Goal: Task Accomplishment & Management: Use online tool/utility

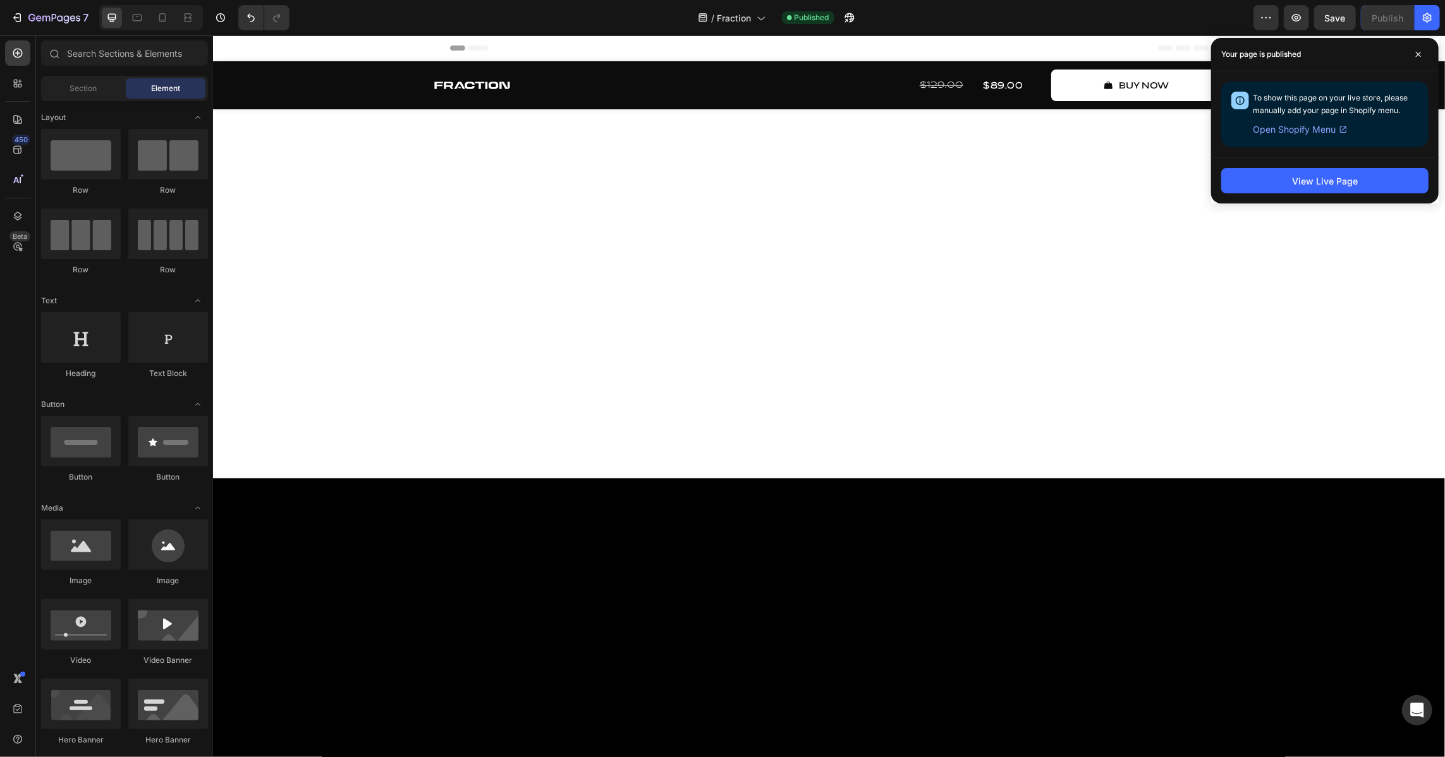
scroll to position [3648, 0]
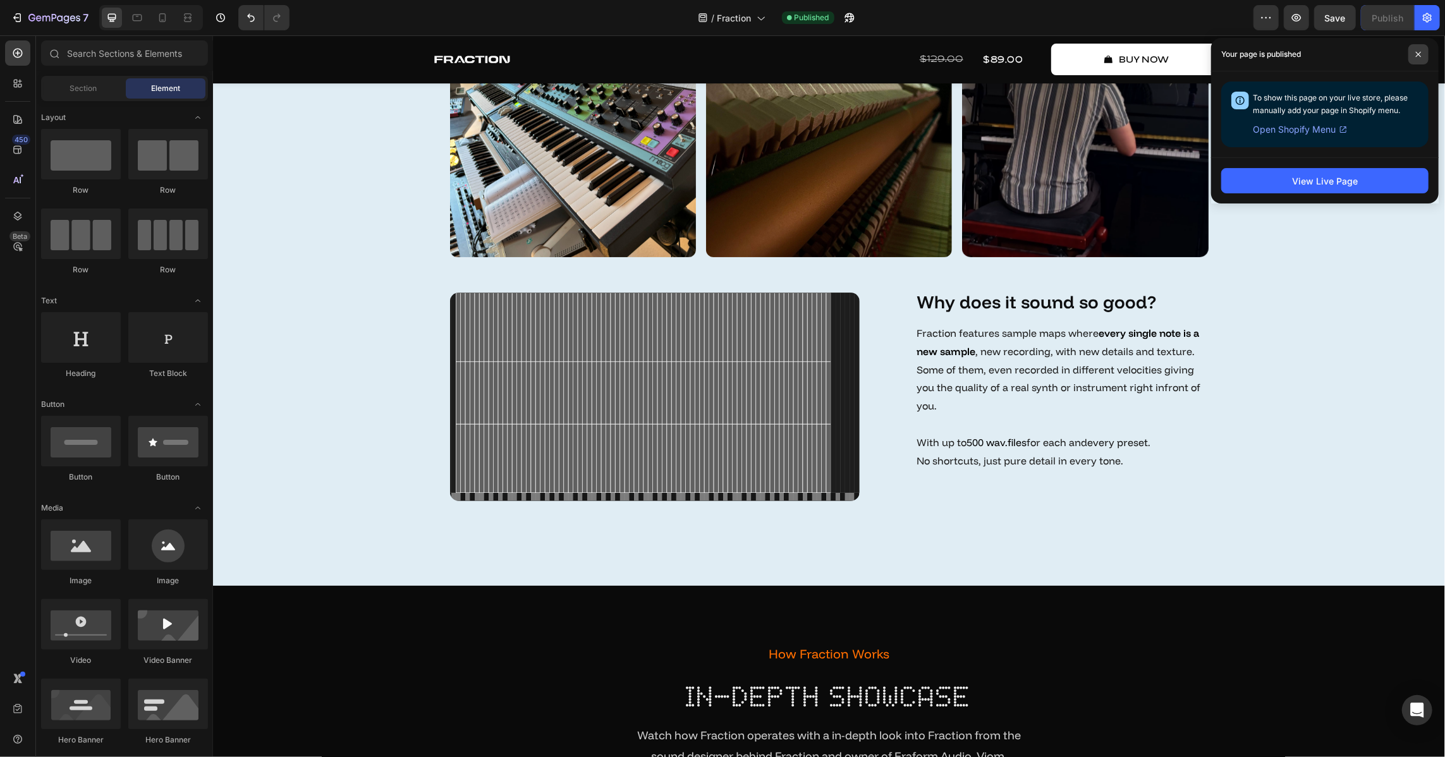
click at [1425, 49] on span at bounding box center [1418, 54] width 20 height 20
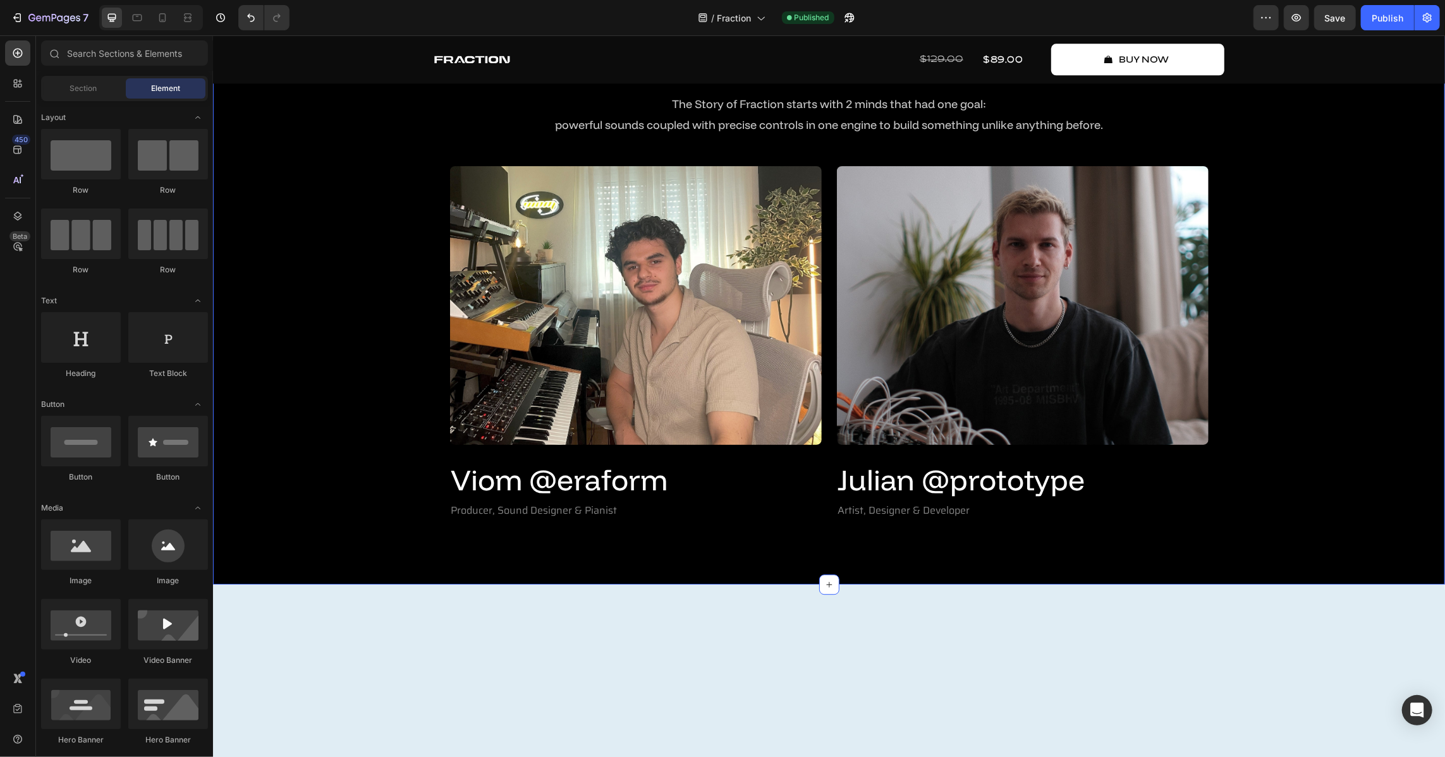
scroll to position [2671, 0]
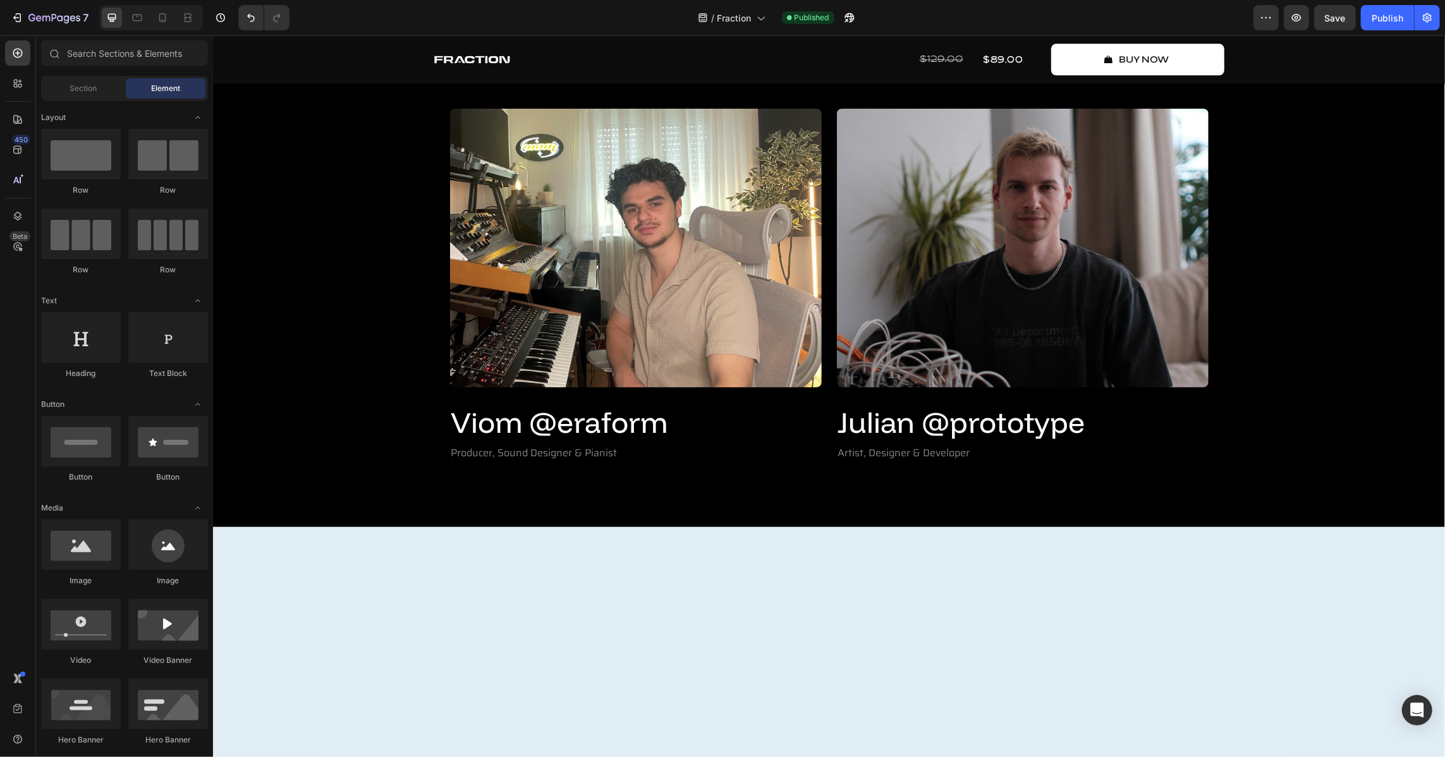
click at [989, 56] on p "The Story of Fraction starts with 2 minds that had one goal:" at bounding box center [828, 46] width 566 height 20
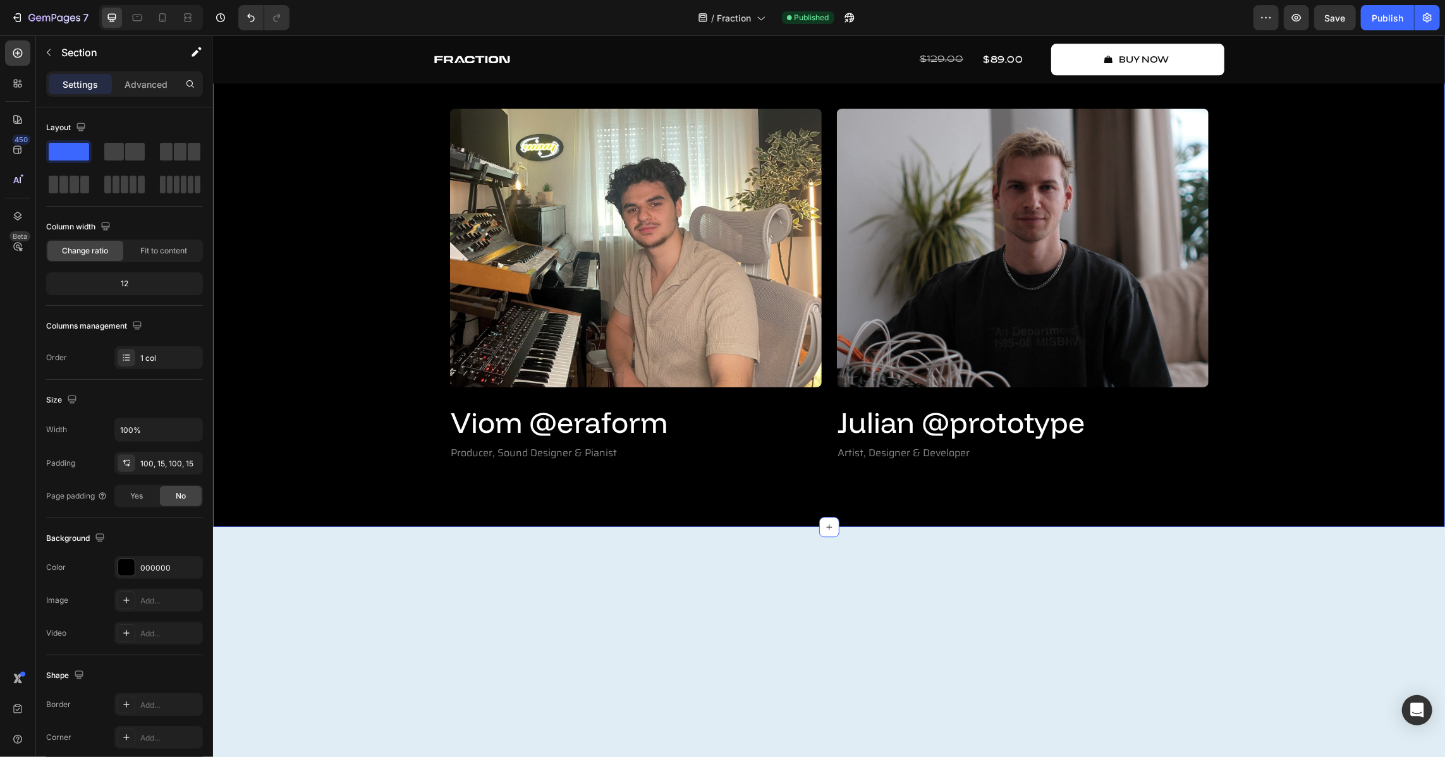
click at [1369, 288] on div "After One Year In Development Text Block Meet The Creators Heading The Story of…" at bounding box center [828, 207] width 1213 height 511
click at [910, 74] on span "powerful sounds coupled with precise controls in one engine to build something …" at bounding box center [828, 66] width 548 height 15
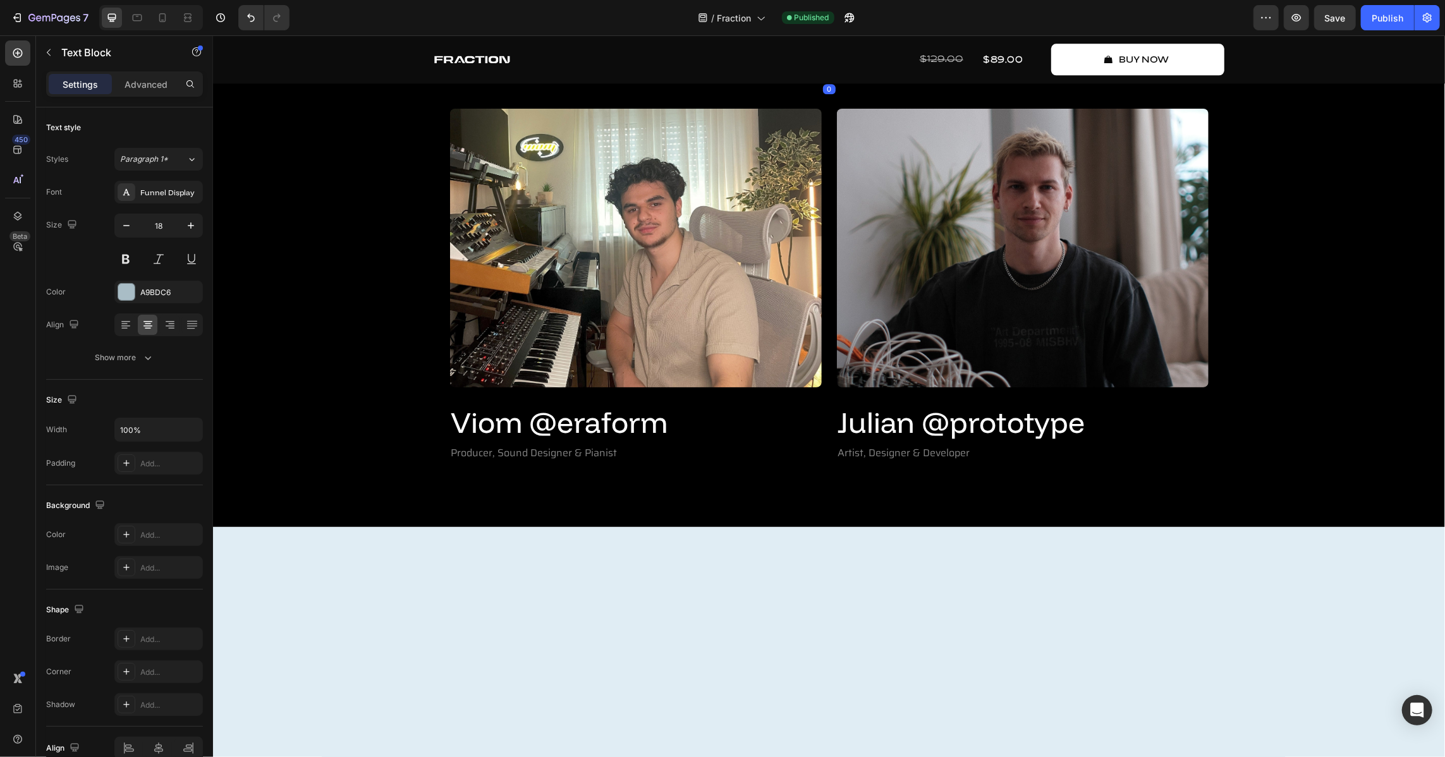
click at [939, 53] on span "The Story of Fraction starts with 2 minds that had one goal:" at bounding box center [828, 46] width 314 height 15
click at [979, 53] on span "The Story of Fraction starts with 2 minds that had one goal:" at bounding box center [828, 46] width 314 height 15
click at [884, 53] on span "The Story of Fraction starts with 2 minds that had one goal:" at bounding box center [828, 46] width 314 height 15
click at [1238, 336] on div "After One Year In Development Text Block Meet The Creators Heading The Story of…" at bounding box center [828, 207] width 1213 height 511
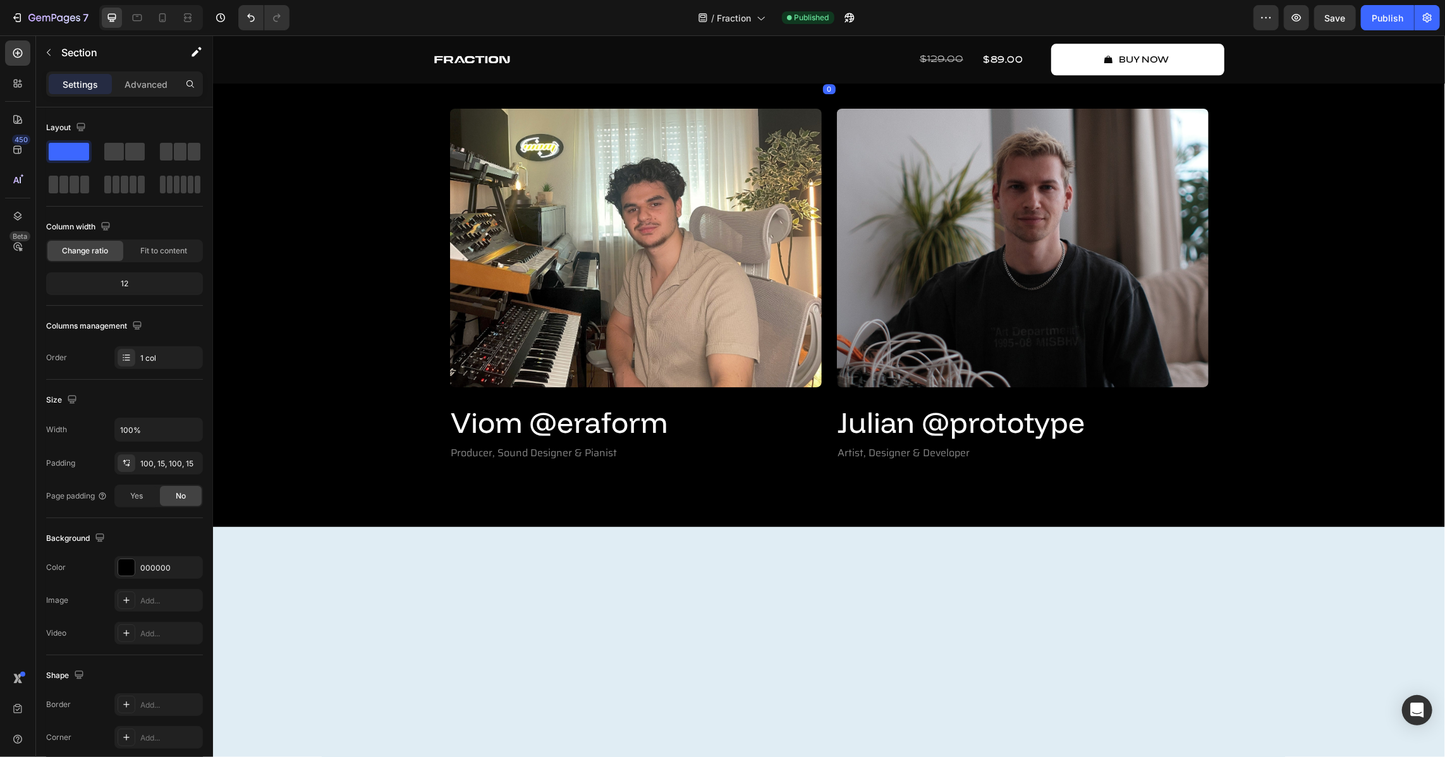
click at [892, 53] on span "The Story of Fraction starts with 2 minds that had one goal:" at bounding box center [828, 46] width 314 height 15
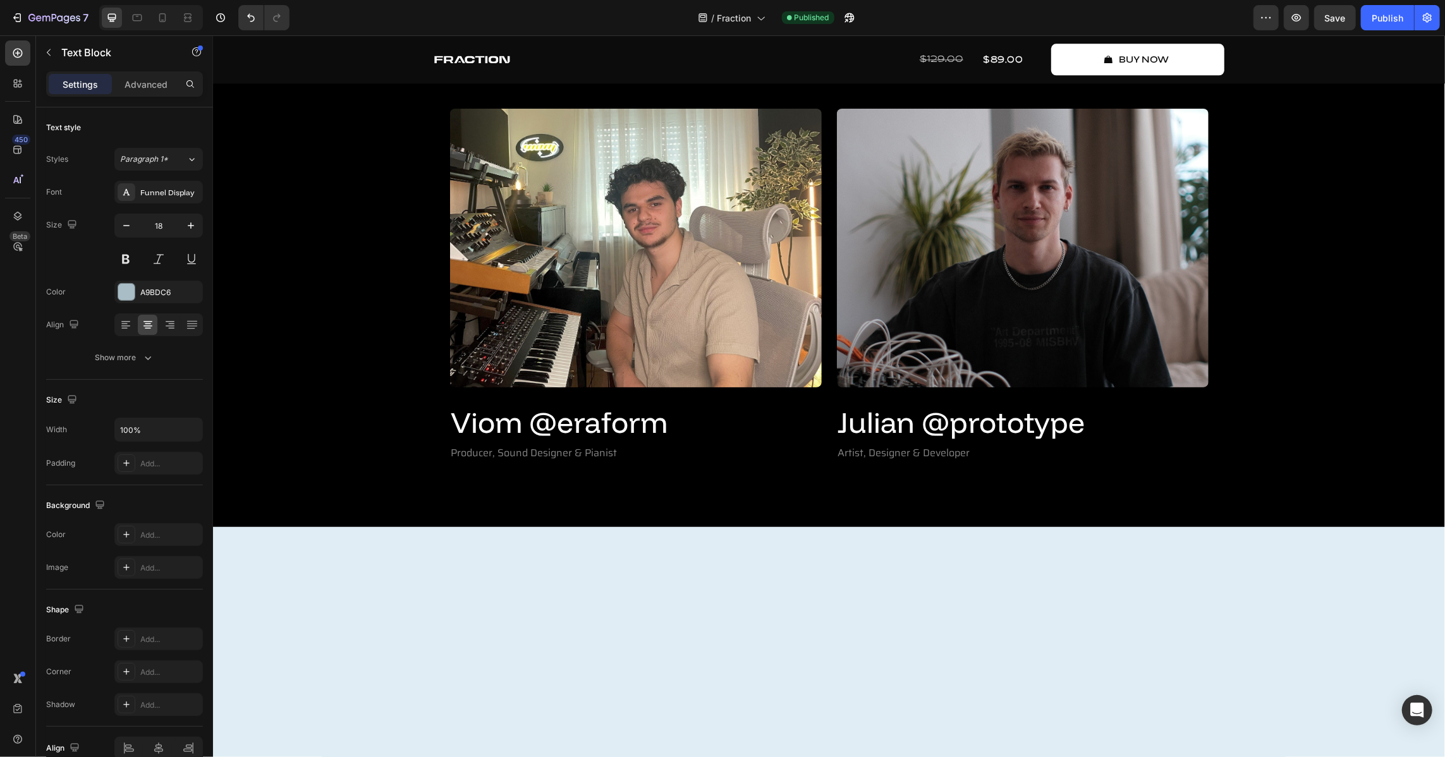
click at [894, 53] on span "The Story of Fraction starts with 2 minds that had one goal:" at bounding box center [828, 46] width 314 height 15
click at [916, 53] on span "The Story of Fraction starts with 2 minds and had one goal:" at bounding box center [828, 46] width 312 height 15
click at [1272, 361] on div "After One Year In Development Text Block Meet The Creators Heading The Story of…" at bounding box center [828, 207] width 1213 height 511
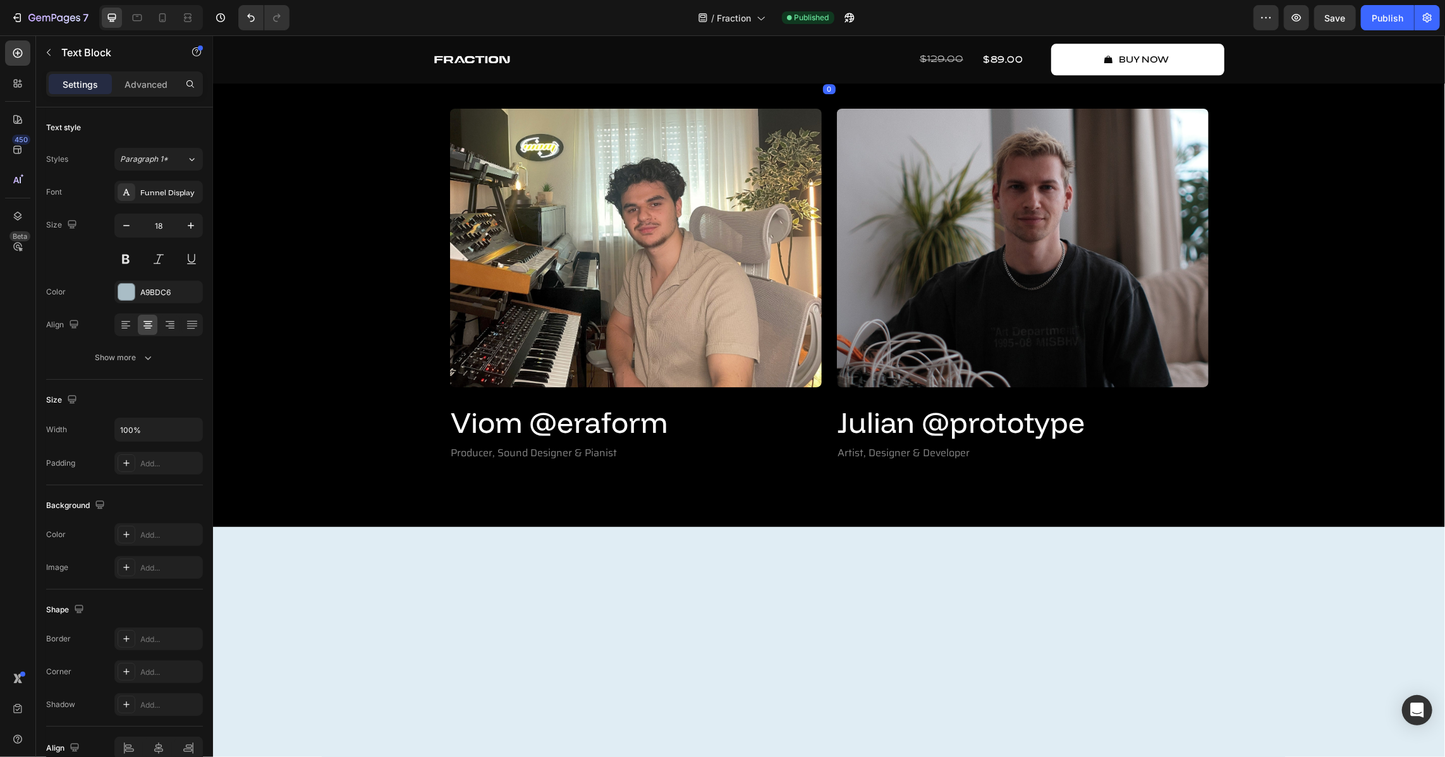
click at [768, 74] on span "powerful sounds coupled with precise controls in one engine to build something …" at bounding box center [828, 66] width 548 height 15
click at [858, 53] on span "The Story of Fraction starts with 2 minds and one goal:" at bounding box center [828, 46] width 289 height 15
click at [1268, 354] on div "After One Year In Development Text Block Meet The Creators Heading The Story of…" at bounding box center [828, 207] width 1213 height 511
click at [833, 56] on p "The Story of Fraction starts with two minds and one goal:" at bounding box center [828, 46] width 566 height 20
click at [1331, 353] on div "After One Year In Development Text Block Meet The Creators Heading The Story of…" at bounding box center [828, 207] width 1213 height 511
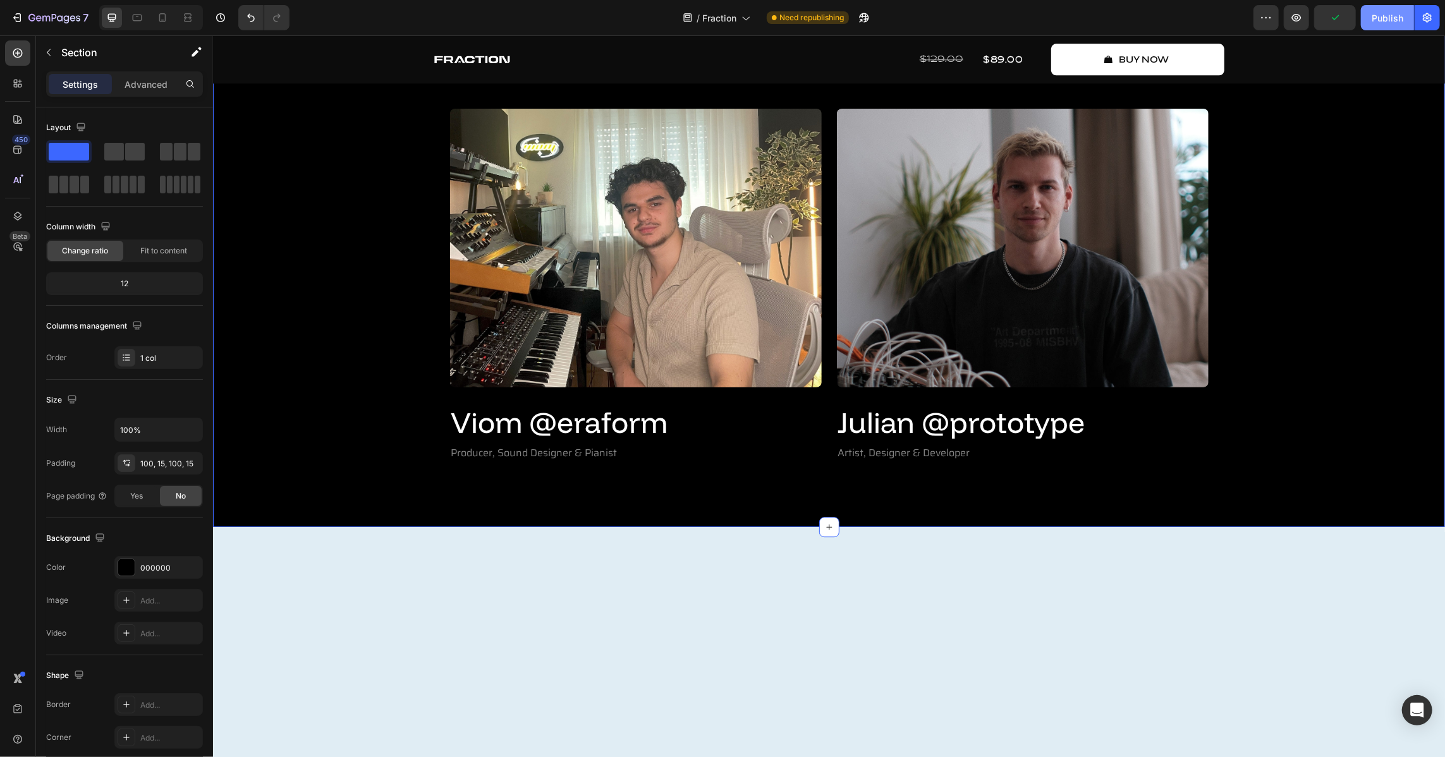
click at [1378, 20] on div "Publish" at bounding box center [1387, 17] width 32 height 13
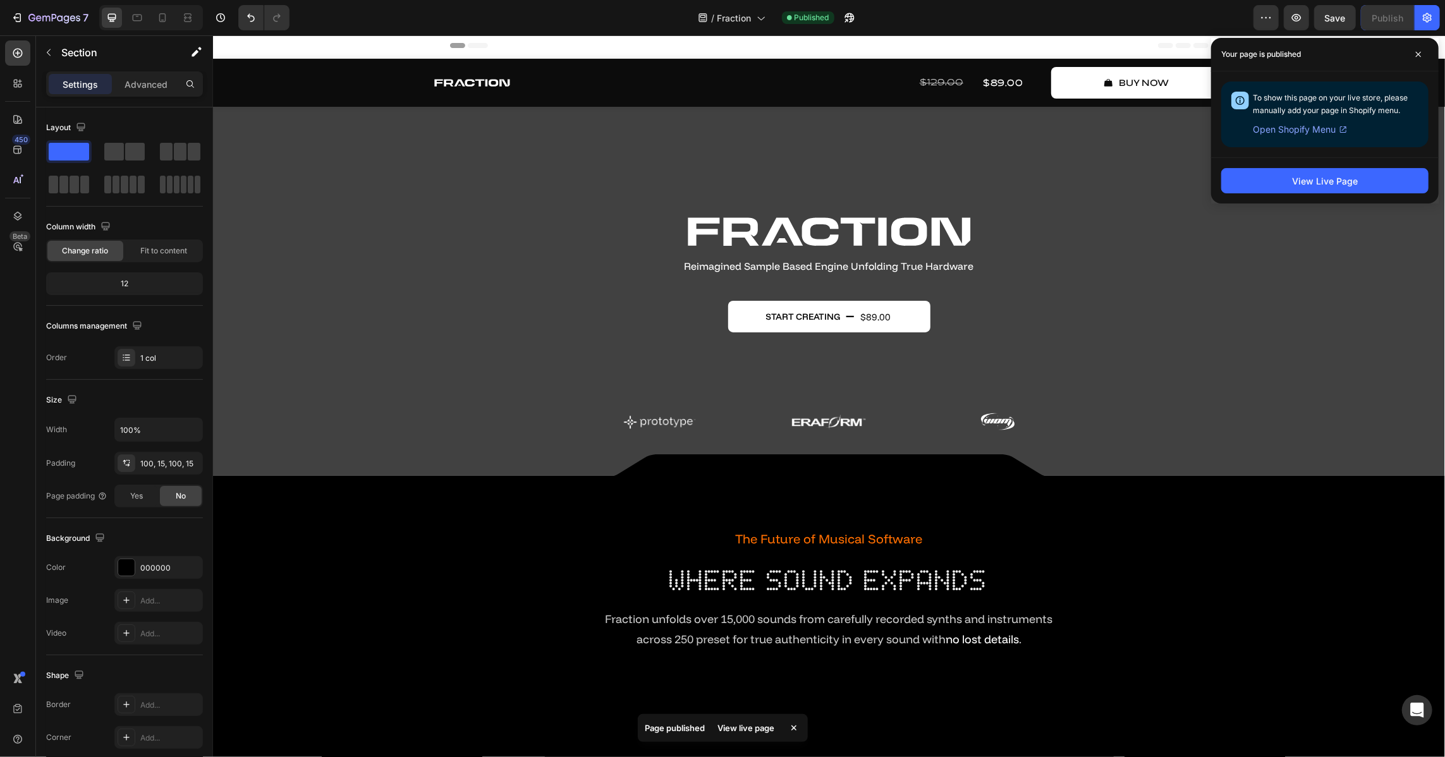
scroll to position [0, 0]
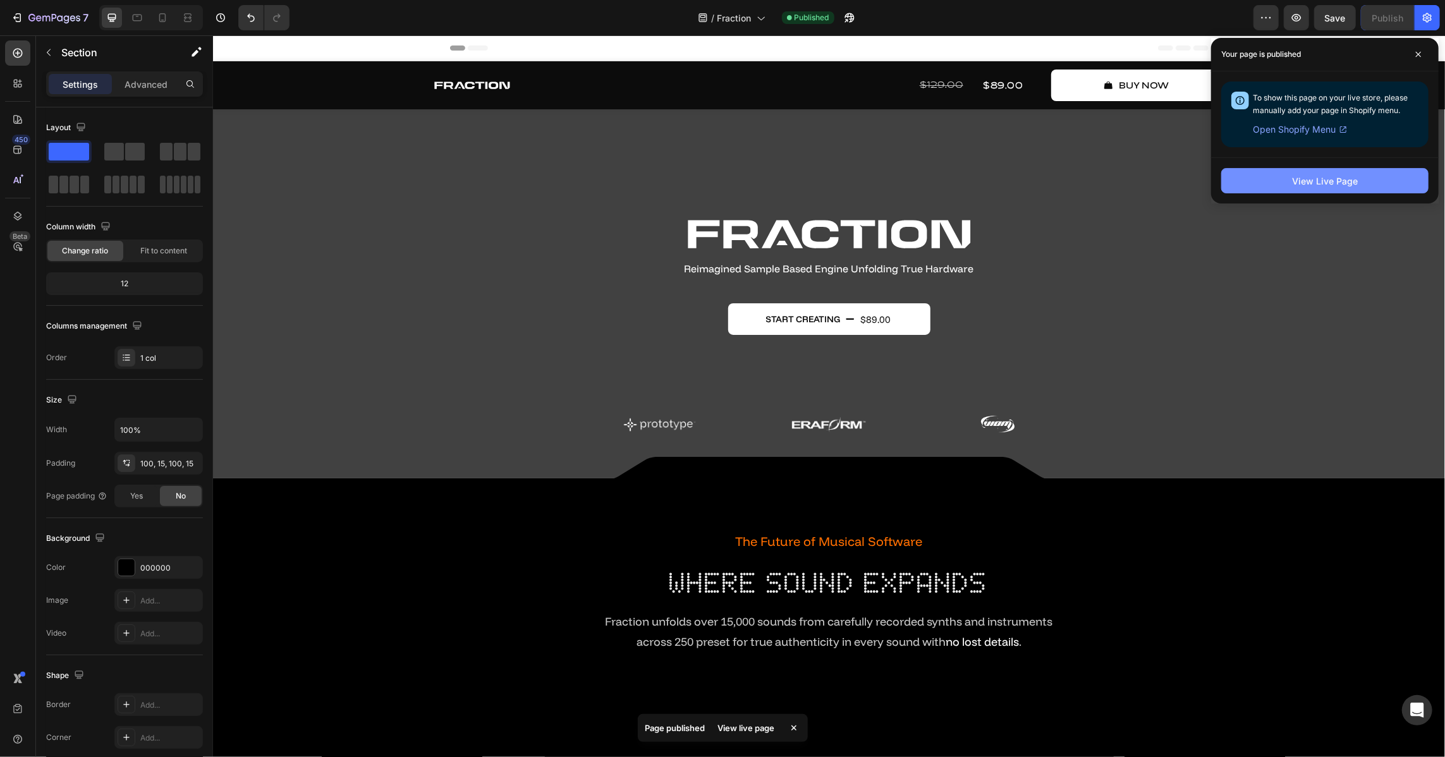
click at [1363, 185] on button "View Live Page" at bounding box center [1324, 180] width 207 height 25
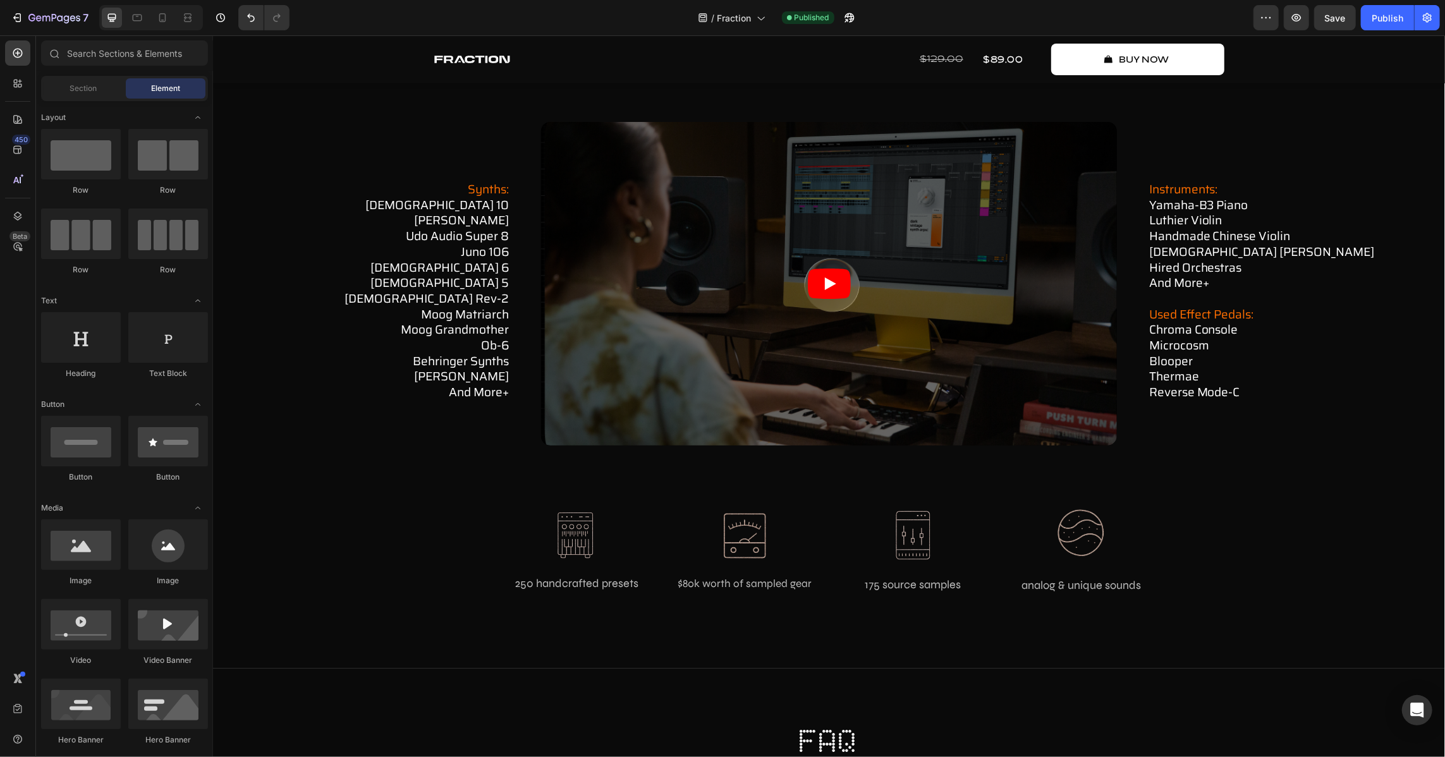
scroll to position [4404, 0]
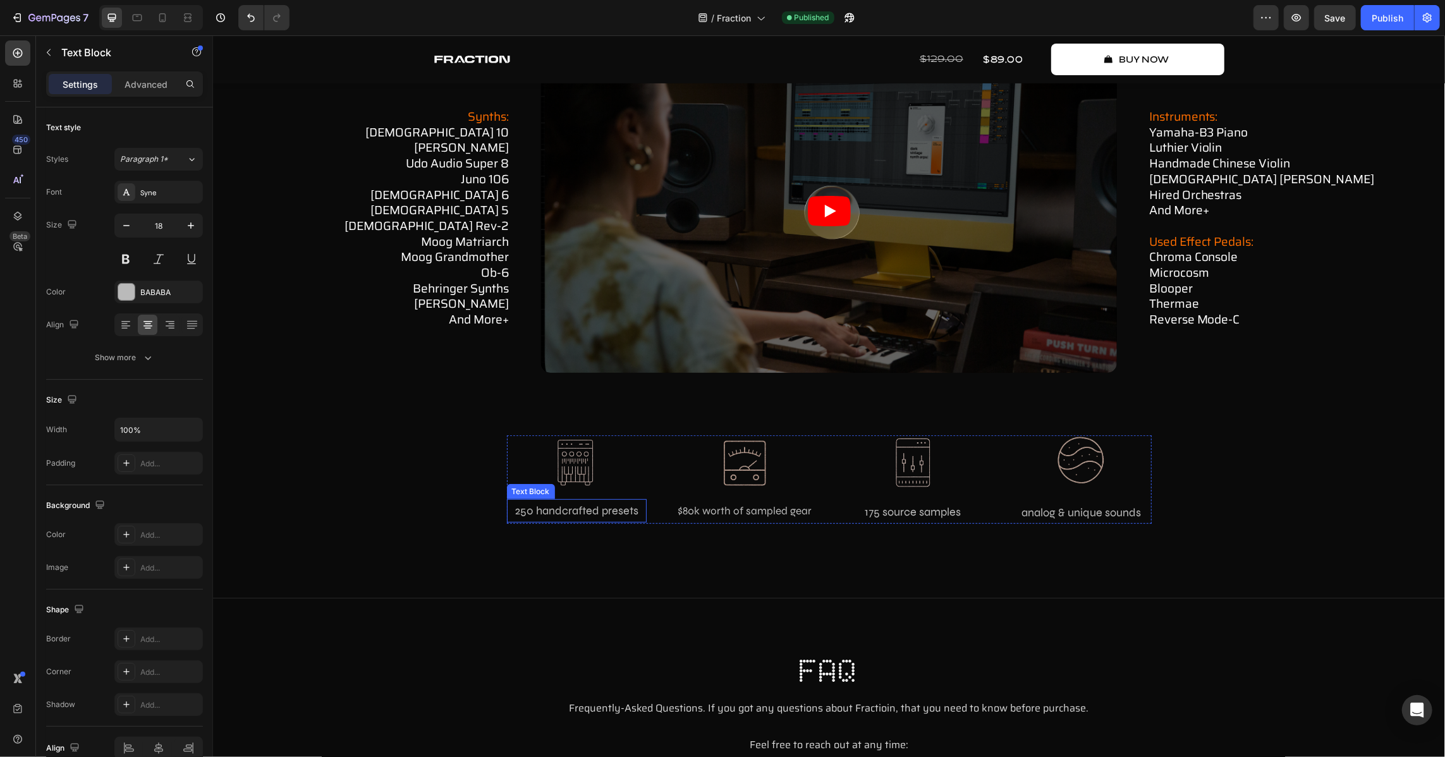
click at [554, 505] on p "250 handcrafted presets" at bounding box center [575, 510] width 137 height 20
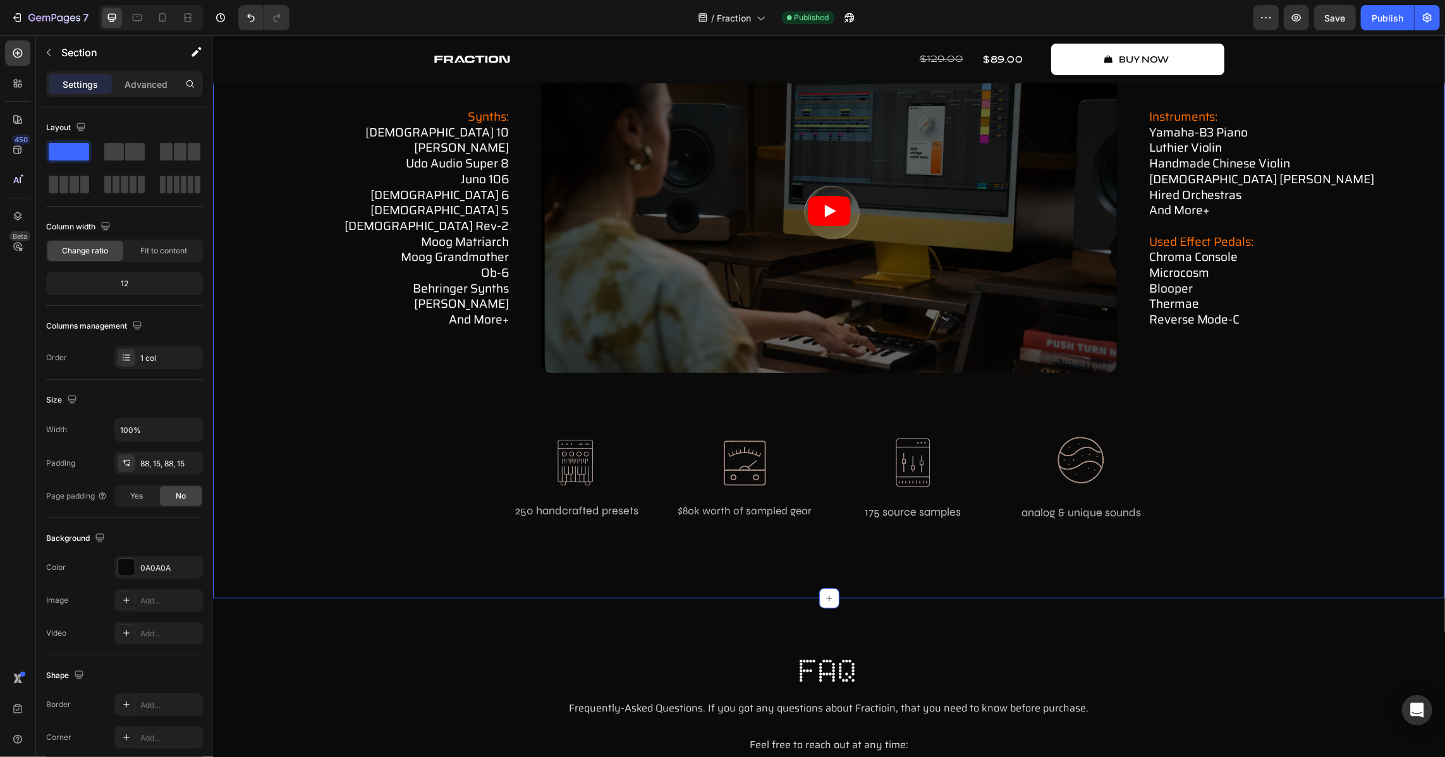
click at [1183, 442] on div "how fraction works Text Block in-depth showcase Heading Watch how Fraction oper…" at bounding box center [828, 213] width 1213 height 657
click at [539, 463] on div at bounding box center [576, 462] width 140 height 52
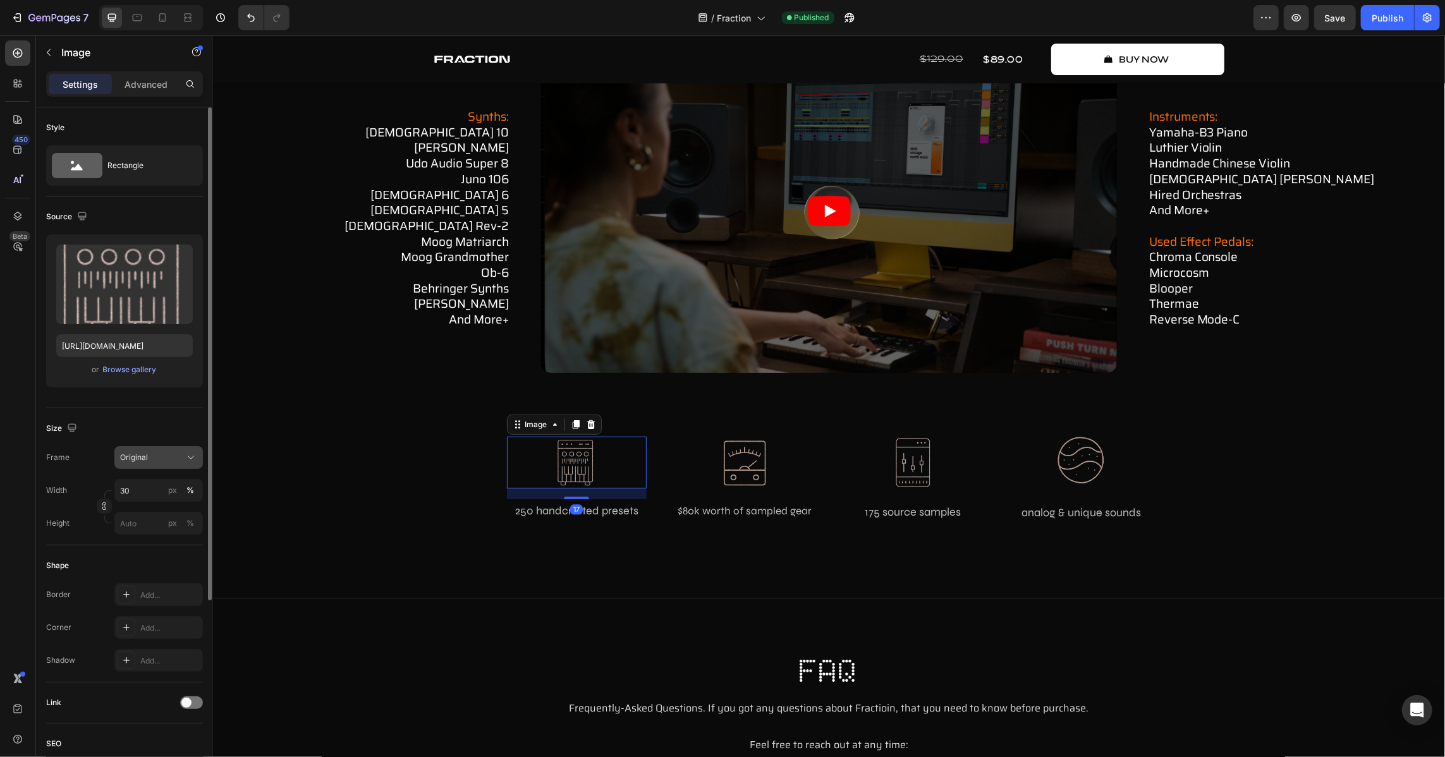
click at [138, 452] on span "Original" at bounding box center [134, 457] width 28 height 11
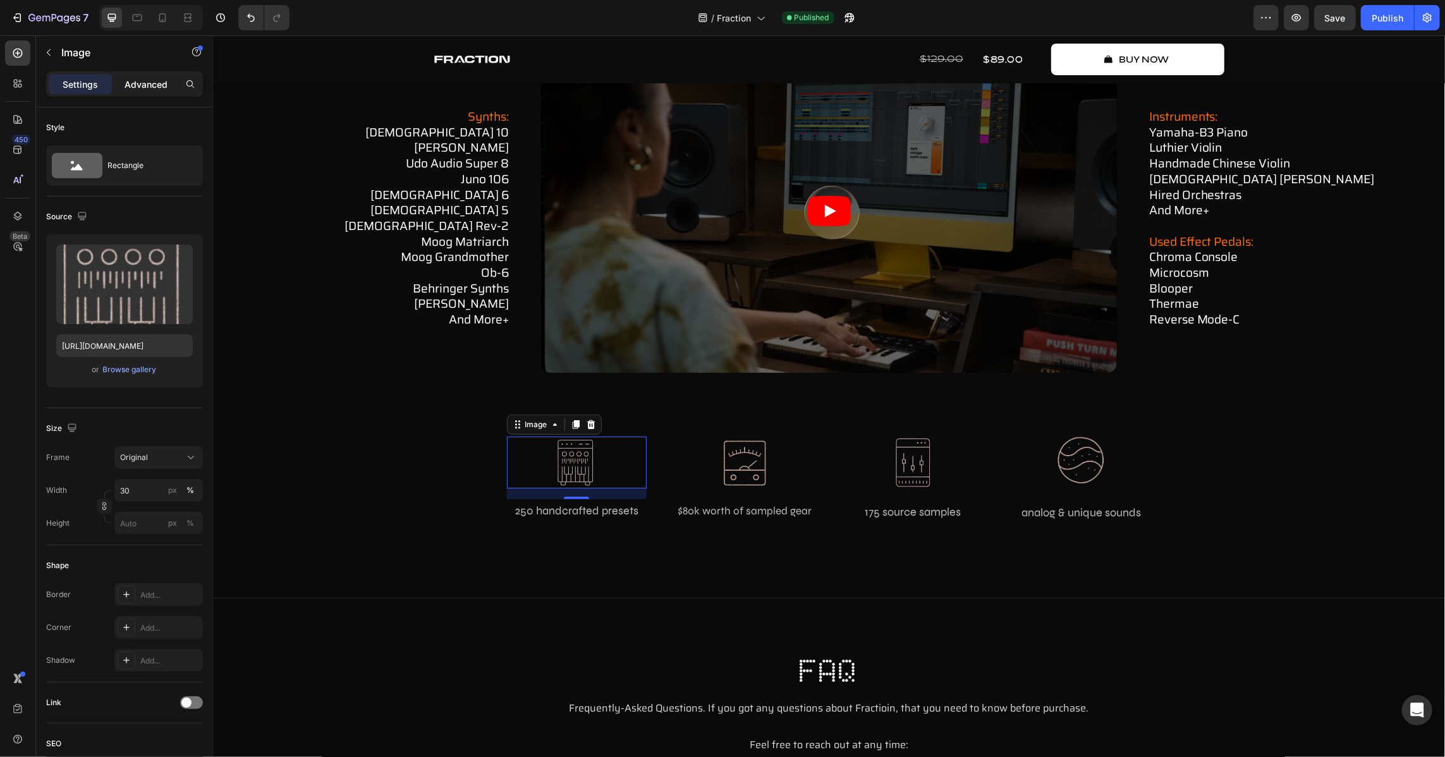
click at [145, 86] on p "Advanced" at bounding box center [146, 84] width 43 height 13
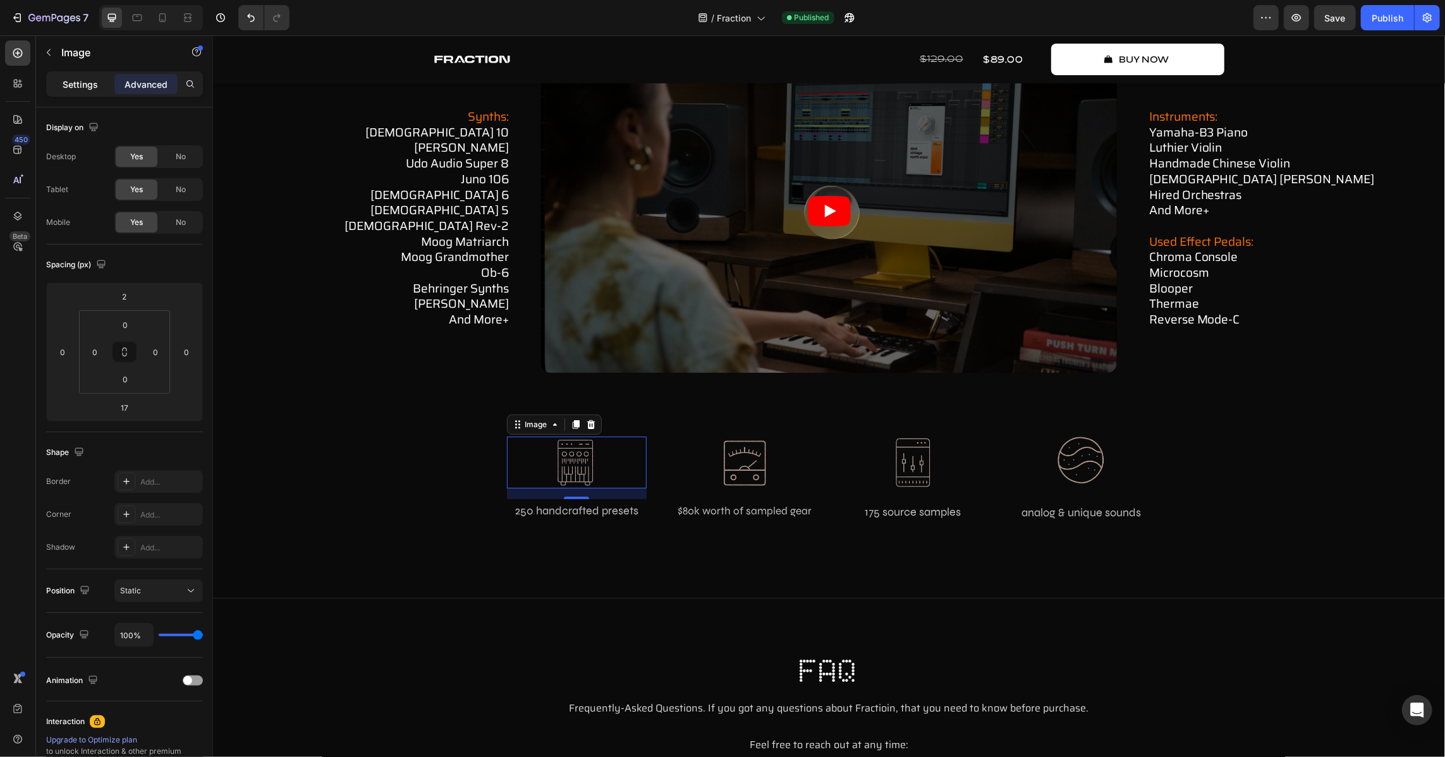
click at [74, 83] on p "Settings" at bounding box center [80, 84] width 35 height 13
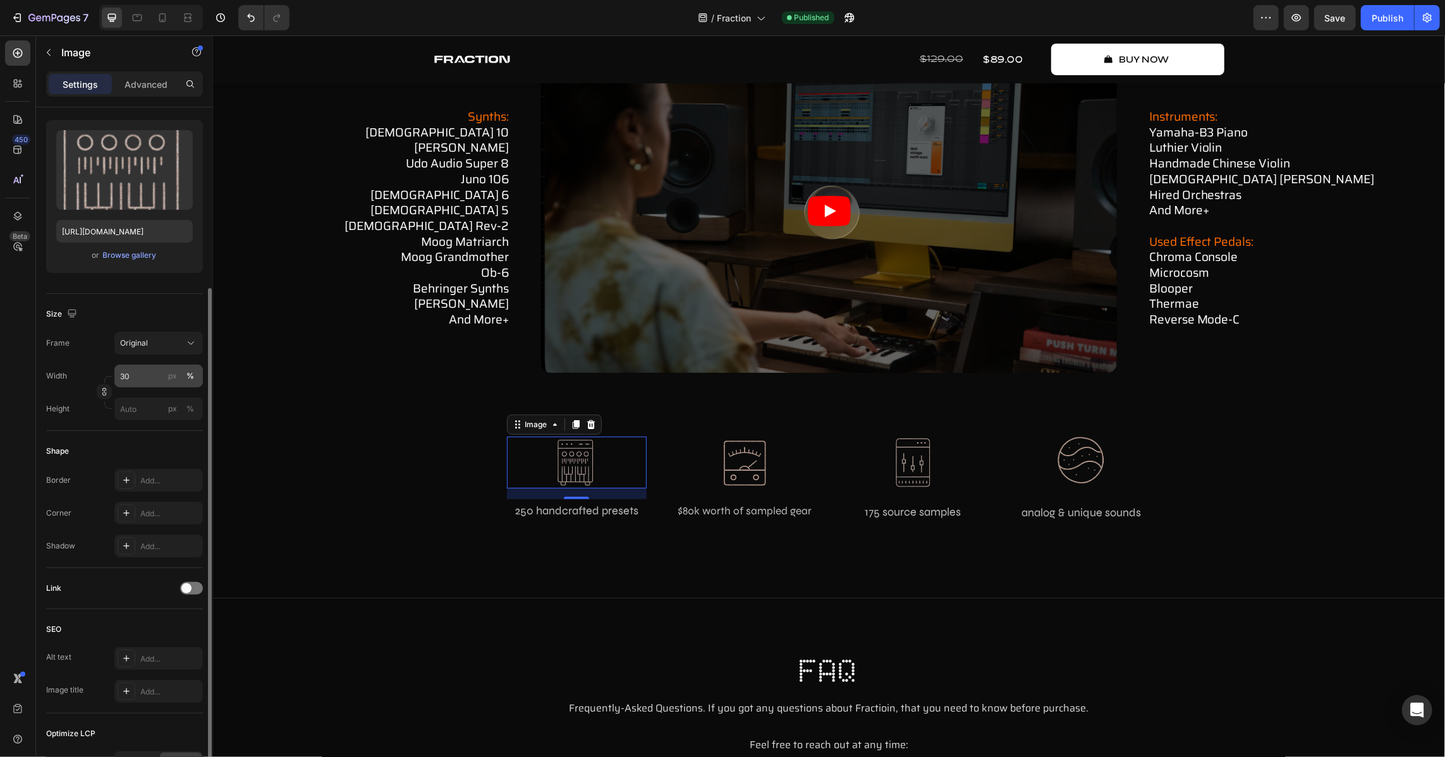
scroll to position [267, 0]
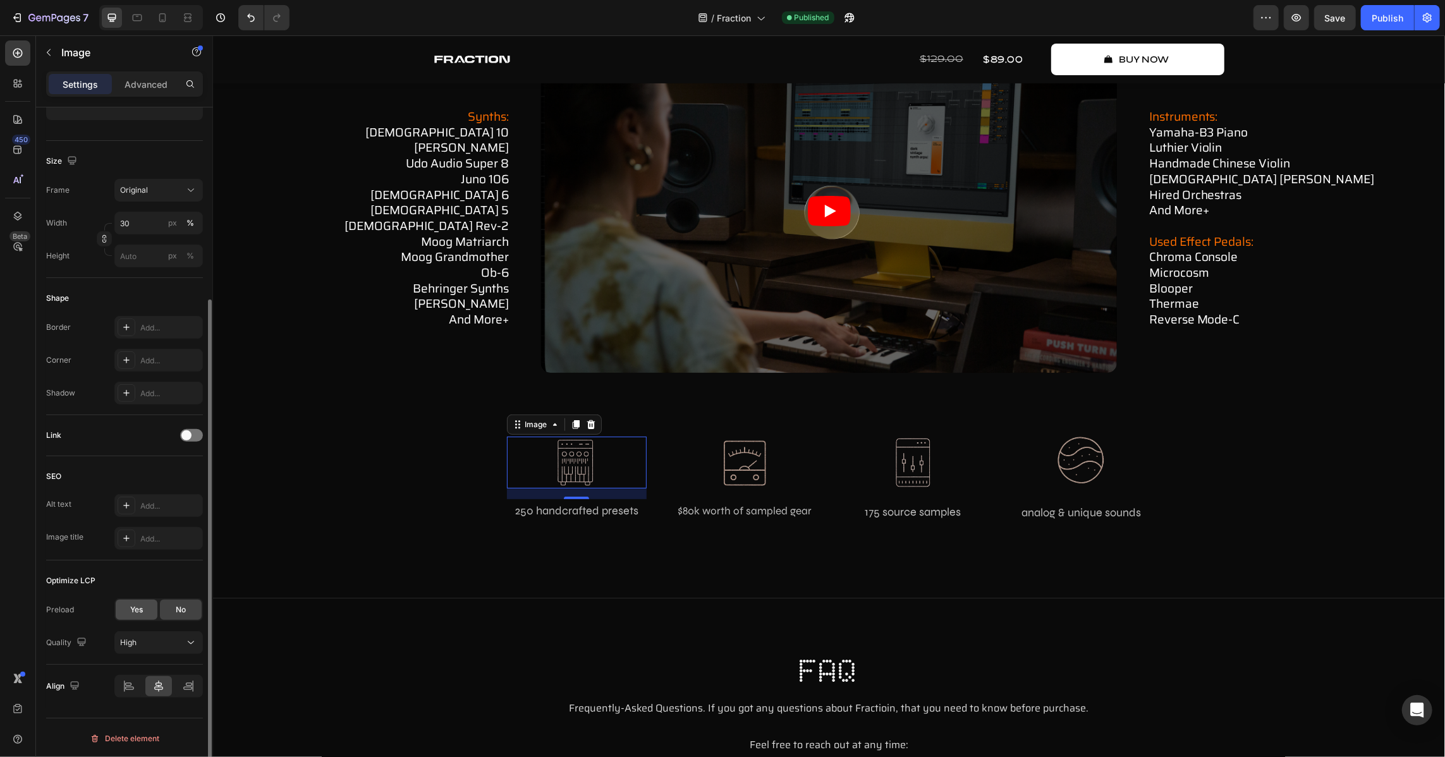
click at [140, 612] on span "Yes" at bounding box center [136, 609] width 13 height 11
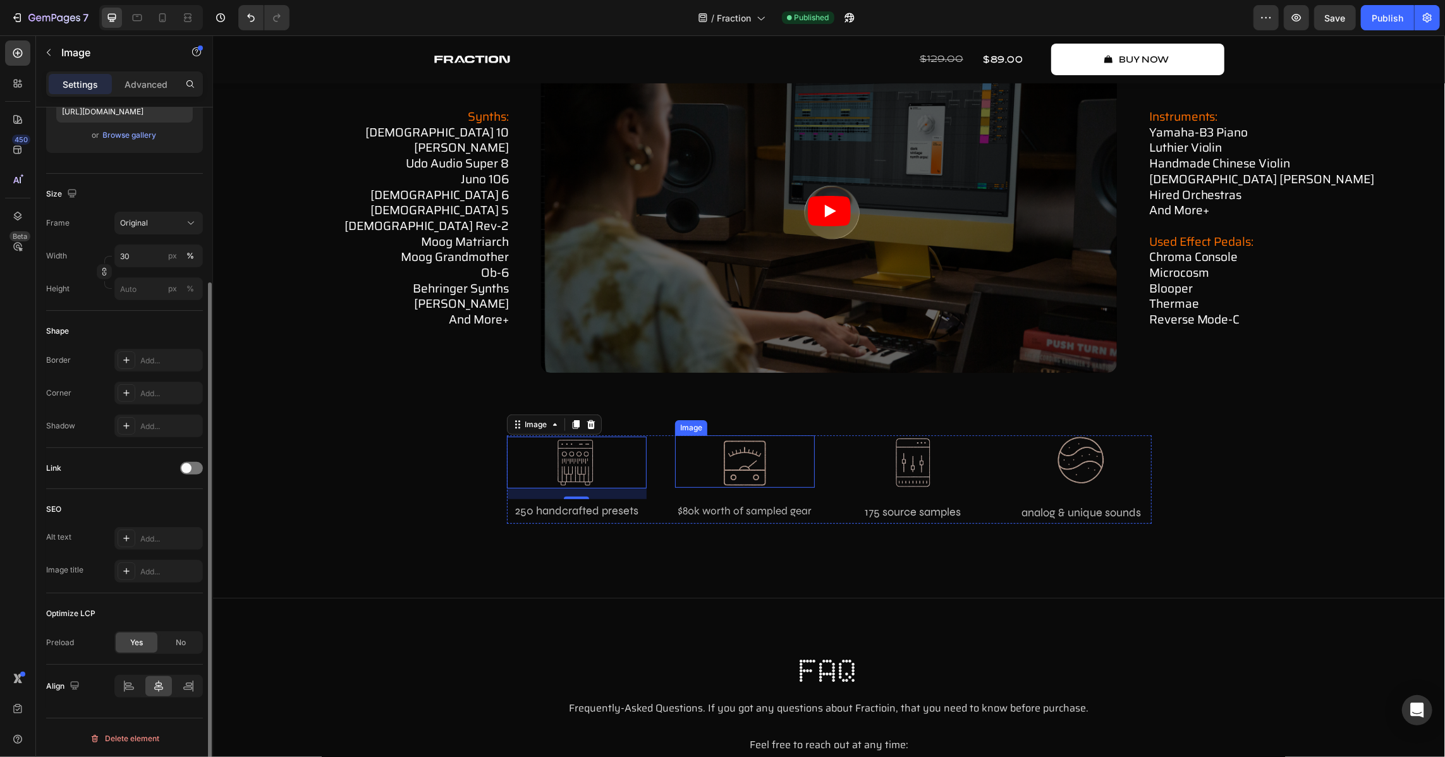
click at [762, 468] on img at bounding box center [744, 463] width 45 height 49
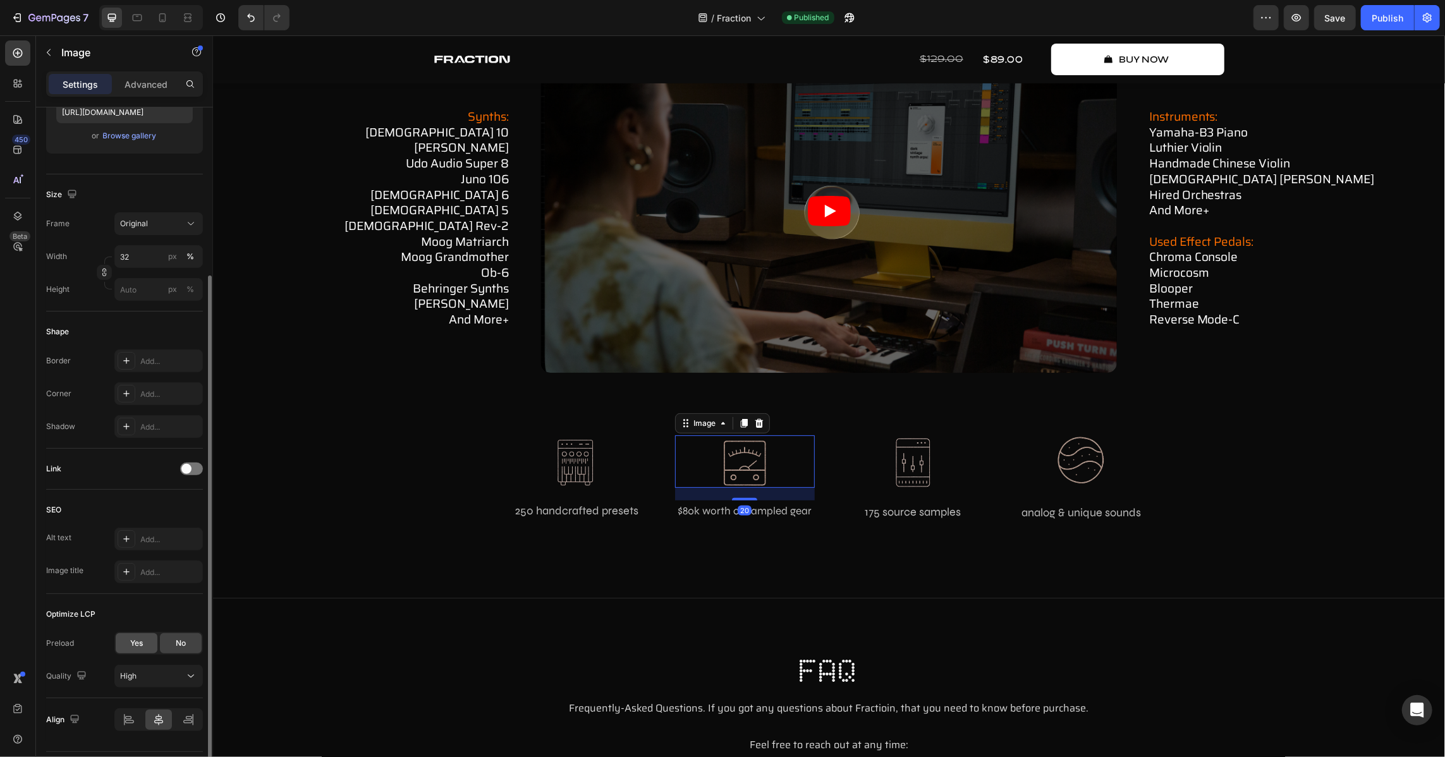
click at [133, 640] on span "Yes" at bounding box center [136, 643] width 13 height 11
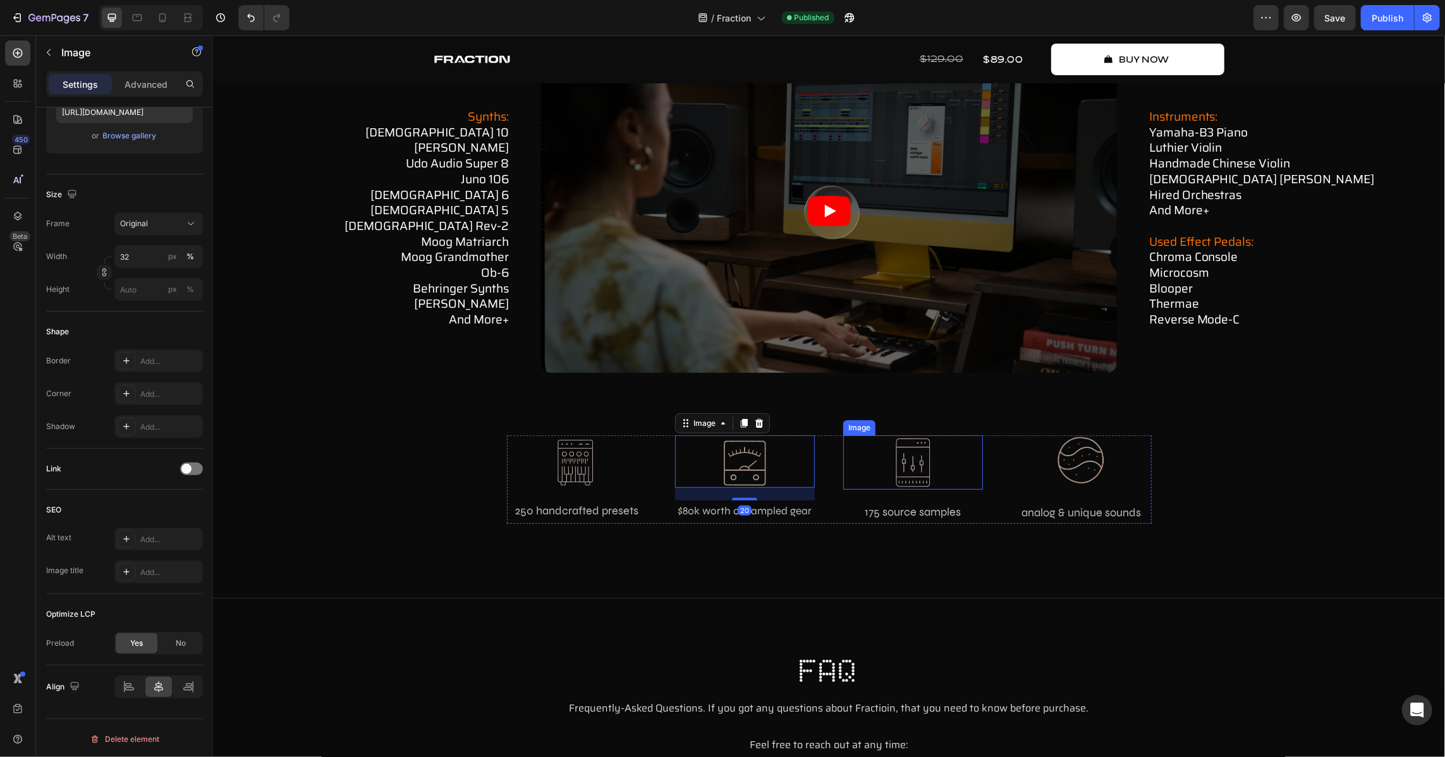
click at [875, 471] on div at bounding box center [912, 462] width 140 height 54
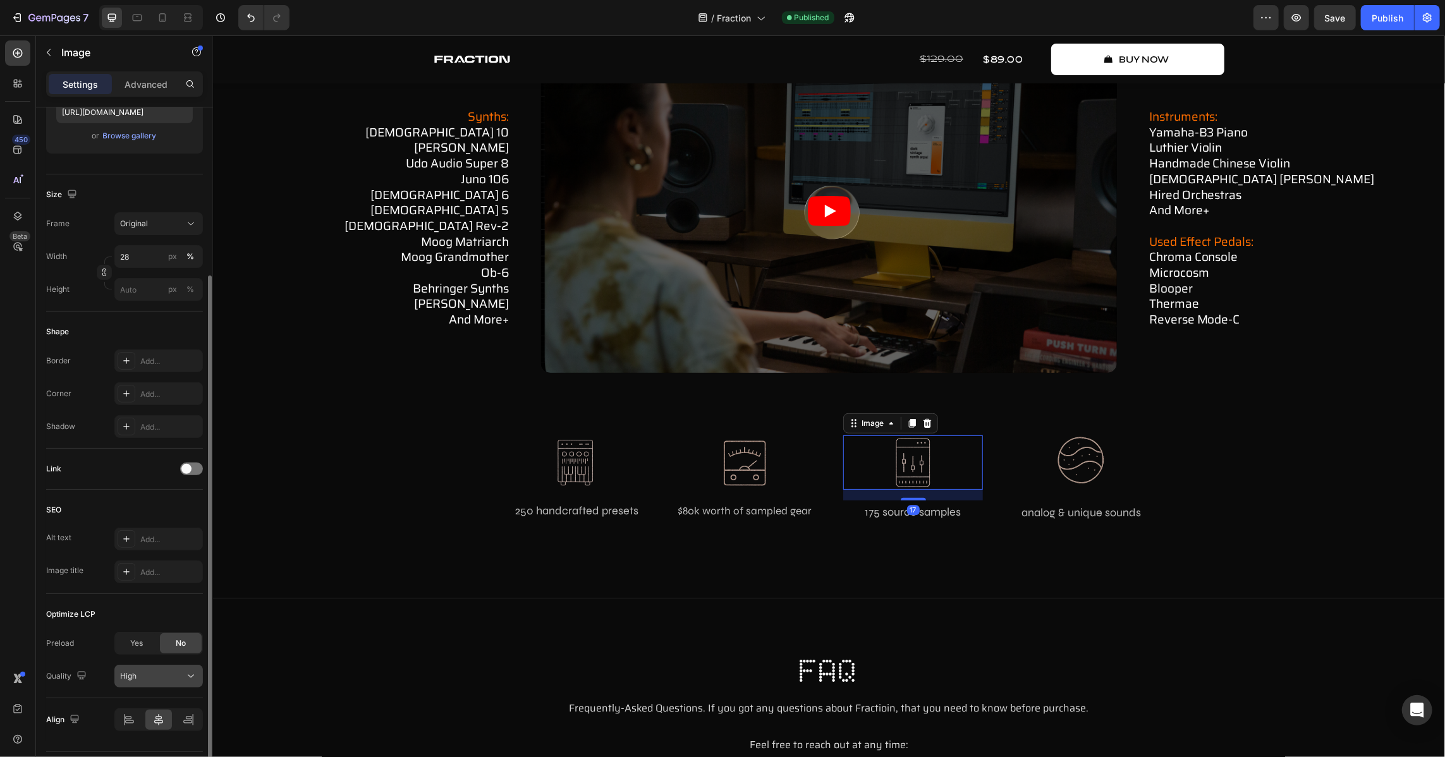
click at [142, 671] on div "High" at bounding box center [152, 676] width 64 height 11
click at [158, 681] on div "High" at bounding box center [152, 676] width 64 height 11
click at [145, 642] on div "Yes" at bounding box center [137, 643] width 42 height 20
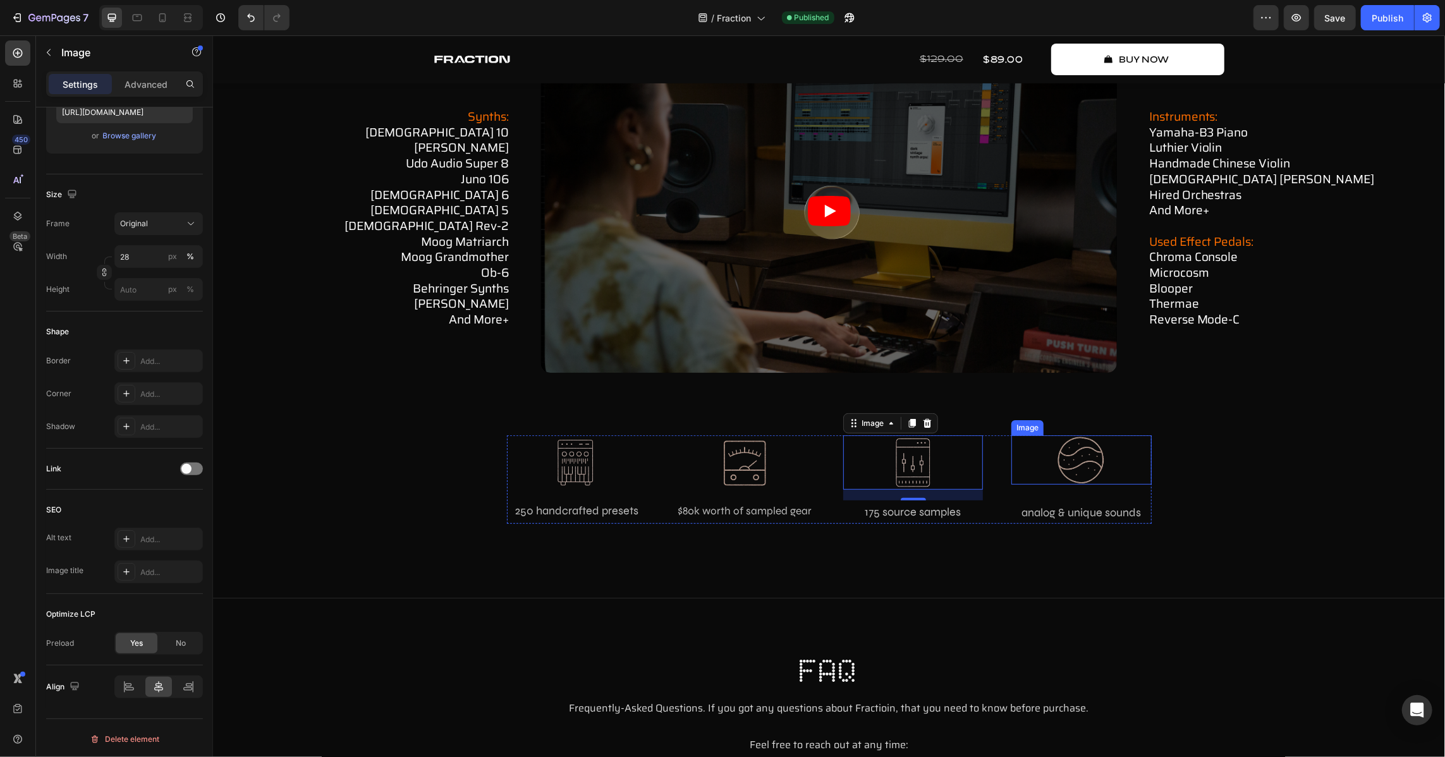
click at [1081, 460] on img at bounding box center [1080, 459] width 49 height 49
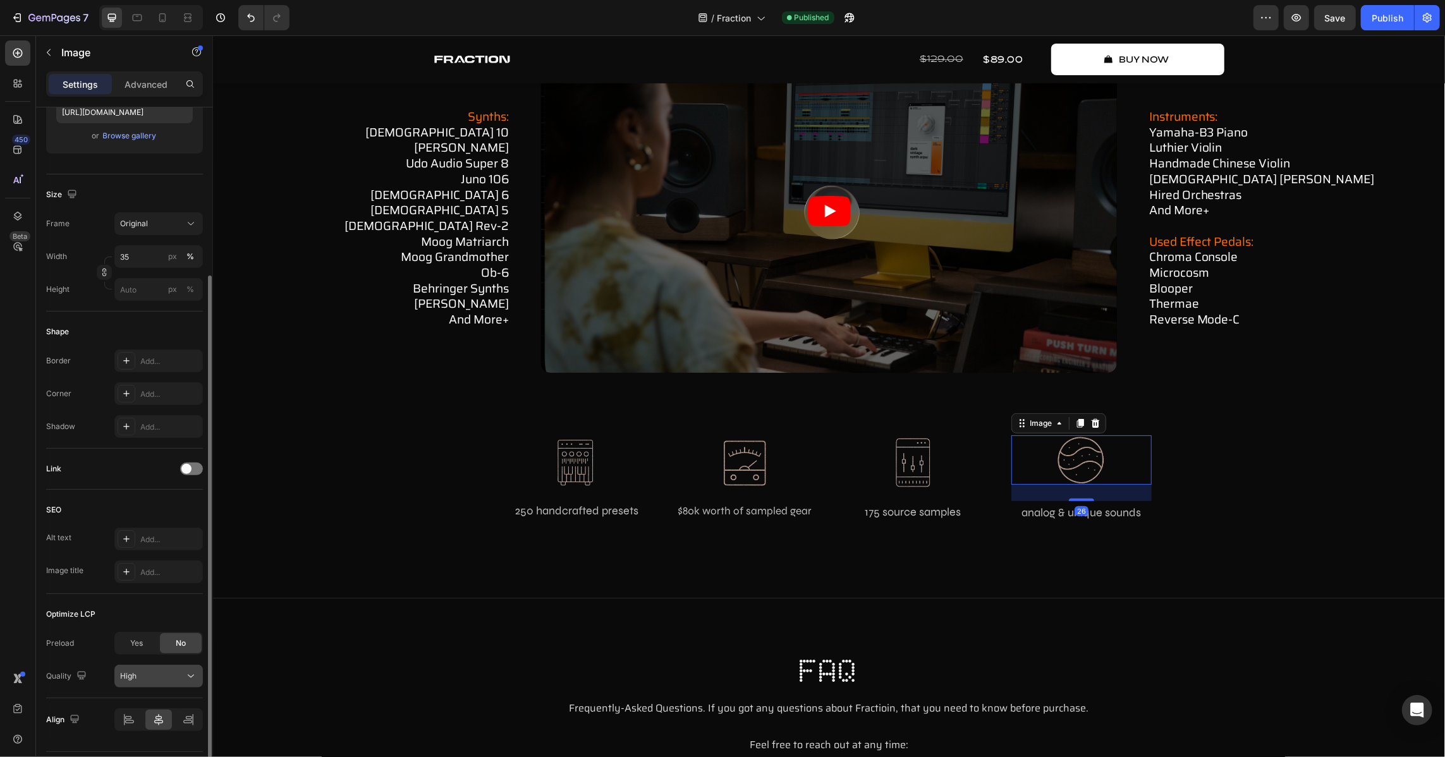
click at [169, 681] on div "High" at bounding box center [152, 676] width 64 height 11
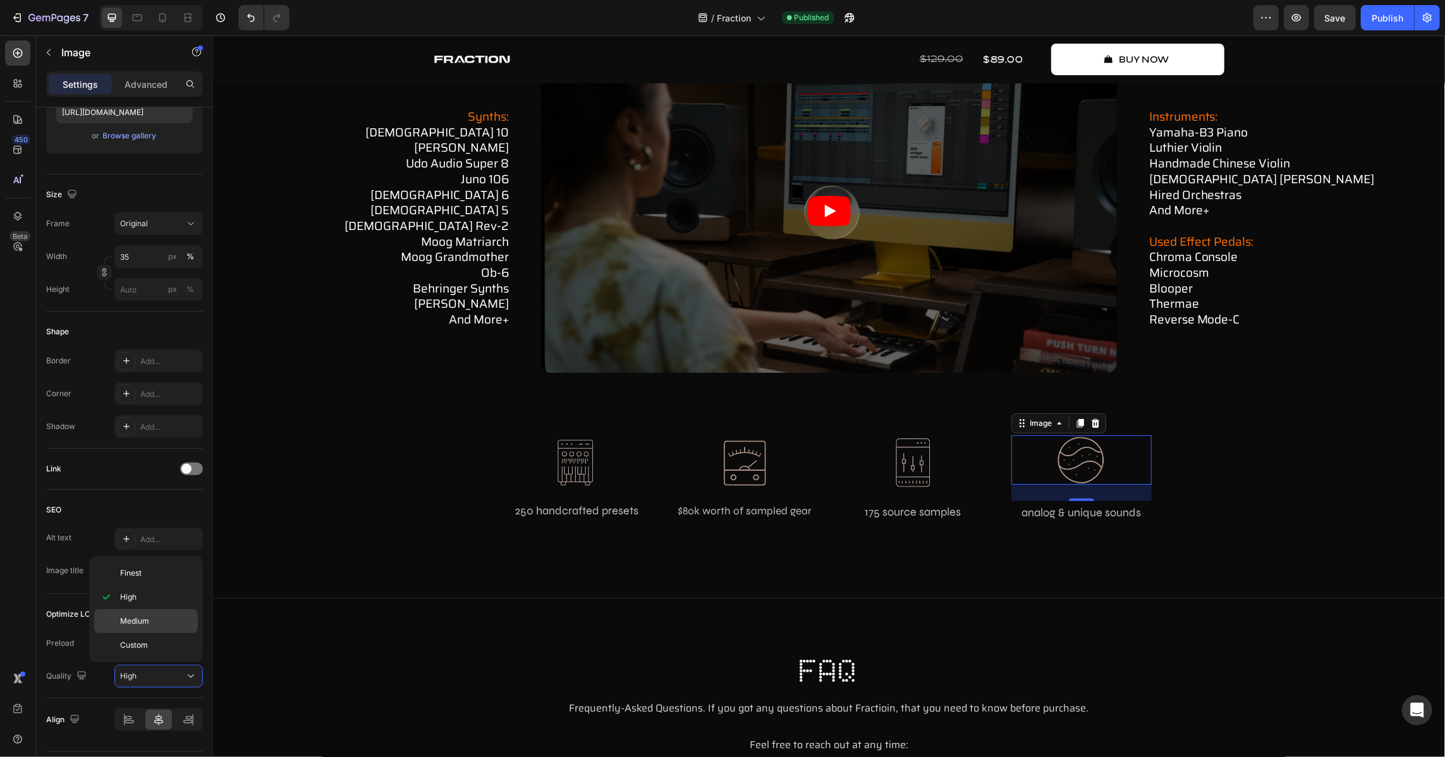
click at [174, 623] on p "Medium" at bounding box center [156, 621] width 72 height 11
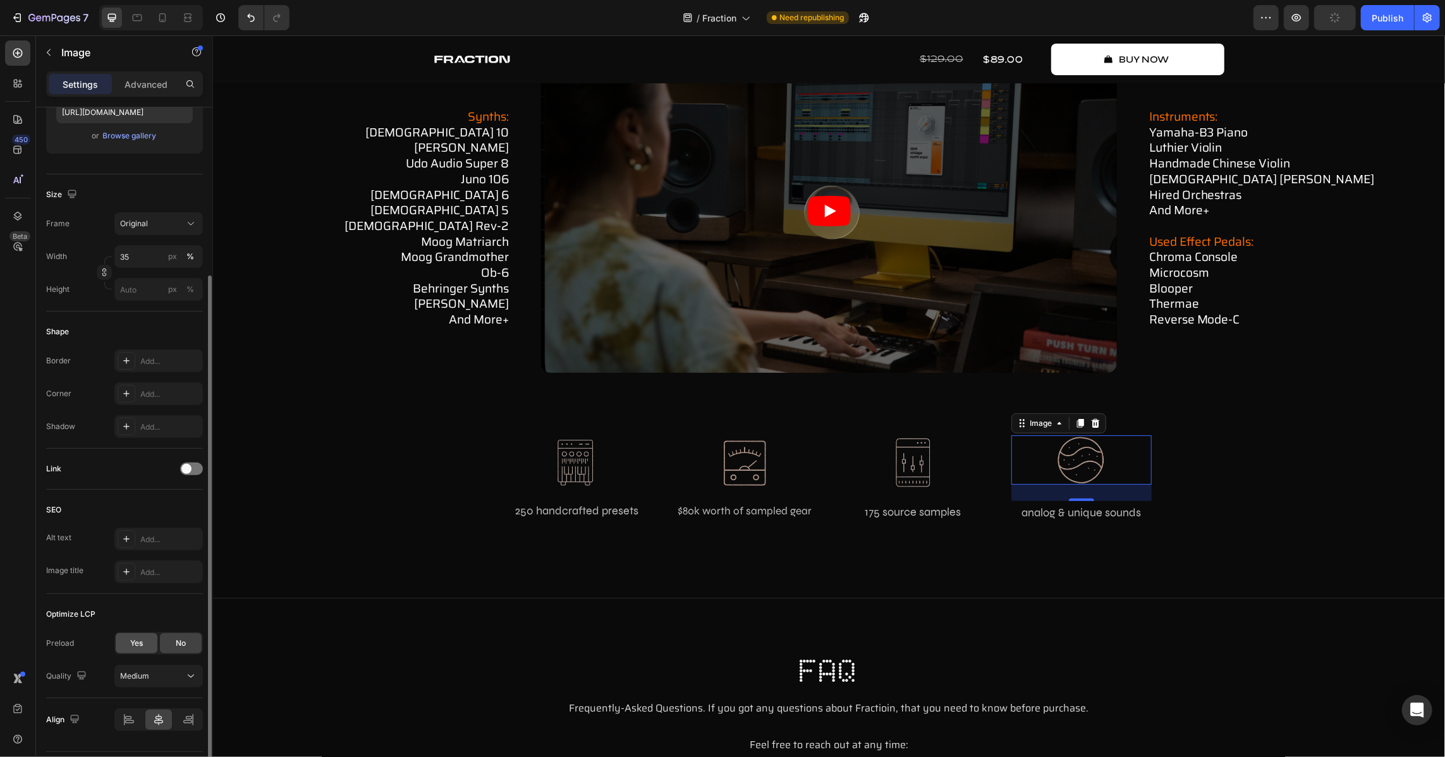
click at [140, 647] on span "Yes" at bounding box center [136, 643] width 13 height 11
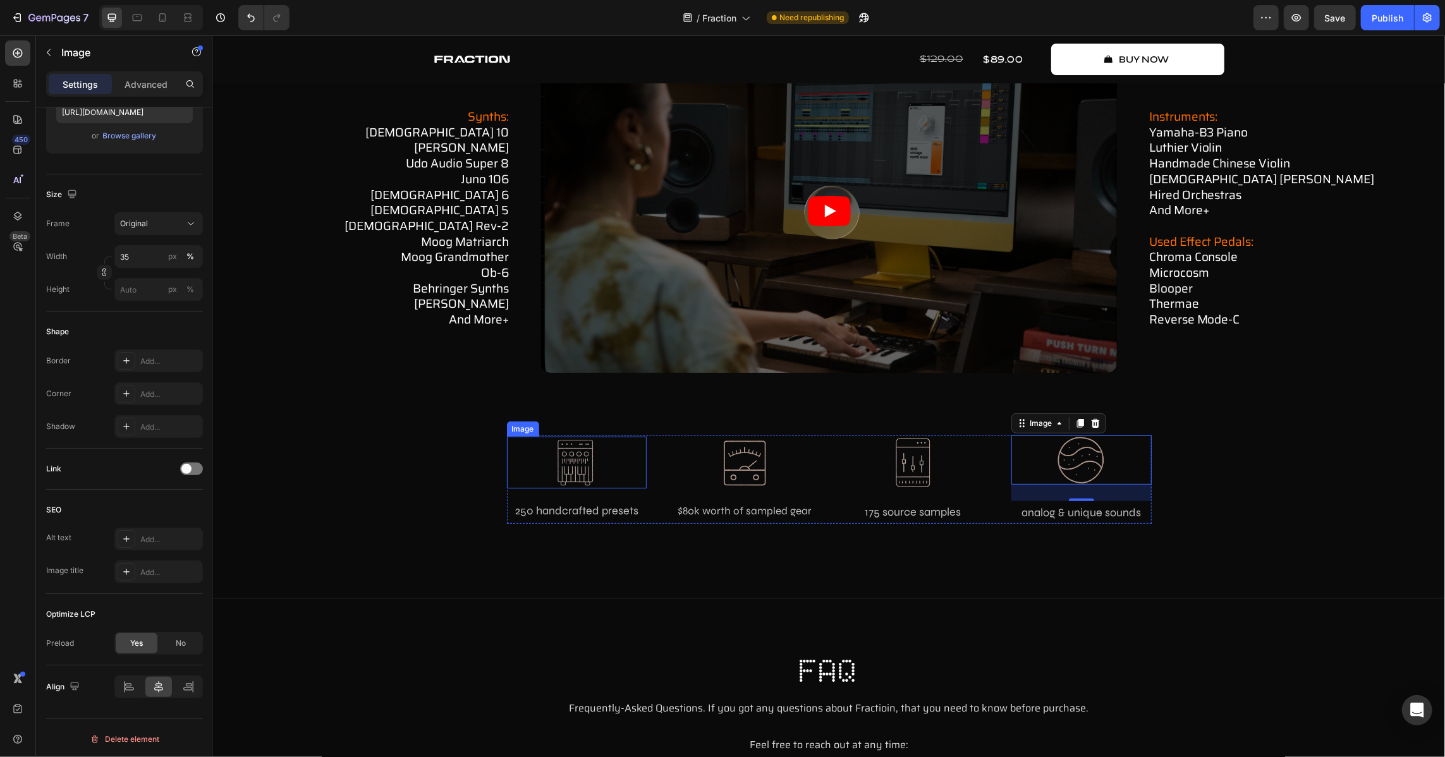
click at [600, 455] on div at bounding box center [576, 462] width 140 height 52
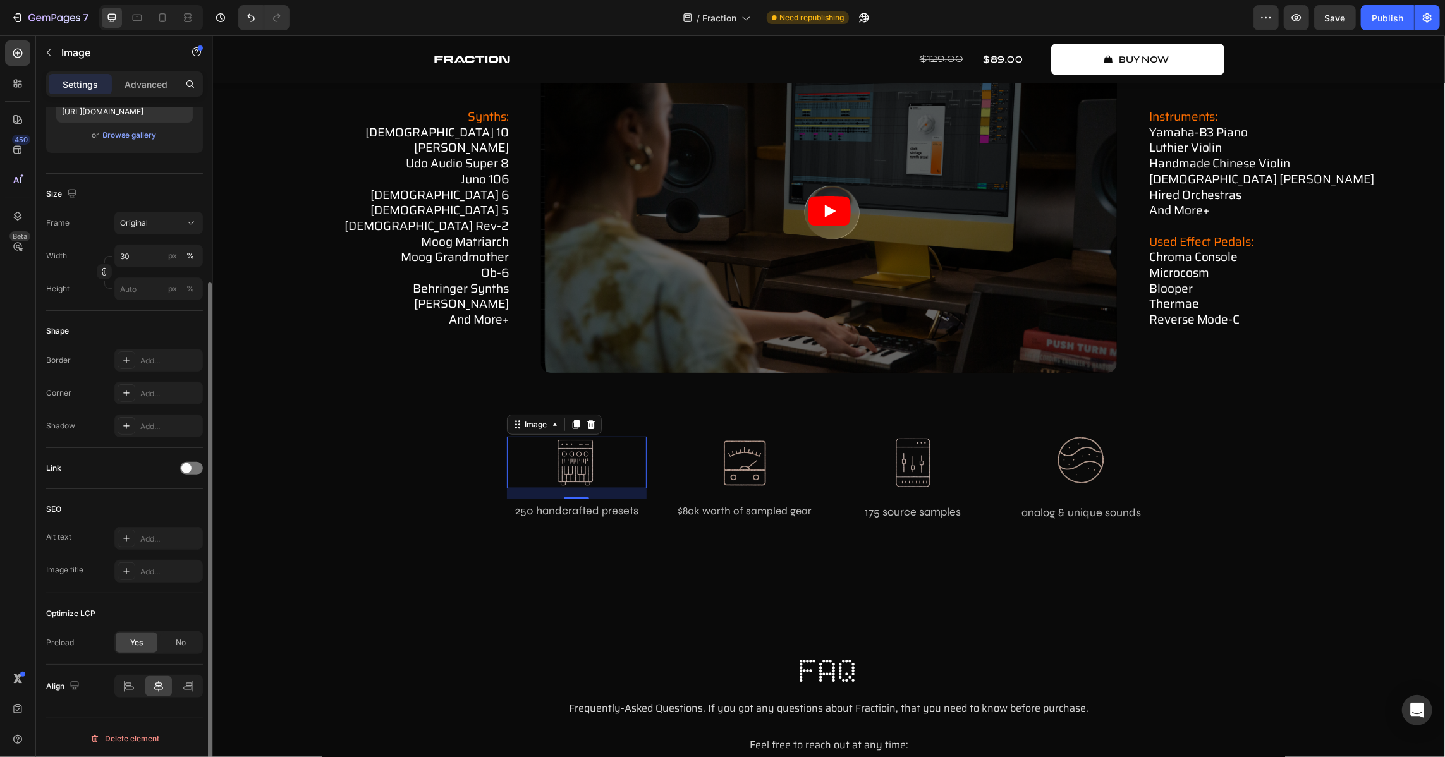
scroll to position [0, 0]
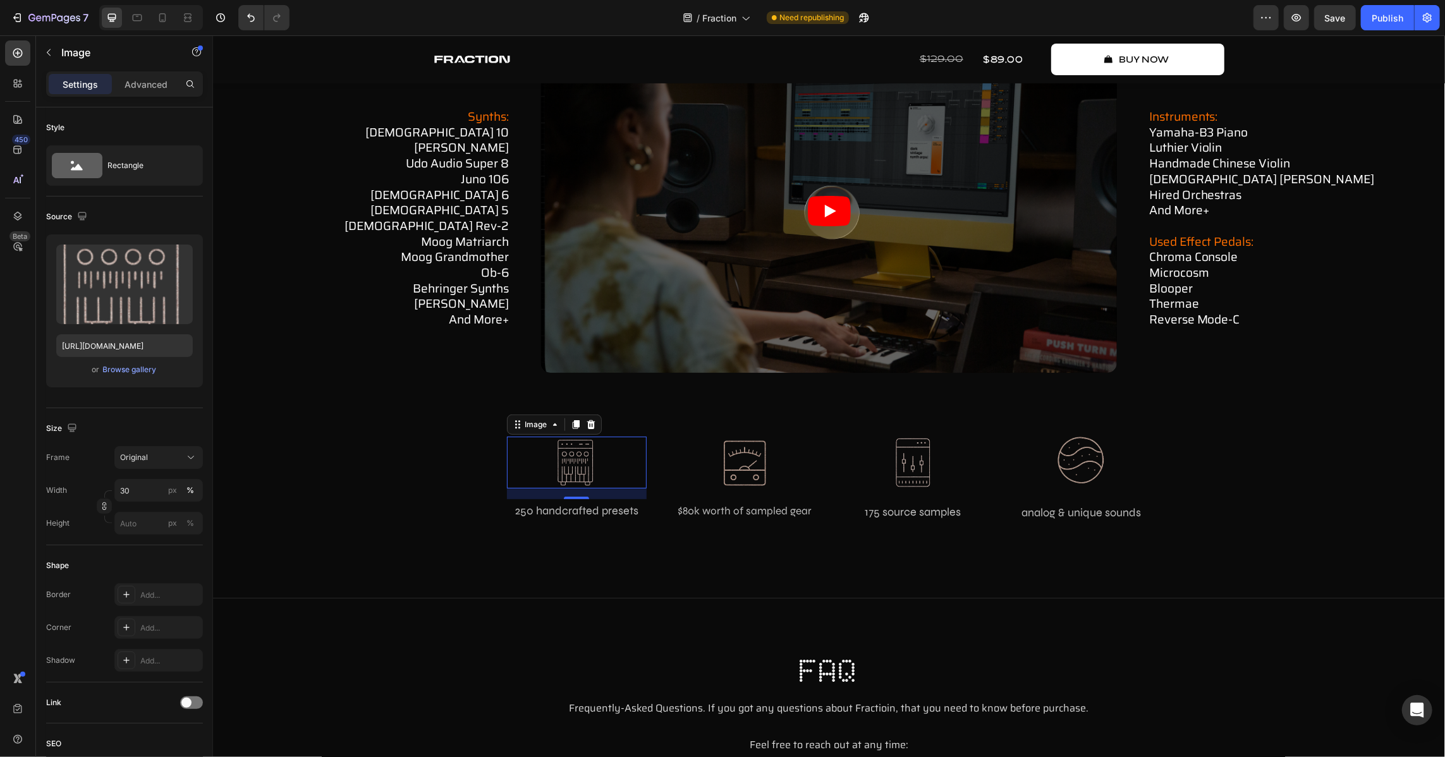
click at [284, 390] on div "how fraction works Text Block in-depth showcase Heading Watch how Fraction oper…" at bounding box center [828, 213] width 1213 height 657
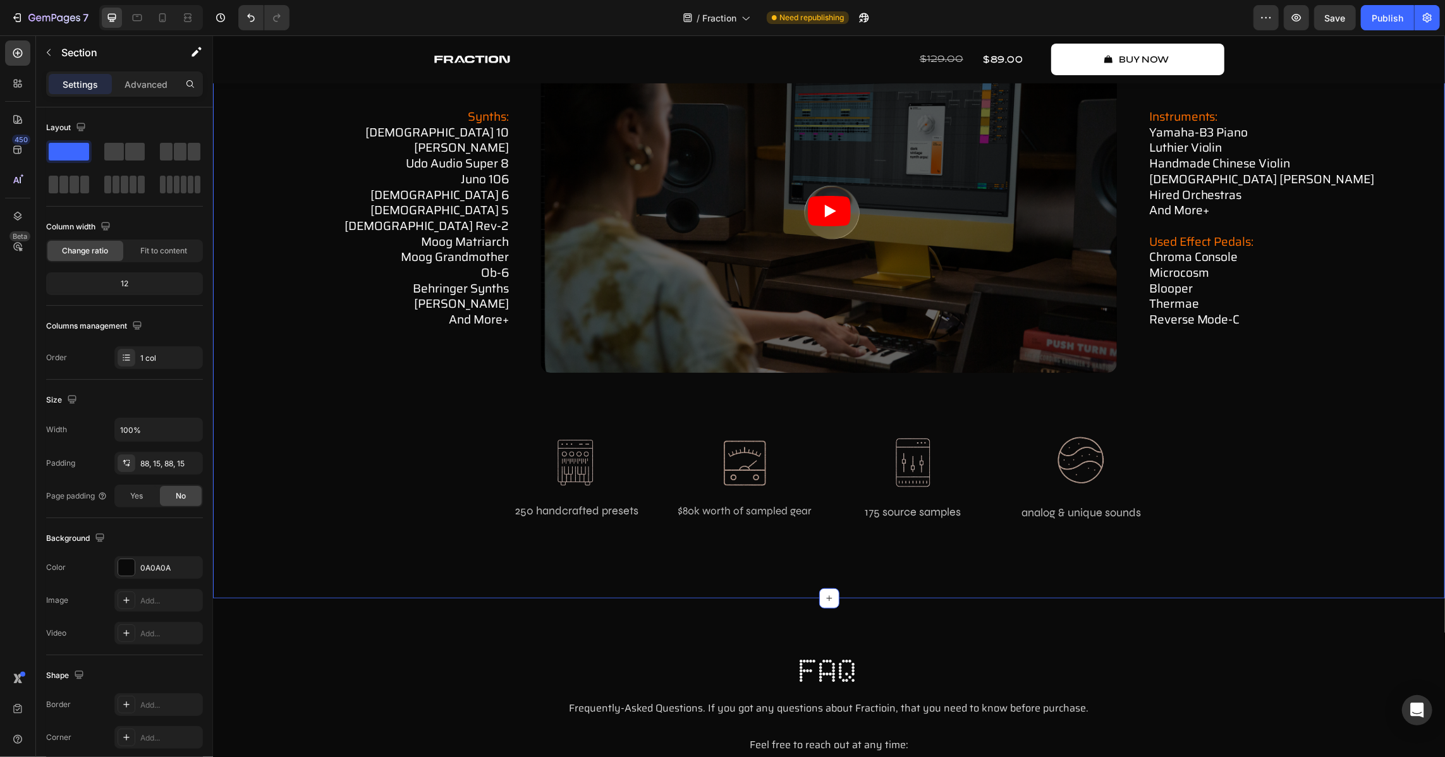
click at [564, 468] on img at bounding box center [576, 462] width 42 height 52
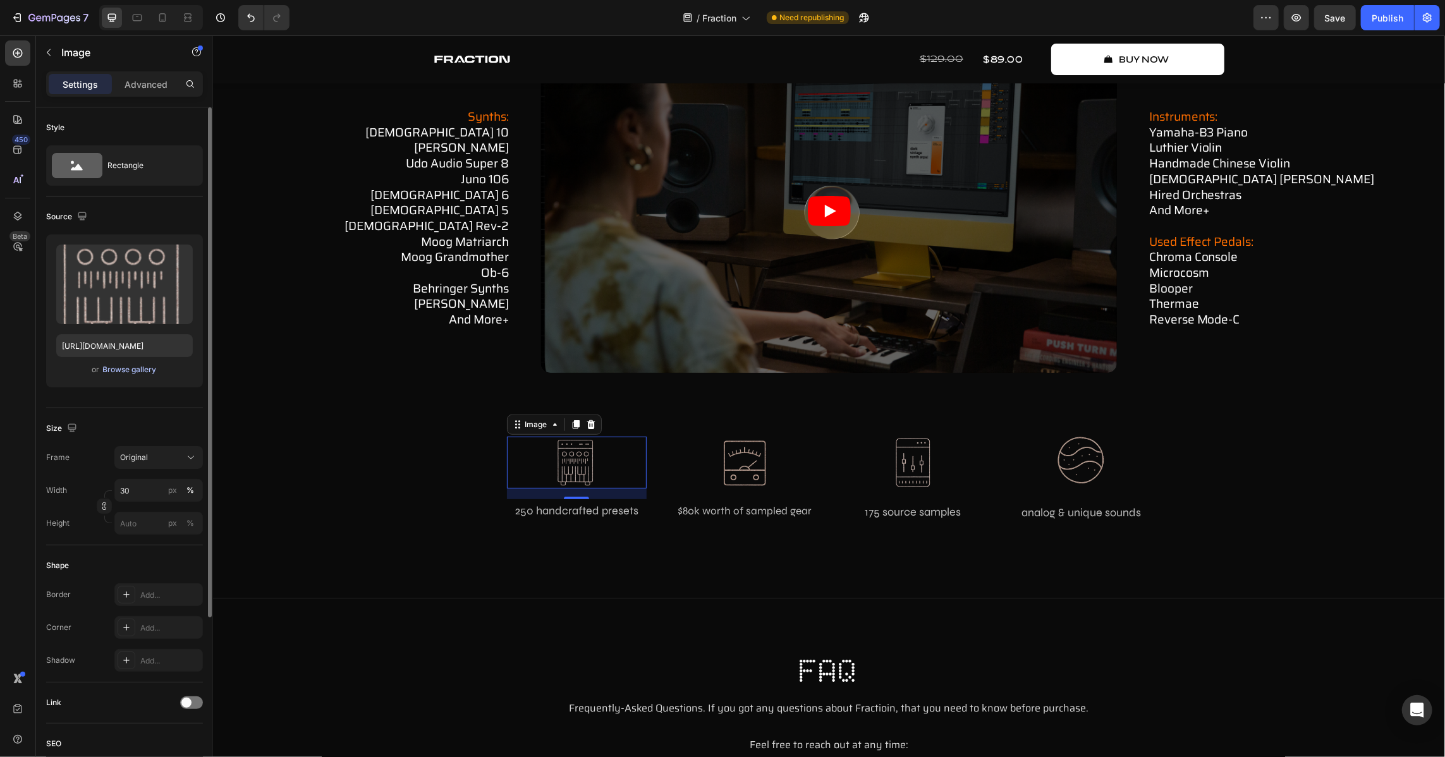
click at [128, 372] on div "Browse gallery" at bounding box center [130, 369] width 54 height 11
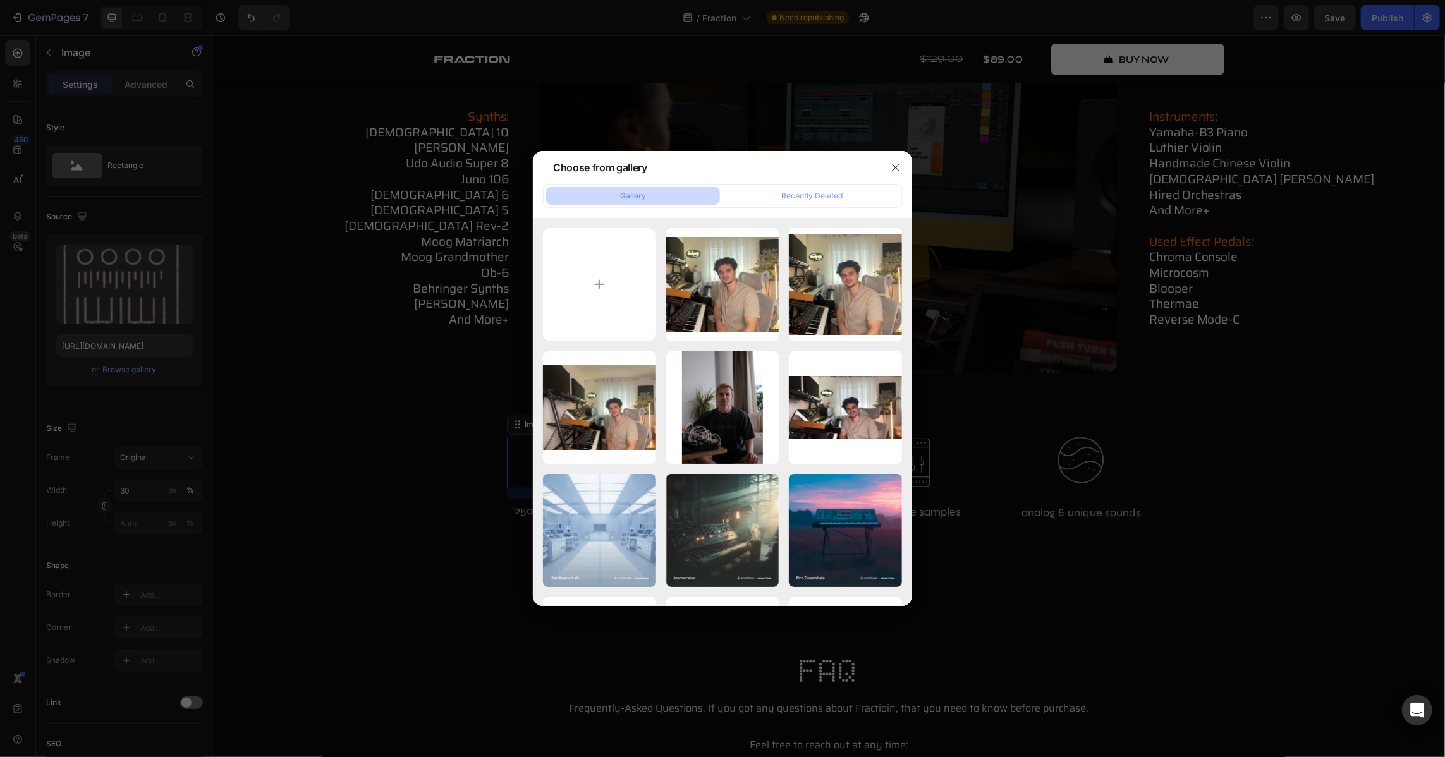
click at [1268, 455] on div at bounding box center [722, 378] width 1445 height 757
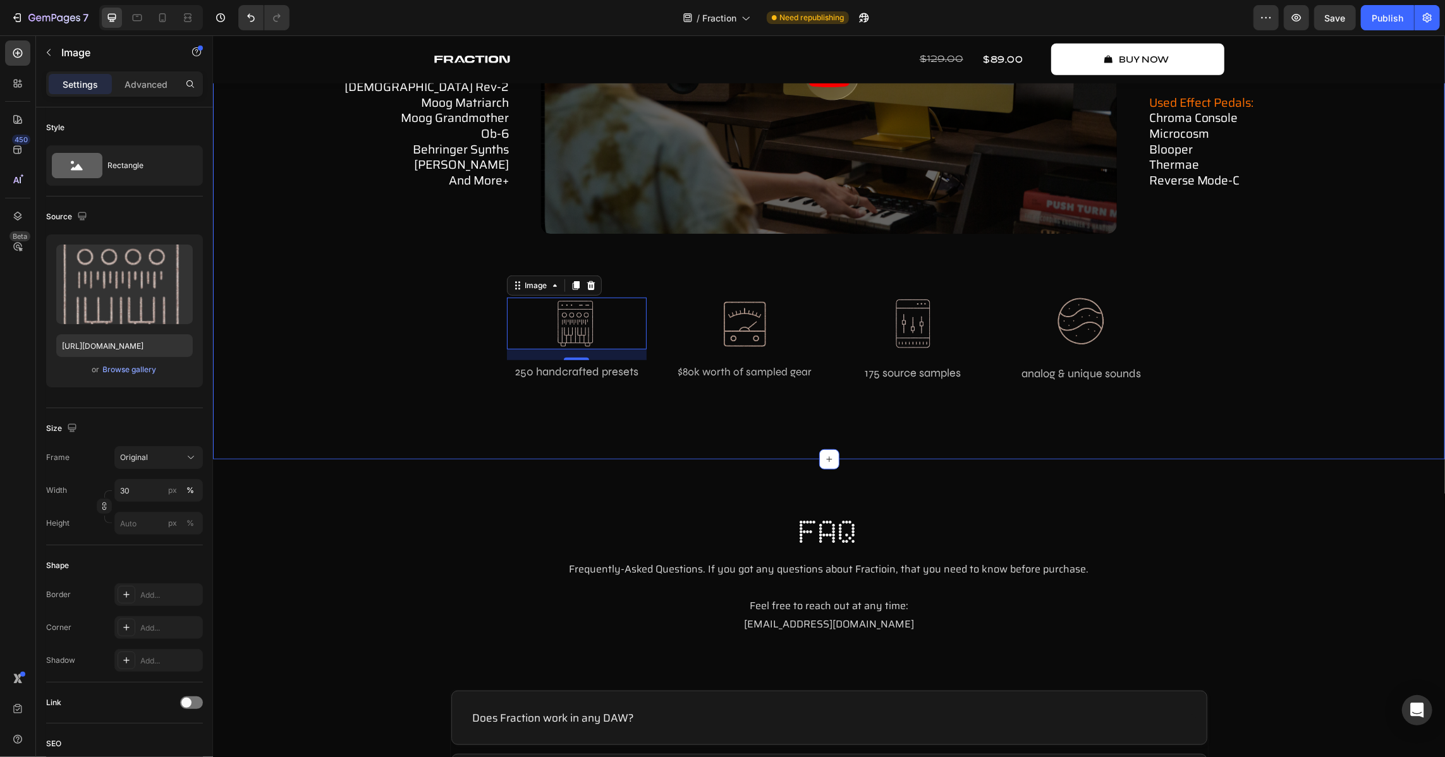
scroll to position [4806, 0]
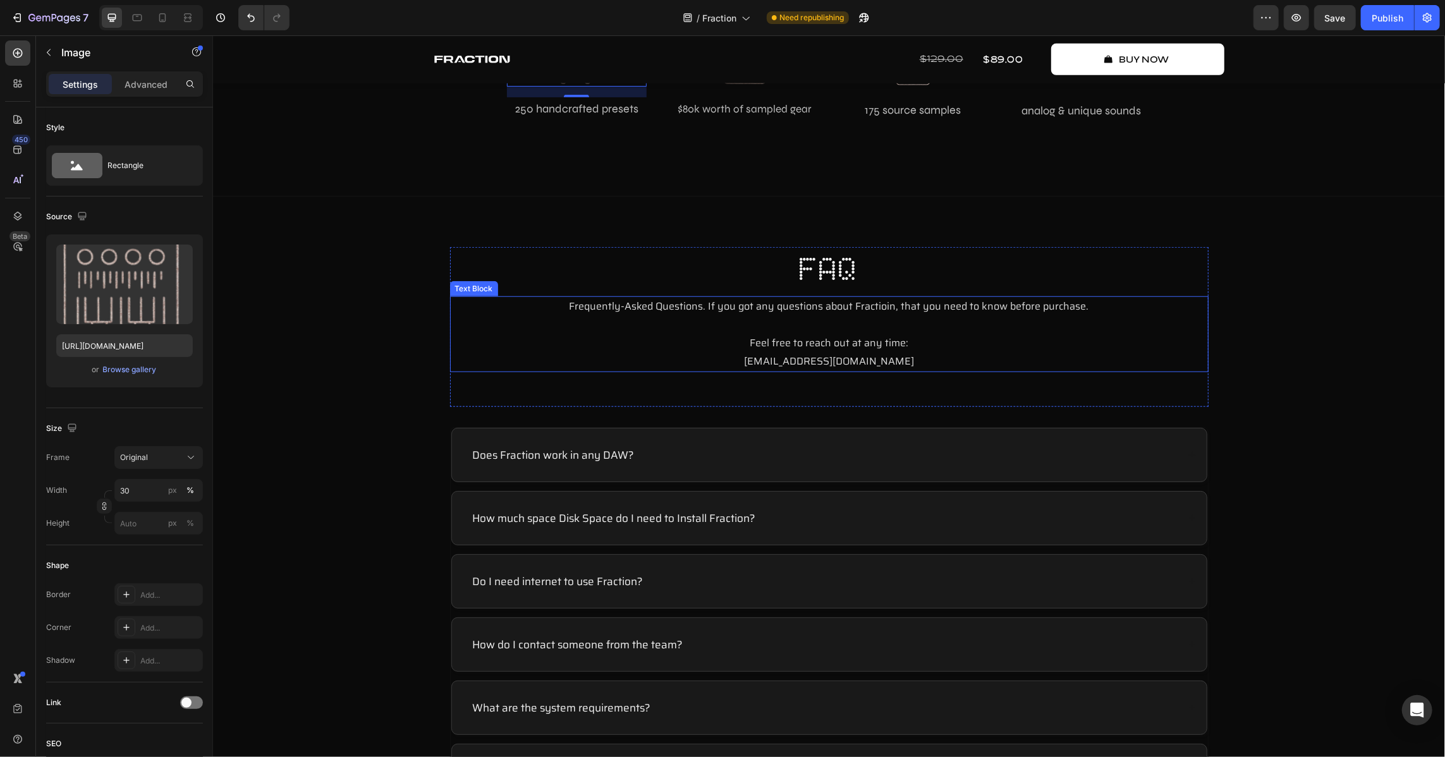
click at [737, 310] on p "Frequently-Asked Questions. If you got any questions about Fractioin, that you …" at bounding box center [829, 315] width 756 height 37
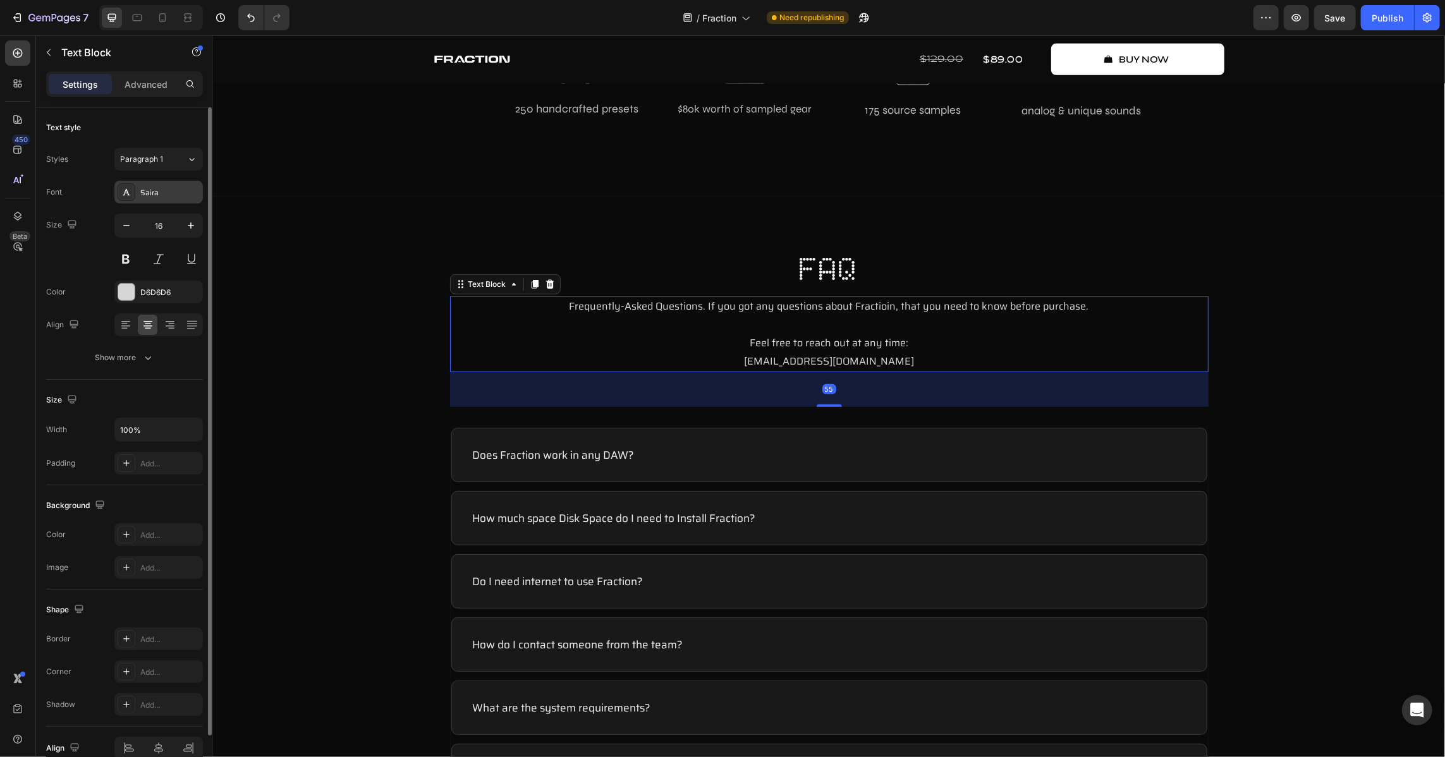
click at [145, 193] on div "Saira" at bounding box center [169, 192] width 59 height 11
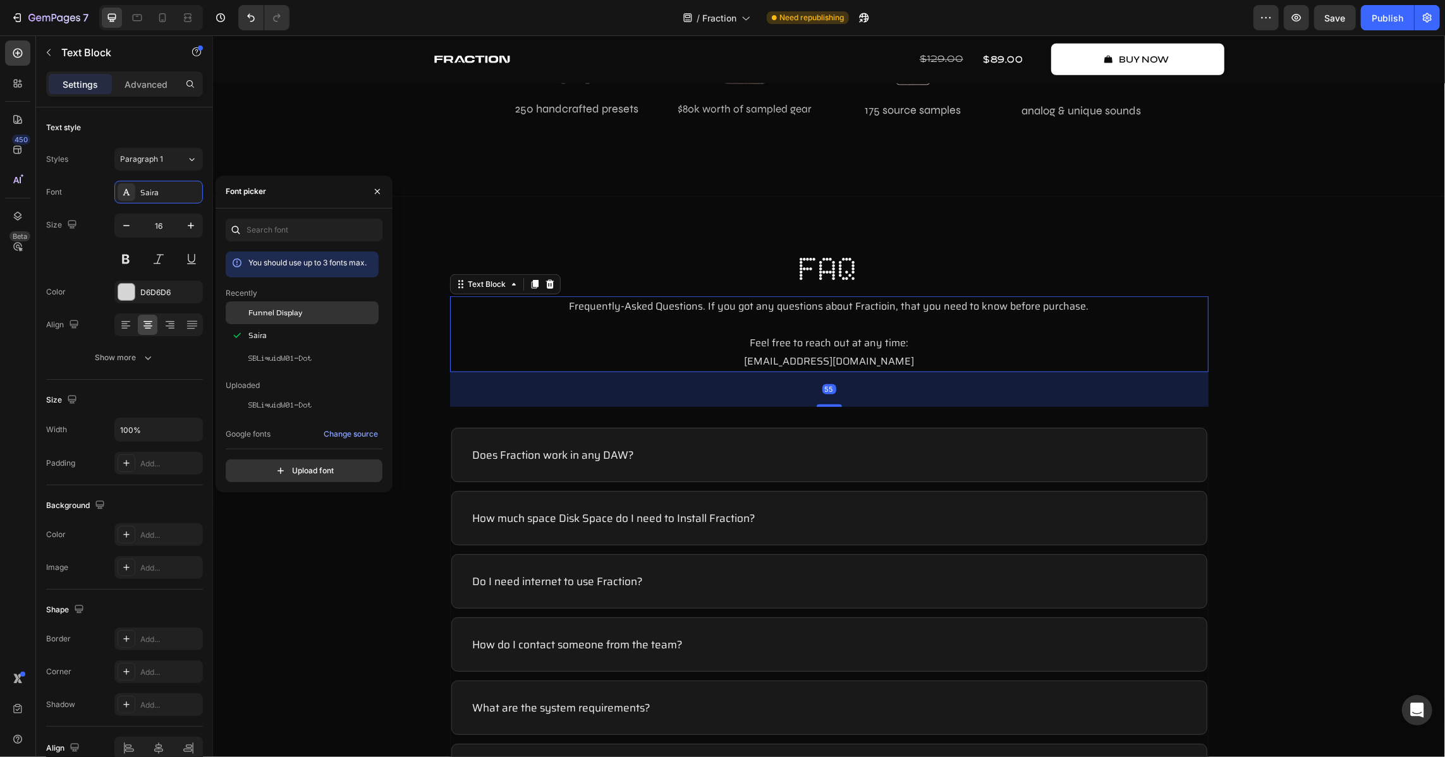
click at [265, 308] on span "Funnel Display" at bounding box center [275, 312] width 54 height 11
click at [351, 574] on div "FAQ Heading Frequently-Asked Questions. If you got any questions about Fractioi…" at bounding box center [828, 524] width 1206 height 556
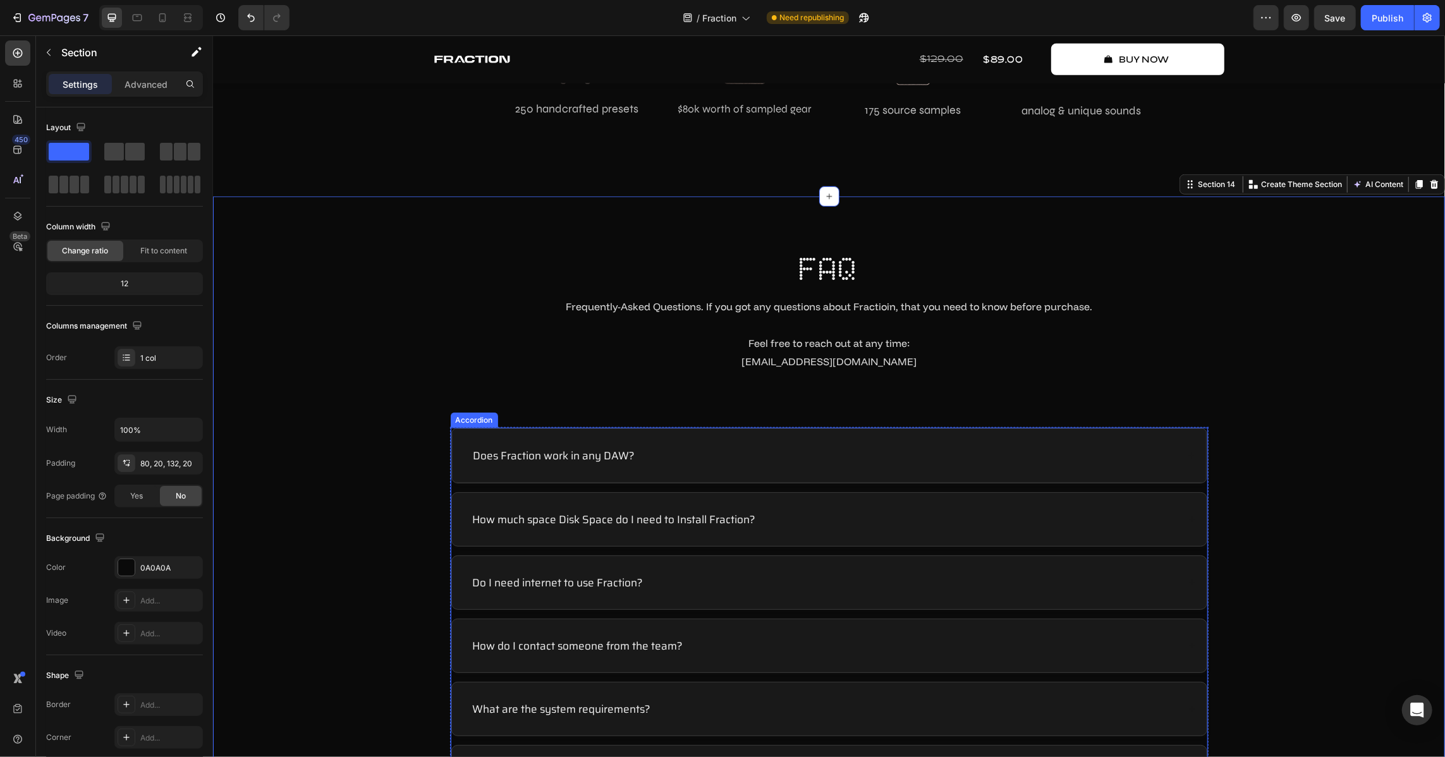
click at [737, 454] on div "Does Fraction work in any DAW?" at bounding box center [823, 455] width 705 height 18
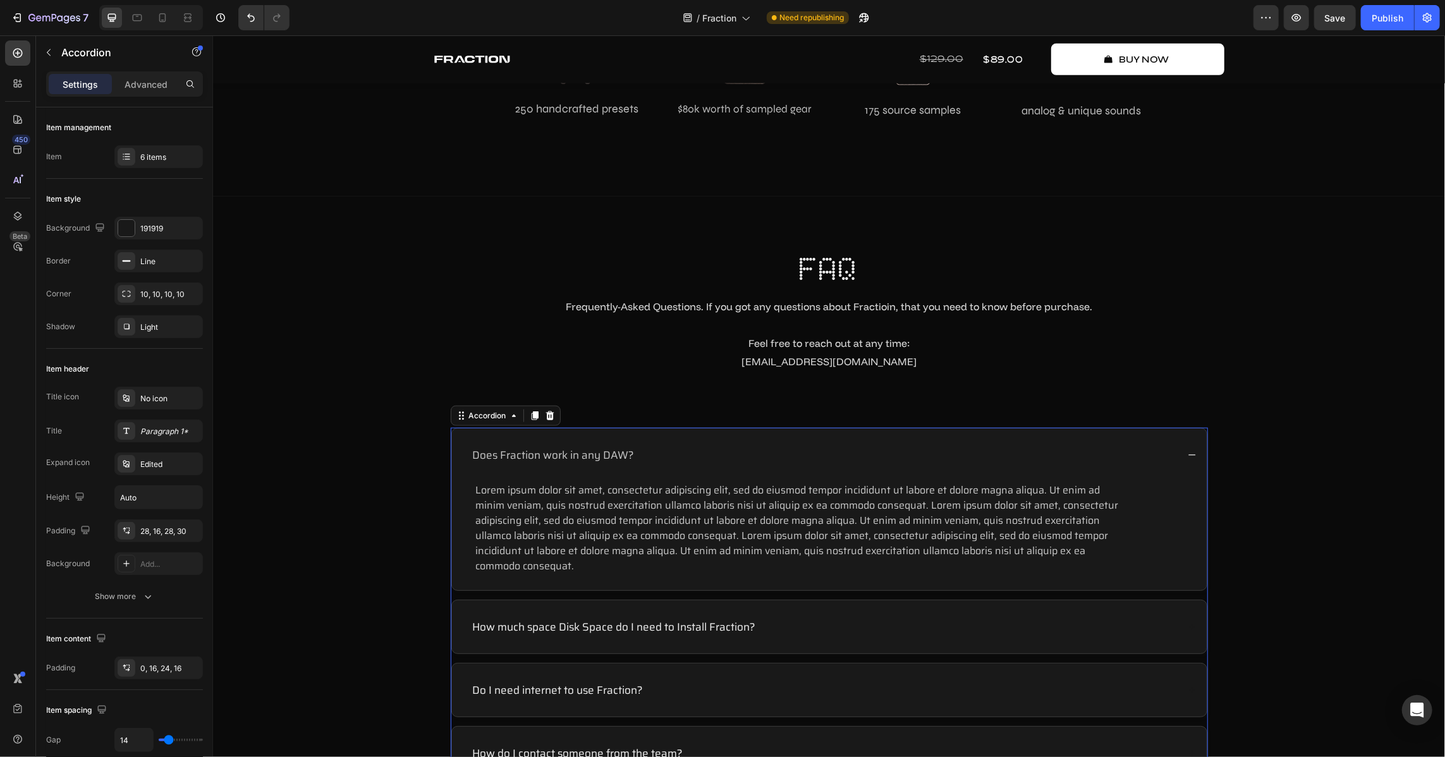
click at [737, 454] on div "Does Fraction work in any DAW?" at bounding box center [823, 455] width 707 height 18
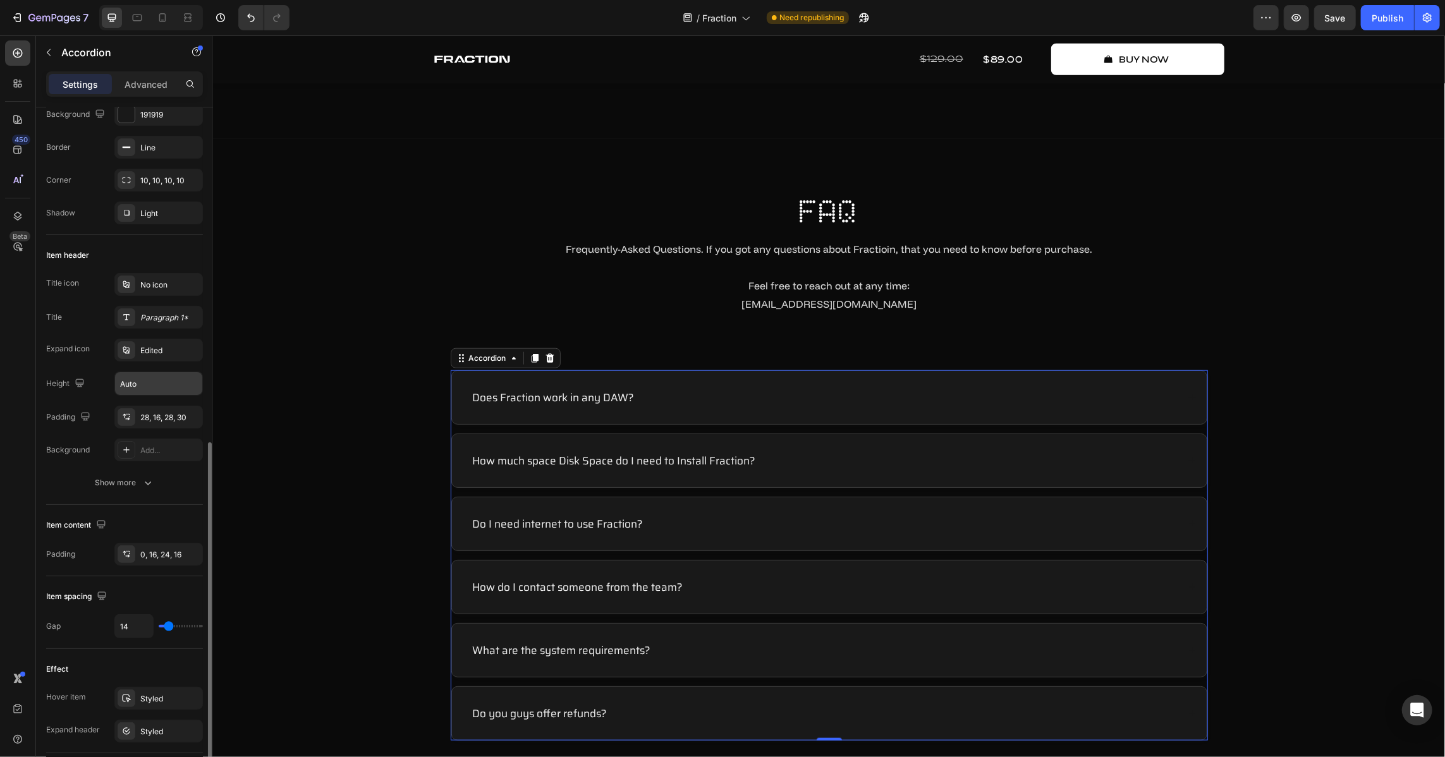
scroll to position [56, 0]
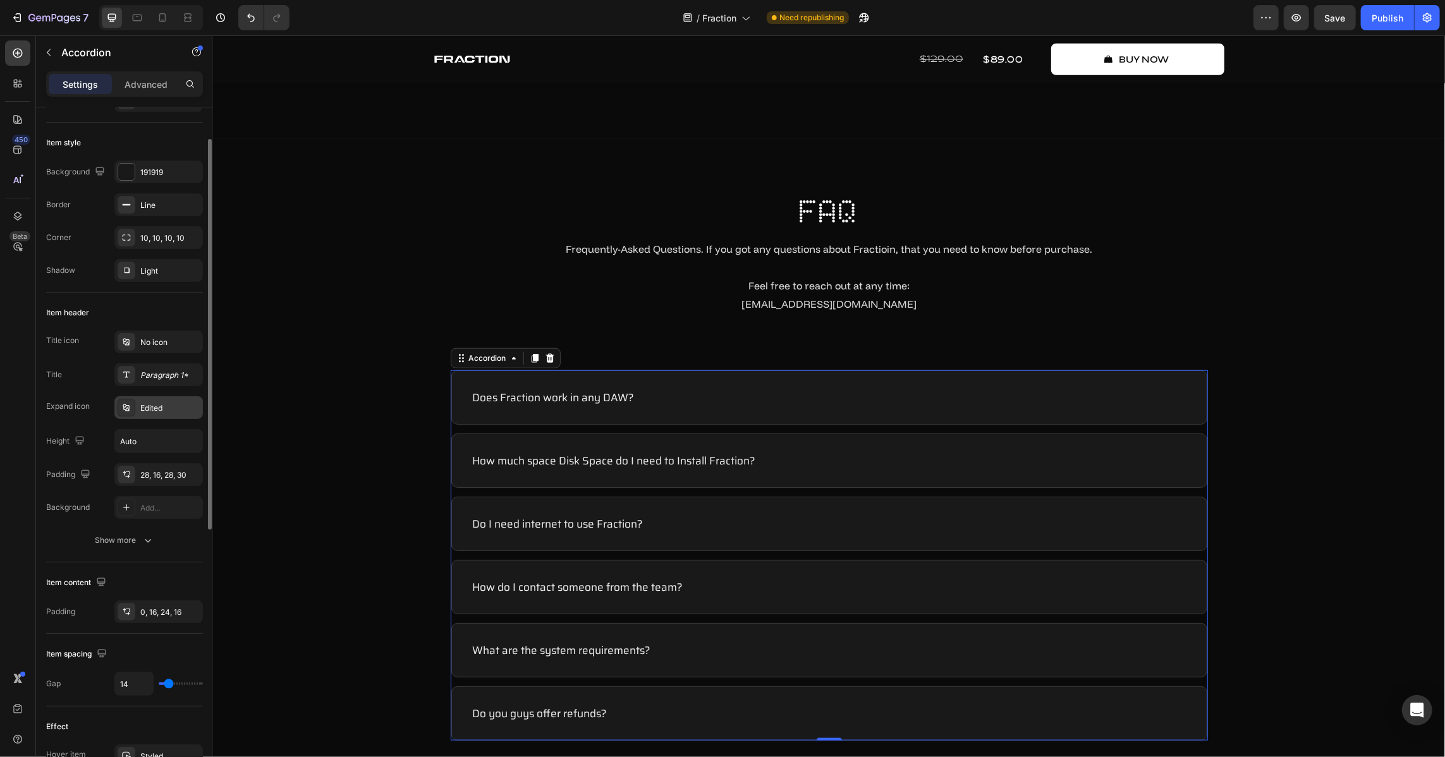
click at [157, 403] on div "Edited" at bounding box center [169, 408] width 59 height 11
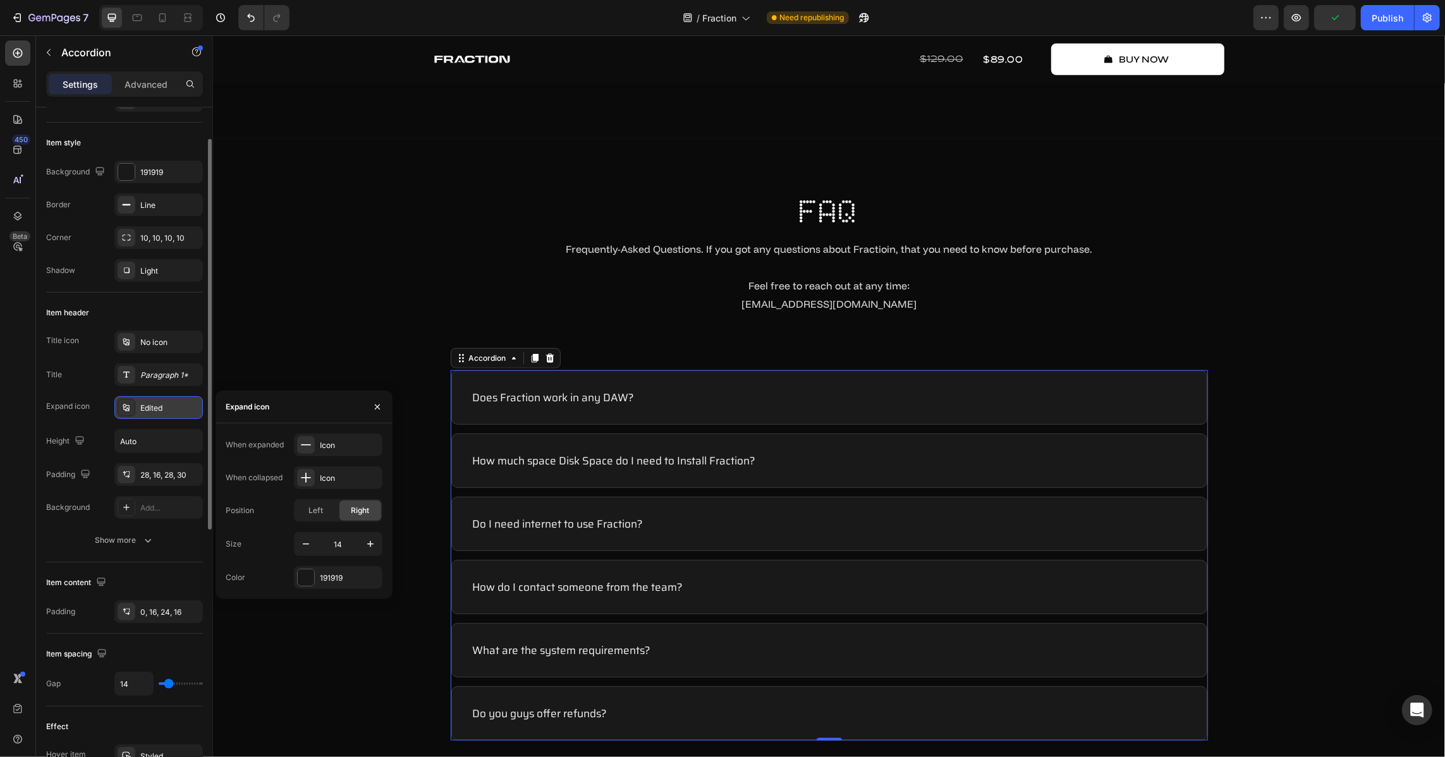
click at [160, 413] on div "Edited" at bounding box center [169, 408] width 59 height 11
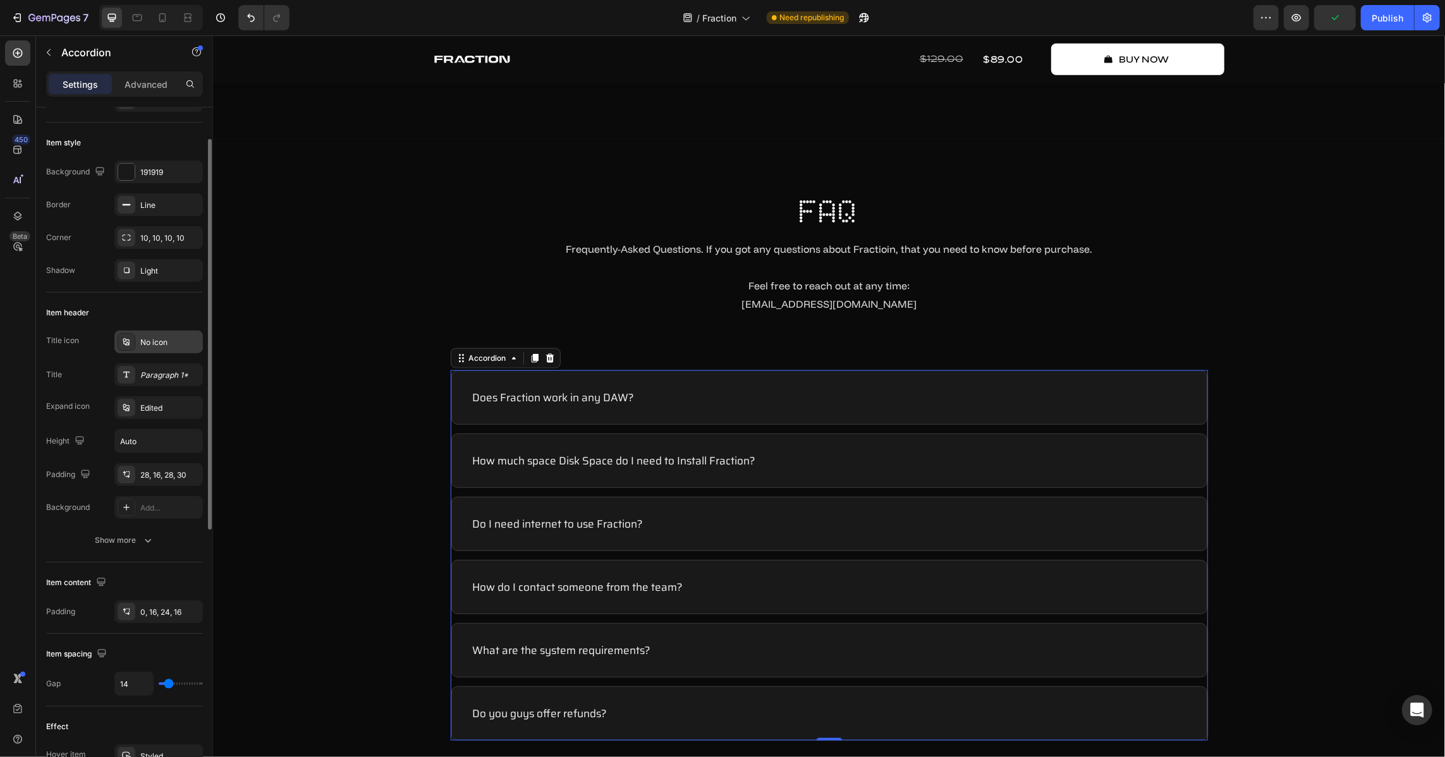
click at [159, 339] on div "No icon" at bounding box center [169, 342] width 59 height 11
click at [157, 371] on div "Paragraph 1*" at bounding box center [169, 375] width 59 height 11
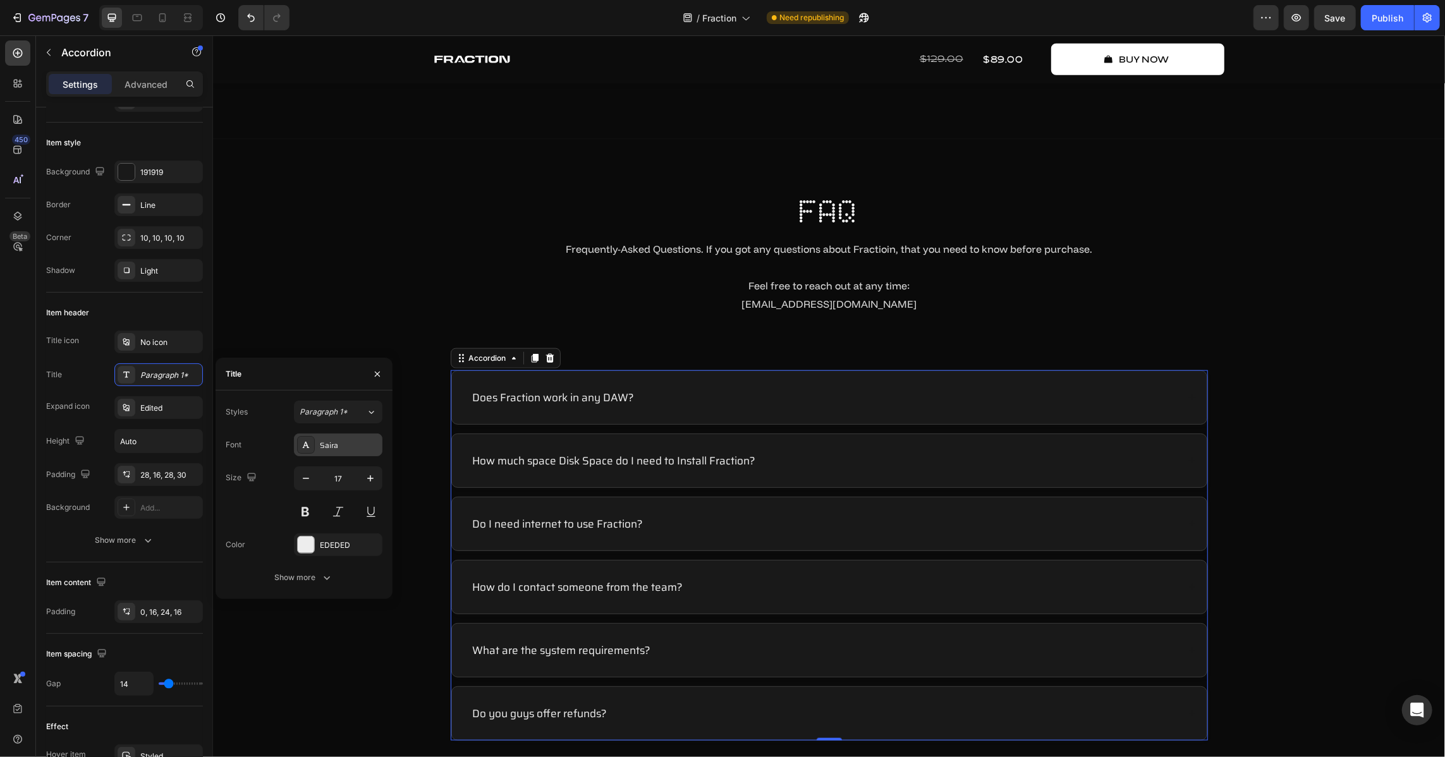
click at [341, 447] on div "Saira" at bounding box center [349, 445] width 59 height 11
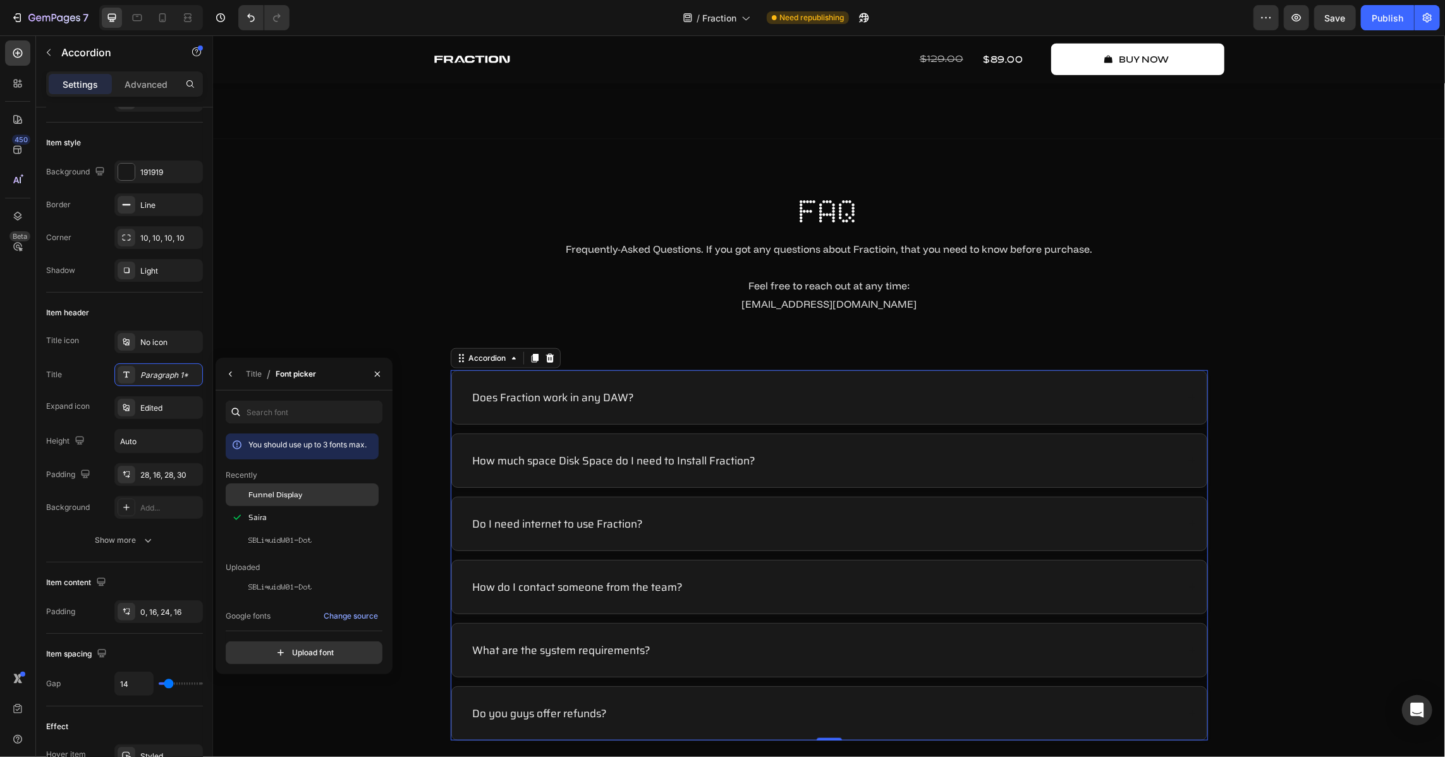
click at [294, 487] on div "Funnel Display" at bounding box center [302, 494] width 153 height 23
click at [233, 373] on icon "button" at bounding box center [231, 374] width 10 height 10
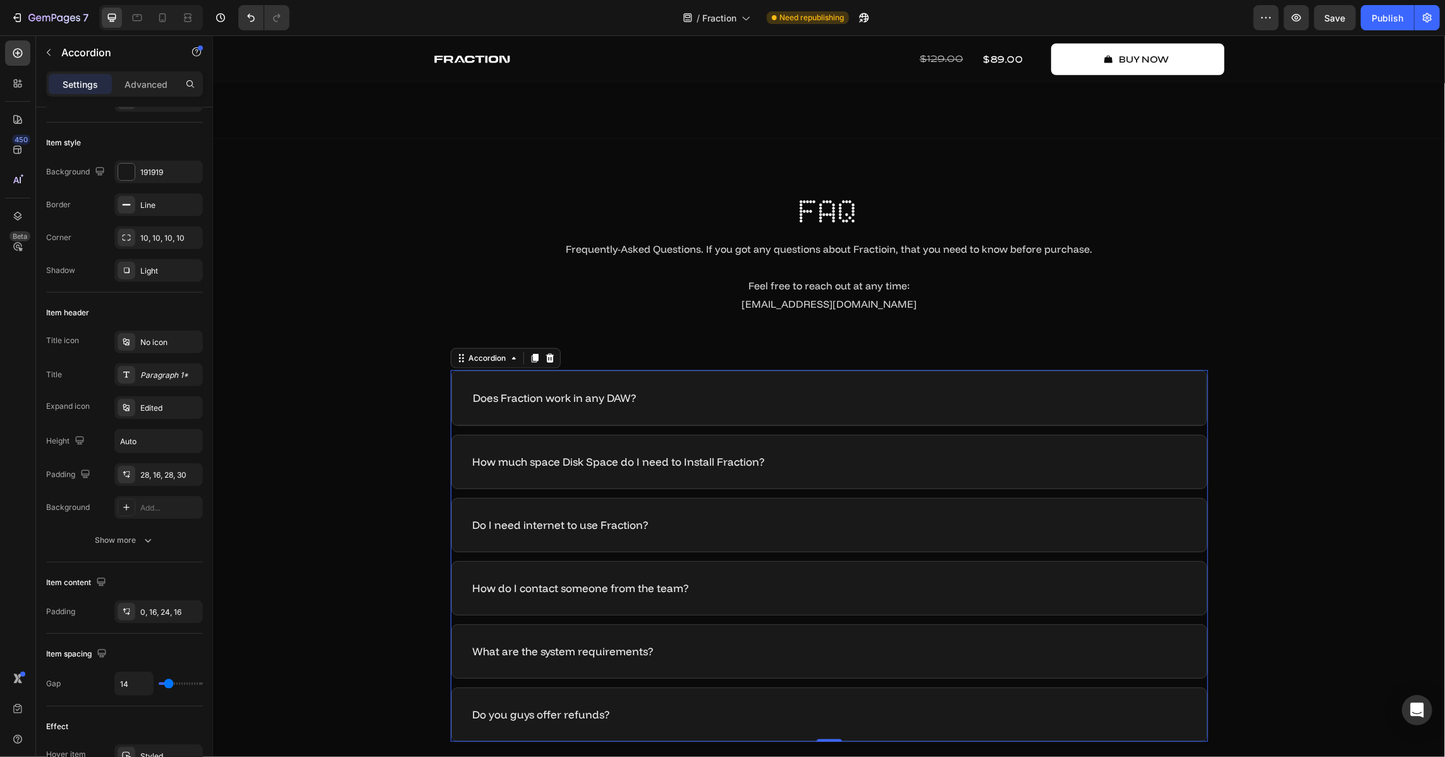
click at [810, 398] on div "Does Fraction work in any DAW?" at bounding box center [823, 398] width 705 height 18
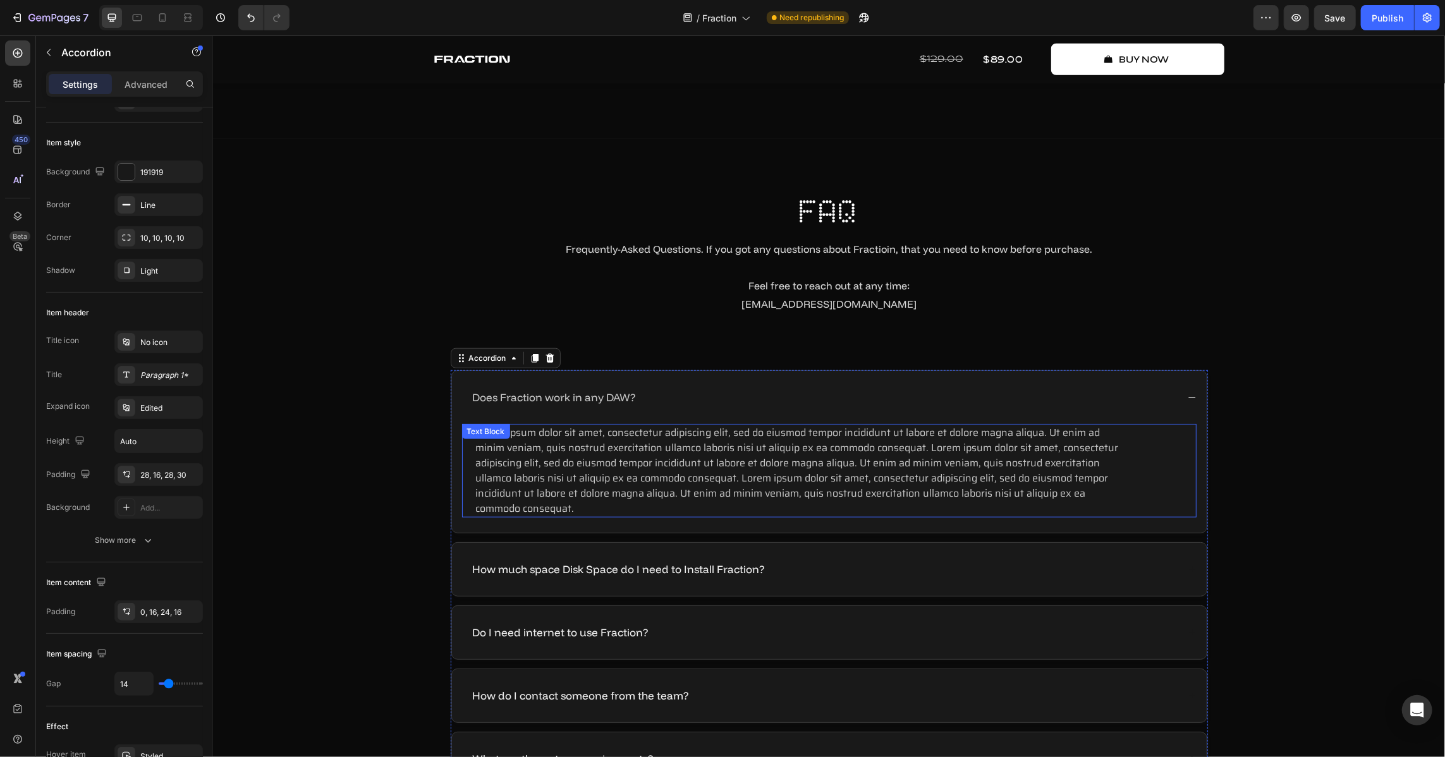
click at [698, 470] on p "Lorem ipsum dolor sit amet, consectetur adipiscing elit, sed do eiusmod tempor …" at bounding box center [798, 470] width 647 height 91
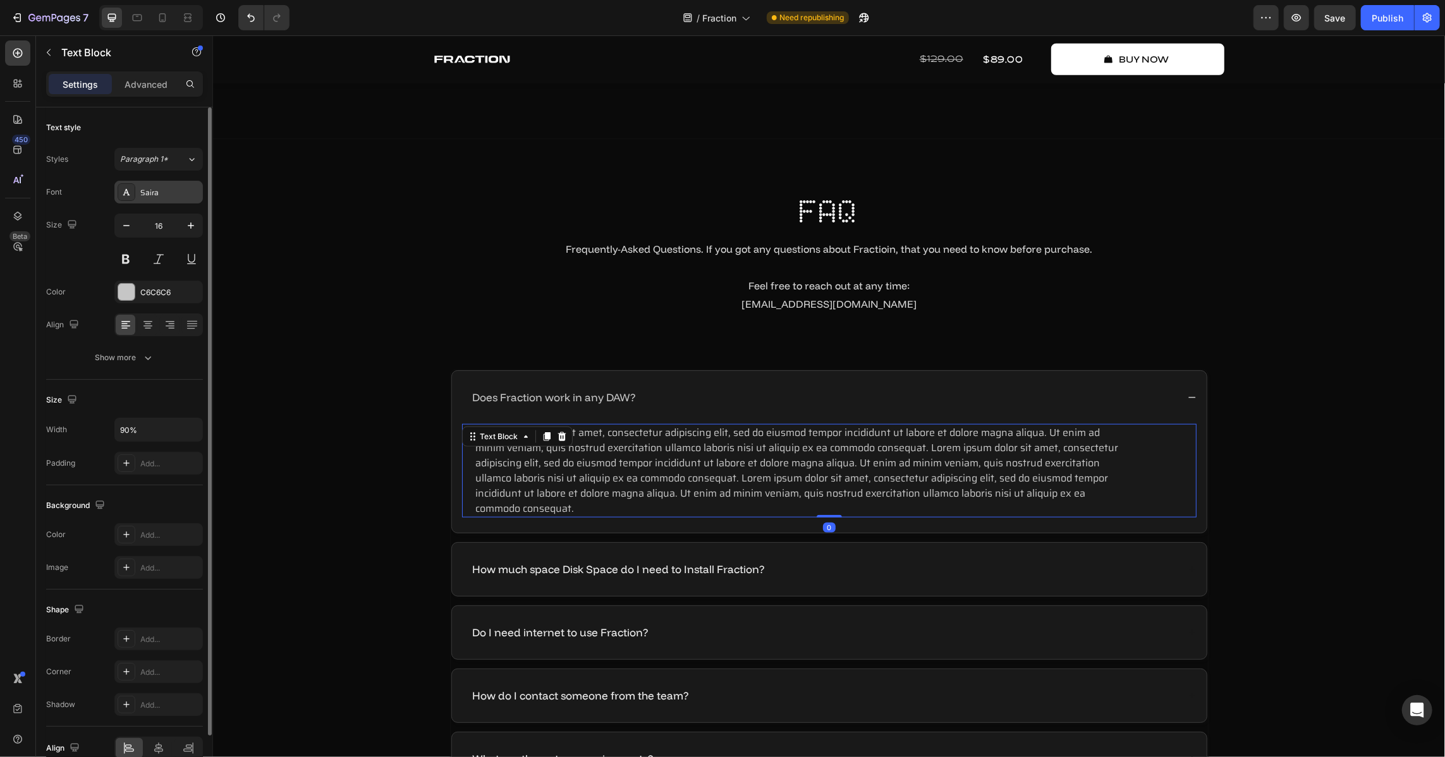
click at [147, 197] on div "Saira" at bounding box center [169, 192] width 59 height 11
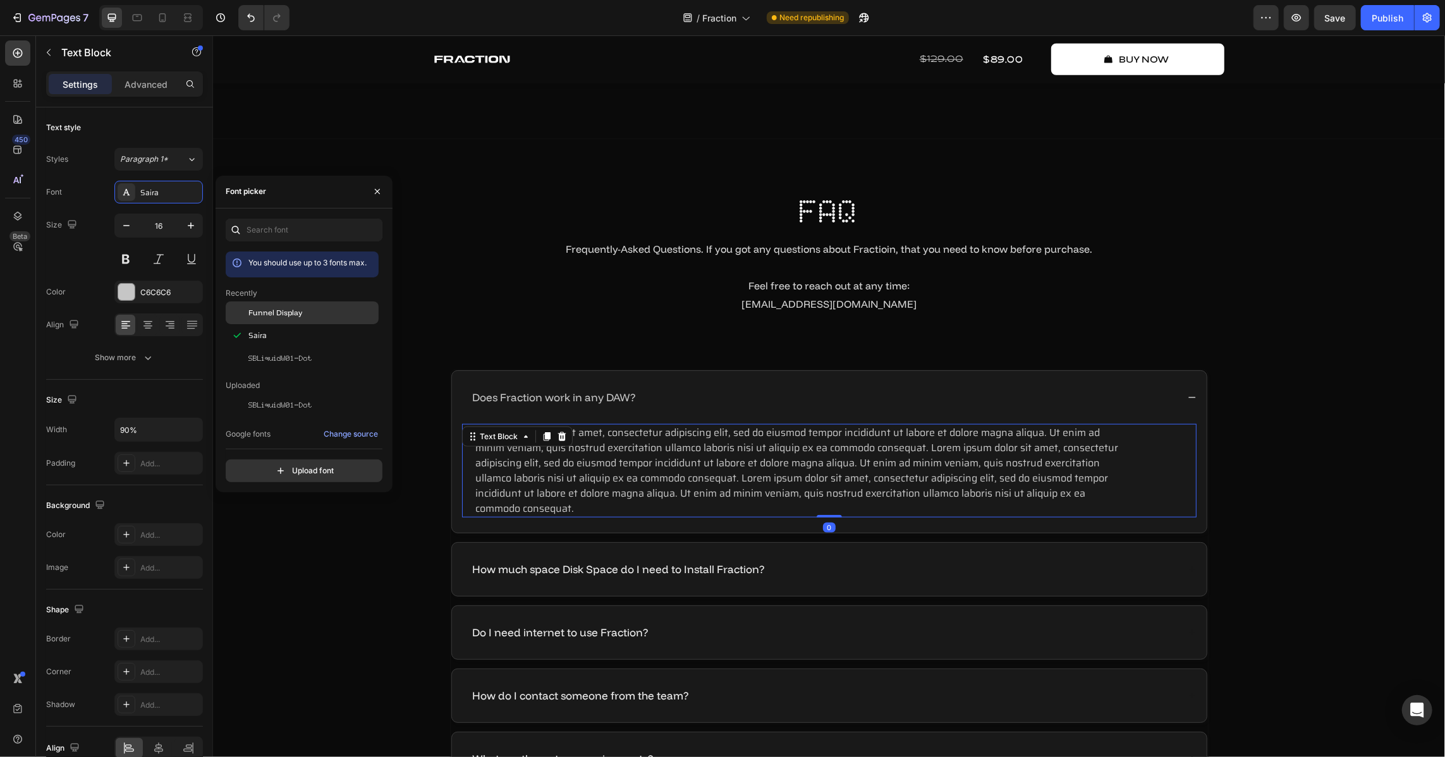
click at [317, 305] on div "Funnel Display" at bounding box center [302, 312] width 153 height 23
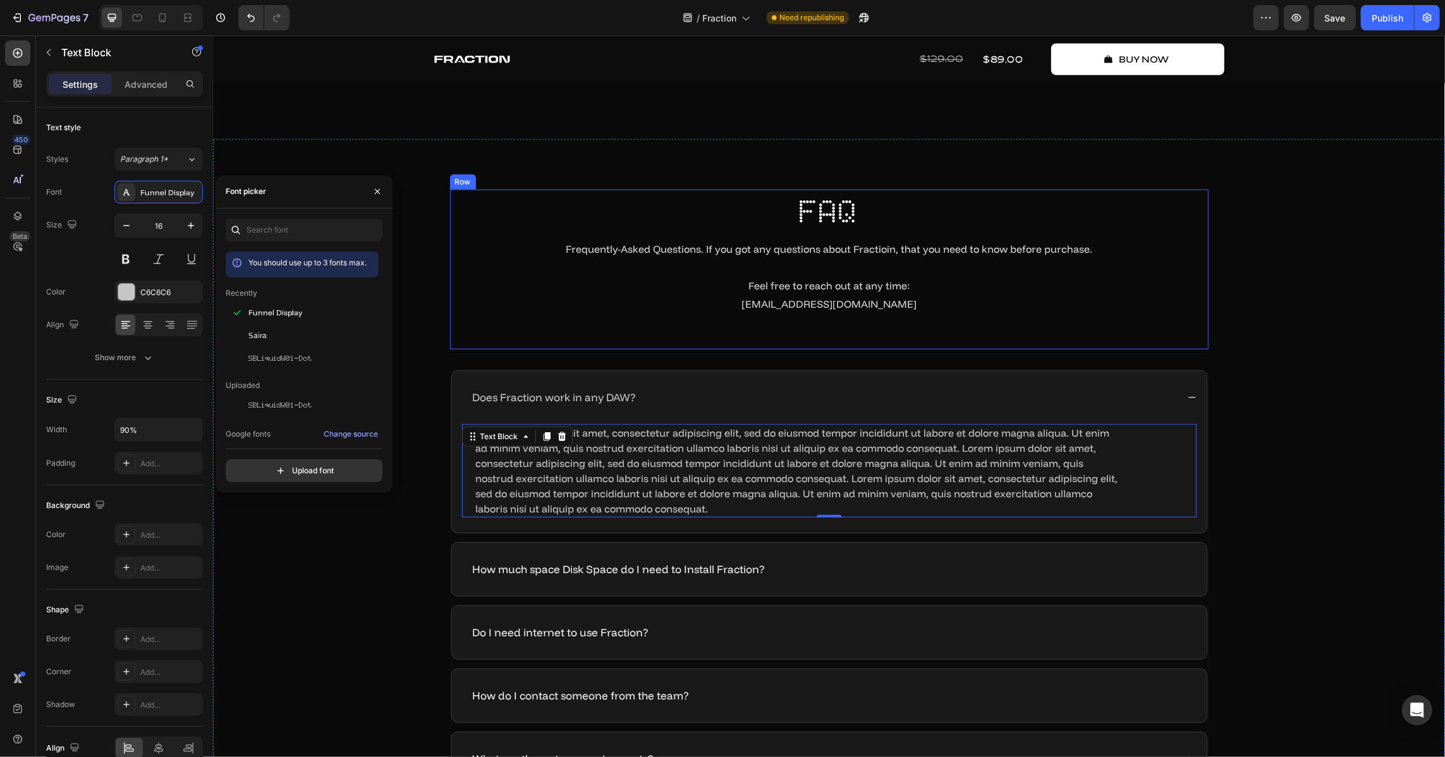
click at [520, 320] on div "FAQ Heading Frequently-Asked Questions. If you got any questions about Fractioi…" at bounding box center [828, 268] width 758 height 159
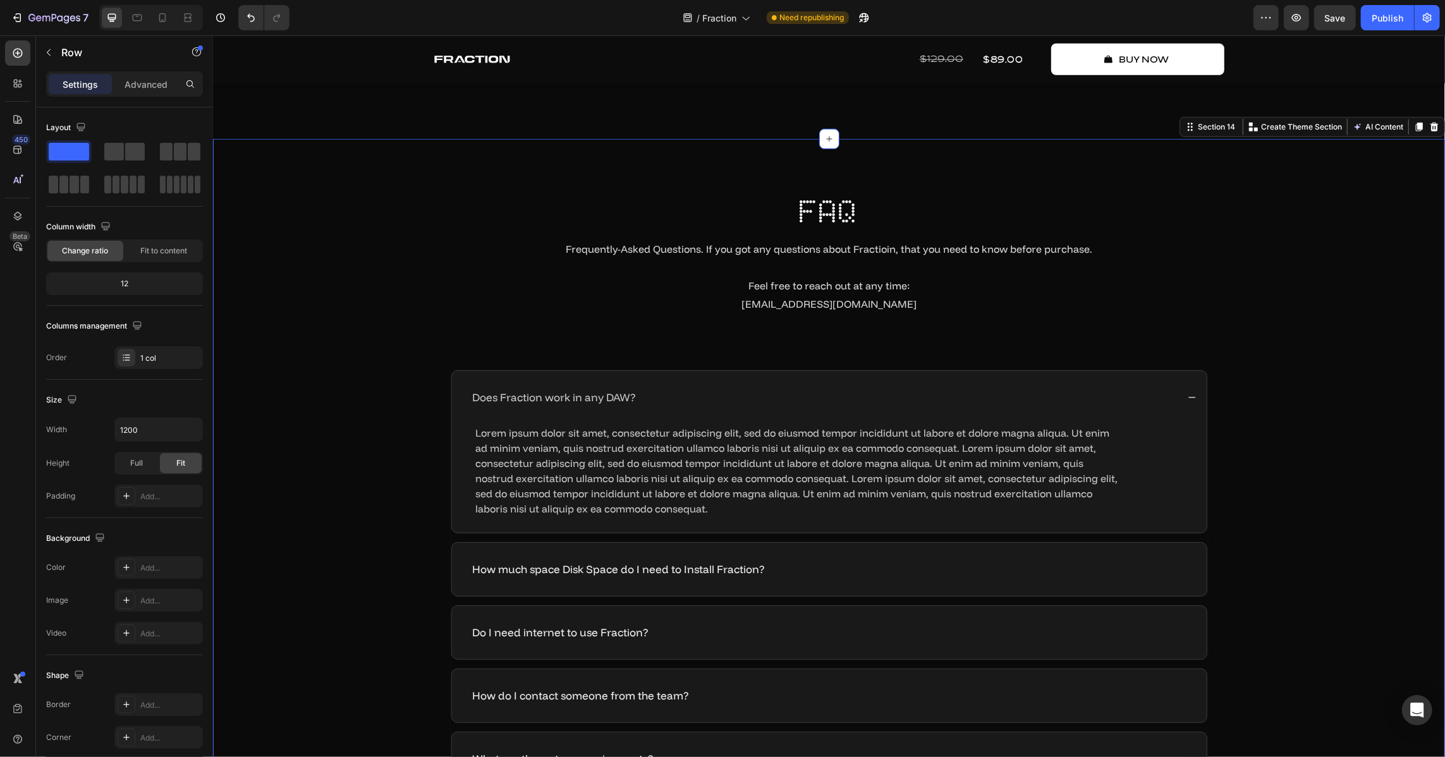
click at [356, 365] on div "FAQ Heading Frequently-Asked Questions. If you got any questions about Fractioi…" at bounding box center [828, 521] width 1206 height 665
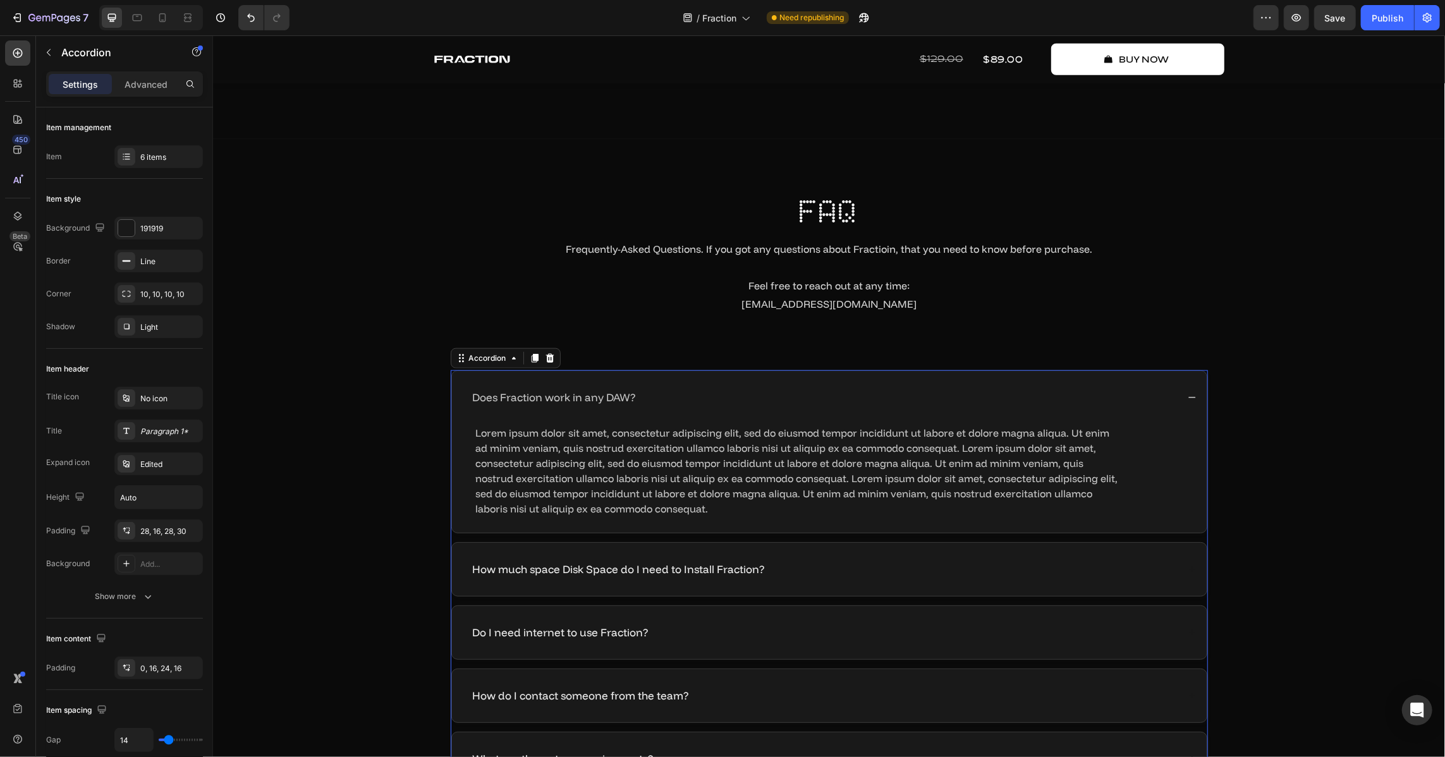
click at [720, 393] on div "Does Fraction work in any DAW?" at bounding box center [823, 397] width 707 height 18
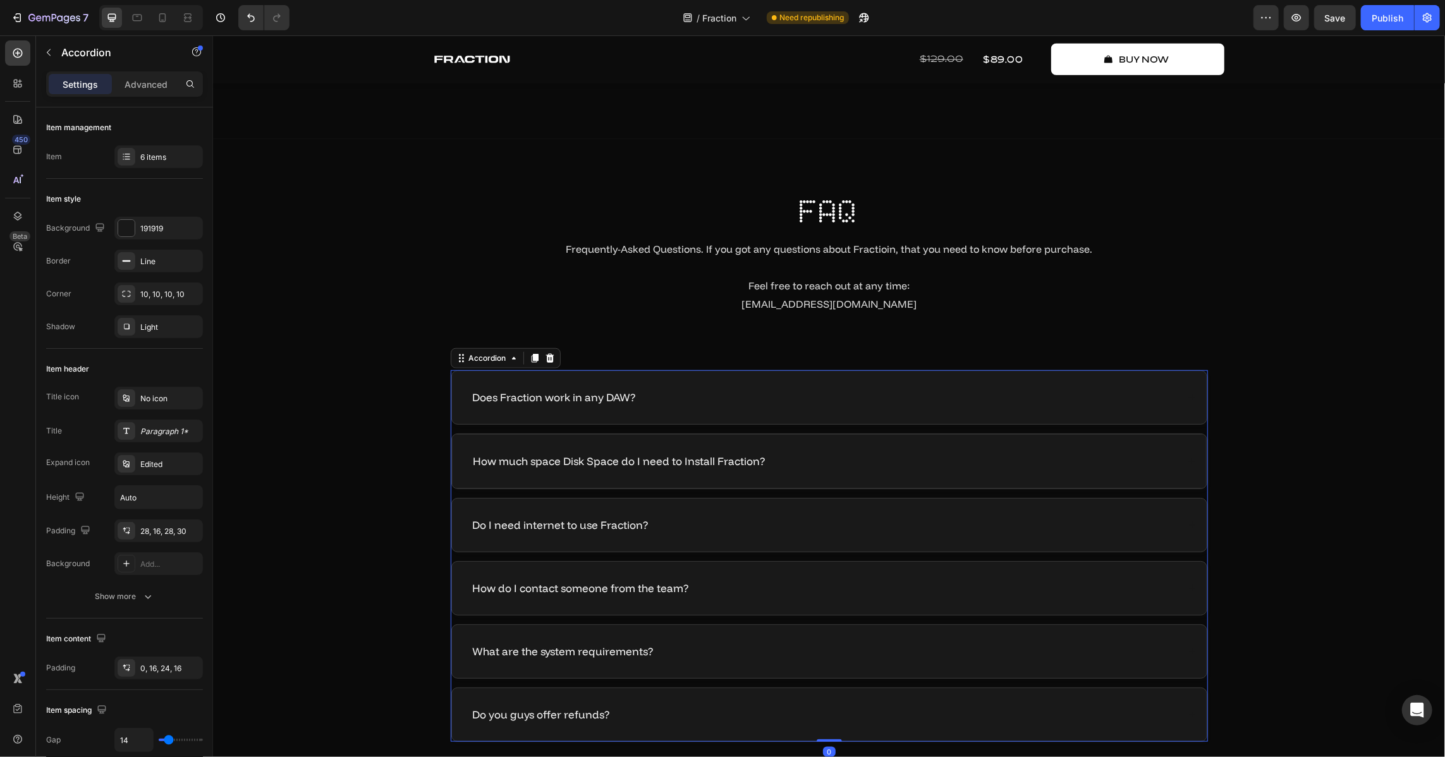
click at [844, 456] on div "How much space Disk Space do I need to Install Fraction?" at bounding box center [823, 461] width 705 height 18
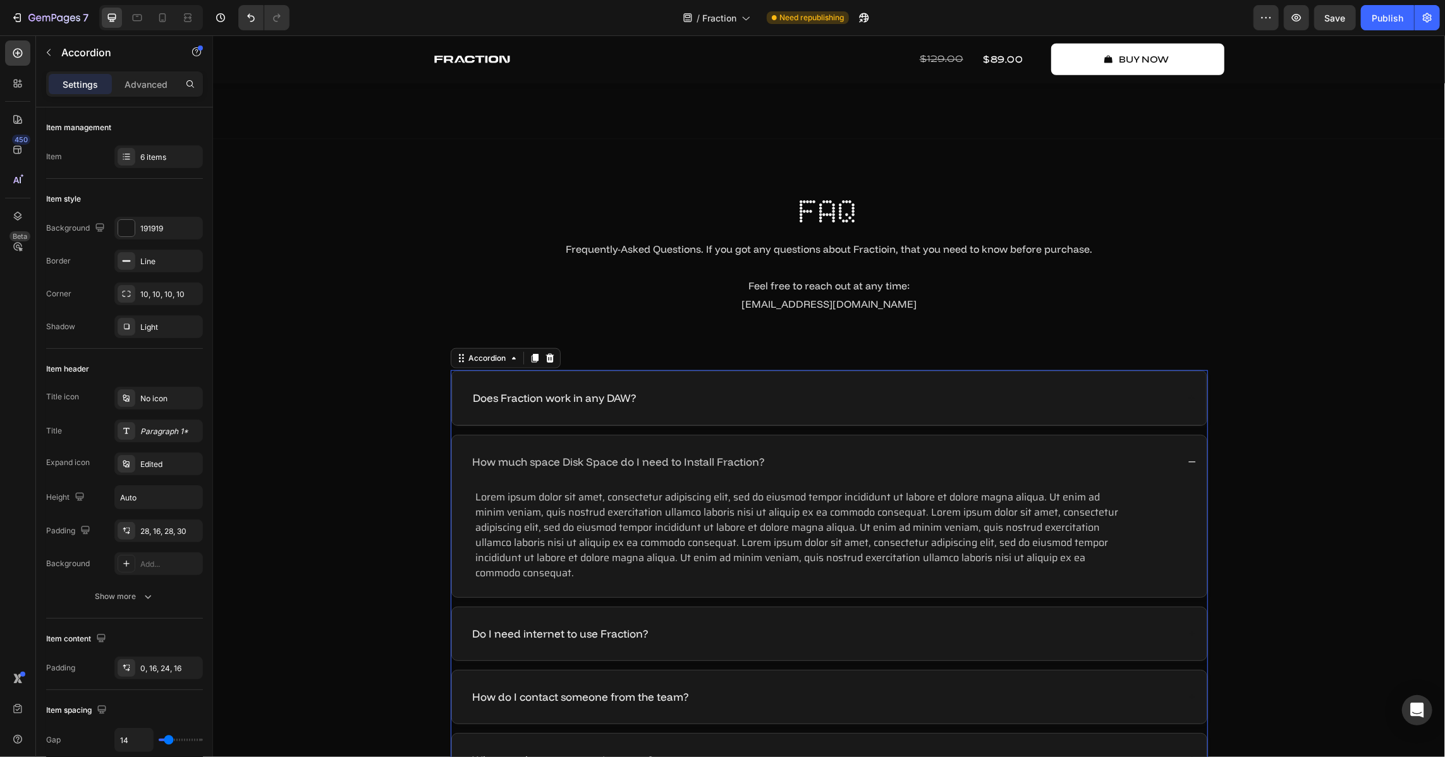
click at [814, 407] on div "Does Fraction work in any DAW?" at bounding box center [828, 397] width 755 height 54
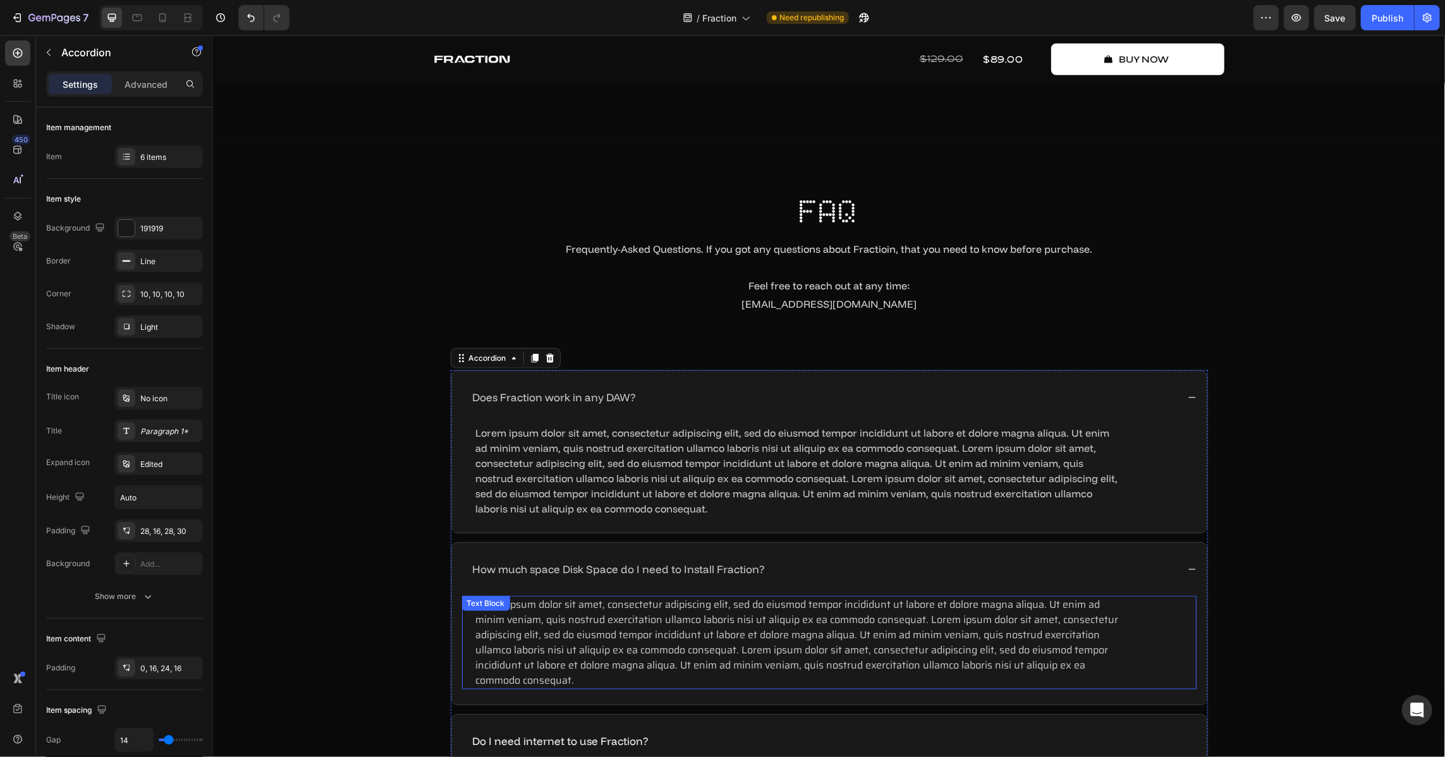
click at [702, 638] on p "Lorem ipsum dolor sit amet, consectetur adipiscing elit, sed do eiusmod tempor …" at bounding box center [798, 642] width 647 height 91
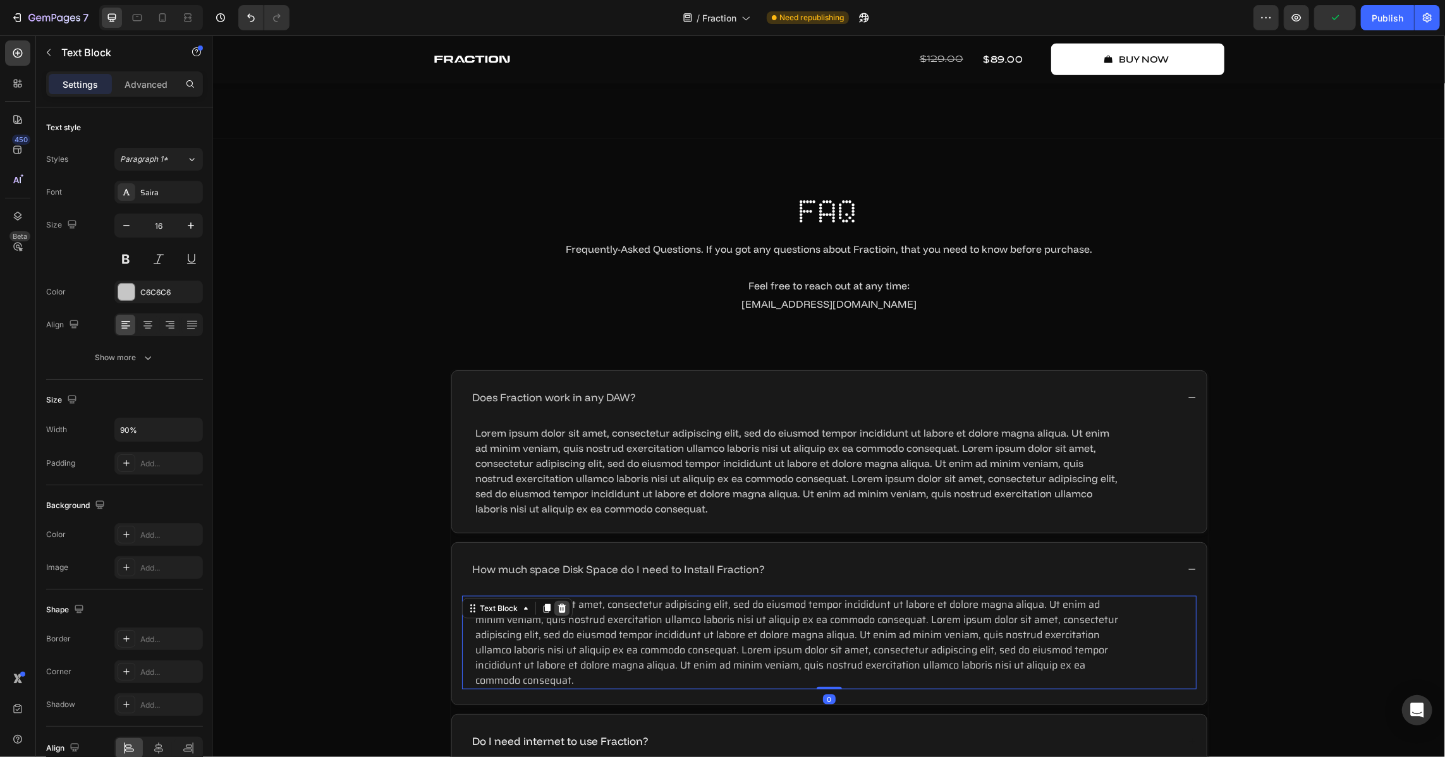
click at [559, 603] on icon at bounding box center [561, 608] width 10 height 10
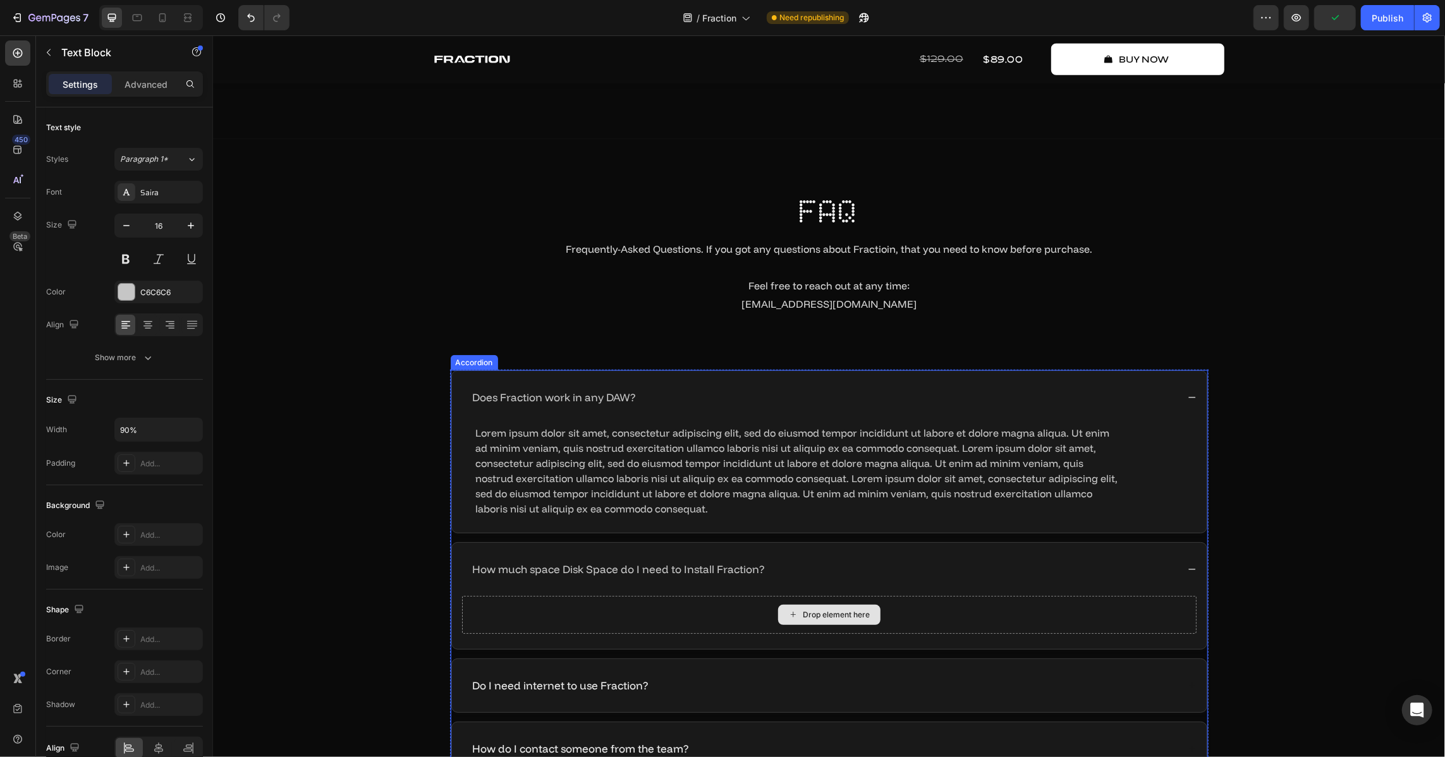
click at [586, 480] on p "Lorem ipsum dolor sit amet, consectetur adipiscing elit, sed do eiusmod tempor …" at bounding box center [798, 470] width 647 height 91
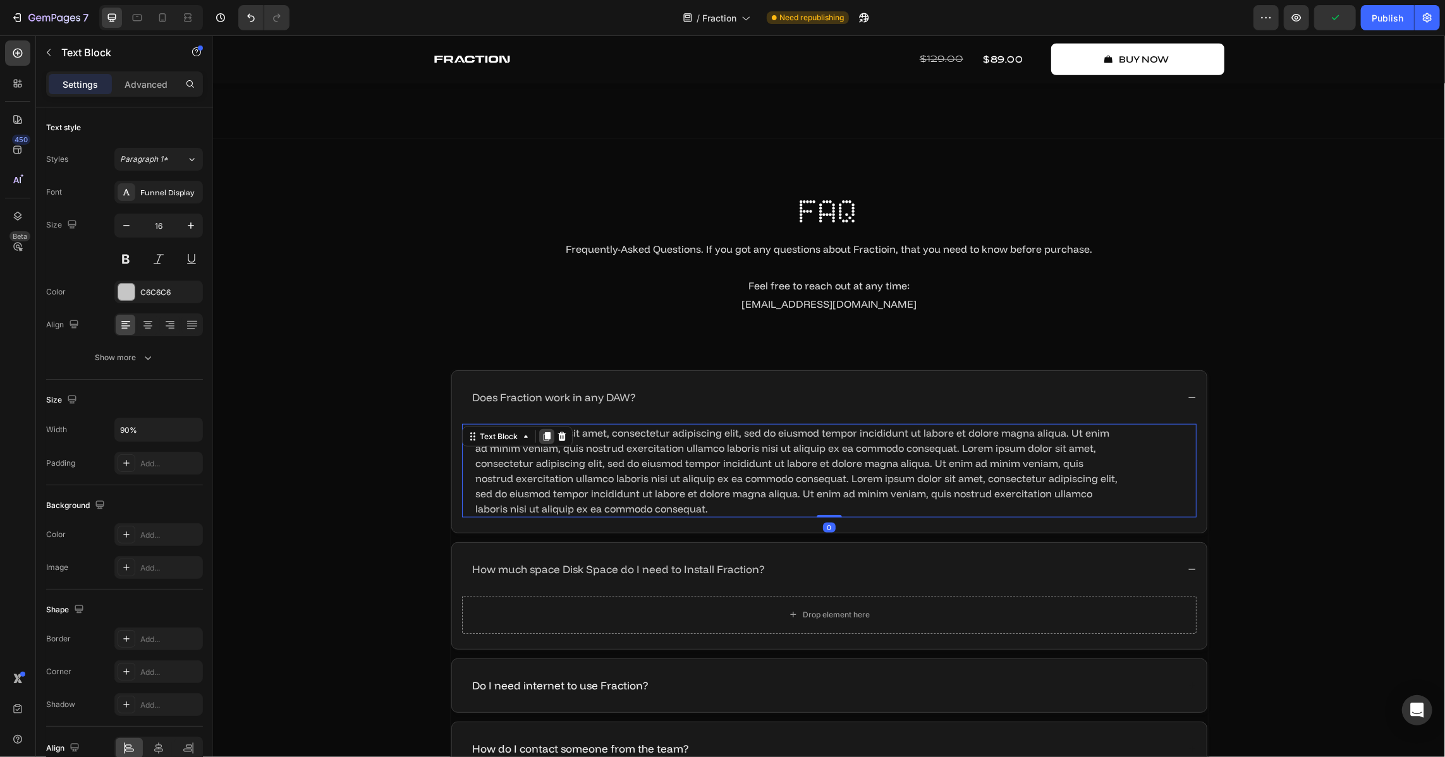
click at [541, 431] on icon at bounding box center [546, 436] width 10 height 10
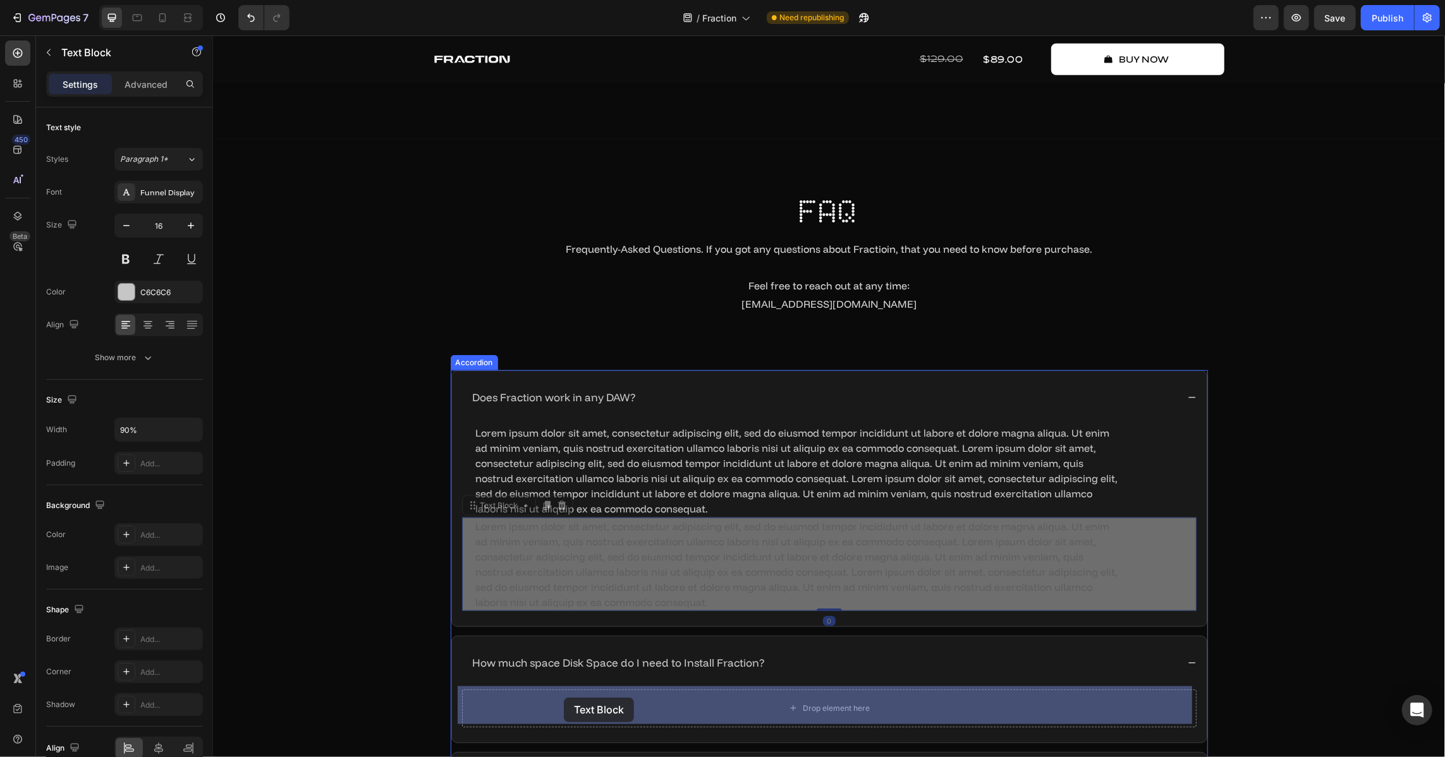
drag, startPoint x: 486, startPoint y: 502, endPoint x: 564, endPoint y: 696, distance: 208.4
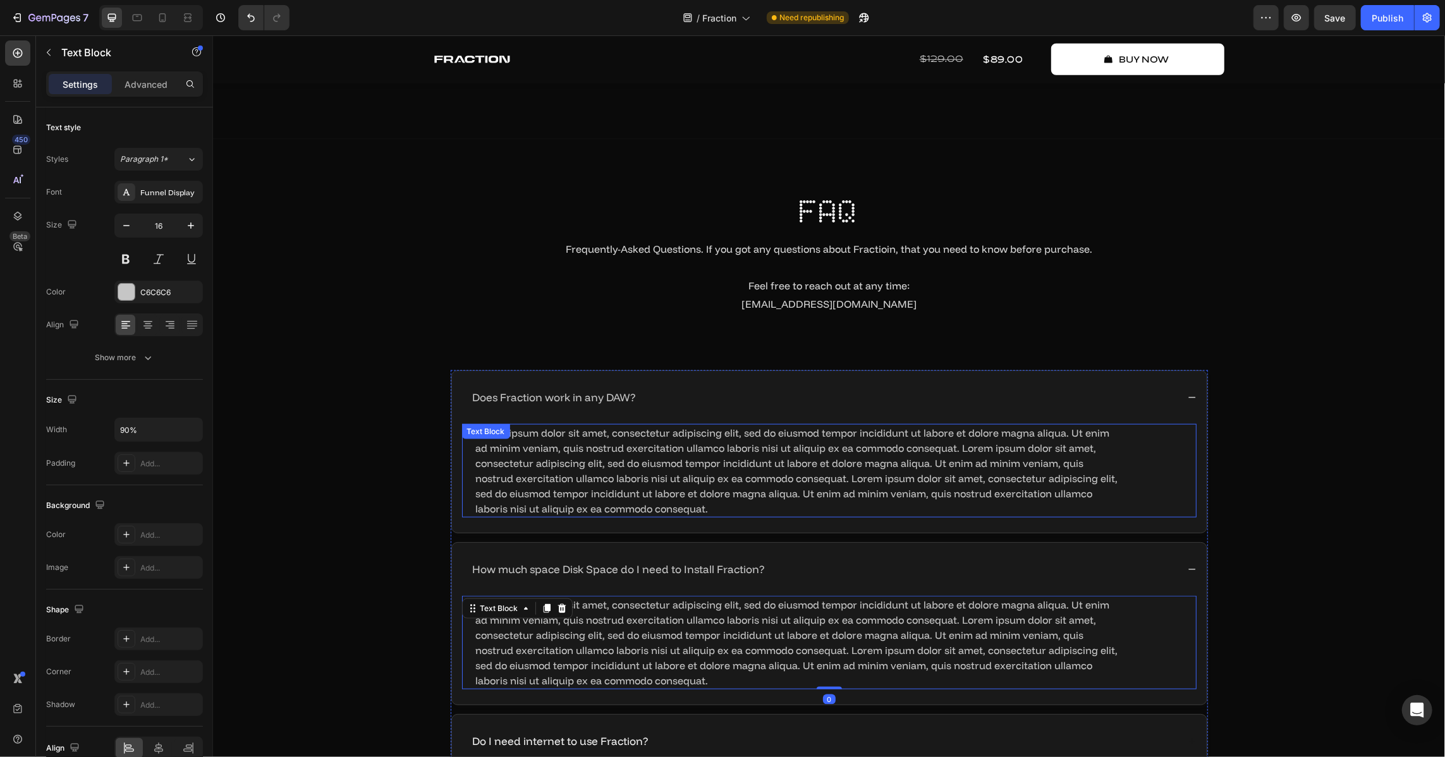
click at [705, 390] on div "Does Fraction work in any DAW?" at bounding box center [823, 397] width 707 height 18
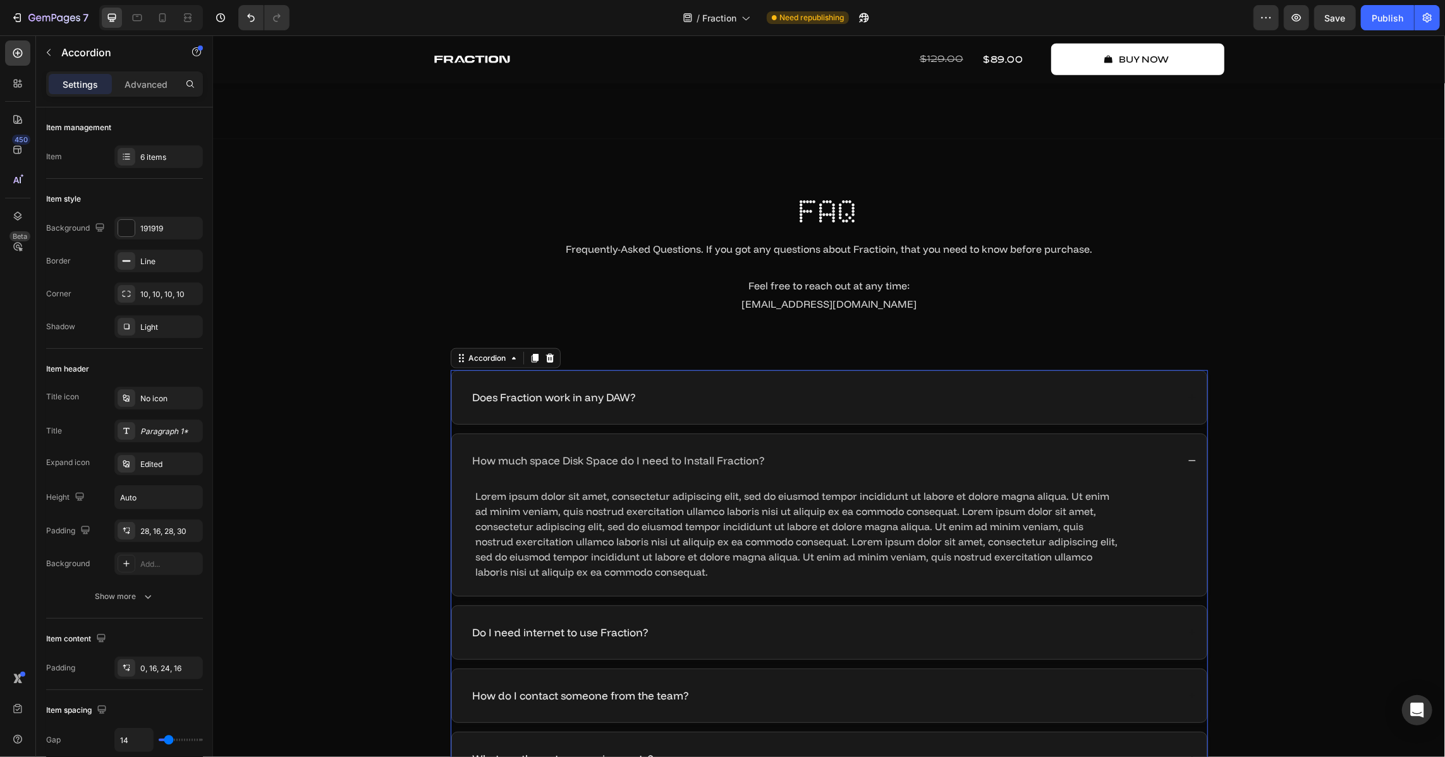
click at [832, 442] on div "How much space Disk Space do I need to Install Fraction?" at bounding box center [828, 460] width 755 height 53
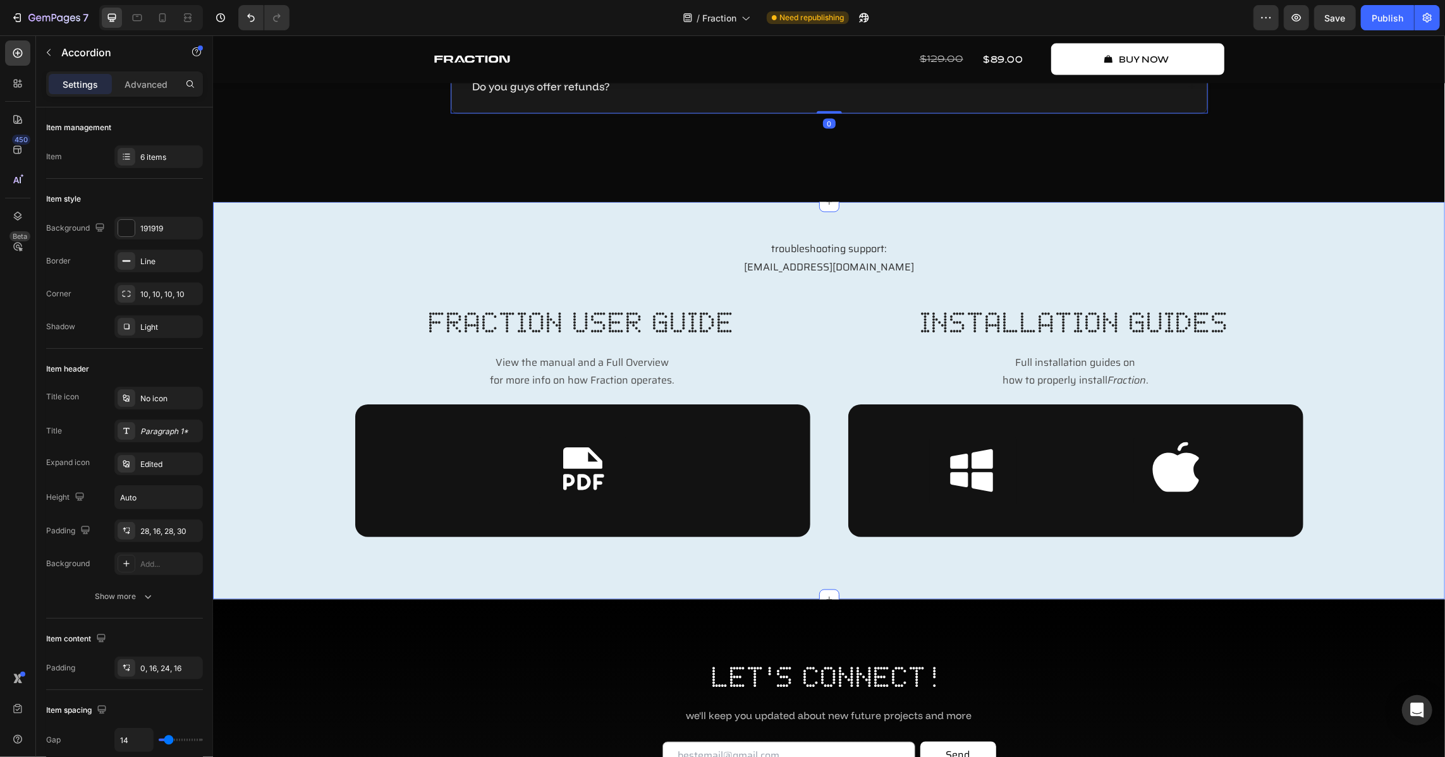
scroll to position [5495, 0]
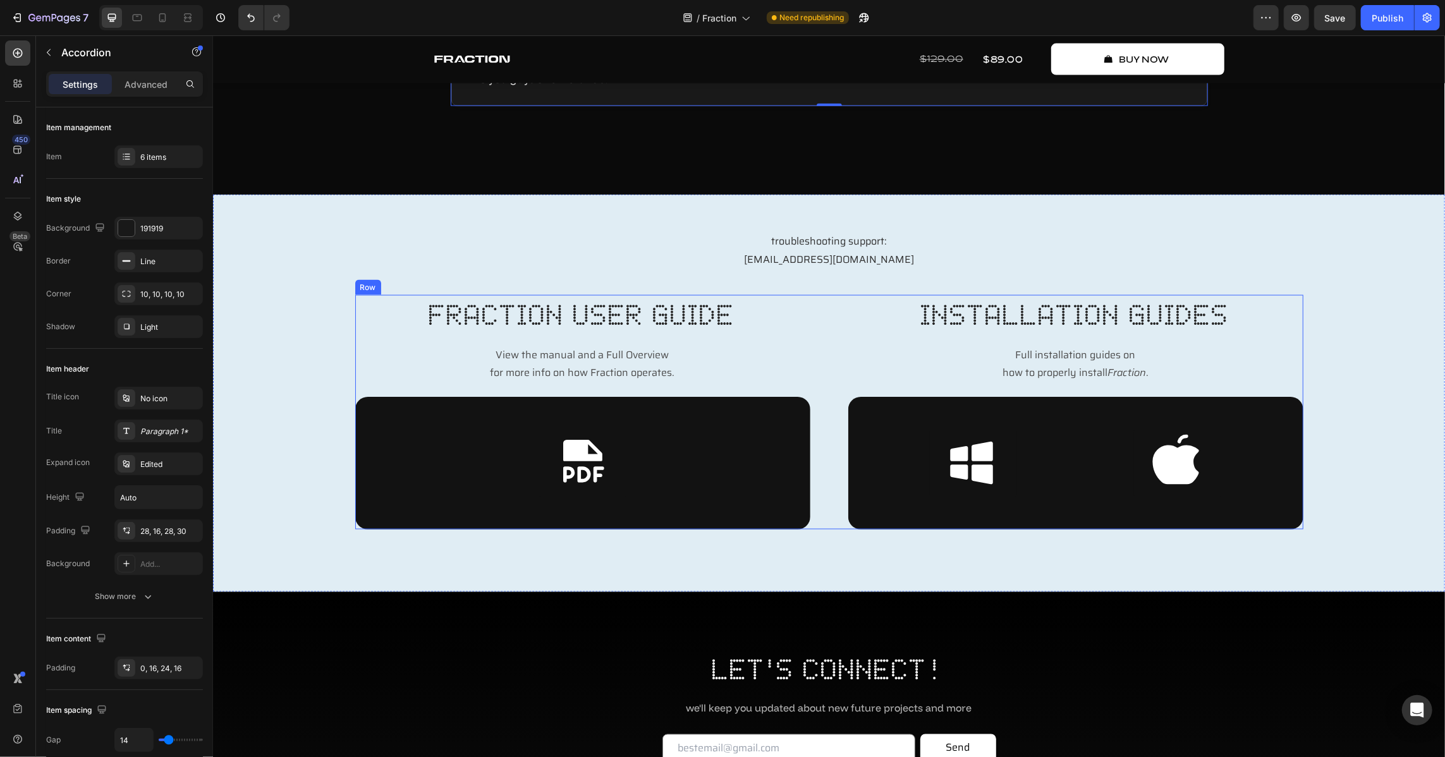
click at [606, 373] on p "View the manual and a Full Overview for more info on how Fraction operates." at bounding box center [582, 364] width 453 height 37
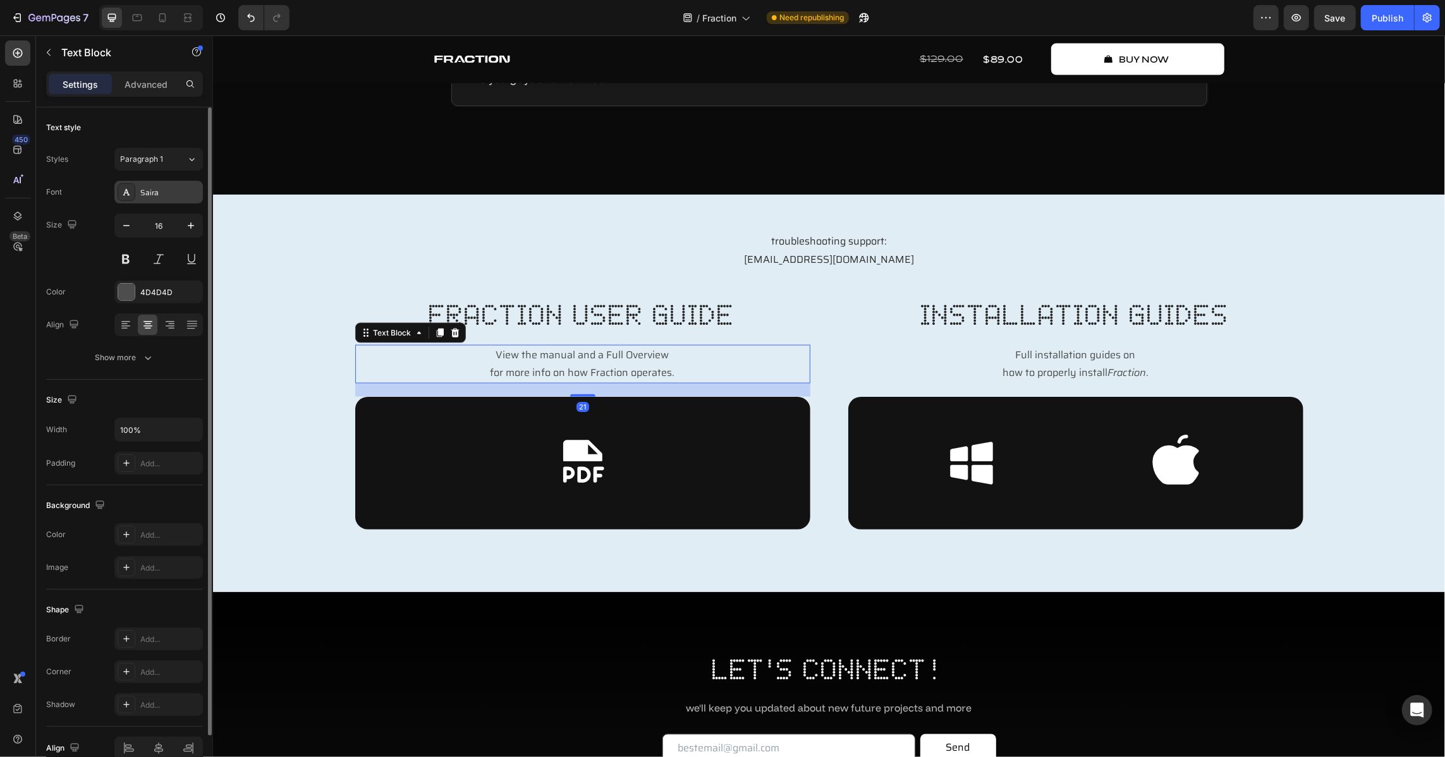
click at [166, 197] on div "Saira" at bounding box center [169, 192] width 59 height 11
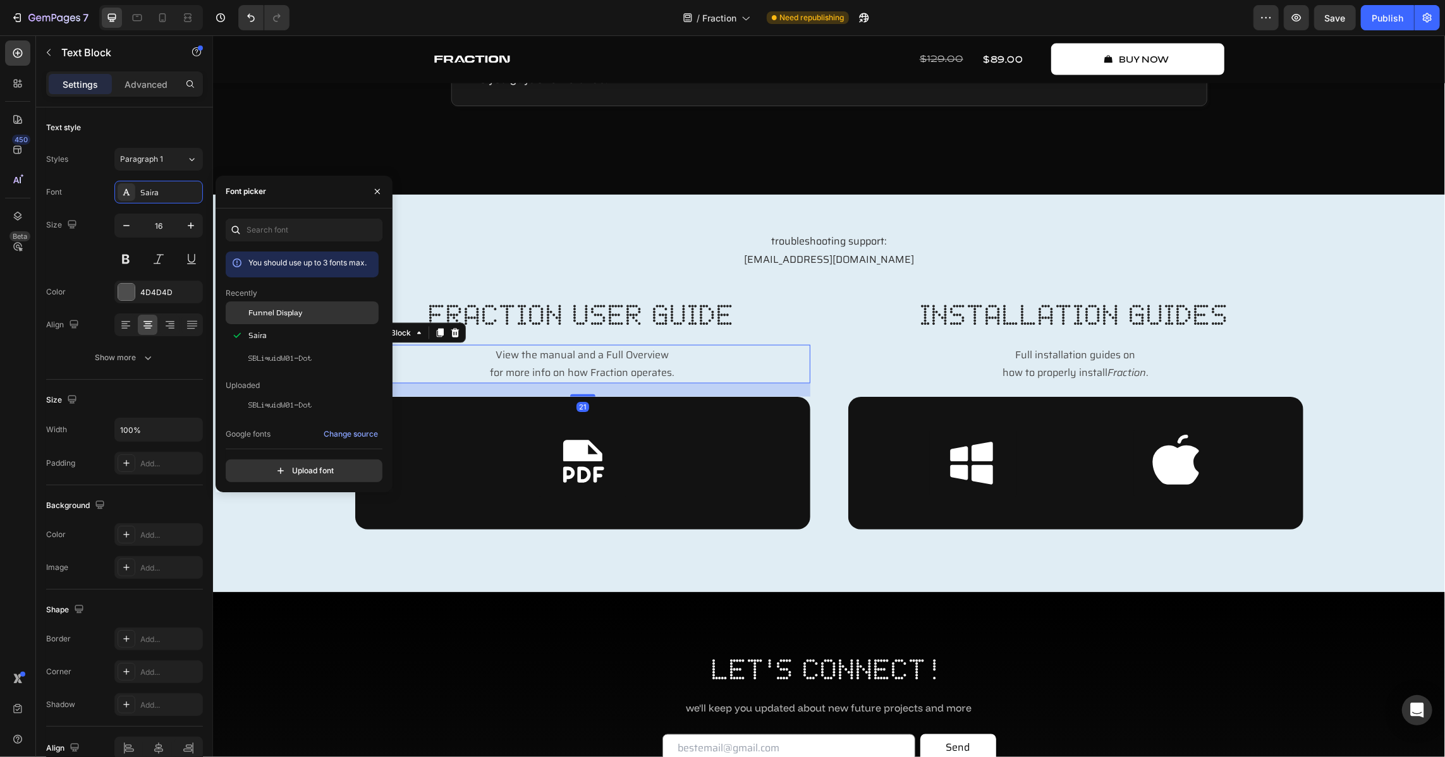
click at [314, 321] on div "Funnel Display" at bounding box center [302, 312] width 153 height 23
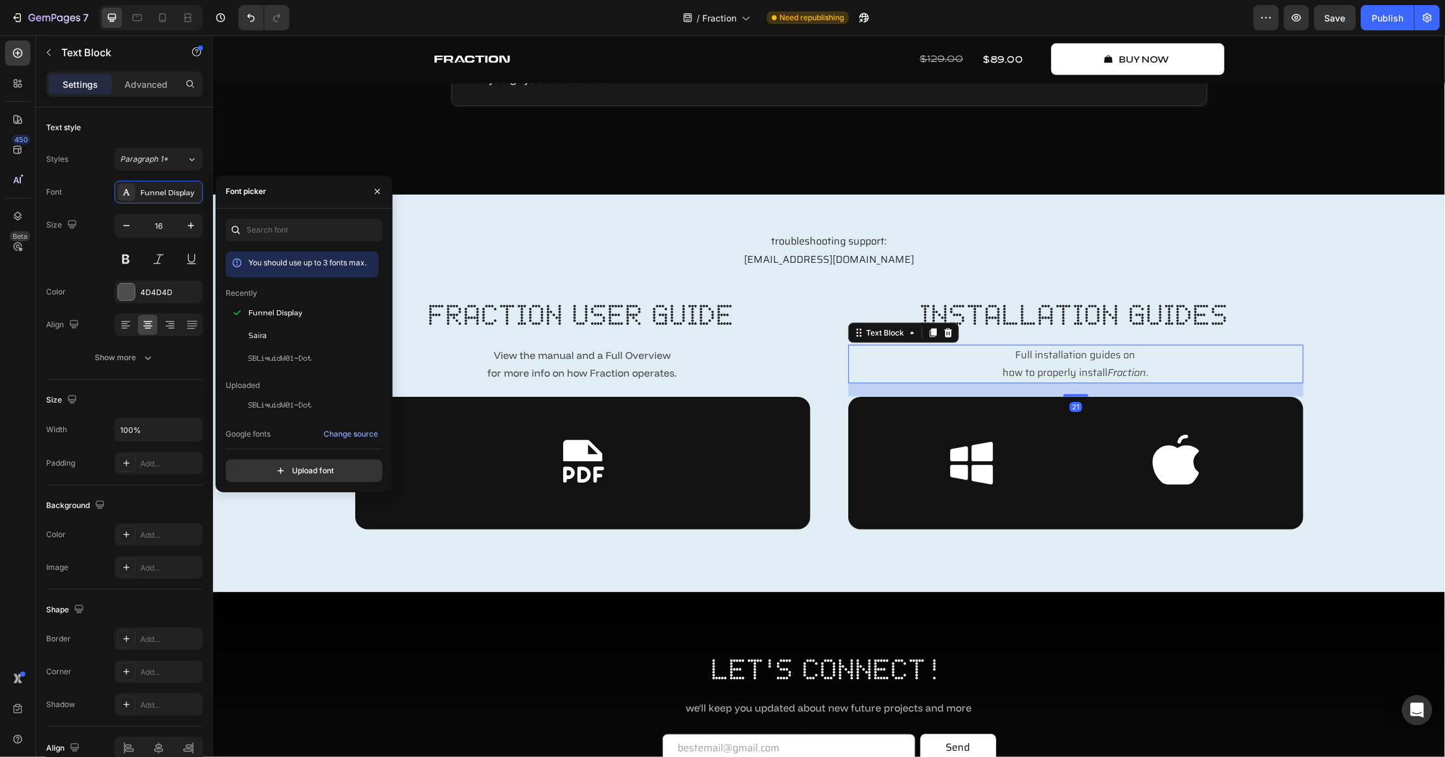
click at [1094, 349] on p "Full installation guides on how to properly install Fraction ." at bounding box center [1075, 364] width 453 height 37
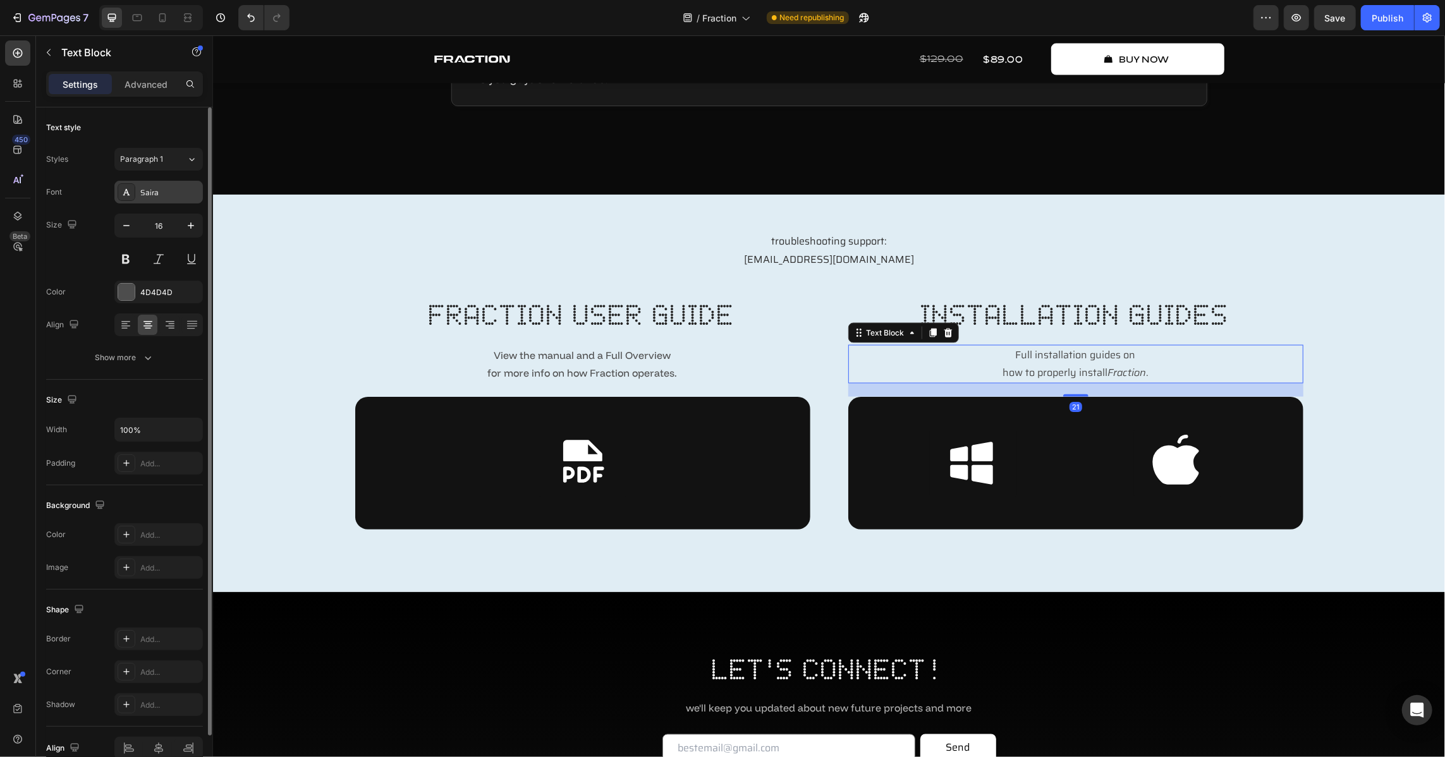
click at [154, 187] on div "Saira" at bounding box center [169, 192] width 59 height 11
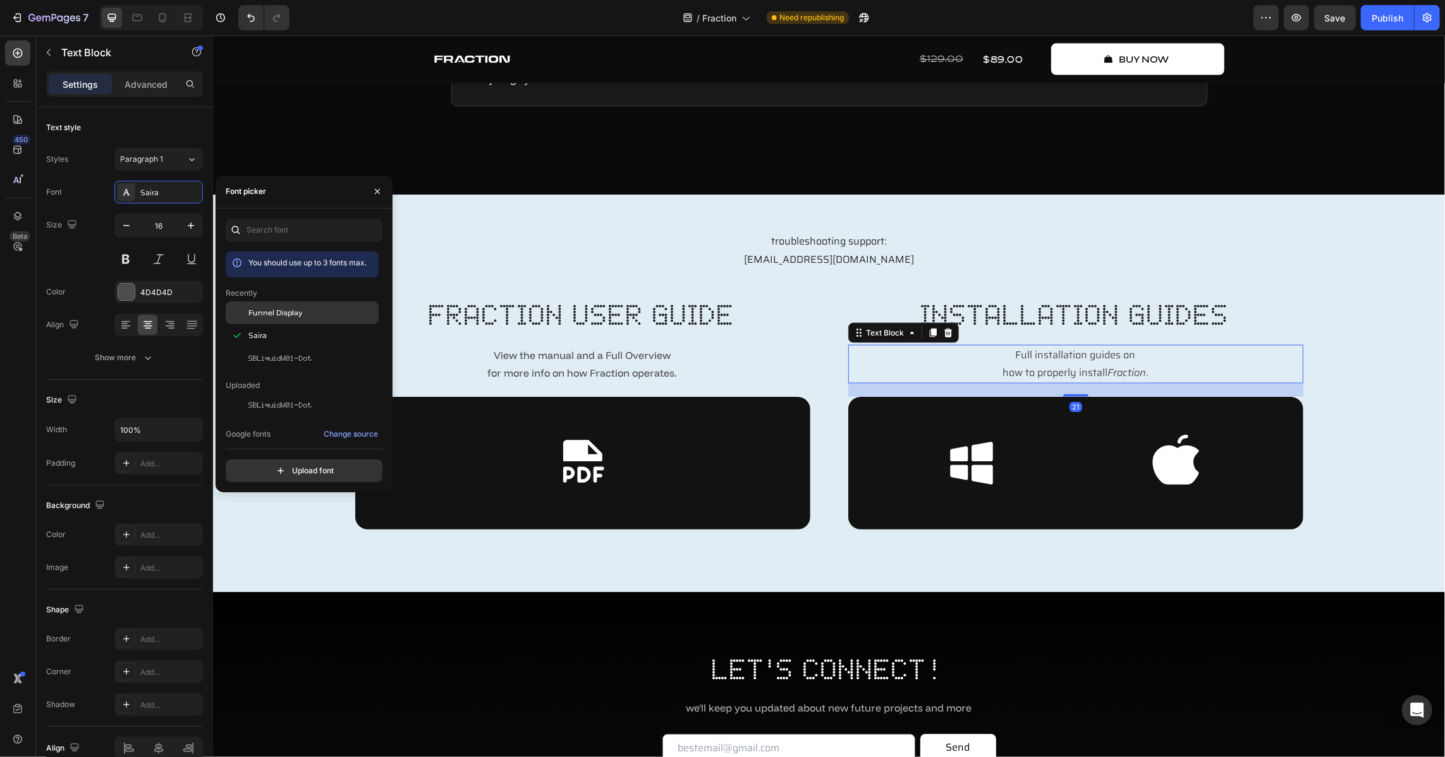
click at [274, 309] on span "Funnel Display" at bounding box center [275, 312] width 54 height 11
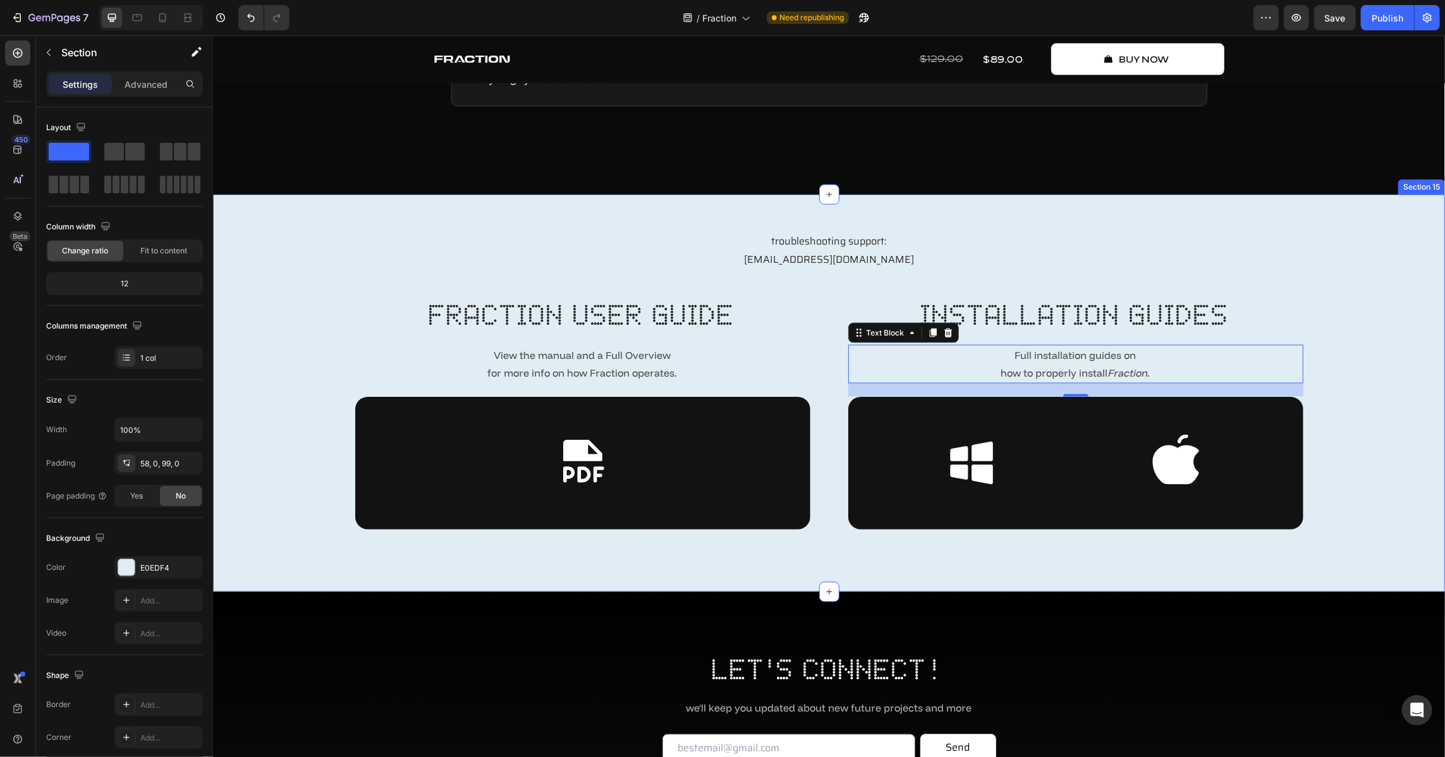
click at [674, 572] on div "troubleshooting support: [EMAIL_ADDRESS][DOMAIN_NAME] Text Block fraction user …" at bounding box center [828, 393] width 1232 height 398
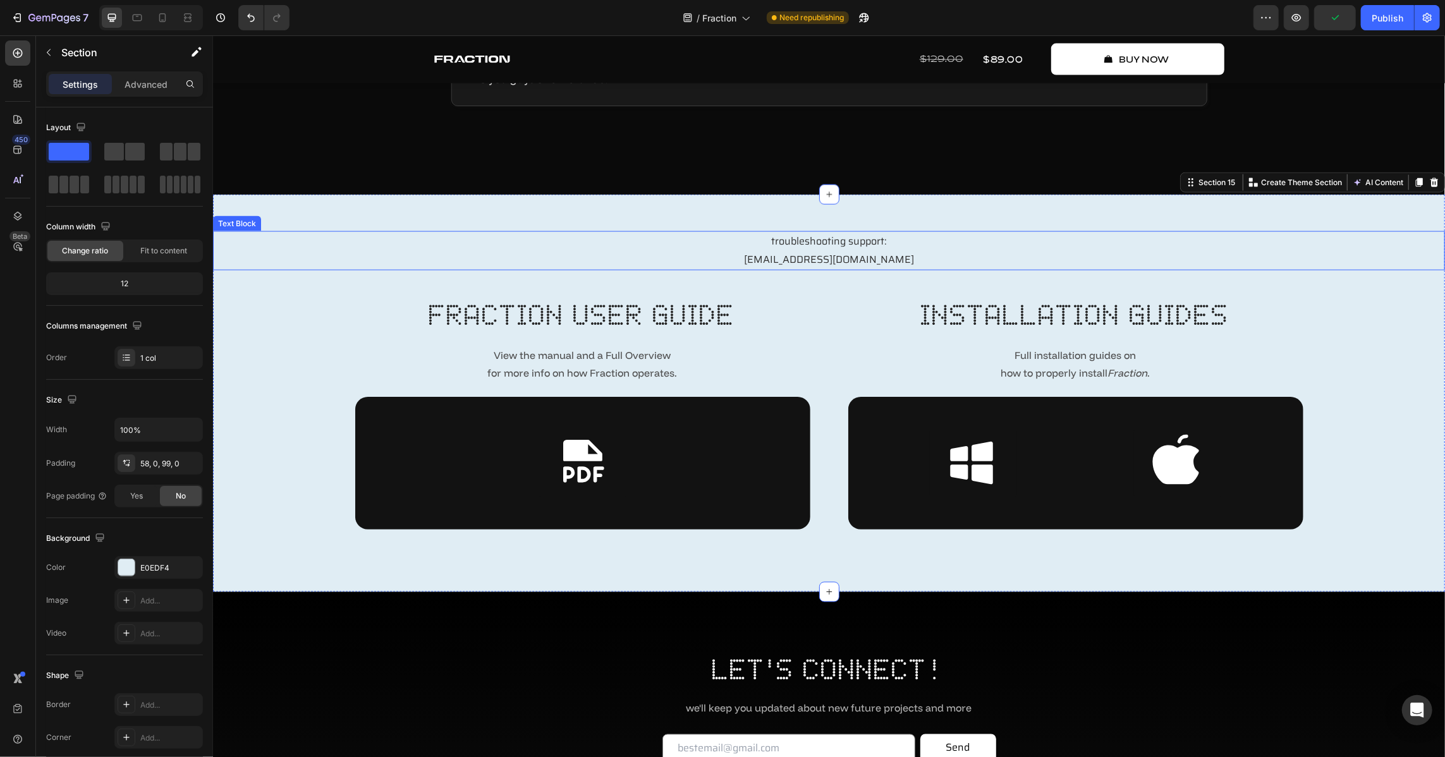
click at [803, 248] on p "troubleshooting support: [EMAIL_ADDRESS][DOMAIN_NAME]" at bounding box center [828, 250] width 1229 height 37
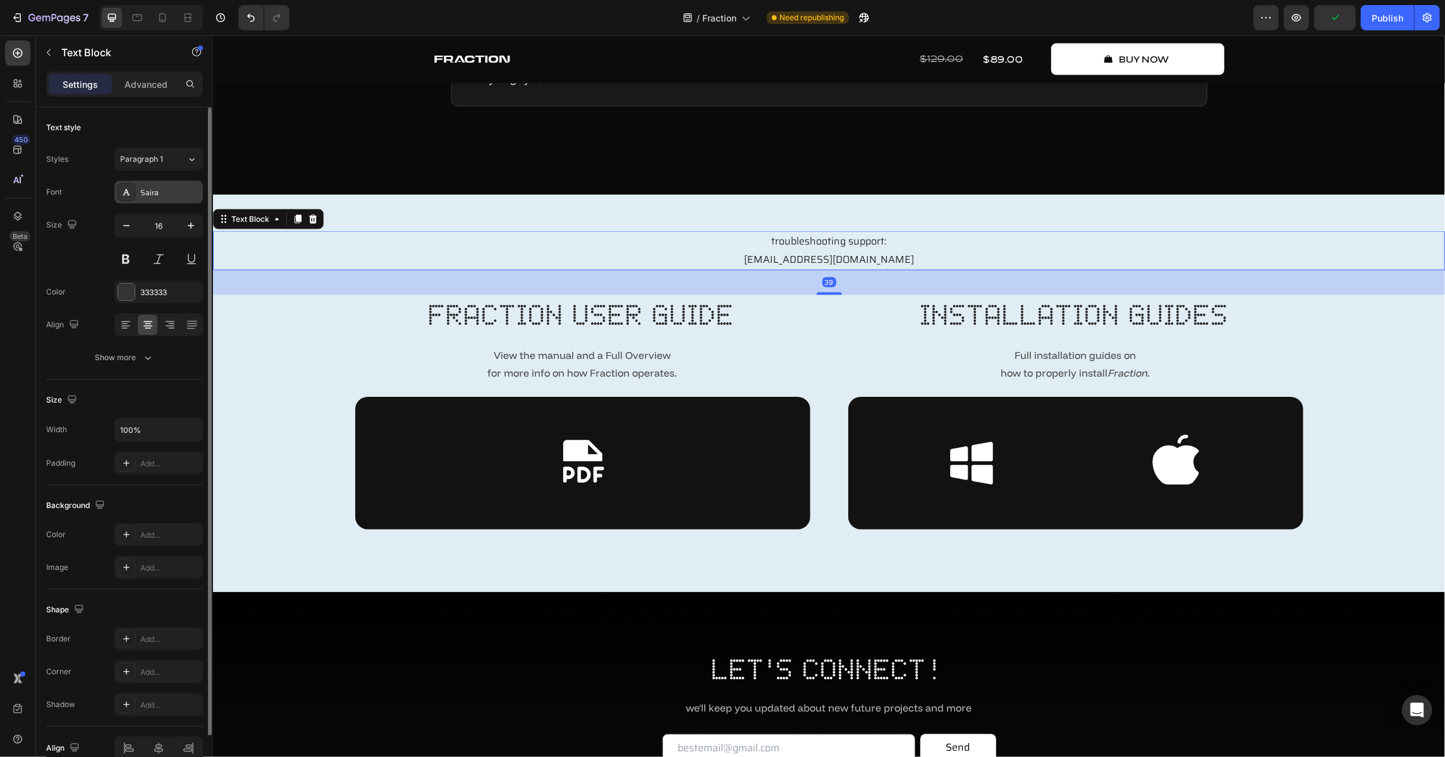
click at [157, 181] on div "Saira" at bounding box center [158, 192] width 88 height 23
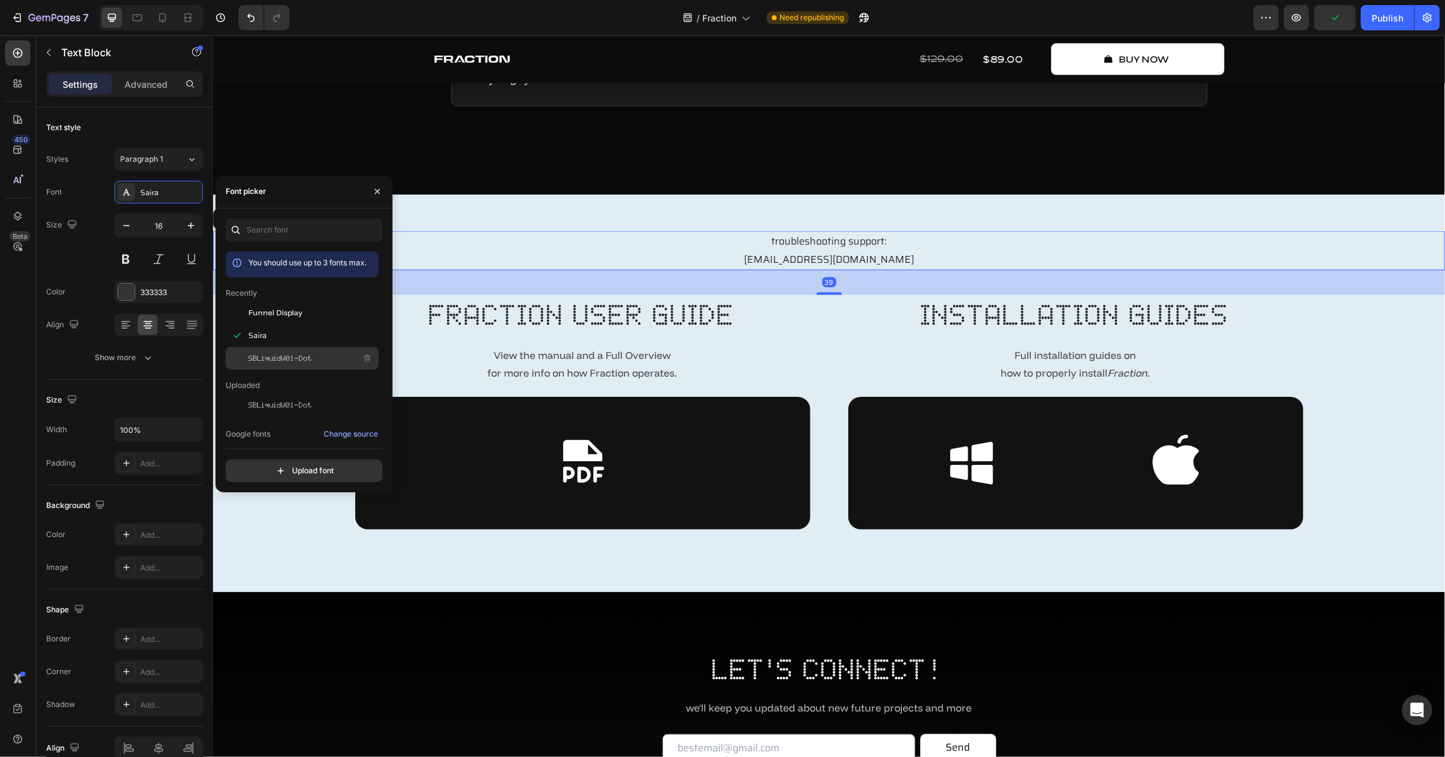
click at [276, 313] on span "Funnel Display" at bounding box center [275, 312] width 54 height 11
click at [768, 568] on div "troubleshooting support: [EMAIL_ADDRESS][DOMAIN_NAME] Text Block 39 fraction us…" at bounding box center [828, 393] width 1232 height 398
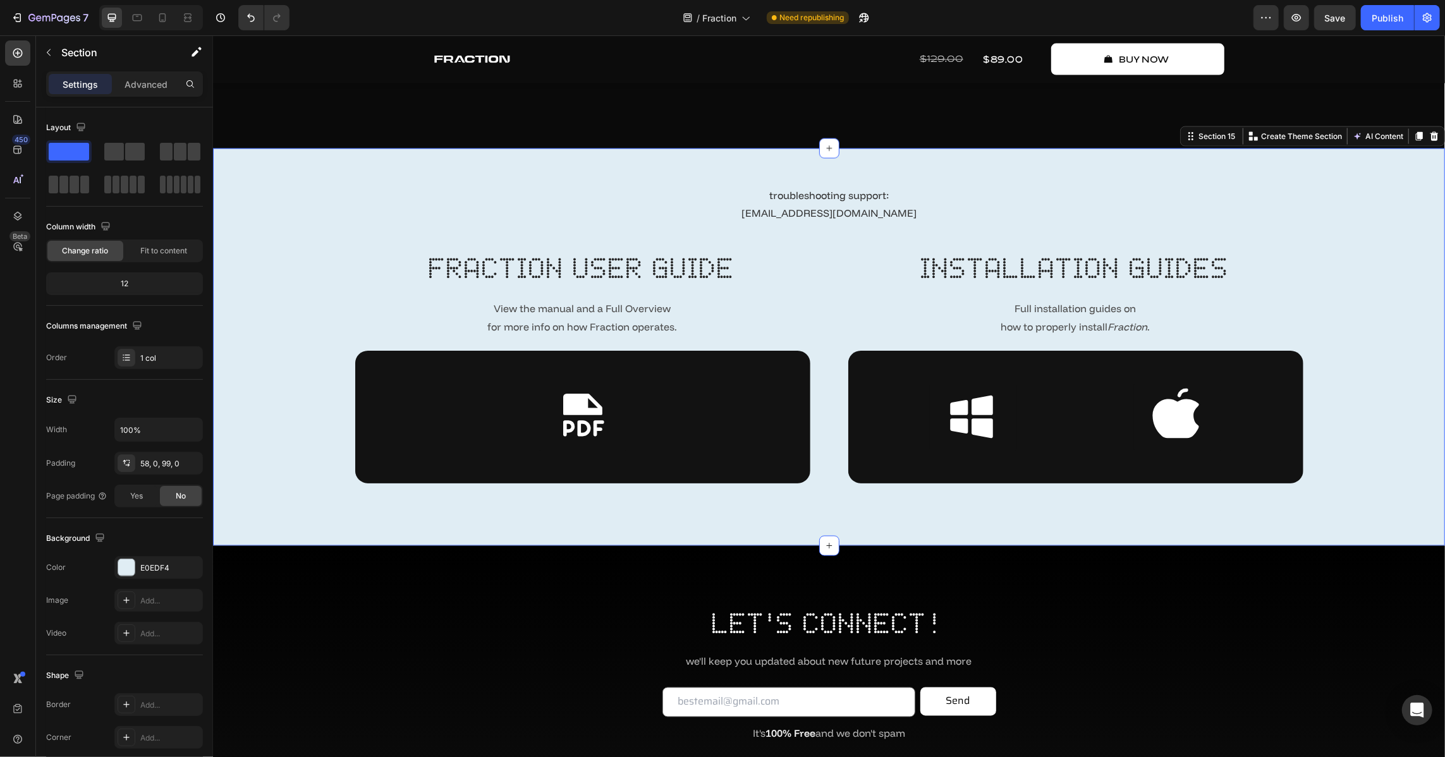
scroll to position [5840, 0]
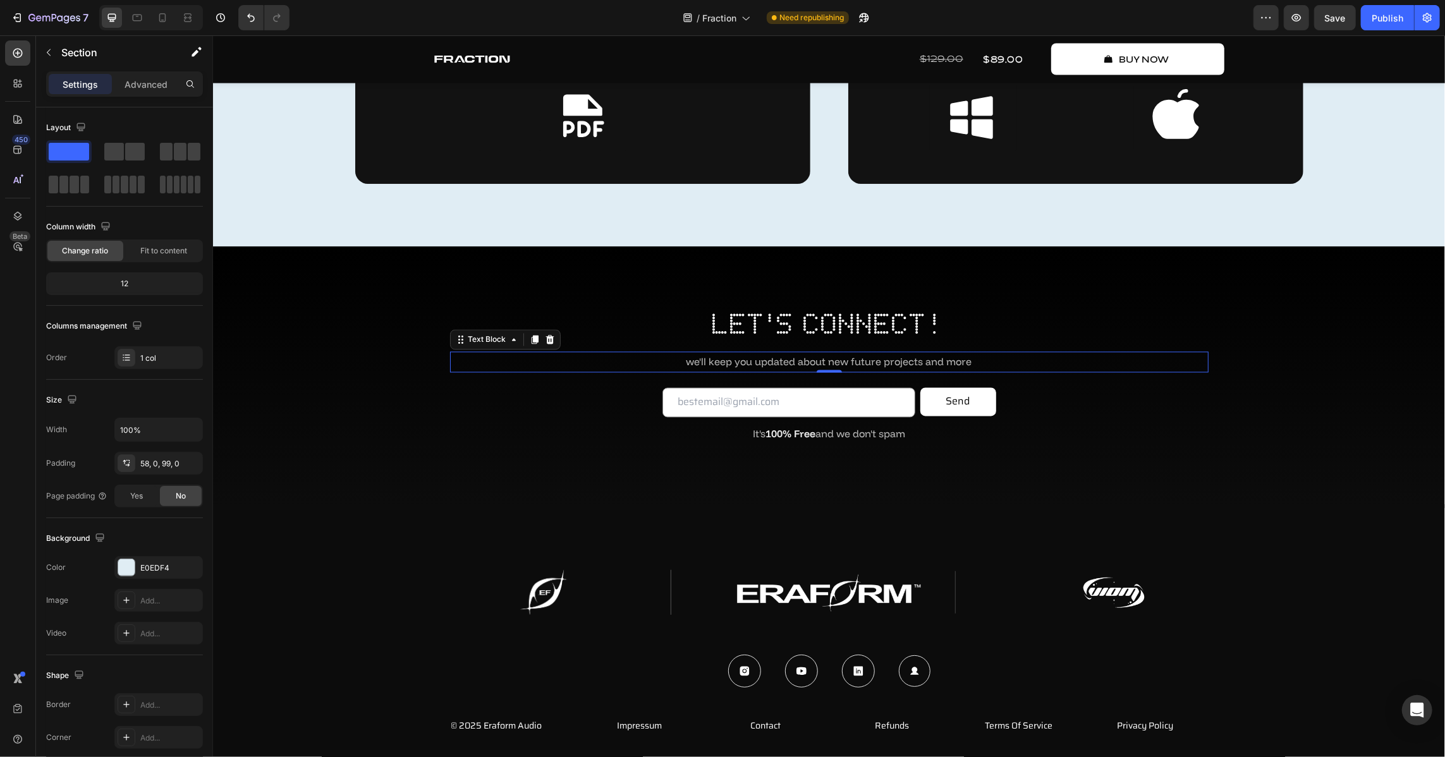
click at [782, 363] on p "we'll keep you updated about new future projects and more" at bounding box center [829, 362] width 756 height 18
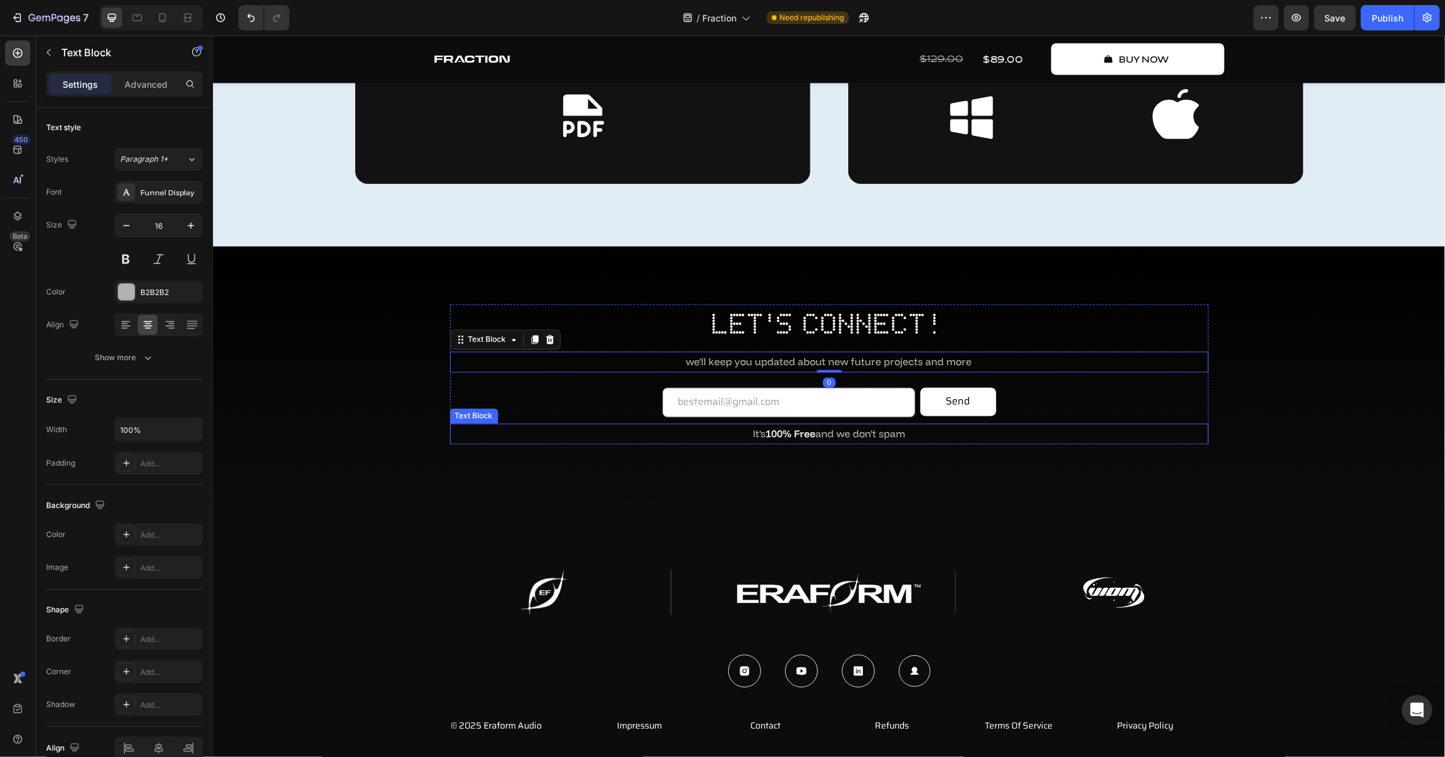
click at [777, 436] on strong "100% Free" at bounding box center [790, 433] width 50 height 13
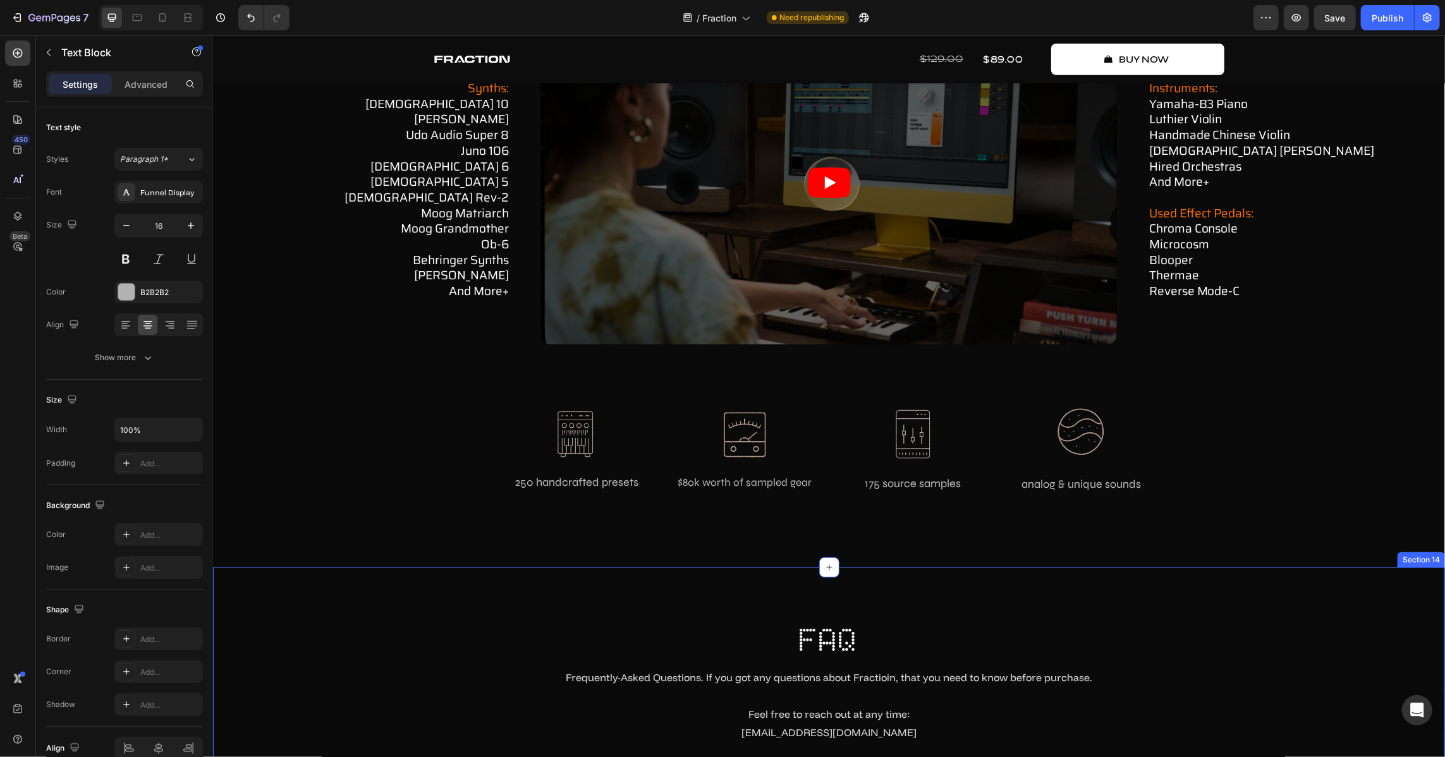
scroll to position [4397, 0]
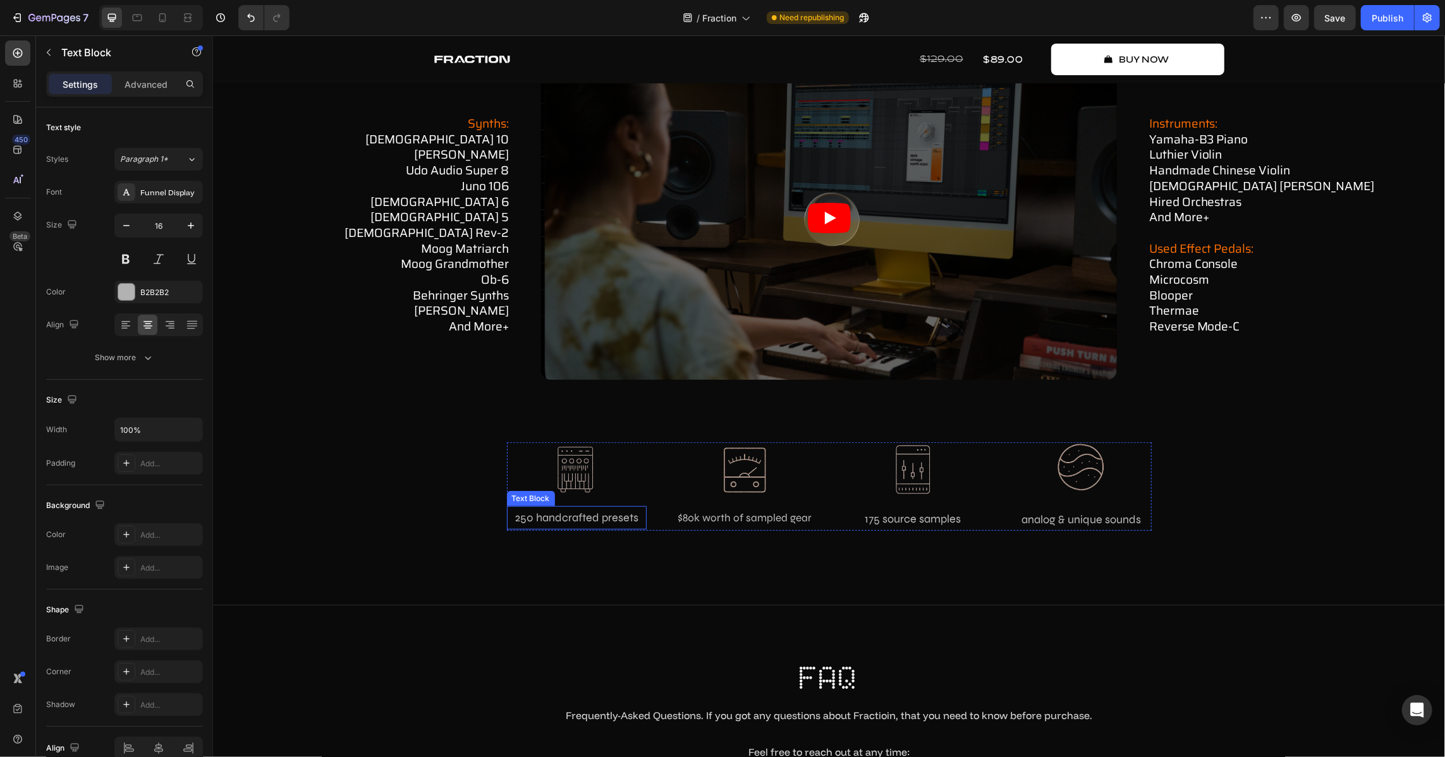
click at [557, 522] on p "250 handcrafted presets" at bounding box center [575, 517] width 137 height 20
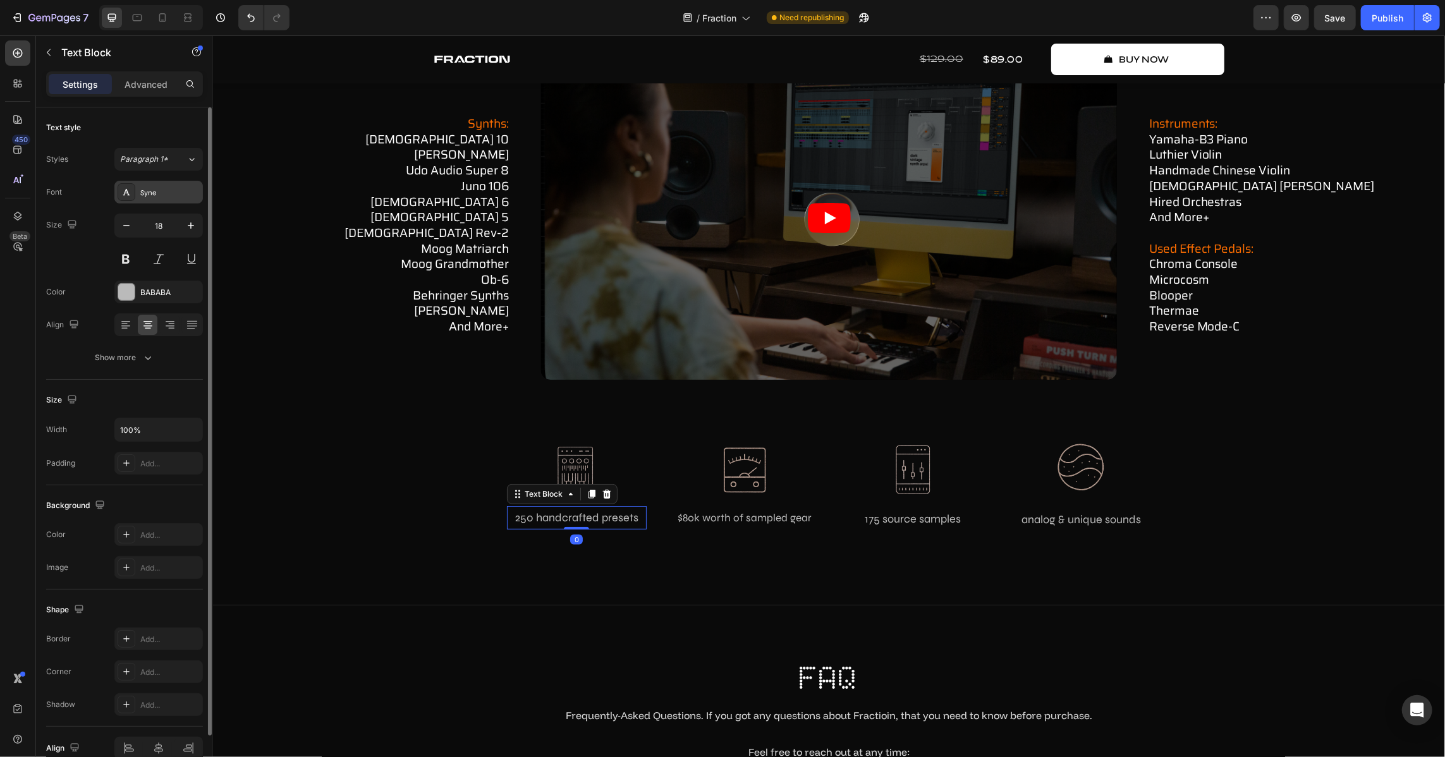
click at [145, 189] on div "Syne" at bounding box center [169, 192] width 59 height 11
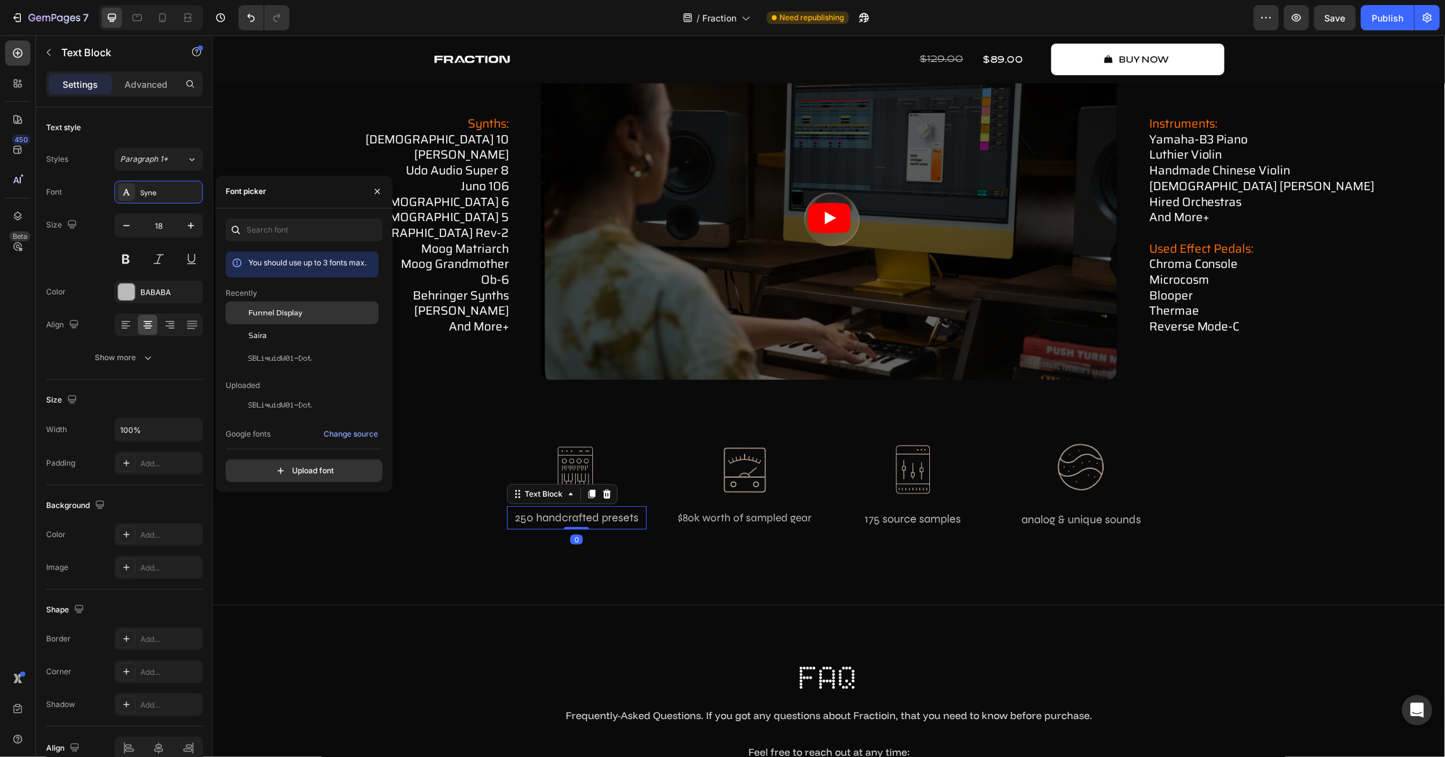
click at [276, 311] on span "Funnel Display" at bounding box center [275, 312] width 54 height 11
click at [746, 511] on p "$80k worth of sampled gear" at bounding box center [744, 518] width 137 height 20
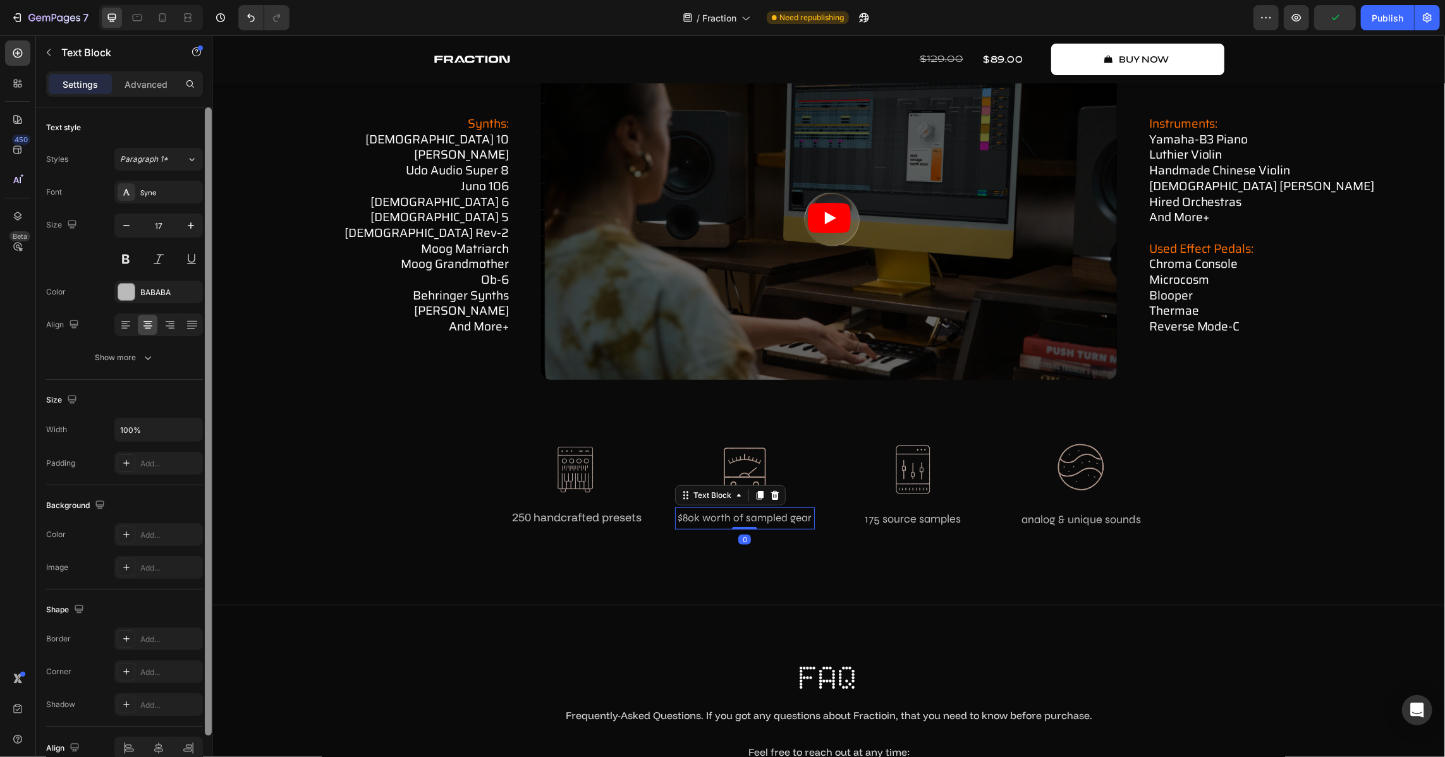
drag, startPoint x: 151, startPoint y: 184, endPoint x: 210, endPoint y: 226, distance: 72.4
click at [153, 185] on div "Syne" at bounding box center [158, 192] width 88 height 23
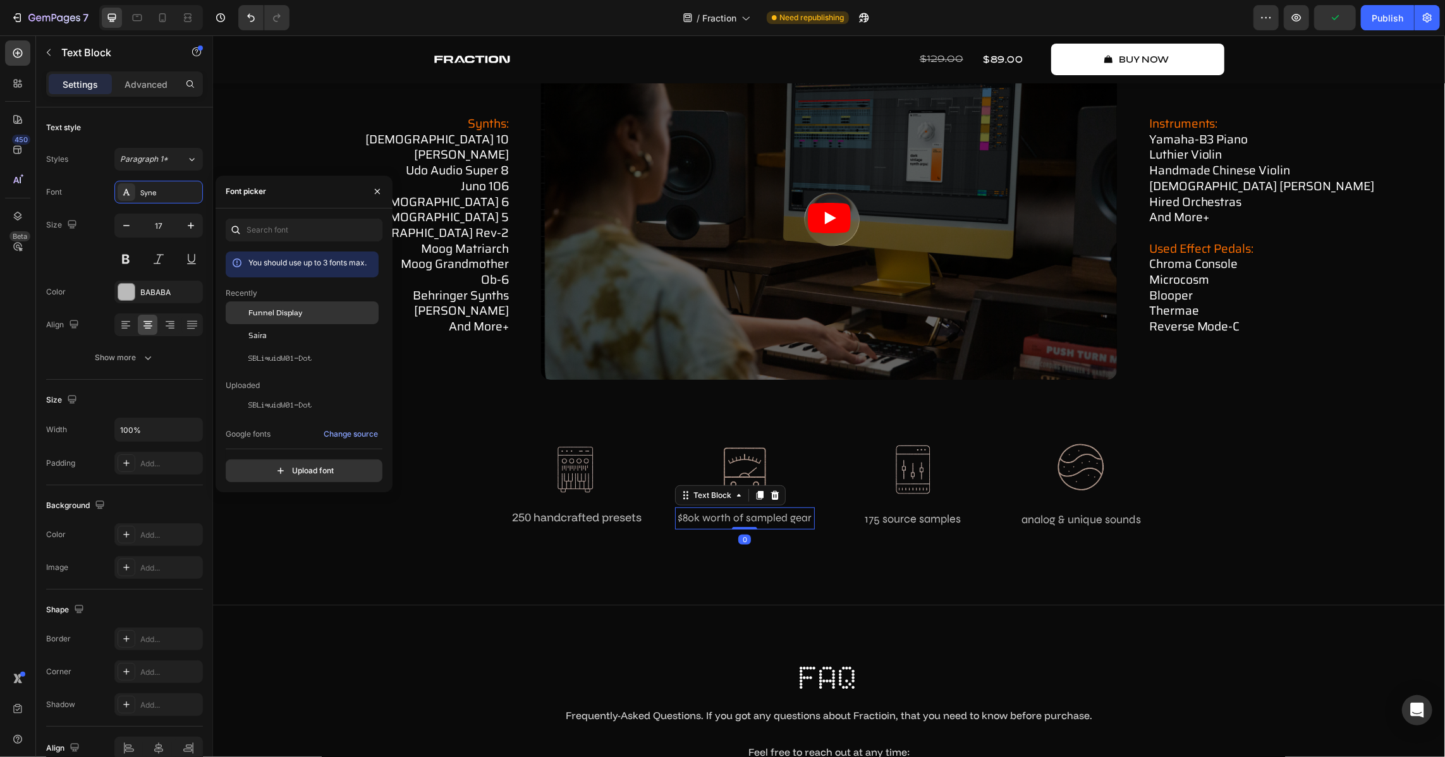
click at [332, 317] on div "Funnel Display" at bounding box center [312, 312] width 128 height 11
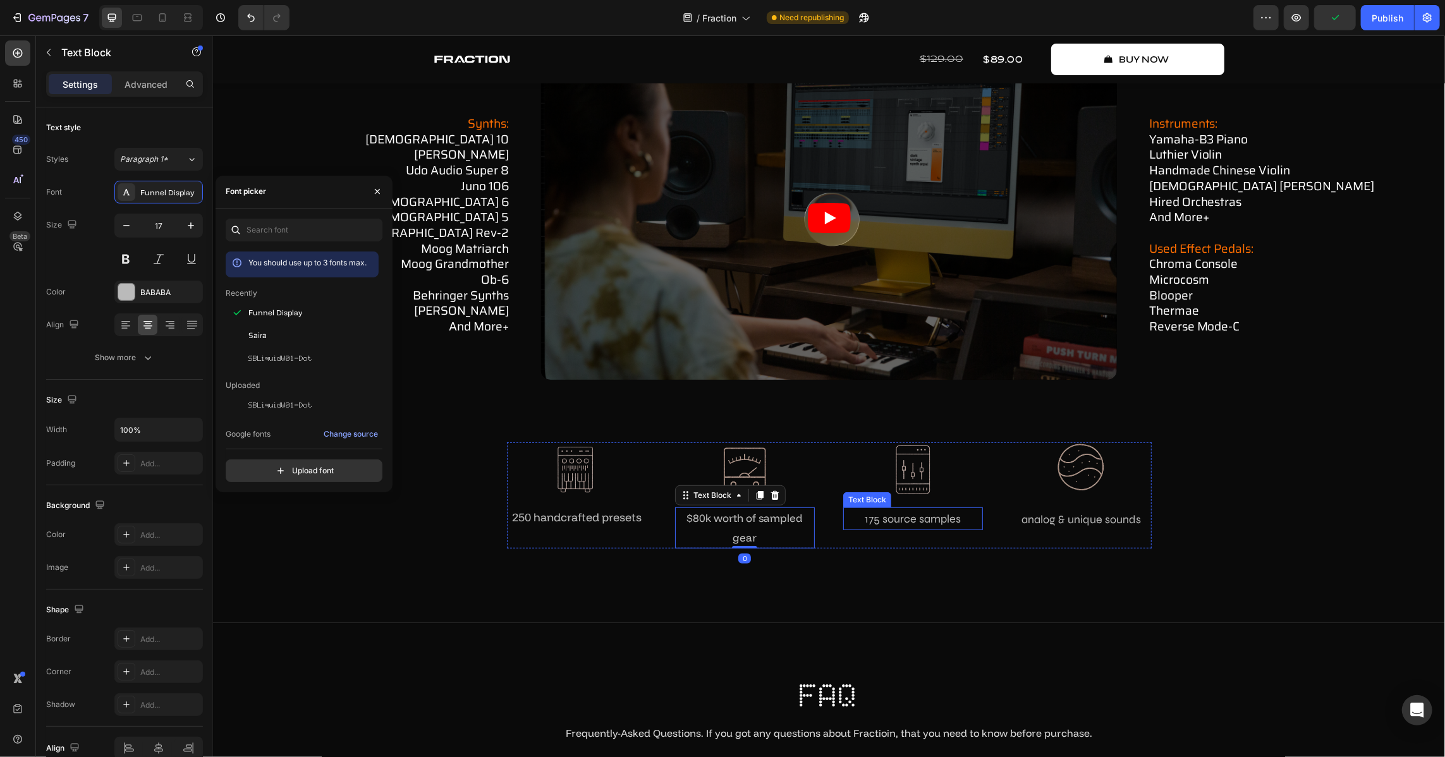
click at [908, 508] on p "175 source samples" at bounding box center [912, 518] width 137 height 20
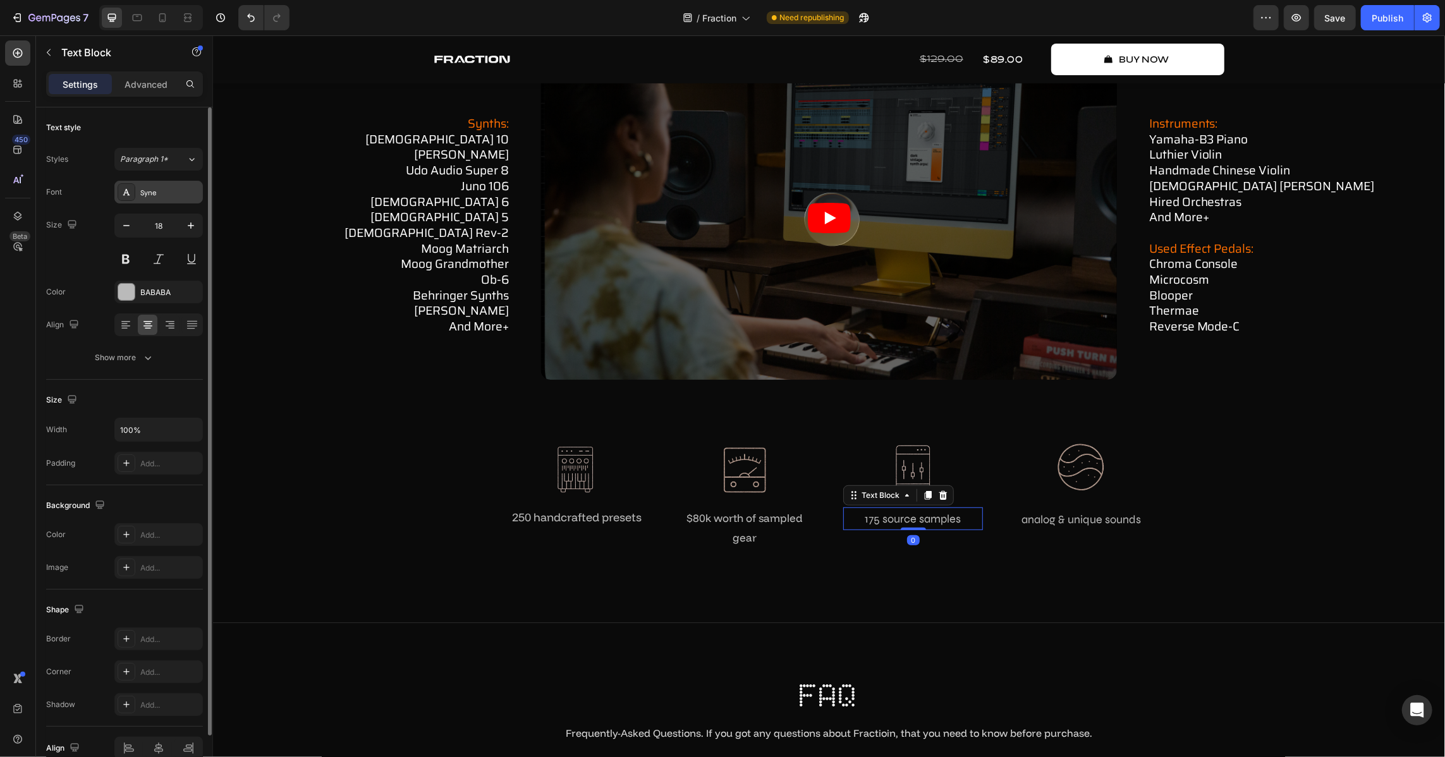
click at [150, 185] on div "Syne" at bounding box center [158, 192] width 88 height 23
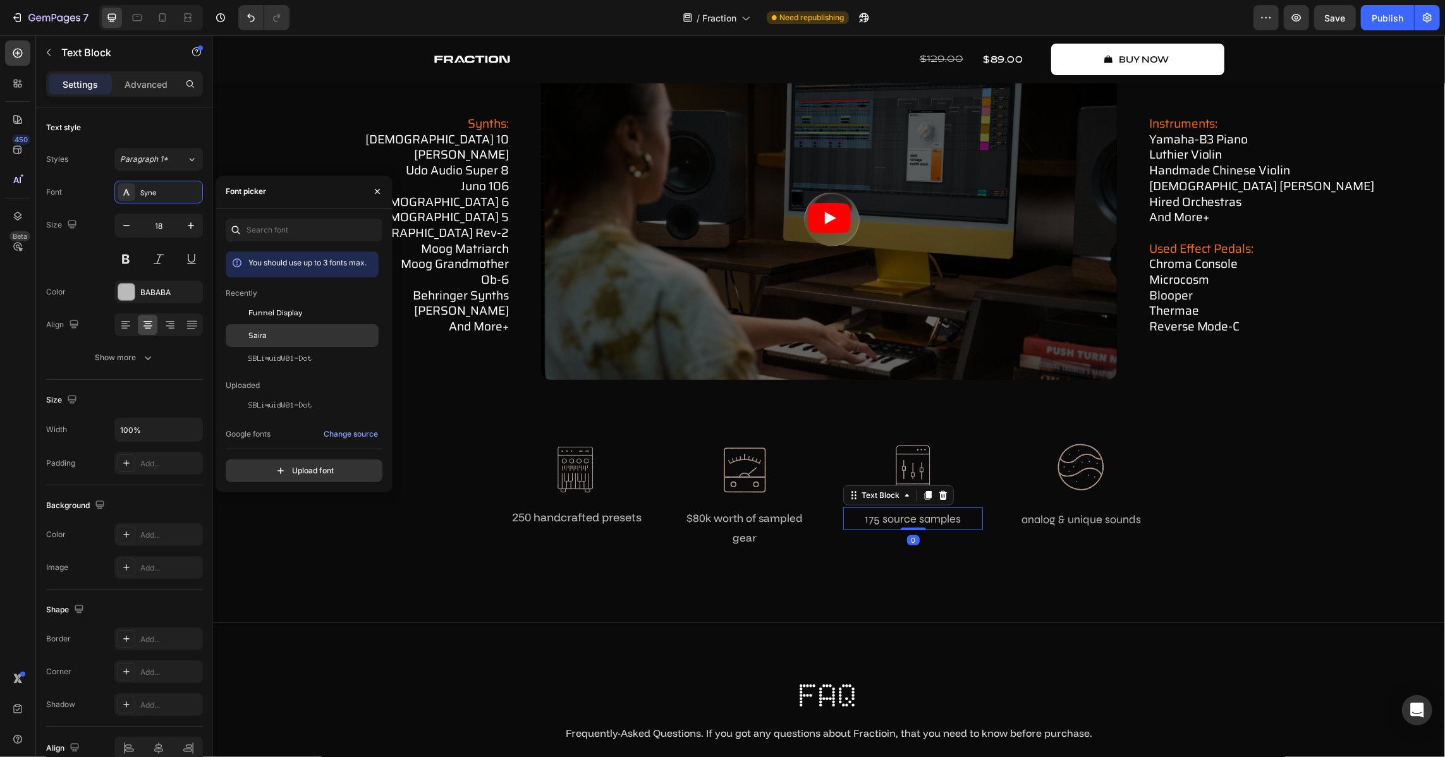
click at [288, 324] on div "Saira" at bounding box center [302, 335] width 153 height 23
click at [1052, 509] on p "analog & unique sounds" at bounding box center [1080, 519] width 137 height 20
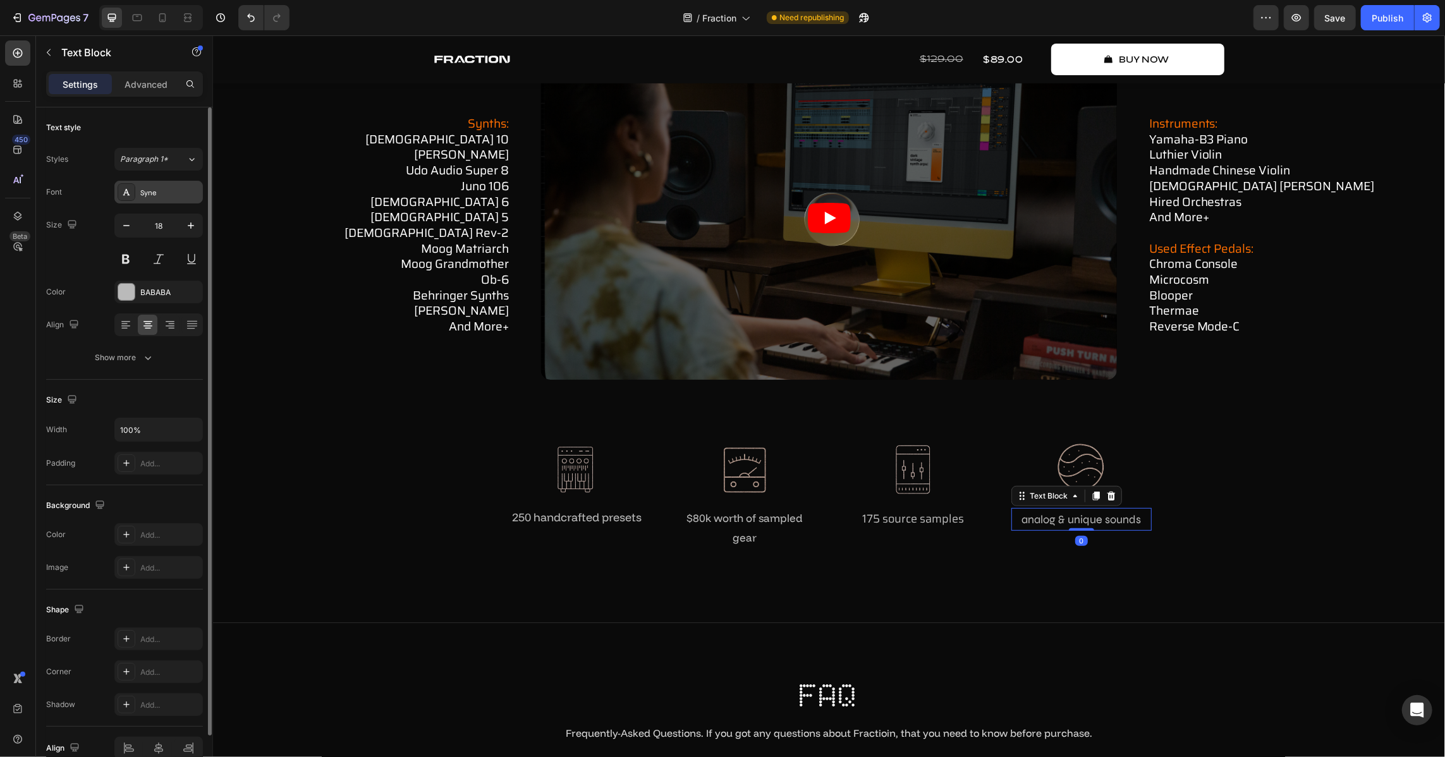
click at [162, 199] on div "Syne" at bounding box center [158, 192] width 88 height 23
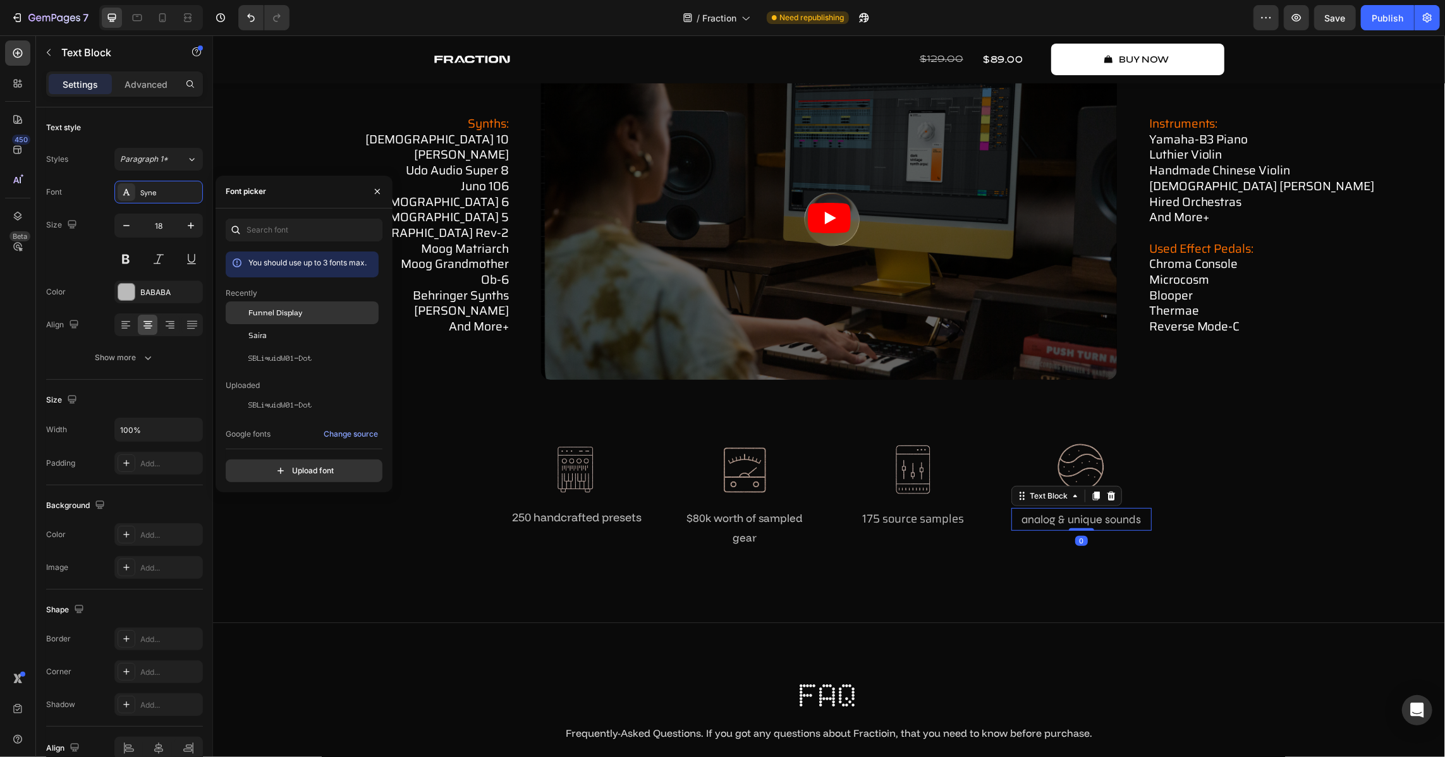
click at [284, 317] on span "Funnel Display" at bounding box center [275, 312] width 54 height 11
click at [927, 516] on p "175 source samples" at bounding box center [912, 518] width 137 height 20
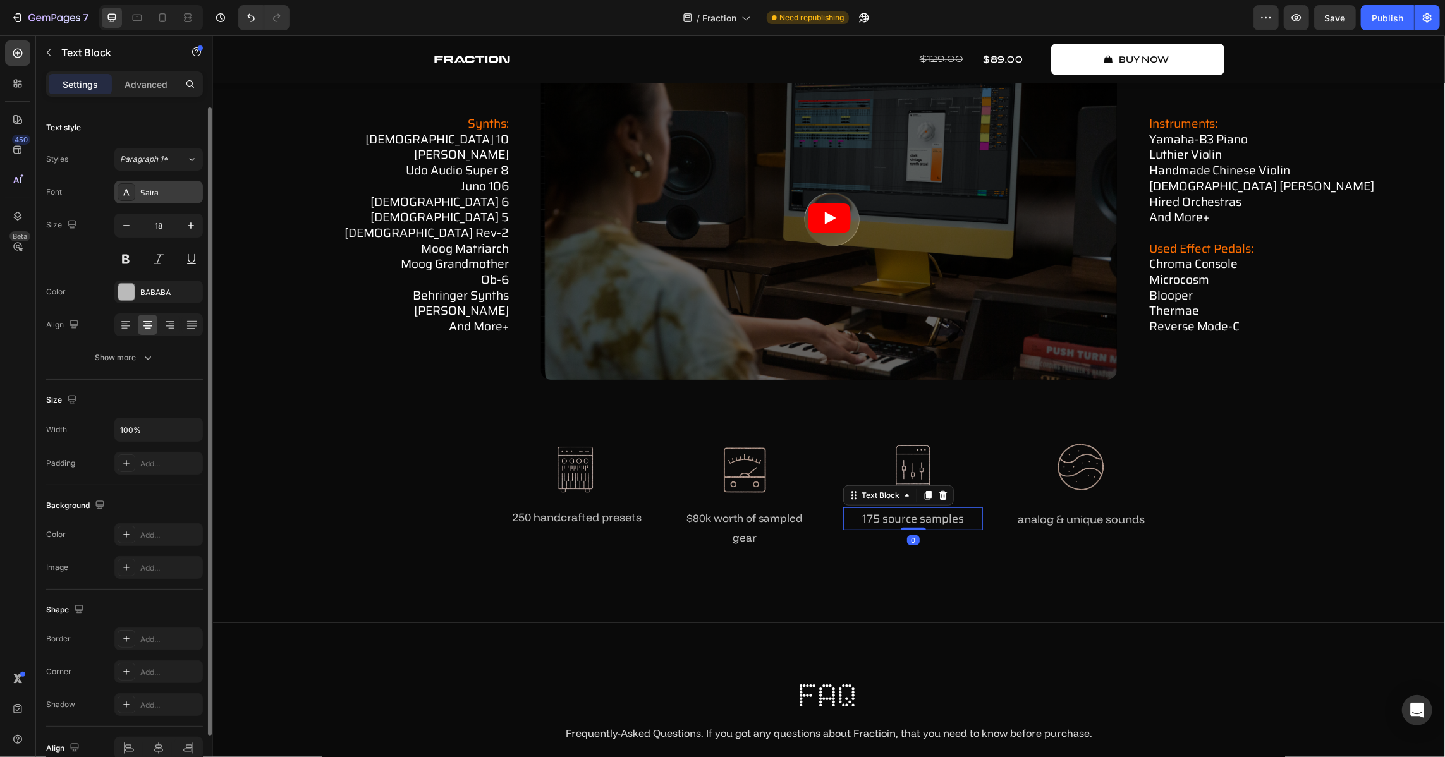
drag, startPoint x: 165, startPoint y: 191, endPoint x: 209, endPoint y: 229, distance: 58.3
click at [165, 191] on div "Saira" at bounding box center [169, 192] width 59 height 11
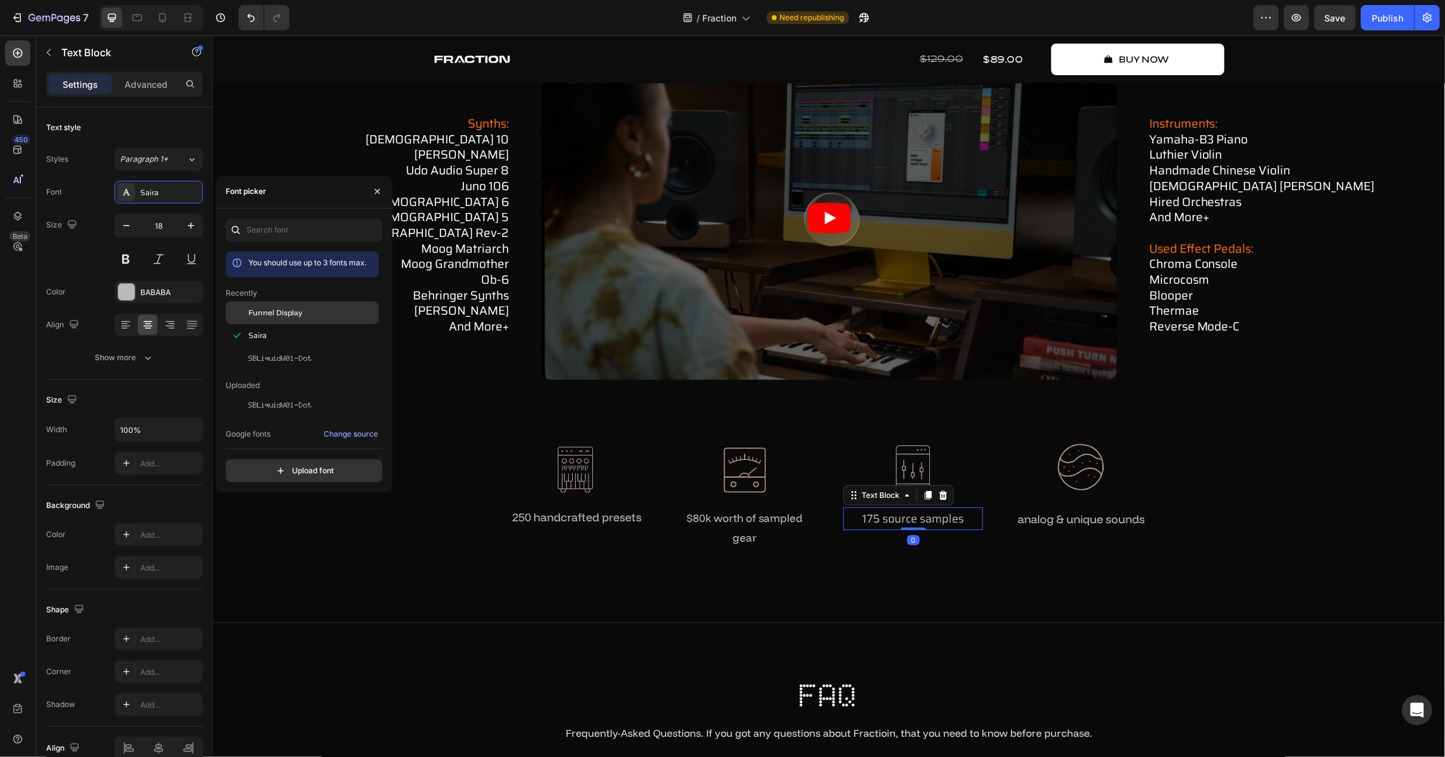
click at [290, 315] on span "Funnel Display" at bounding box center [275, 312] width 54 height 11
click at [561, 511] on p "250 handcrafted presets" at bounding box center [575, 517] width 137 height 20
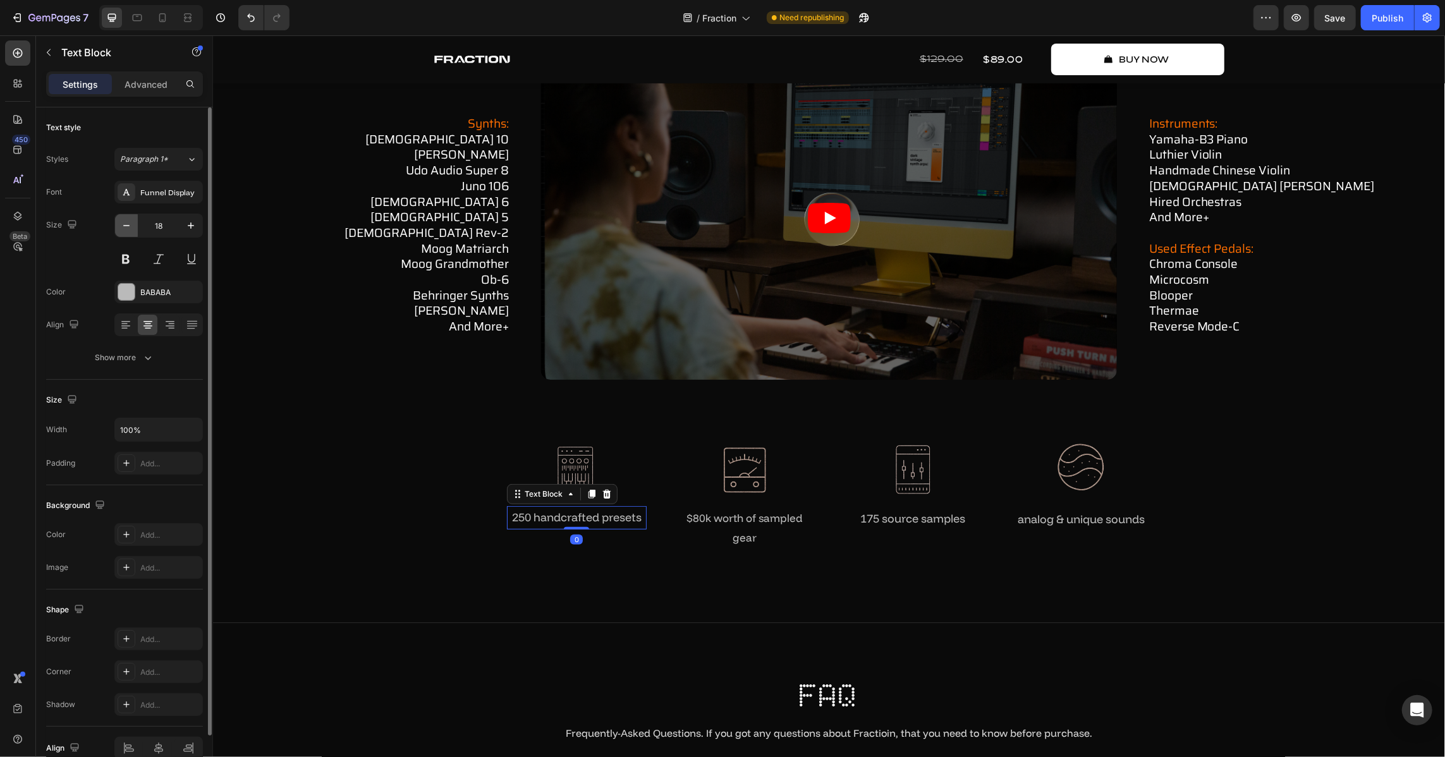
click at [118, 224] on button "button" at bounding box center [126, 225] width 23 height 23
click at [117, 224] on button "button" at bounding box center [126, 225] width 23 height 23
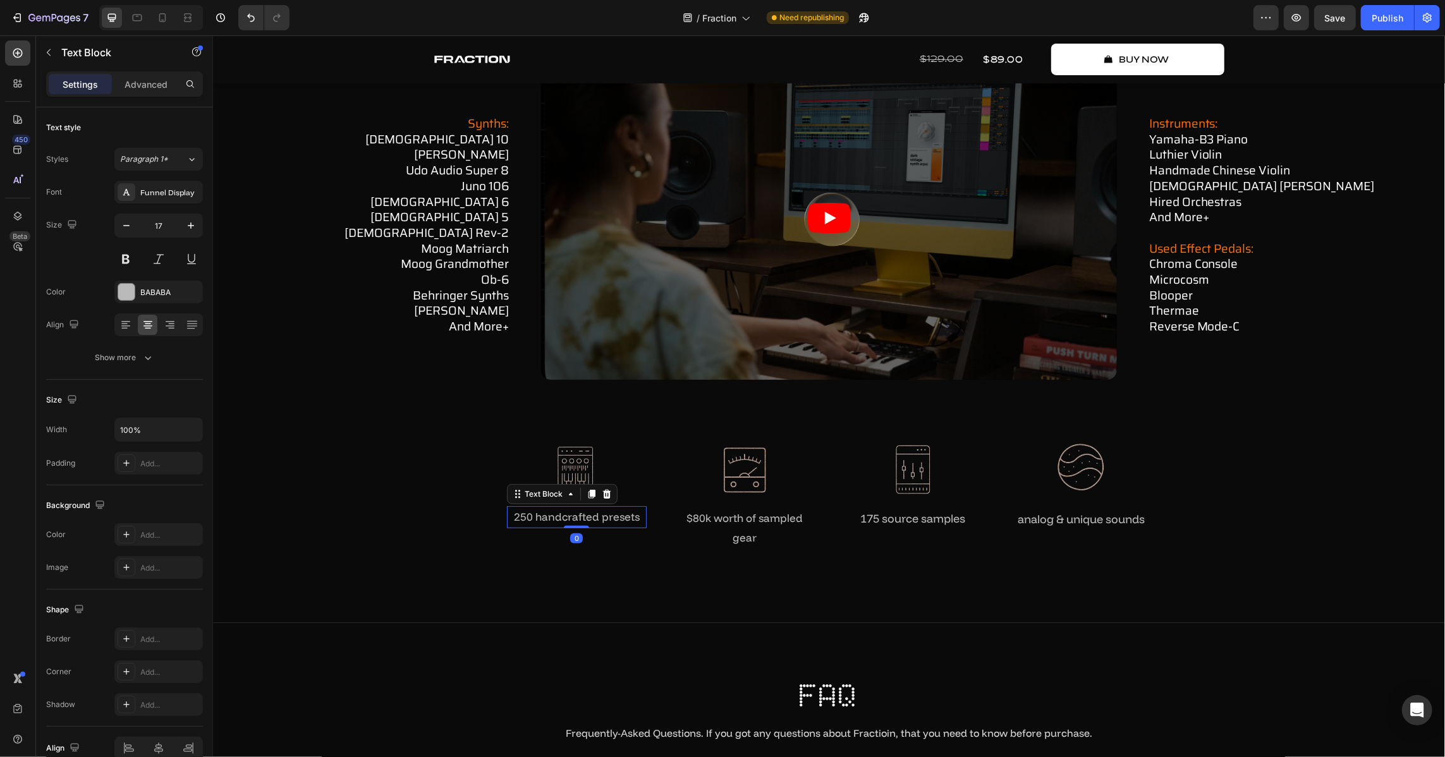
type input "16"
click at [719, 519] on p "$80k worth of sampled gear" at bounding box center [744, 527] width 137 height 39
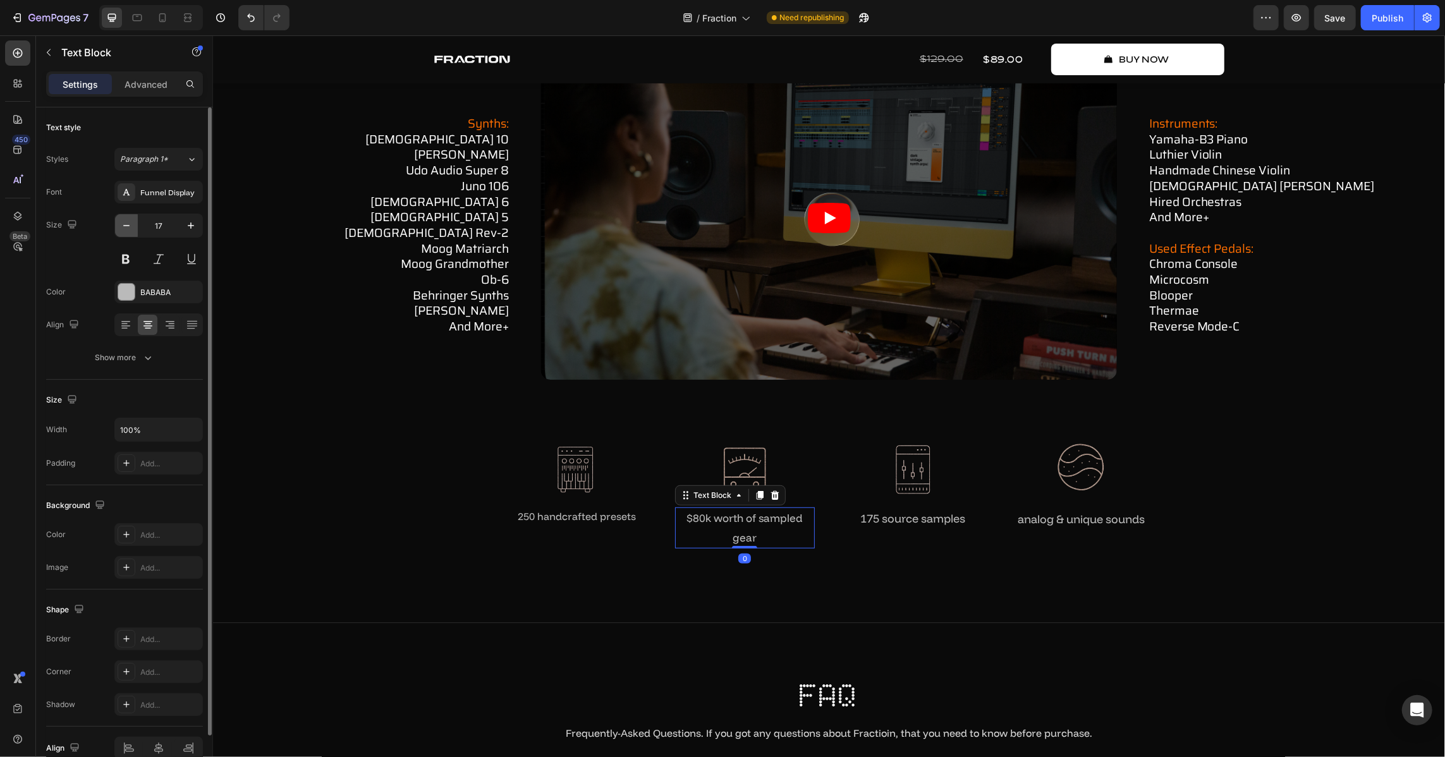
click at [120, 233] on button "button" at bounding box center [126, 225] width 23 height 23
type input "16"
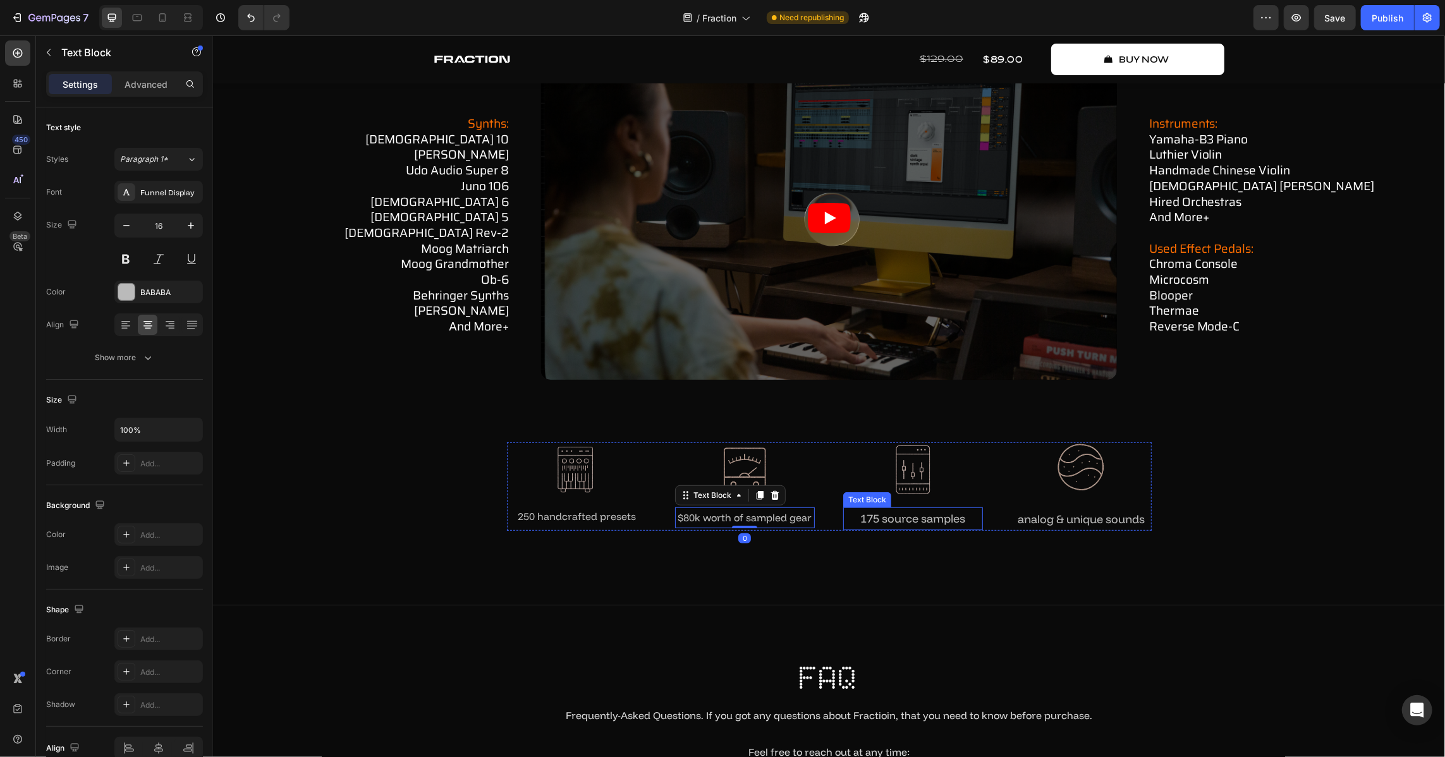
click at [927, 530] on div "how fraction works Text Block in-depth showcase Heading Watch how Fraction oper…" at bounding box center [828, 220] width 1213 height 657
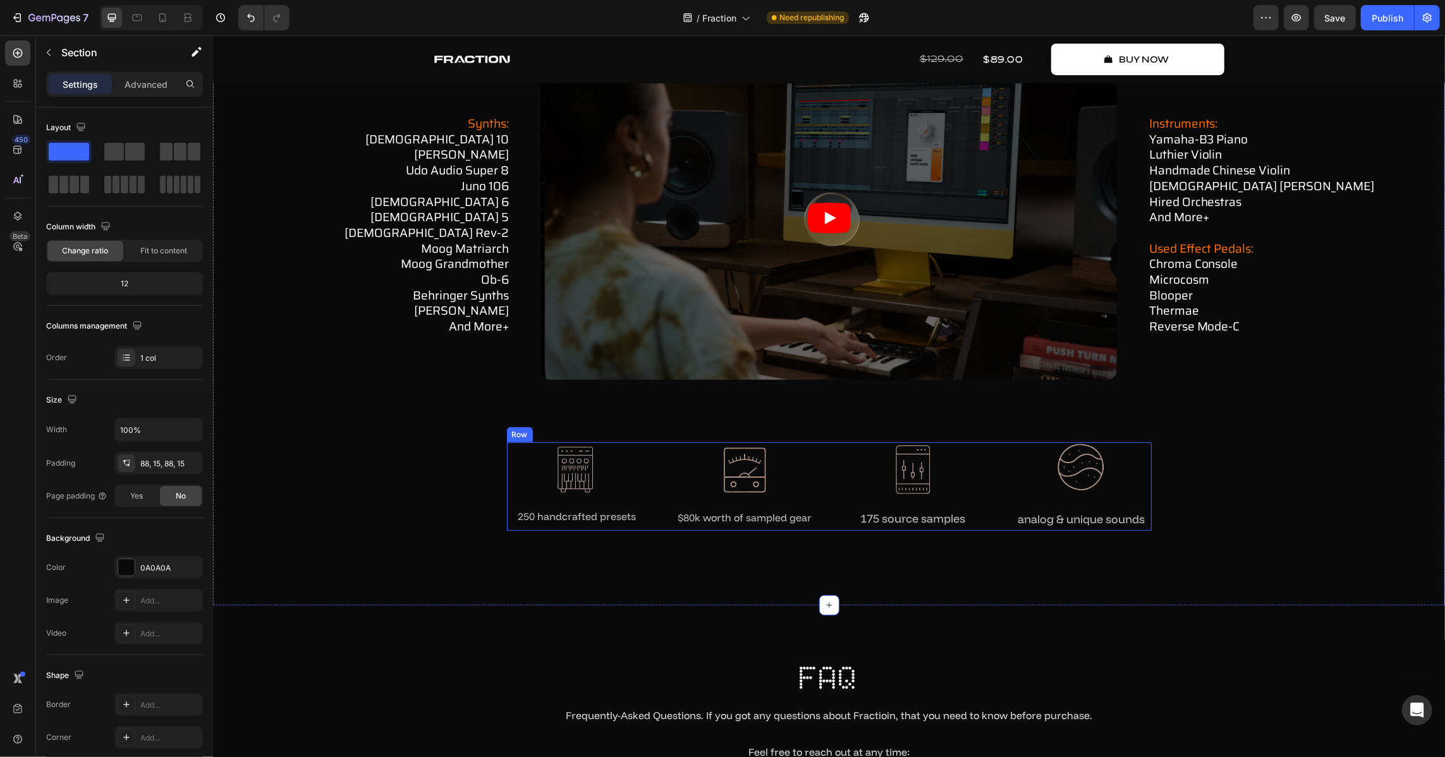
click at [925, 523] on p "175 source samples" at bounding box center [912, 518] width 137 height 20
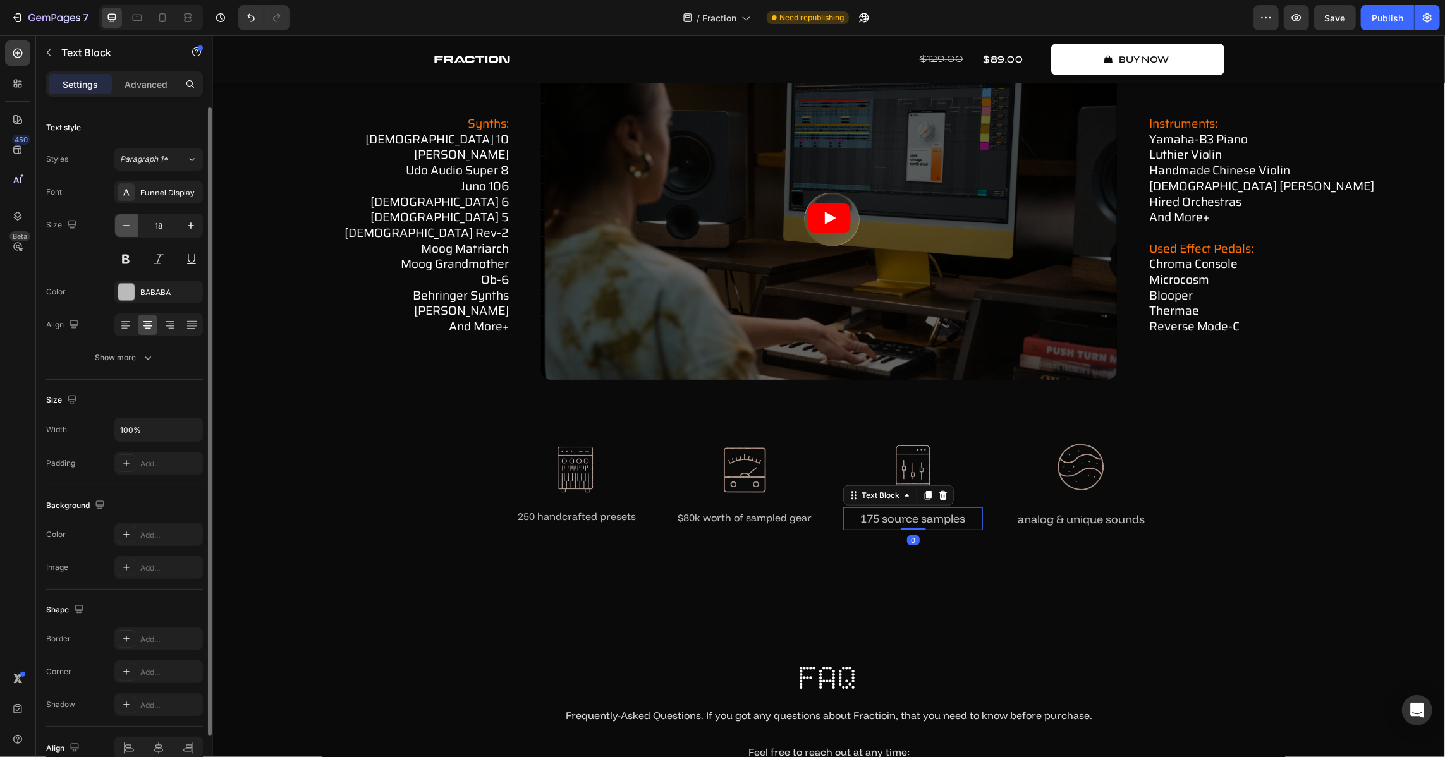
click at [116, 228] on button "button" at bounding box center [126, 225] width 23 height 23
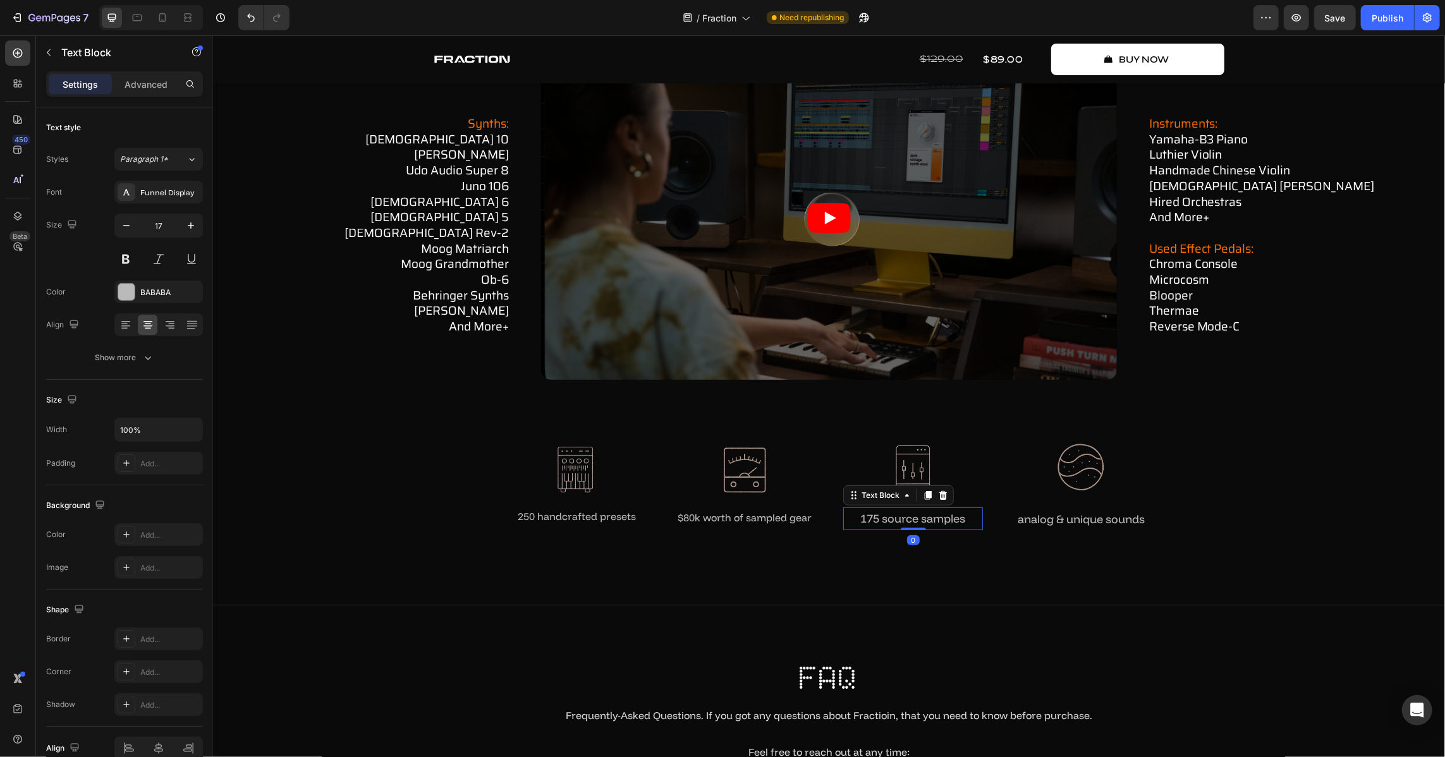
type input "16"
click at [1093, 518] on p "analog & unique sounds" at bounding box center [1080, 519] width 137 height 20
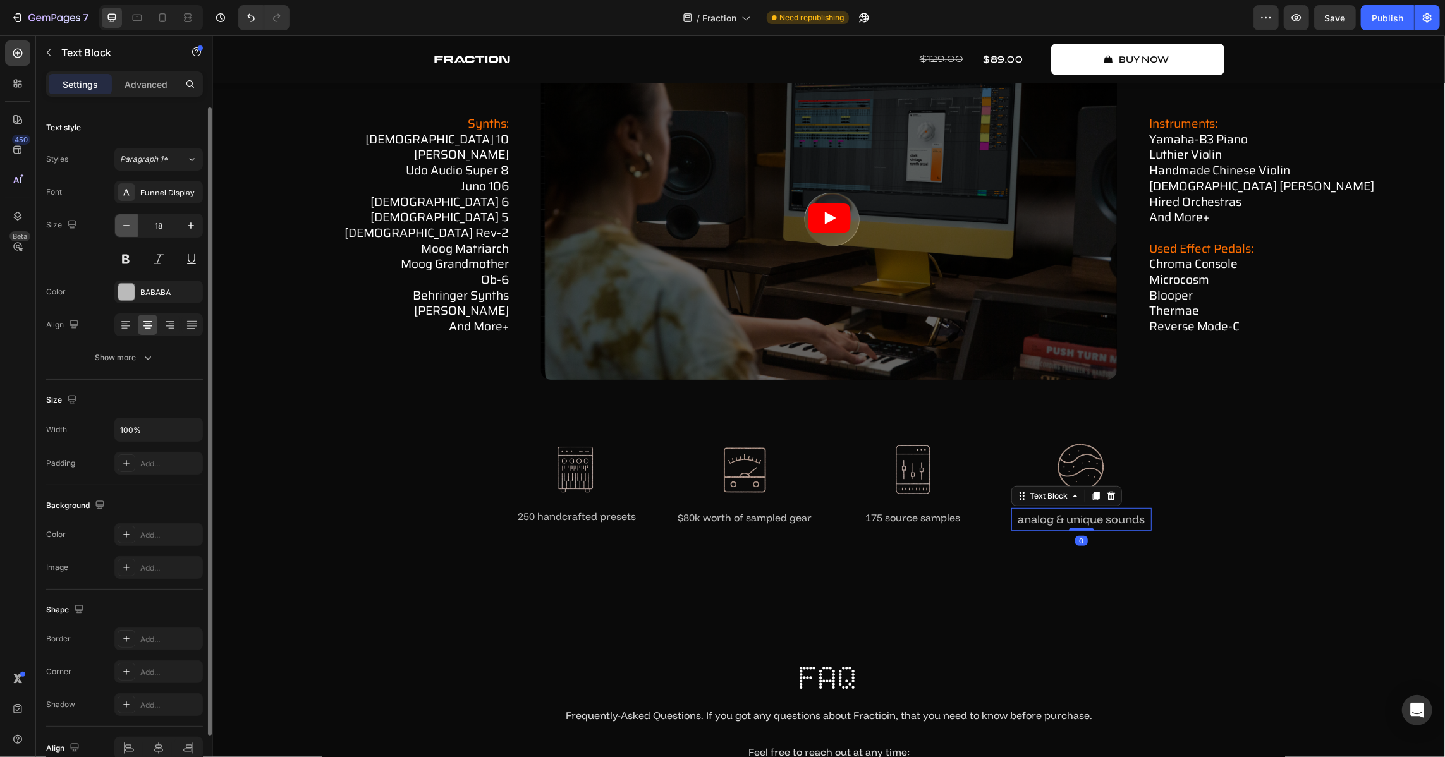
click at [116, 228] on button "button" at bounding box center [126, 225] width 23 height 23
type input "16"
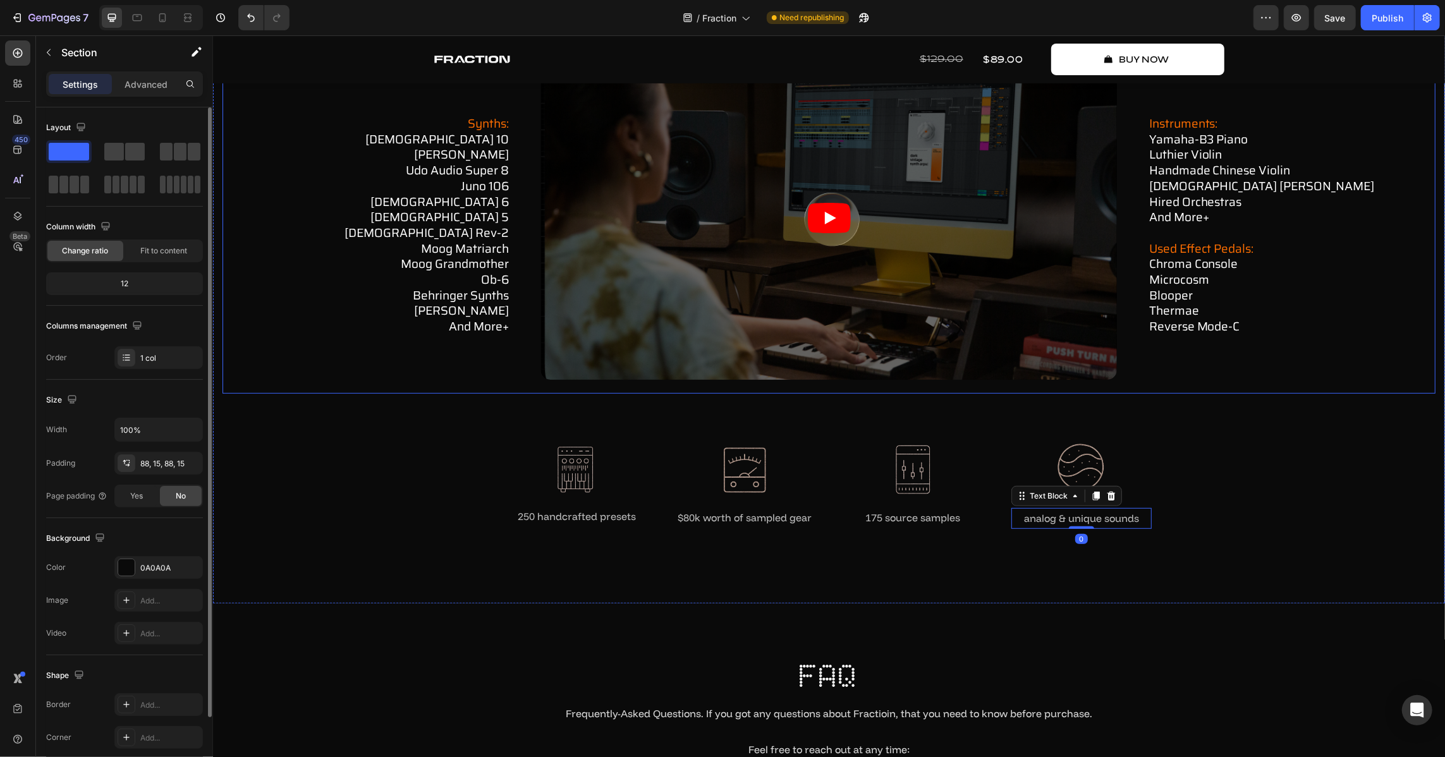
click at [385, 422] on div "how fraction works Text Block in-depth showcase Heading Watch how Fraction oper…" at bounding box center [828, 219] width 1213 height 655
click at [1105, 515] on p "analog & unique sounds" at bounding box center [1080, 518] width 137 height 18
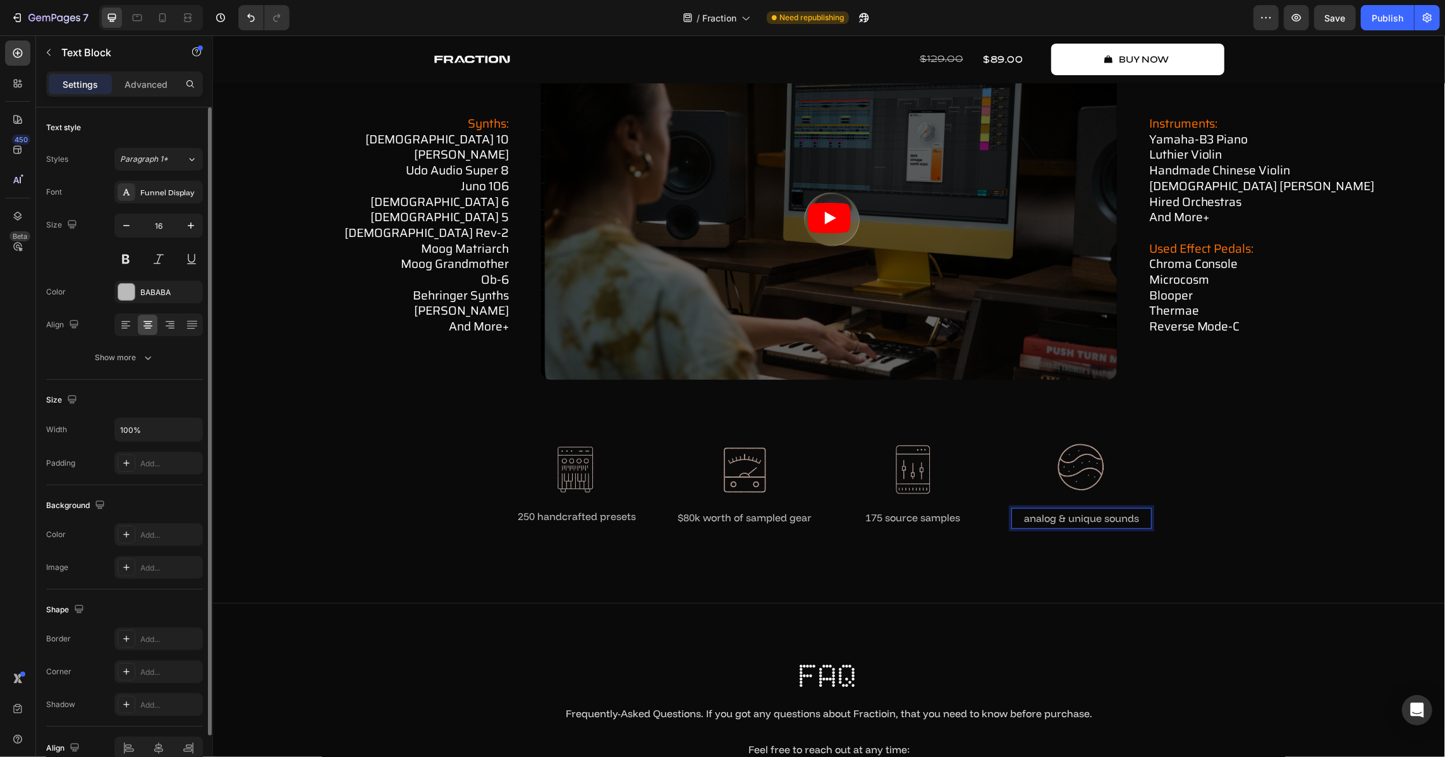
click at [1117, 516] on p "analog & unique sounds" at bounding box center [1080, 518] width 137 height 18
drag, startPoint x: 1099, startPoint y: 514, endPoint x: 1217, endPoint y: 518, distance: 117.6
click at [1217, 518] on div "how fraction works Text Block in-depth showcase Heading Watch how Fraction oper…" at bounding box center [828, 219] width 1213 height 655
click at [1346, 490] on div "how fraction works Text Block in-depth showcase Heading Watch how Fraction oper…" at bounding box center [828, 219] width 1213 height 655
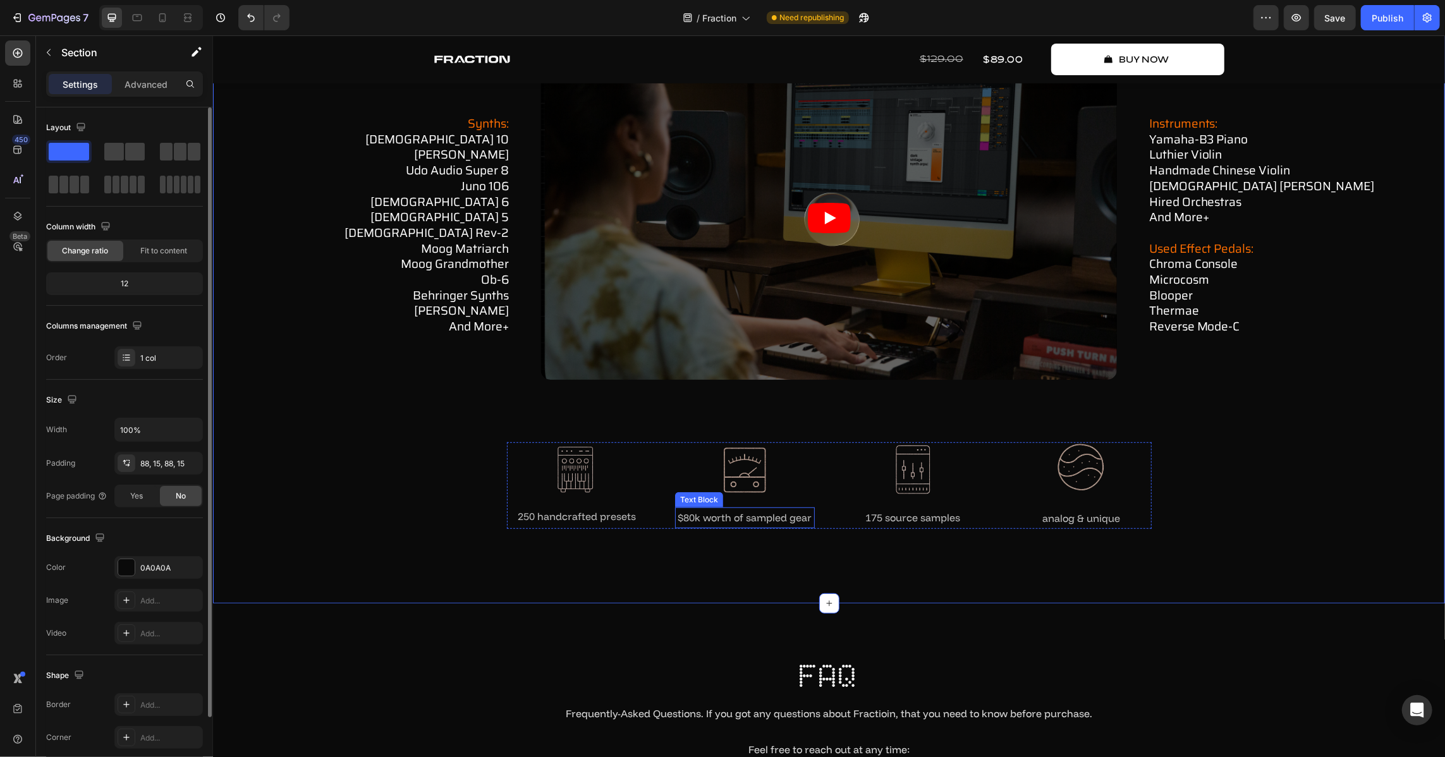
click at [767, 518] on p "$80k worth of sampled gear" at bounding box center [744, 517] width 137 height 18
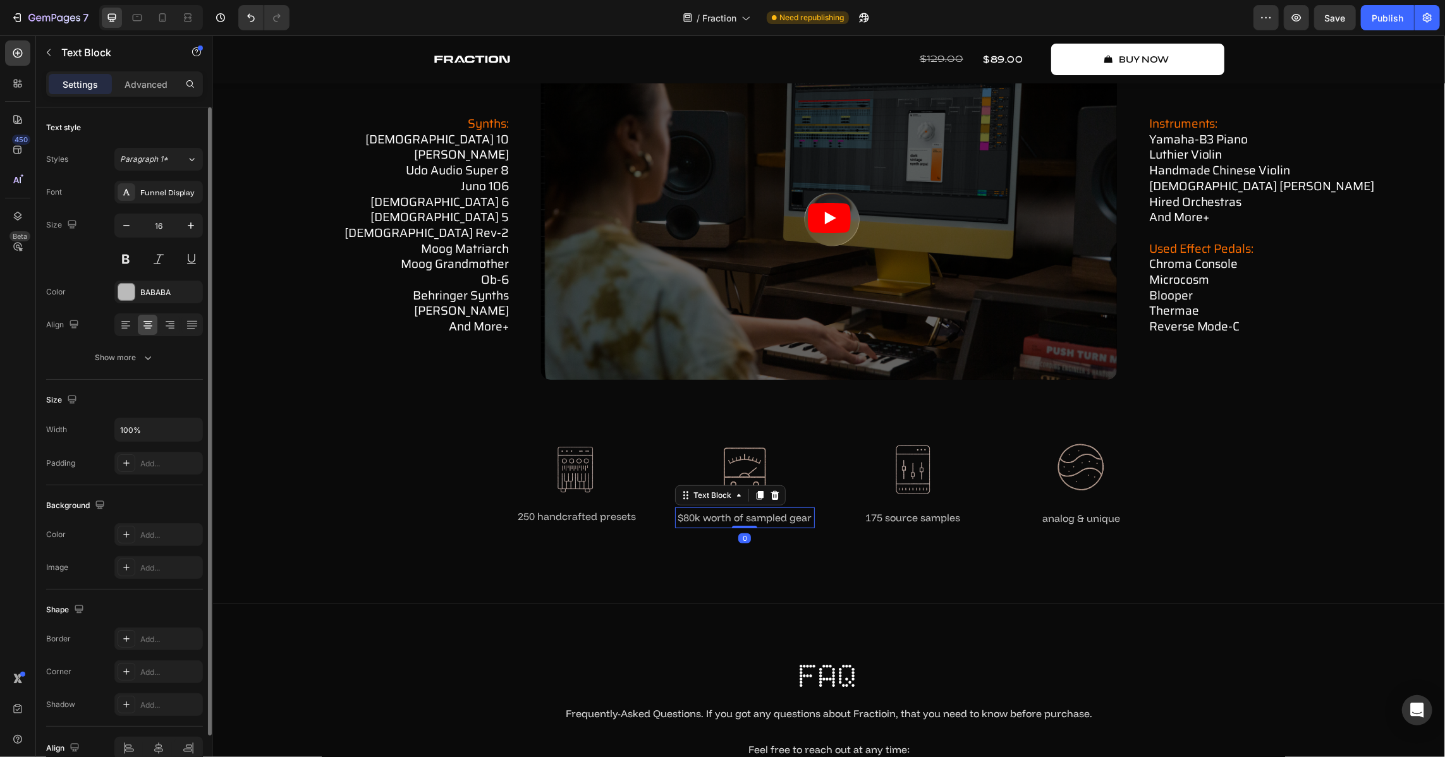
click at [767, 518] on p "$80k worth of sampled gear" at bounding box center [744, 517] width 137 height 18
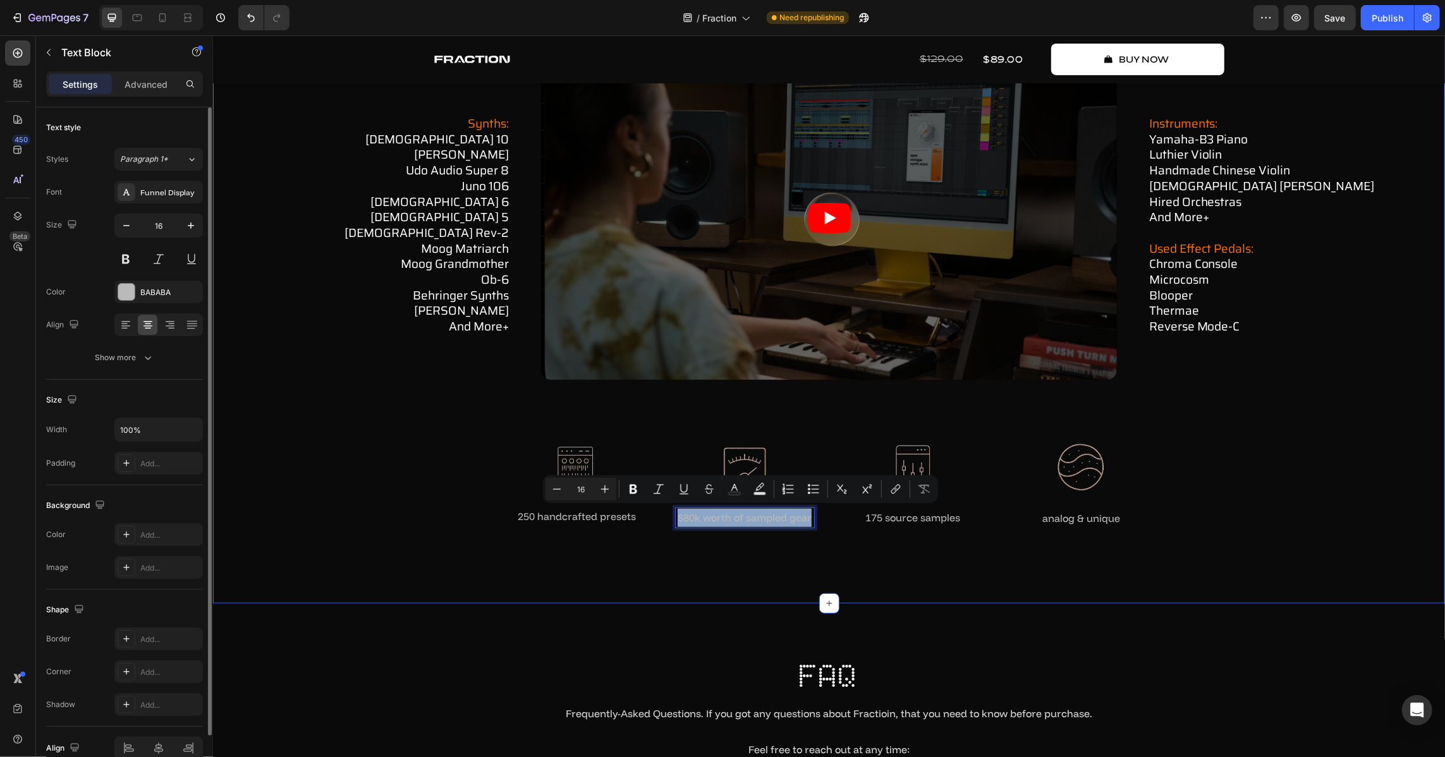
click at [927, 569] on div "how fraction works Text Block in-depth showcase Heading Watch how Fraction oper…" at bounding box center [828, 219] width 1232 height 766
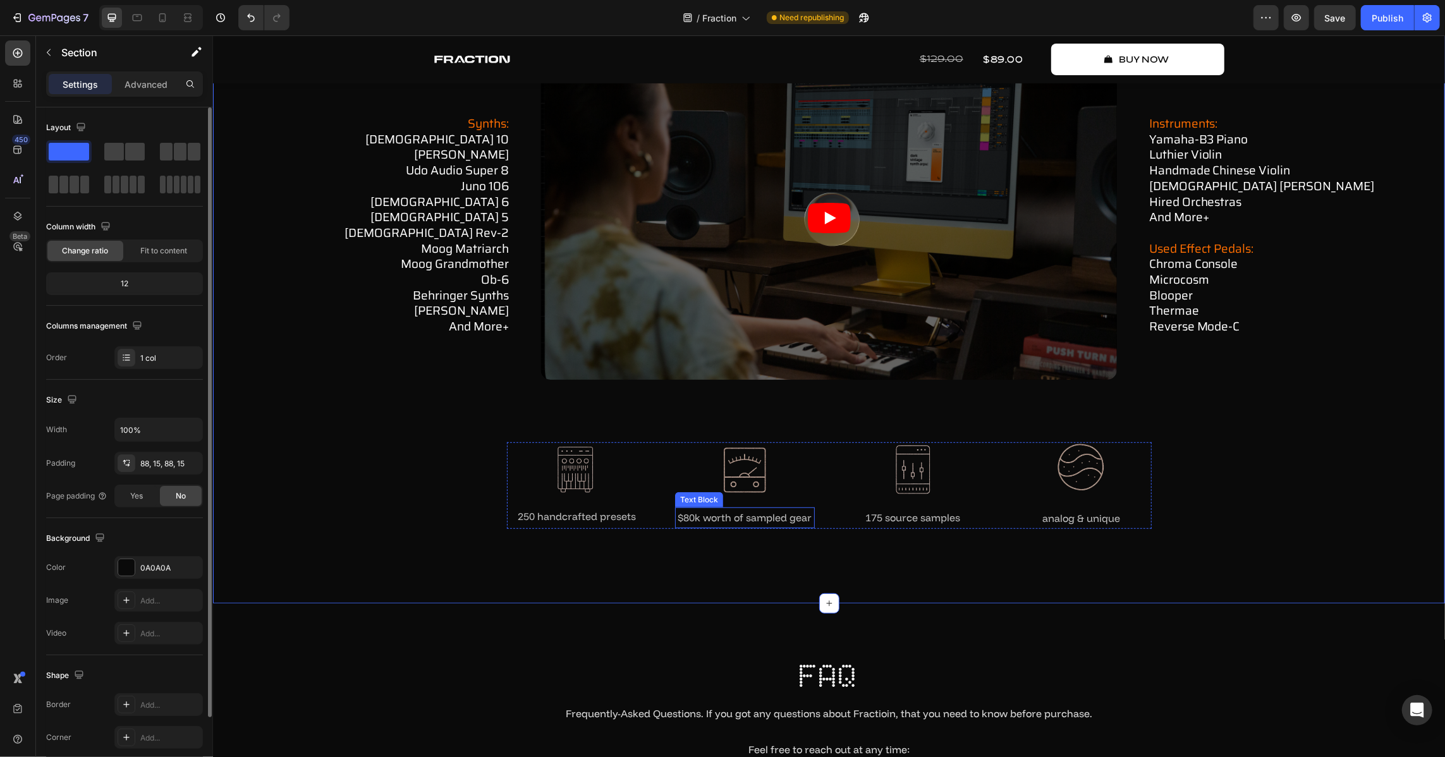
click at [731, 512] on p "$80k worth of sampled gear" at bounding box center [744, 517] width 137 height 18
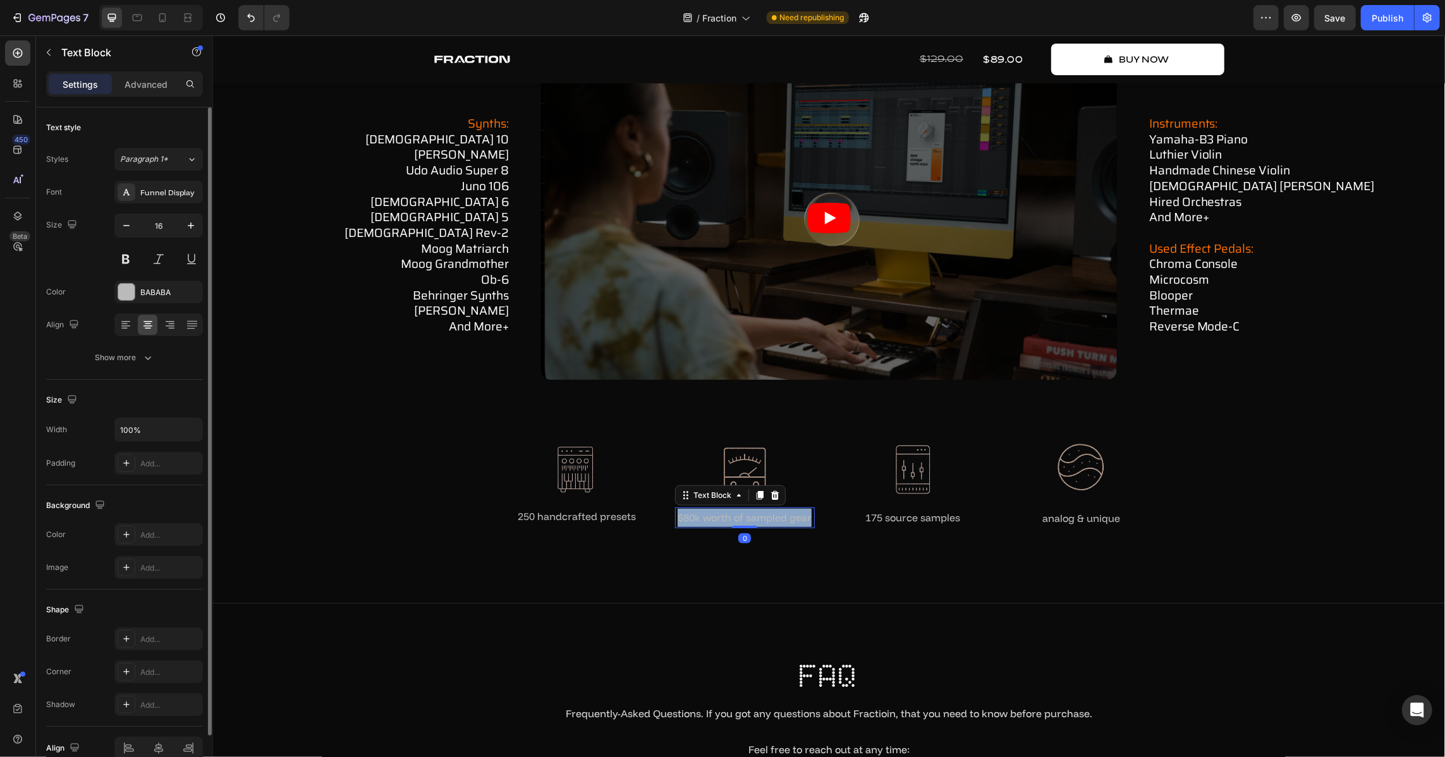
click at [731, 512] on p "$80k worth of sampled gear" at bounding box center [744, 517] width 137 height 18
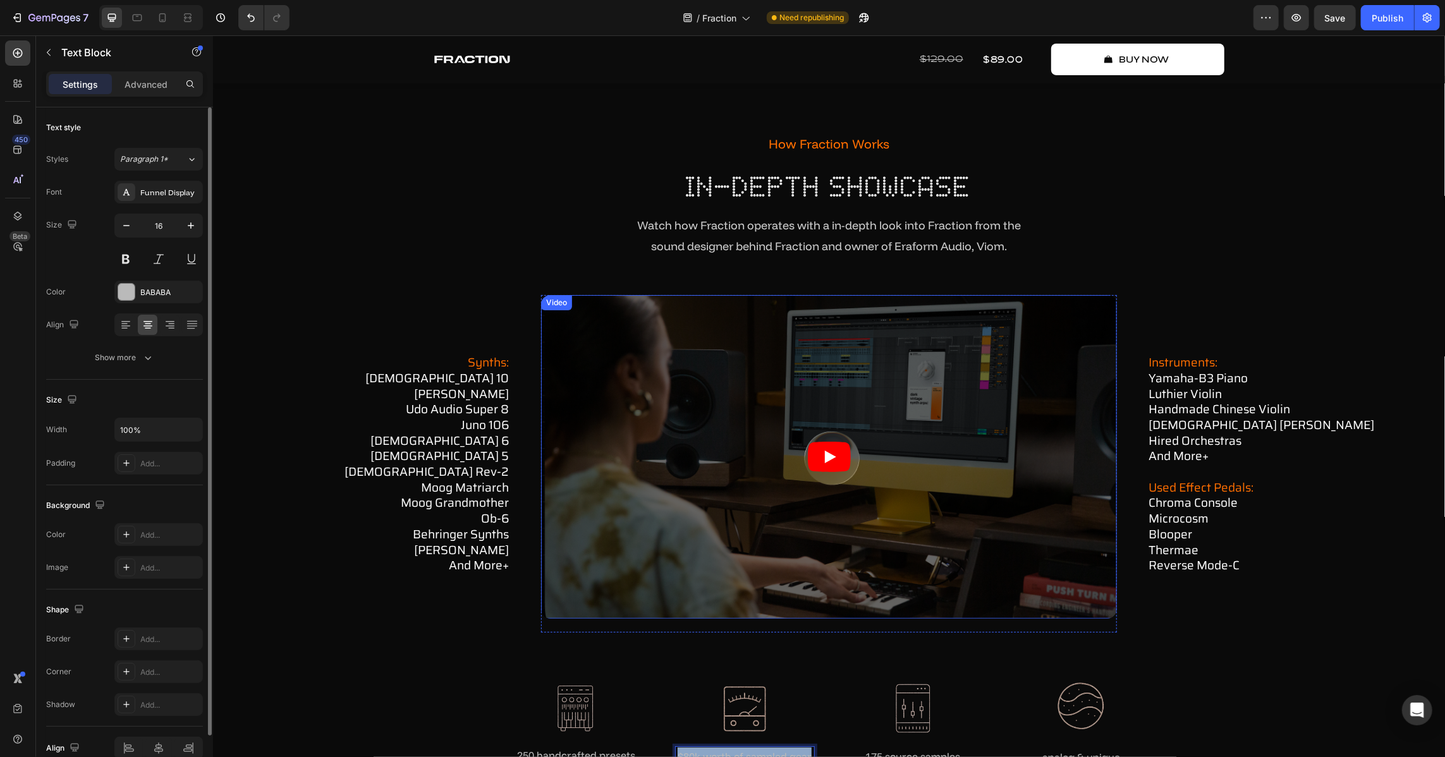
scroll to position [4454, 0]
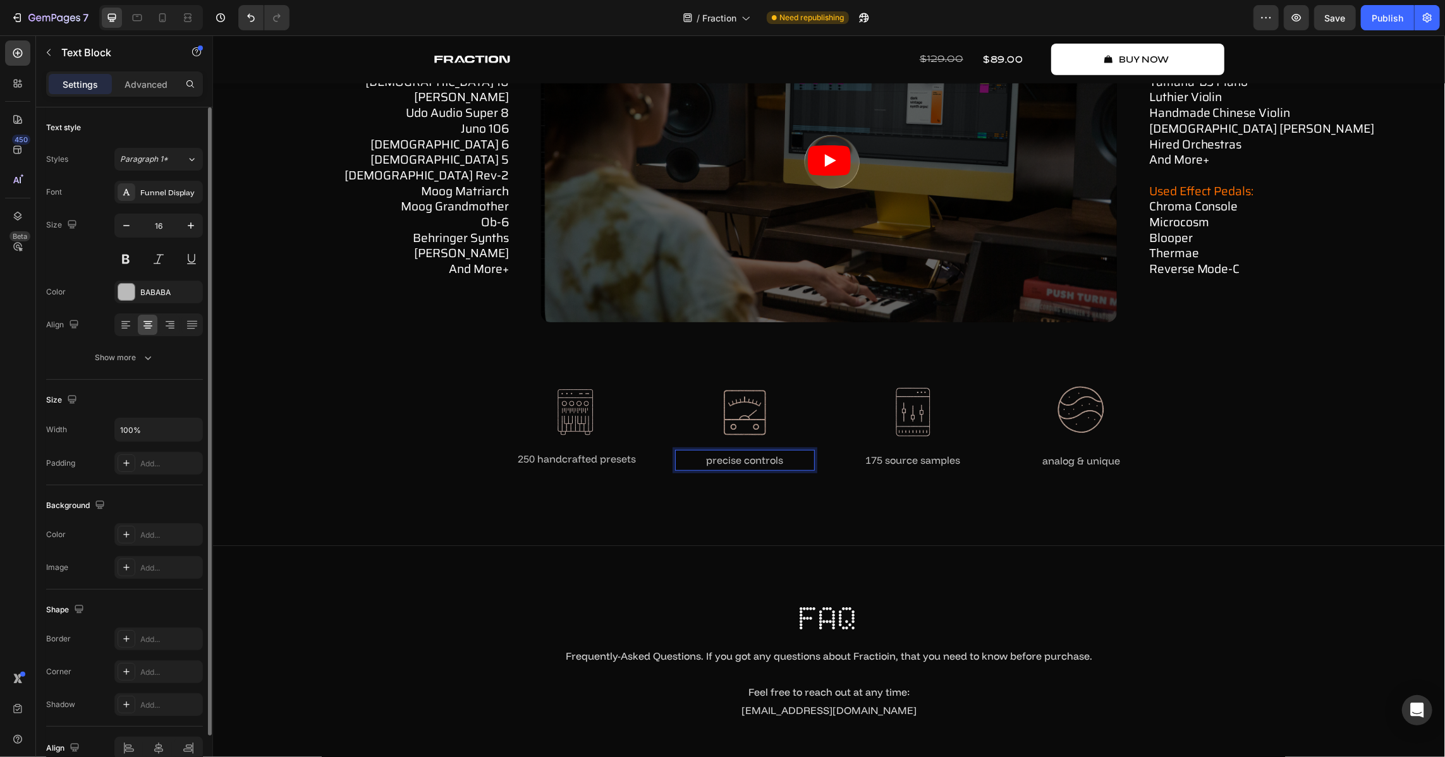
click at [738, 458] on p "precise controls" at bounding box center [744, 460] width 137 height 18
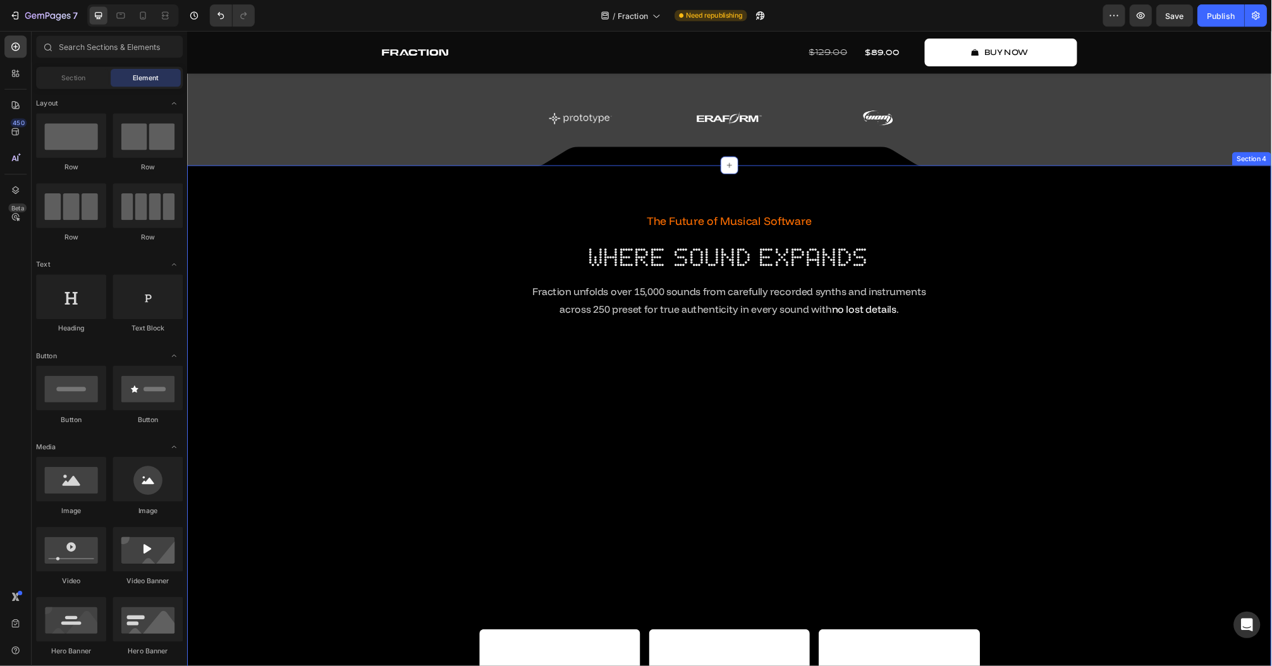
scroll to position [290, 0]
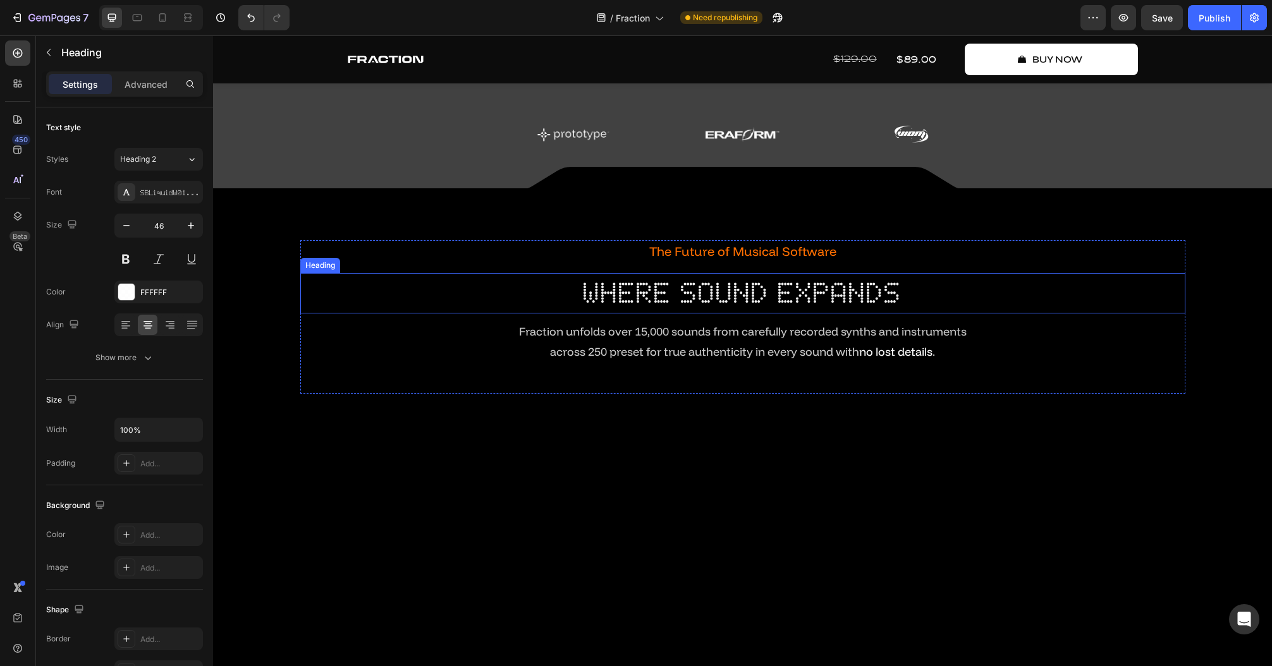
click at [699, 300] on h2 "where sound expands" at bounding box center [742, 293] width 885 height 40
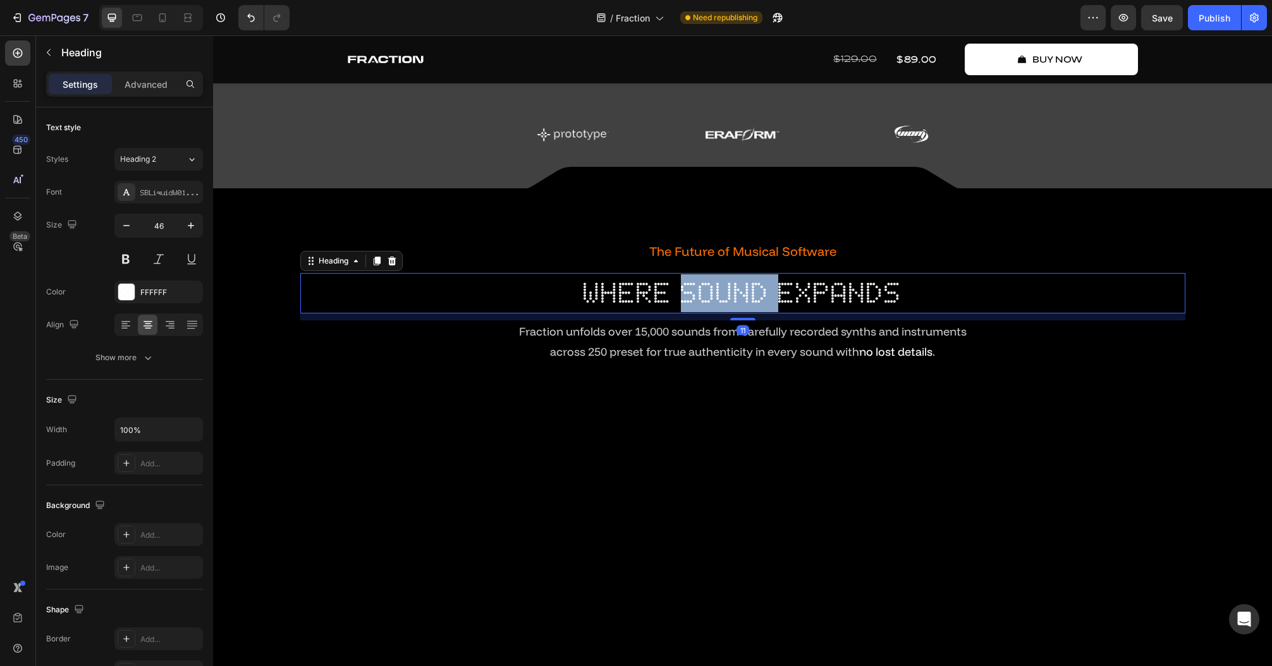
click at [699, 300] on h2 "where sound expands" at bounding box center [742, 293] width 885 height 40
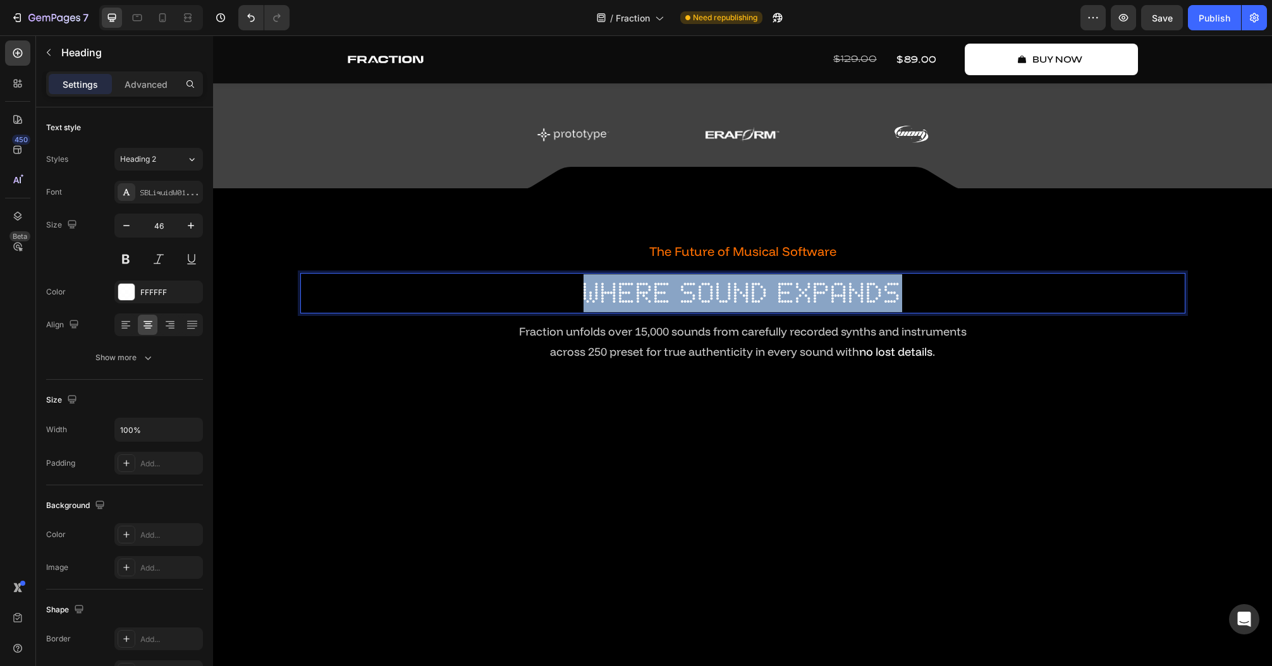
click at [699, 300] on p "where sound expands" at bounding box center [742, 293] width 882 height 38
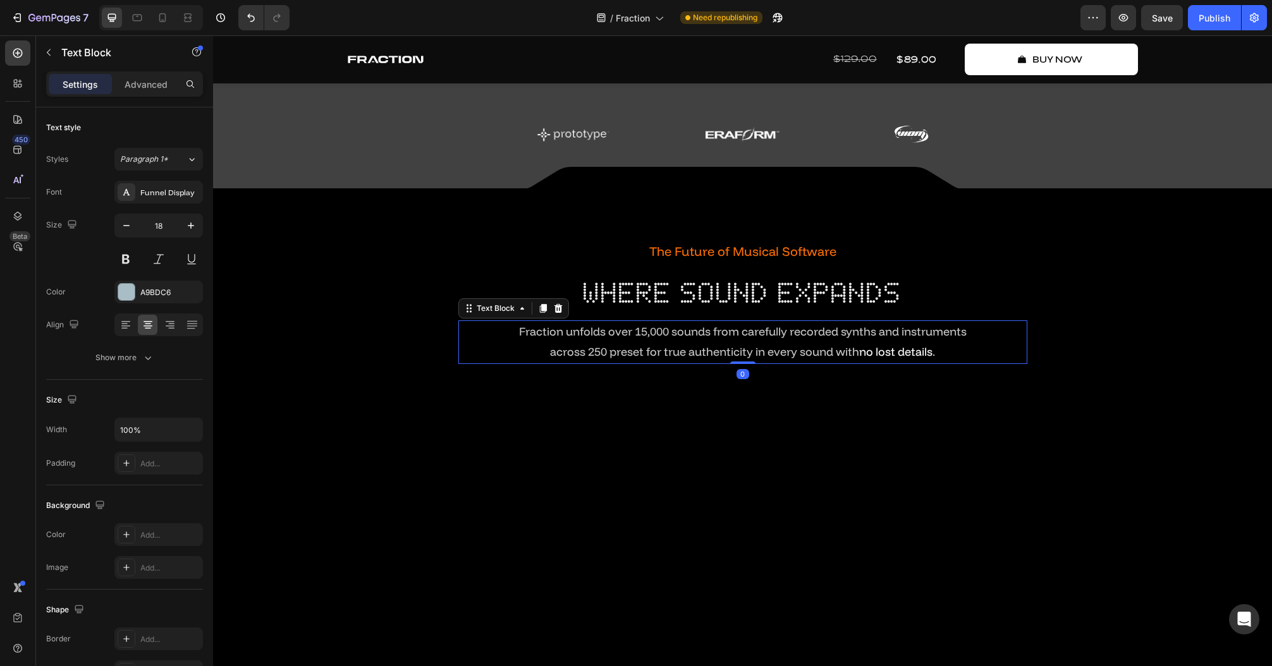
click at [552, 332] on span "Fraction unfolds over 15,000 sounds from carefully recorded synths and instrume…" at bounding box center [742, 331] width 447 height 15
click at [515, 339] on p "Fraction unfolds over 15,000 sounds from carefully recorded synths and instrume…" at bounding box center [742, 332] width 566 height 20
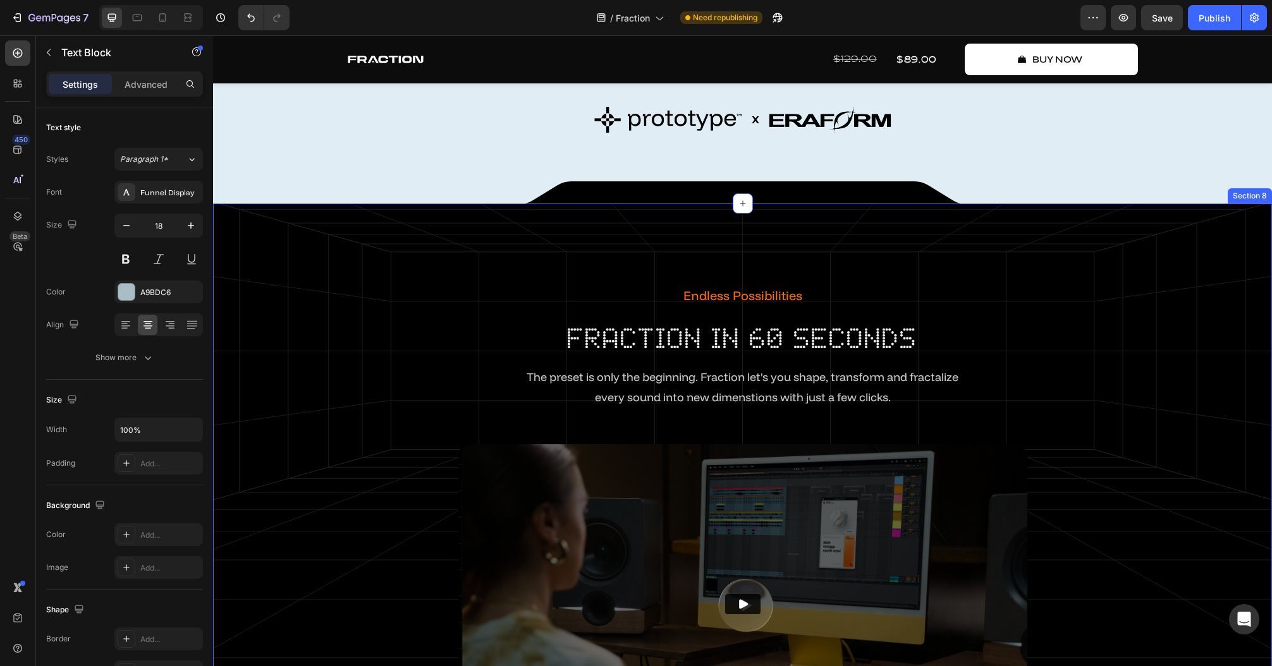
scroll to position [1402, 0]
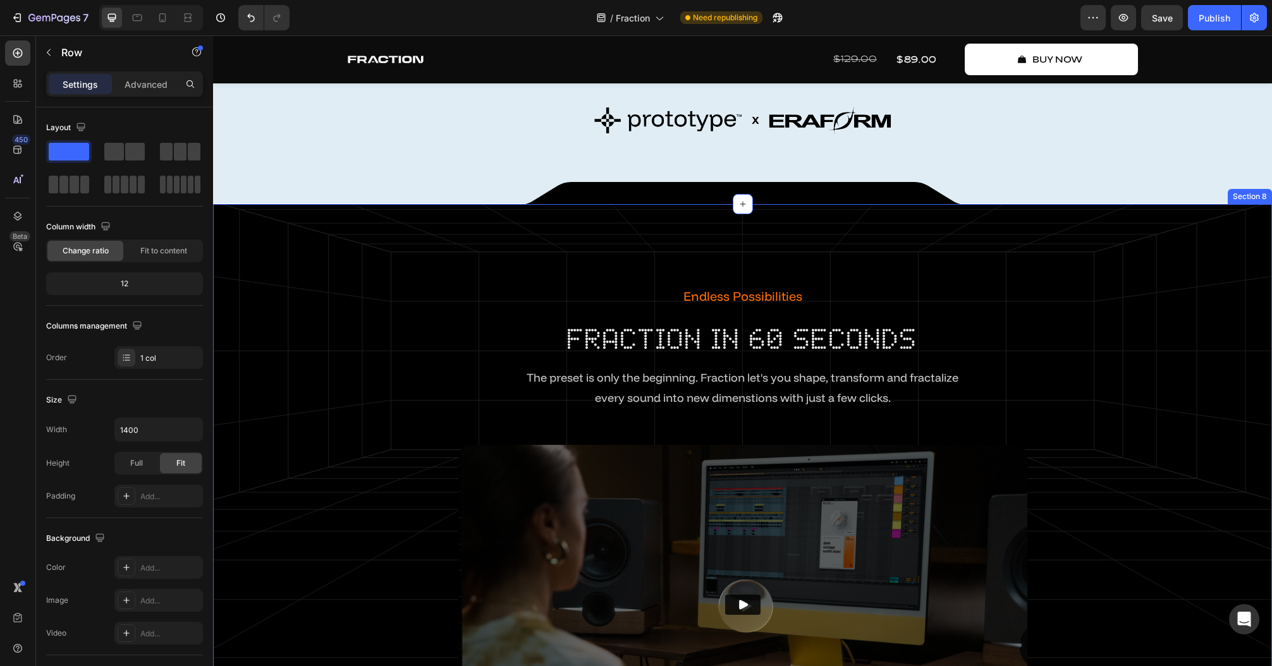
click at [327, 378] on div "Endless Possibilities Text Block fraction in 60 seconds Heading The preset is o…" at bounding box center [742, 364] width 885 height 161
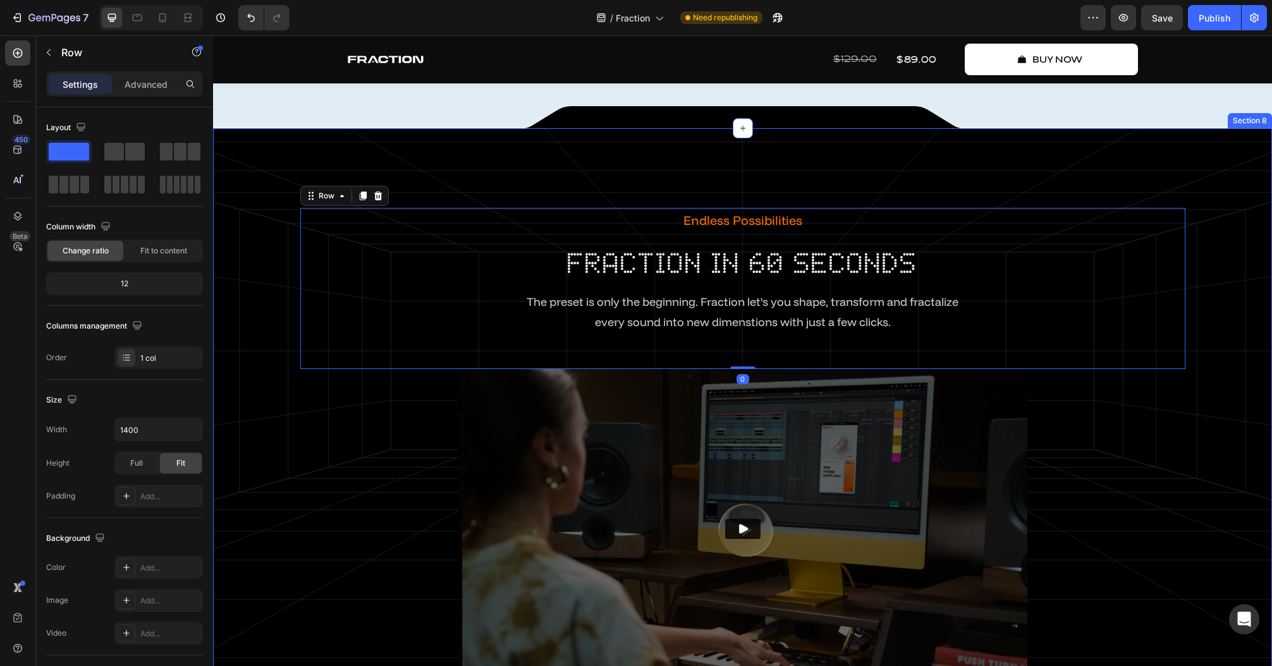
click at [344, 480] on div "Endless Possibilities Text Block fraction in 60 seconds Heading The preset is o…" at bounding box center [742, 463] width 1040 height 511
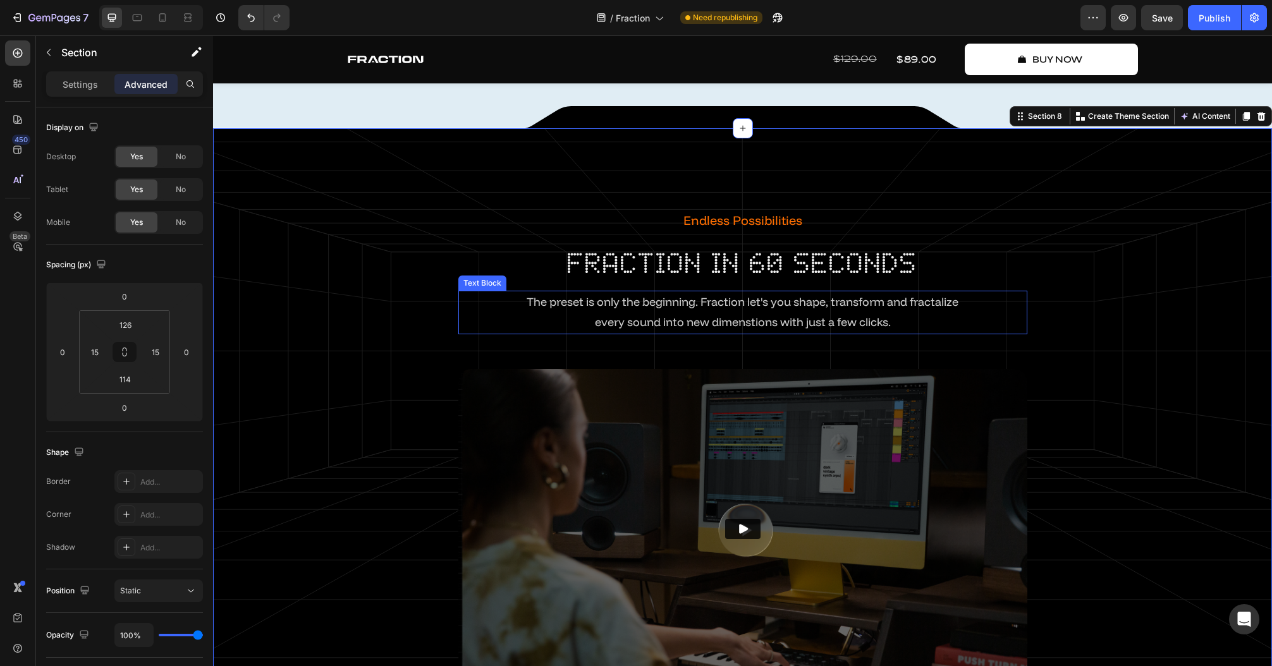
click at [756, 329] on span "every sound into new dimenstions with just a few clicks." at bounding box center [743, 322] width 296 height 15
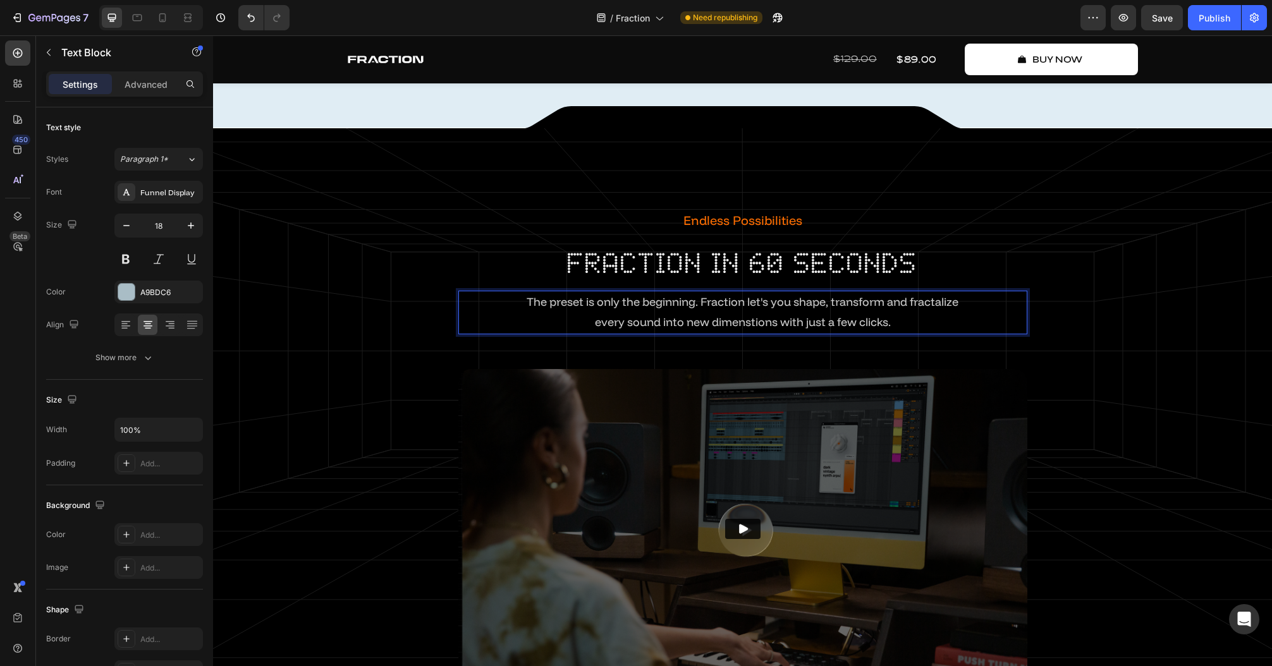
click at [751, 329] on span "every sound into new dimenstions with just a few clicks." at bounding box center [743, 322] width 296 height 15
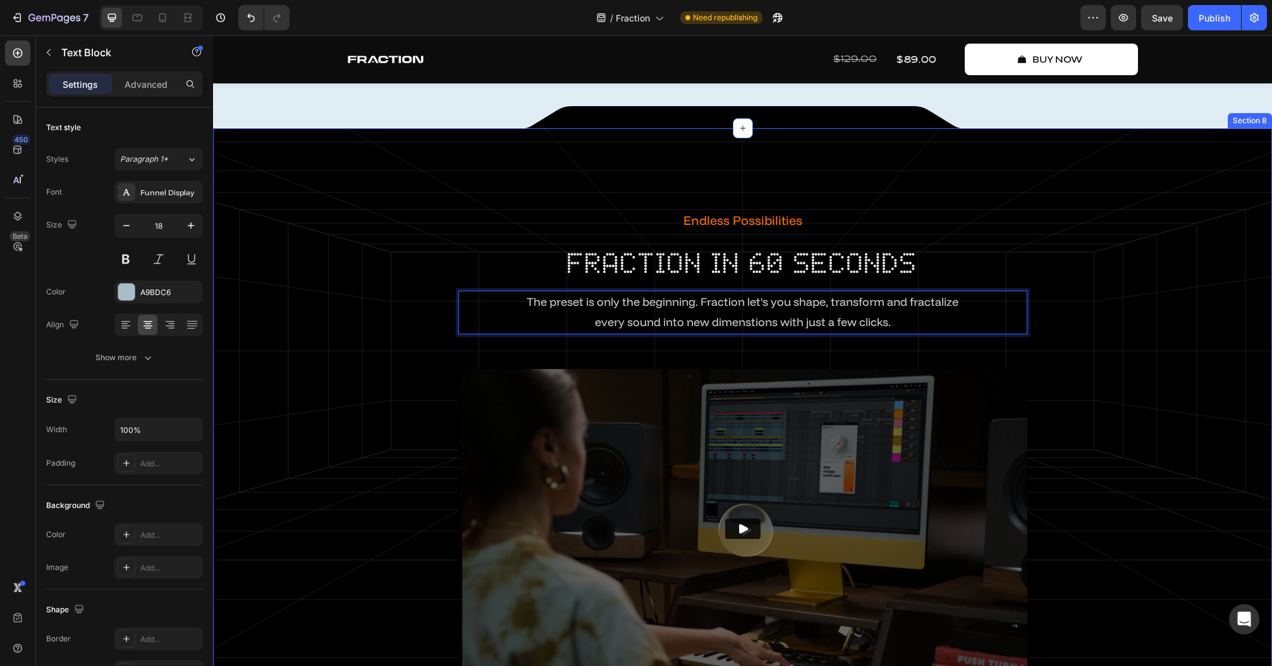
click at [1175, 543] on div "Endless Possibilities Text Block fraction in 60 seconds Heading The preset is o…" at bounding box center [742, 463] width 1040 height 511
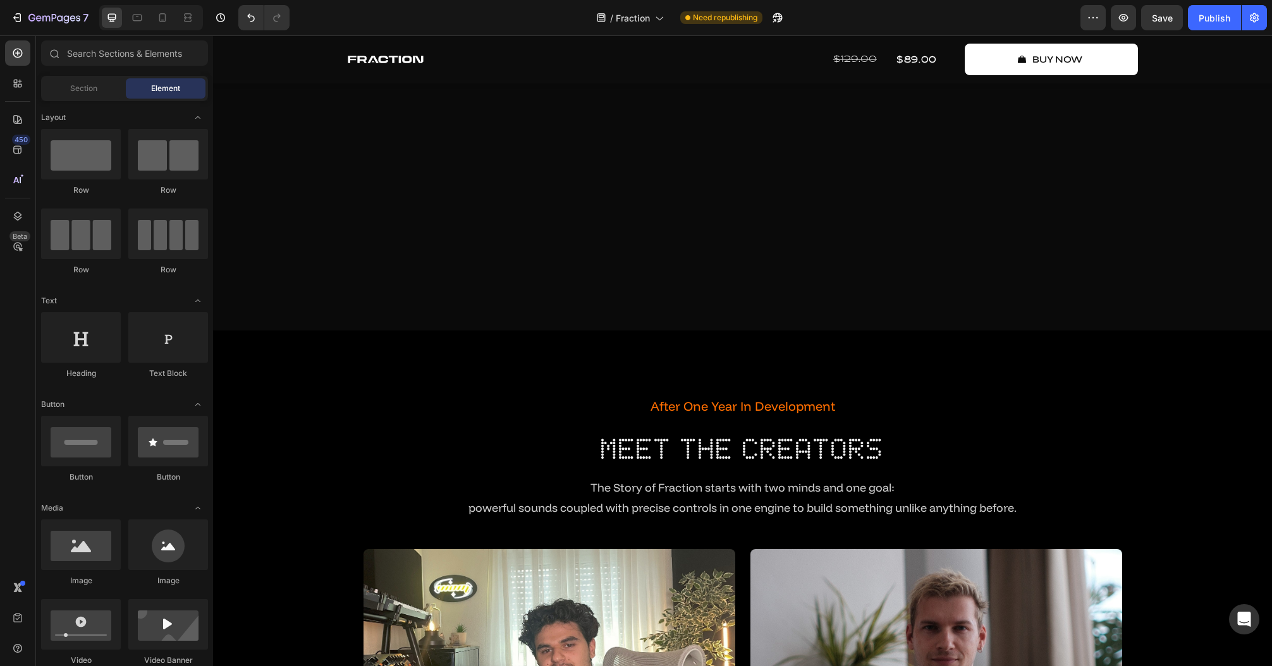
scroll to position [2482, 0]
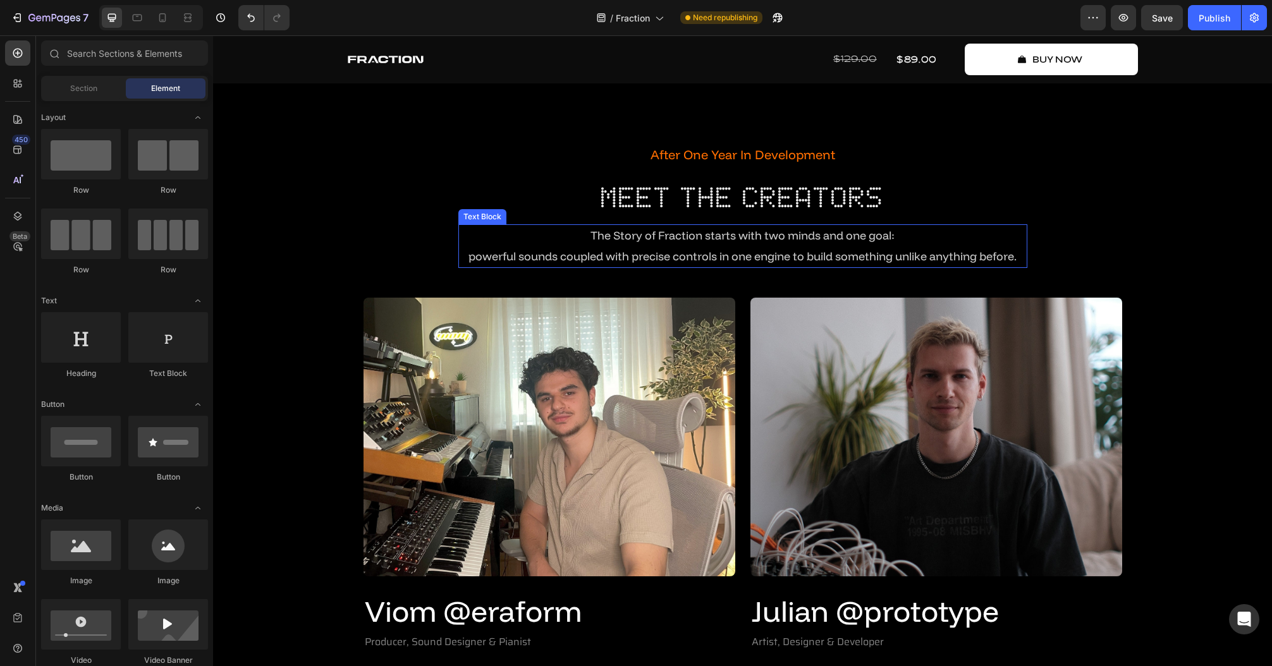
click at [801, 264] on span "powerful sounds coupled with precise controls in one engine to build something …" at bounding box center [742, 256] width 548 height 15
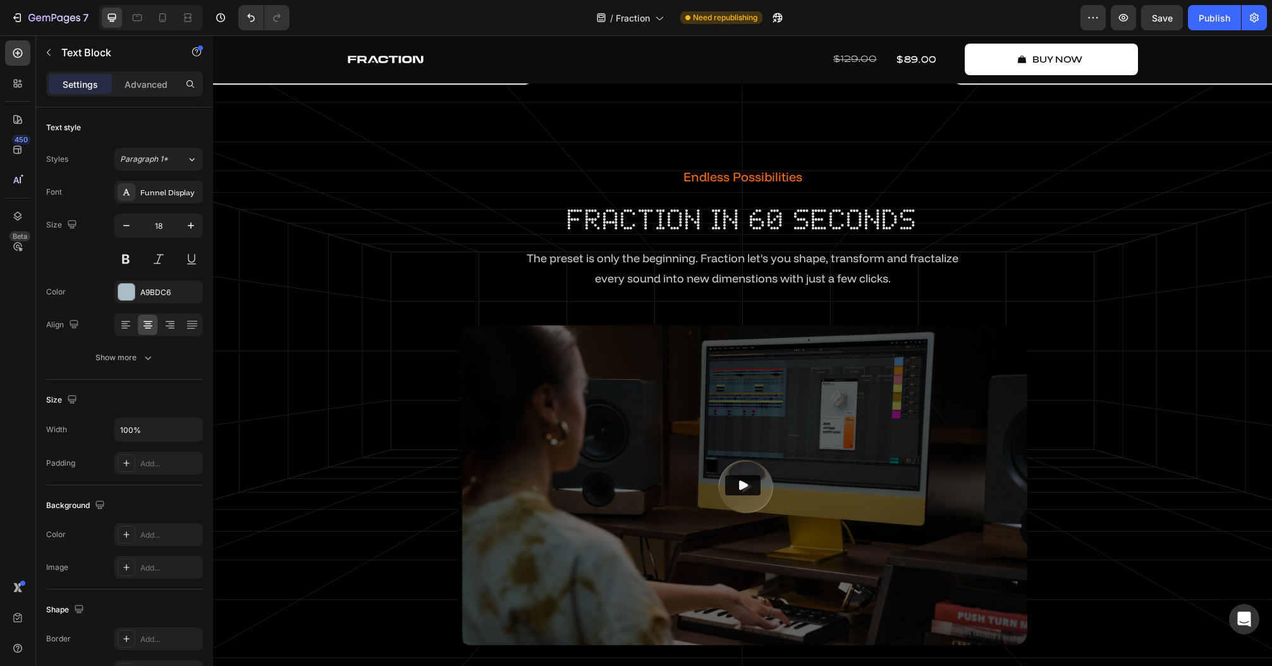
scroll to position [1370, 0]
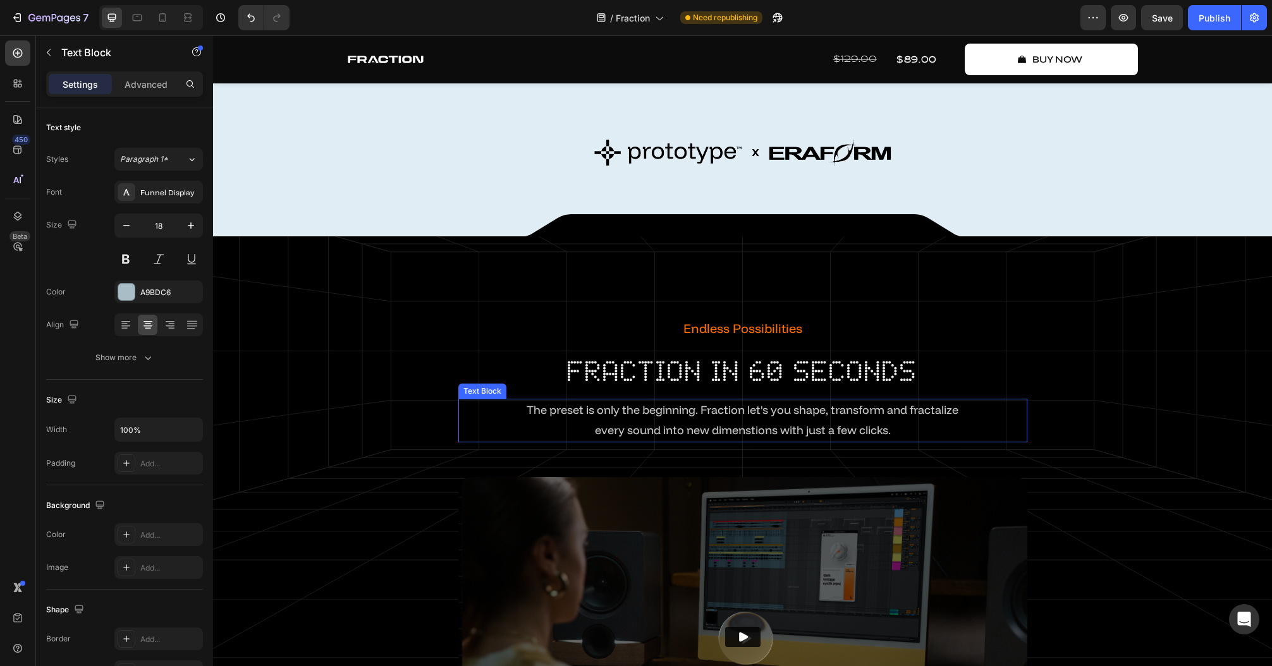
click at [644, 412] on span "The preset is only the beginning. Fraction let's you shape, transform and fract…" at bounding box center [742, 410] width 432 height 15
click at [743, 433] on span "every sound into new dimenstions with just a few clicks." at bounding box center [743, 430] width 296 height 15
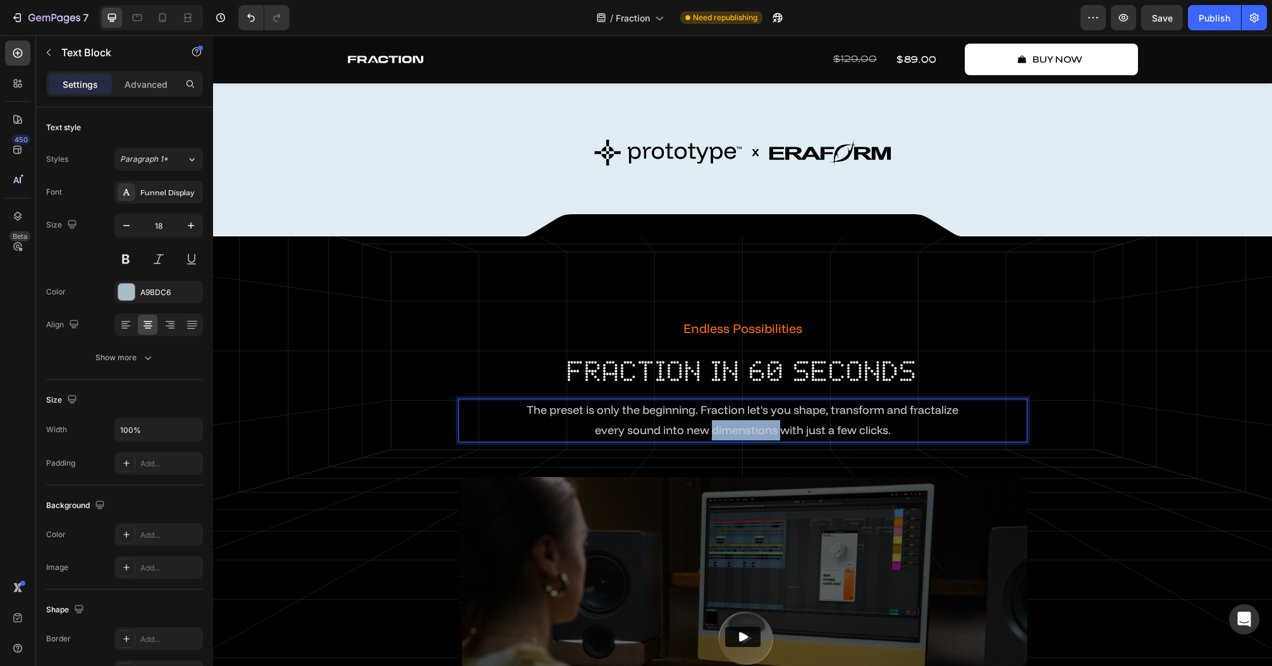
click at [743, 433] on span "every sound into new dimenstions with just a few clicks." at bounding box center [743, 430] width 296 height 15
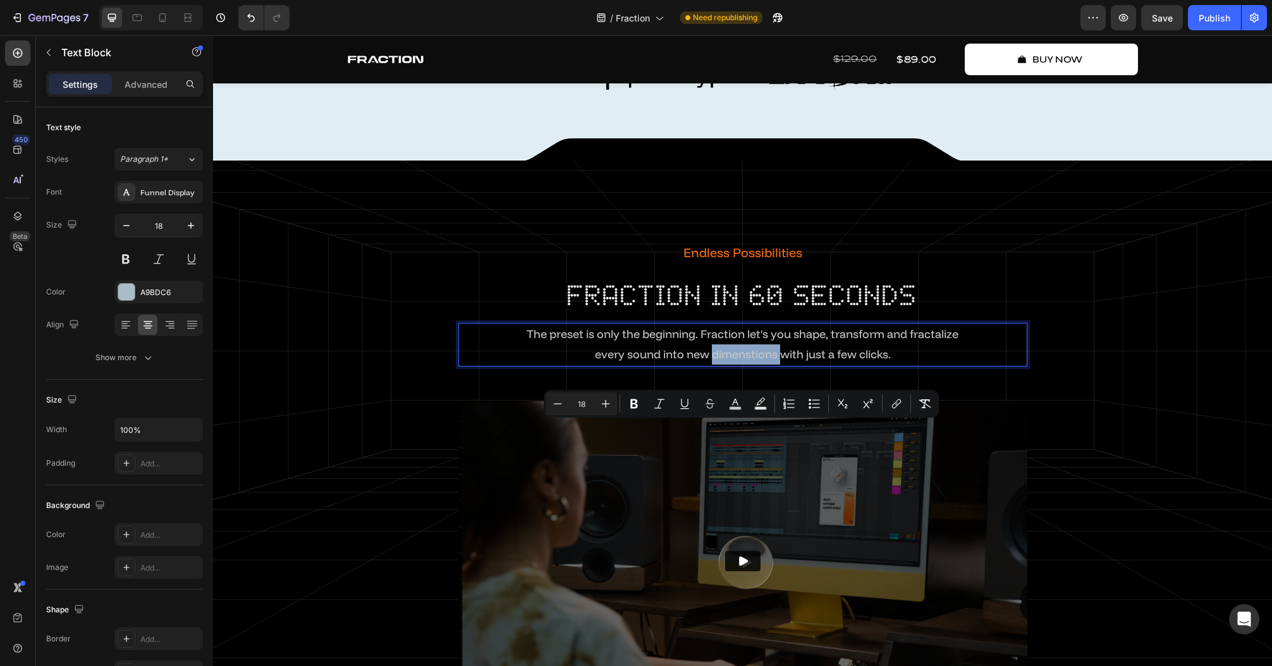
click at [750, 361] on span "every sound into new dimenstions with just a few clicks." at bounding box center [743, 354] width 296 height 15
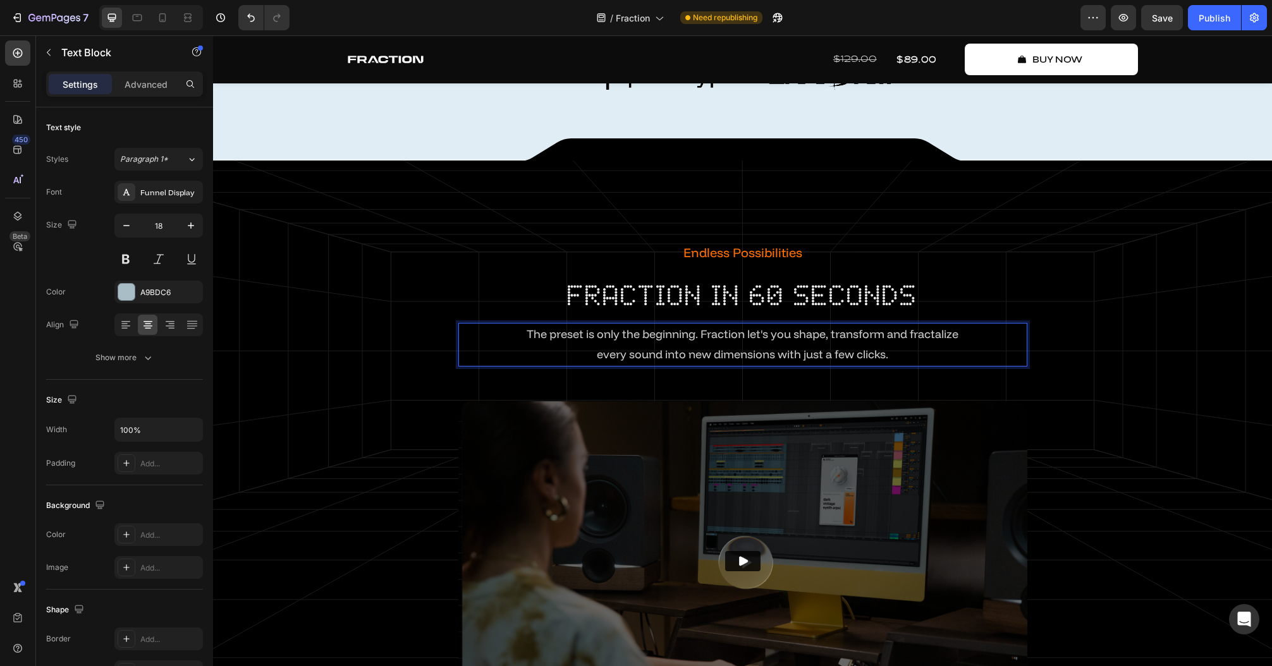
click at [942, 365] on p "every sound into new dimensions with just a few clicks." at bounding box center [742, 354] width 566 height 20
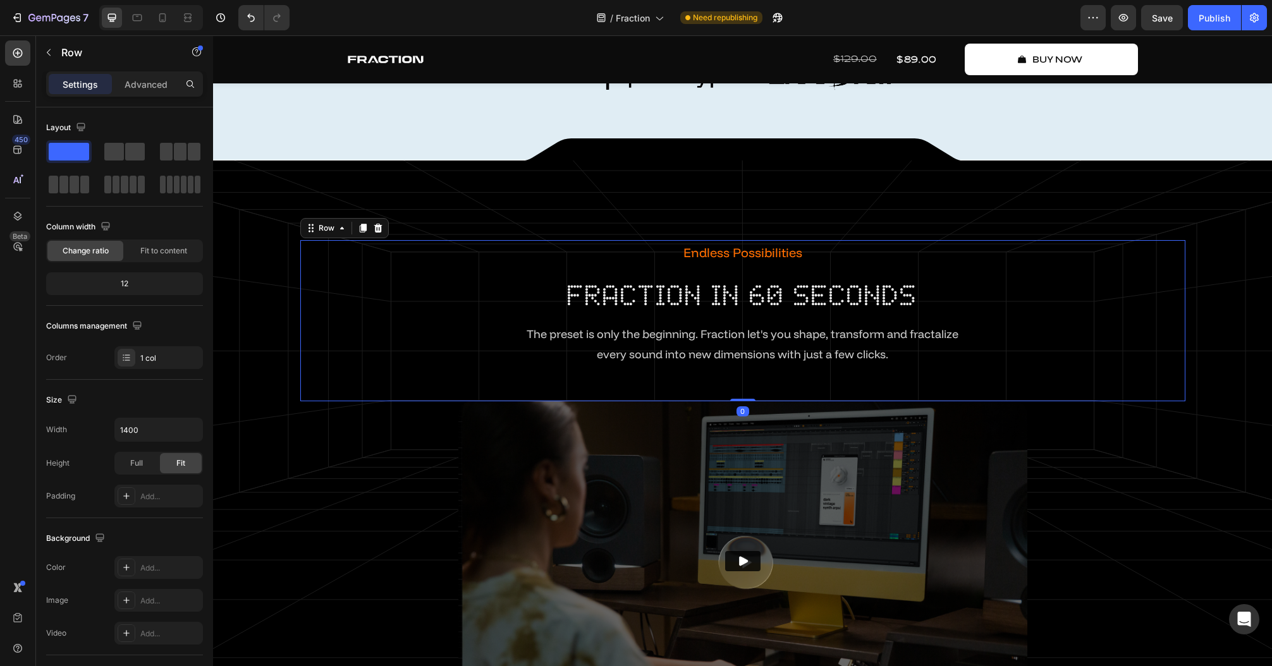
click at [1091, 401] on div "Endless Possibilities Text Block fraction in 60 seconds Heading The preset is o…" at bounding box center [742, 320] width 885 height 161
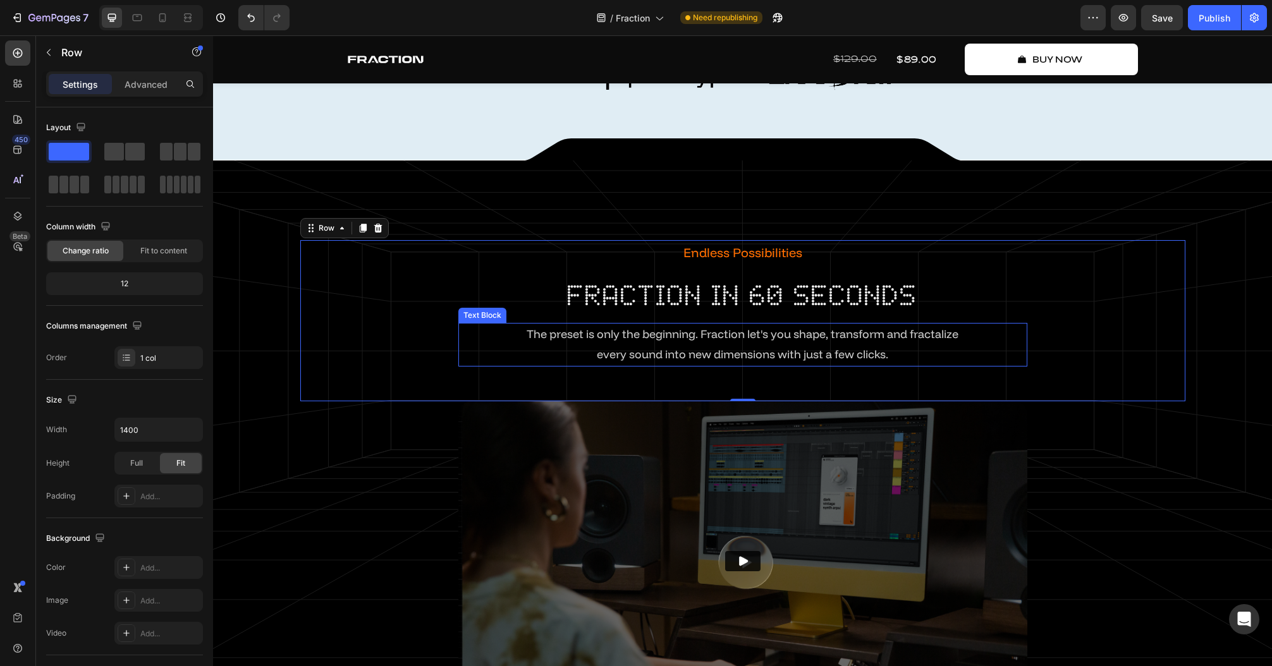
click at [758, 361] on span "every sound into new dimensions with just a few clicks." at bounding box center [742, 354] width 291 height 15
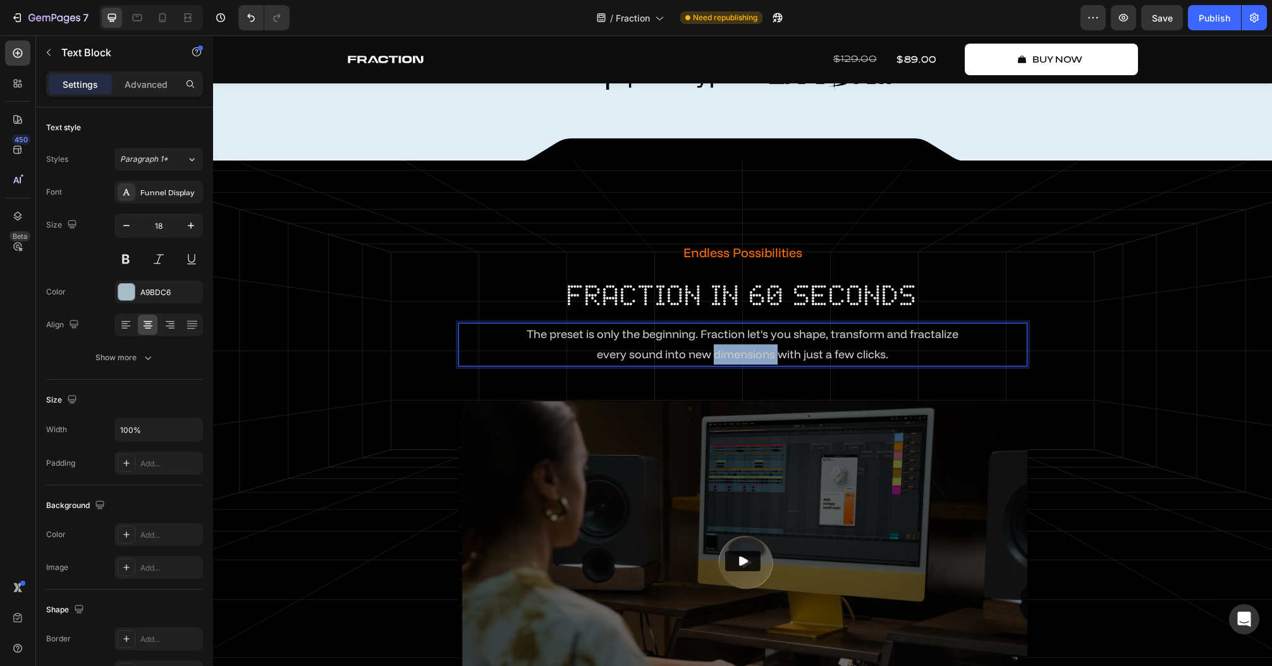
click at [721, 361] on span "every sound into new dimensions with just a few clicks." at bounding box center [742, 354] width 291 height 15
click at [728, 361] on span "every sound into new dimensions with just a few clicks." at bounding box center [742, 354] width 291 height 15
click at [748, 361] on span "every sound into new dimensions with just a few clicks." at bounding box center [742, 354] width 291 height 15
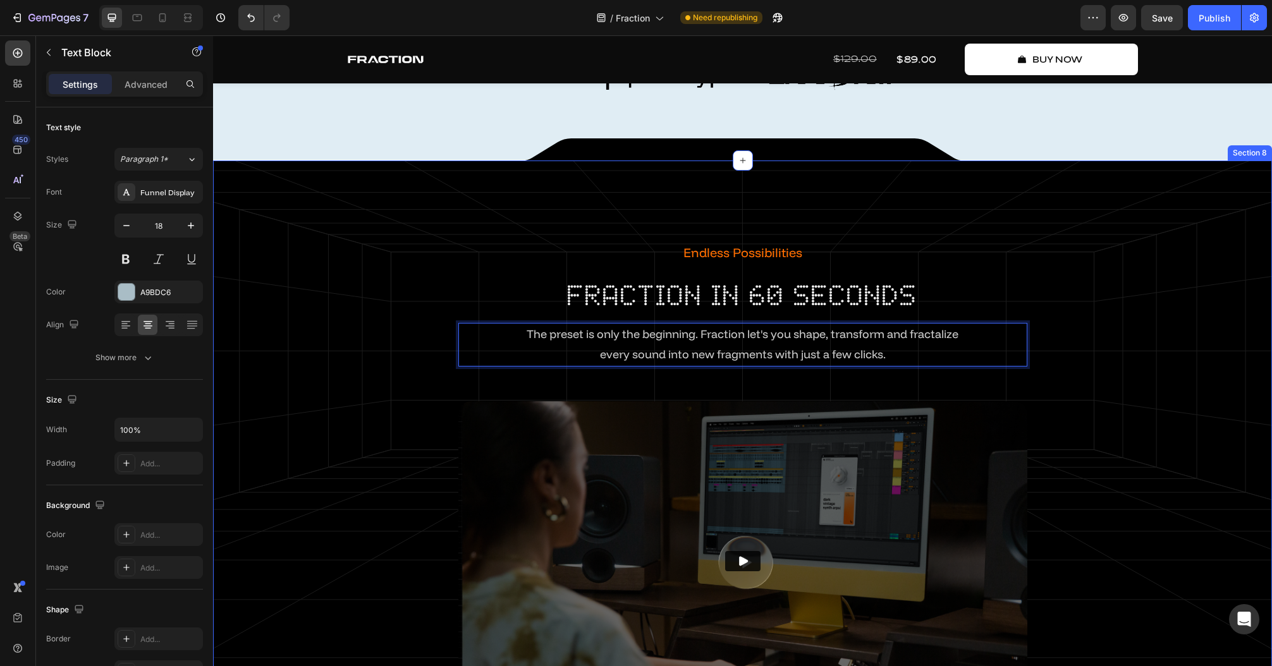
click at [1198, 436] on div "Endless Possibilities Text Block fraction in 60 seconds Heading The preset is o…" at bounding box center [742, 495] width 1040 height 511
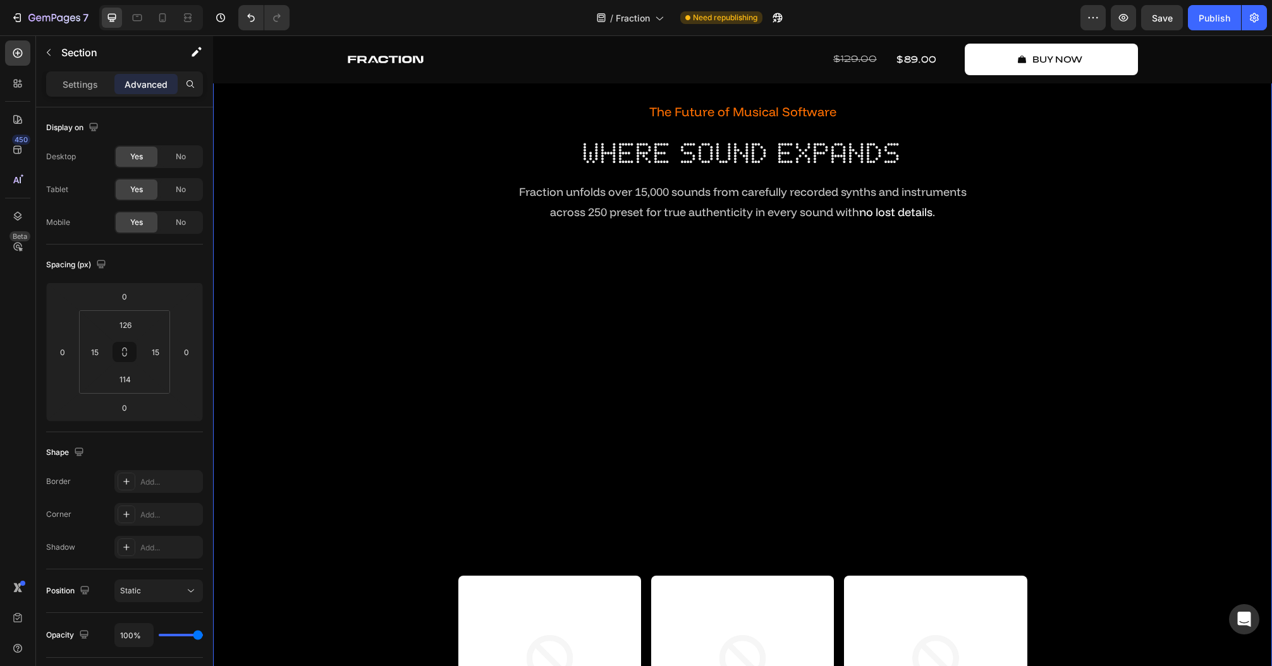
scroll to position [258, 0]
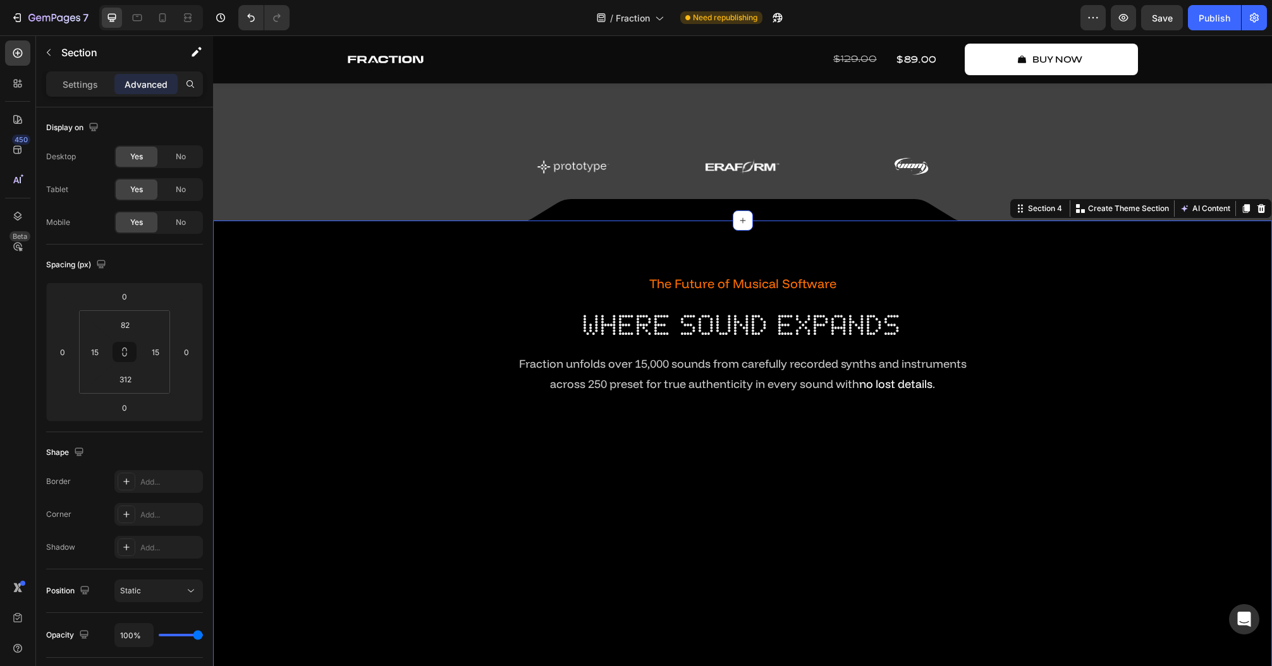
click at [1212, 551] on div "The Future of Musical Software Text Block where sound expands Heading Fraction …" at bounding box center [742, 601] width 1040 height 658
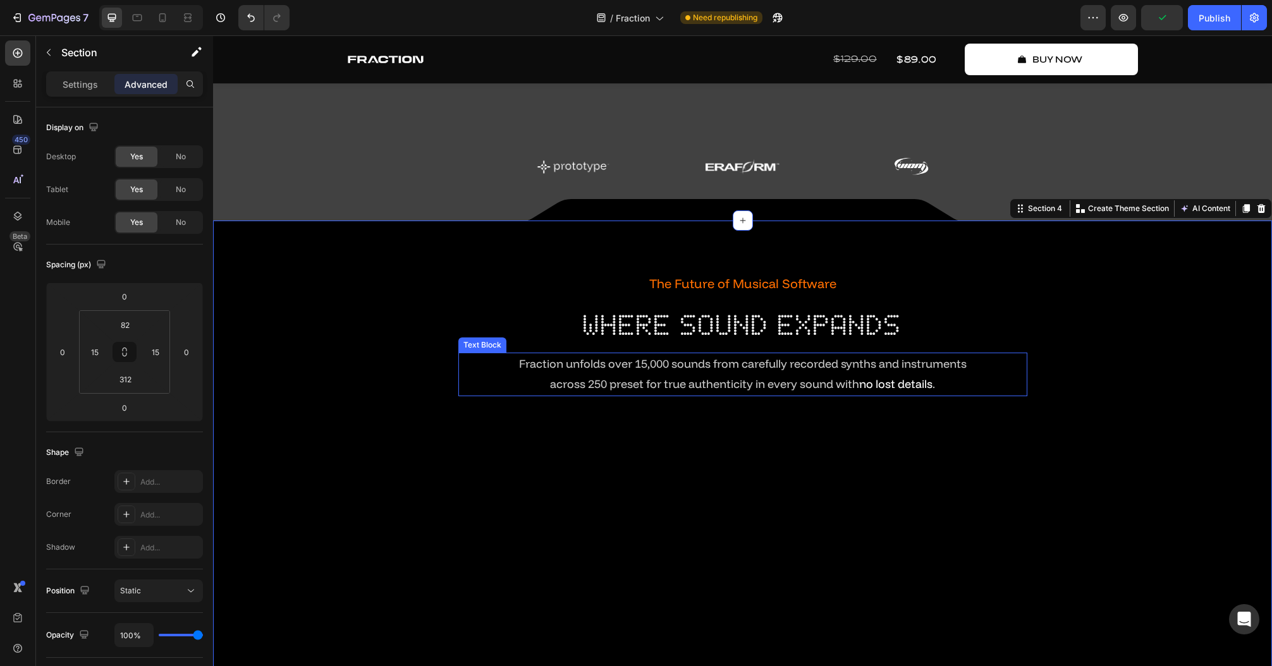
click at [893, 377] on span "no lost details" at bounding box center [895, 384] width 73 height 15
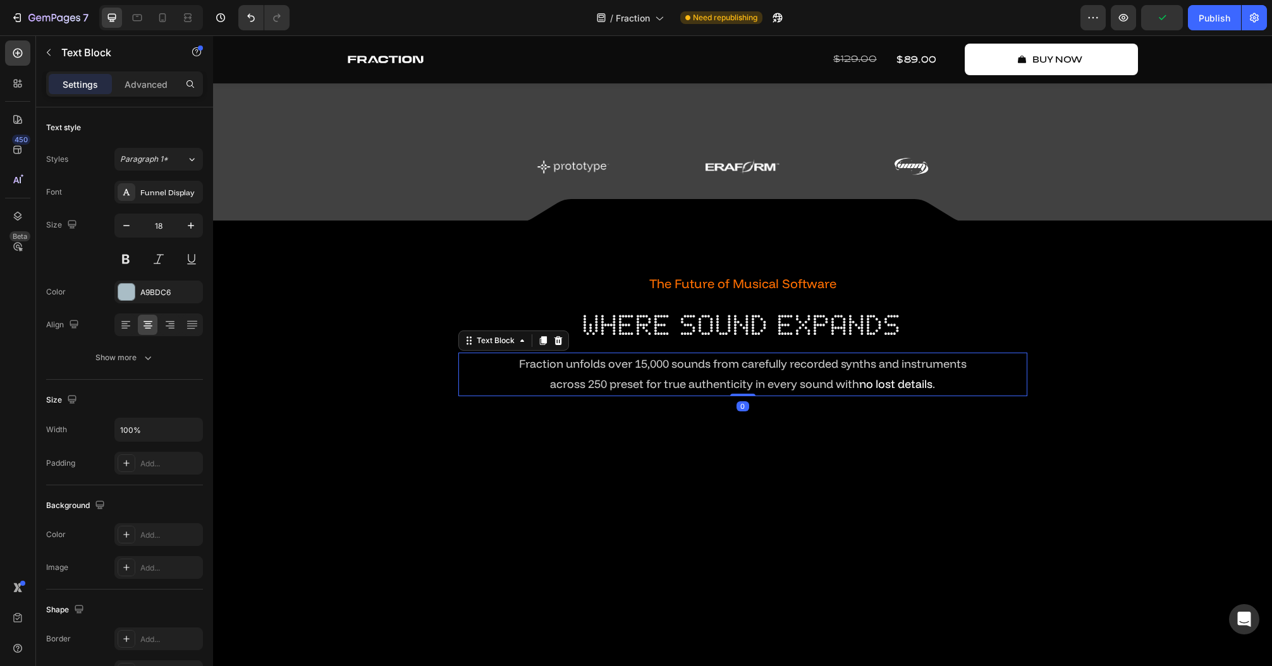
click at [855, 381] on span "across 250 preset for true authenticity in every sound with" at bounding box center [704, 384] width 309 height 15
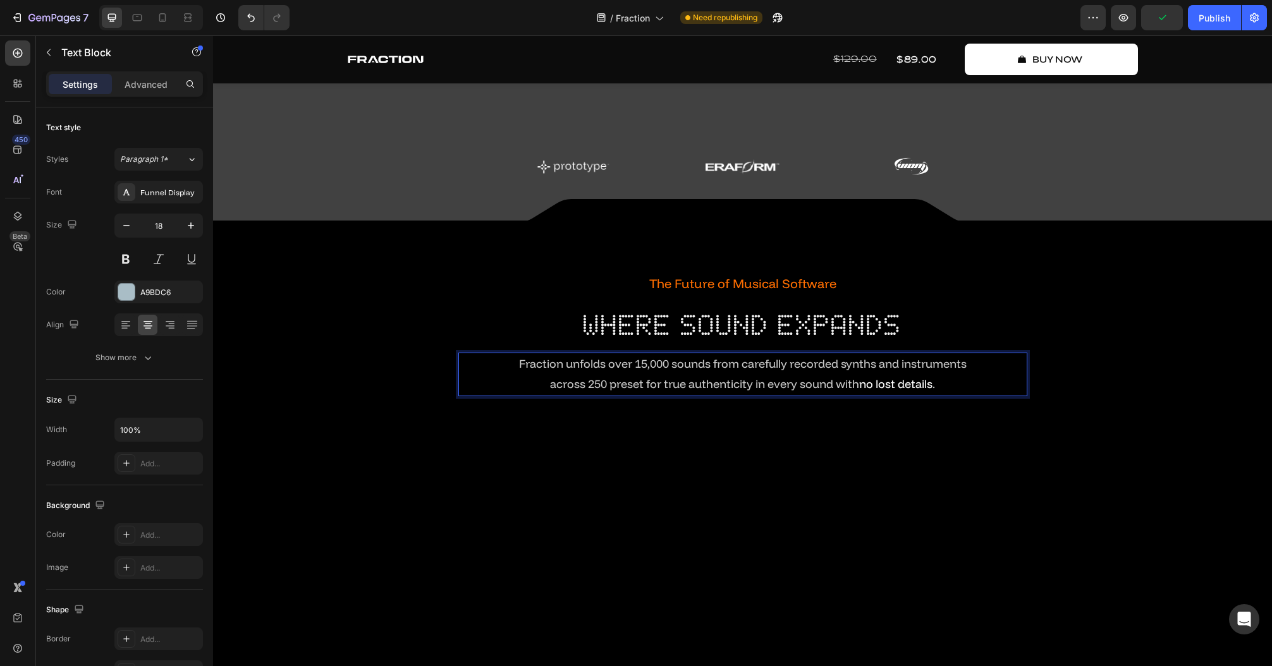
click at [840, 386] on span "across 250 preset for true authenticity in every sound with" at bounding box center [704, 384] width 309 height 15
click at [944, 389] on p "across 250 preset for true authenticity in every sound with no lost details ." at bounding box center [742, 384] width 566 height 20
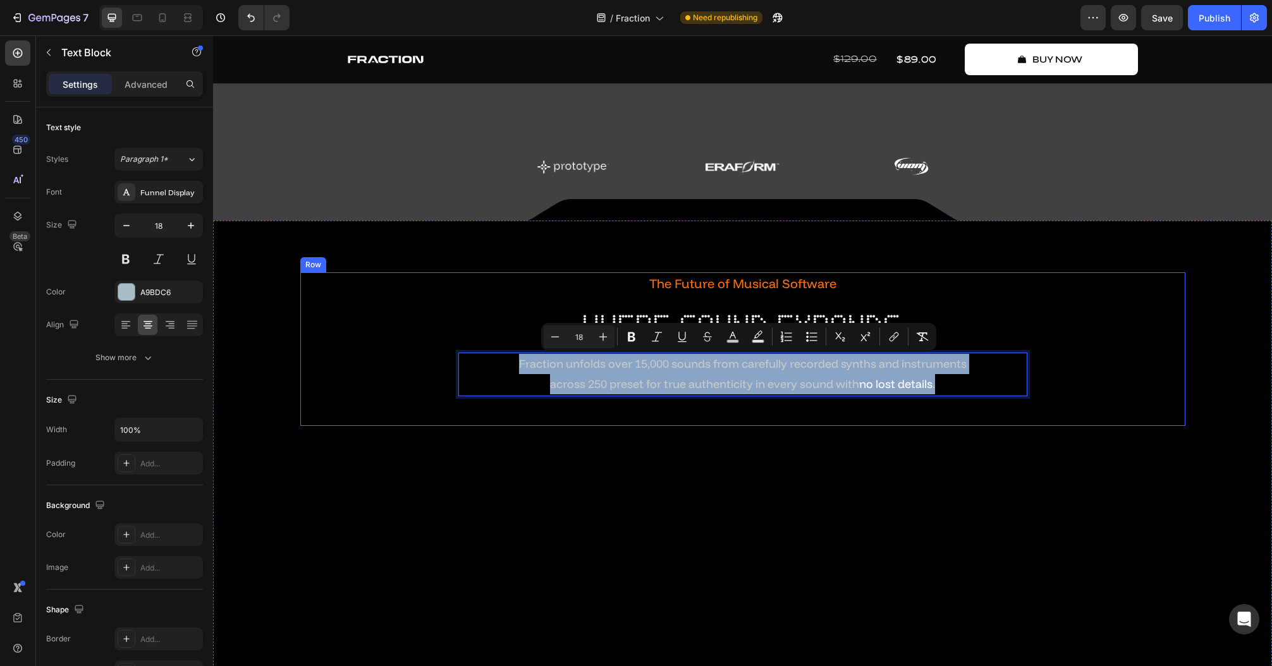
drag, startPoint x: 952, startPoint y: 387, endPoint x: 576, endPoint y: 356, distance: 377.9
click at [402, 363] on div "The Future of Musical Software Text Block where sound expands Heading Fraction …" at bounding box center [742, 349] width 885 height 154
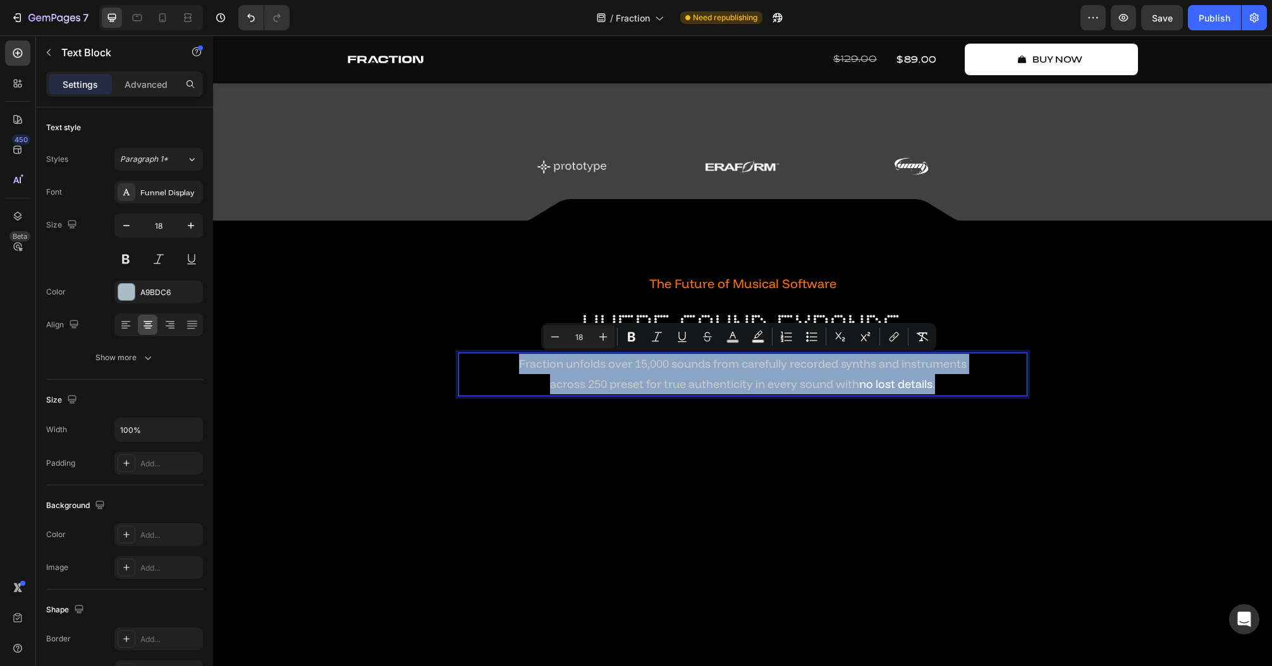
copy div "Fraction unfolds over 15,000 sounds from carefully recorded synths and instrume…"
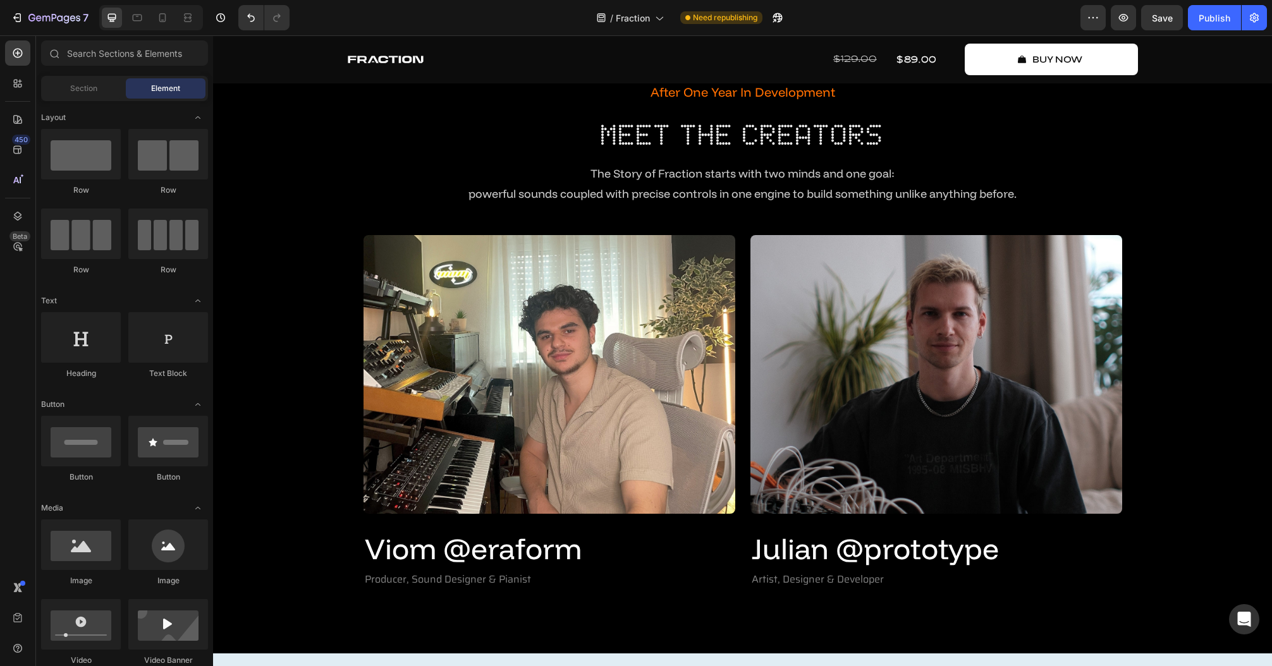
scroll to position [2635, 0]
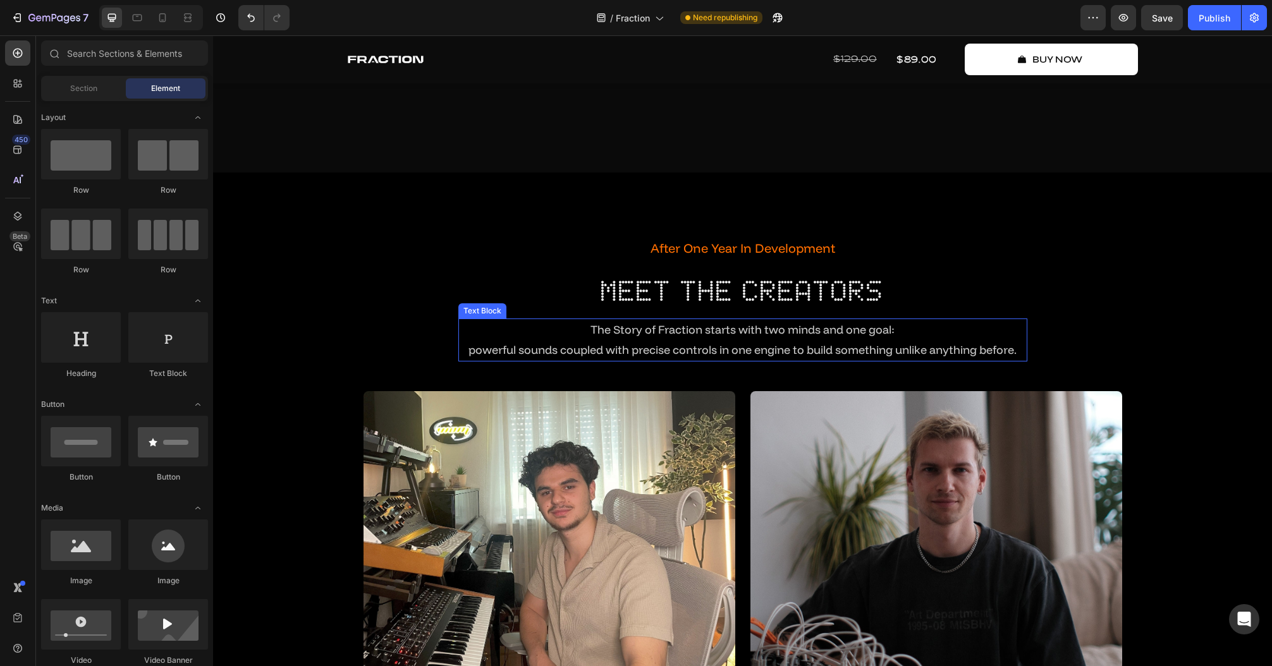
click at [581, 336] on p "The Story of Fraction starts with two minds and one goal:" at bounding box center [742, 330] width 566 height 20
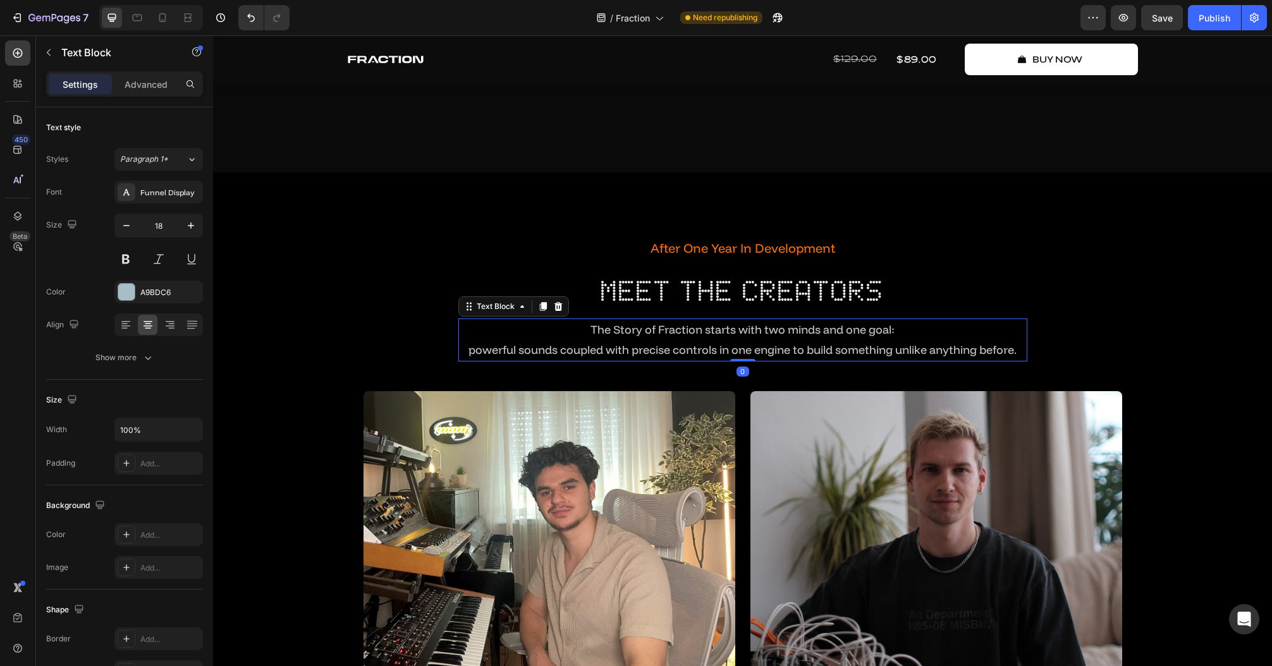
click at [573, 336] on p "The Story of Fraction starts with two minds and one goal:" at bounding box center [742, 330] width 566 height 20
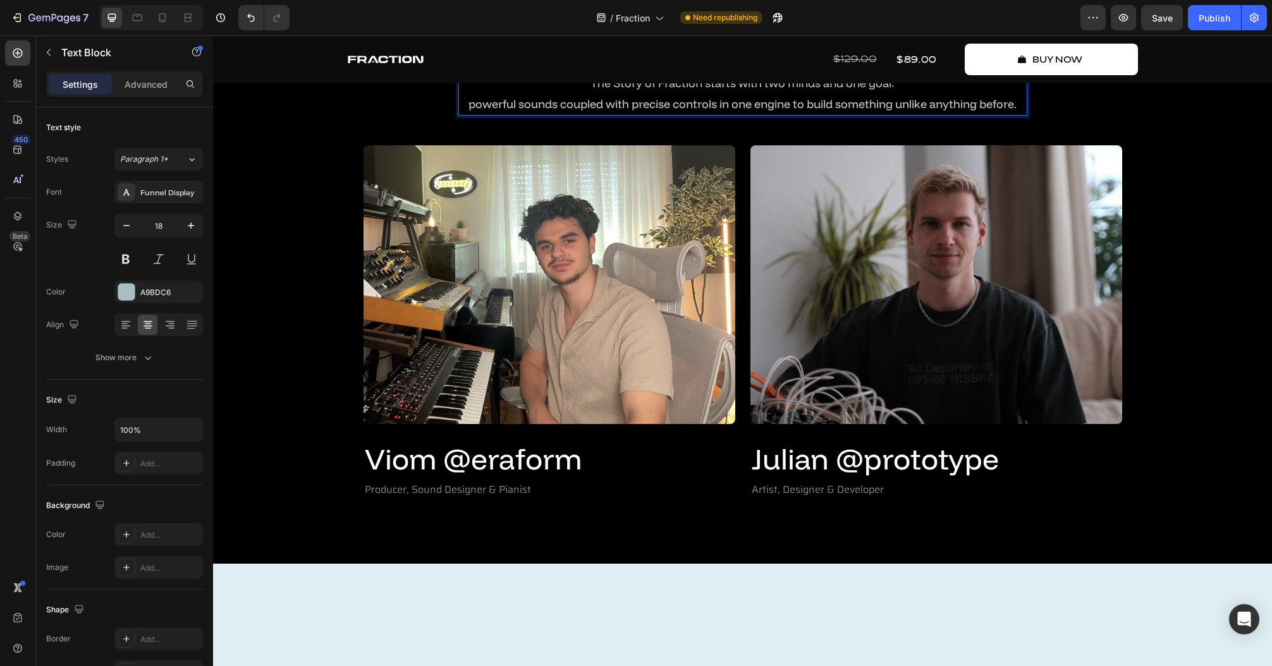
click at [1018, 114] on p "powerful sounds coupled with precise controls in one engine to build something …" at bounding box center [742, 104] width 566 height 20
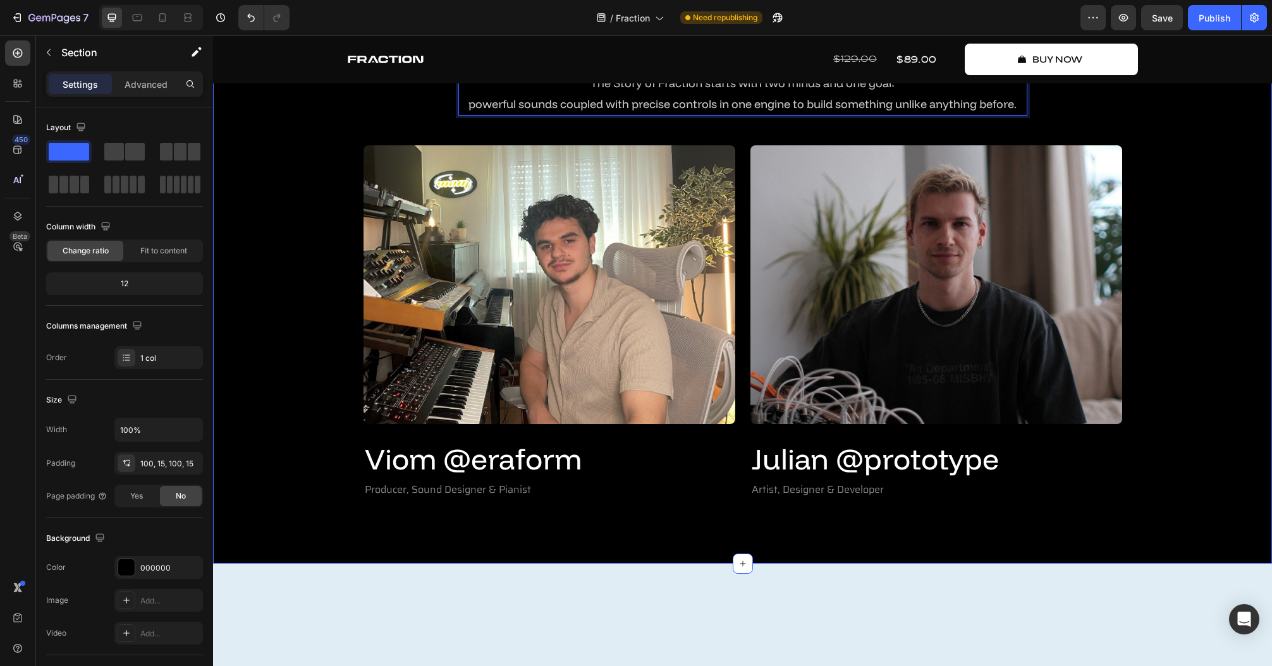
click at [1149, 378] on div "After One Year In Development Text Block Meet The Creators Heading The Story of…" at bounding box center [742, 245] width 1040 height 511
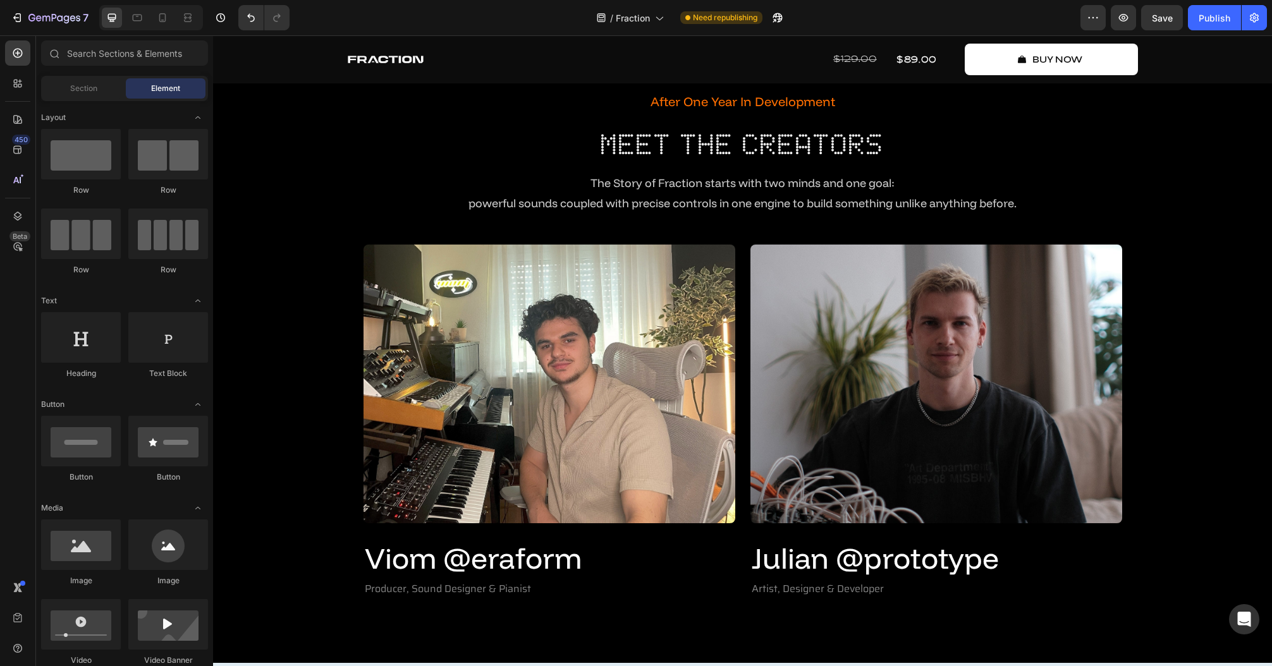
scroll to position [2745, 0]
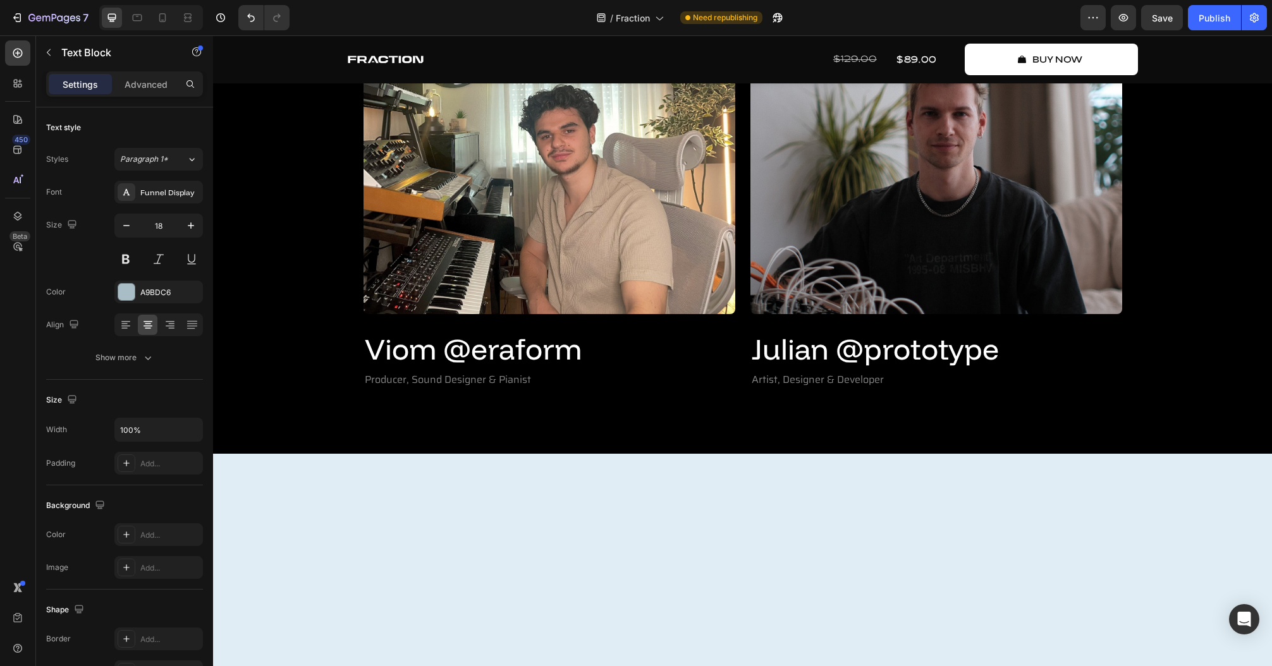
click at [1210, 363] on div "After One Year In Development Text Block Meet The Creators Heading The Story of…" at bounding box center [742, 135] width 1040 height 511
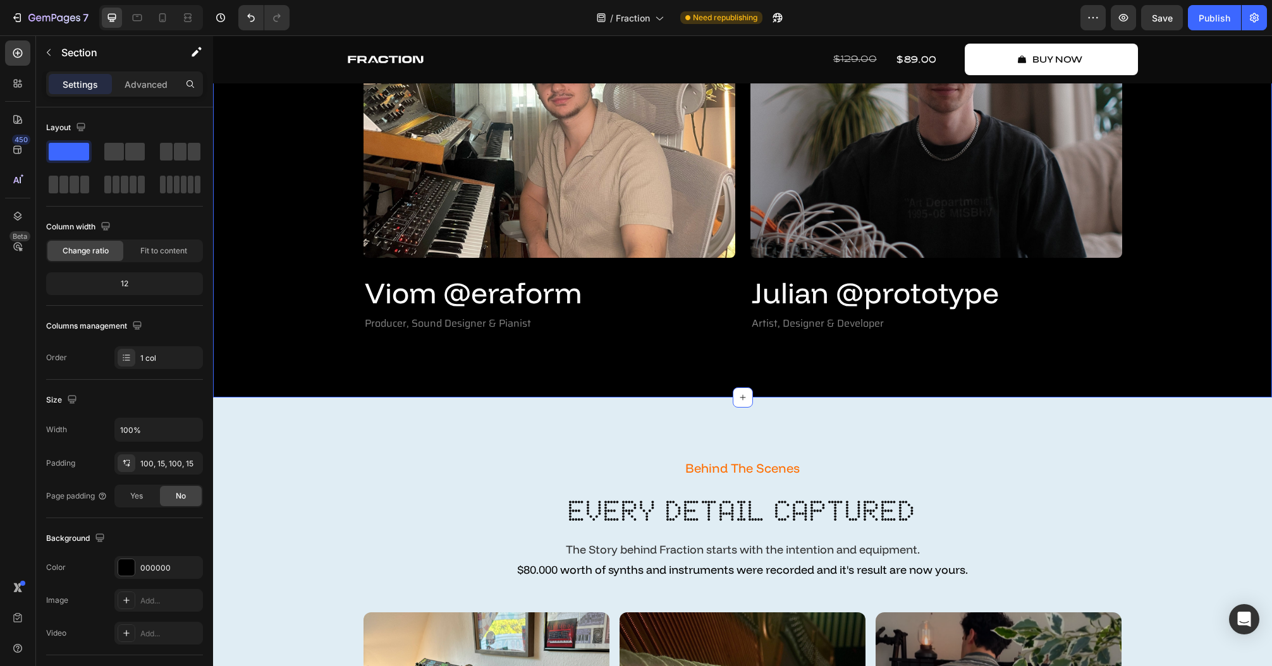
scroll to position [3149, 0]
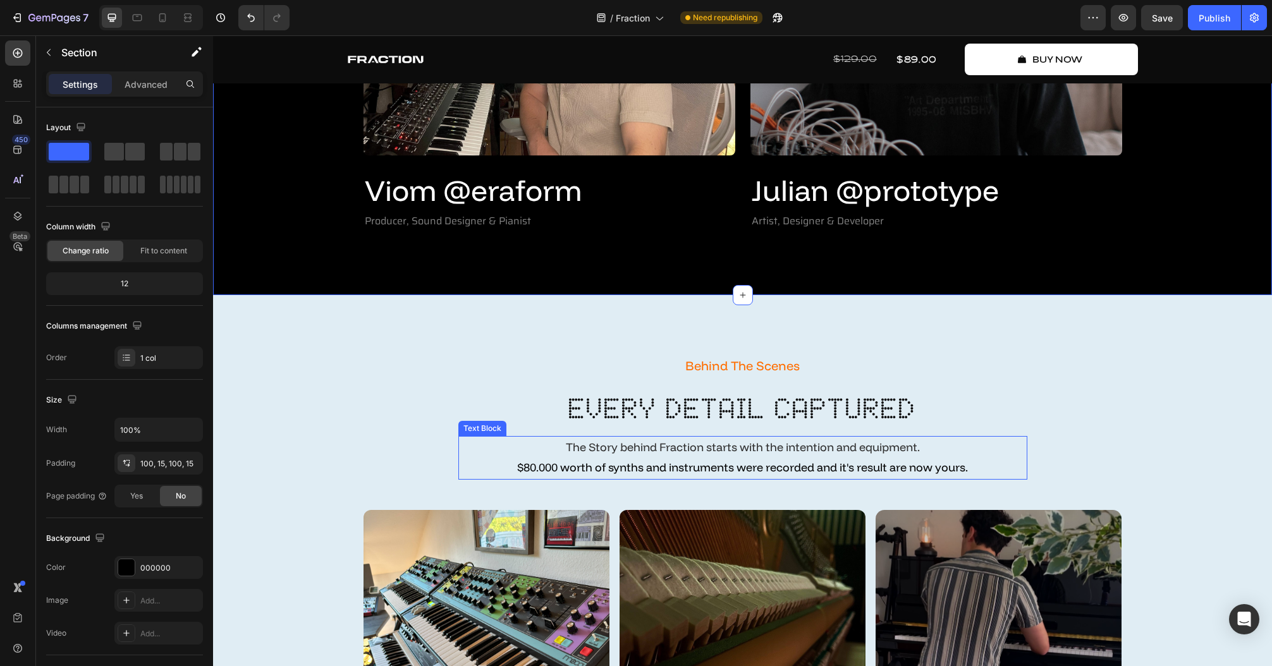
click at [824, 453] on p "The Story behind Fraction starts with the intention and equipment. $80.000 wort…" at bounding box center [742, 457] width 566 height 41
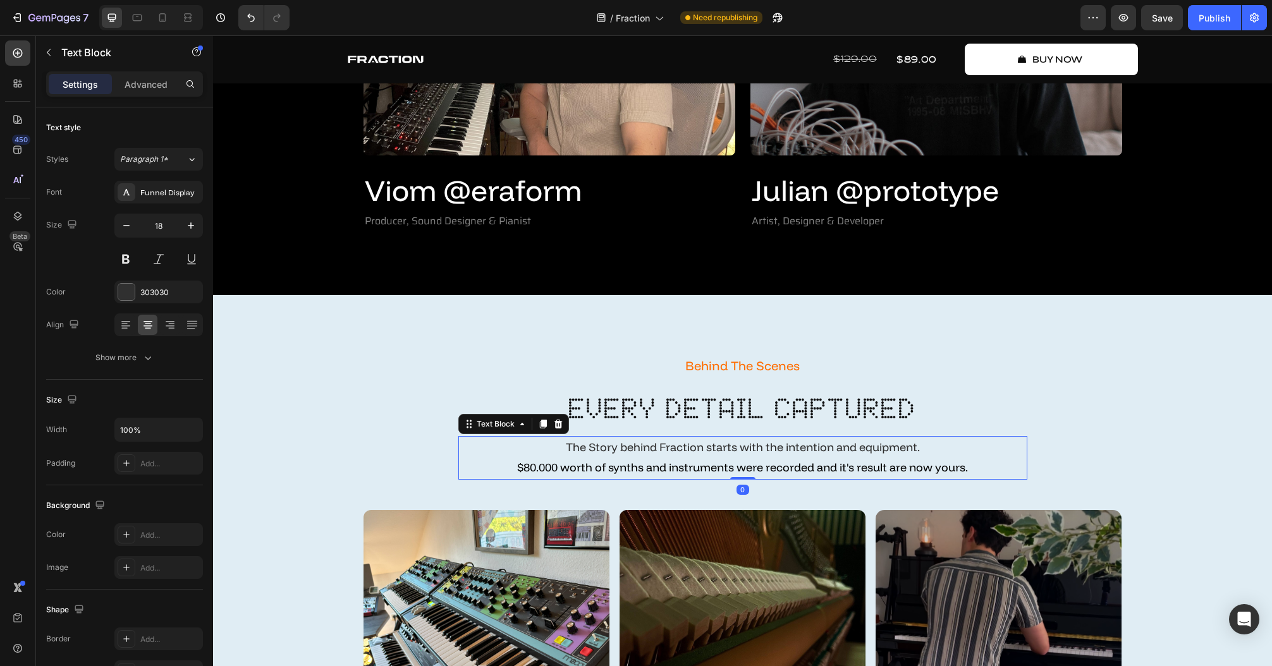
click at [834, 446] on p "The Story behind Fraction starts with the intention and equipment. $80.000 wort…" at bounding box center [742, 457] width 566 height 41
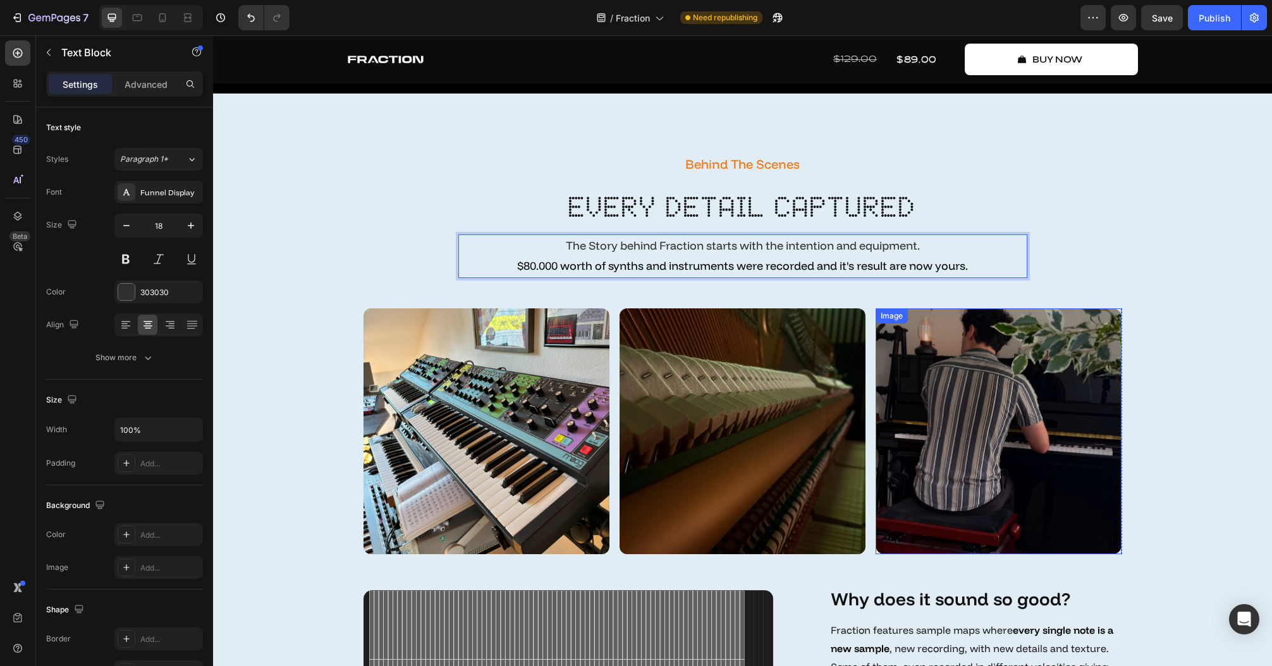
scroll to position [3351, 0]
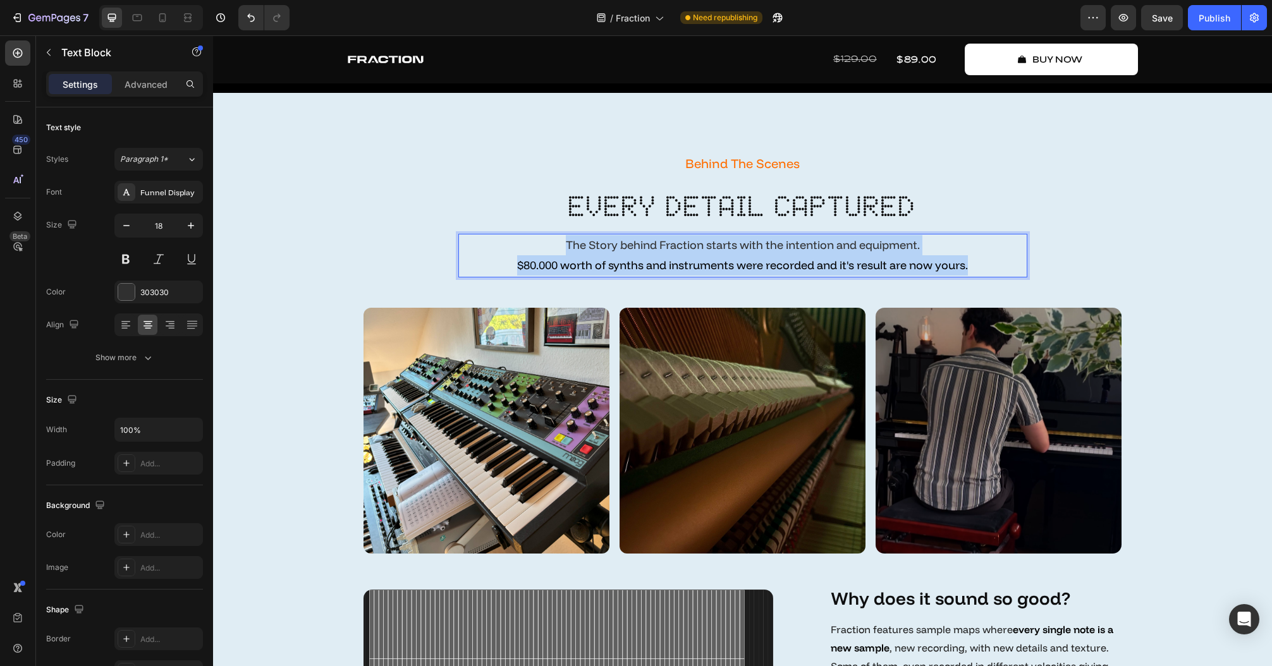
drag, startPoint x: 849, startPoint y: 265, endPoint x: 553, endPoint y: 241, distance: 297.4
click at [553, 241] on p "The Story behind Fraction starts with the intention and equipment. $80.000 wort…" at bounding box center [742, 255] width 566 height 41
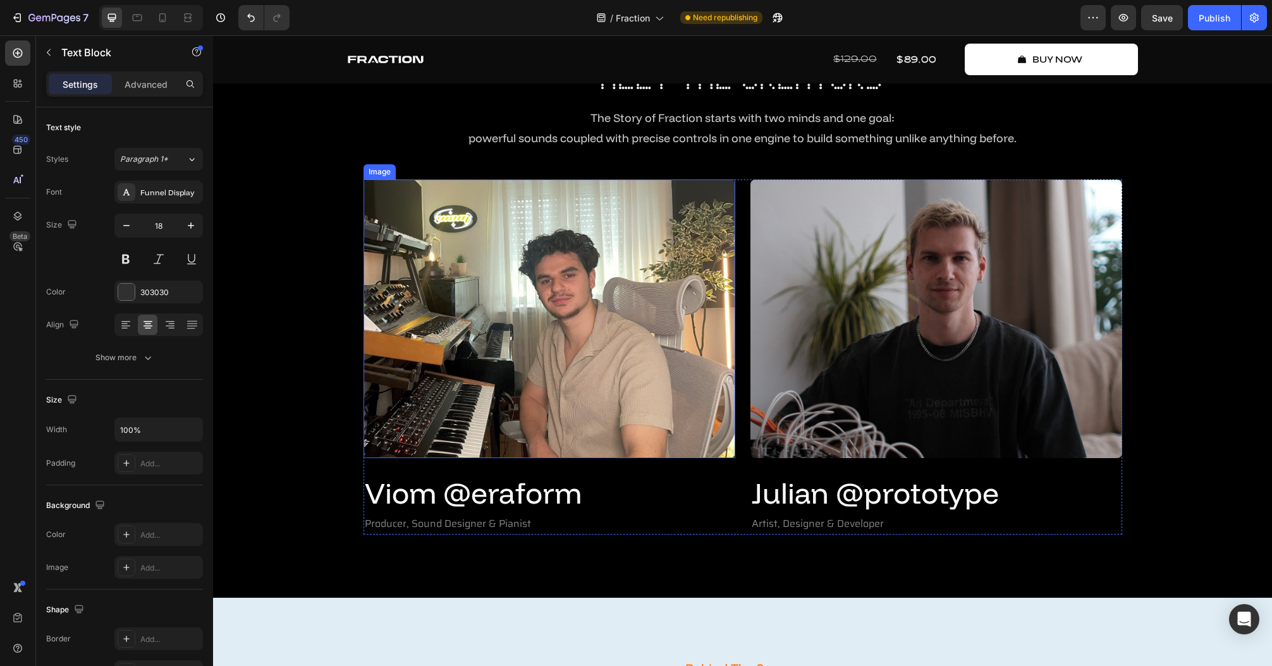
type input "16"
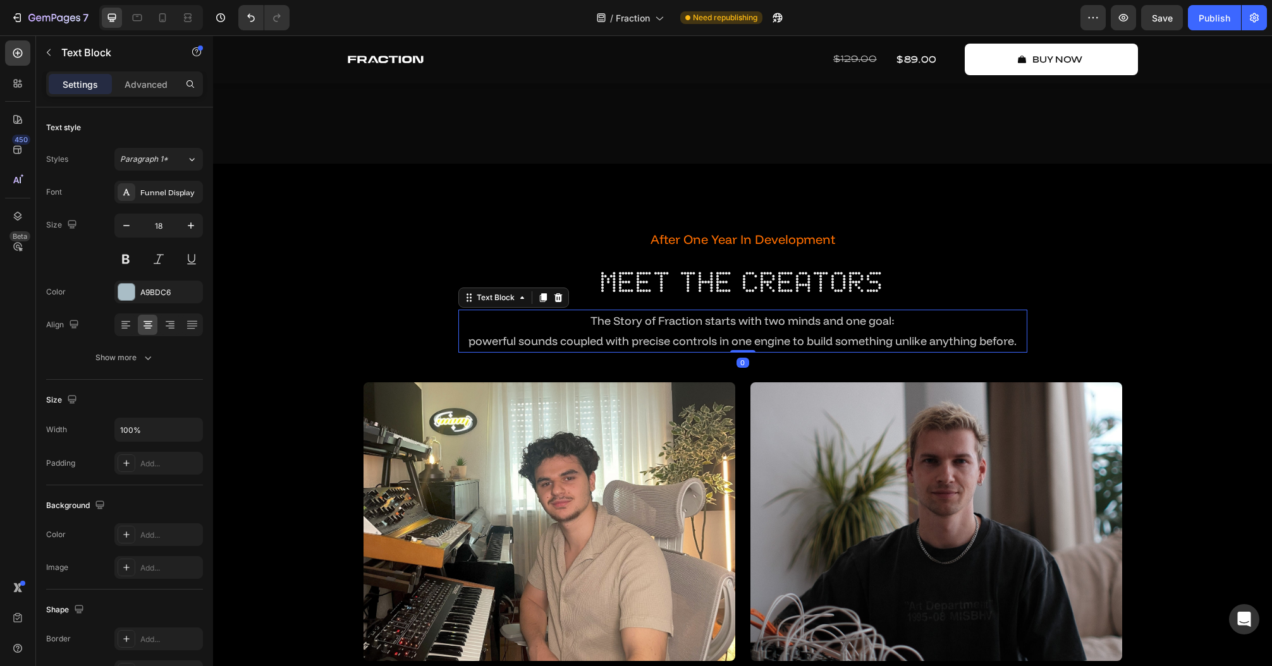
click at [716, 339] on span "powerful sounds coupled with precise controls in one engine to build something …" at bounding box center [742, 341] width 548 height 15
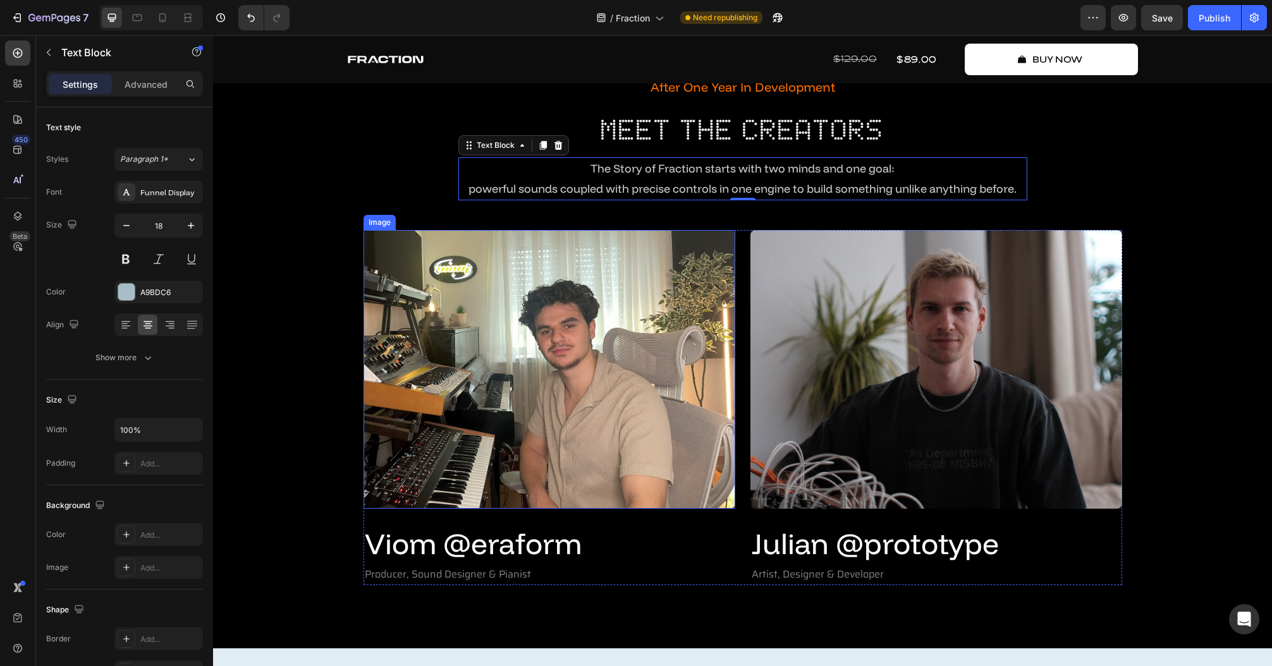
scroll to position [3099, 0]
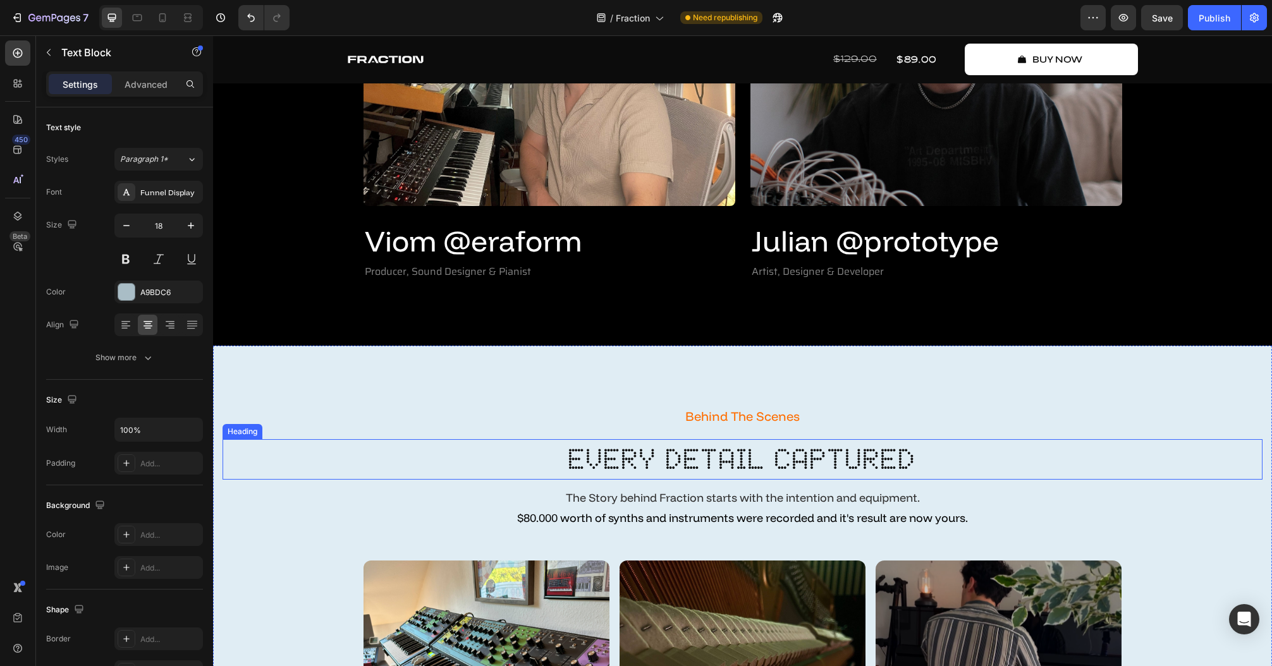
click at [685, 508] on p "The Story behind Fraction starts with the intention and equipment. $80.000 wort…" at bounding box center [742, 508] width 566 height 41
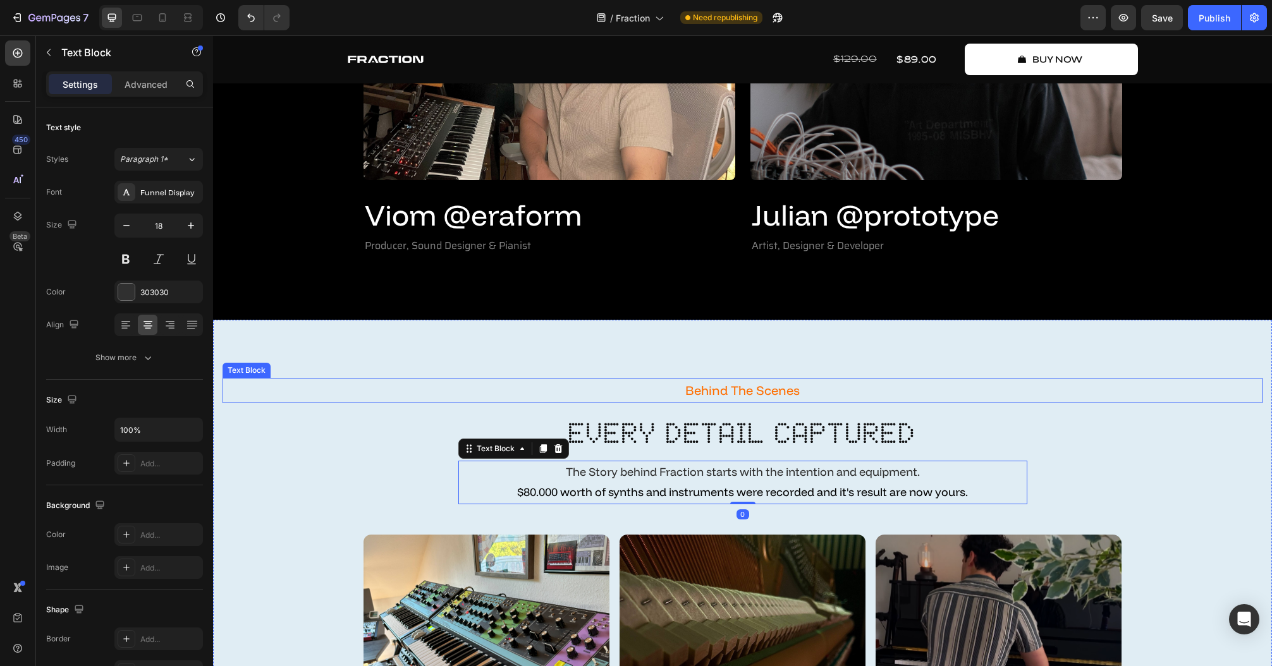
scroll to position [3149, 0]
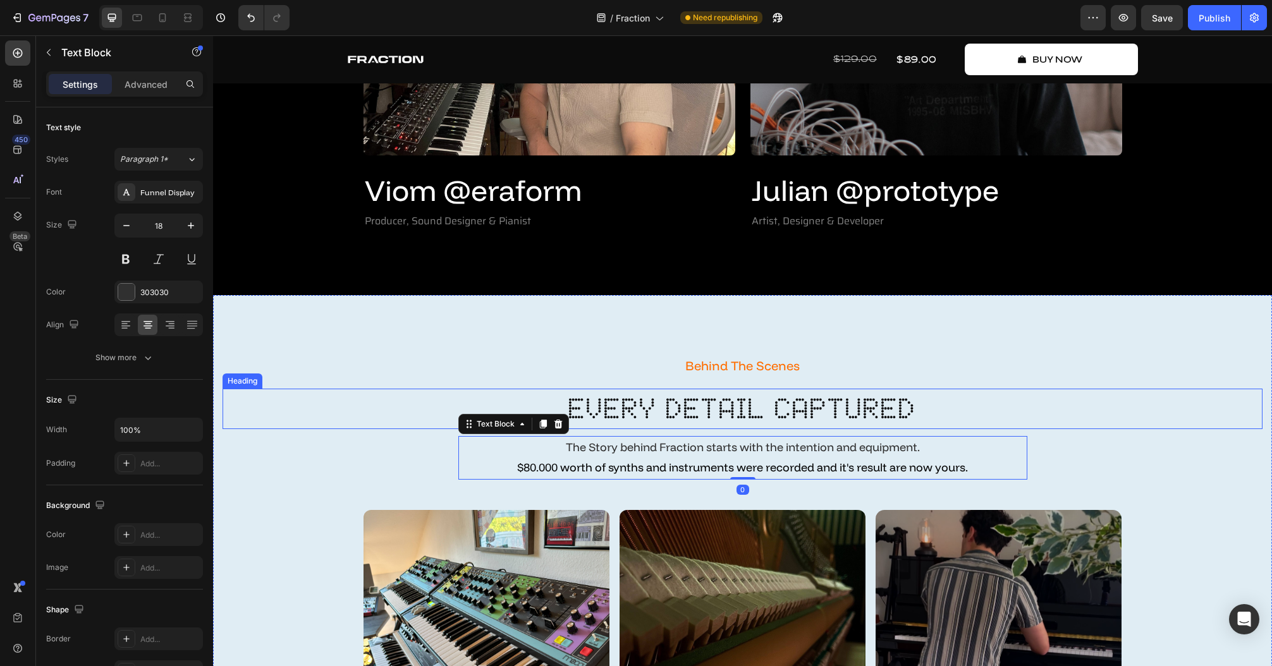
click at [631, 407] on h2 "every detail captured" at bounding box center [742, 409] width 1040 height 40
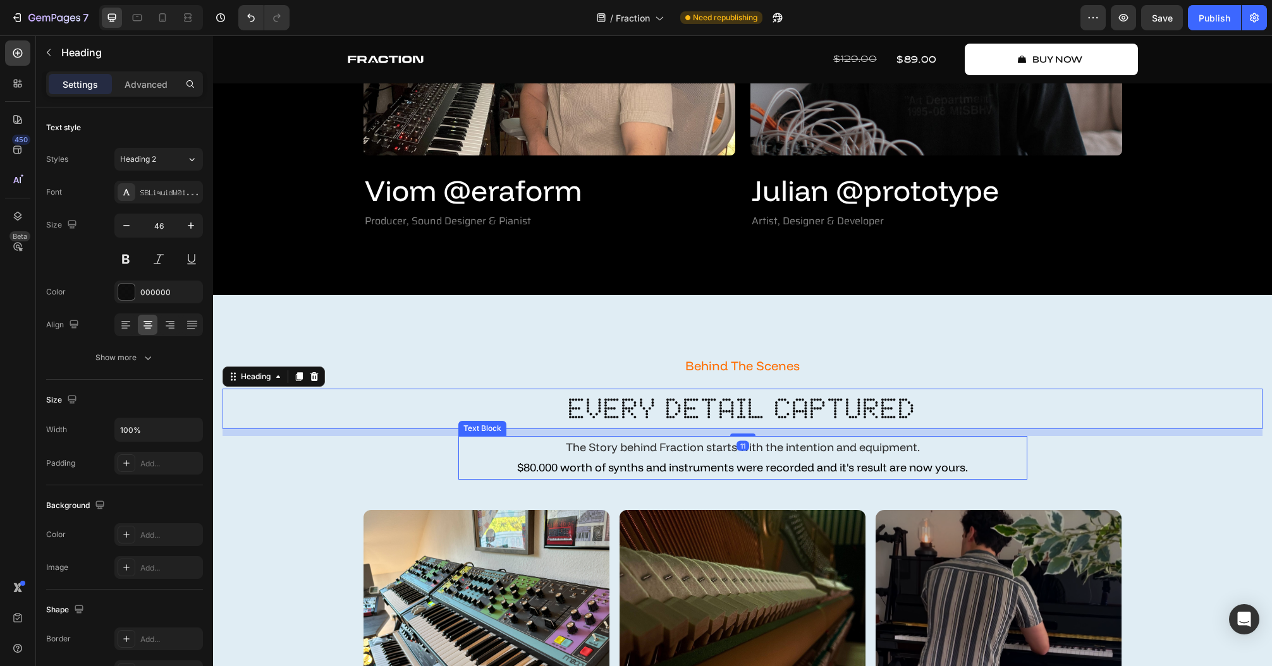
click at [639, 442] on p "The Story behind Fraction starts with the intention and equipment. $80.000 wort…" at bounding box center [742, 457] width 566 height 41
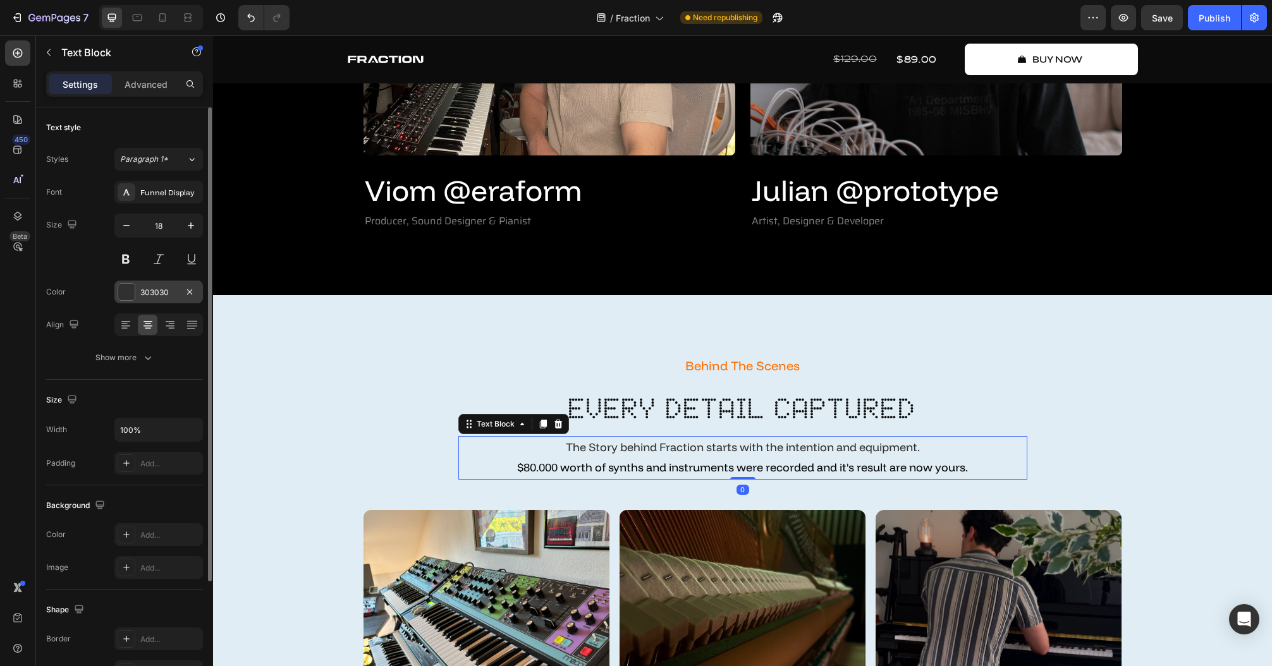
click at [129, 289] on div at bounding box center [126, 292] width 16 height 16
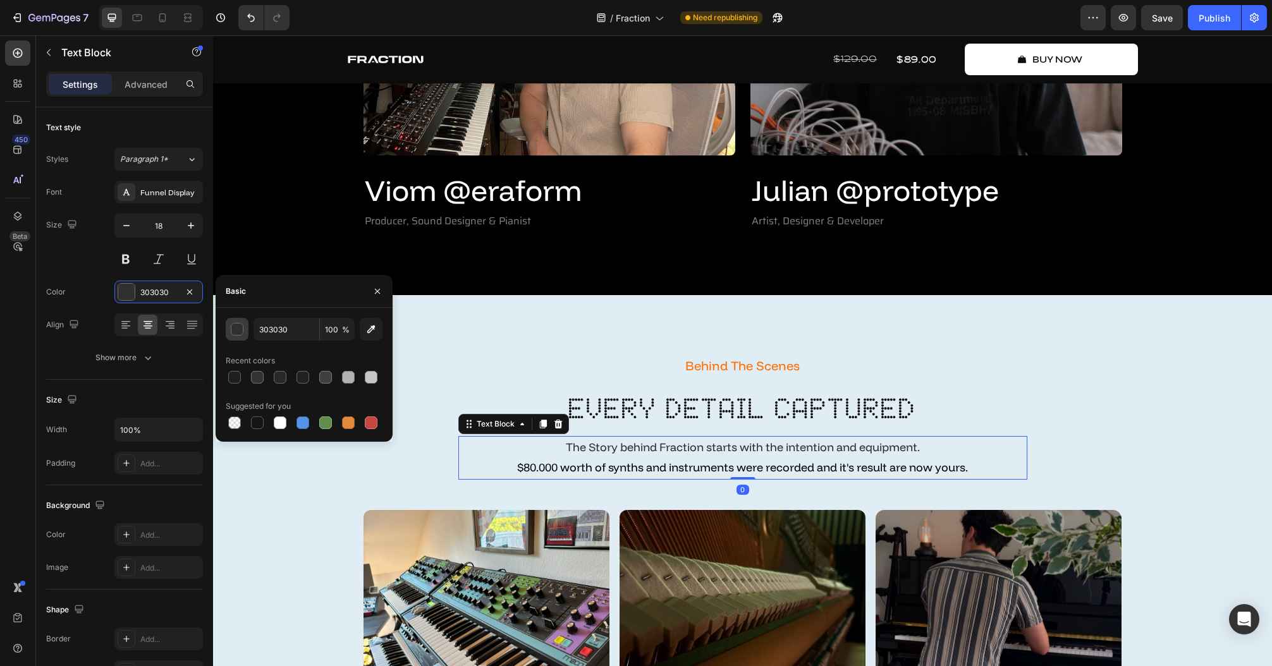
click at [233, 328] on div "button" at bounding box center [237, 330] width 13 height 13
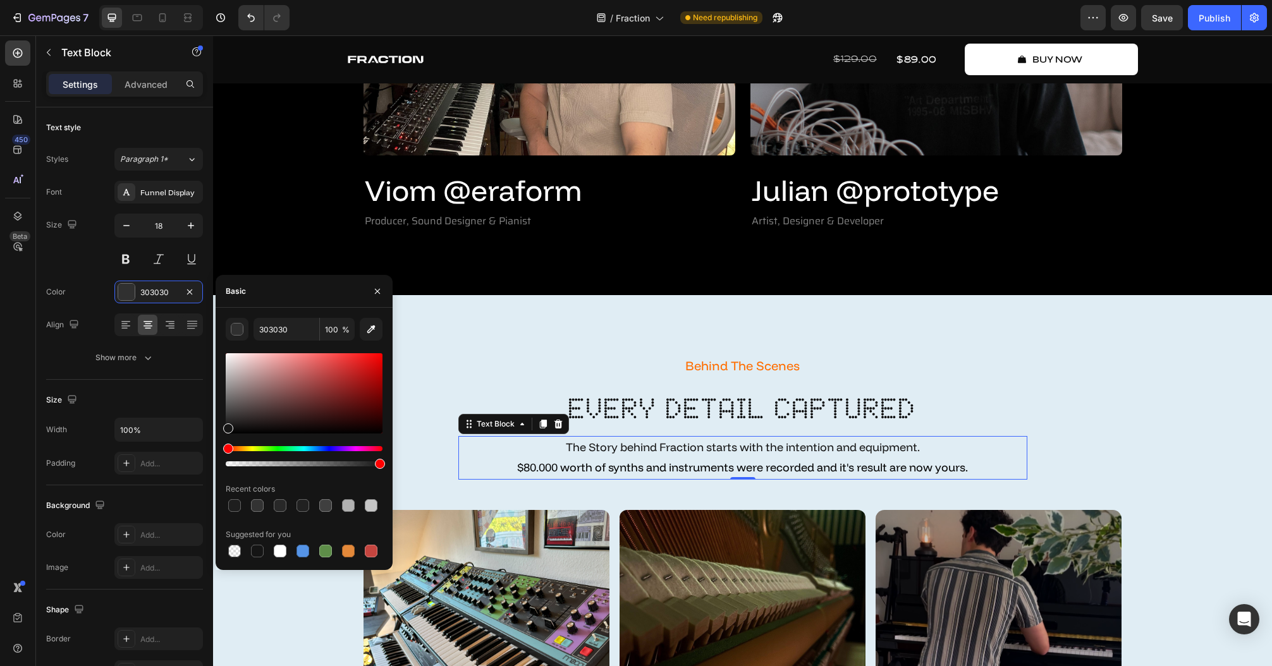
drag, startPoint x: 229, startPoint y: 422, endPoint x: 220, endPoint y: 426, distance: 10.5
click at [220, 426] on div "303030 100 % Recent colors Suggested for you" at bounding box center [304, 439] width 177 height 242
type input "161616"
click at [291, 327] on input "161616" at bounding box center [286, 329] width 66 height 23
click at [930, 461] on span "$80.000 worth of synths and instruments were recorded and it's result are now y…" at bounding box center [742, 467] width 451 height 15
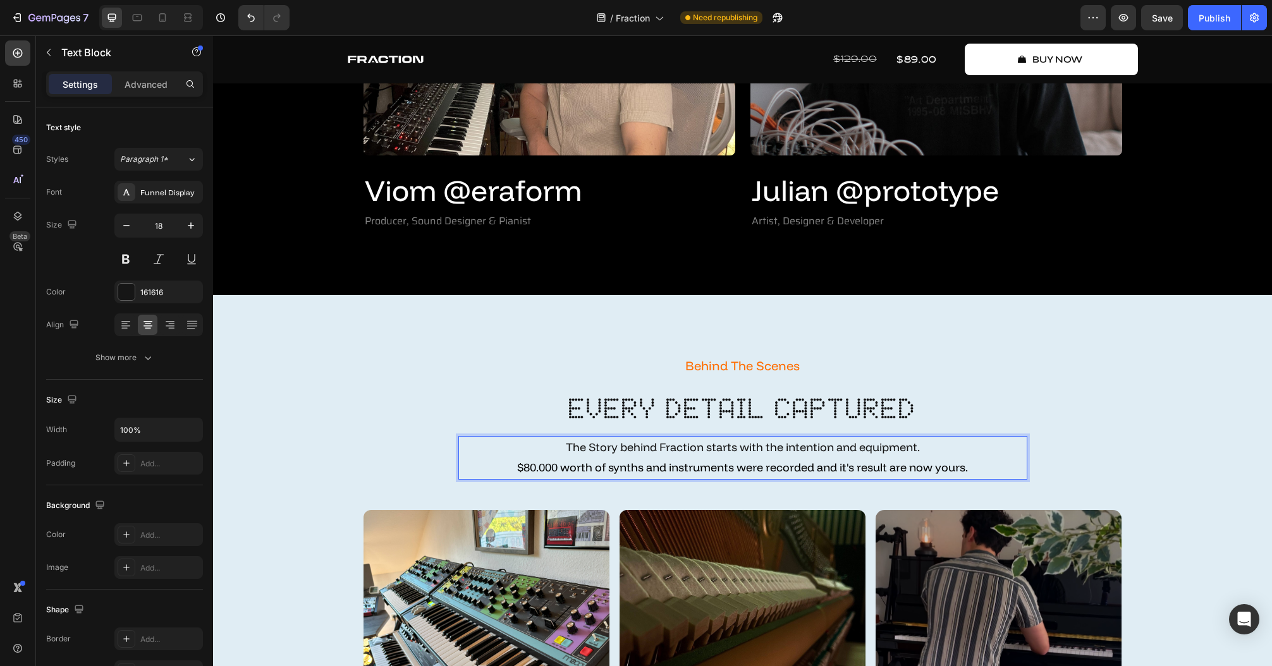
click at [967, 465] on p "The Story behind Fraction starts with the intention and equipment. $80.000 wort…" at bounding box center [742, 457] width 566 height 41
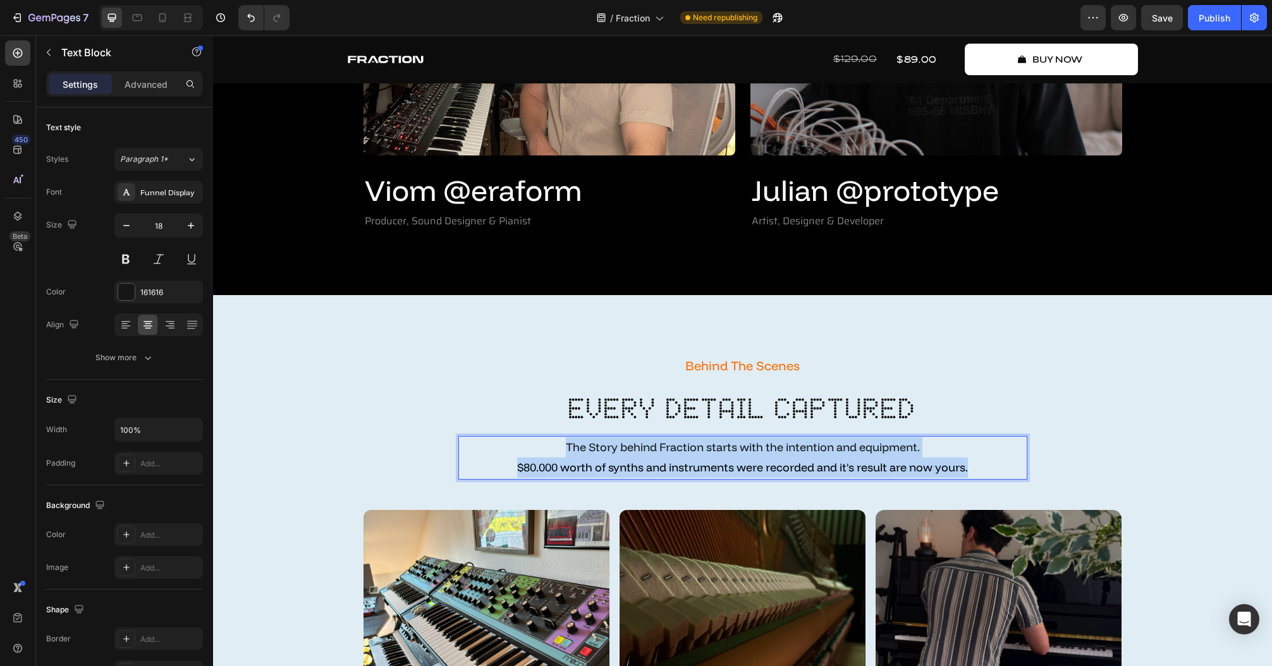
drag, startPoint x: 986, startPoint y: 473, endPoint x: 513, endPoint y: 446, distance: 474.1
click at [513, 446] on p "The Story behind Fraction starts with the intention and equipment. $80.000 wort…" at bounding box center [742, 457] width 566 height 41
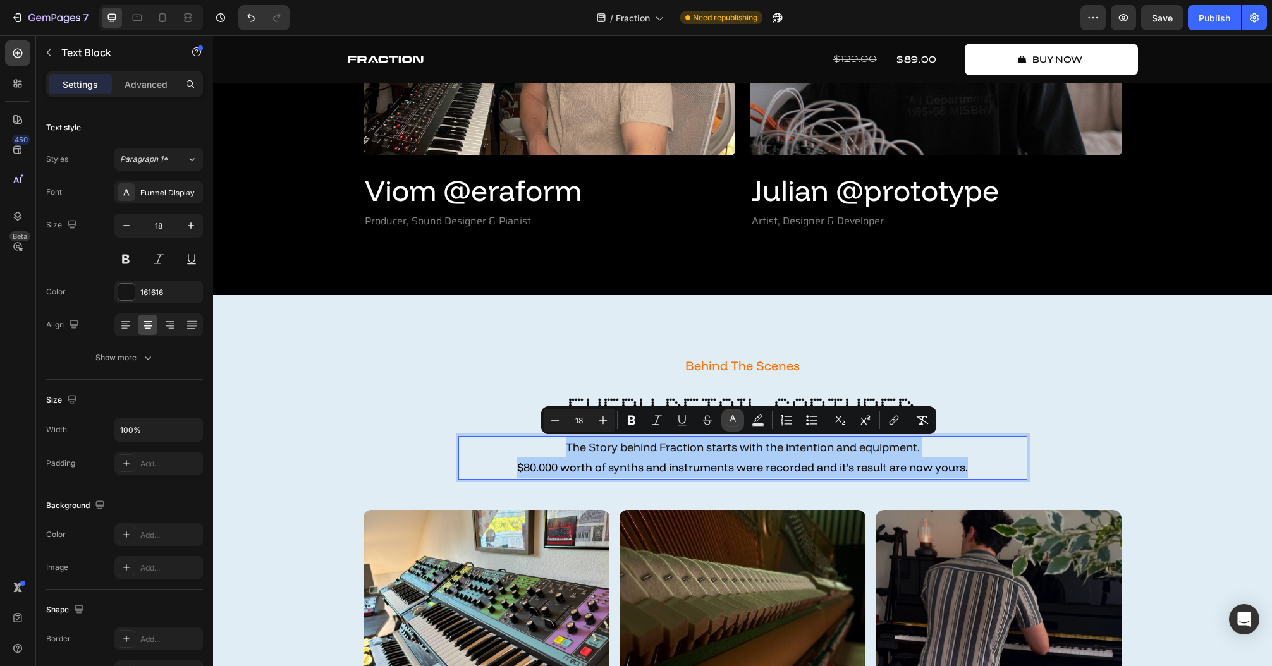
click at [732, 430] on button "color" at bounding box center [732, 420] width 23 height 23
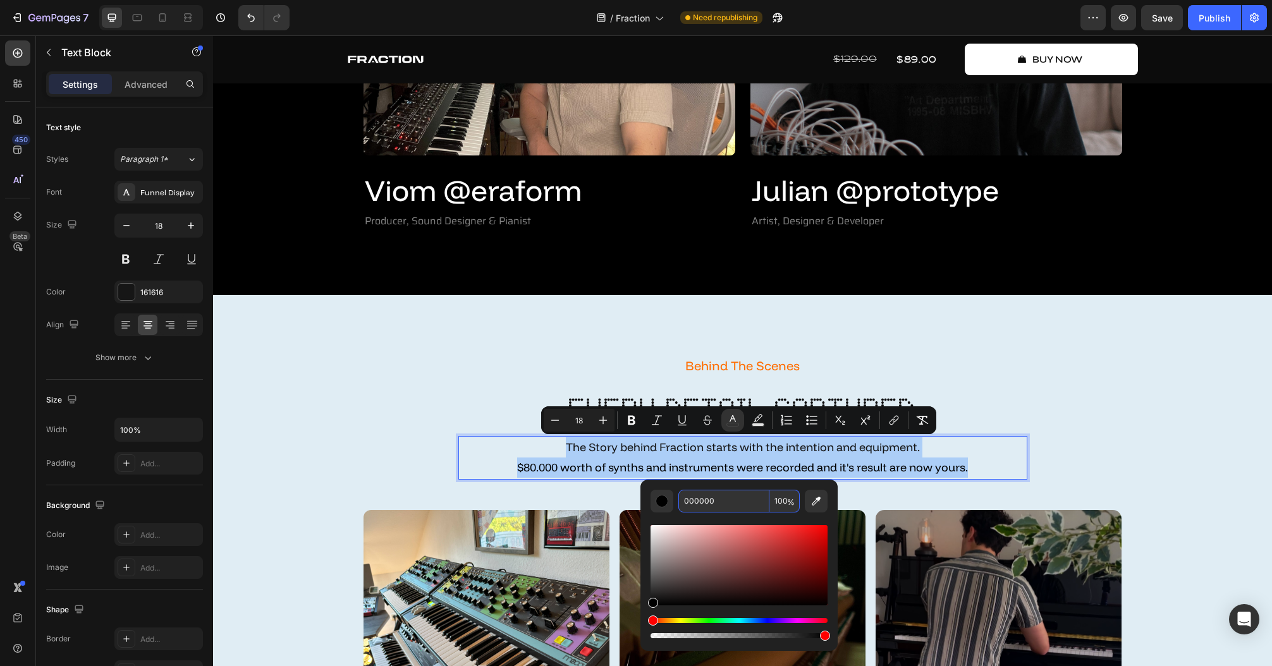
click at [717, 498] on input "000000" at bounding box center [723, 501] width 91 height 23
paste input "161616"
type input "161616"
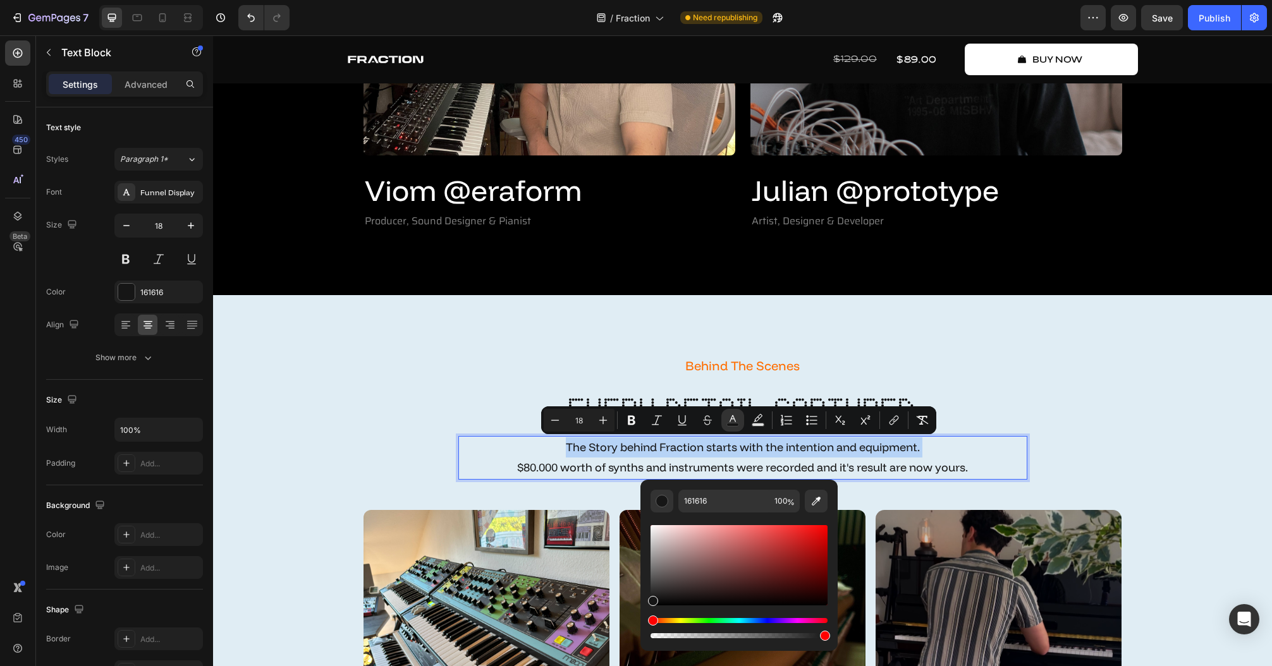
click at [1014, 459] on p "The Story behind Fraction starts with the intention and equipment. $80.000 wort…" at bounding box center [742, 457] width 566 height 41
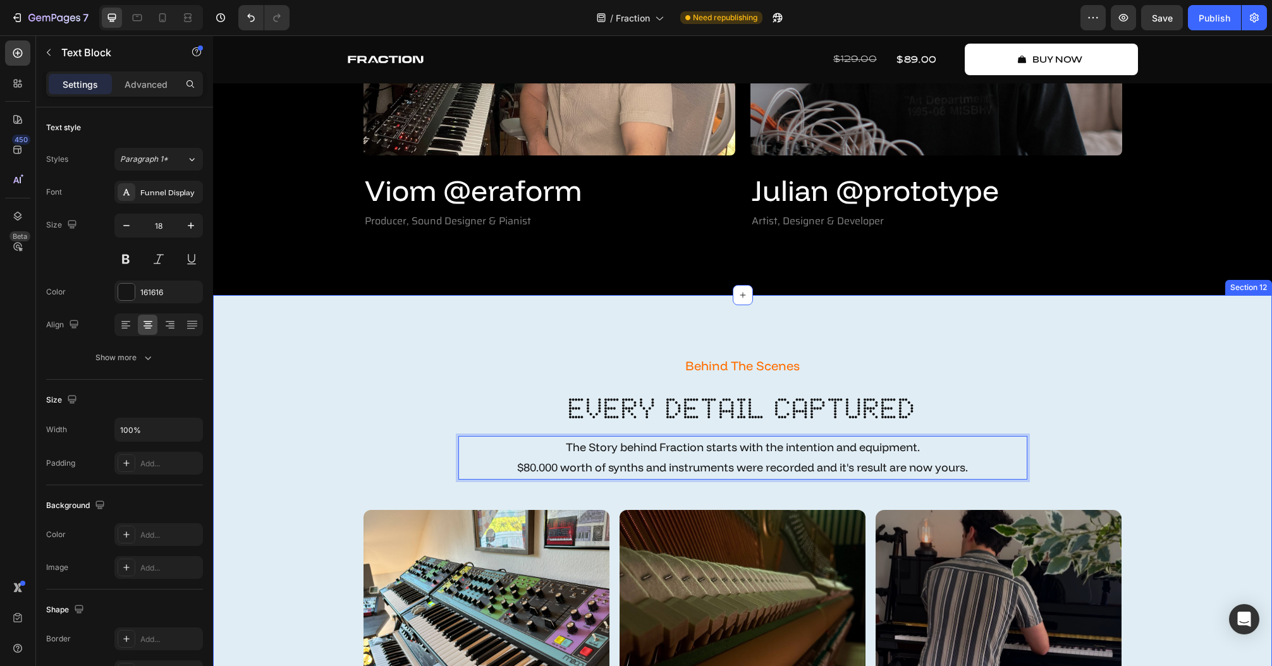
click at [1124, 461] on div "Behind The Scenes Text Block every detail captured Heading The Story behind Fra…" at bounding box center [742, 678] width 1040 height 651
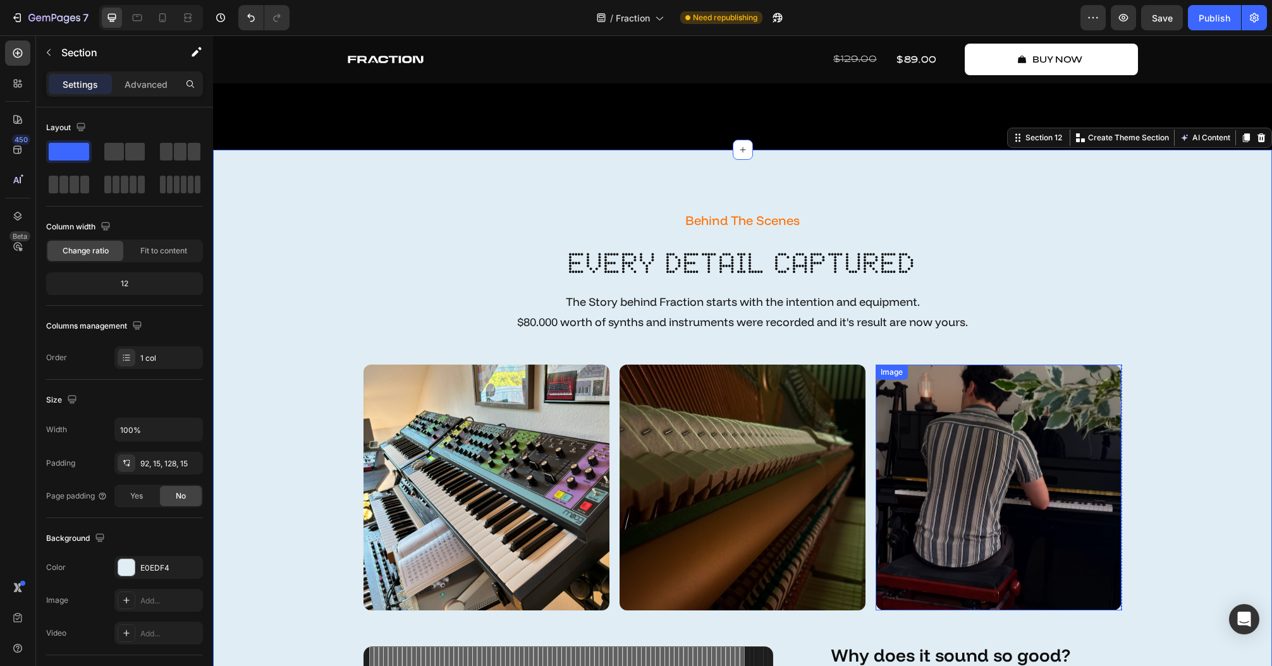
scroll to position [3301, 0]
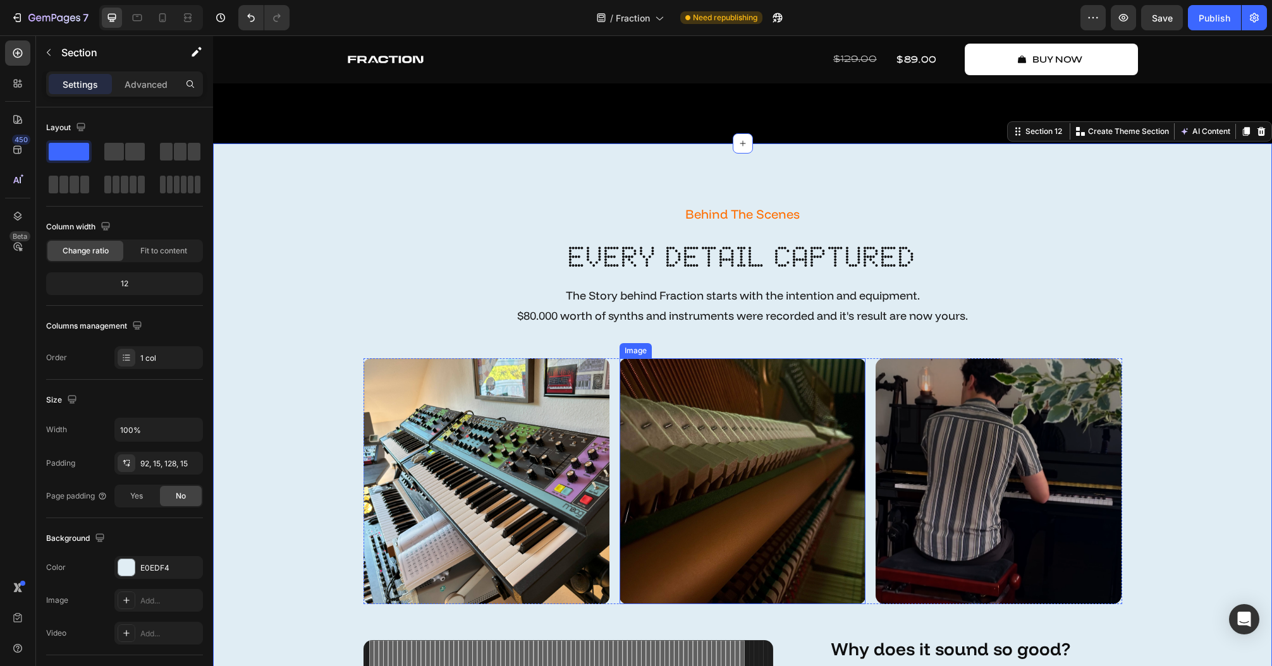
click at [737, 313] on span "$80.000 worth of synths and instruments were recorded and it's result are now y…" at bounding box center [742, 315] width 451 height 15
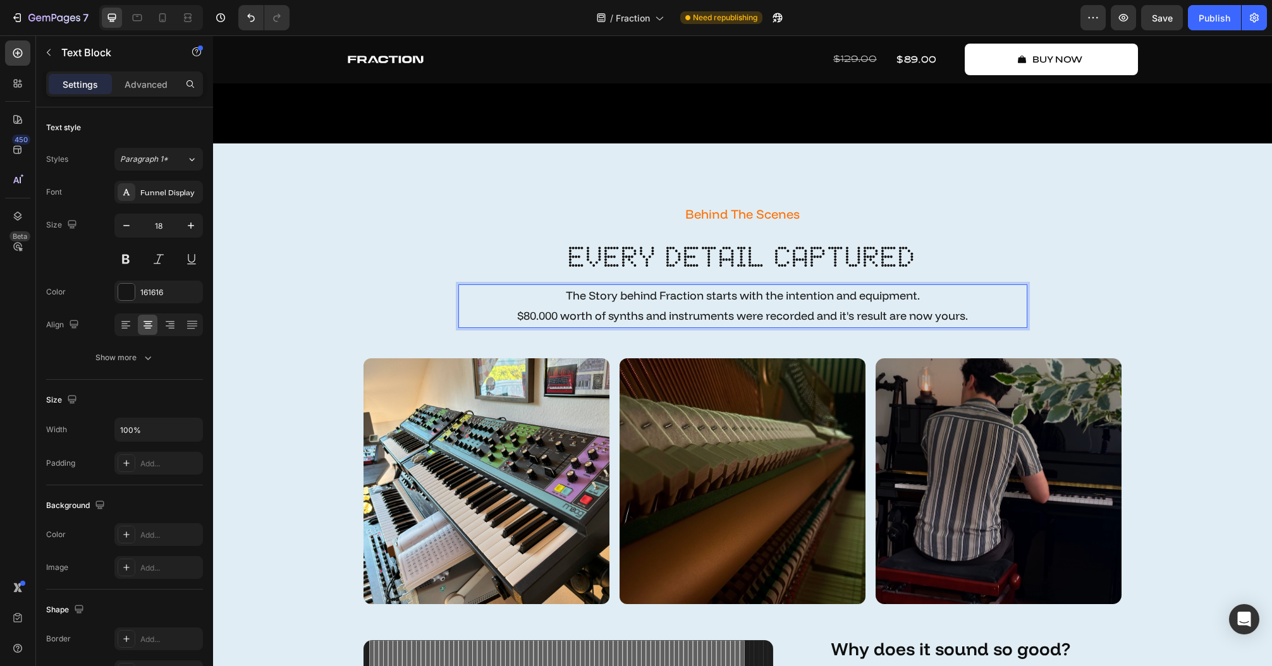
click at [622, 292] on span "The Story behind Fraction starts with the intention and equipment." at bounding box center [743, 295] width 354 height 15
click at [622, 292] on p "$80.000 worth of synths and instruments were recorded and it's result are now y…" at bounding box center [742, 306] width 566 height 41
click at [934, 298] on p "⁠⁠⁠⁠⁠⁠⁠Fraction was born from vision, built with purpose and care. $80.000 wort…" at bounding box center [742, 306] width 566 height 41
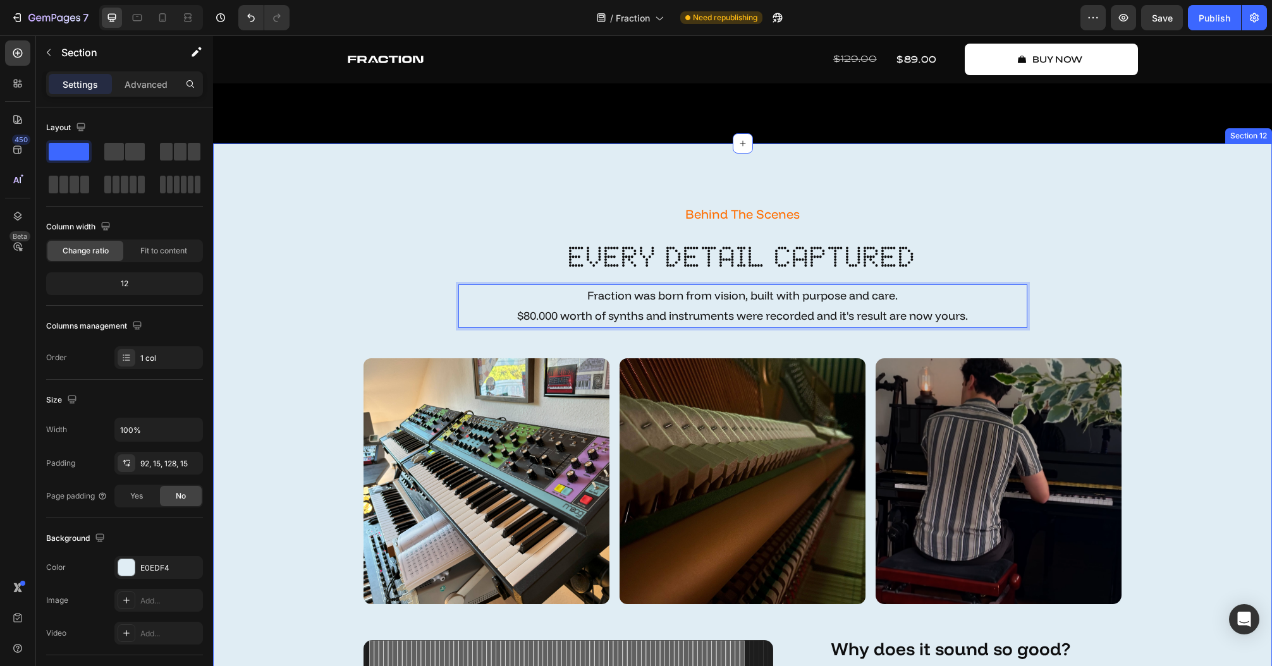
click at [1218, 346] on div "Behind The Scenes Text Block every detail captured Heading ⁠⁠⁠⁠⁠⁠⁠Fraction was …" at bounding box center [742, 527] width 1040 height 651
click at [782, 312] on span "$80.000 worth of synths and instruments were recorded and it's result are now y…" at bounding box center [742, 315] width 451 height 15
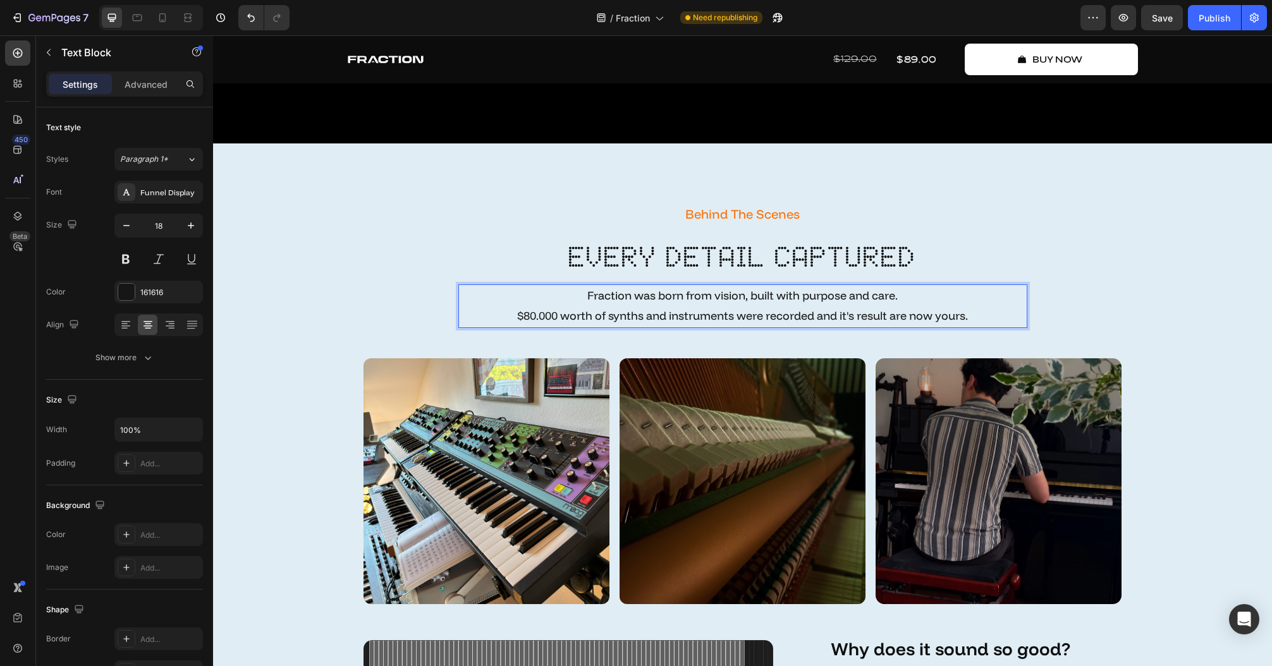
click at [748, 296] on p "Fraction was born from vision, built with purpose and care. $80.000 worth of sy…" at bounding box center [742, 306] width 566 height 41
click at [870, 298] on p "Fraction was born from vision and built with purpose and care. $80.000 worth of…" at bounding box center [742, 306] width 566 height 41
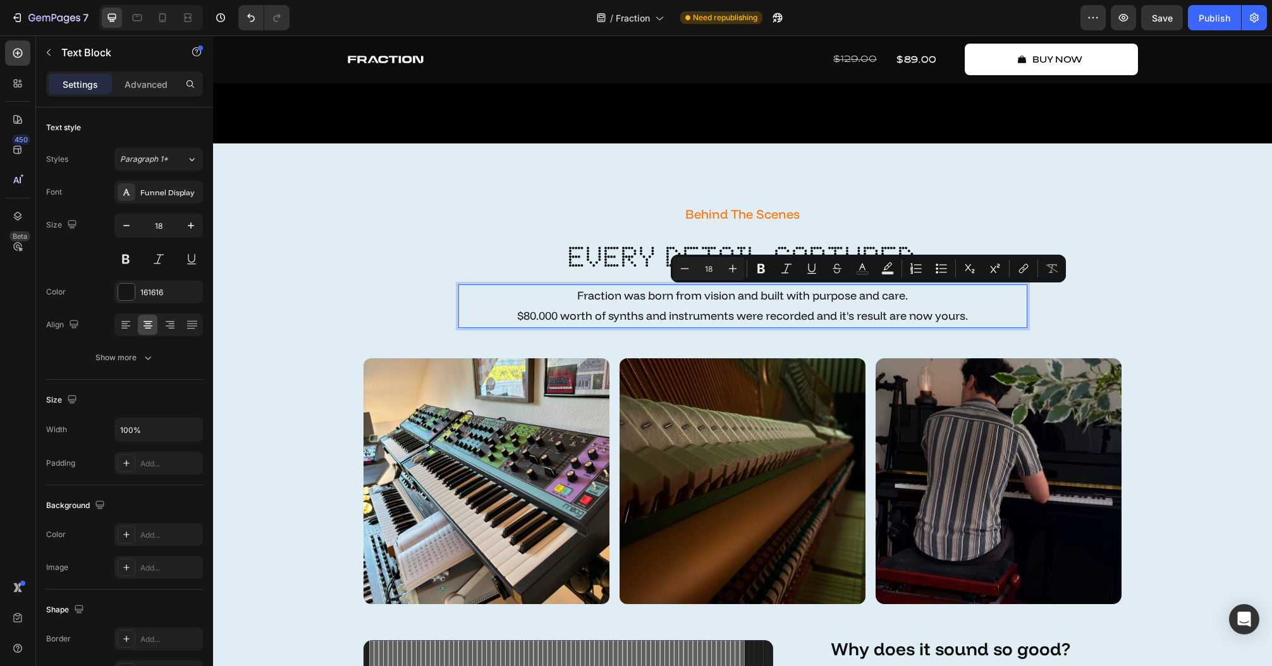
click at [755, 298] on p "Fraction was born from vision and built with purpose and care. $80.000 worth of…" at bounding box center [742, 306] width 566 height 41
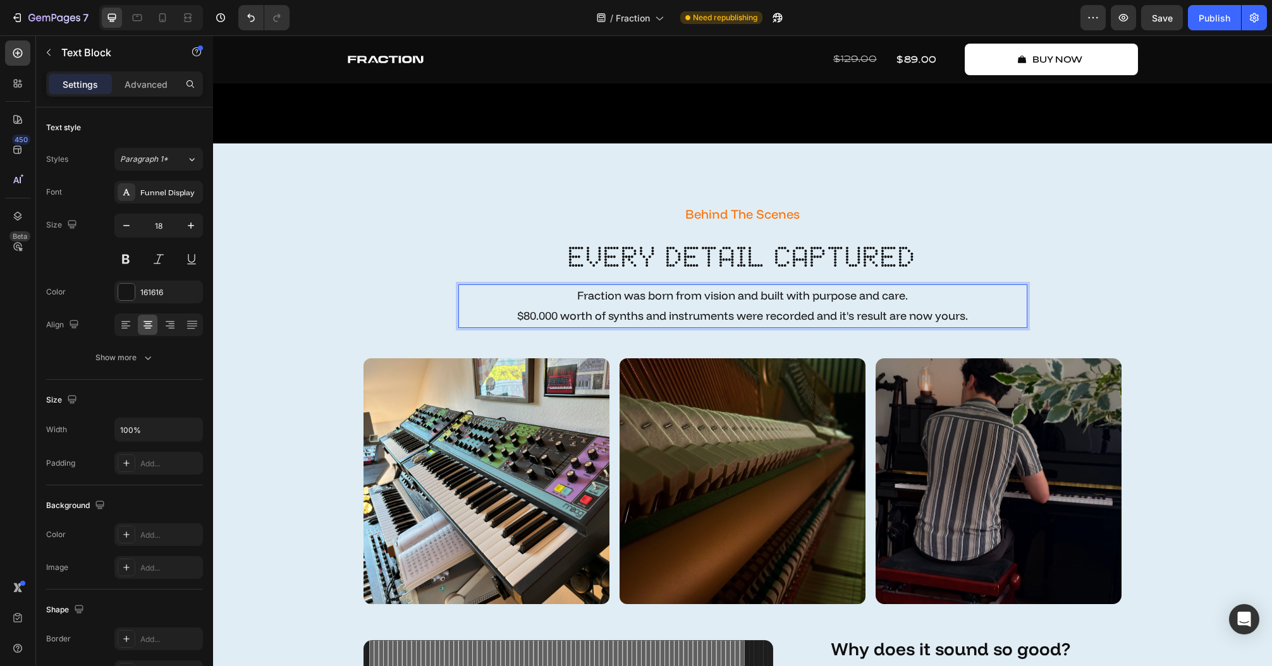
click at [744, 298] on p "Fraction was born from vision and built with purpose and care. $80.000 worth of…" at bounding box center [742, 306] width 566 height 41
click at [1236, 432] on div "Behind The Scenes Text Block every detail captured Heading Fraction was born fr…" at bounding box center [742, 527] width 1040 height 651
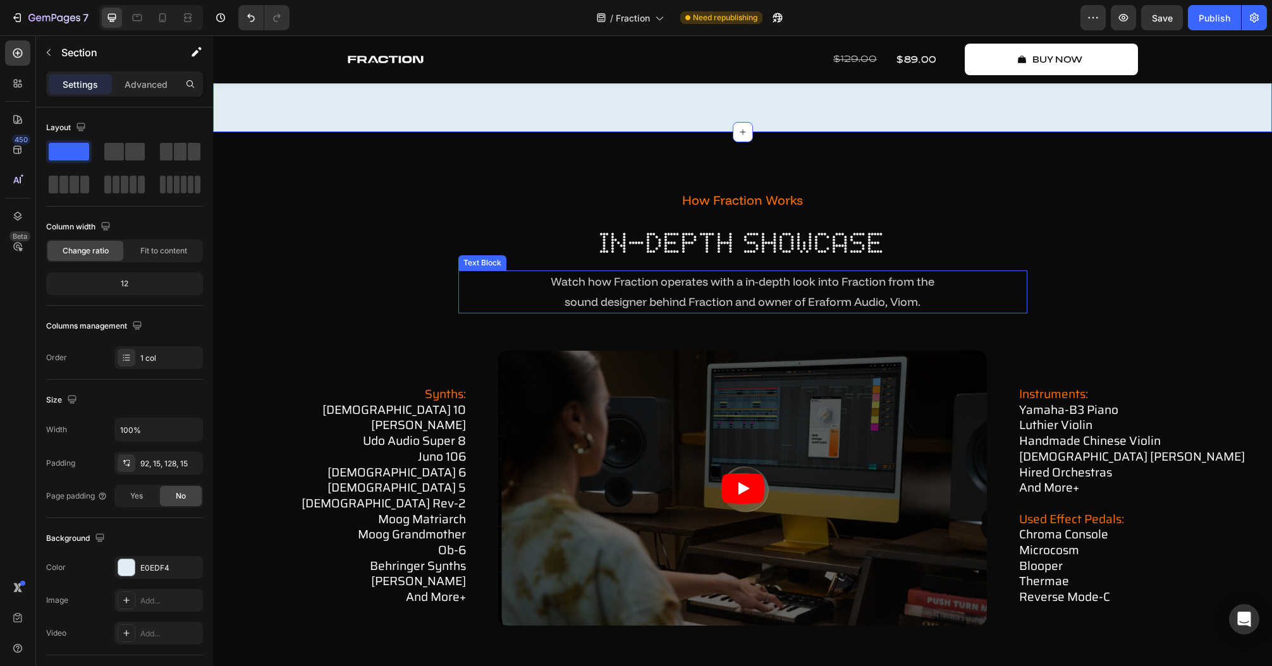
scroll to position [4160, 0]
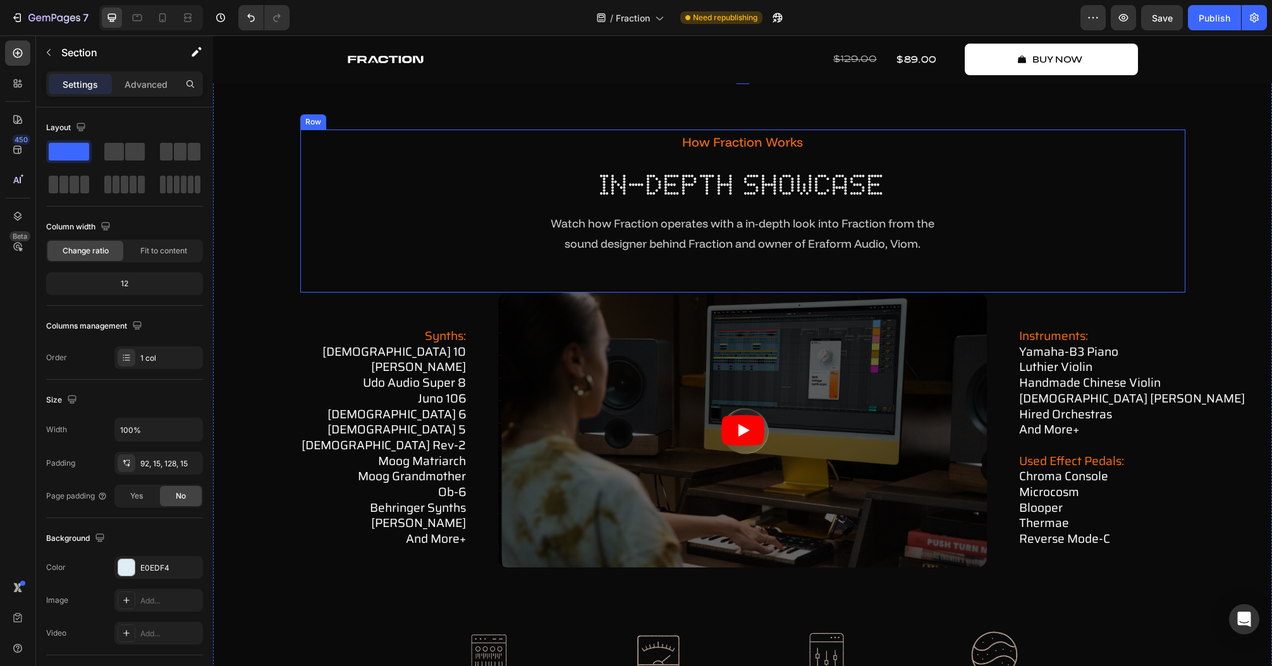
click at [767, 252] on div "Watch how Fraction operates with a in-depth look into Fraction from the sound d…" at bounding box center [742, 234] width 569 height 44
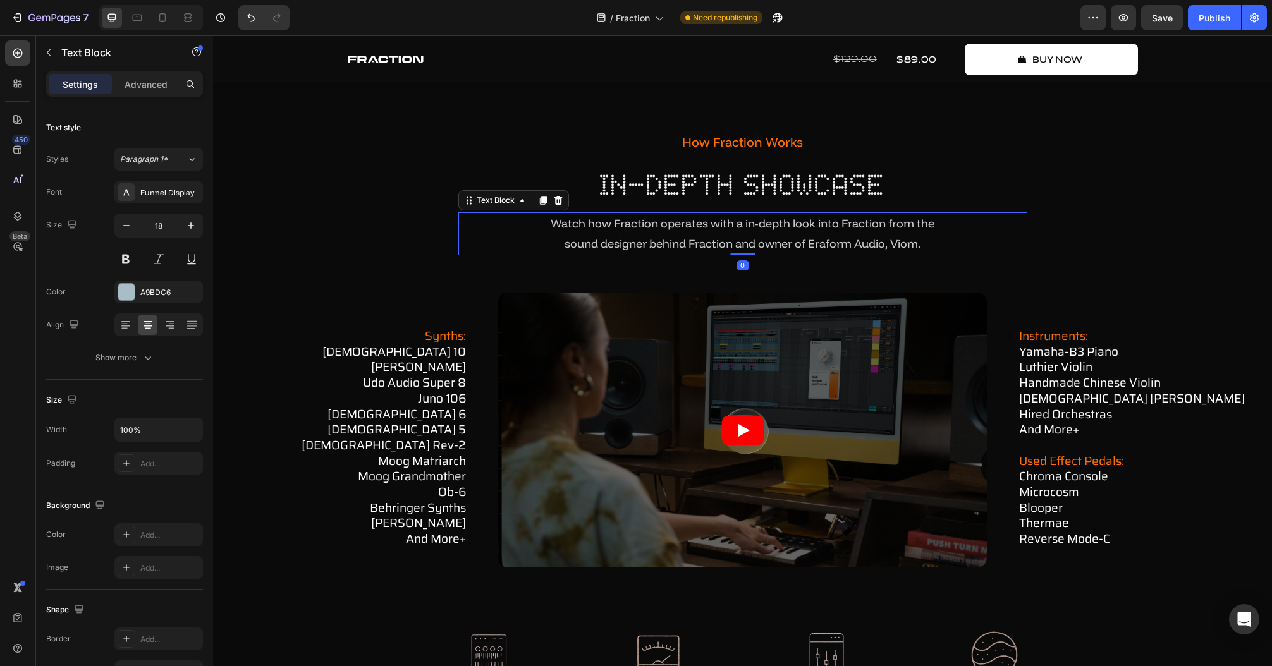
click at [715, 245] on span "sound designer behind Fraction and owner of Eraform Audio, Viom." at bounding box center [742, 243] width 356 height 15
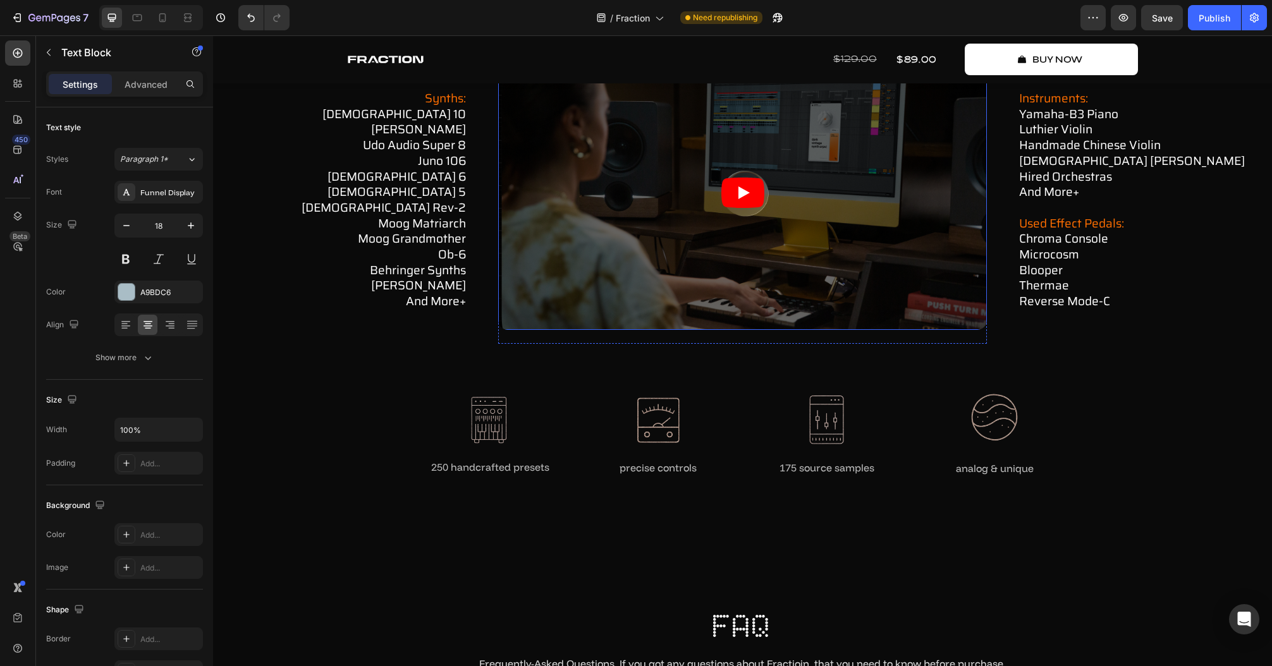
scroll to position [4565, 0]
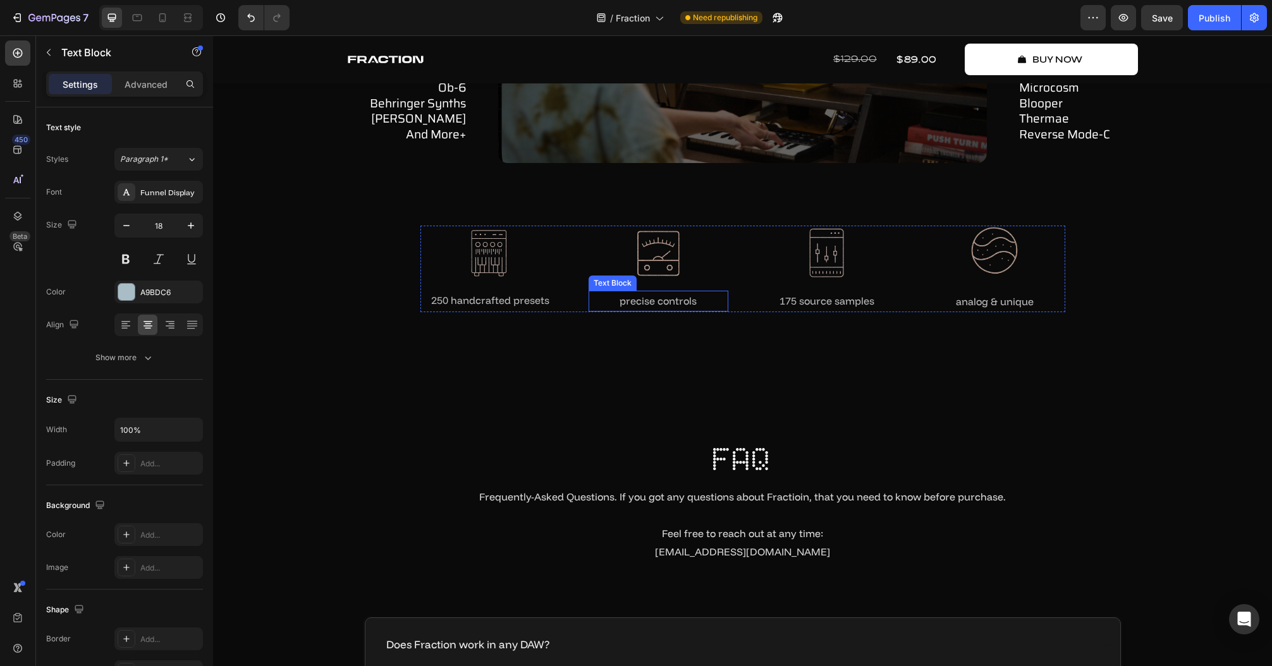
click at [687, 294] on p "precise controls" at bounding box center [658, 301] width 137 height 18
click at [681, 301] on p "precise controls" at bounding box center [658, 301] width 137 height 18
click at [773, 367] on div "how fraction works Text Block in-depth showcase Heading Watch how Fraction oper…" at bounding box center [742, 27] width 1059 height 717
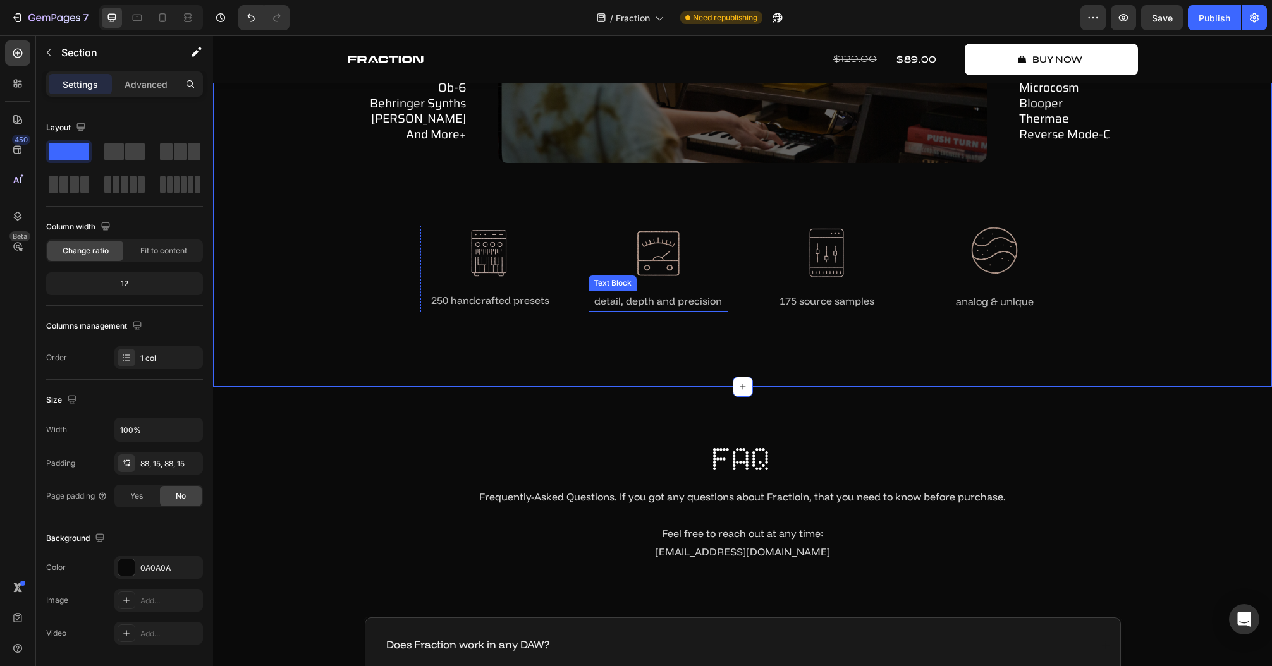
drag, startPoint x: 651, startPoint y: 288, endPoint x: 657, endPoint y: 291, distance: 7.1
click at [652, 291] on div "detail, depth and precision" at bounding box center [658, 301] width 140 height 21
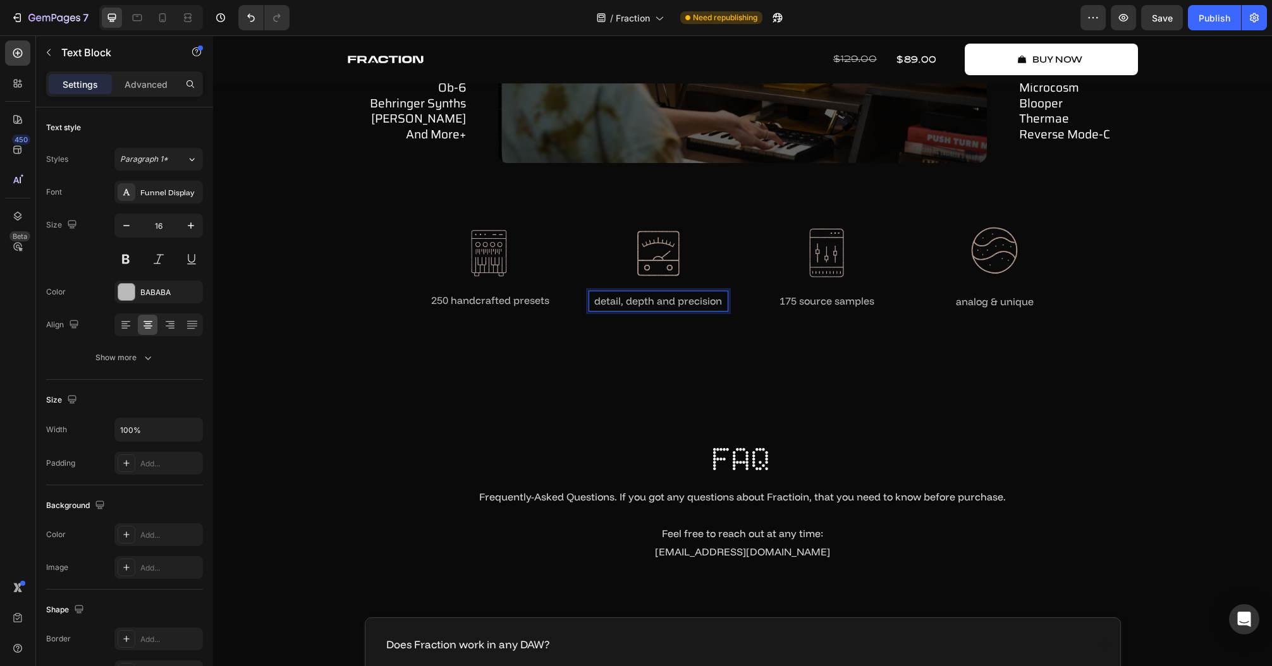
click at [657, 299] on p "detail, depth and precision" at bounding box center [658, 301] width 137 height 18
click at [753, 359] on div "how fraction works Text Block in-depth showcase Heading Watch how Fraction oper…" at bounding box center [742, 27] width 1059 height 717
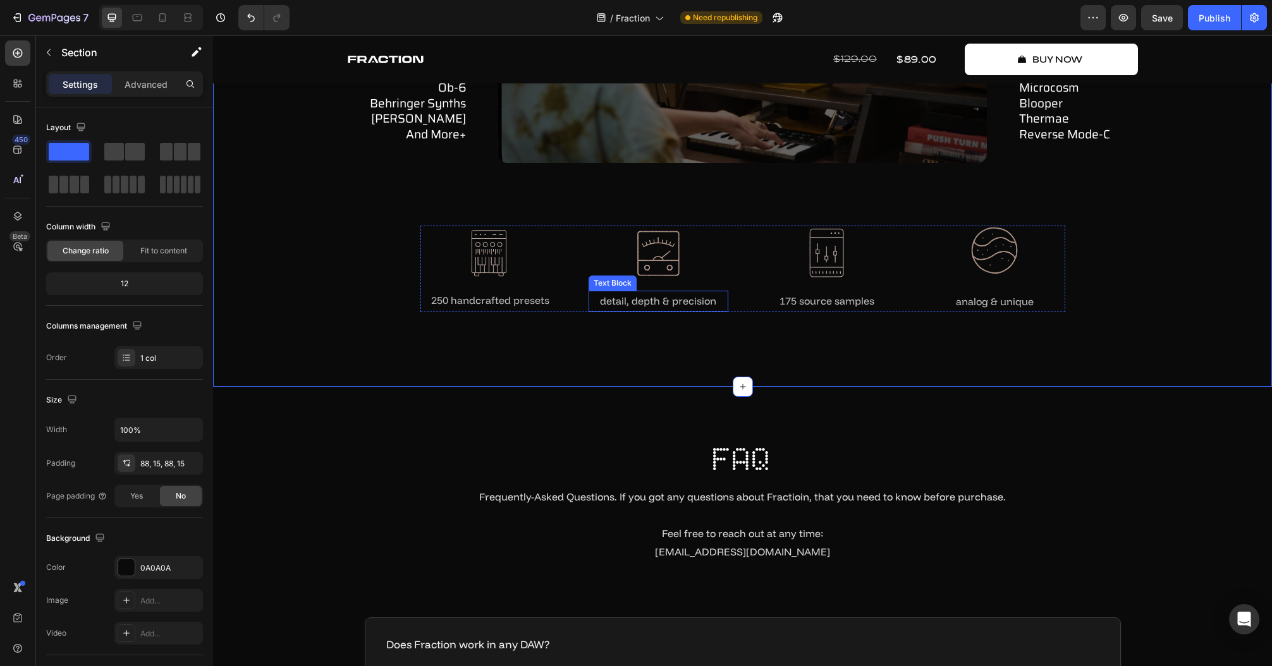
click at [690, 300] on p "detail, depth & precision" at bounding box center [658, 301] width 137 height 18
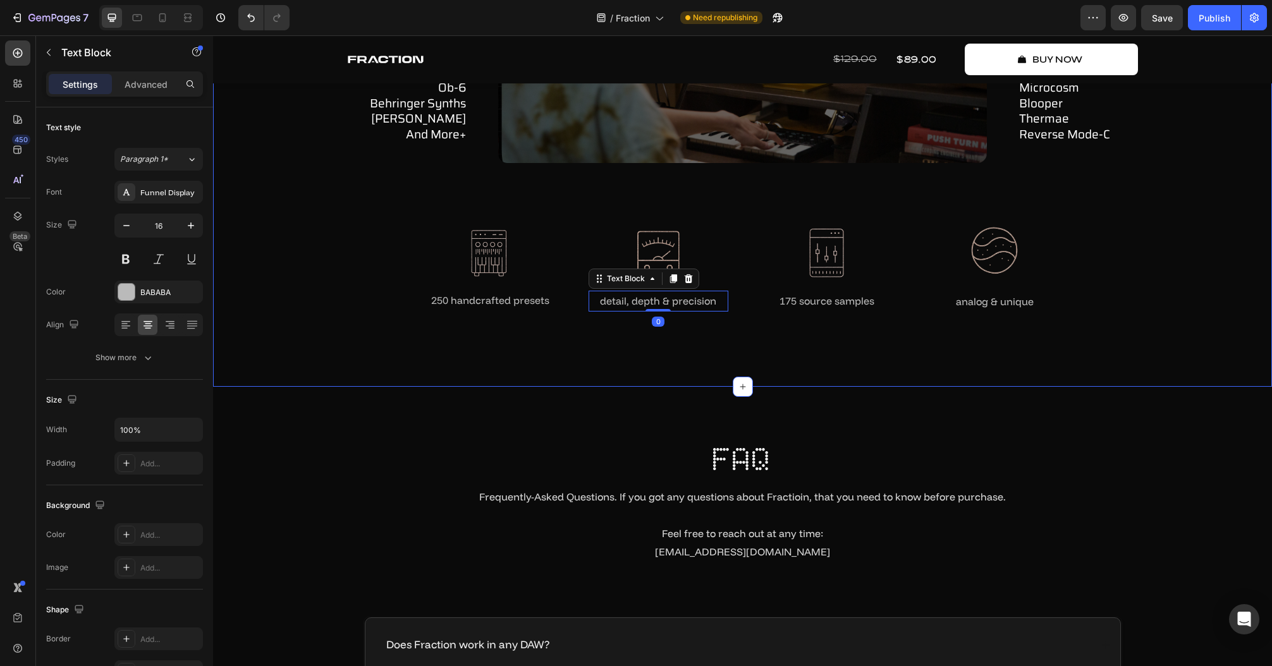
click at [744, 367] on div "how fraction works Text Block in-depth showcase Heading Watch how Fraction oper…" at bounding box center [742, 27] width 1059 height 717
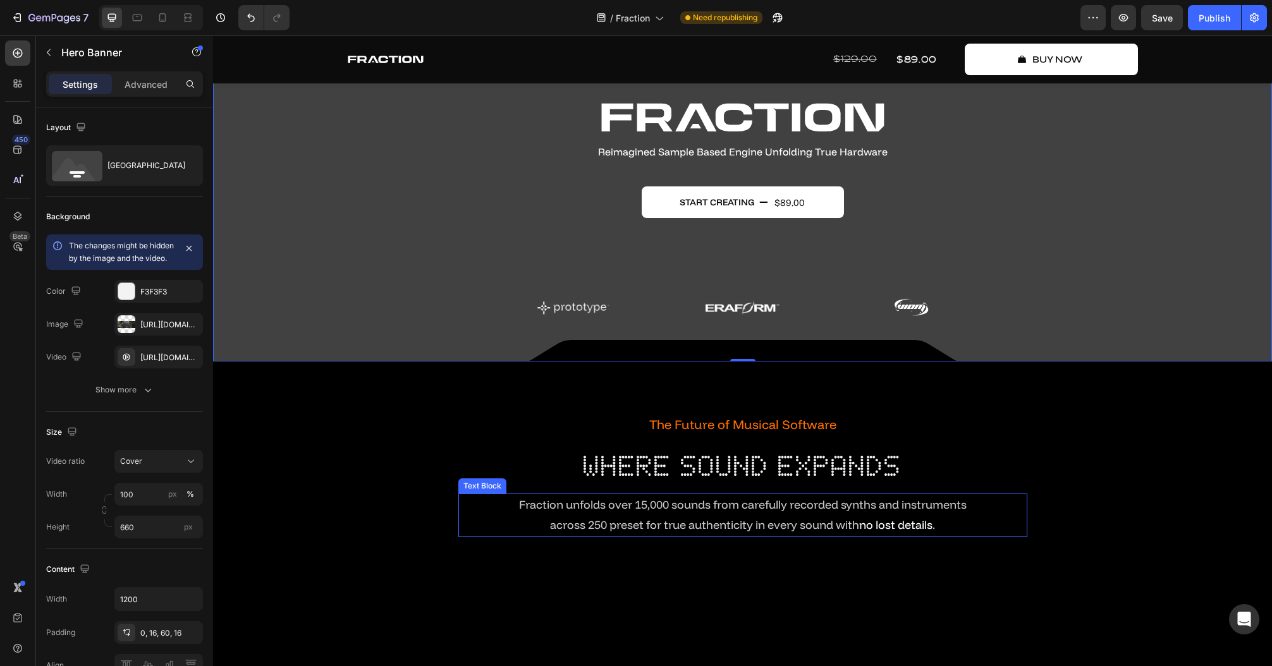
scroll to position [202, 0]
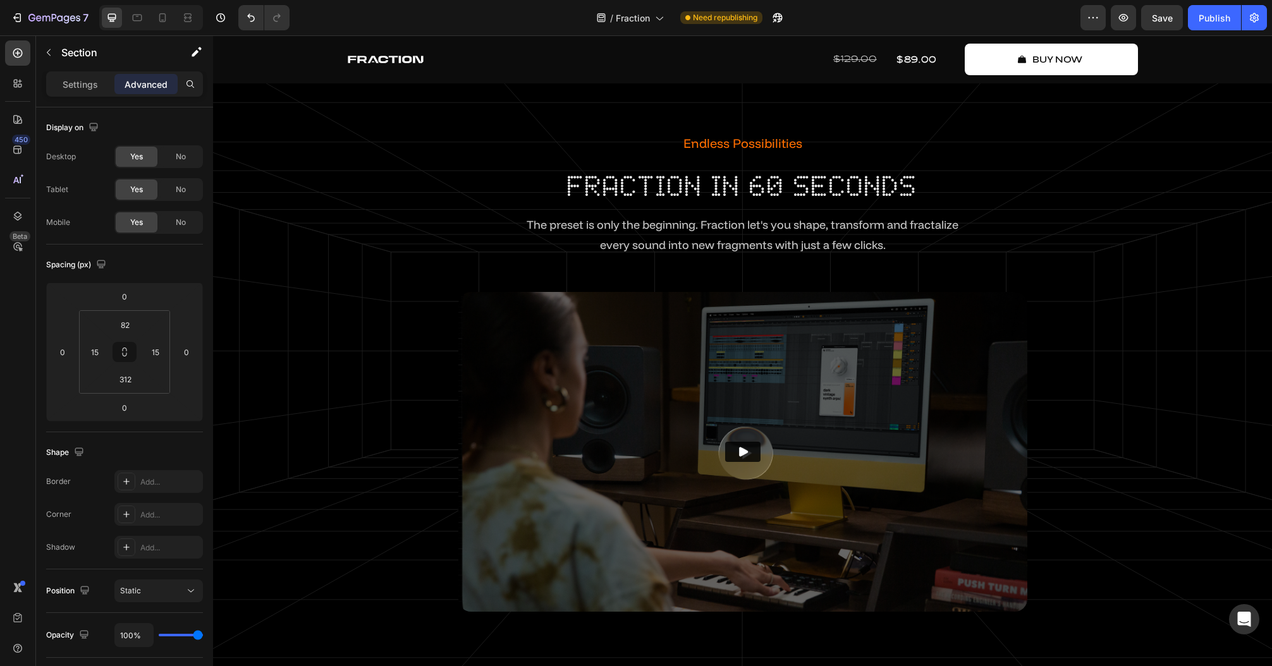
scroll to position [1567, 0]
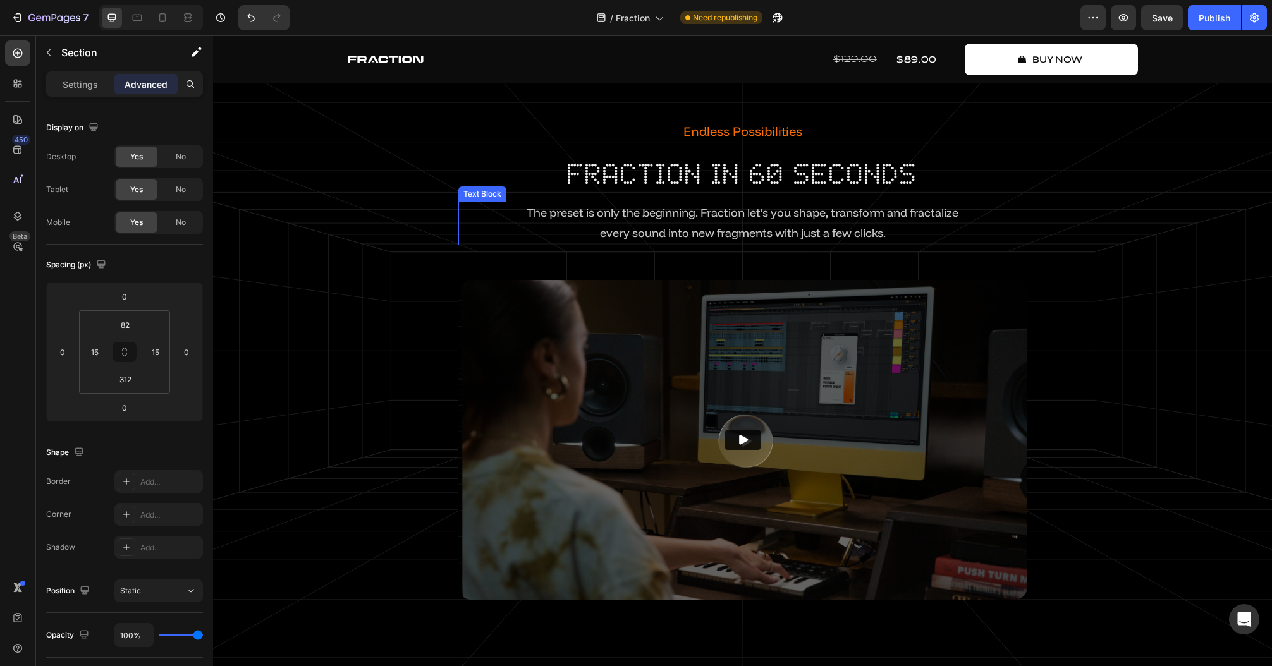
click at [698, 210] on span "The preset is only the beginning. Fraction let's you shape, transform and fract…" at bounding box center [742, 212] width 432 height 15
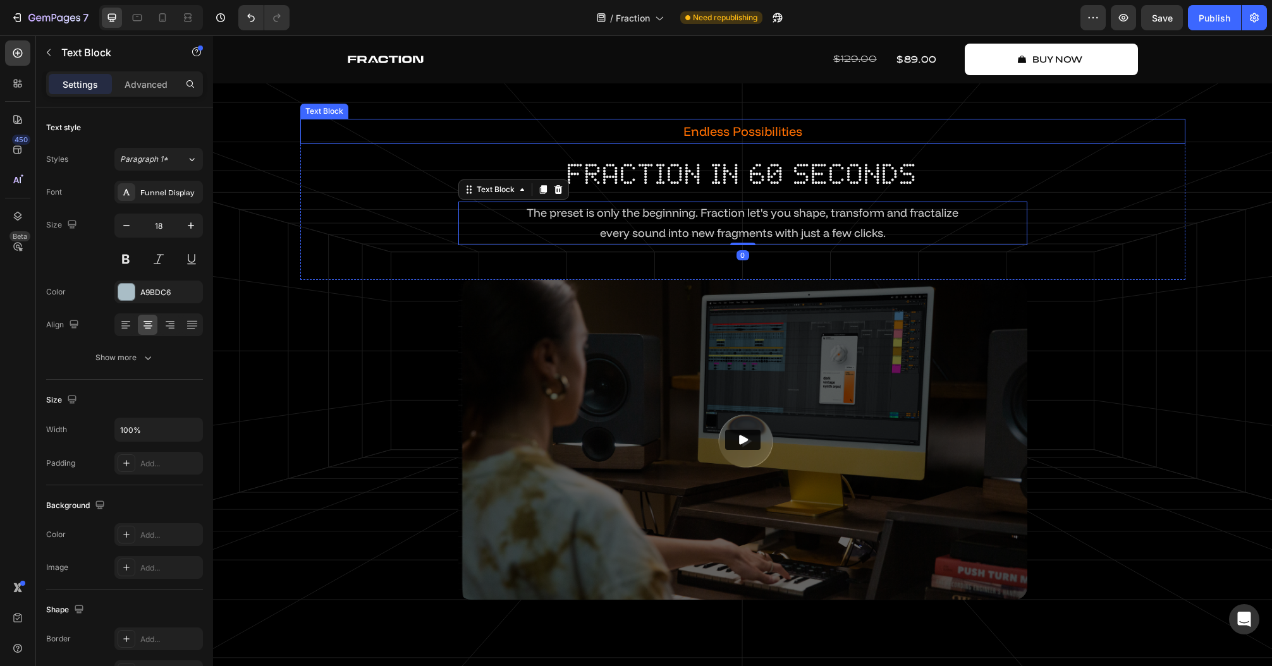
click at [719, 130] on p "Endless Possibilities" at bounding box center [742, 131] width 882 height 23
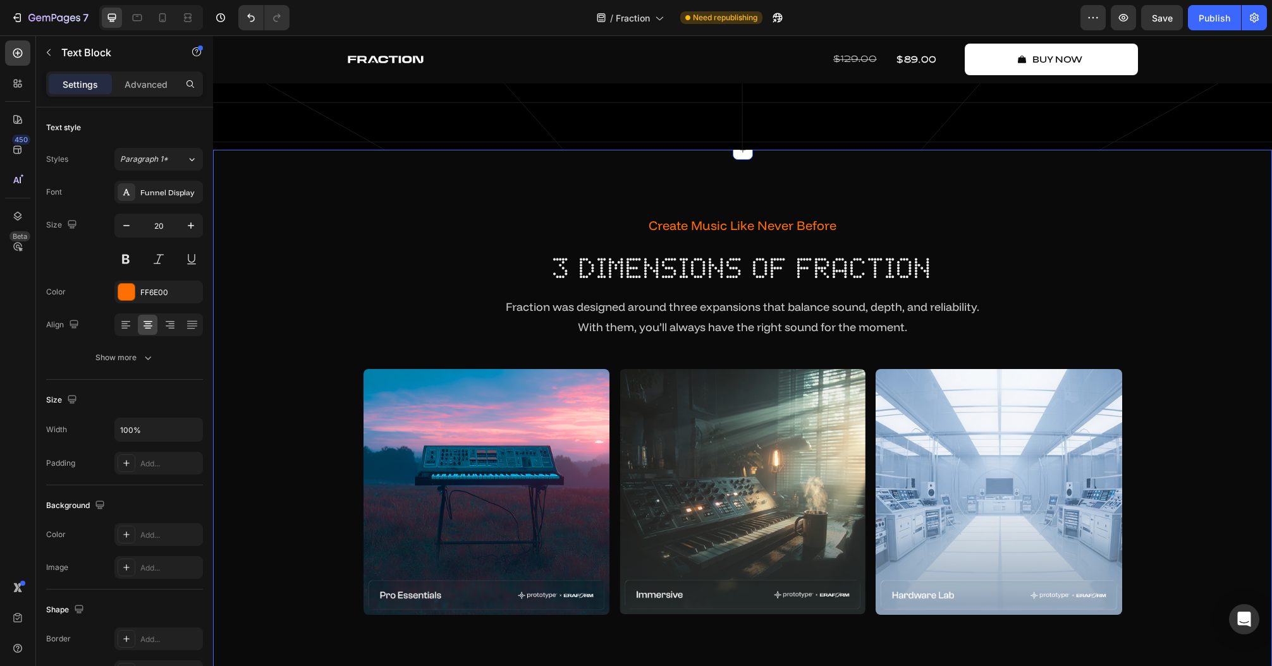
scroll to position [2123, 0]
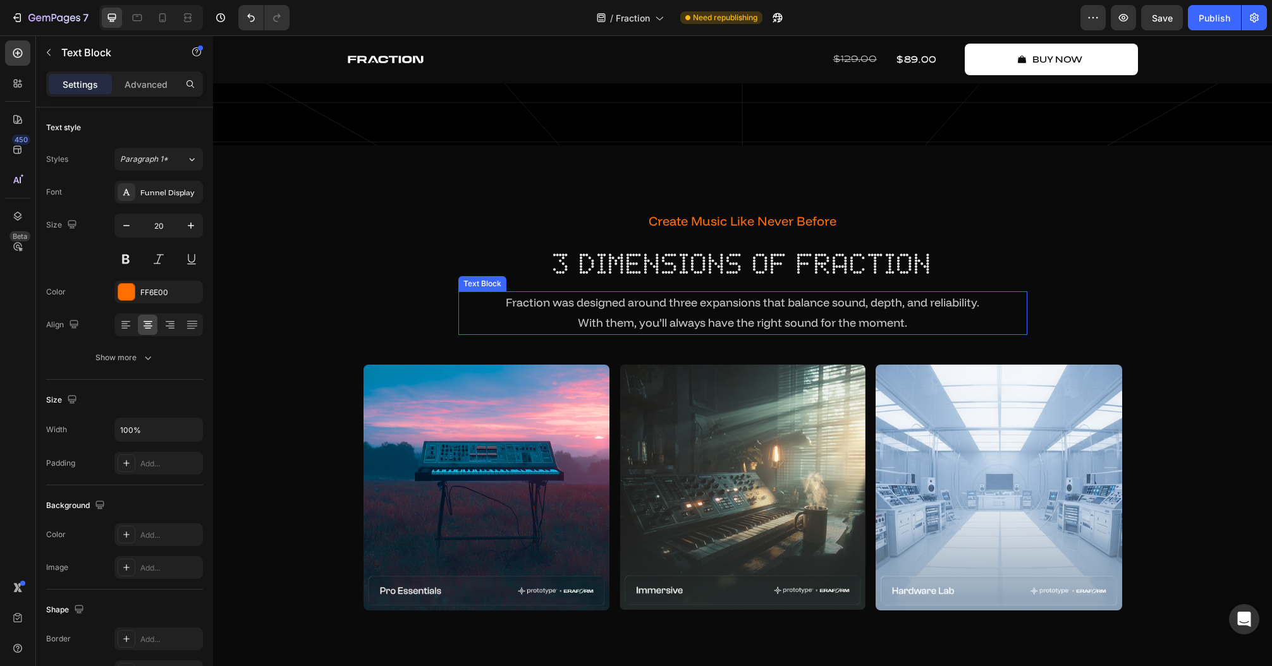
click at [758, 321] on span "With them, you’ll always have the right sound for the moment." at bounding box center [742, 322] width 329 height 15
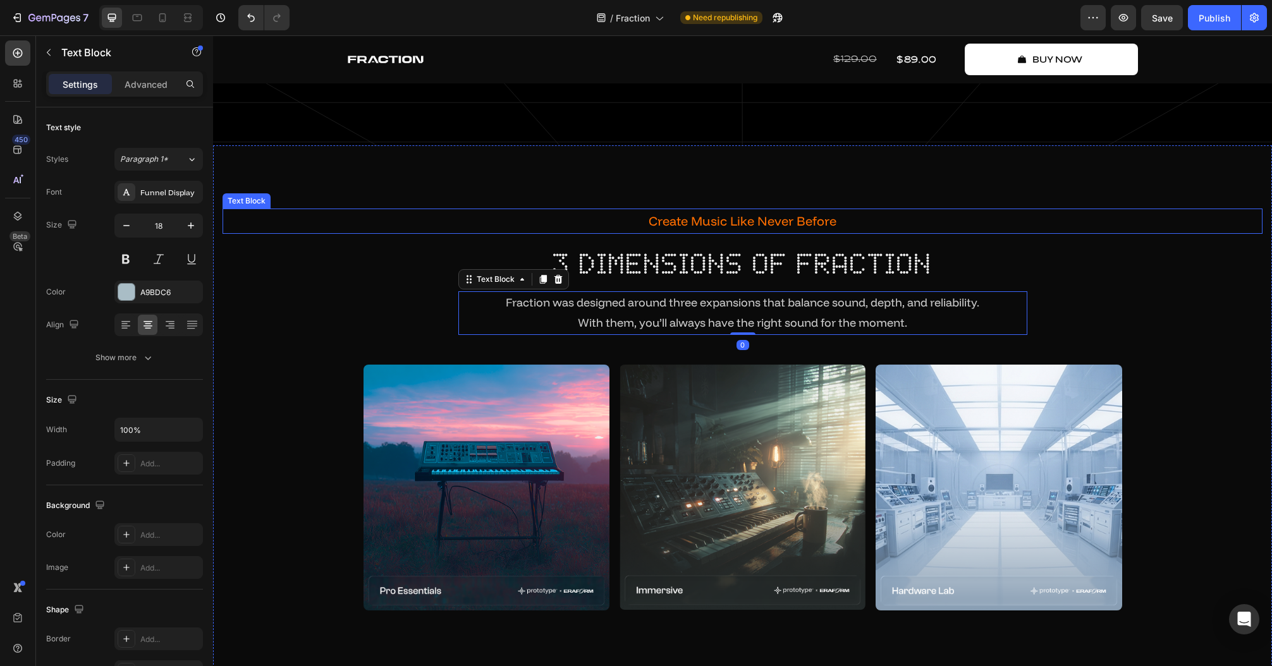
click at [647, 212] on p "Create Music Like Never Before" at bounding box center [742, 221] width 1037 height 23
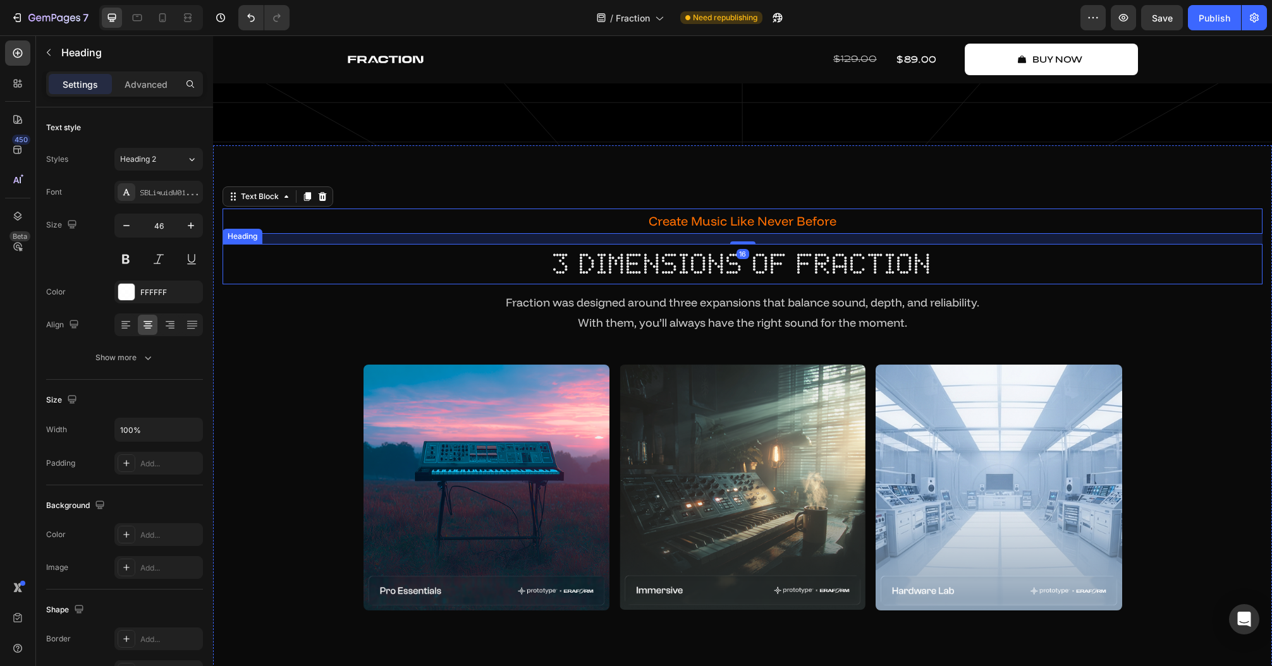
click at [629, 258] on h2 "3 dimensions of fraction" at bounding box center [742, 264] width 1040 height 40
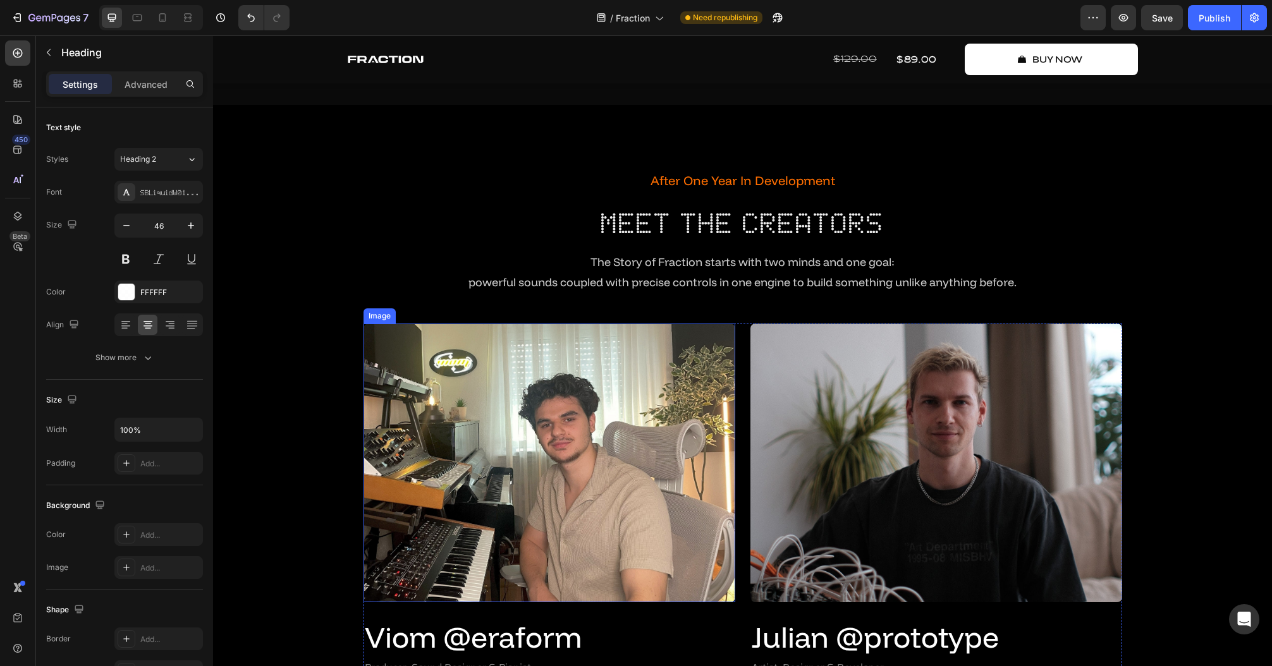
scroll to position [2781, 0]
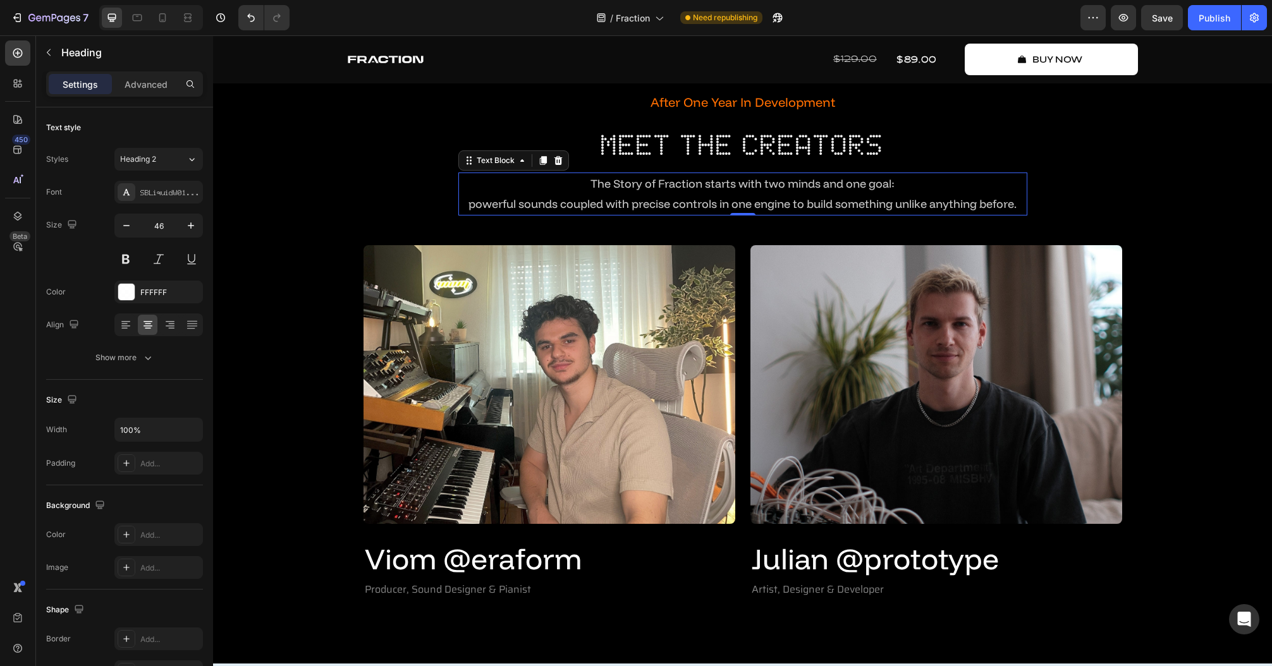
click at [651, 205] on span "powerful sounds coupled with precise controls in one engine to build something …" at bounding box center [742, 204] width 548 height 15
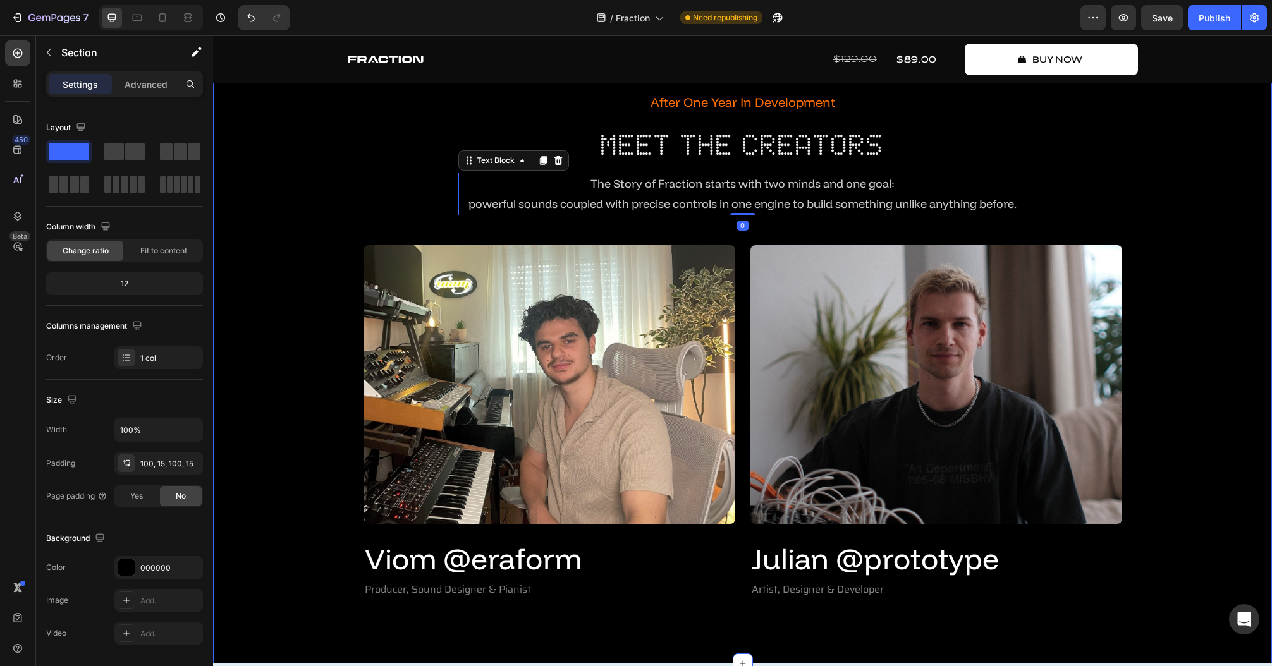
click at [1238, 360] on div "After One Year In Development Text Block Meet The Creators Heading The Story of…" at bounding box center [742, 345] width 1040 height 511
click at [680, 205] on span "powerful sounds coupled with precise controls in one engine to build something …" at bounding box center [742, 204] width 548 height 15
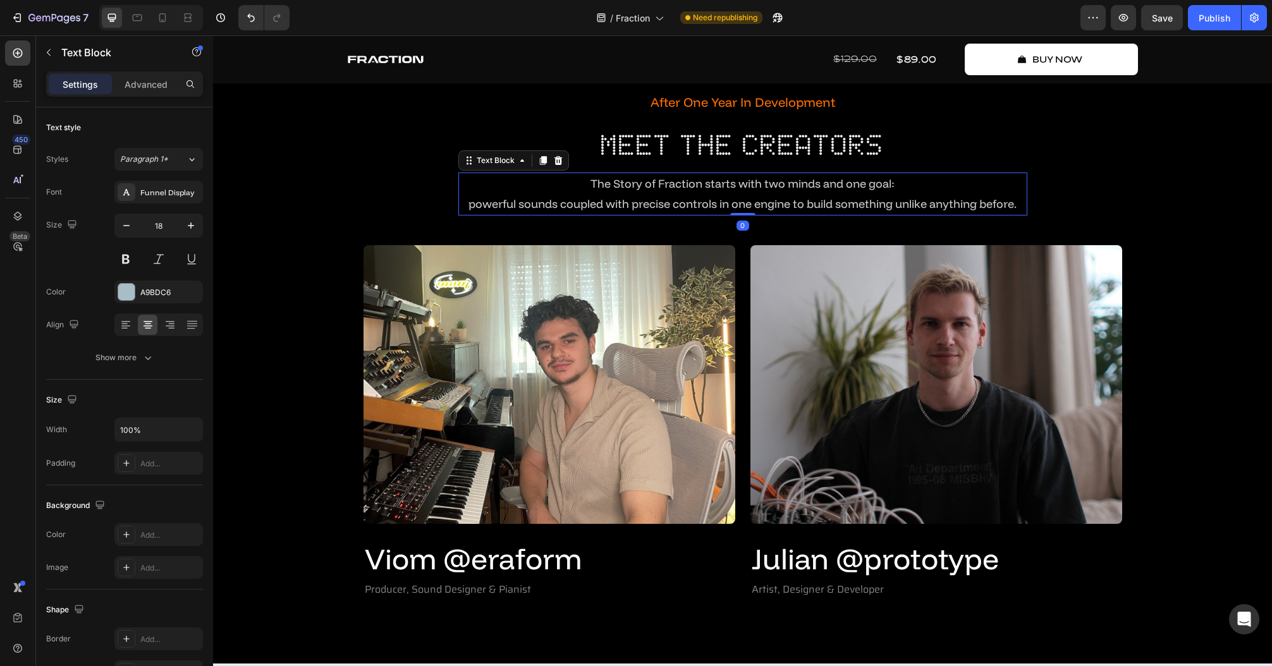
click at [680, 205] on span "powerful sounds coupled with precise controls in one engine to build something …" at bounding box center [742, 204] width 548 height 15
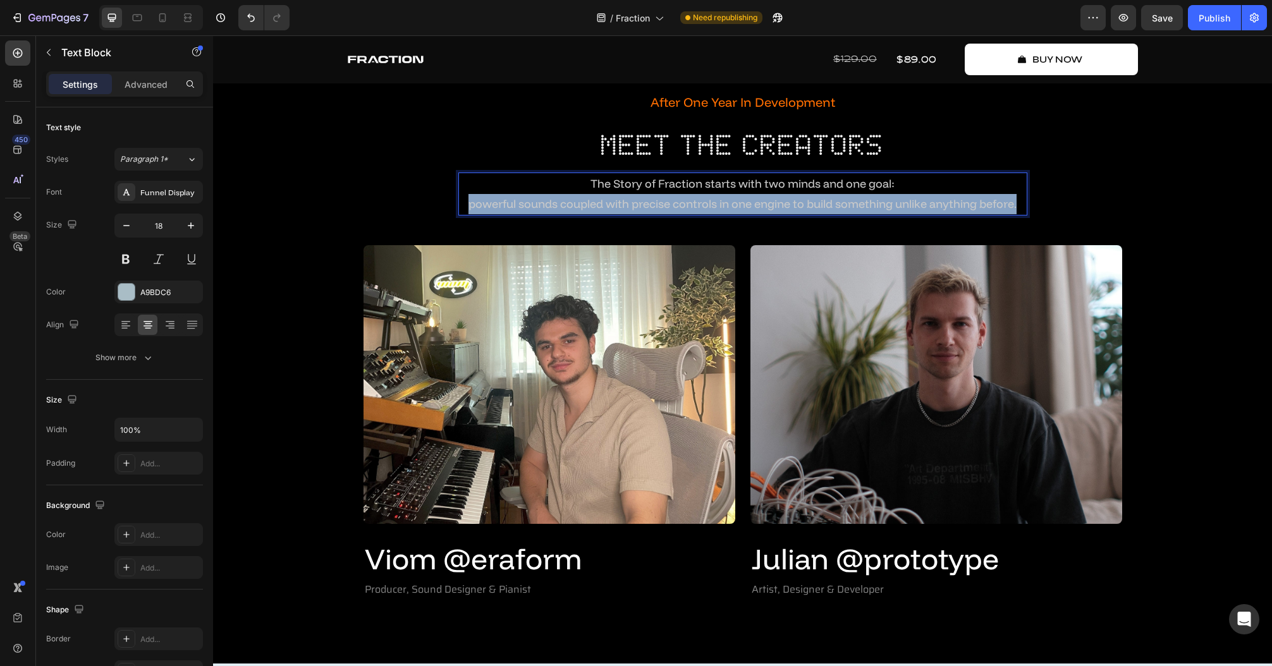
click at [680, 205] on span "powerful sounds coupled with precise controls in one engine to build something …" at bounding box center [742, 204] width 548 height 15
copy span "powerful sounds coupled with precise controls in one engine to build something …"
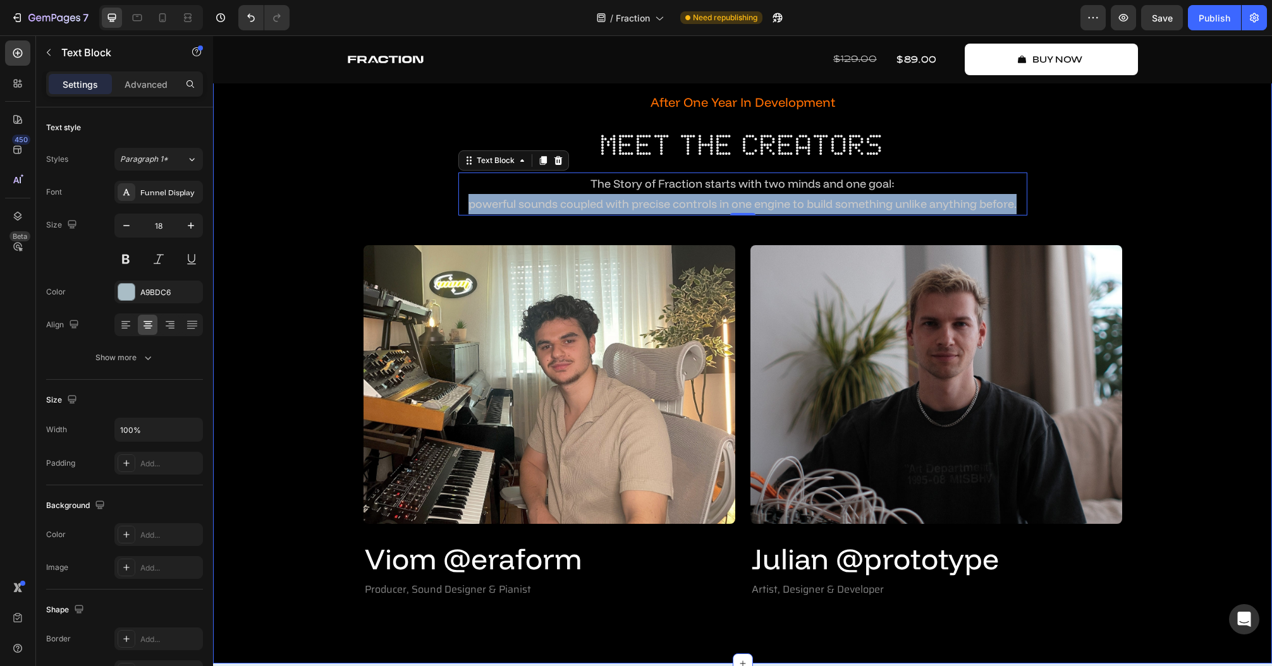
click at [311, 186] on div "After One Year In Development Text Block Meet The Creators Heading The Story of…" at bounding box center [742, 345] width 1040 height 511
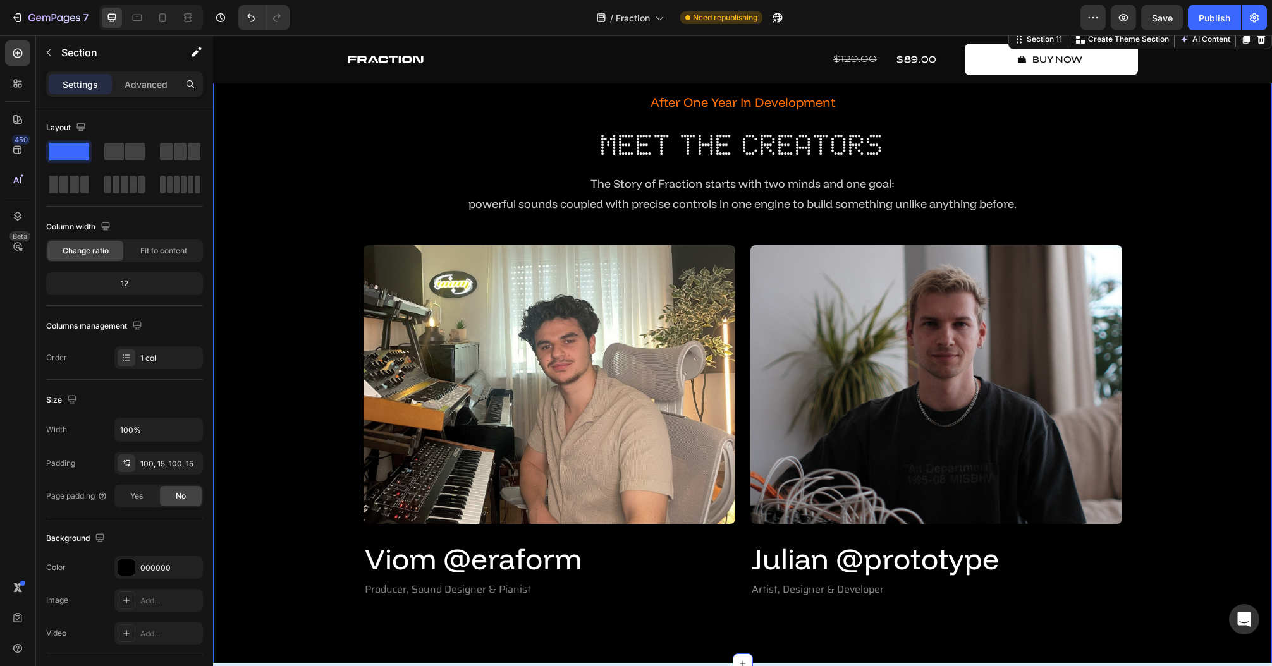
click at [1203, 430] on div "After One Year In Development Text Block Meet The Creators Heading The Story of…" at bounding box center [742, 345] width 1040 height 511
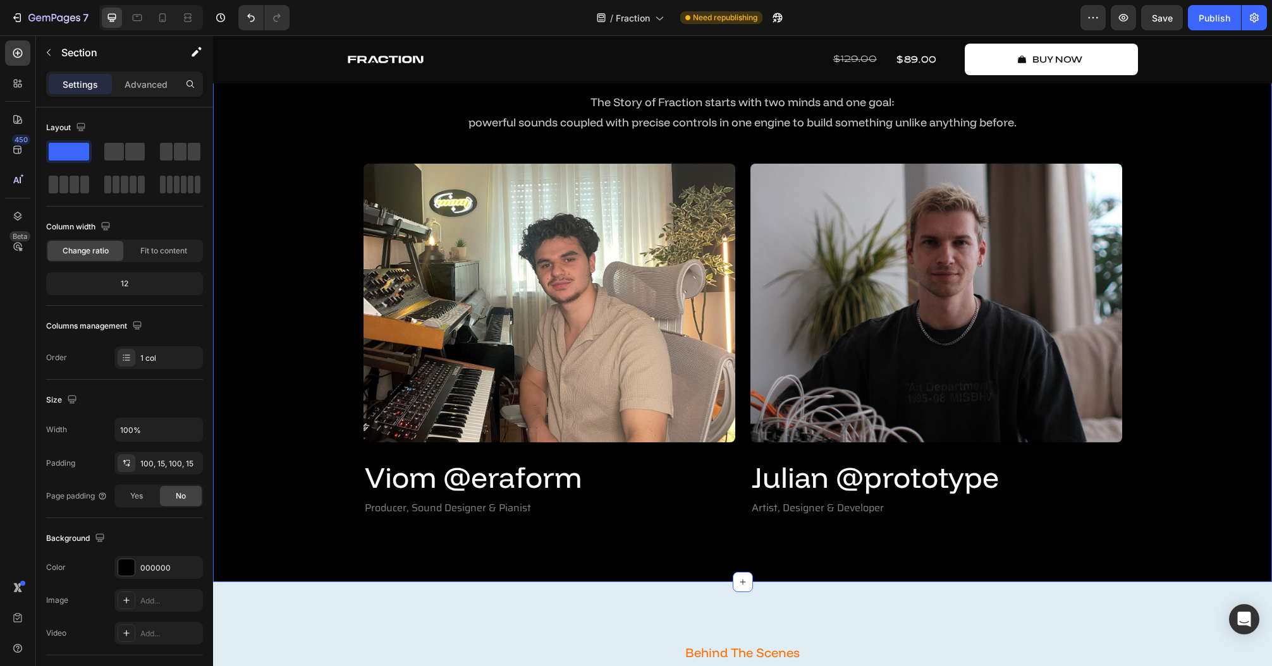
scroll to position [2932, 0]
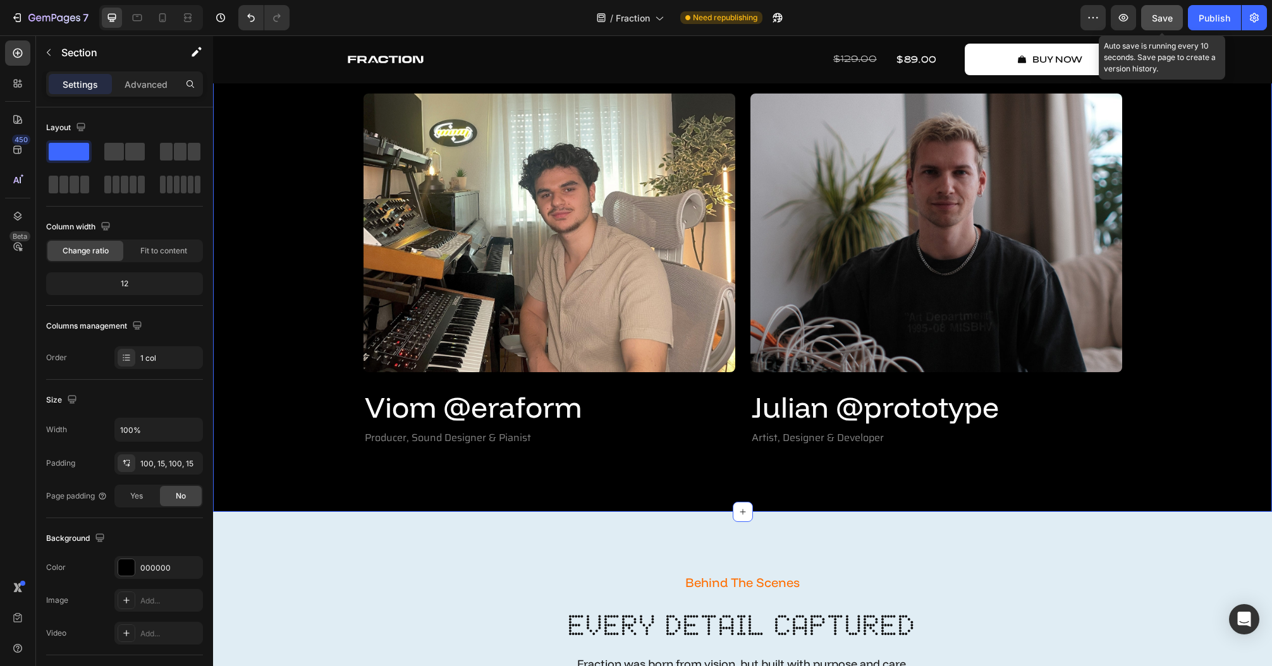
click at [1152, 20] on span "Save" at bounding box center [1161, 18] width 21 height 11
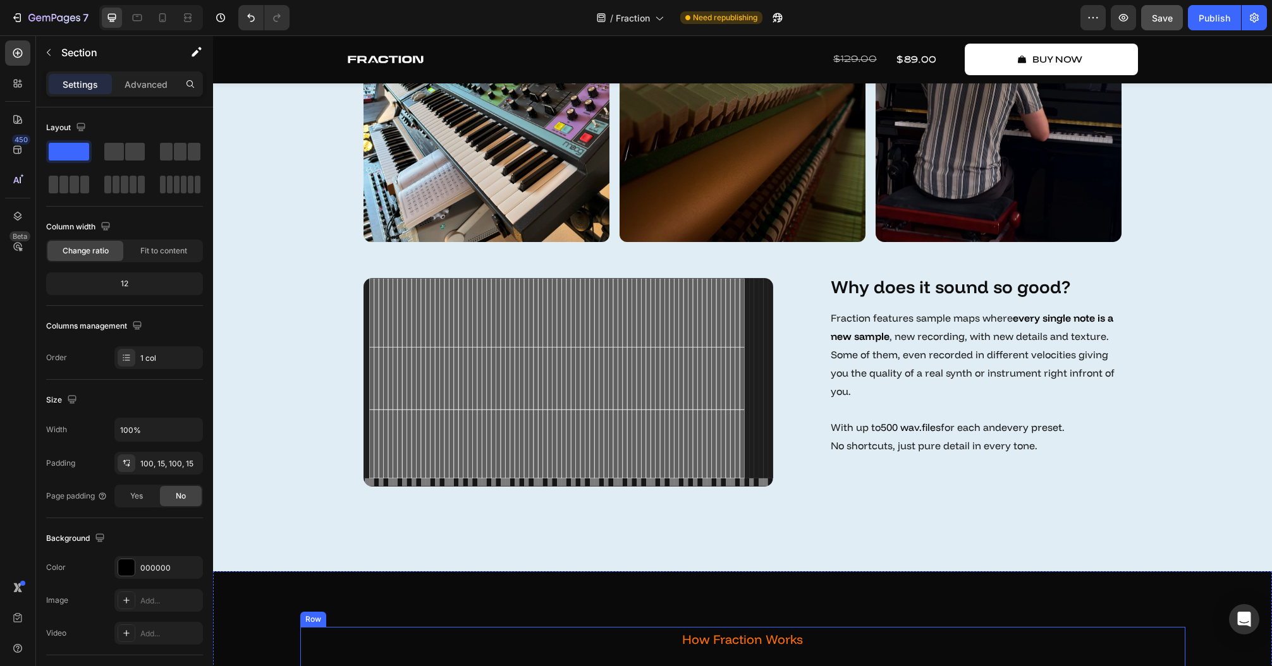
scroll to position [3640, 0]
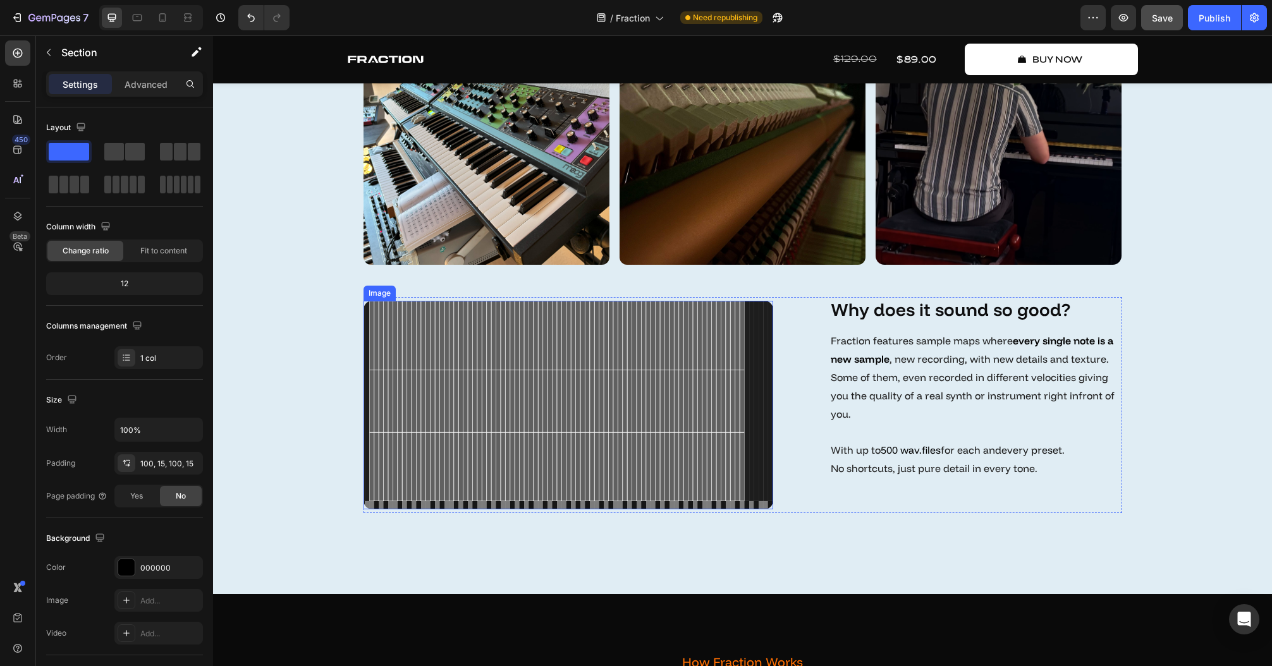
click at [523, 413] on img at bounding box center [568, 405] width 410 height 209
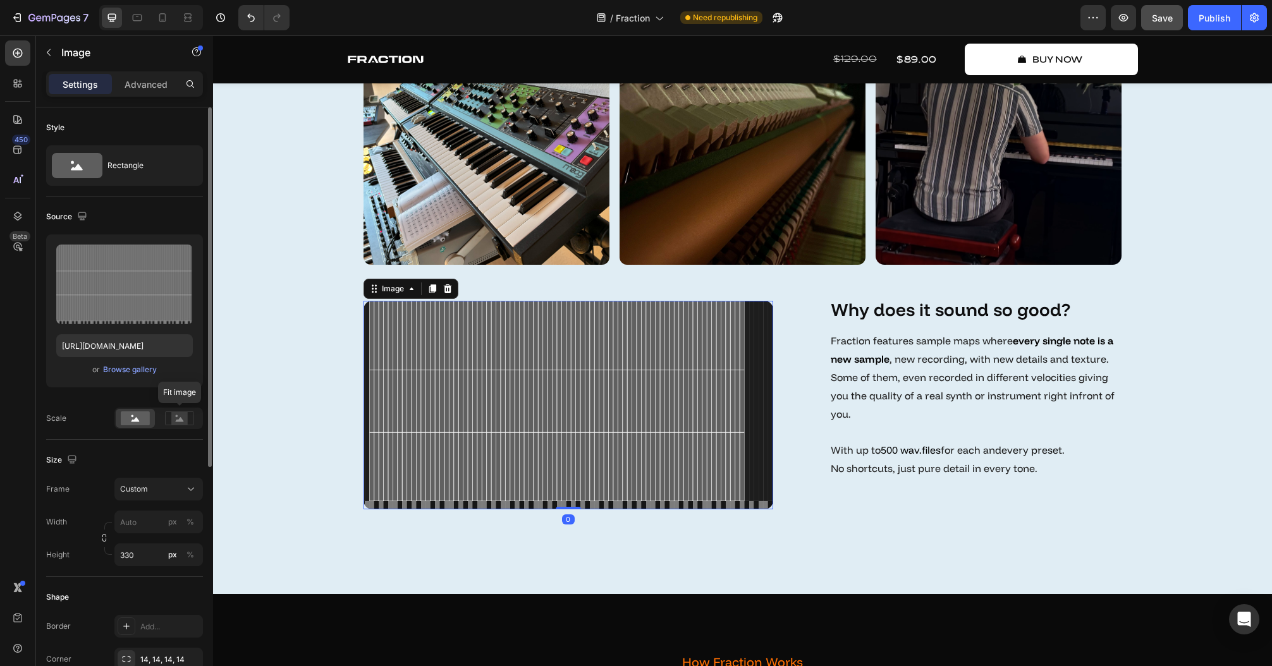
drag, startPoint x: 183, startPoint y: 421, endPoint x: 155, endPoint y: 424, distance: 28.0
click at [181, 421] on icon at bounding box center [180, 419] width 8 height 4
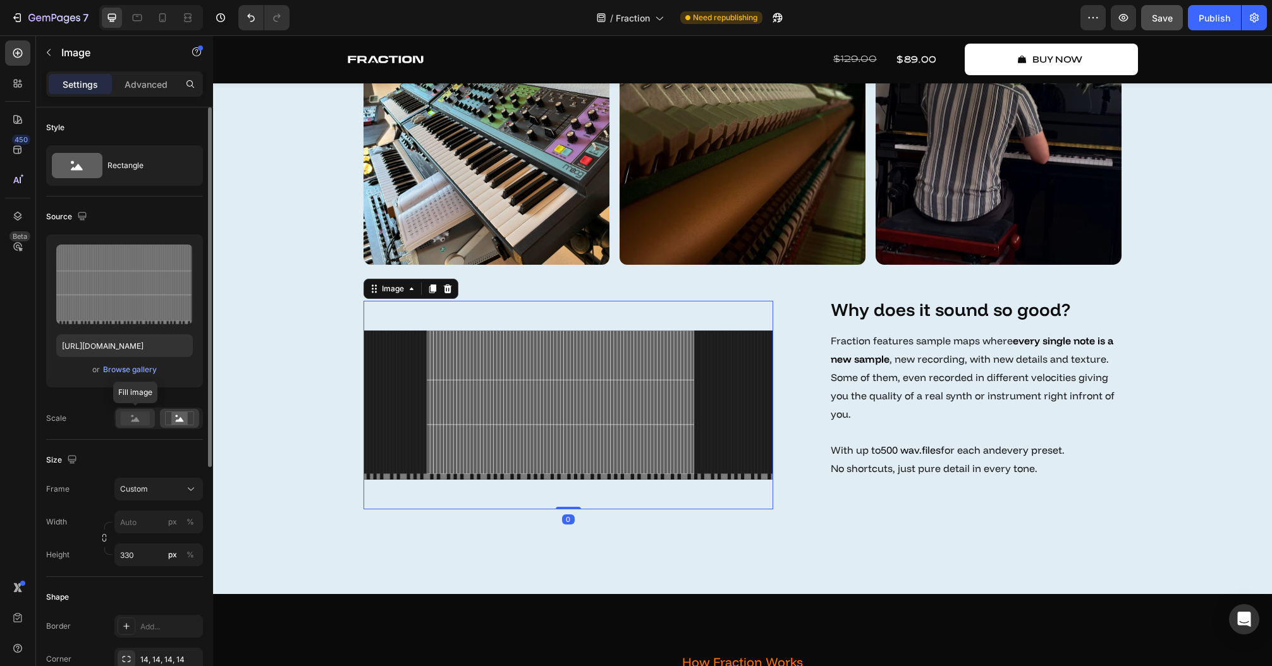
click at [131, 425] on rect at bounding box center [135, 418] width 29 height 14
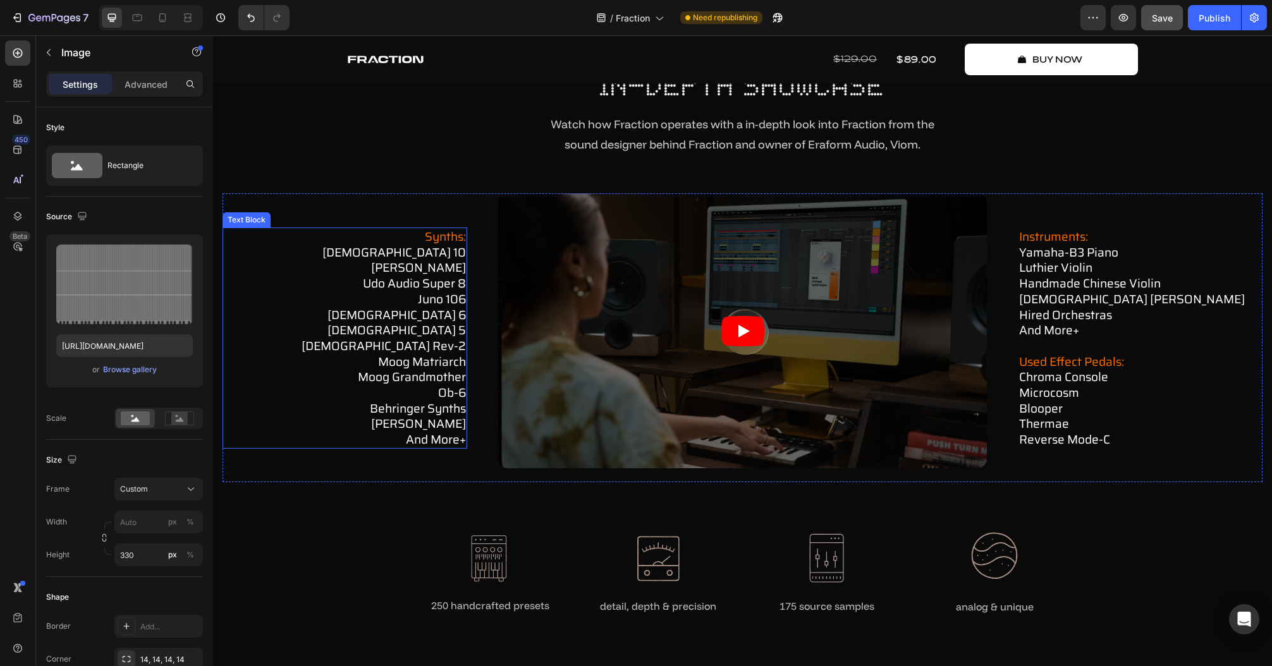
scroll to position [4348, 0]
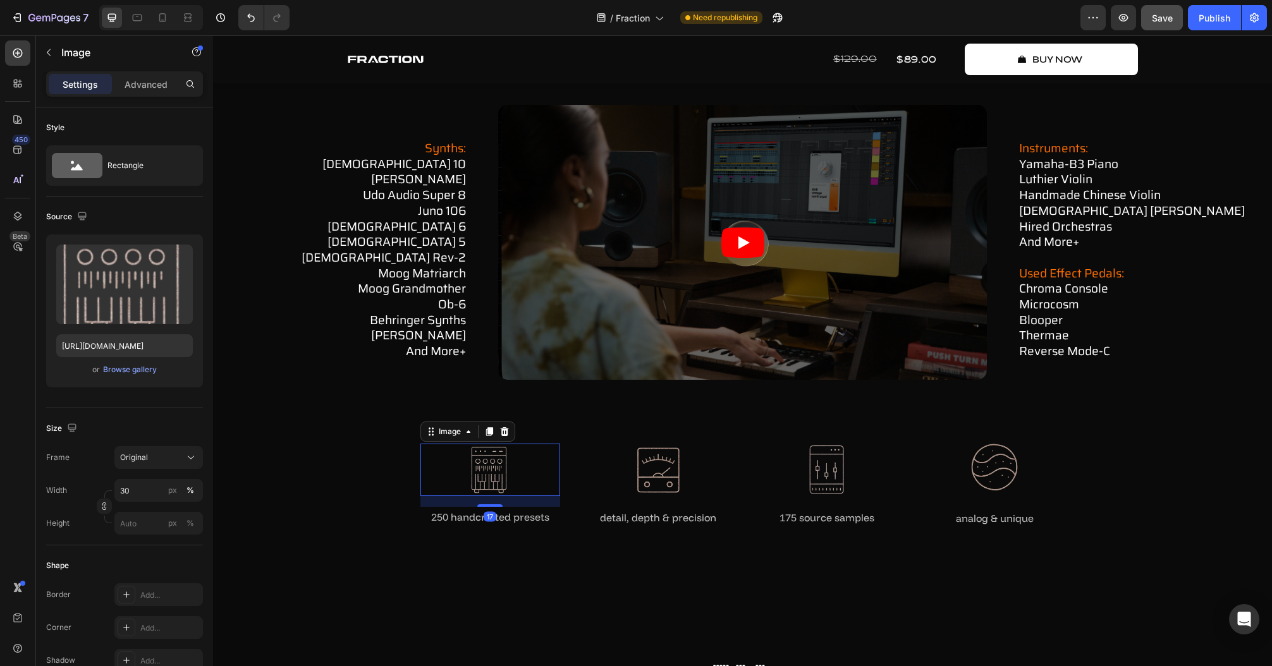
click at [503, 466] on img at bounding box center [490, 470] width 42 height 52
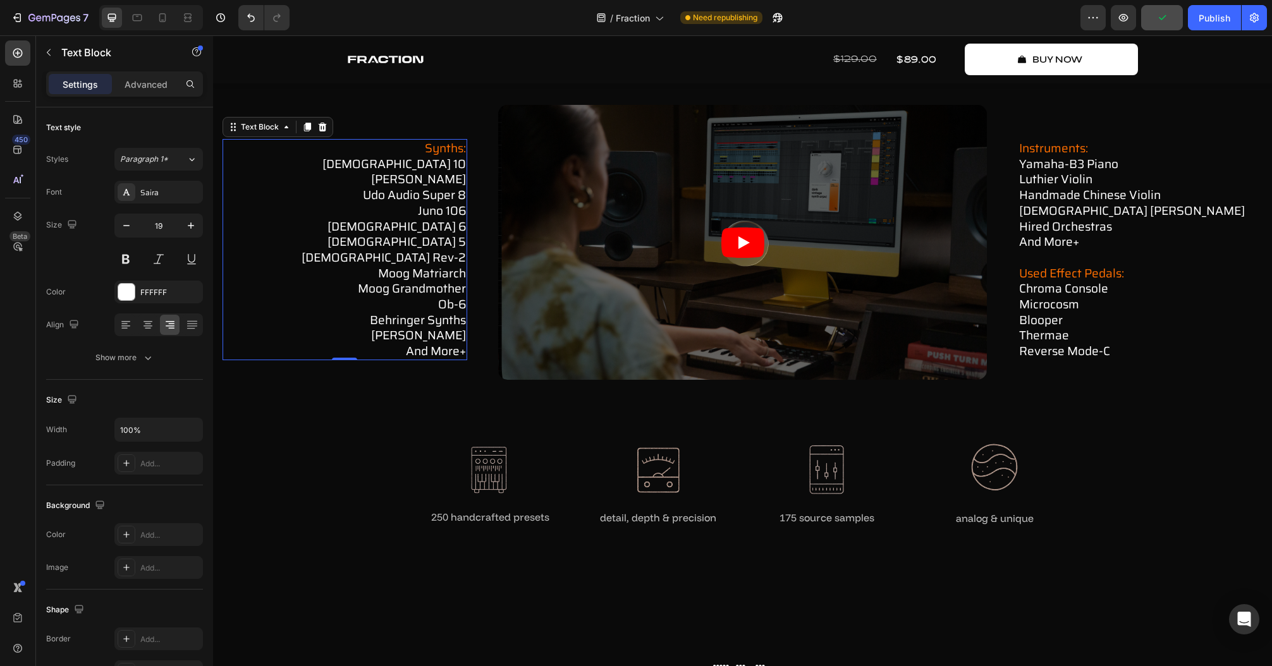
click at [392, 272] on p "udo audio super 8 juno 106 [DEMOGRAPHIC_DATA] 6 prophet 5 [DEMOGRAPHIC_DATA] re…" at bounding box center [345, 273] width 242 height 172
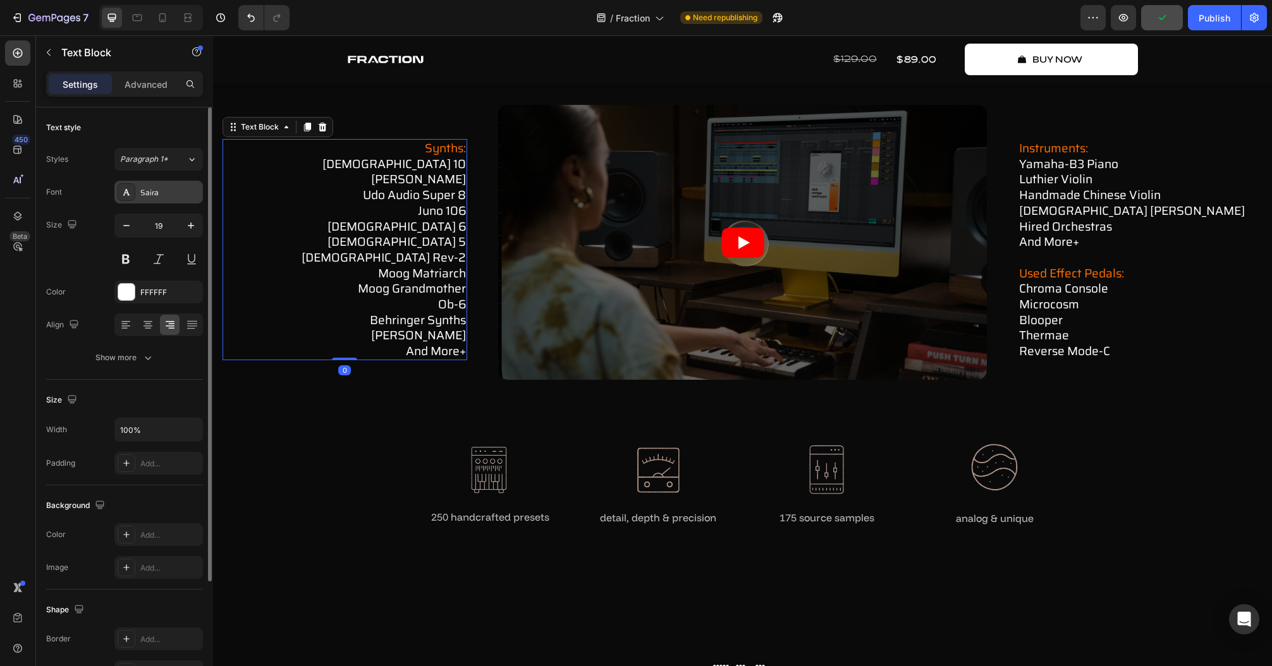
click at [157, 188] on div "Saira" at bounding box center [169, 192] width 59 height 11
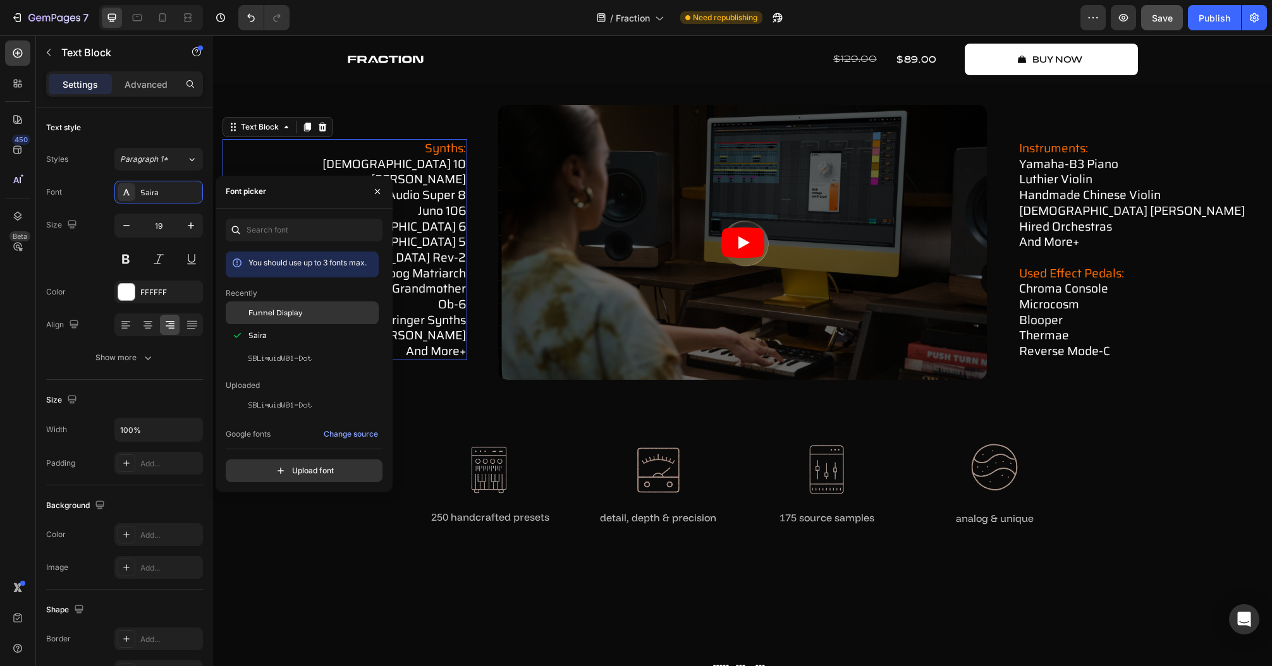
click at [301, 303] on div "Funnel Display" at bounding box center [302, 312] width 153 height 23
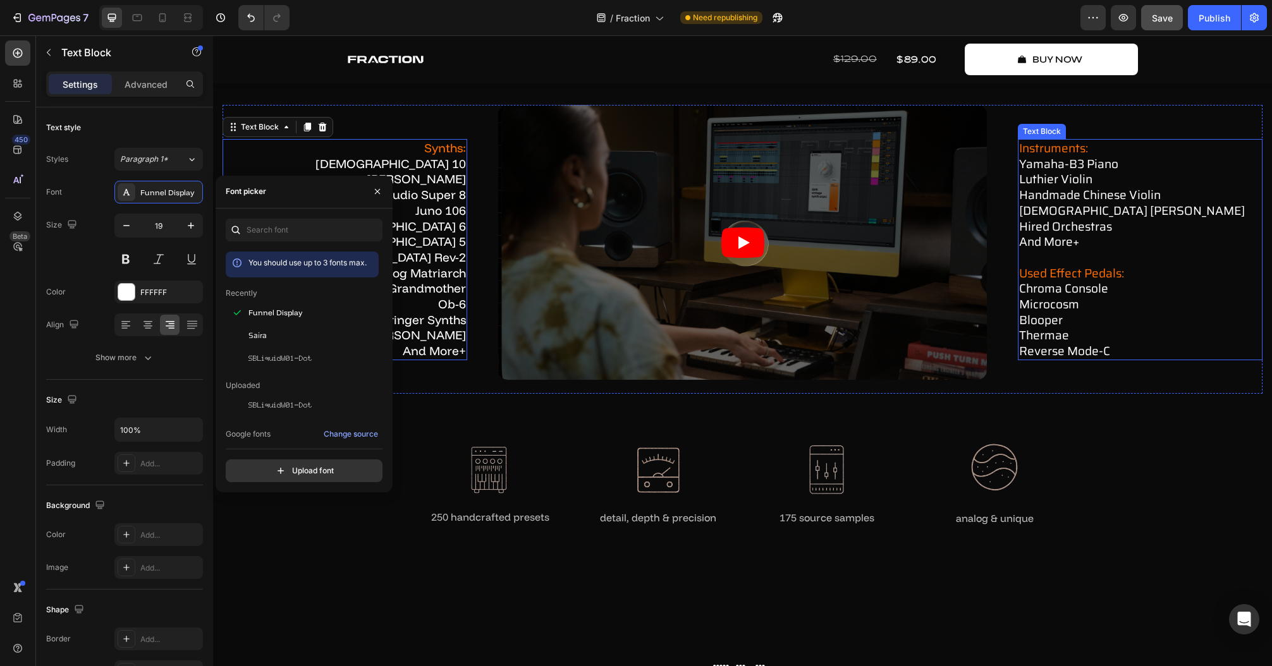
click at [1093, 253] on p "used effect pedals: chroma console microcosm blooper thermae reverse mode-c" at bounding box center [1140, 304] width 242 height 109
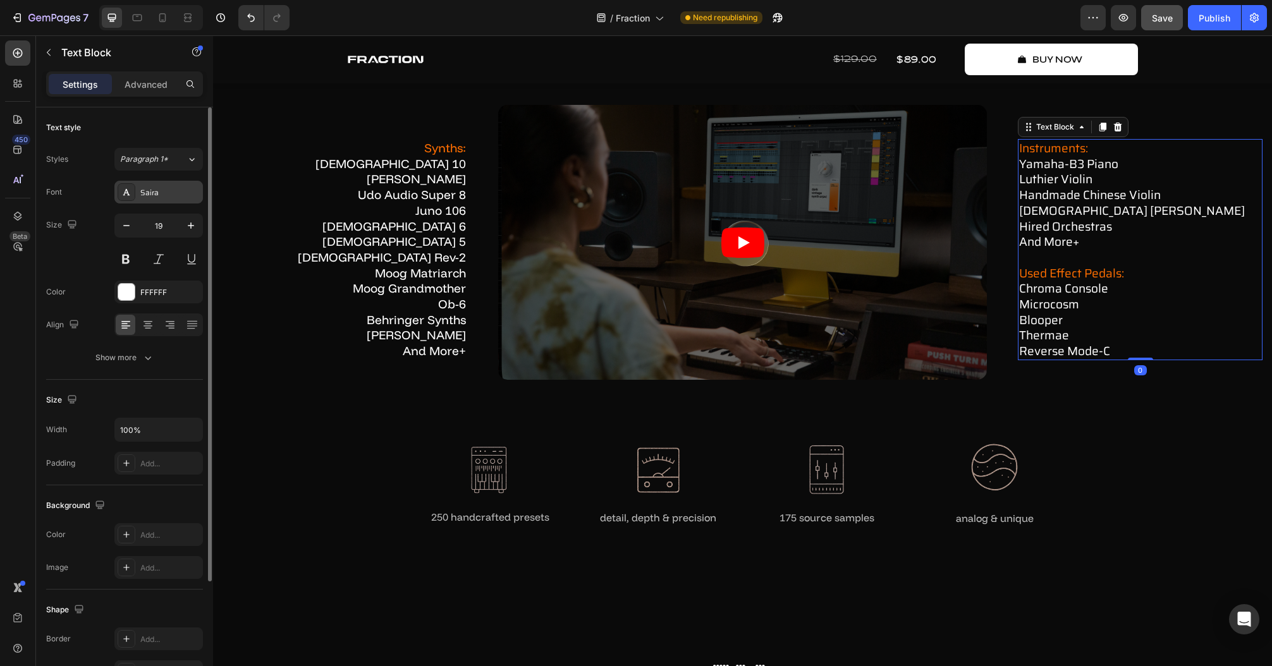
click at [159, 196] on div "Saira" at bounding box center [169, 192] width 59 height 11
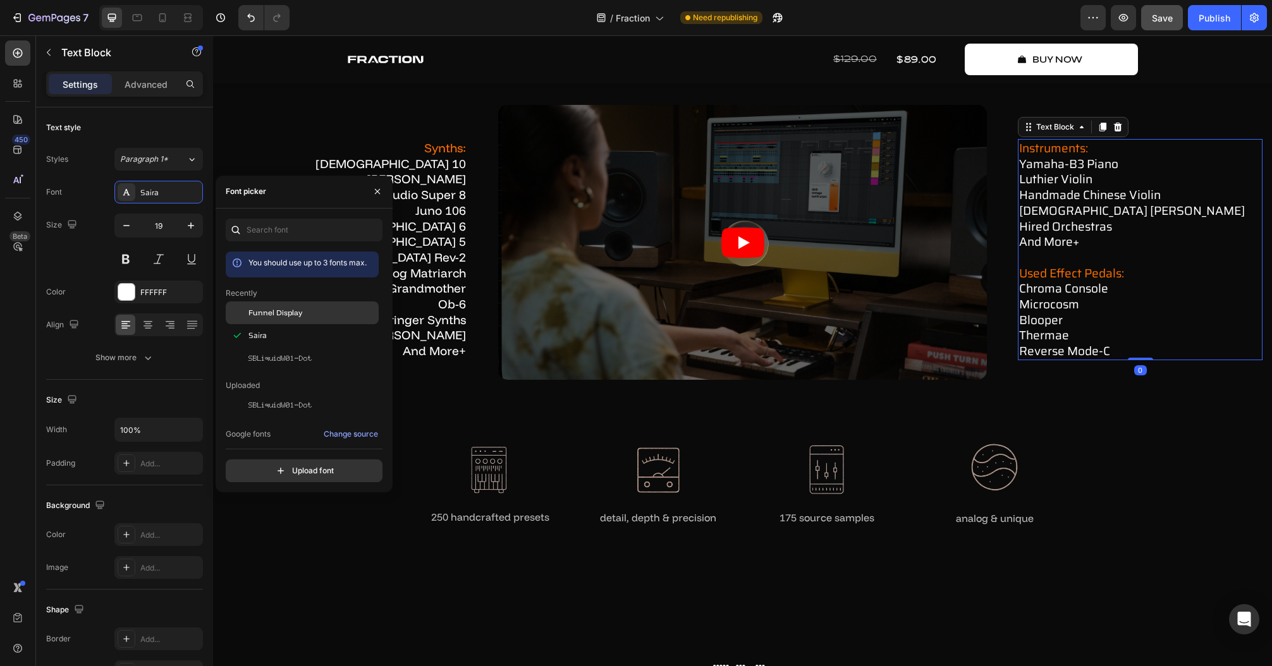
click at [320, 307] on div "Funnel Display" at bounding box center [312, 312] width 128 height 11
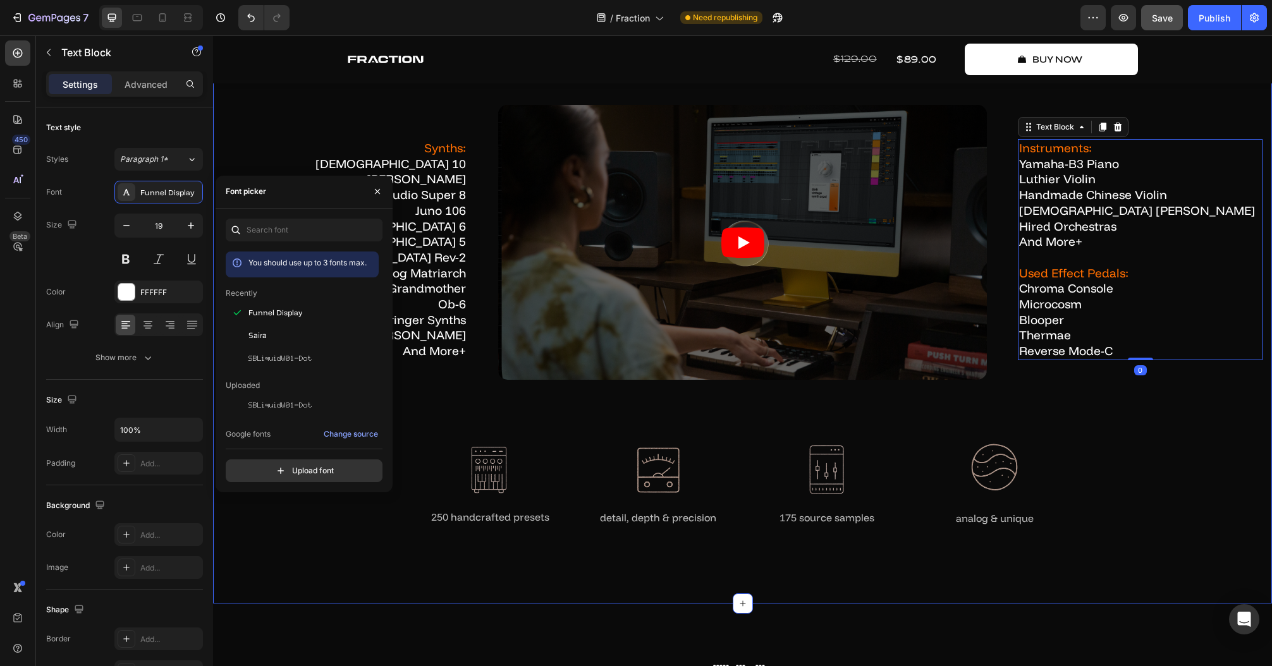
click at [1133, 592] on div "how fraction works Text Block in-depth showcase Heading Watch how Fraction oper…" at bounding box center [742, 244] width 1059 height 717
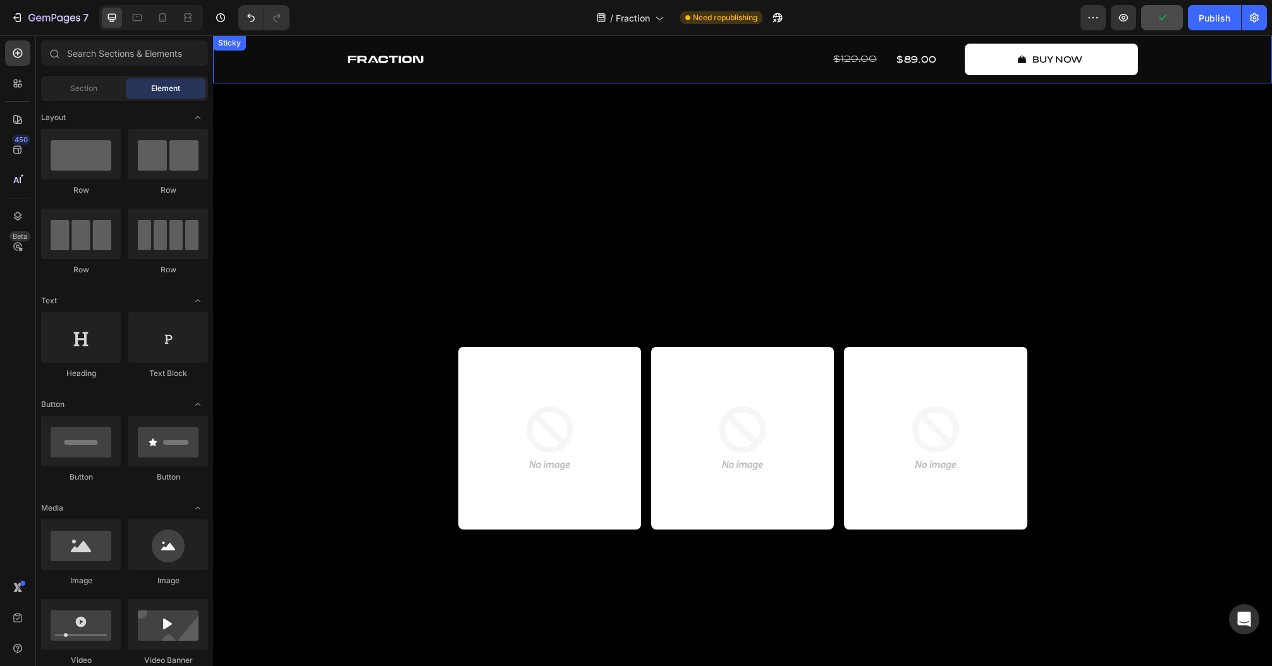
scroll to position [366, 0]
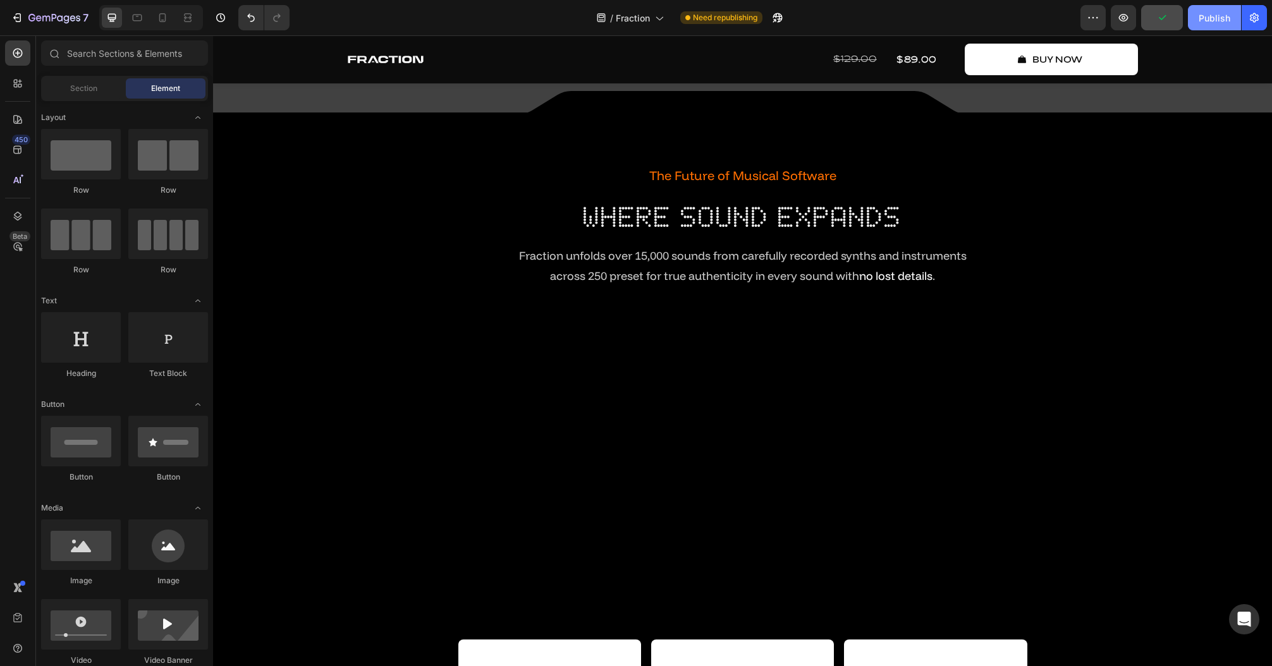
click at [1205, 15] on div "Publish" at bounding box center [1214, 17] width 32 height 13
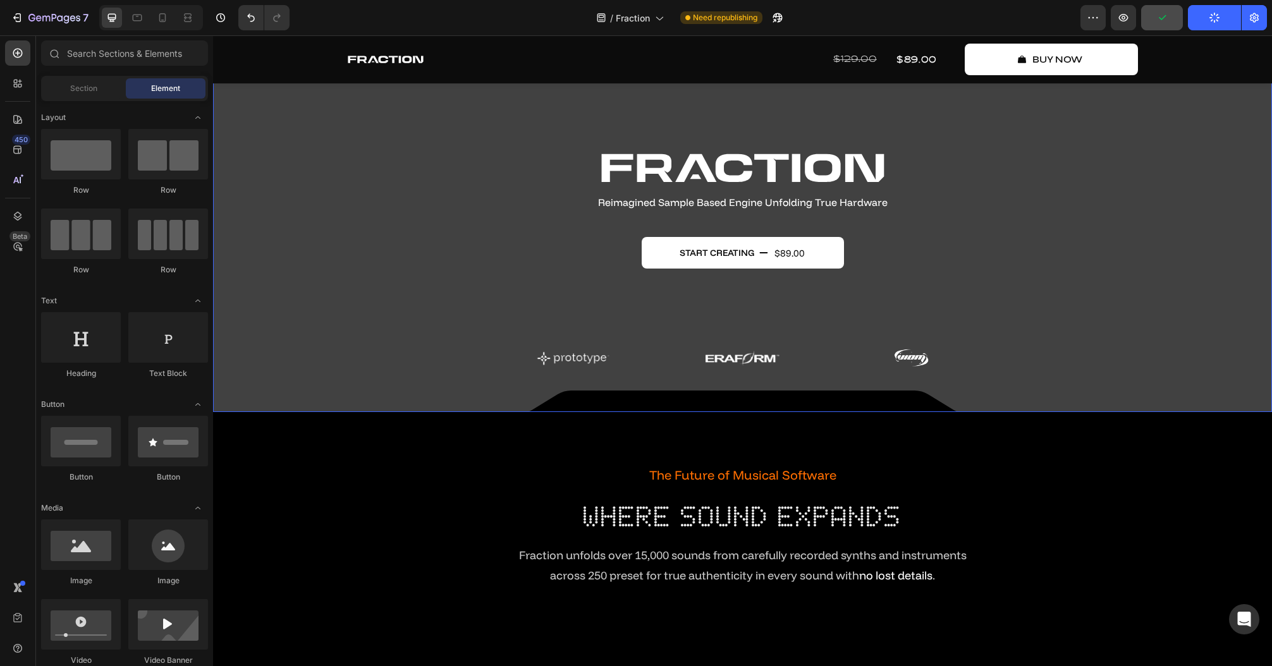
scroll to position [0, 0]
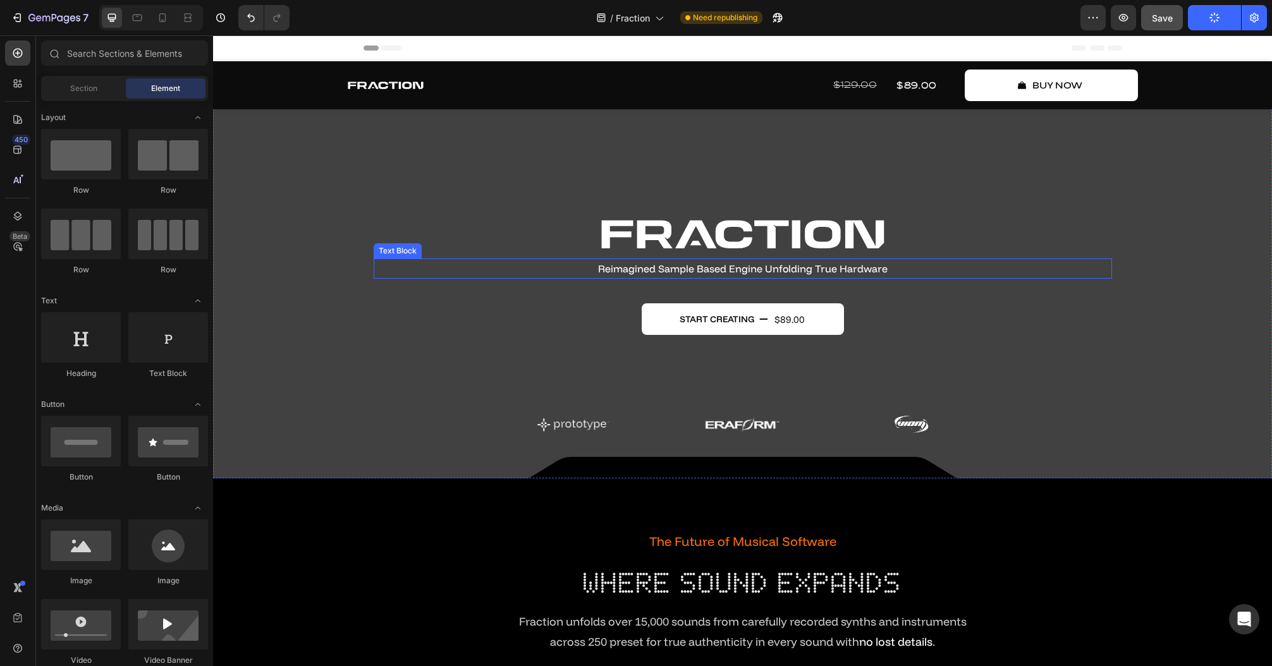
click at [656, 265] on p "Reimagined Sample Based Engine Unfolding True Hardware" at bounding box center [743, 269] width 736 height 18
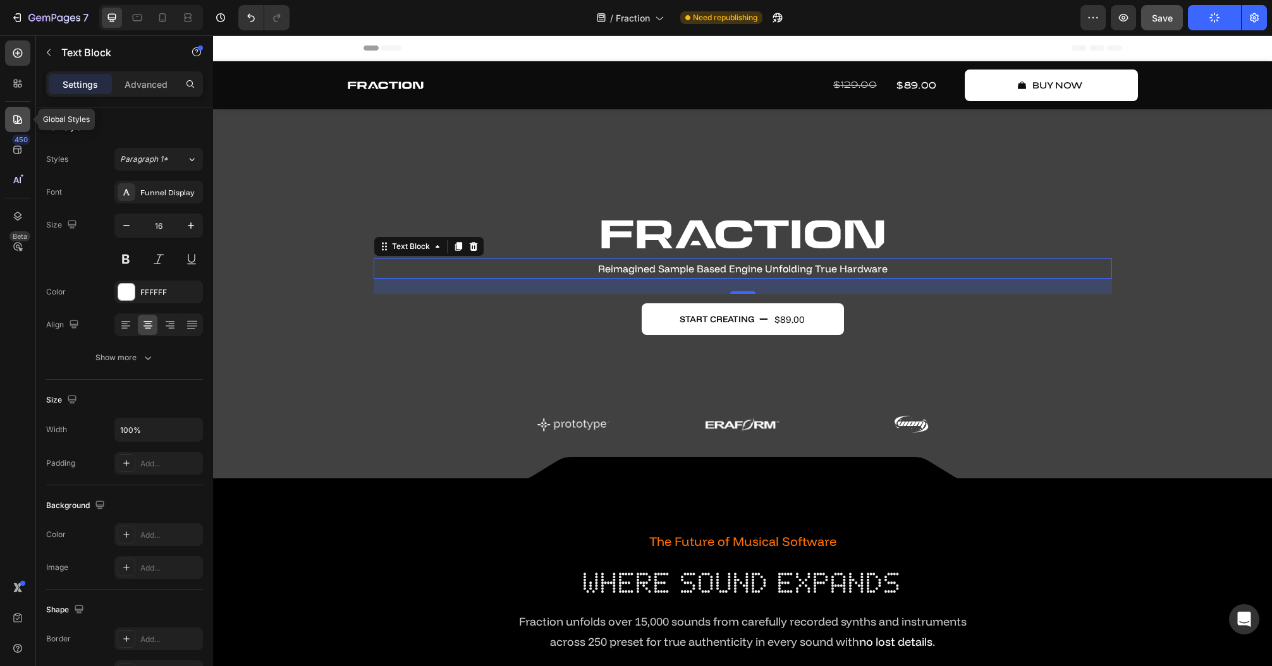
click at [14, 124] on icon at bounding box center [17, 119] width 13 height 13
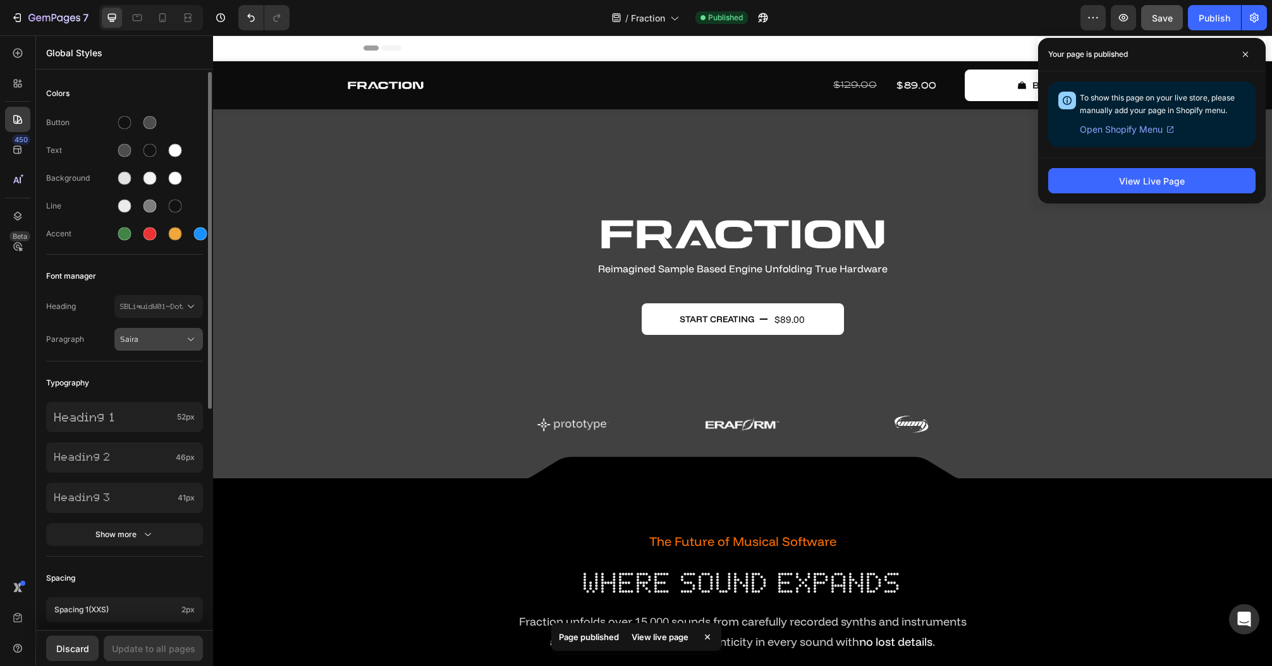
click at [144, 339] on span "Saira" at bounding box center [152, 339] width 64 height 11
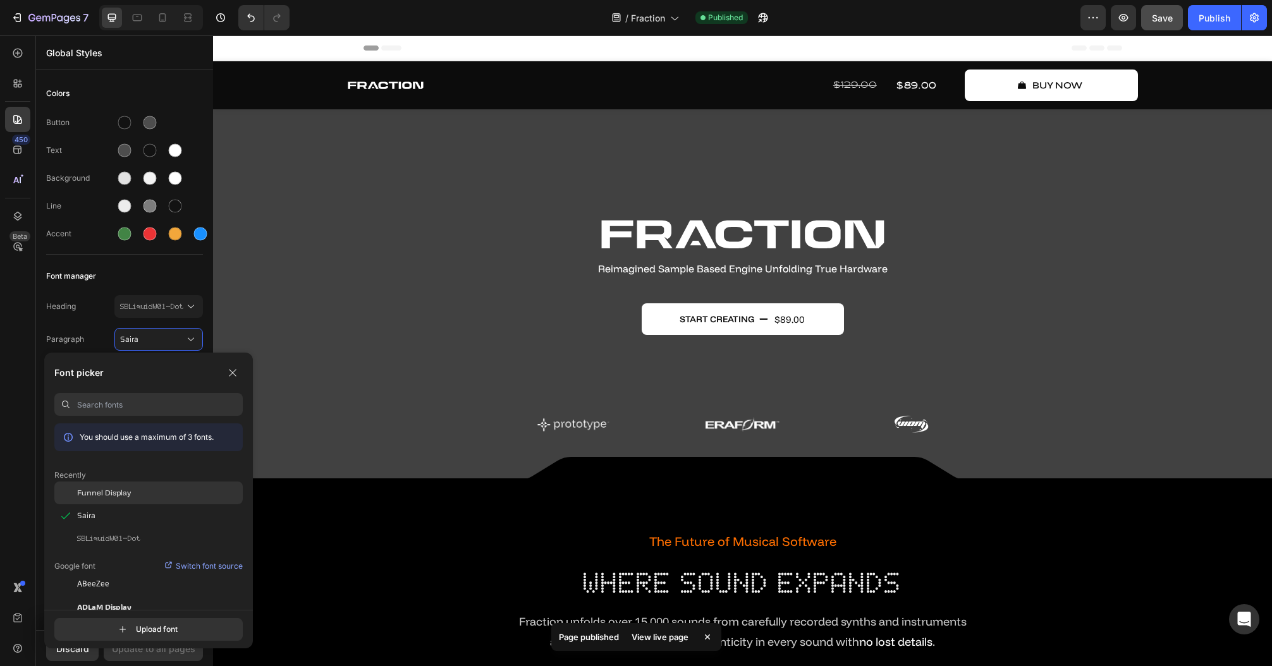
click at [145, 492] on div "Funnel Display" at bounding box center [160, 492] width 166 height 11
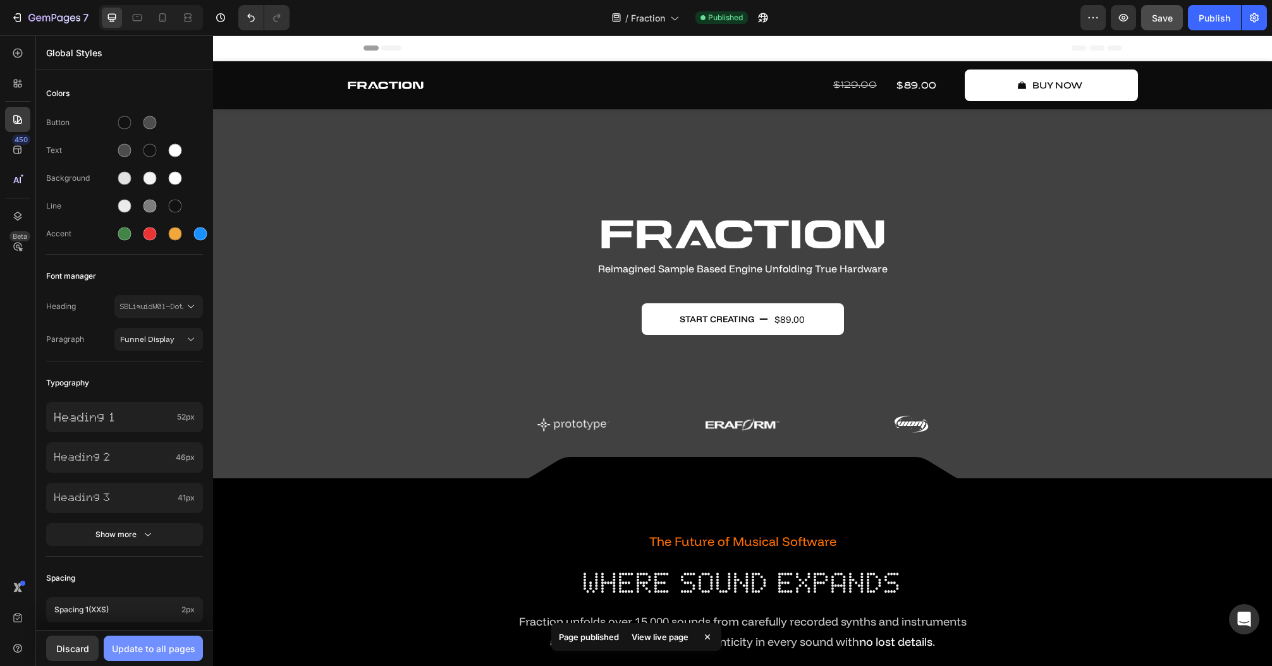
click at [159, 650] on div "Update to all pages" at bounding box center [153, 648] width 83 height 13
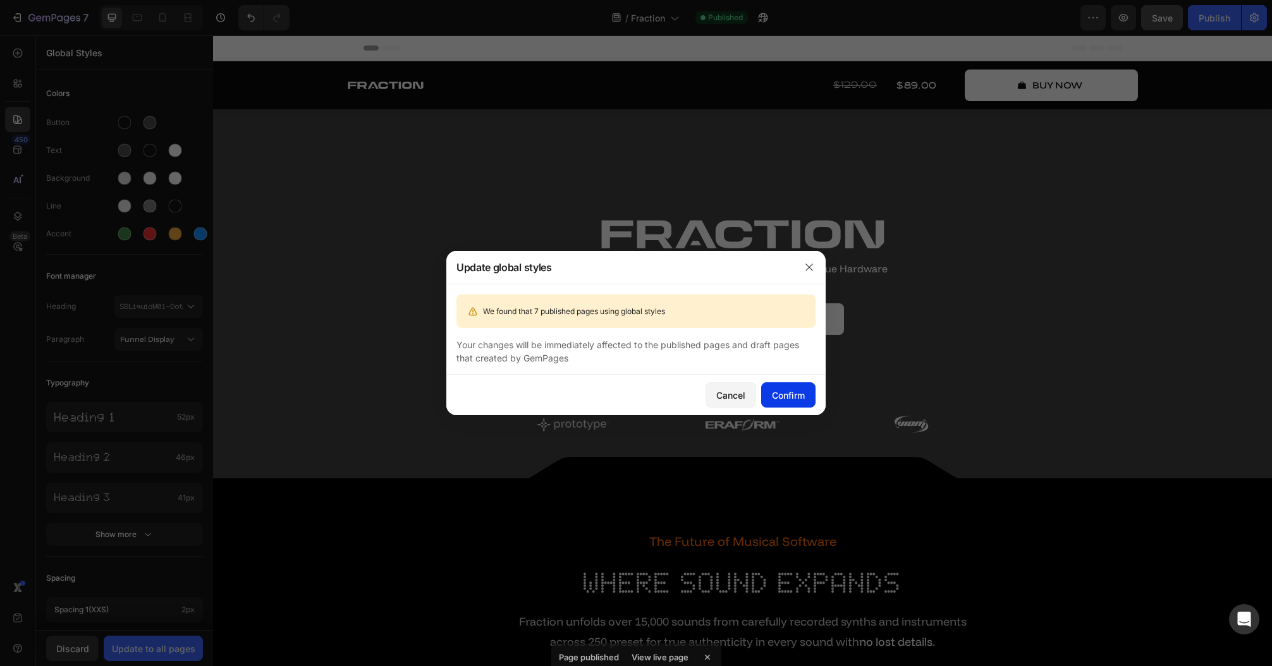
click at [799, 395] on div "Confirm" at bounding box center [788, 395] width 33 height 13
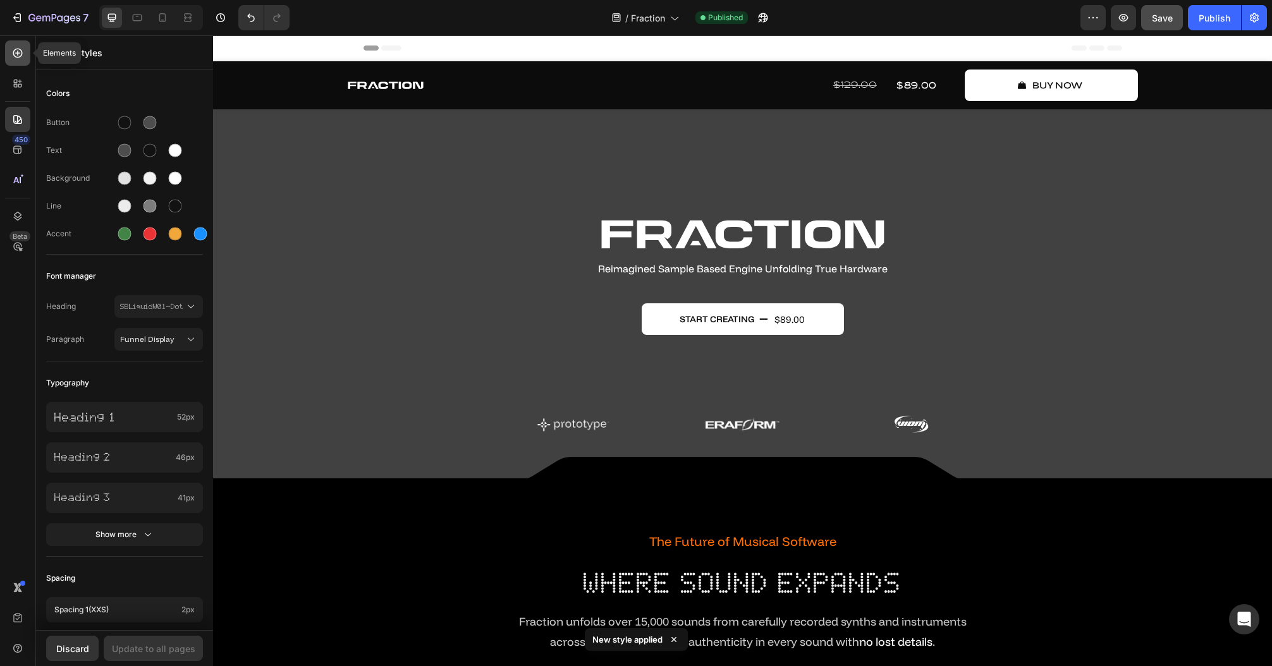
click at [18, 52] on icon at bounding box center [17, 53] width 13 height 13
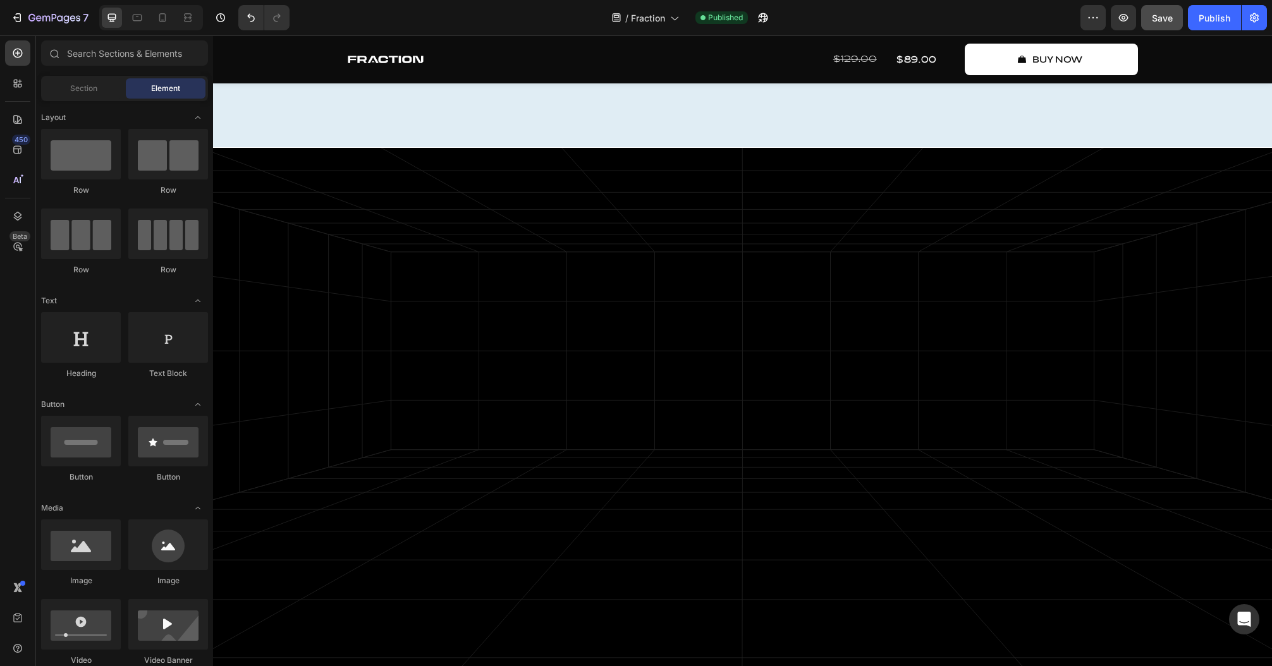
scroll to position [6013, 0]
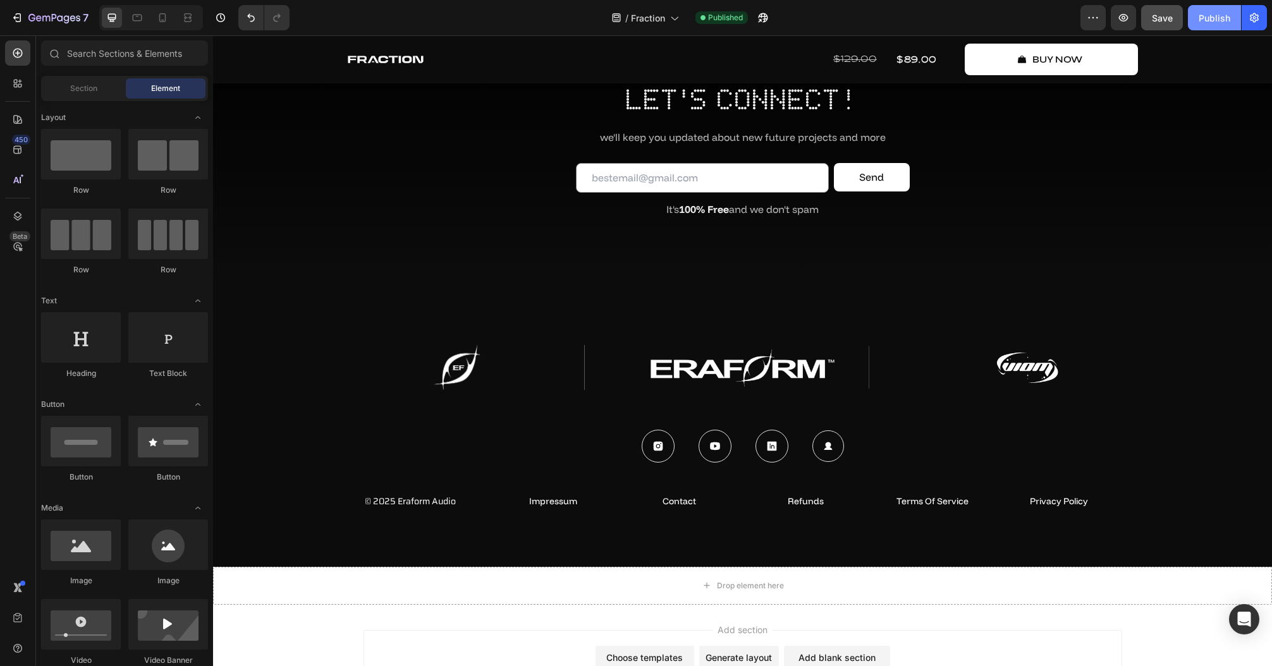
click at [1215, 14] on div "Publish" at bounding box center [1214, 17] width 32 height 13
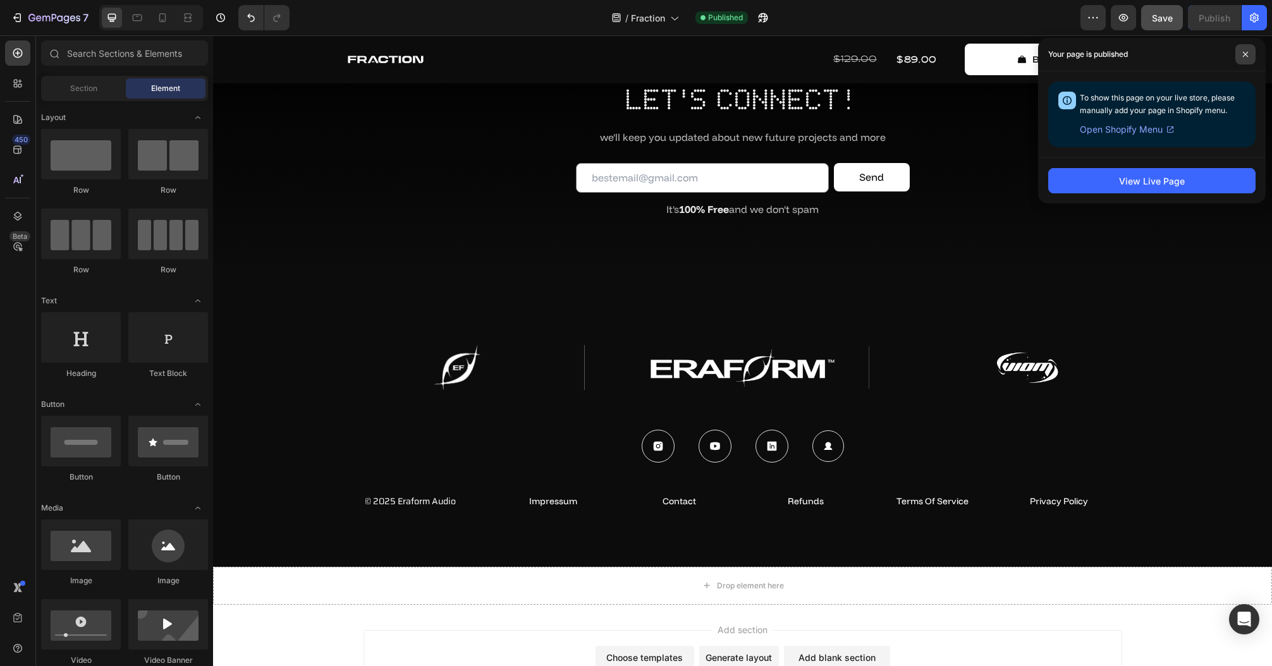
click at [1239, 54] on span at bounding box center [1245, 54] width 20 height 20
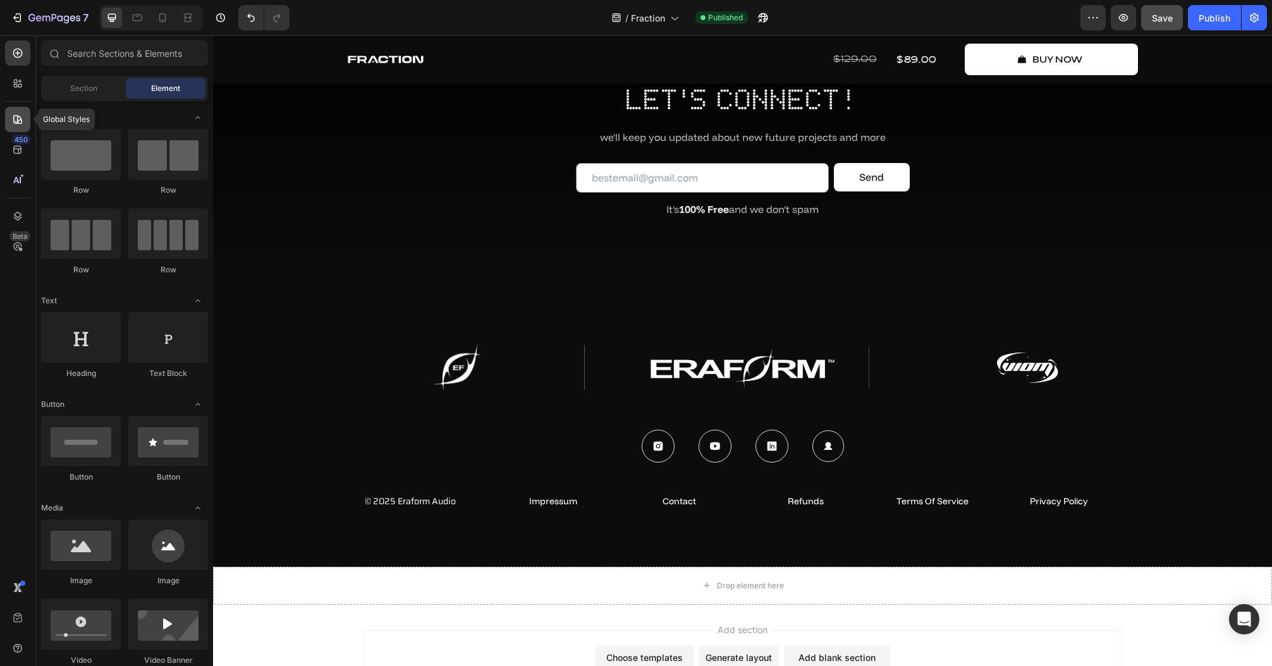
click at [15, 126] on div at bounding box center [17, 119] width 25 height 25
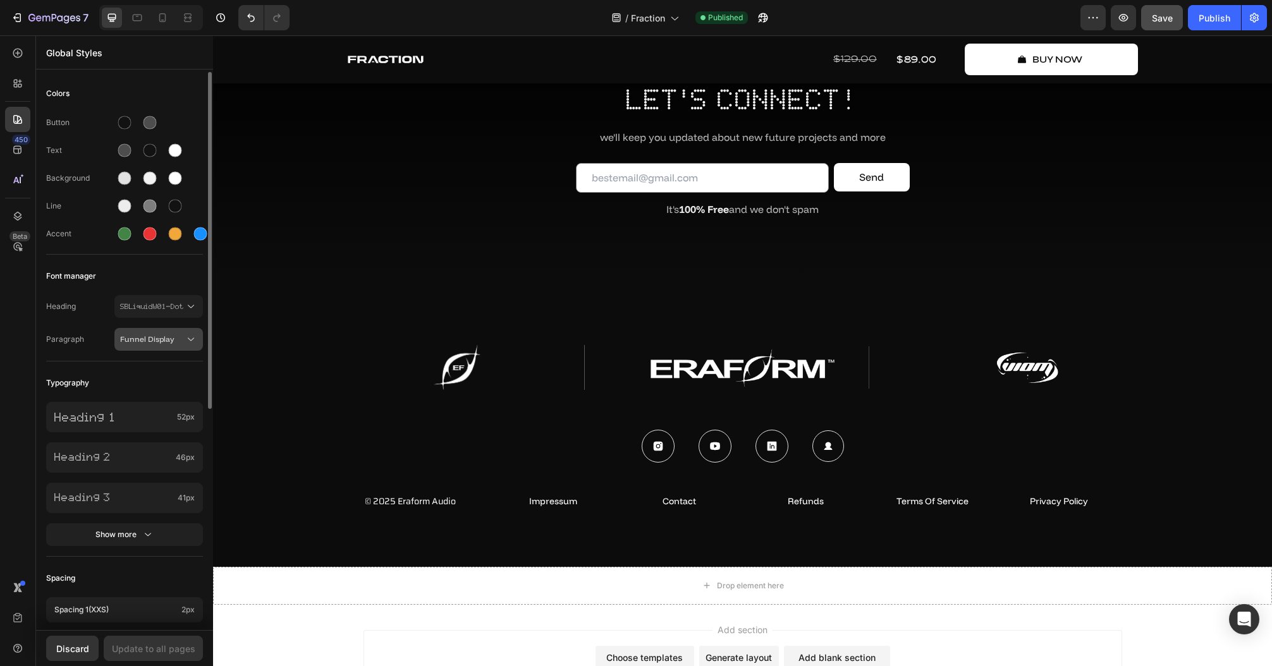
click at [168, 344] on div "Funnel Display" at bounding box center [158, 339] width 77 height 13
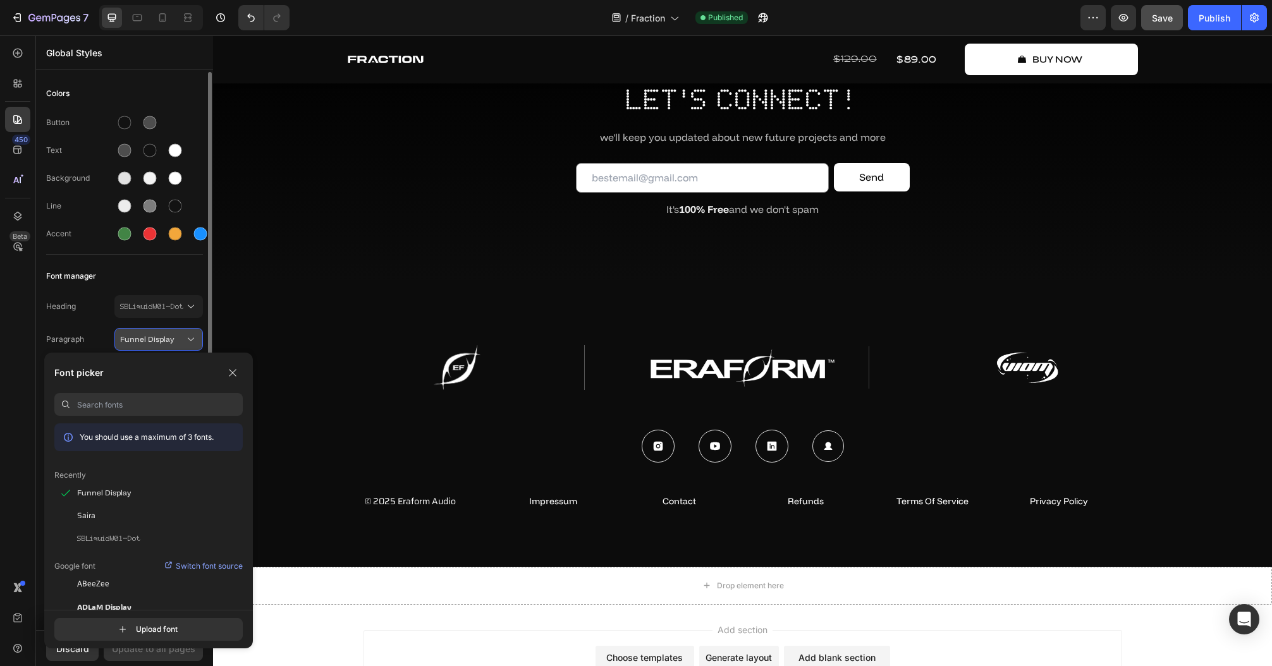
click at [168, 344] on div "Funnel Display" at bounding box center [158, 339] width 77 height 13
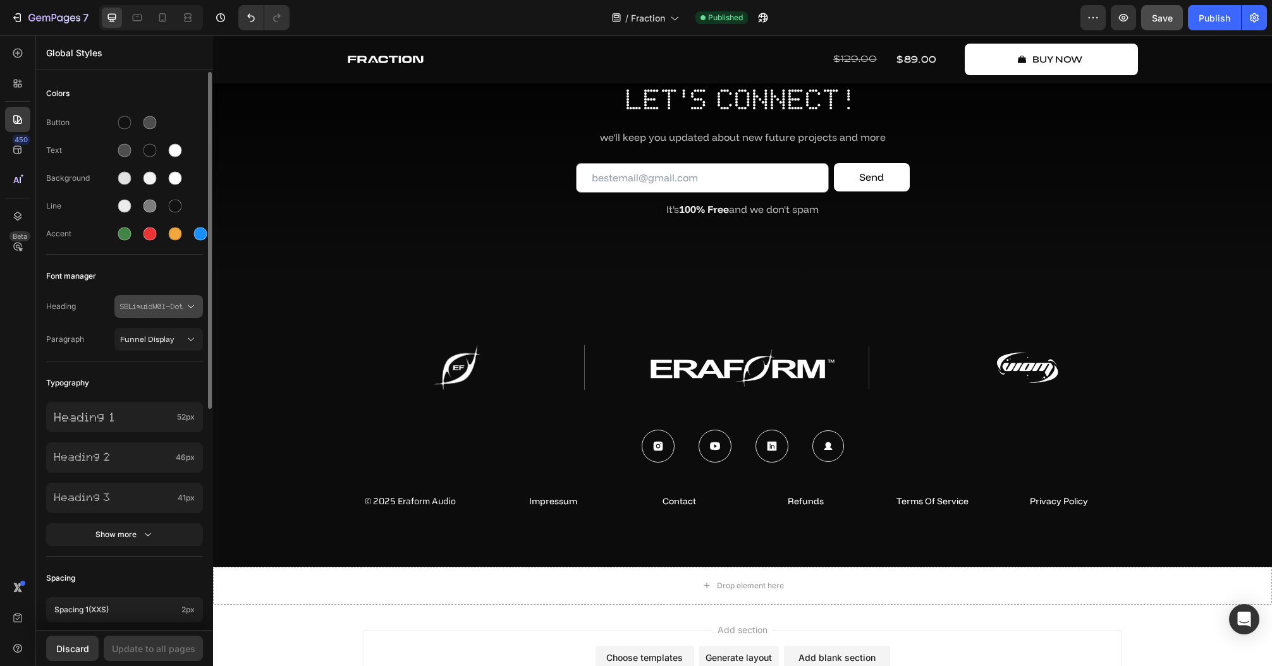
click at [167, 308] on span "SBLiquidW01-Dot" at bounding box center [152, 306] width 64 height 11
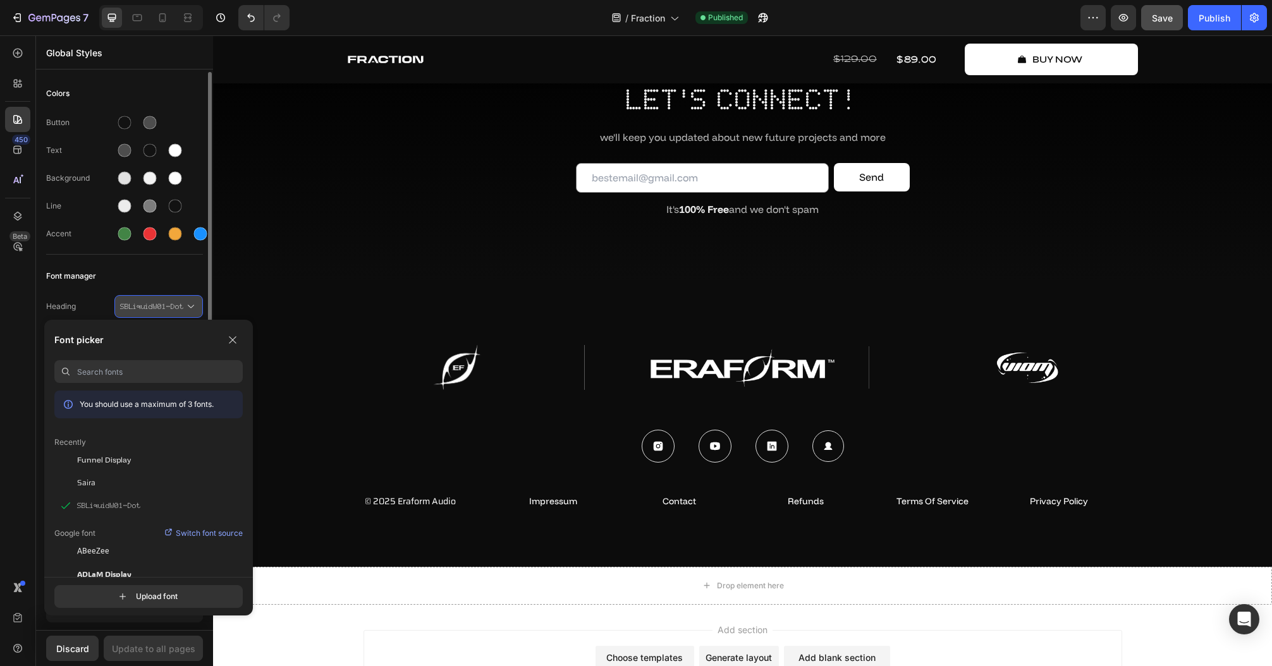
click at [167, 308] on span "SBLiquidW01-Dot" at bounding box center [152, 306] width 64 height 11
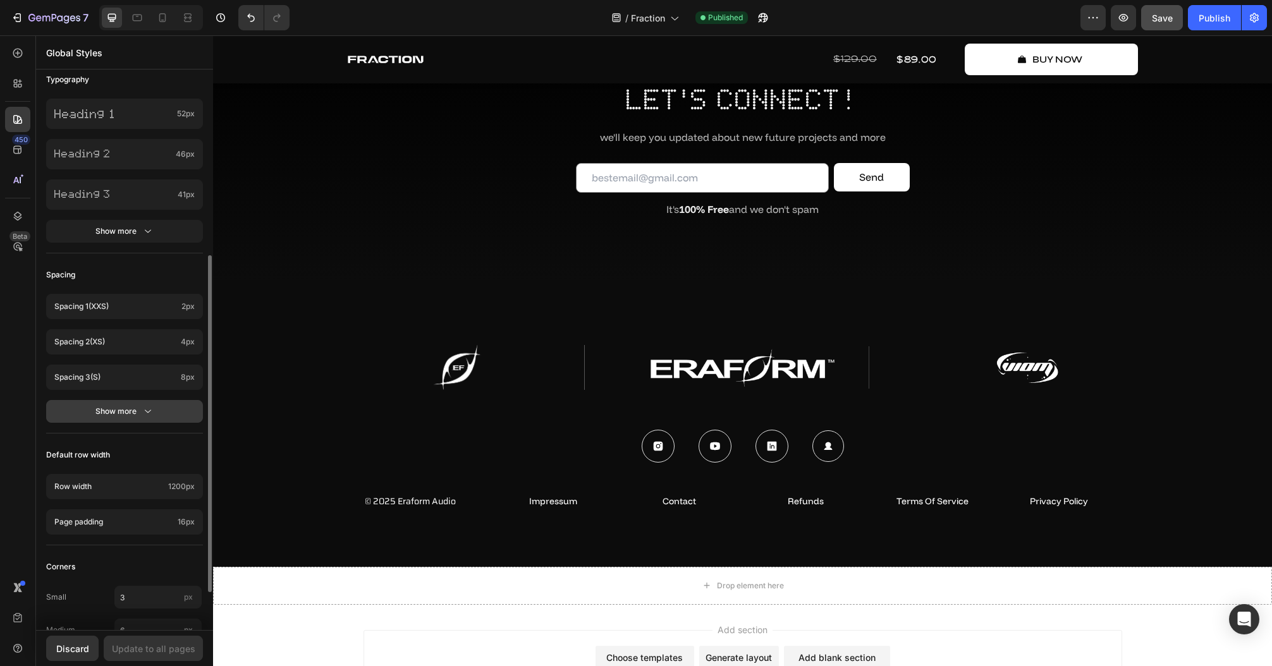
scroll to position [367, 0]
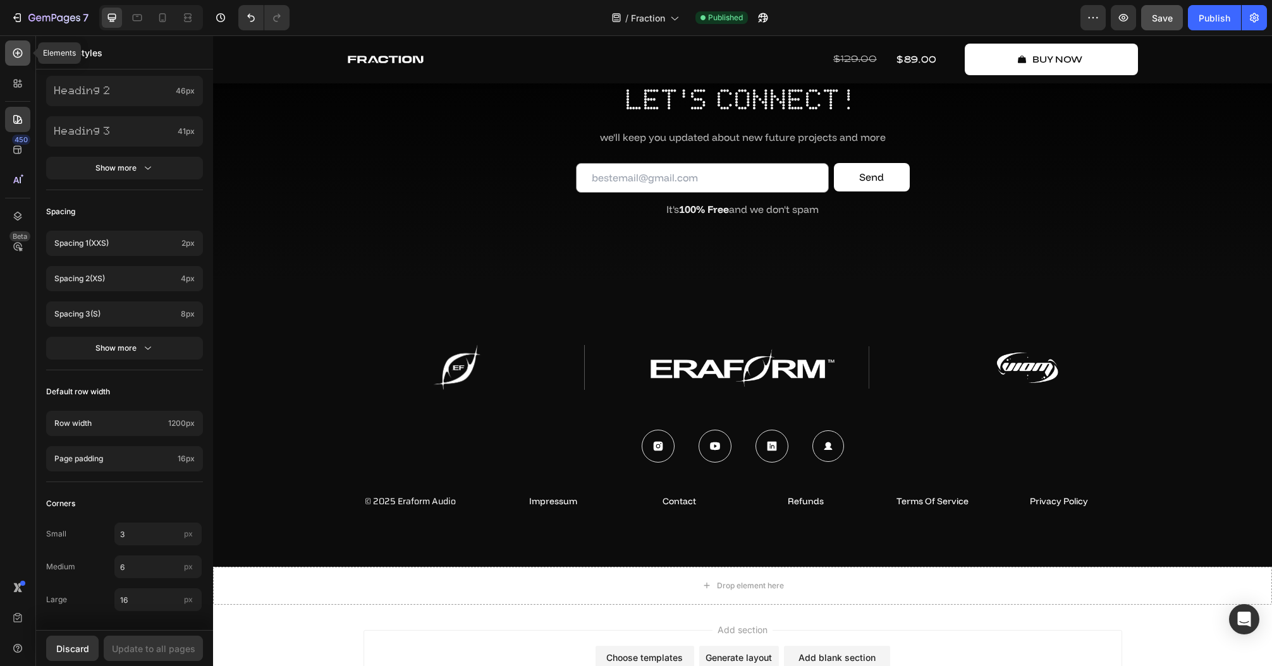
click at [15, 56] on icon at bounding box center [17, 53] width 9 height 9
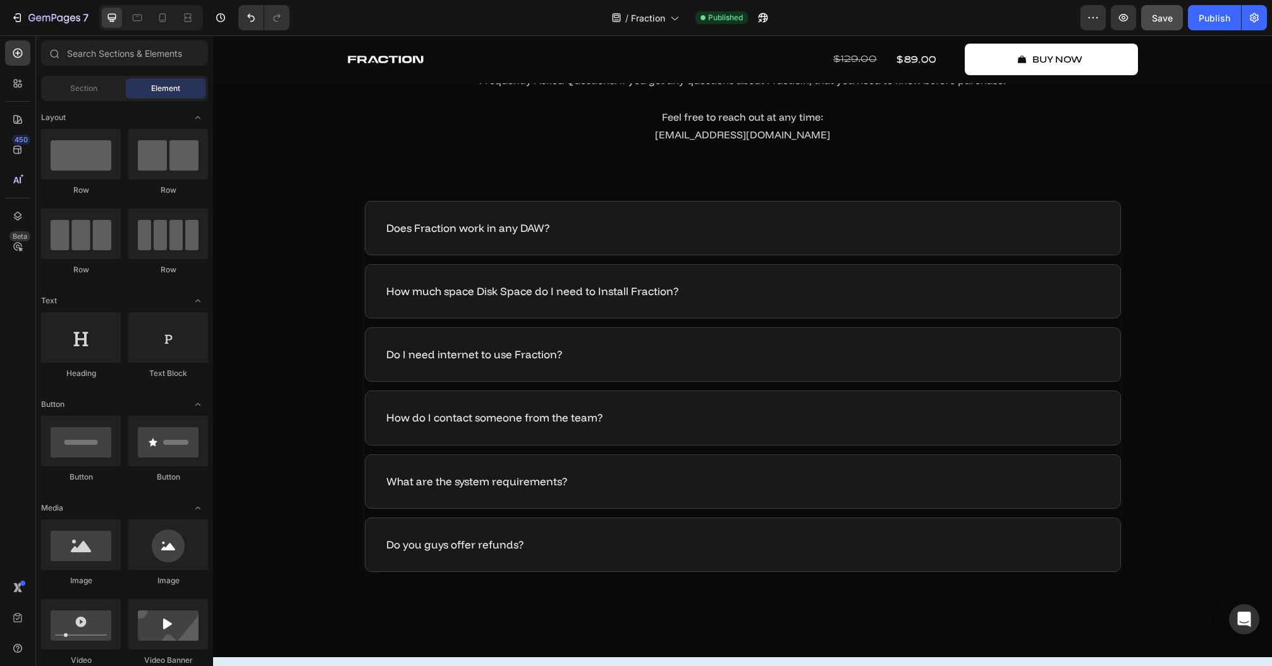
scroll to position [4957, 0]
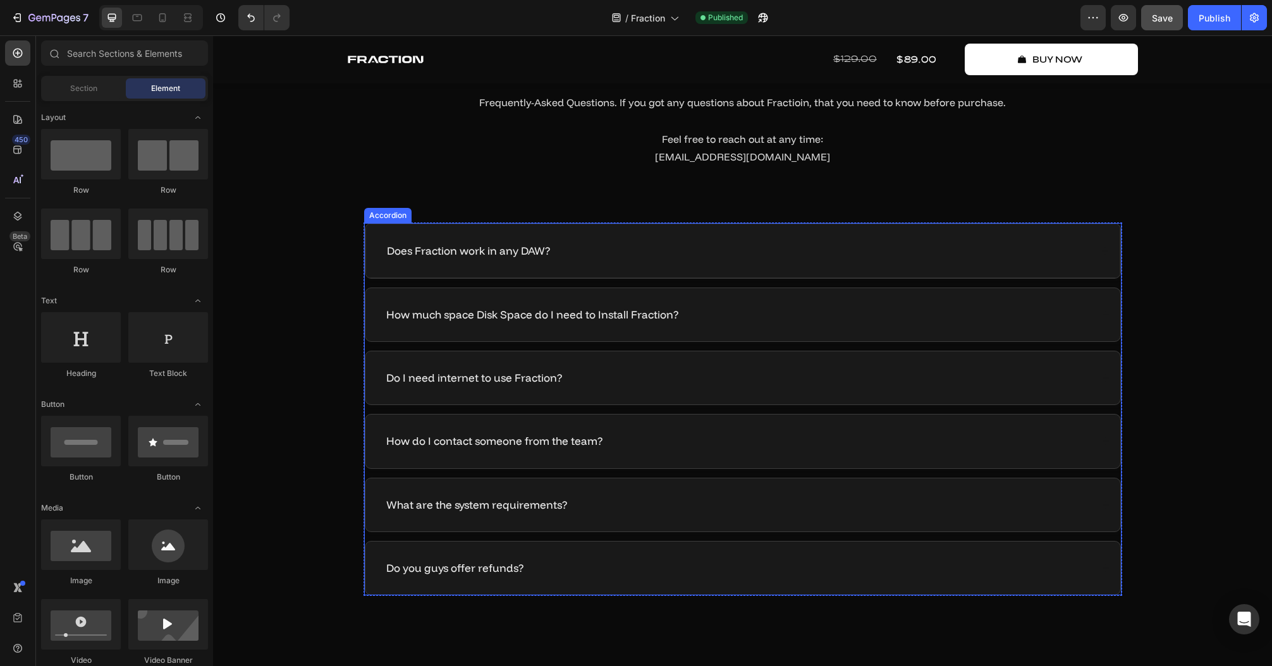
click at [641, 241] on div "Does Fraction work in any DAW?" at bounding box center [742, 251] width 755 height 54
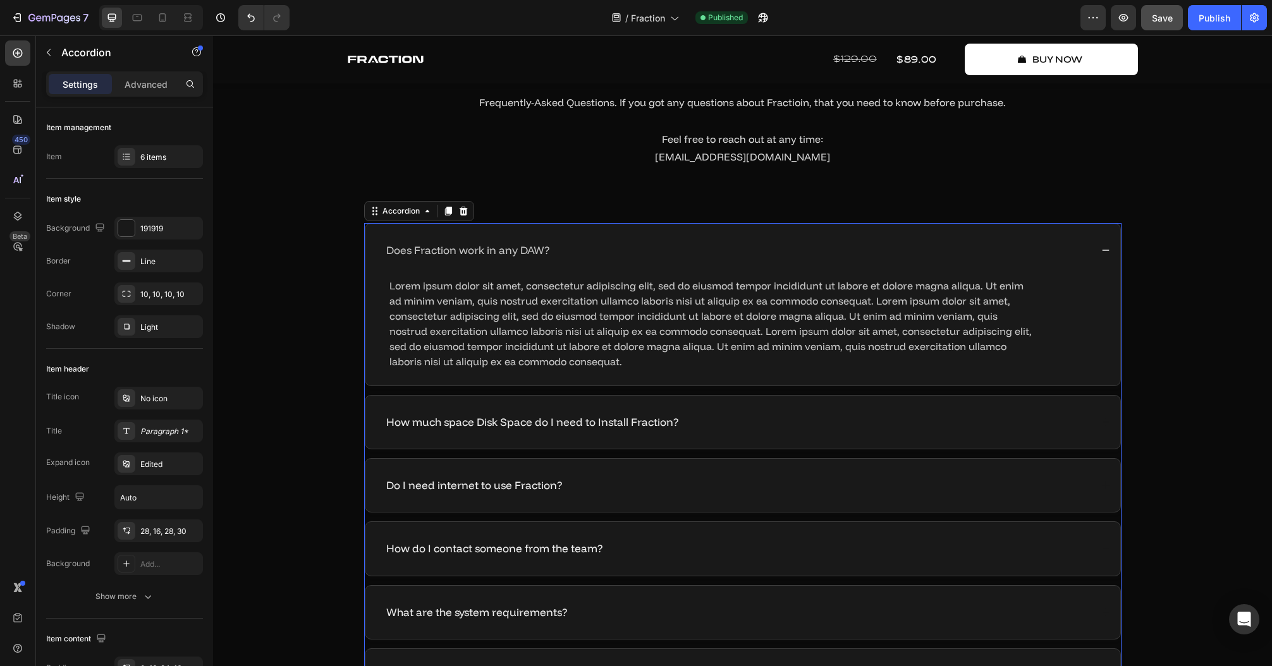
click at [641, 241] on div "Does Fraction work in any DAW?" at bounding box center [737, 250] width 707 height 18
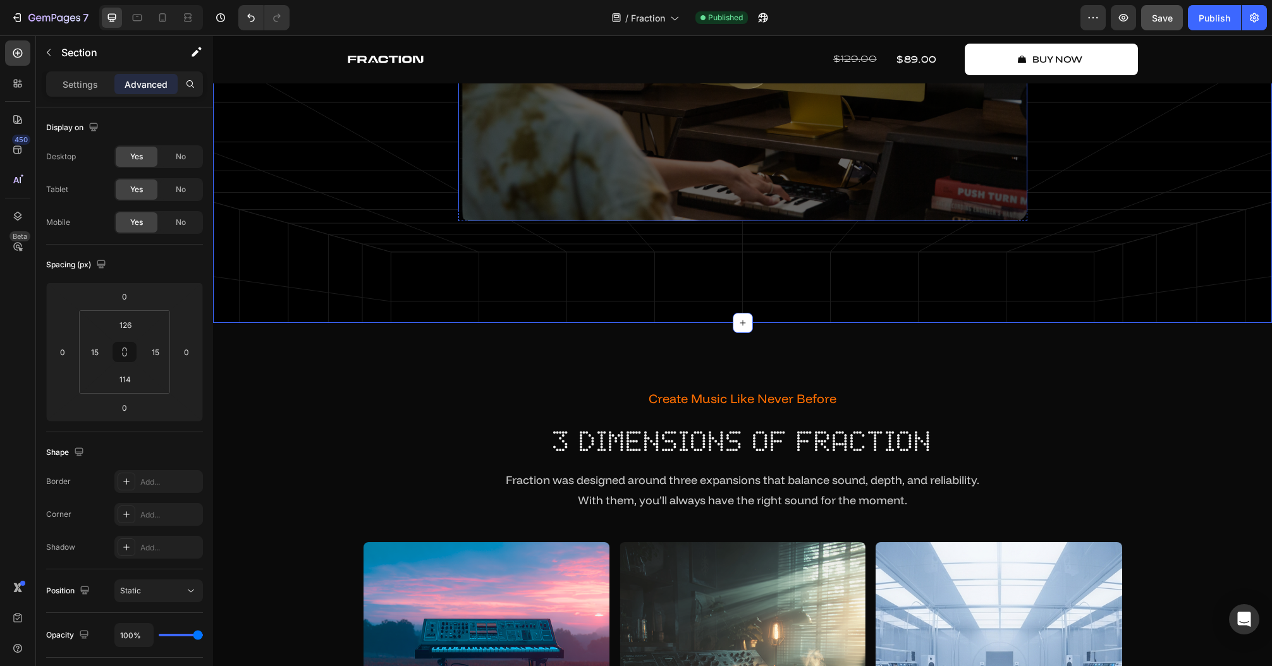
scroll to position [1970, 0]
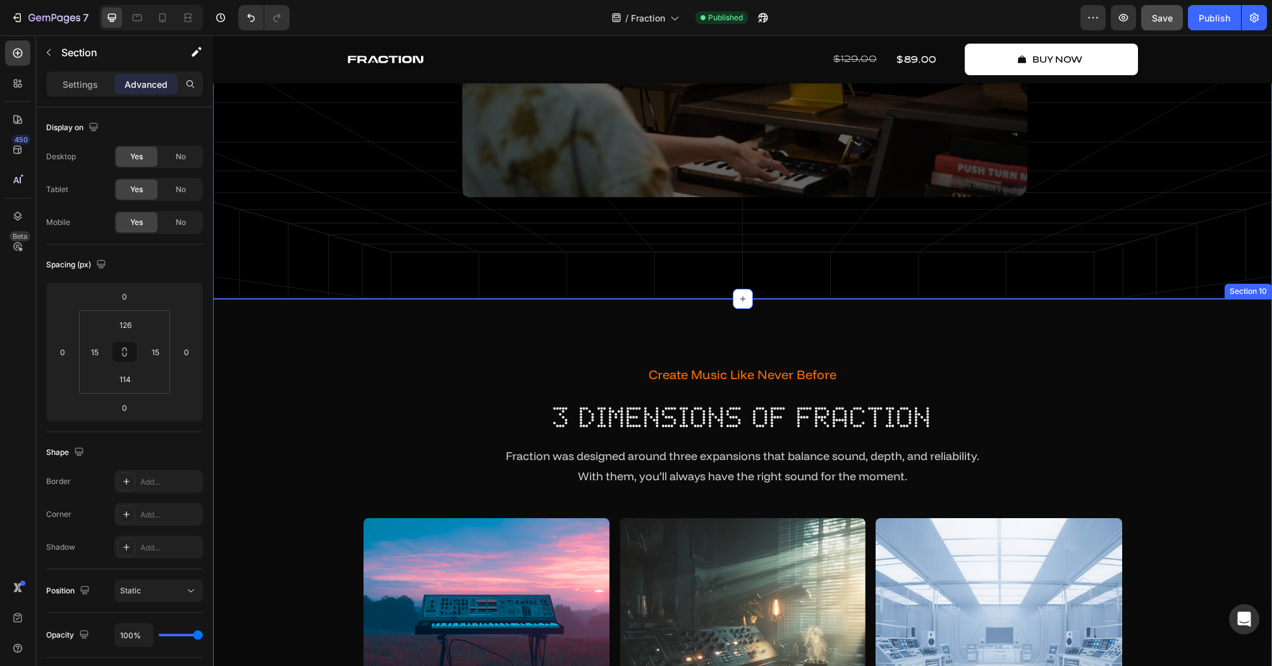
click at [1197, 392] on div "Create Music Like Never Before Text Block 3 dimensions of fraction Heading Frac…" at bounding box center [742, 563] width 1040 height 402
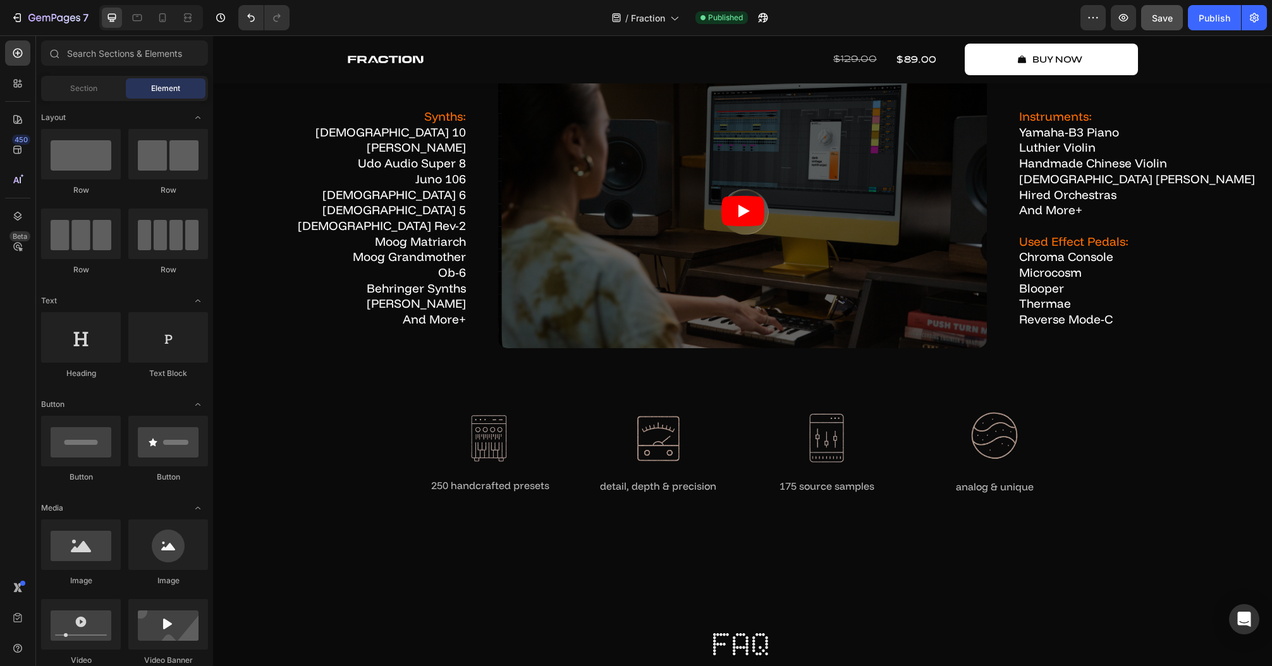
scroll to position [4335, 0]
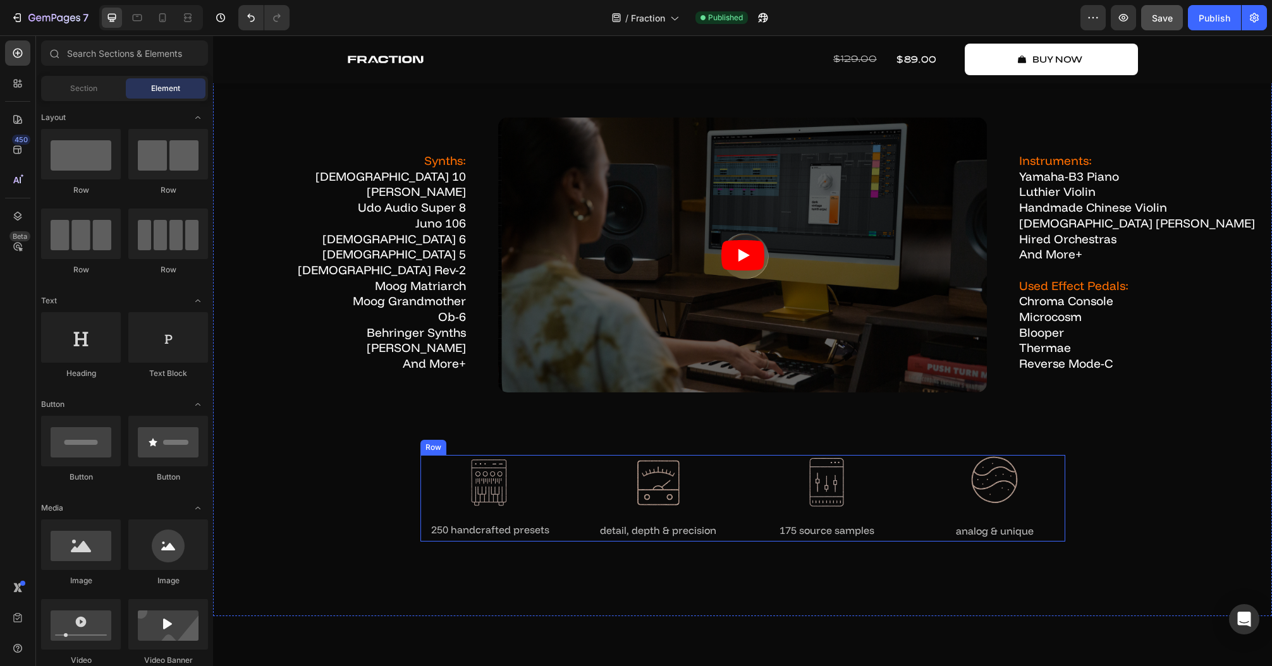
drag, startPoint x: 497, startPoint y: 498, endPoint x: 511, endPoint y: 489, distance: 16.5
click at [497, 498] on img at bounding box center [490, 482] width 42 height 52
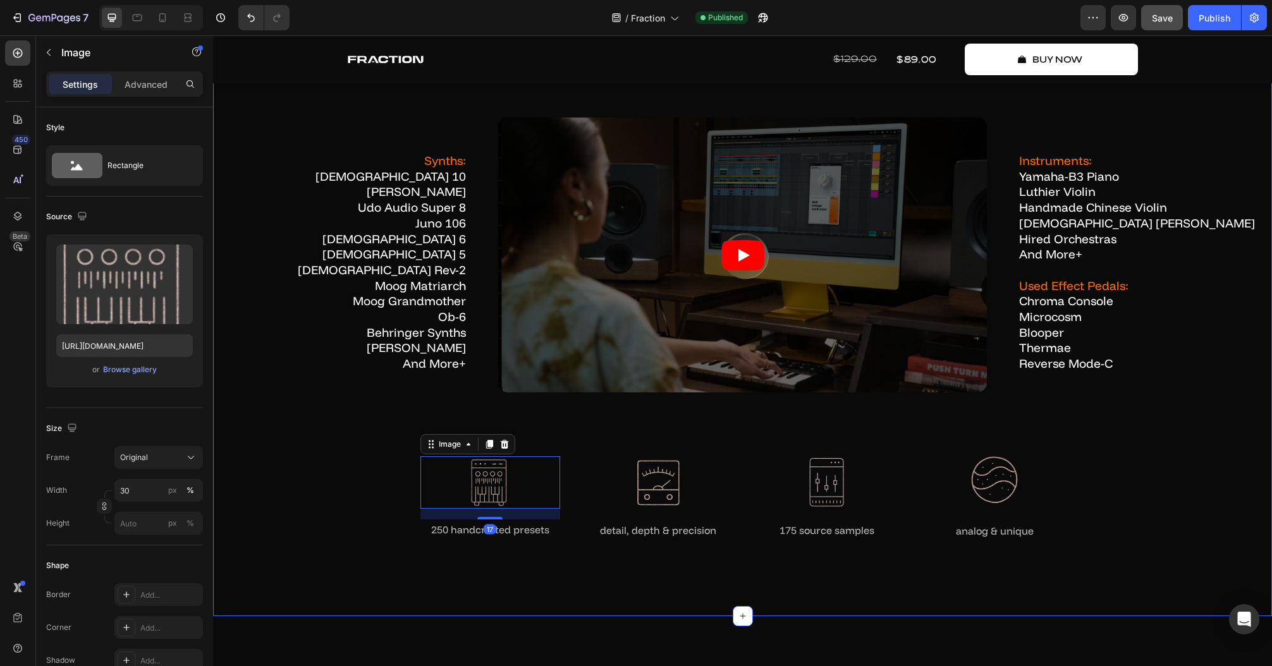
click at [700, 415] on div "how fraction works Text Block in-depth showcase Heading Watch how Fraction oper…" at bounding box center [742, 257] width 1040 height 606
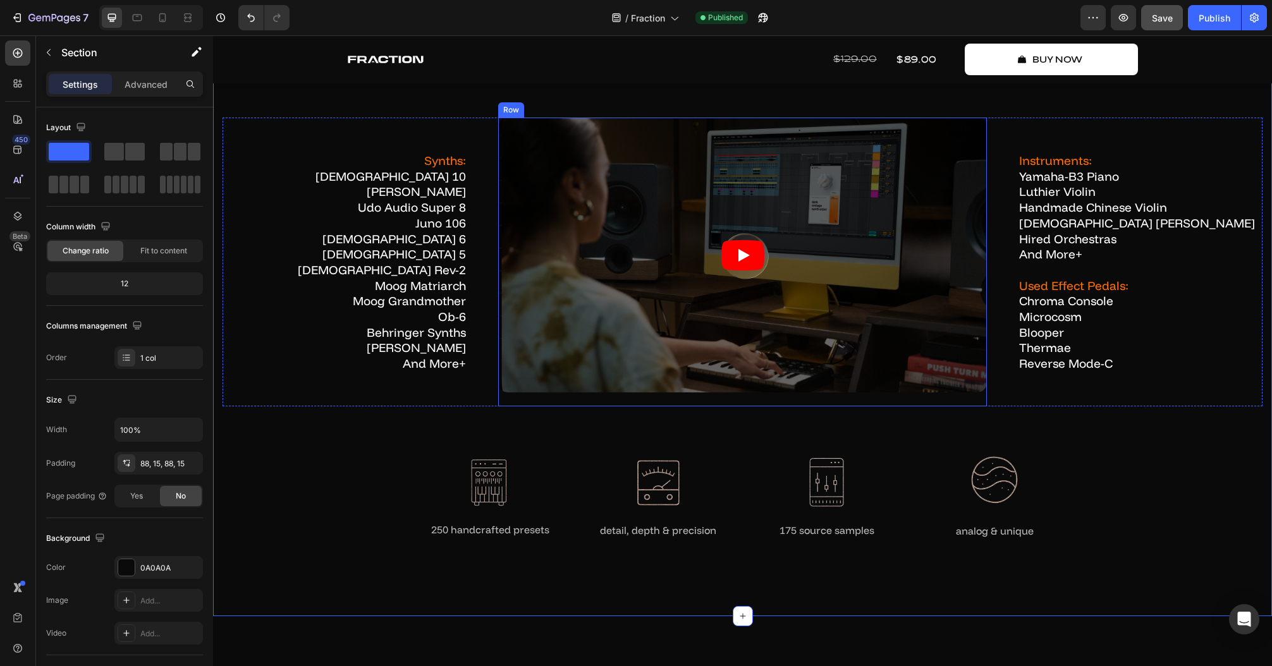
click at [714, 403] on div "Video" at bounding box center [742, 262] width 489 height 289
click at [599, 440] on div "how fraction works Text Block in-depth showcase Heading Watch how Fraction oper…" at bounding box center [742, 257] width 1040 height 606
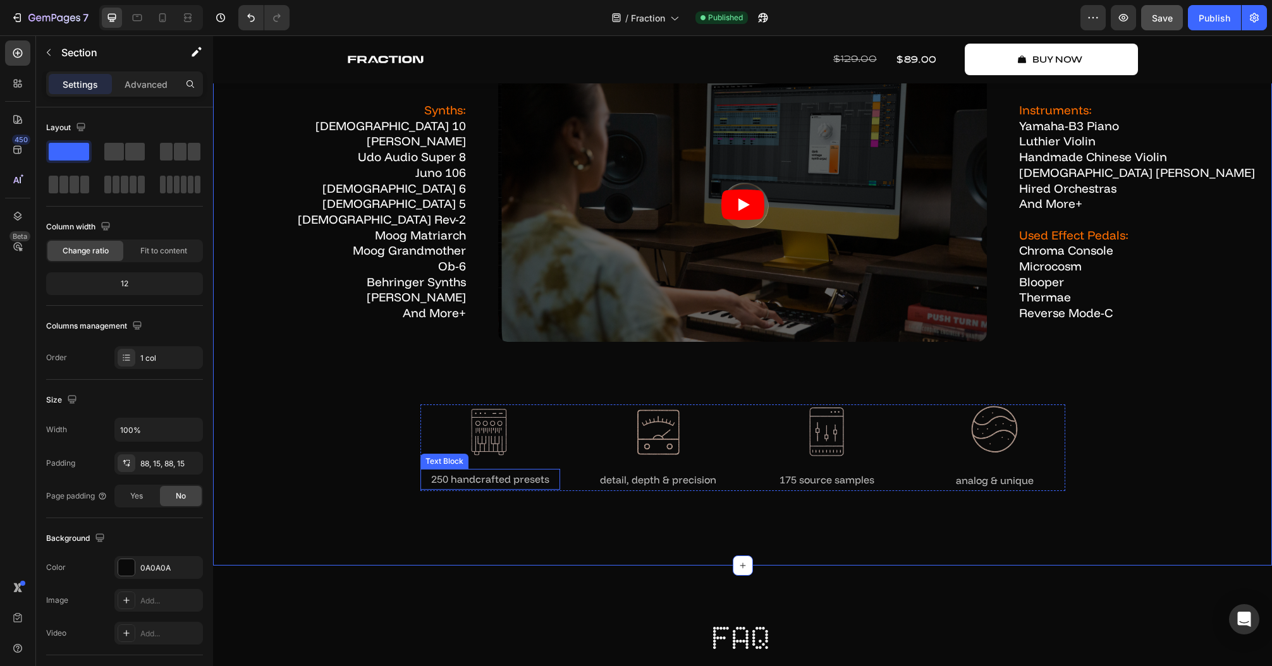
scroll to position [4386, 0]
click at [498, 429] on img at bounding box center [490, 432] width 42 height 52
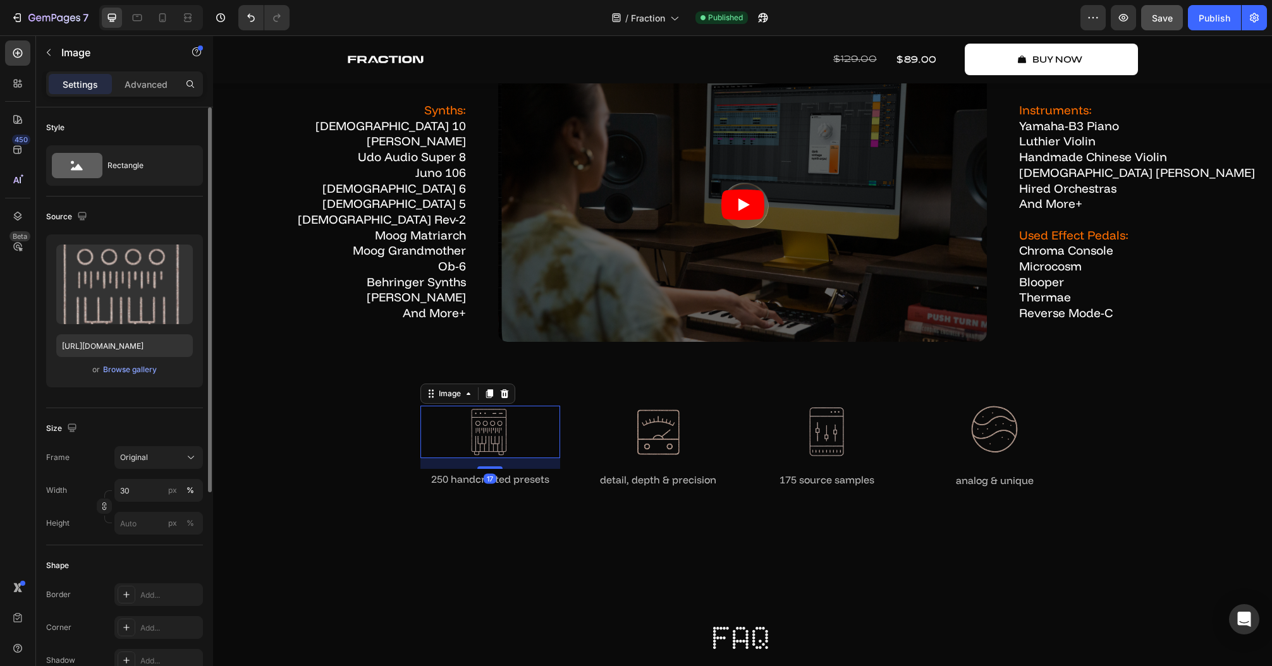
click at [147, 402] on div "Source Upload Image [URL][DOMAIN_NAME] or Browse gallery" at bounding box center [124, 303] width 157 height 212
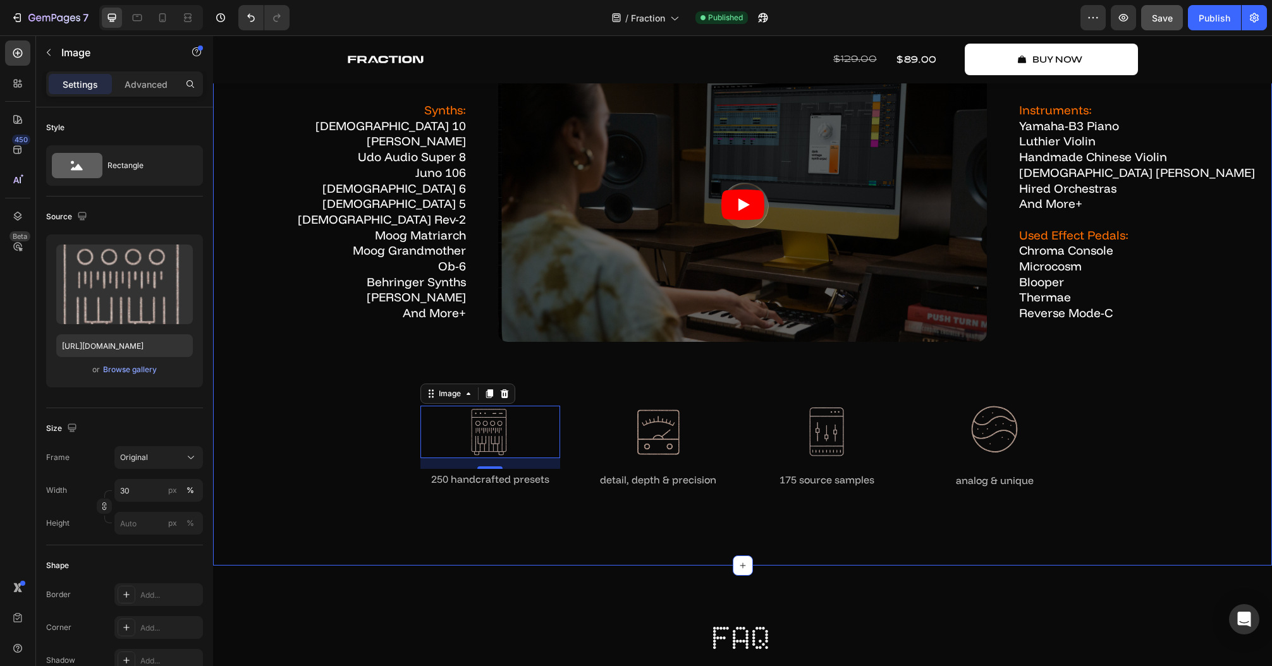
click at [1212, 454] on div "how fraction works Text Block in-depth showcase Heading Watch how Fraction oper…" at bounding box center [742, 207] width 1040 height 606
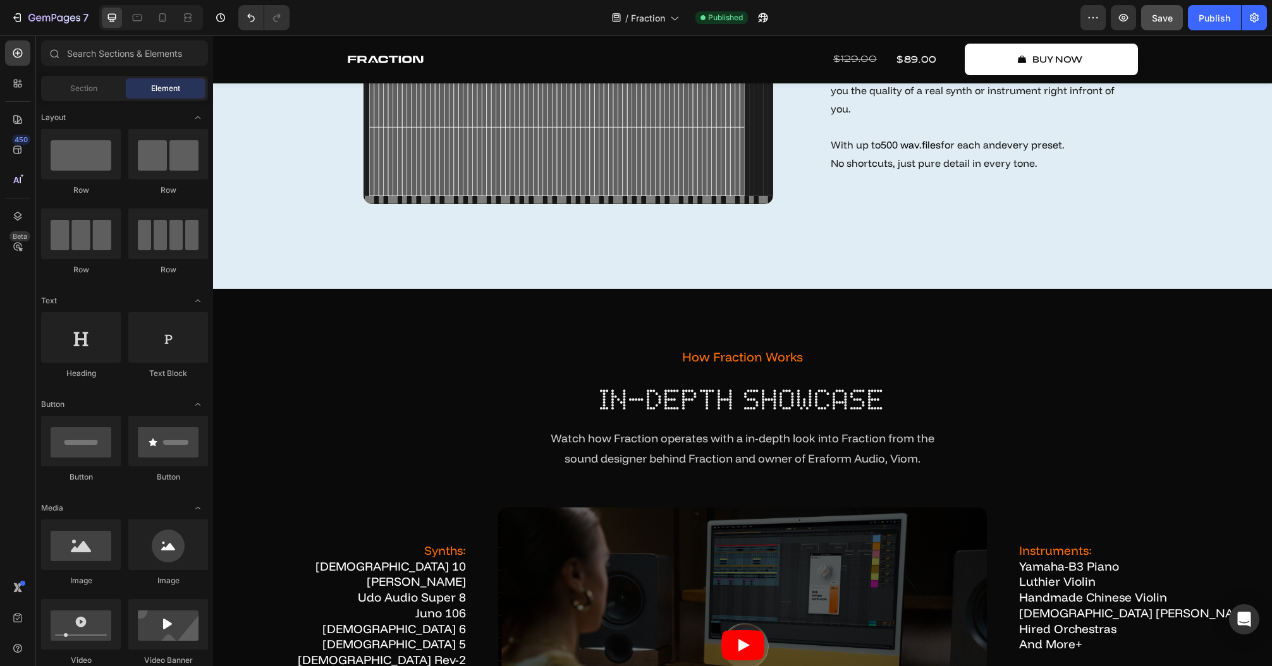
scroll to position [3940, 0]
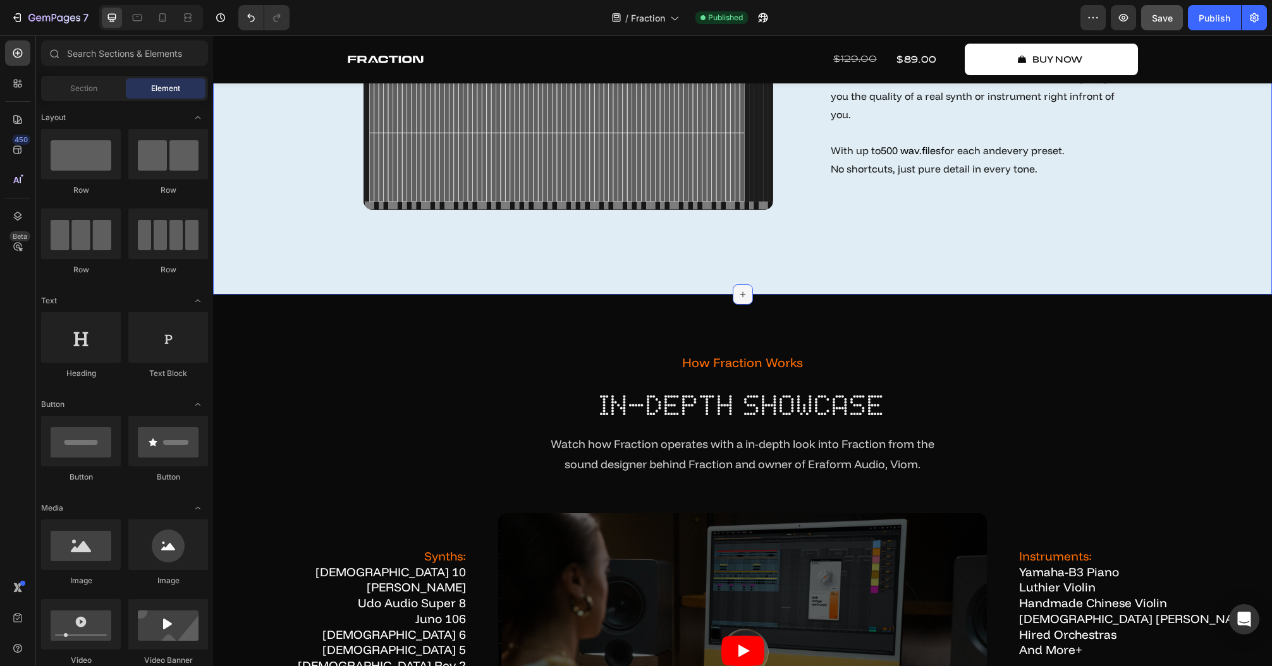
click at [738, 291] on icon at bounding box center [743, 294] width 10 height 10
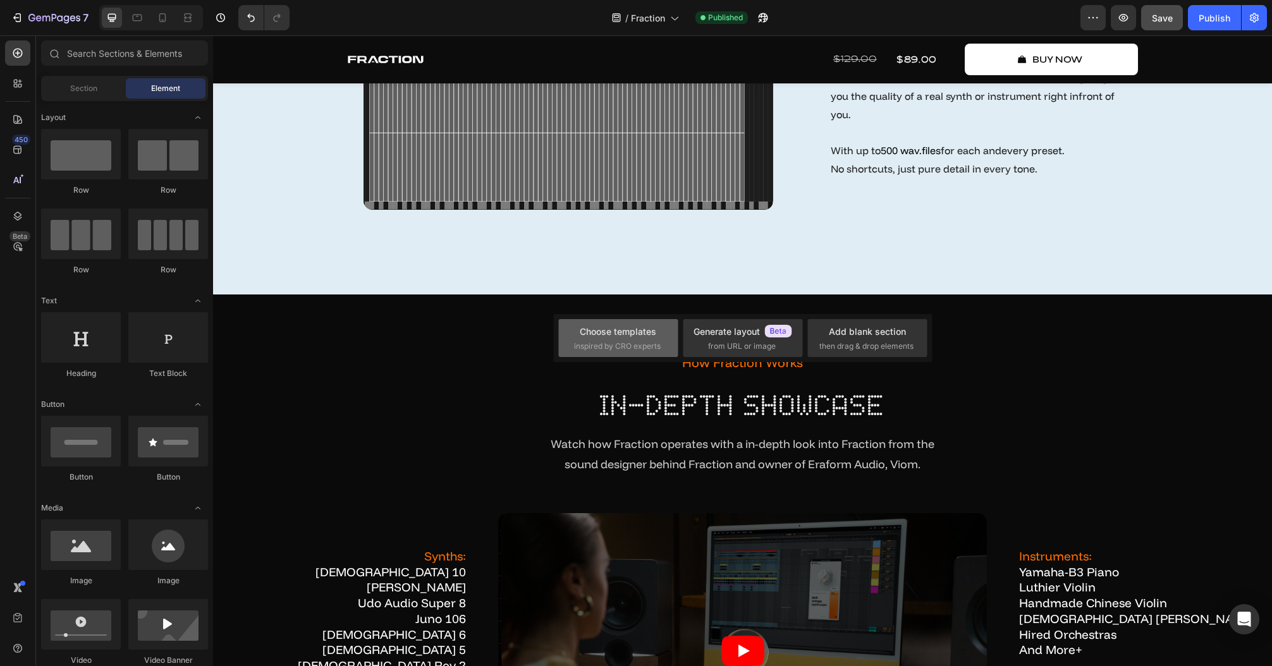
click at [617, 331] on div "Choose templates" at bounding box center [618, 331] width 76 height 13
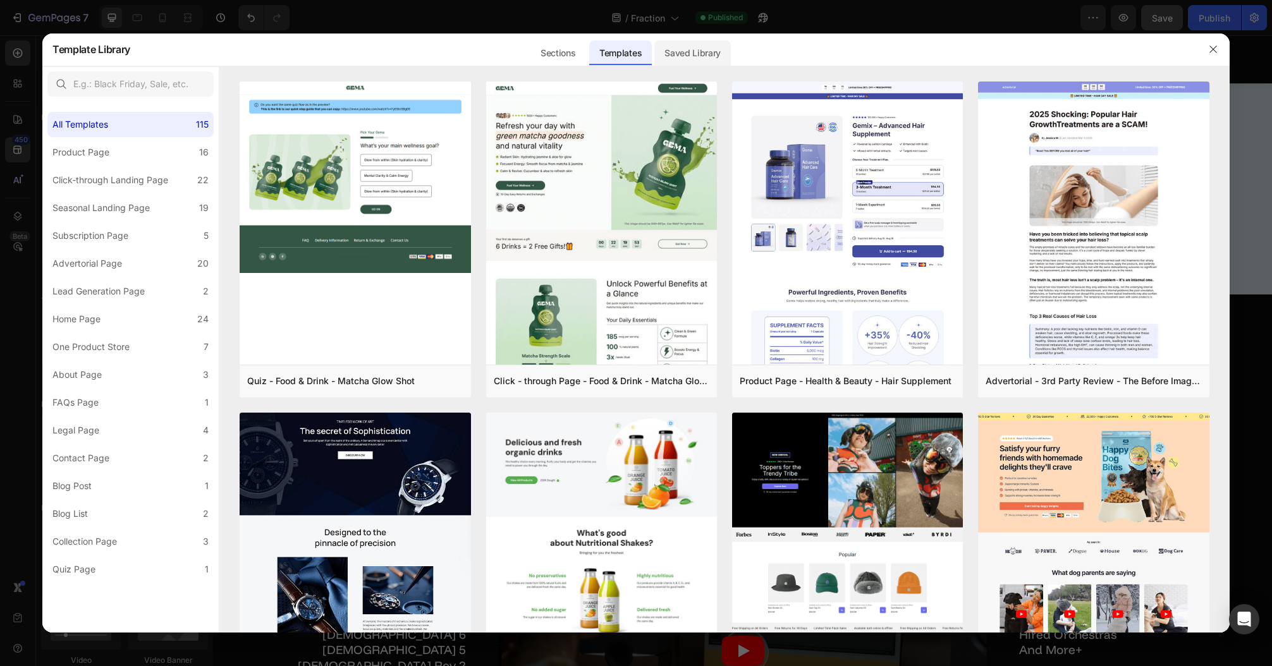
click at [708, 58] on div "Saved Library" at bounding box center [692, 52] width 76 height 25
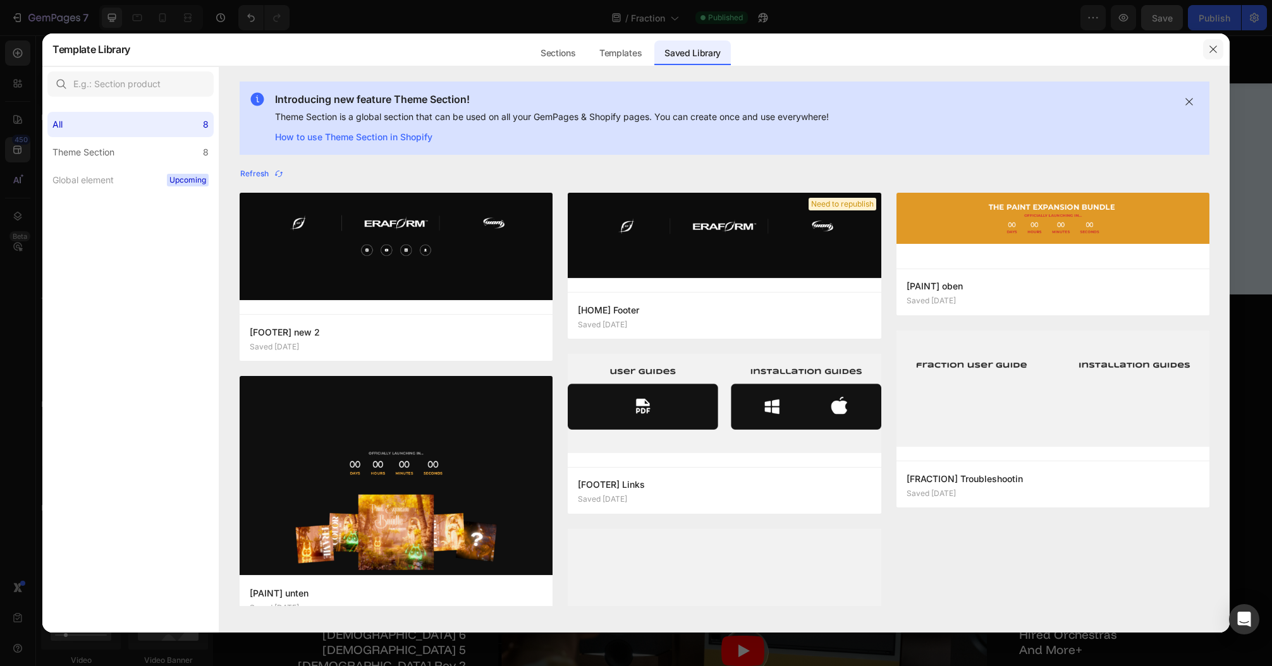
click at [1220, 46] on button "button" at bounding box center [1213, 49] width 20 height 20
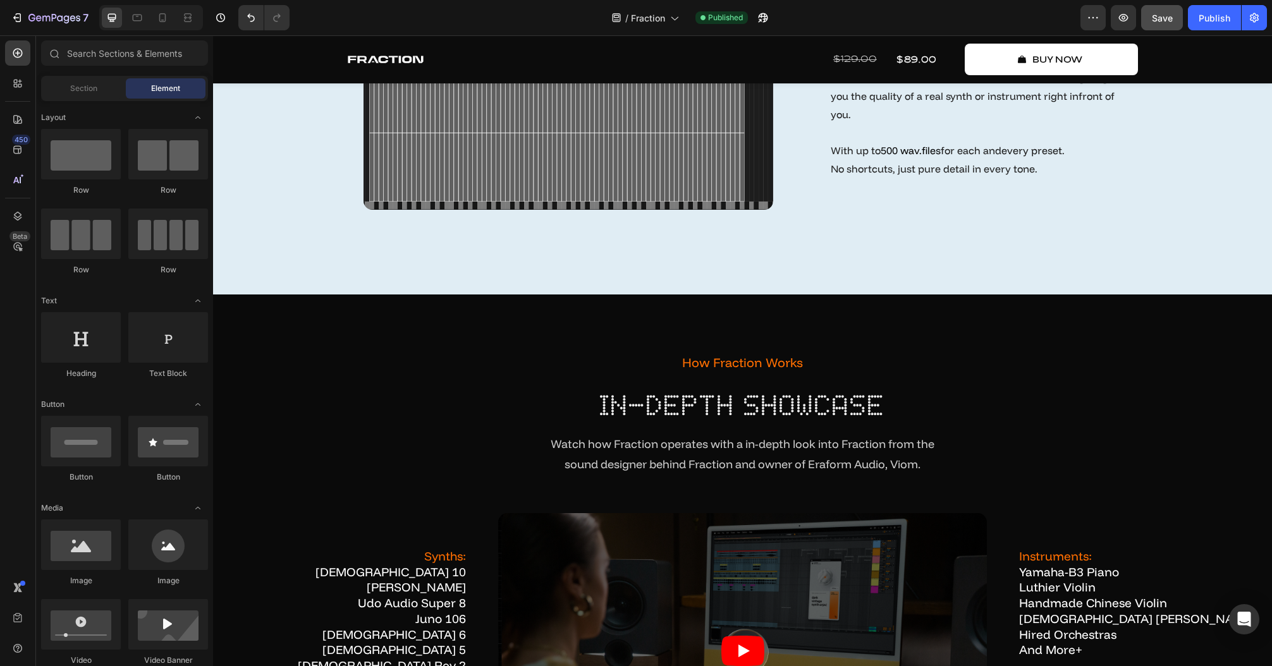
click at [1155, 18] on span "Save" at bounding box center [1161, 18] width 21 height 11
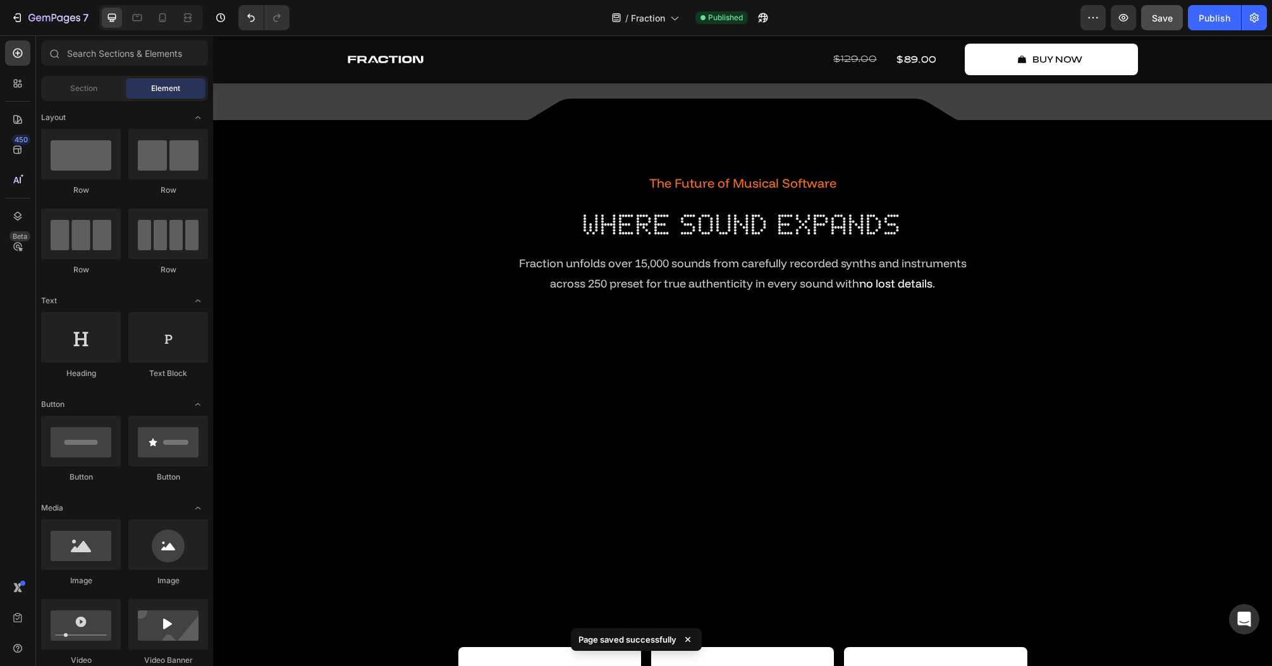
scroll to position [0, 0]
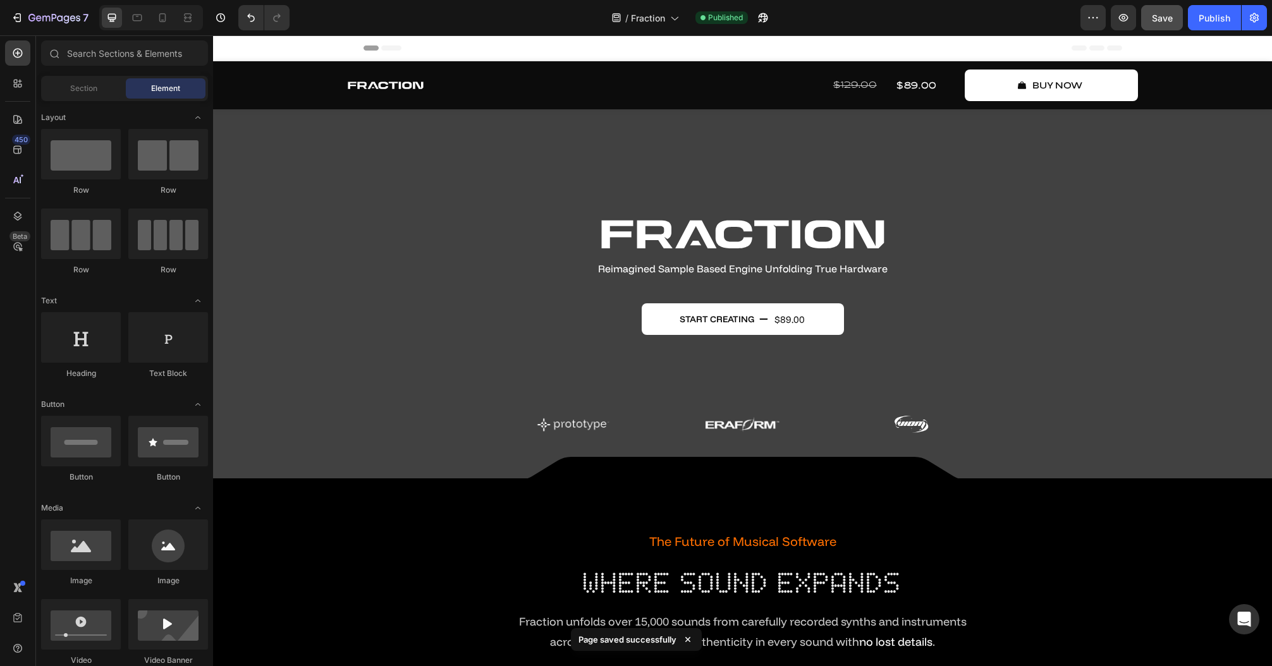
click at [164, 30] on div at bounding box center [151, 17] width 104 height 25
click at [162, 23] on icon at bounding box center [162, 17] width 13 height 13
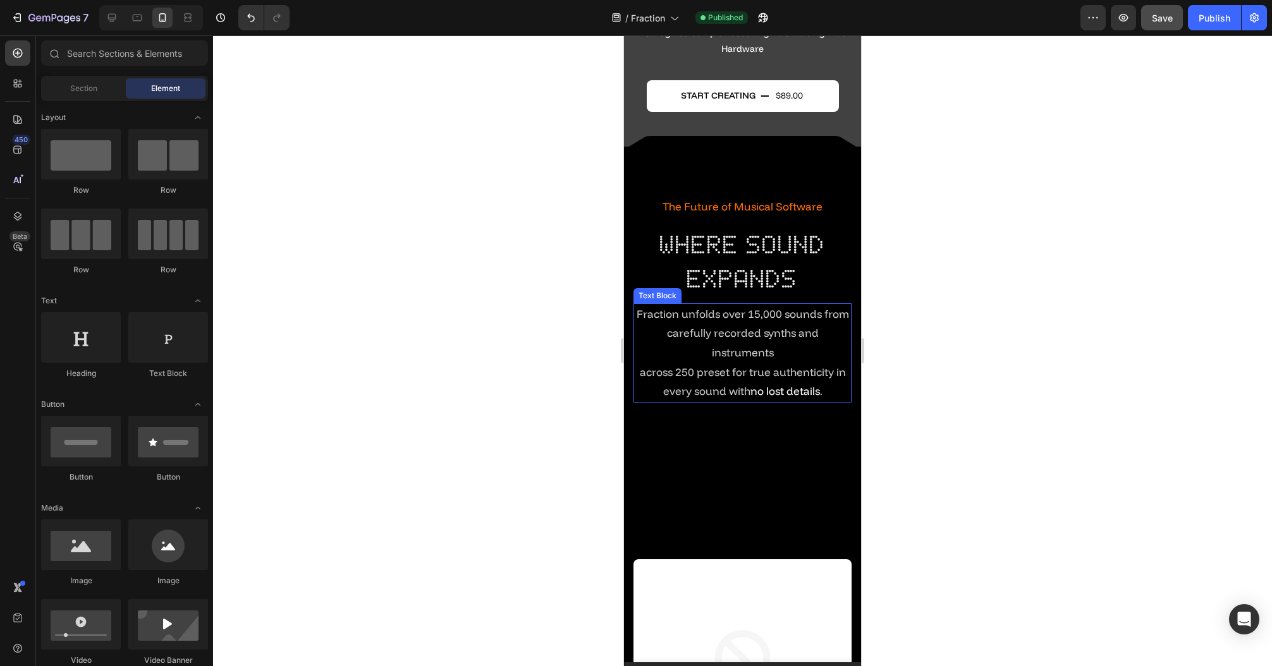
scroll to position [253, 0]
click at [731, 253] on h2 "where sound expands" at bounding box center [742, 261] width 218 height 70
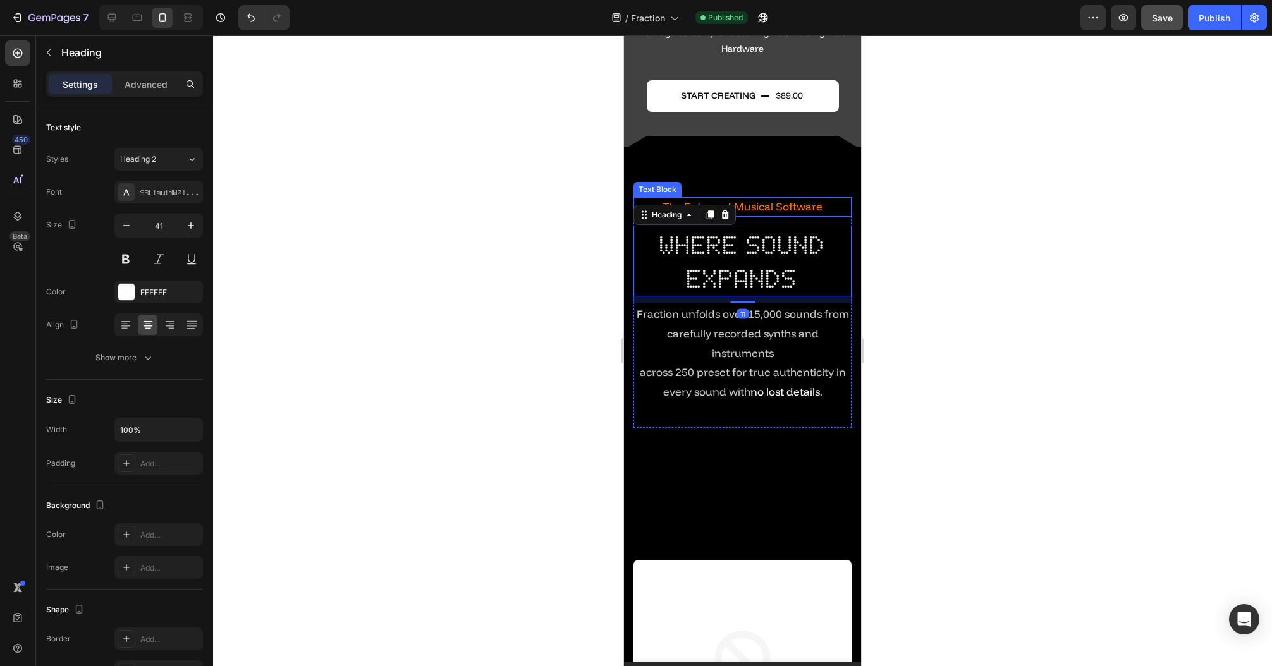
click at [785, 207] on p "The Future of Musical Software" at bounding box center [742, 207] width 218 height 20
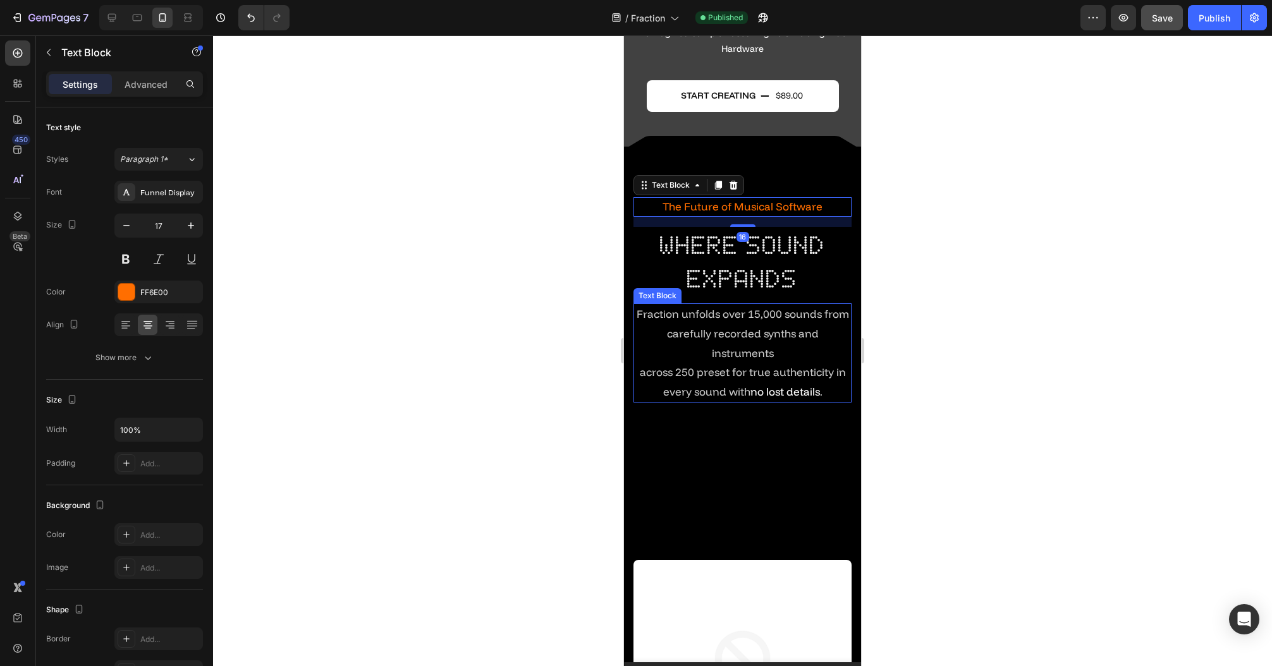
click at [750, 385] on span "no lost details" at bounding box center [785, 391] width 70 height 13
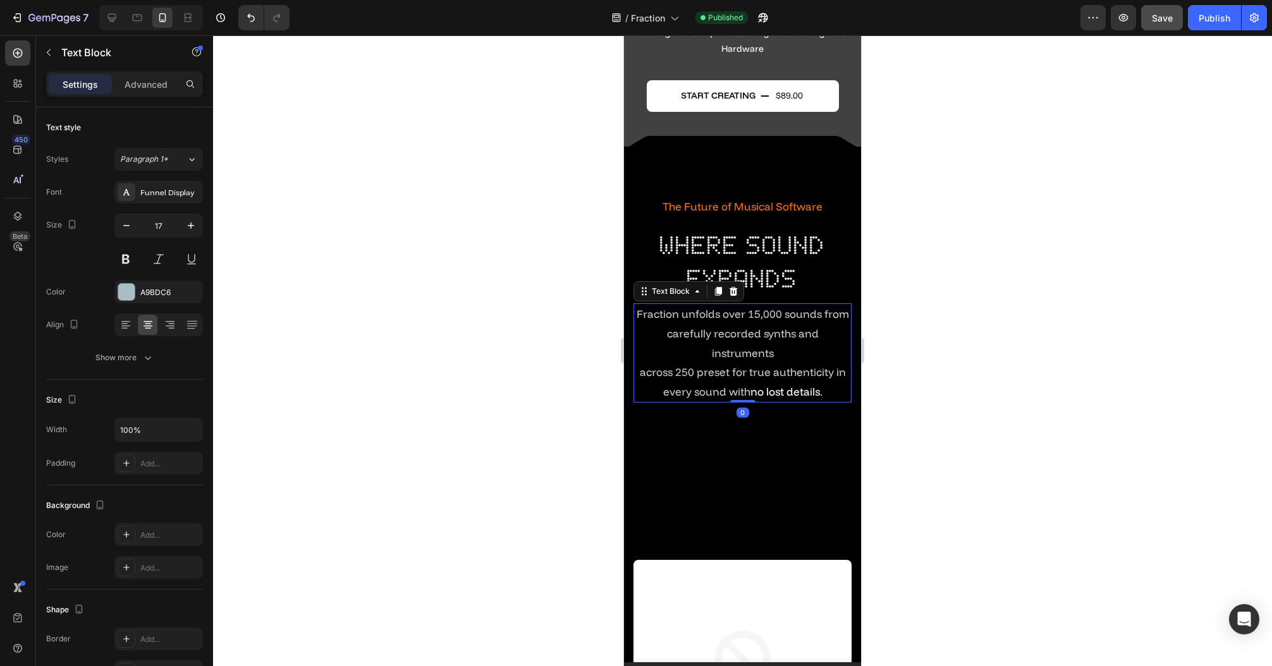
click at [523, 346] on div at bounding box center [742, 350] width 1059 height 631
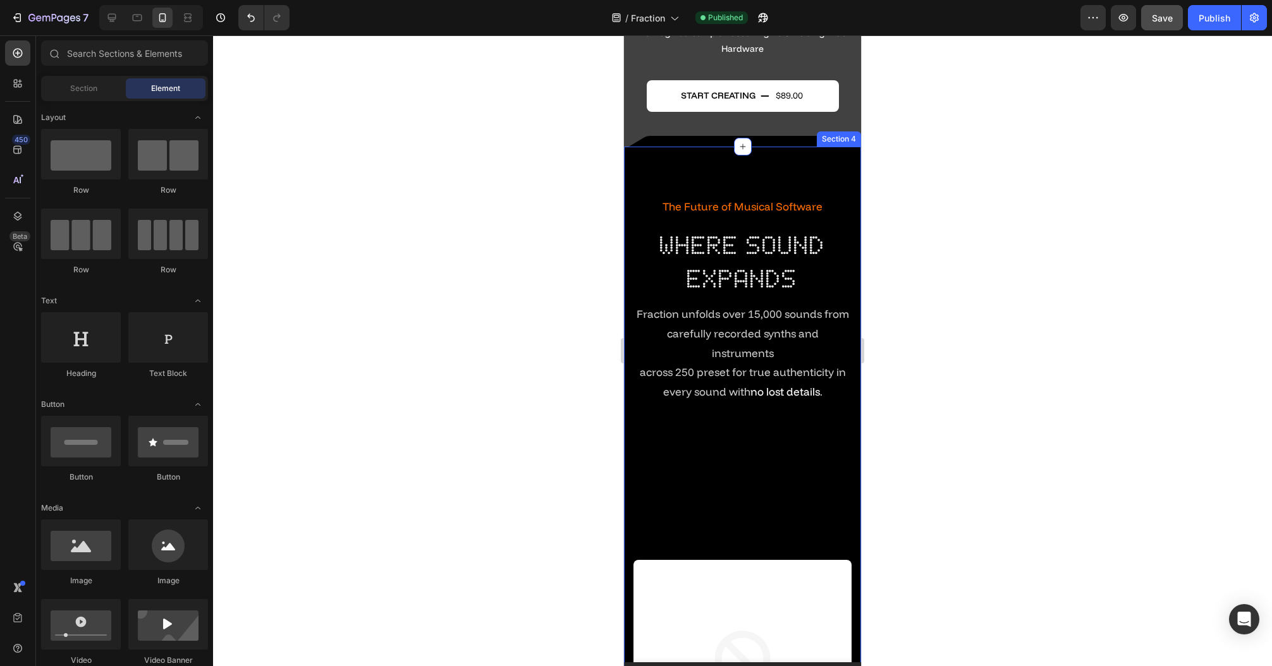
click at [751, 356] on span "Fraction unfolds over 15,000 sounds from carefully recorded synths and instrume…" at bounding box center [742, 333] width 212 height 52
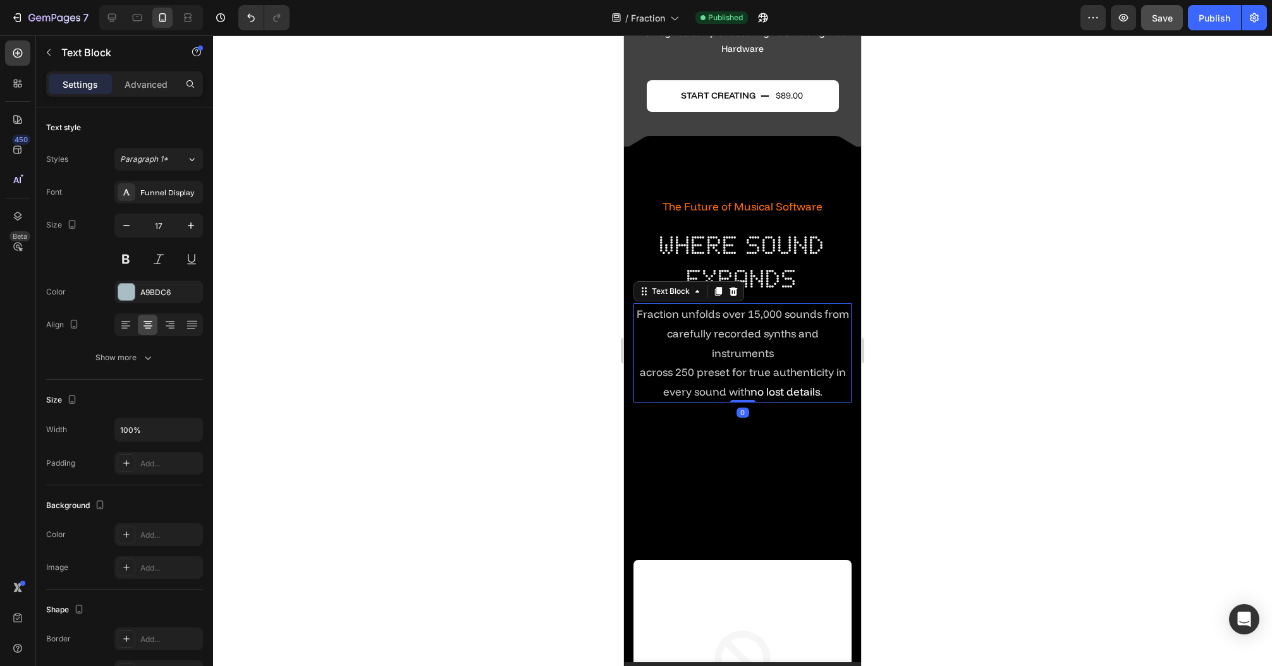
click at [675, 366] on span "across 250 preset for true authenticity in every sound with" at bounding box center [743, 381] width 206 height 33
click at [634, 371] on div "Fraction unfolds over 15,000 sounds from carefully recorded synths and instrume…" at bounding box center [742, 352] width 218 height 99
click at [554, 360] on div at bounding box center [742, 350] width 1059 height 631
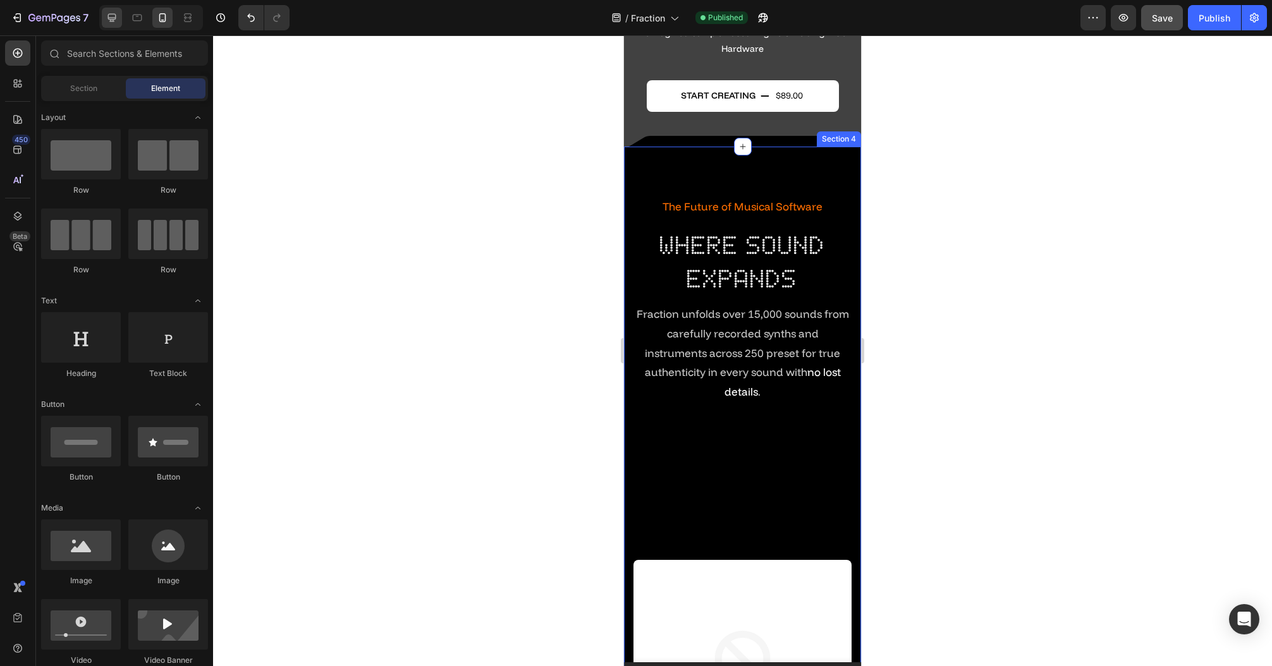
click at [107, 22] on icon at bounding box center [112, 17] width 13 height 13
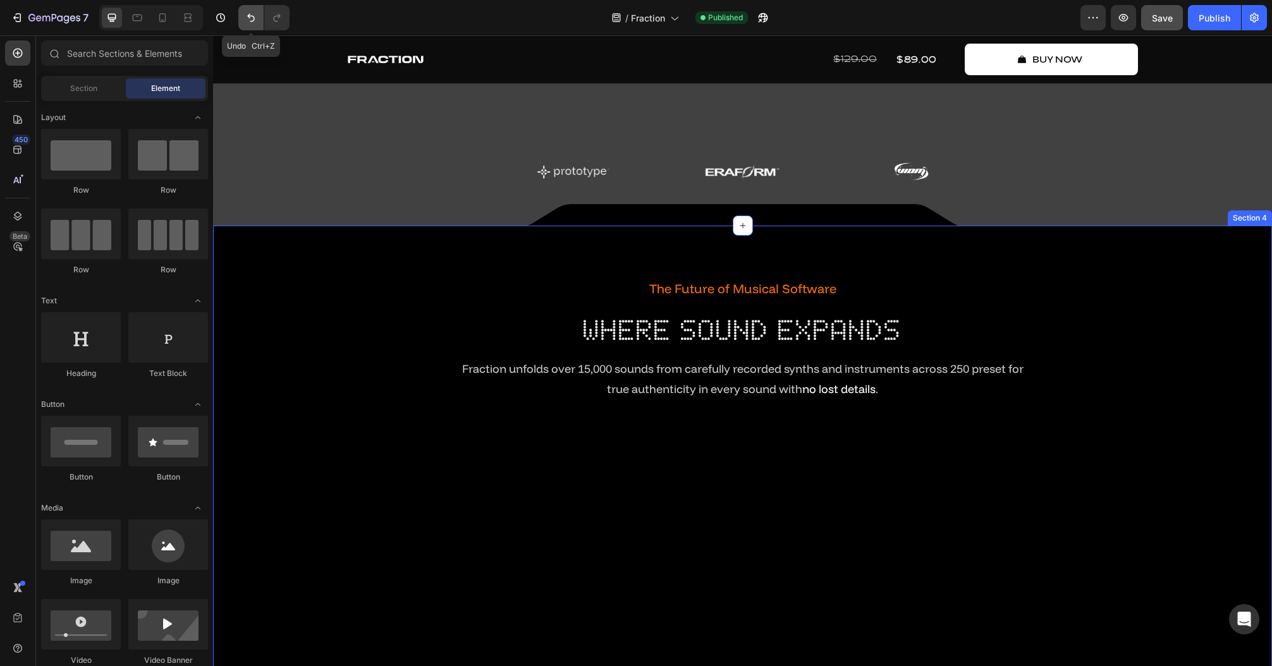
click at [241, 22] on button "Undo/Redo" at bounding box center [250, 17] width 25 height 25
click at [163, 21] on icon at bounding box center [162, 17] width 7 height 9
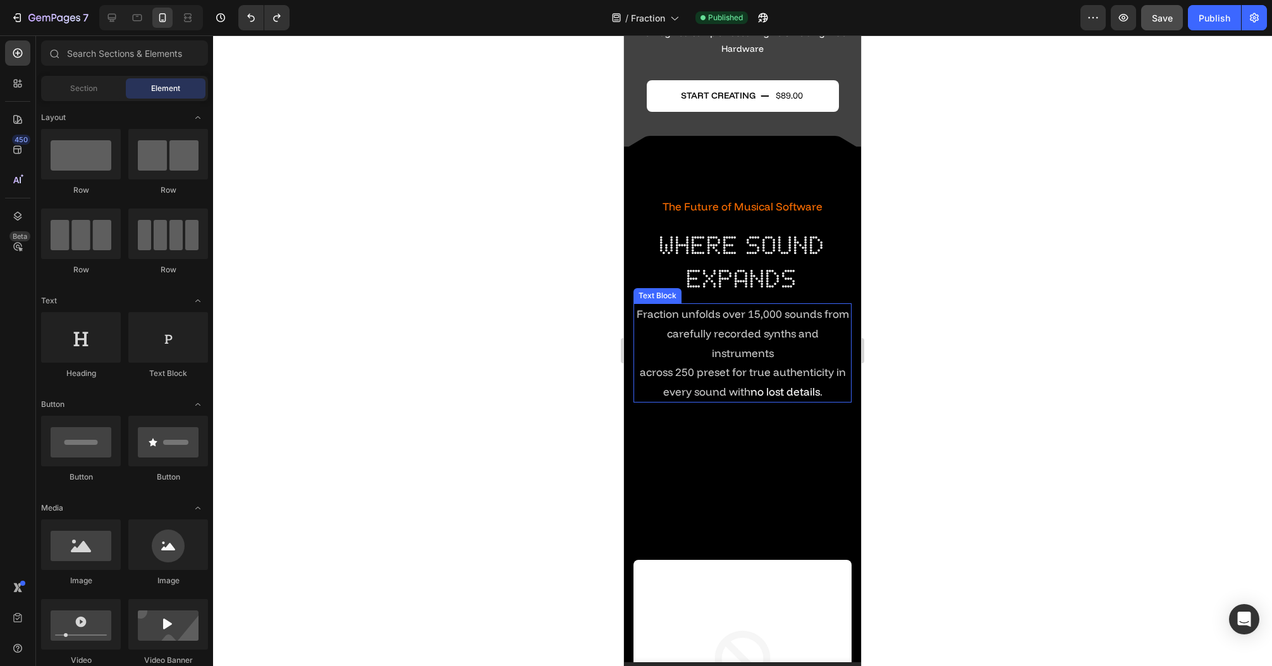
click at [741, 374] on span "across 250 preset for true authenticity in every sound with" at bounding box center [743, 381] width 206 height 33
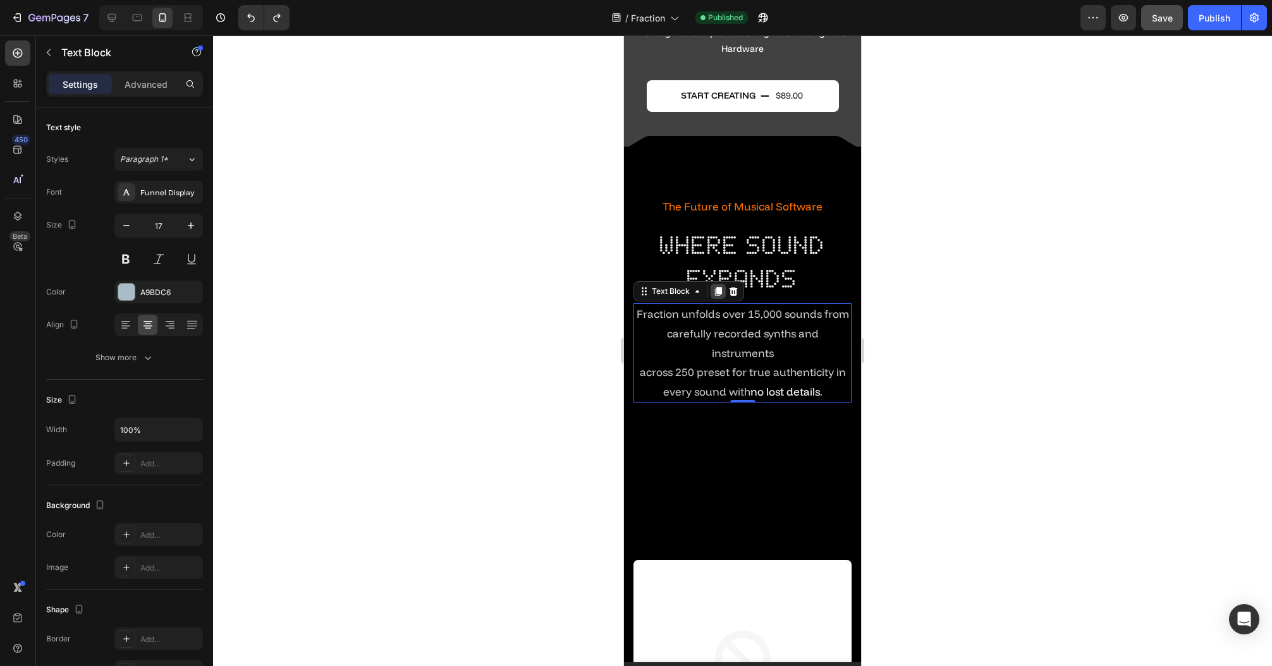
click at [719, 290] on icon at bounding box center [718, 292] width 7 height 9
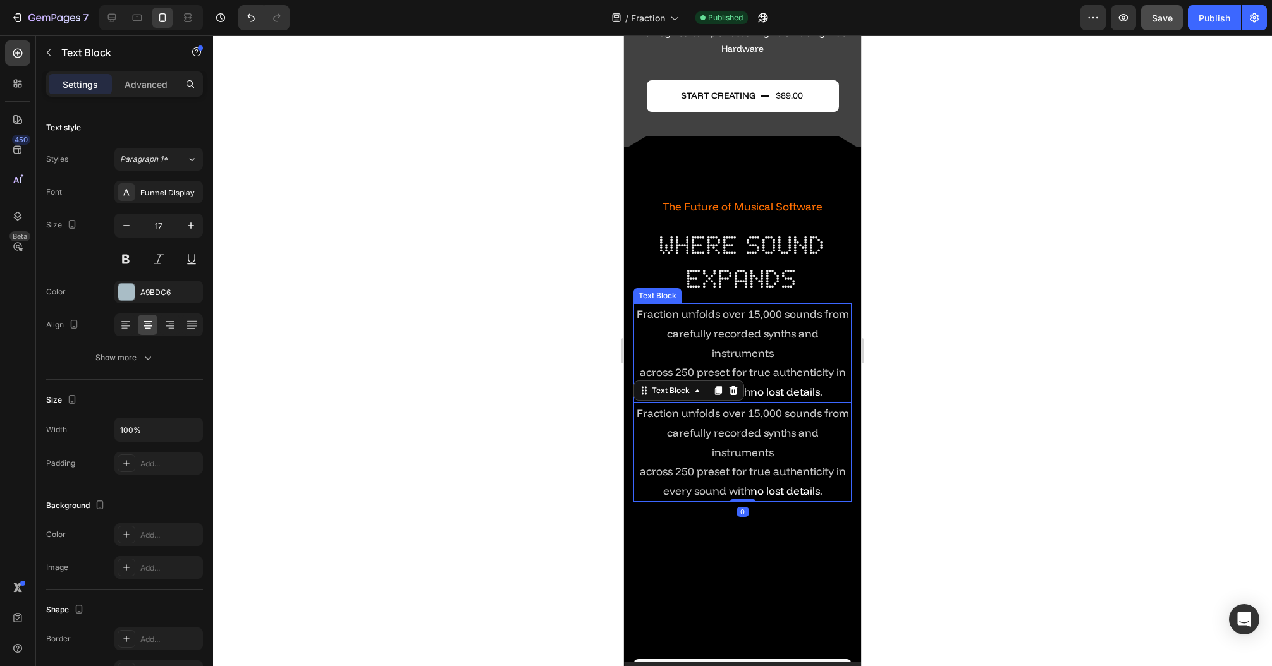
click at [791, 351] on p "Fraction unfolds over 15,000 sounds from carefully recorded synths and instrume…" at bounding box center [743, 334] width 216 height 58
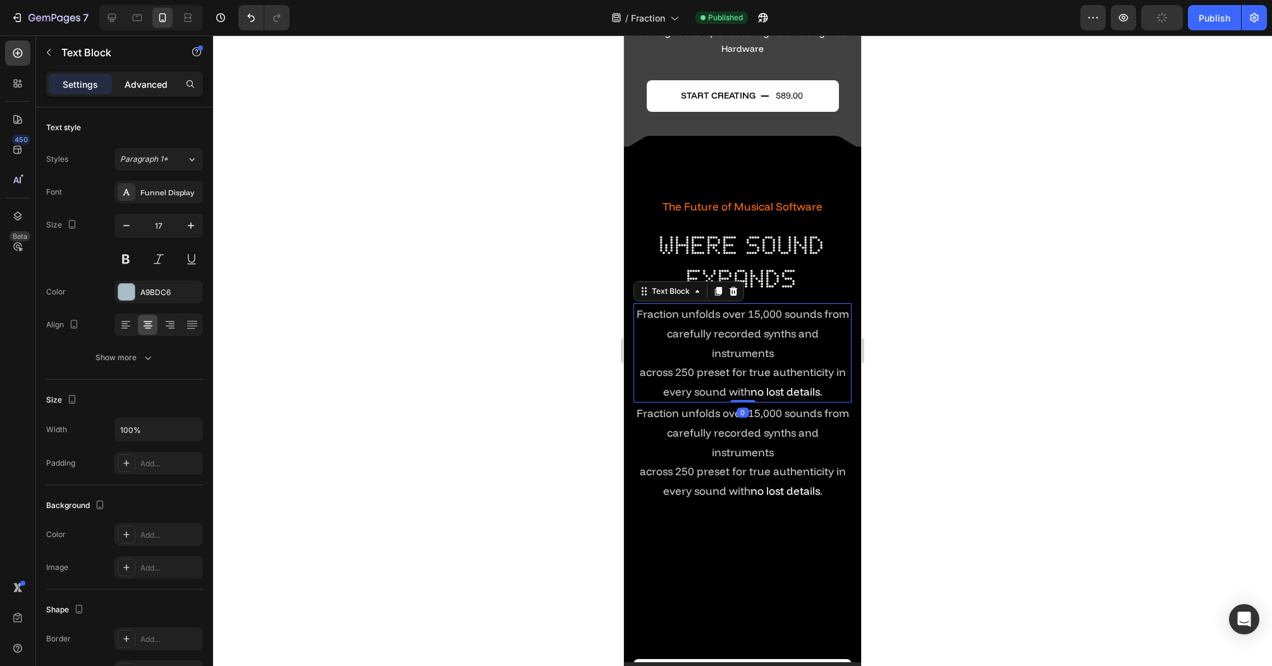
click at [140, 85] on p "Advanced" at bounding box center [146, 84] width 43 height 13
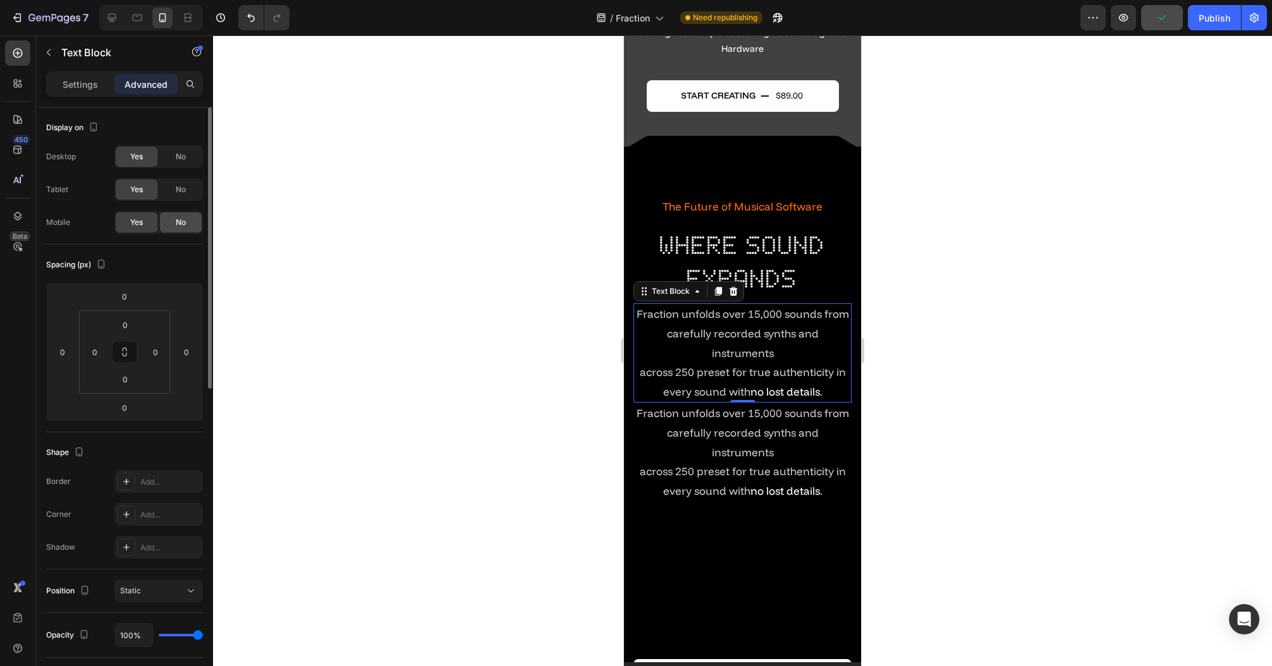
click at [182, 219] on span "No" at bounding box center [181, 222] width 10 height 11
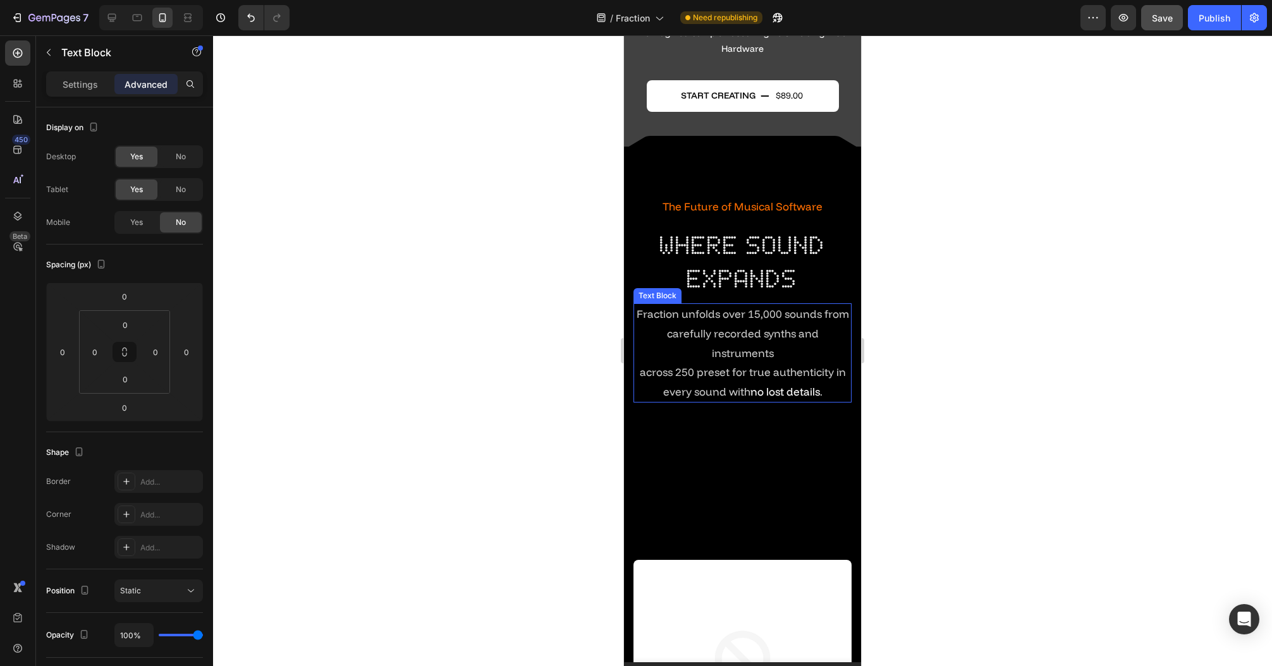
click at [775, 370] on span "across 250 preset for true authenticity in every sound with" at bounding box center [743, 381] width 206 height 33
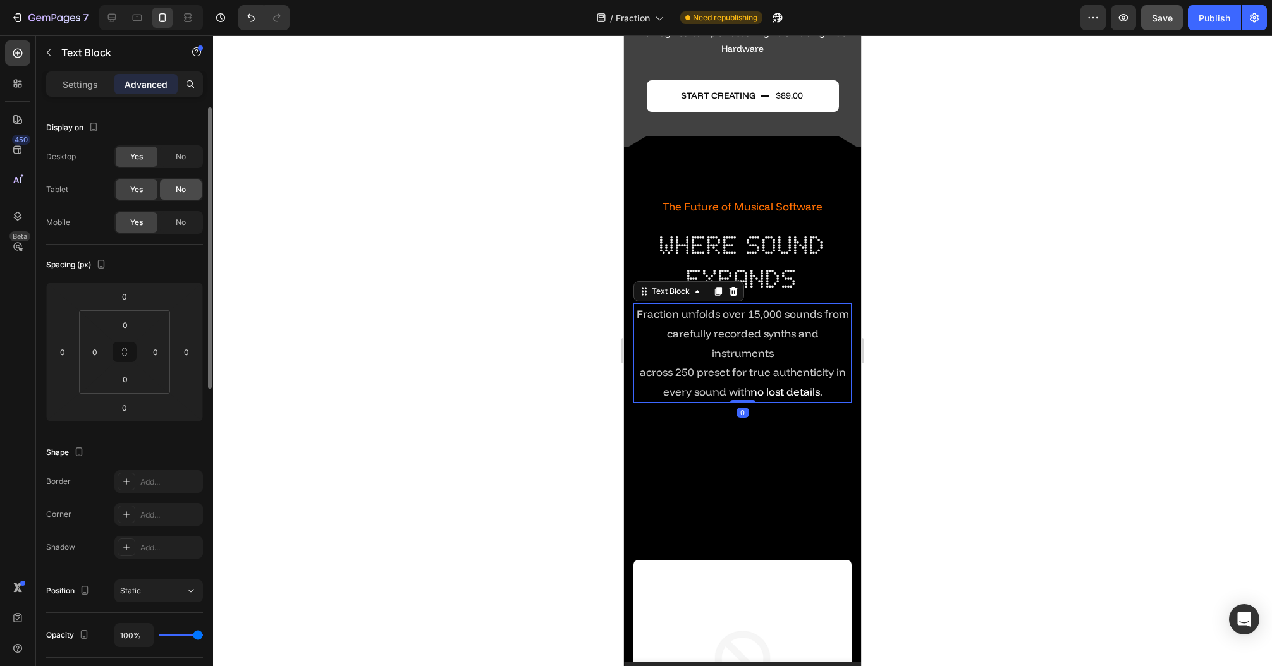
click at [171, 185] on div "No" at bounding box center [181, 189] width 42 height 20
click at [179, 158] on span "No" at bounding box center [181, 156] width 10 height 11
click at [78, 88] on p "Settings" at bounding box center [80, 84] width 35 height 13
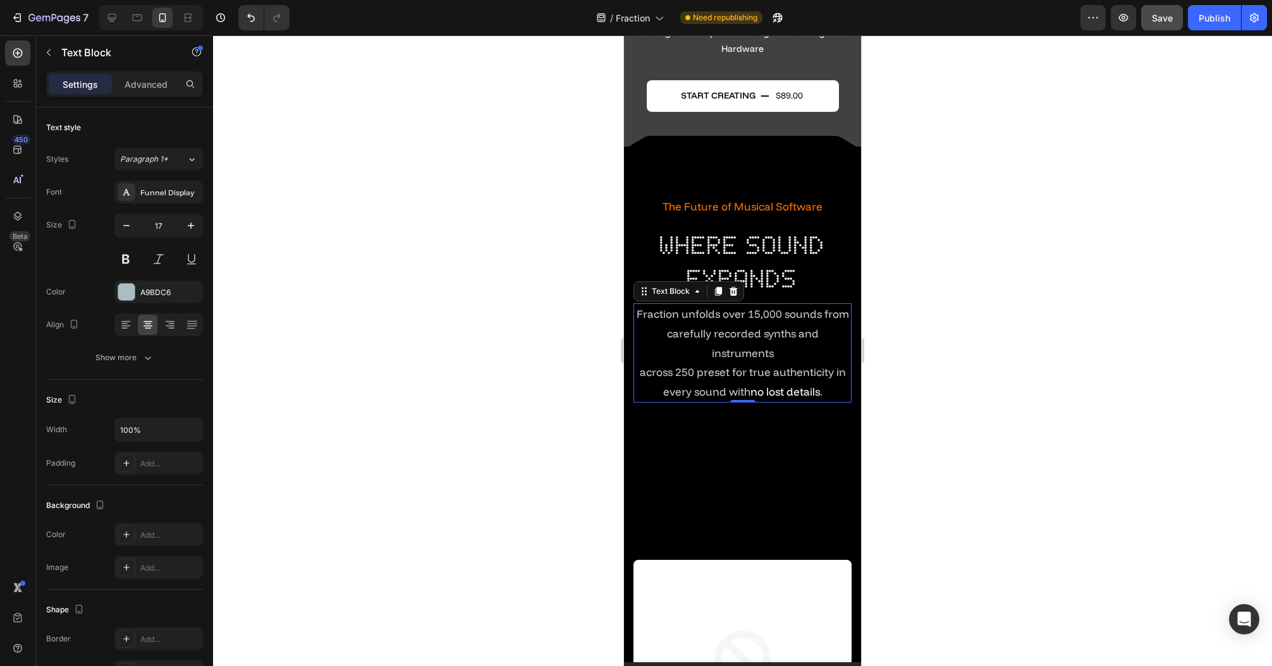
click at [509, 247] on div at bounding box center [742, 350] width 1059 height 631
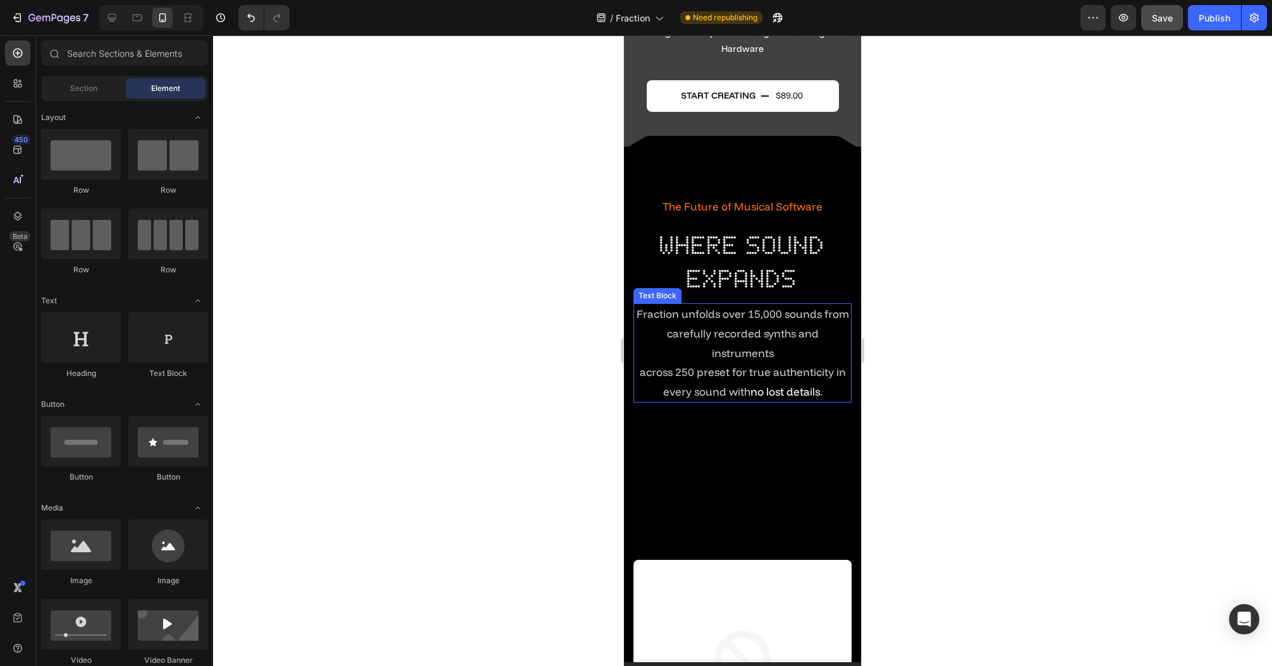
click at [716, 363] on p "across 250 preset for true authenticity in every sound with no lost details ." at bounding box center [743, 382] width 216 height 39
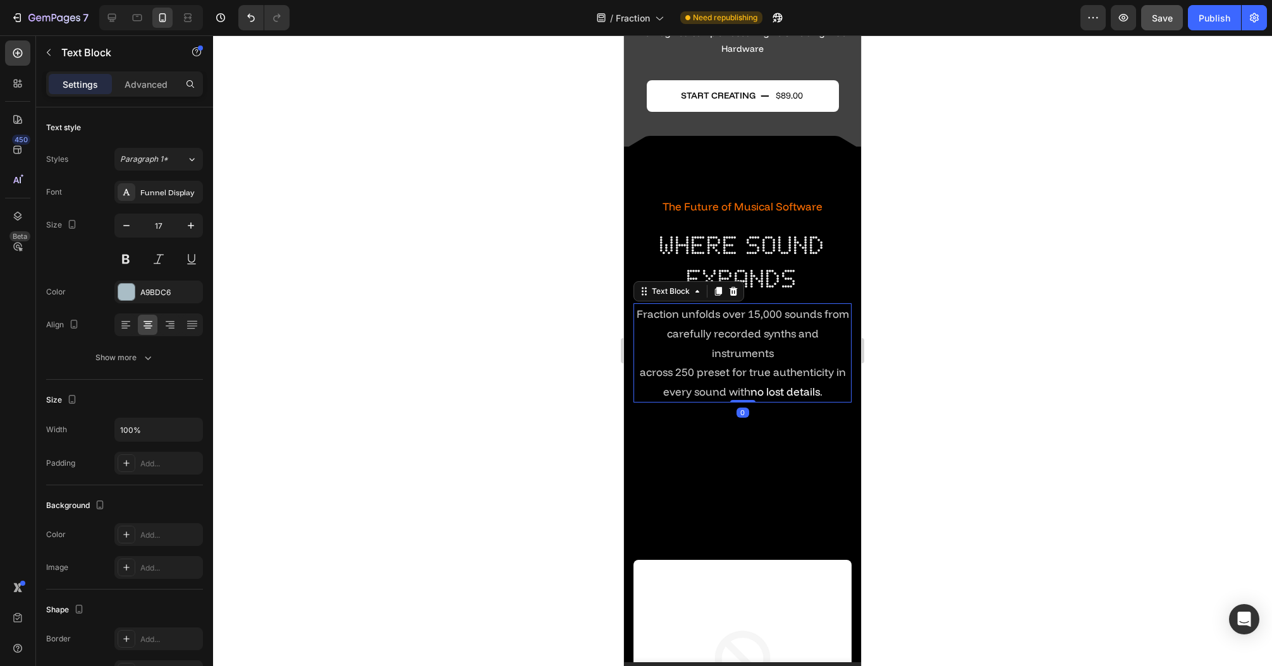
click at [640, 375] on span "across 250 preset for true authenticity in every sound with" at bounding box center [743, 381] width 206 height 33
click at [635, 376] on p "across 250 preset for true authenticity in every sound with no lost details ." at bounding box center [743, 382] width 216 height 39
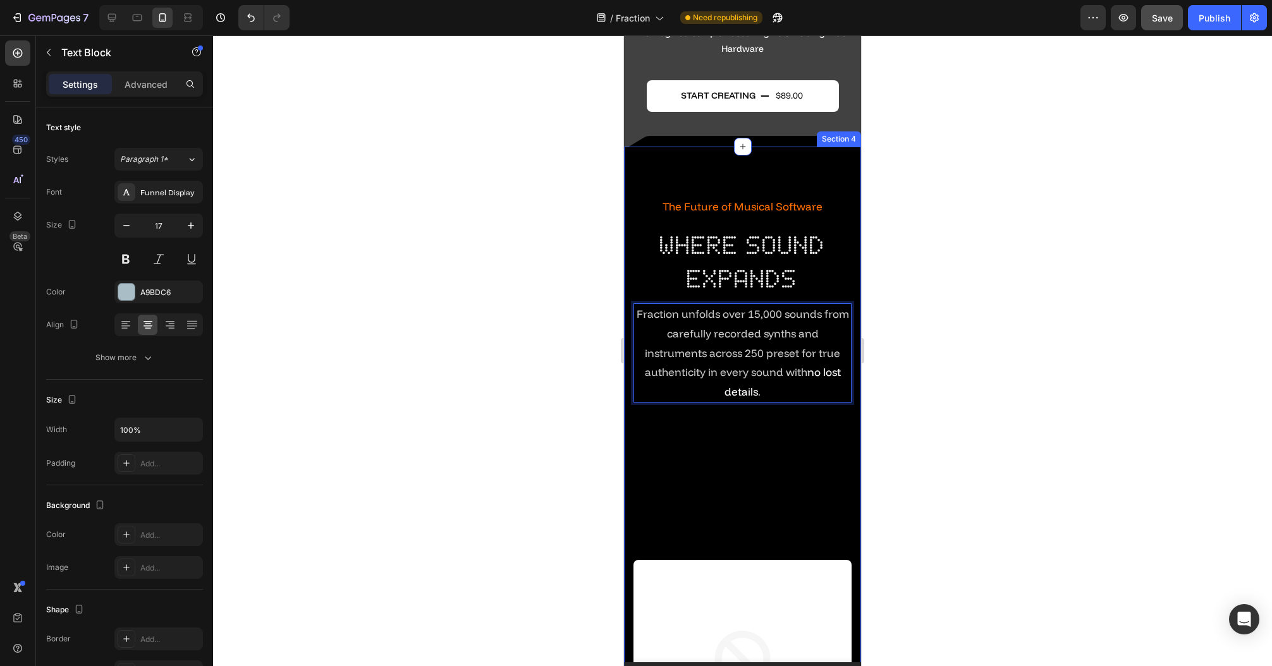
click at [527, 355] on div at bounding box center [742, 350] width 1059 height 631
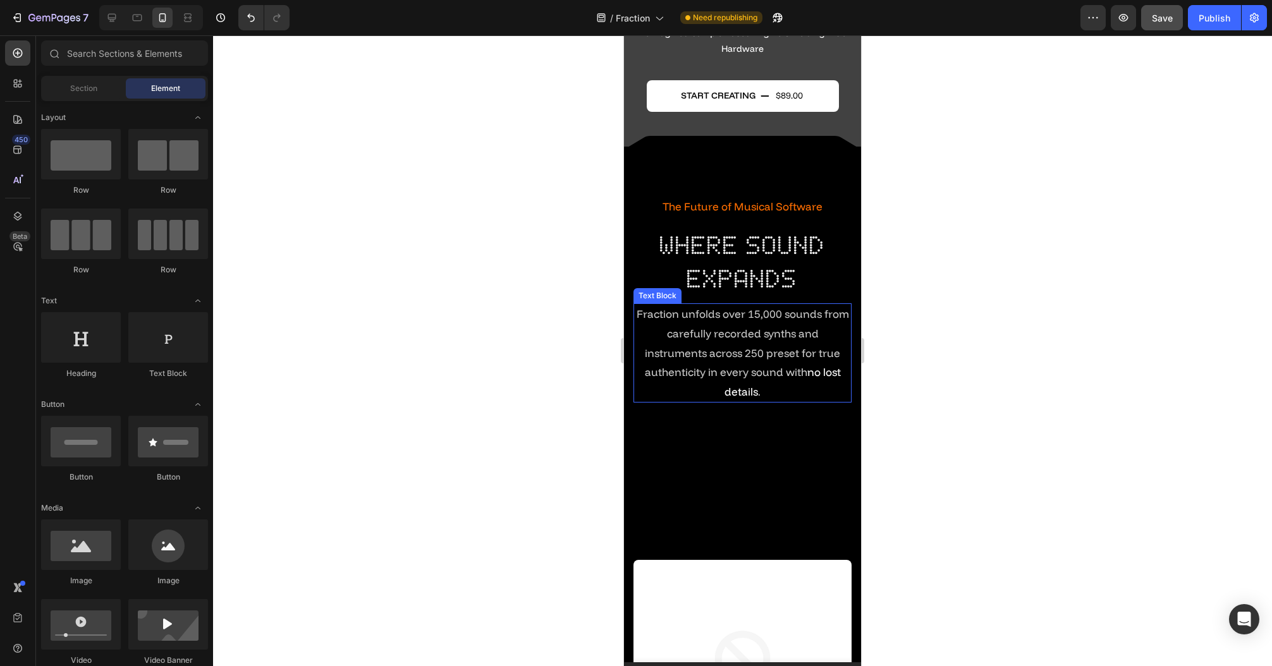
click at [731, 380] on p "Fraction unfolds over 15,000 sounds from carefully recorded synths and instrume…" at bounding box center [743, 353] width 216 height 97
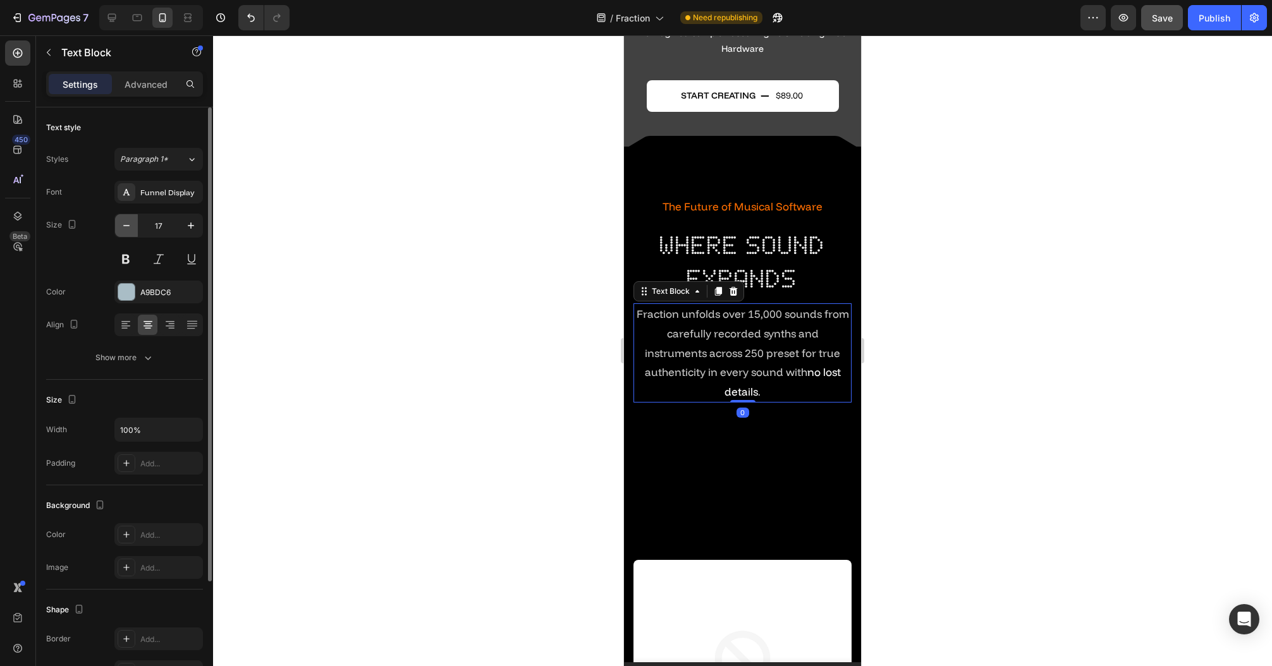
click at [127, 230] on icon "button" at bounding box center [126, 225] width 13 height 13
type input "16"
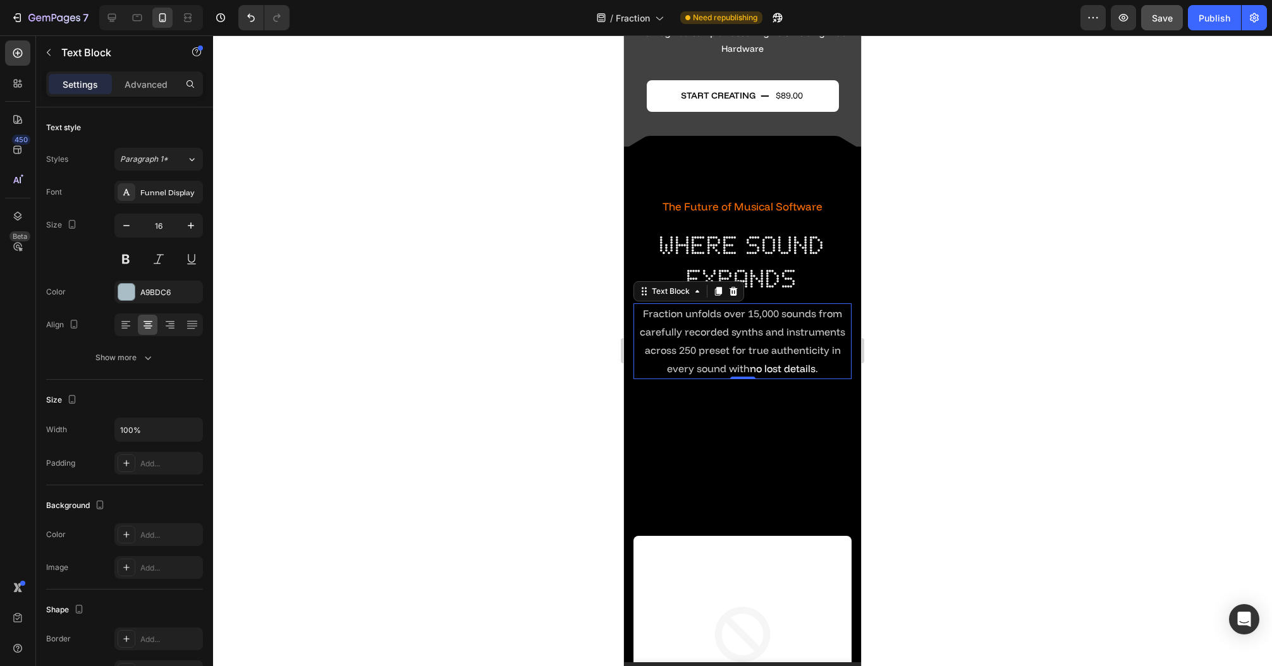
click at [440, 240] on div at bounding box center [742, 350] width 1059 height 631
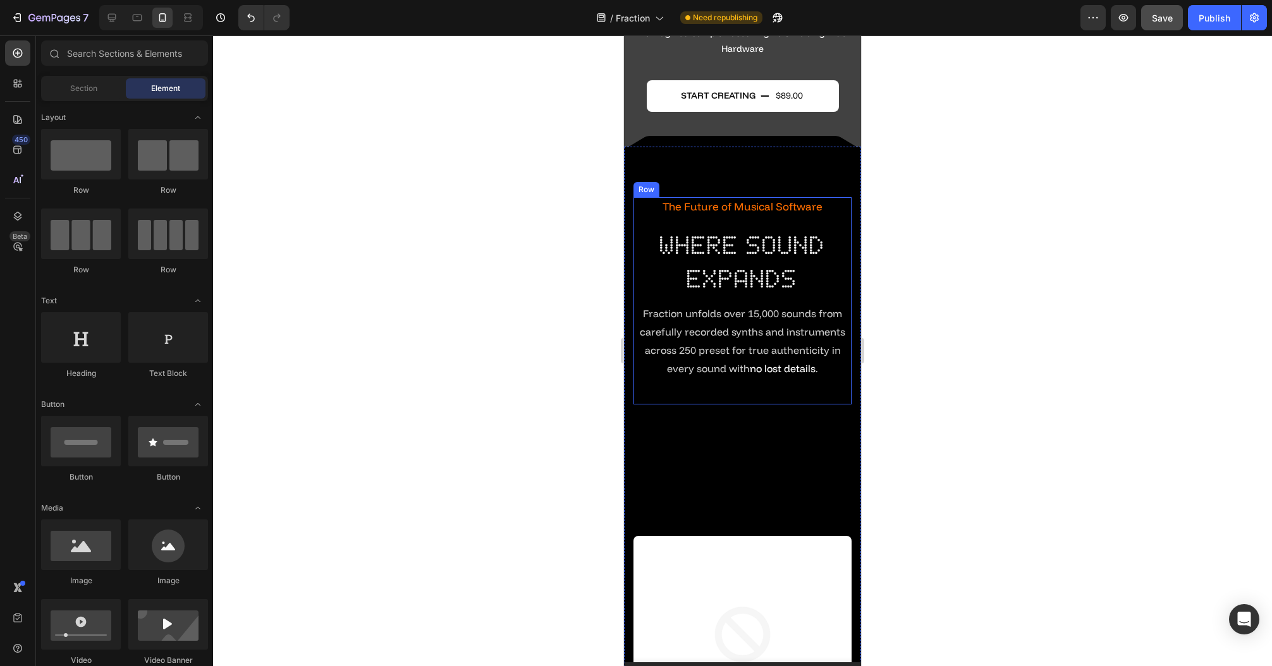
click at [758, 258] on h2 "where sound expands" at bounding box center [742, 262] width 218 height 70
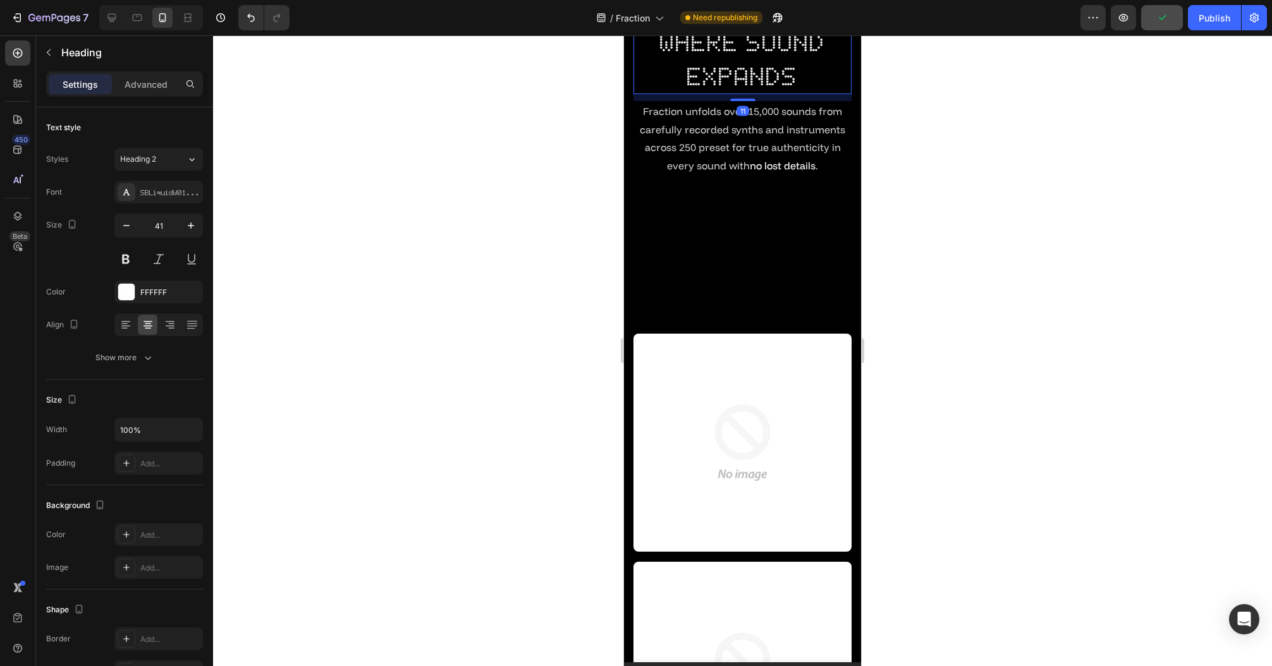
click at [481, 238] on div at bounding box center [742, 350] width 1059 height 631
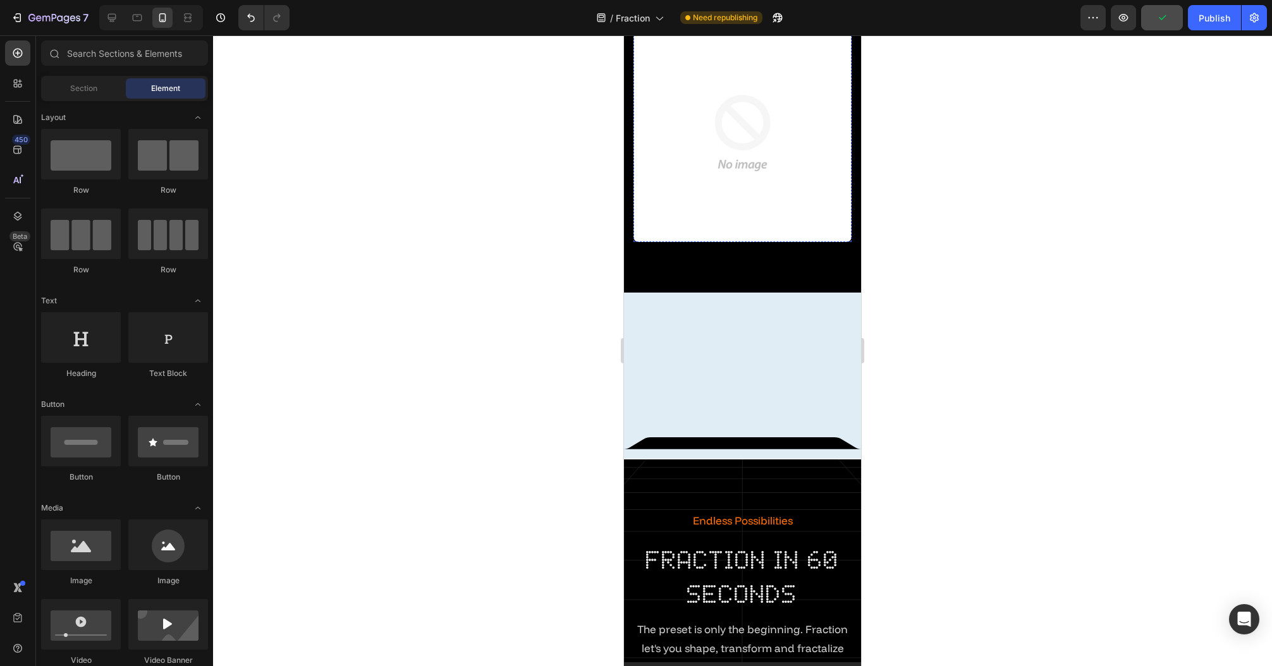
scroll to position [1264, 0]
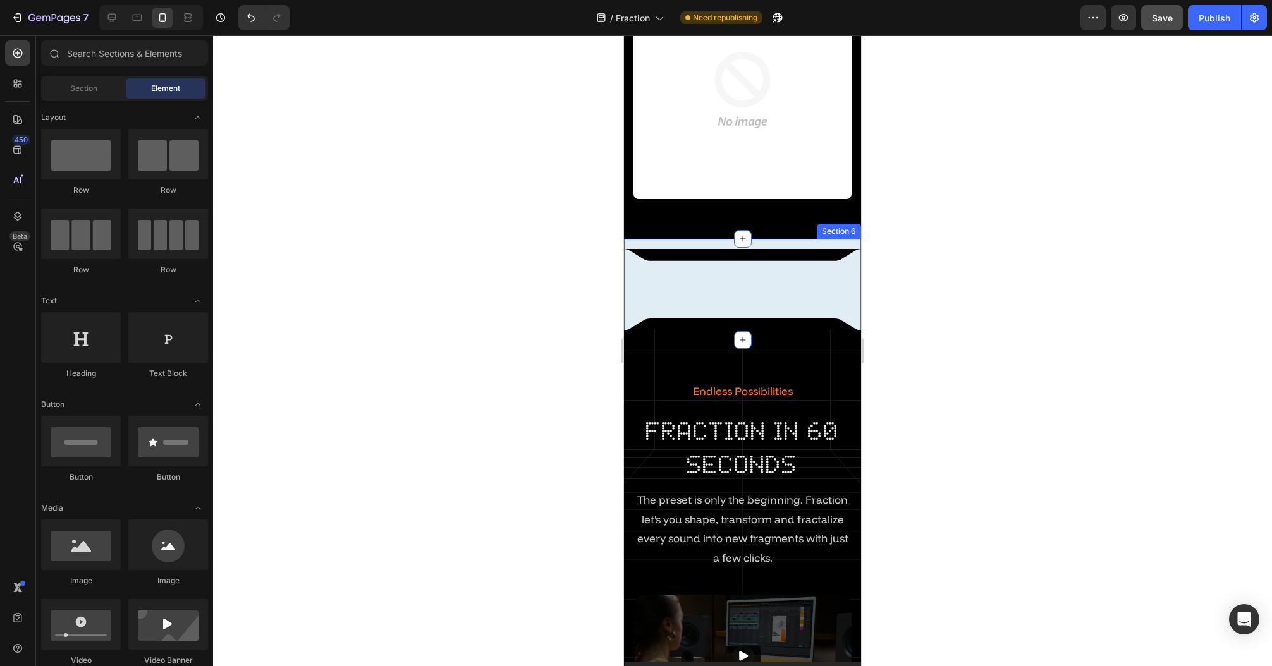
click at [756, 260] on div "Image Row Row Section 6" at bounding box center [742, 289] width 237 height 101
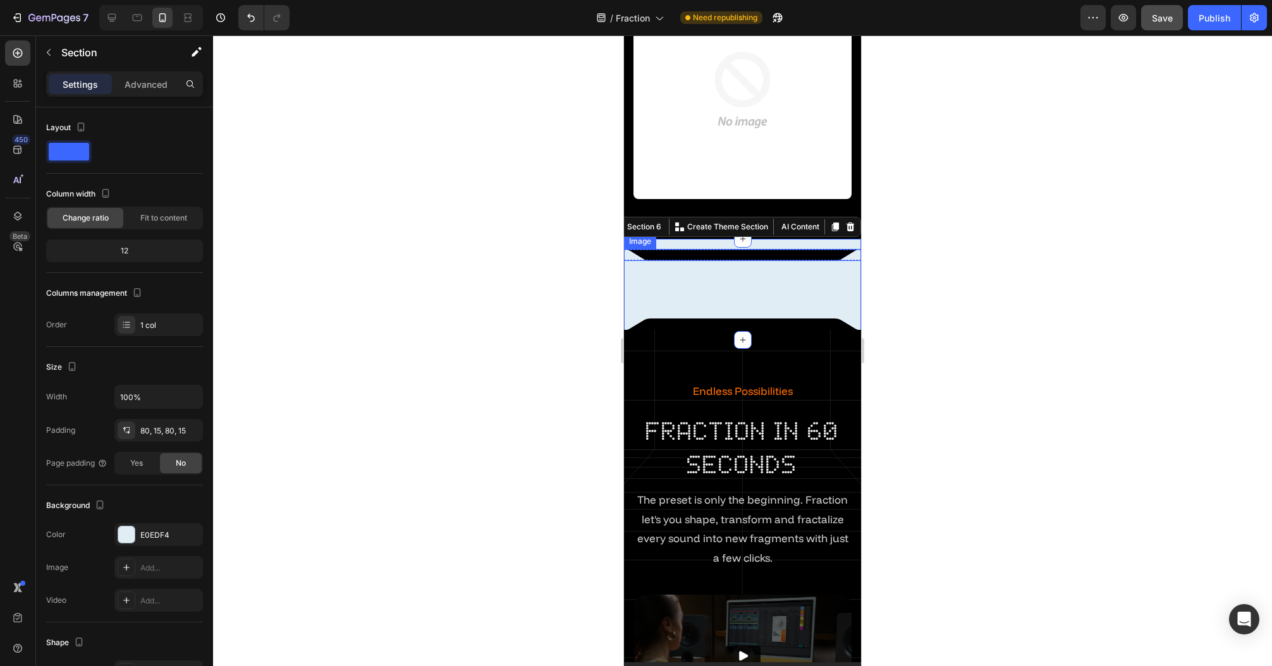
click at [746, 249] on img at bounding box center [742, 255] width 237 height 12
click at [802, 239] on div "Image Row Row Section 6 Create Theme Section AI Content Write with GemAI What w…" at bounding box center [742, 289] width 237 height 101
click at [796, 249] on img at bounding box center [742, 255] width 237 height 12
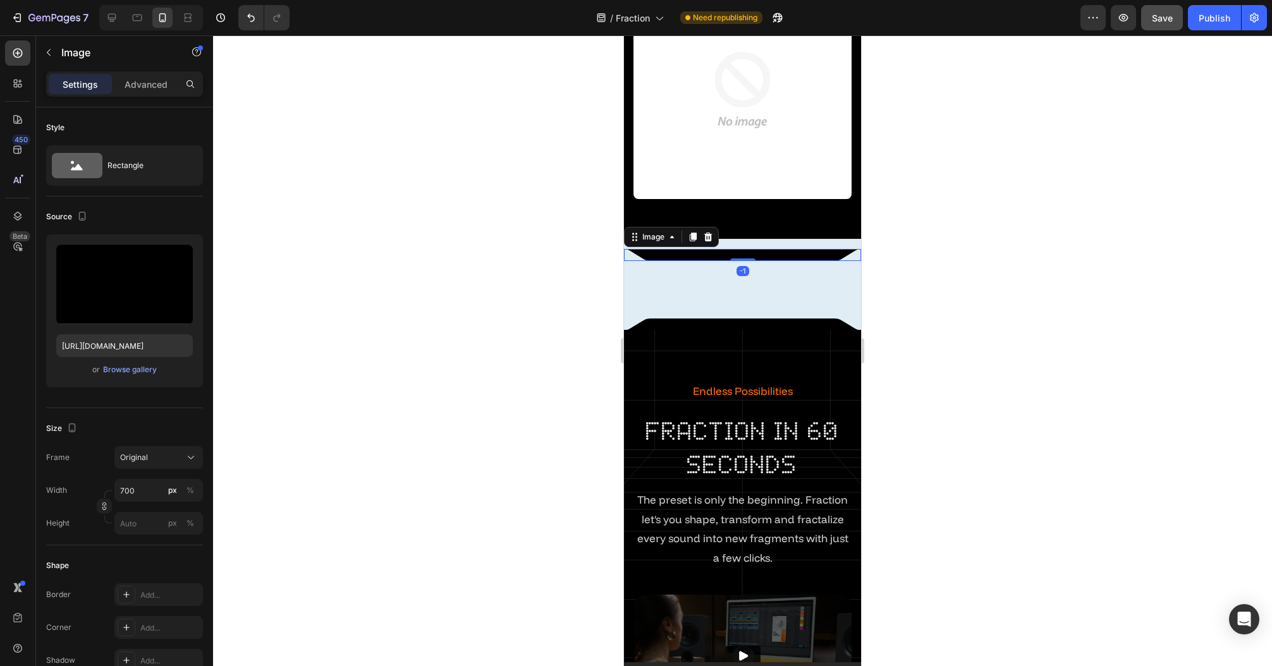
click at [502, 263] on div at bounding box center [742, 350] width 1059 height 631
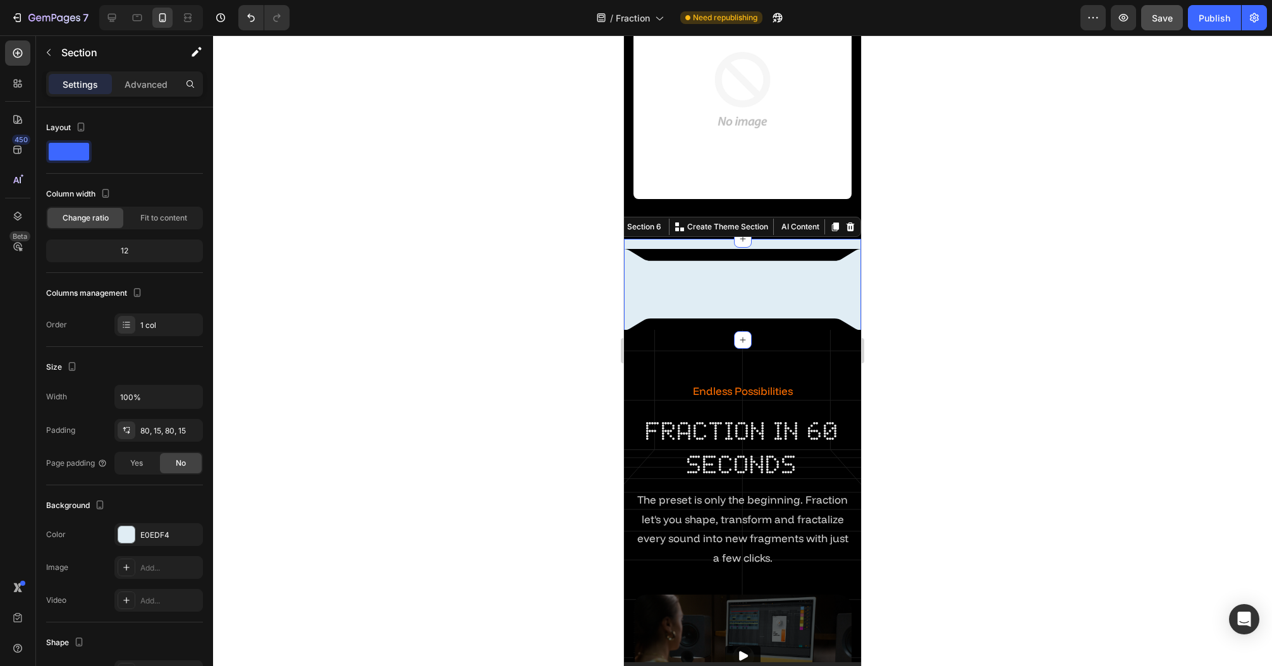
click at [766, 239] on div "Image Row Row Section 6 Create Theme Section AI Content Write with GemAI What w…" at bounding box center [742, 289] width 237 height 101
click at [731, 253] on img at bounding box center [742, 255] width 237 height 12
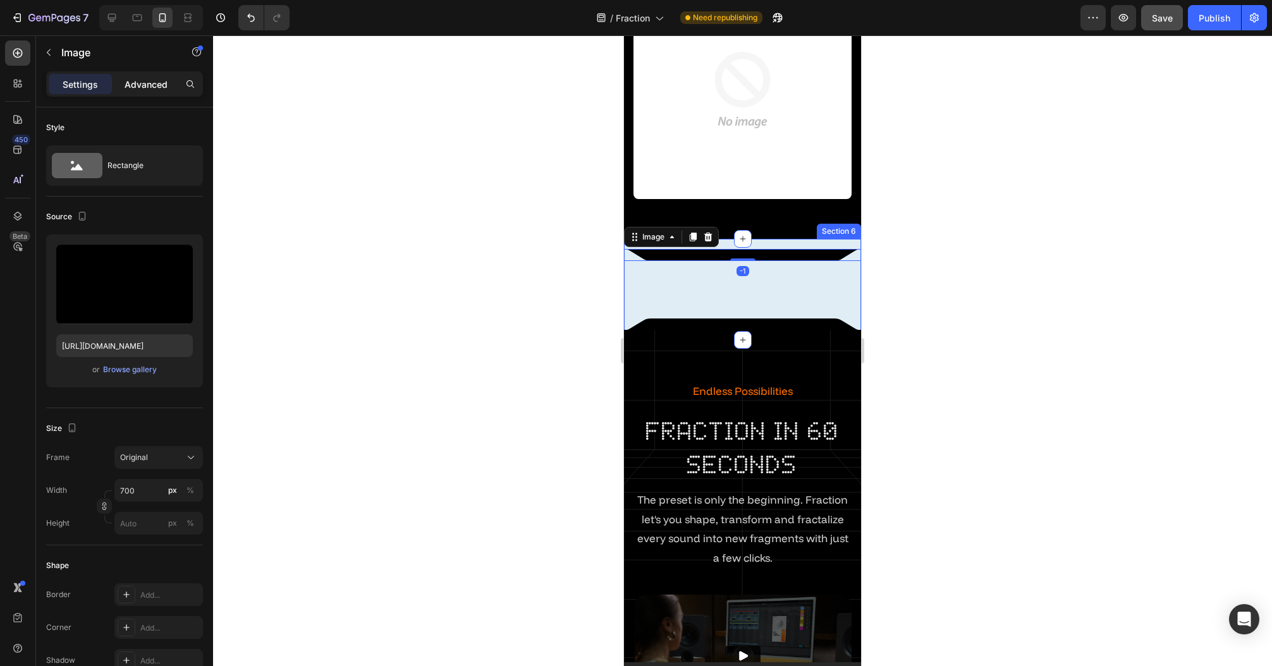
click at [151, 88] on p "Advanced" at bounding box center [146, 84] width 43 height 13
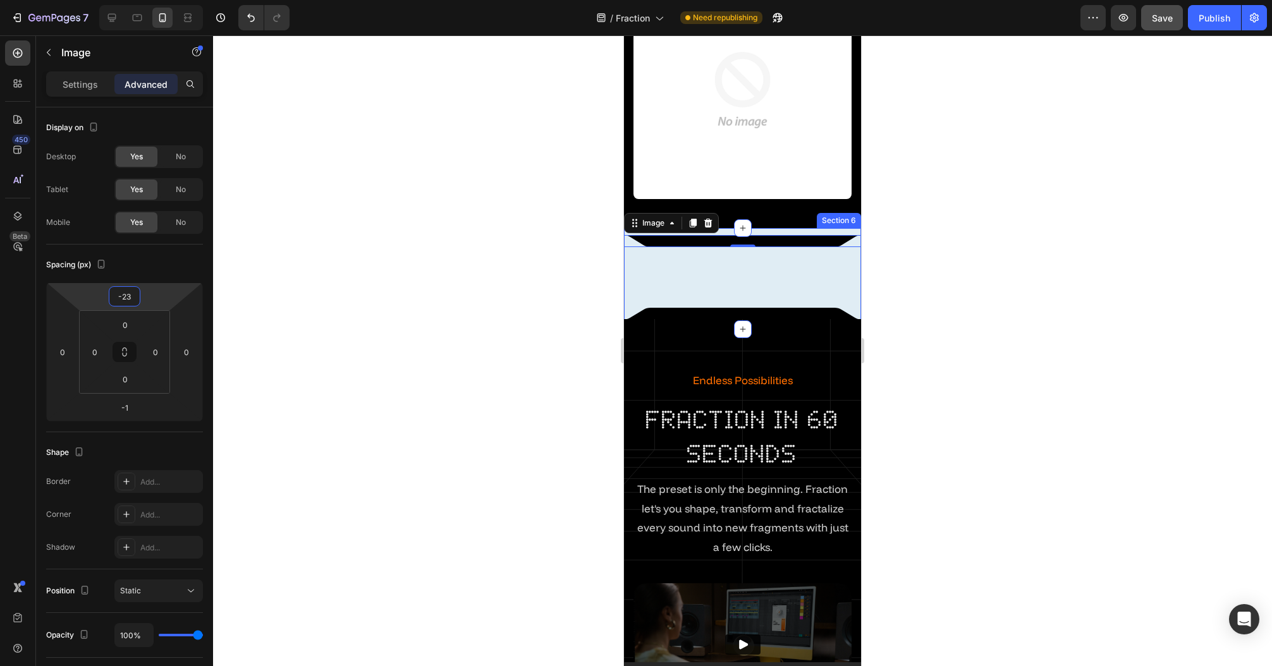
click at [158, 0] on html "7 Version history / Fraction Need republishing Preview Save Publish 450 Beta Se…" at bounding box center [636, 0] width 1272 height 0
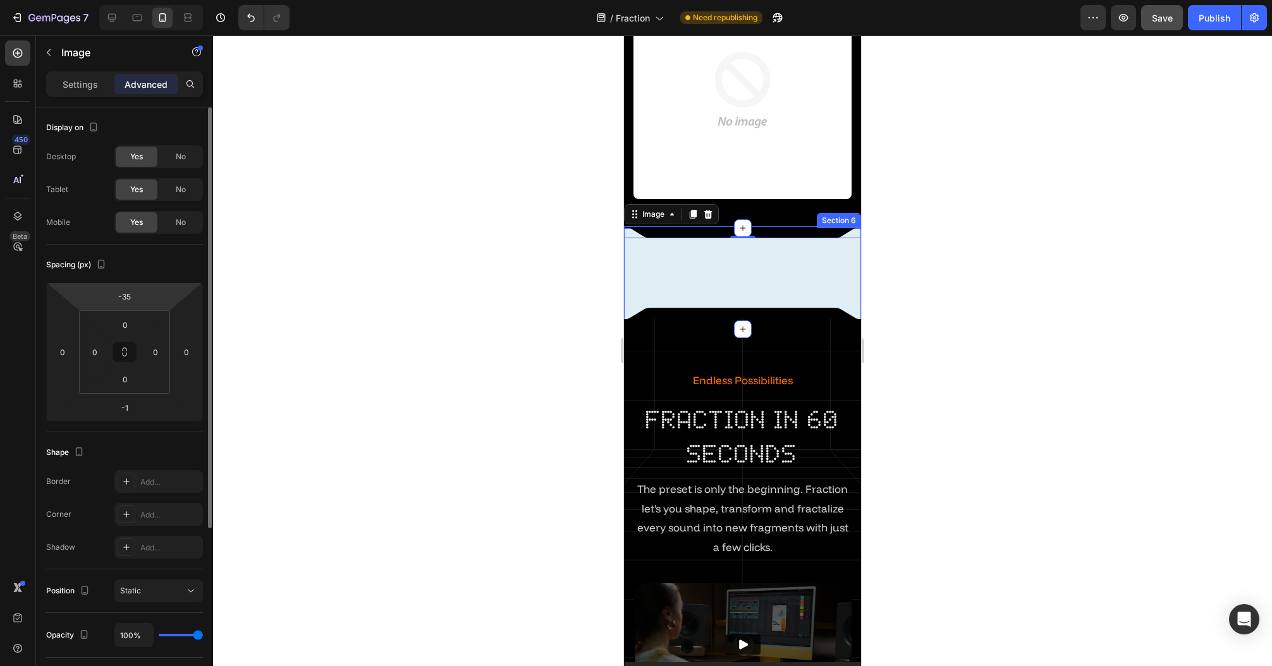
drag, startPoint x: 158, startPoint y: 298, endPoint x: 166, endPoint y: 250, distance: 49.4
click at [161, 0] on html "7 Version history / Fraction Need republishing Preview Save Publish 450 Beta Se…" at bounding box center [636, 0] width 1272 height 0
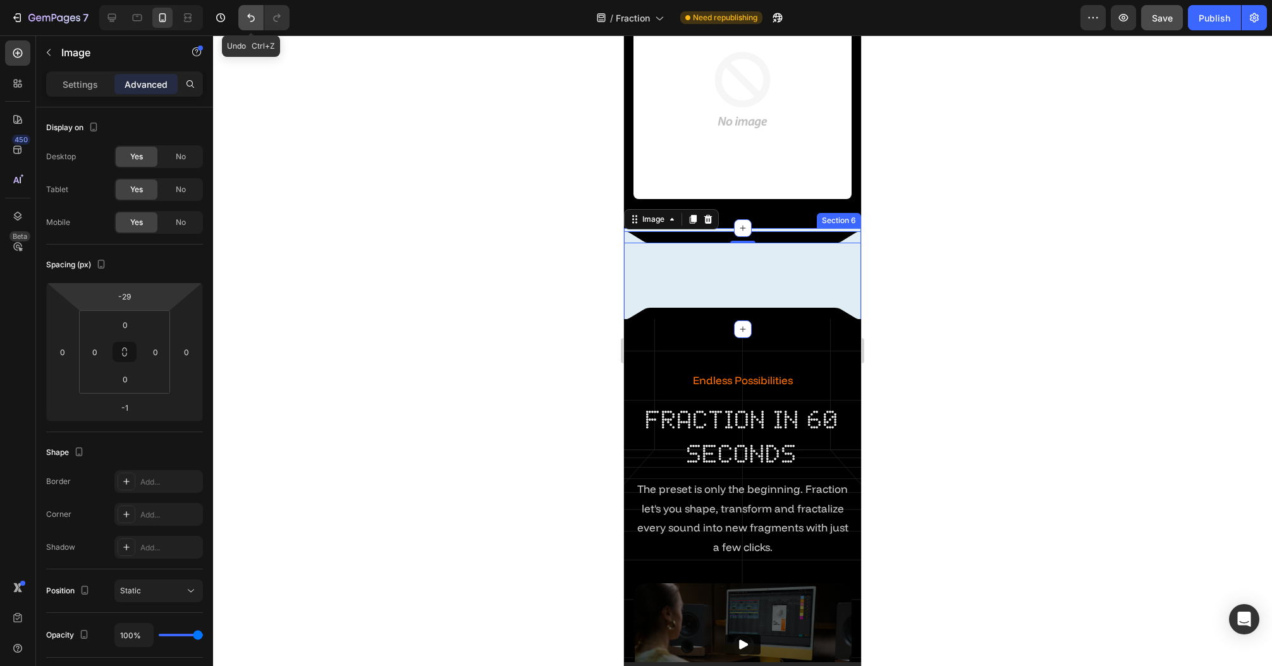
click at [243, 19] on button "Undo/Redo" at bounding box center [250, 17] width 25 height 25
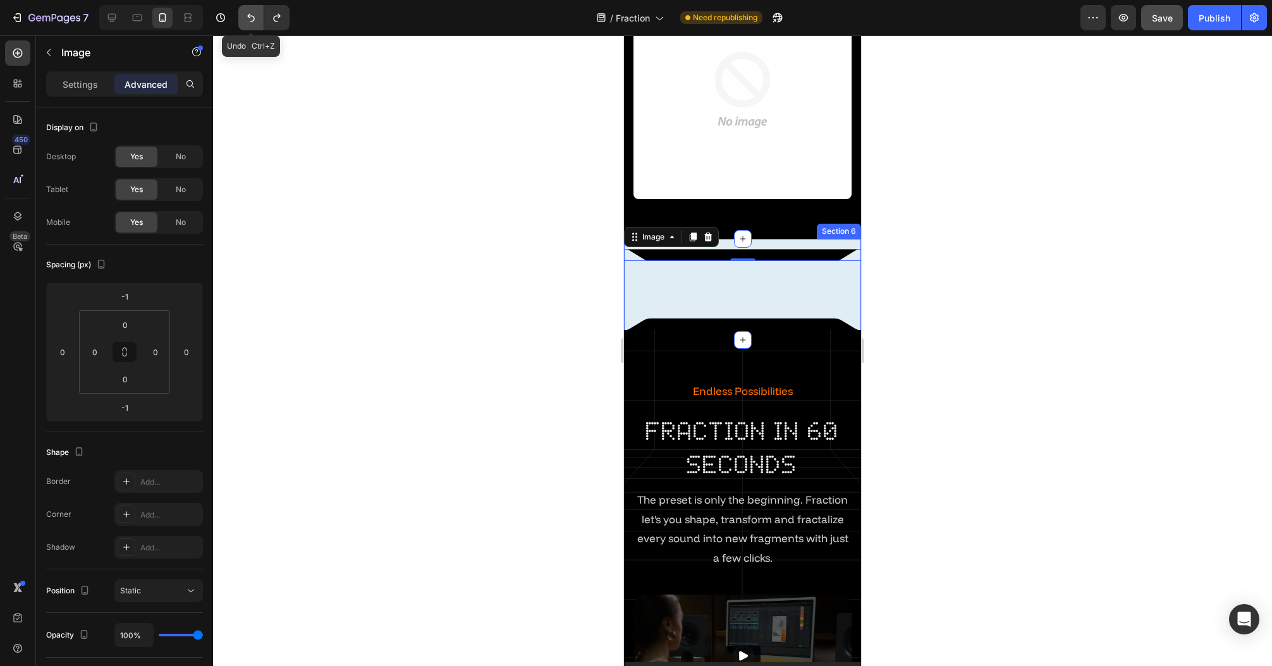
click at [243, 19] on button "Undo/Redo" at bounding box center [250, 17] width 25 height 25
click at [273, 18] on icon "Undo/Redo" at bounding box center [276, 17] width 13 height 13
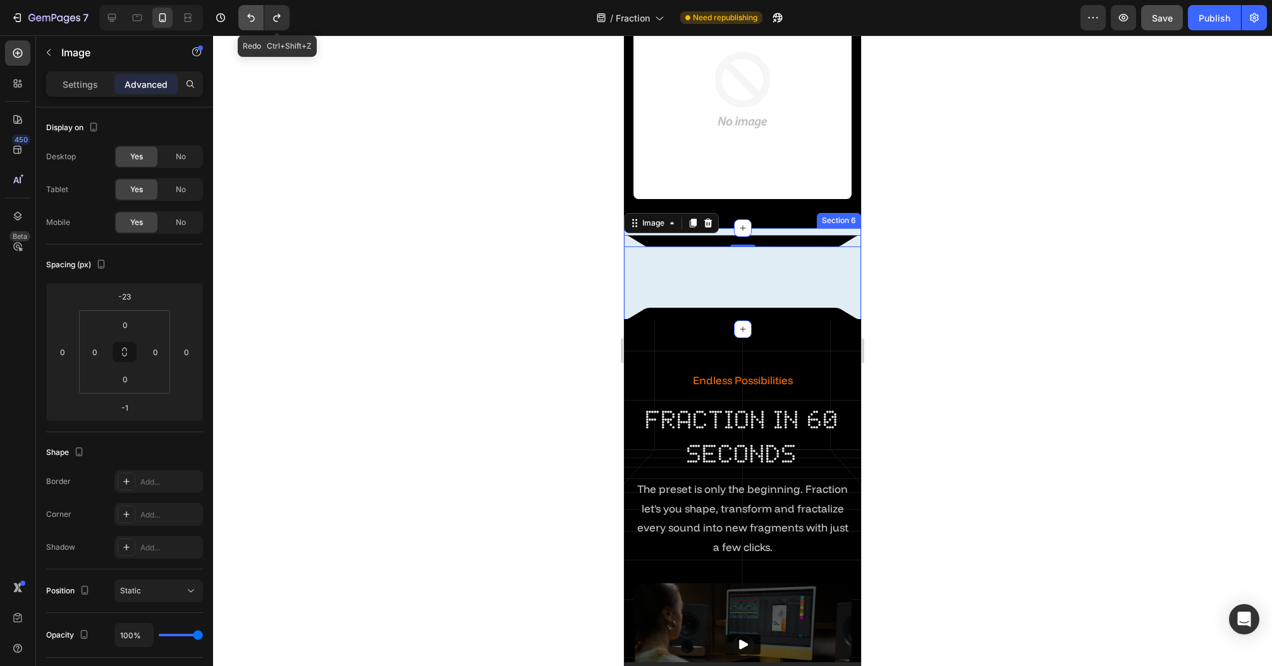
click at [255, 18] on icon "Undo/Redo" at bounding box center [251, 17] width 13 height 13
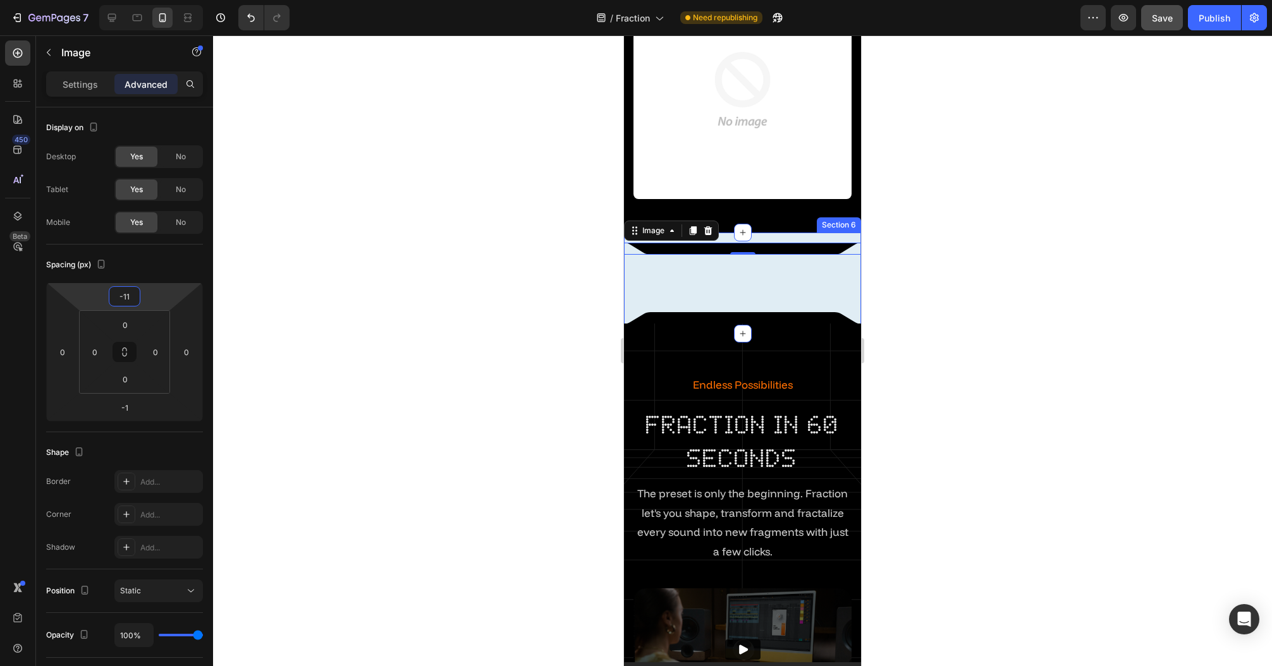
click at [159, 0] on html "7 Version history / Fraction Need republishing Preview Save Publish 450 Beta Se…" at bounding box center [636, 0] width 1272 height 0
click at [255, 20] on icon "Undo/Redo" at bounding box center [251, 17] width 13 height 13
type input "-1"
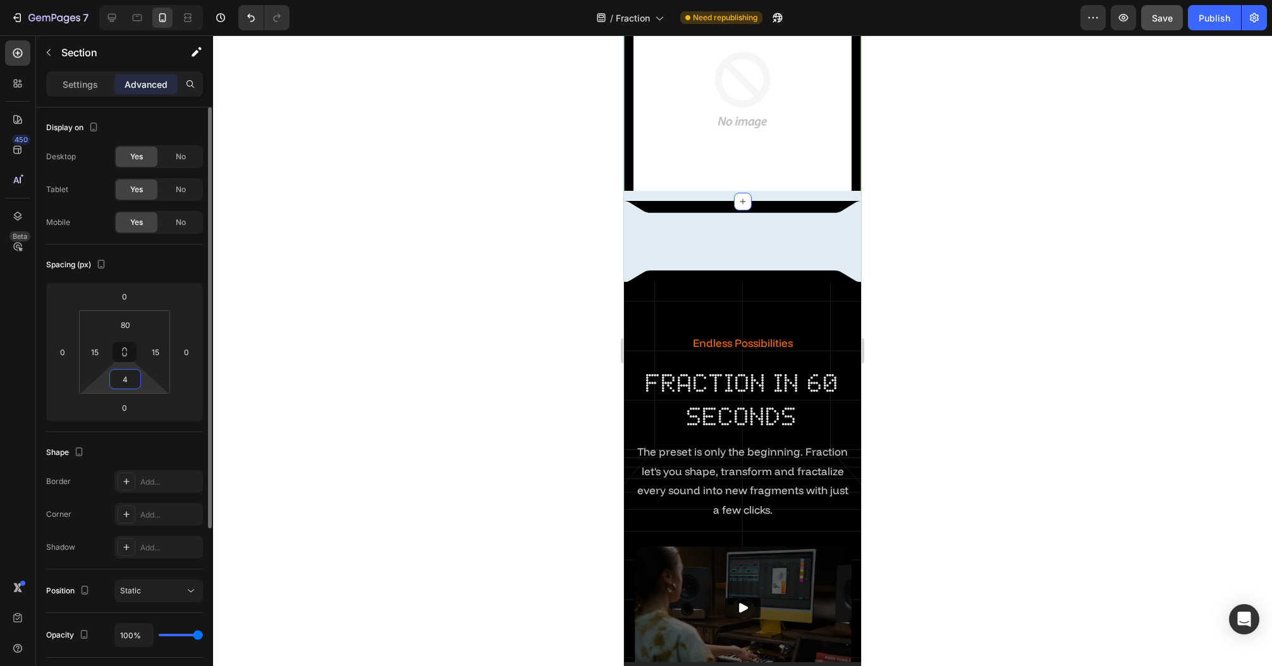
click at [151, 0] on html "7 Version history / Fraction Need republishing Preview Save Publish 450 Beta Se…" at bounding box center [636, 0] width 1272 height 0
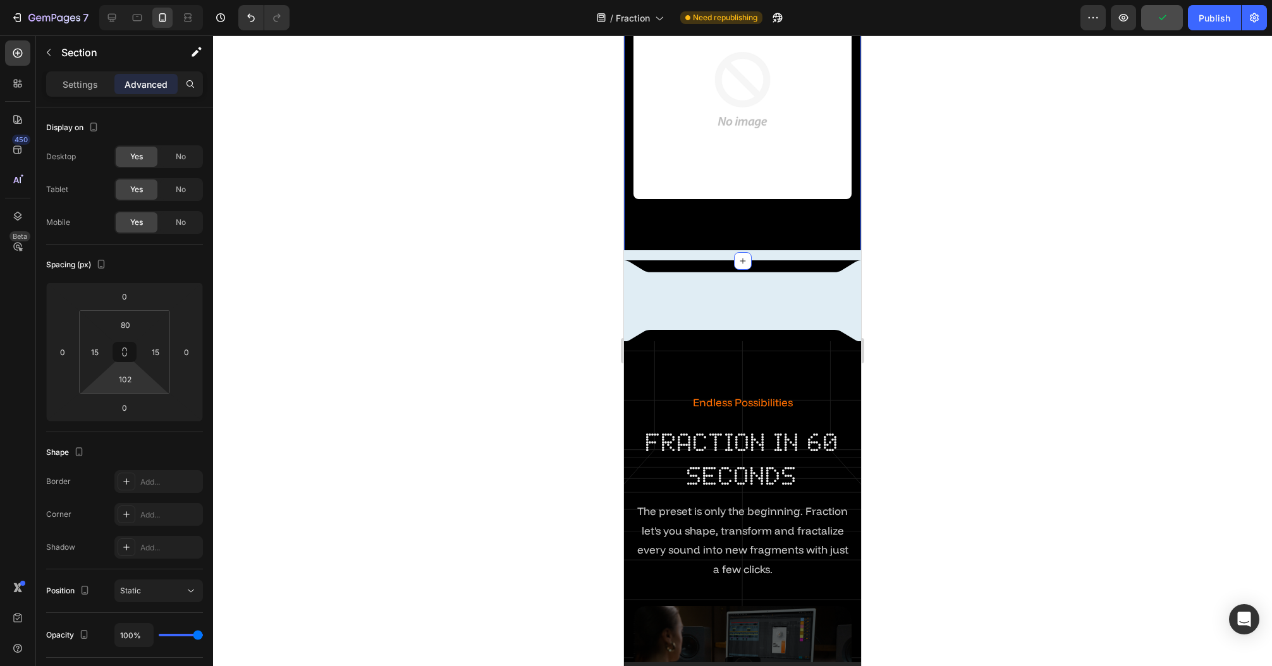
type input "114"
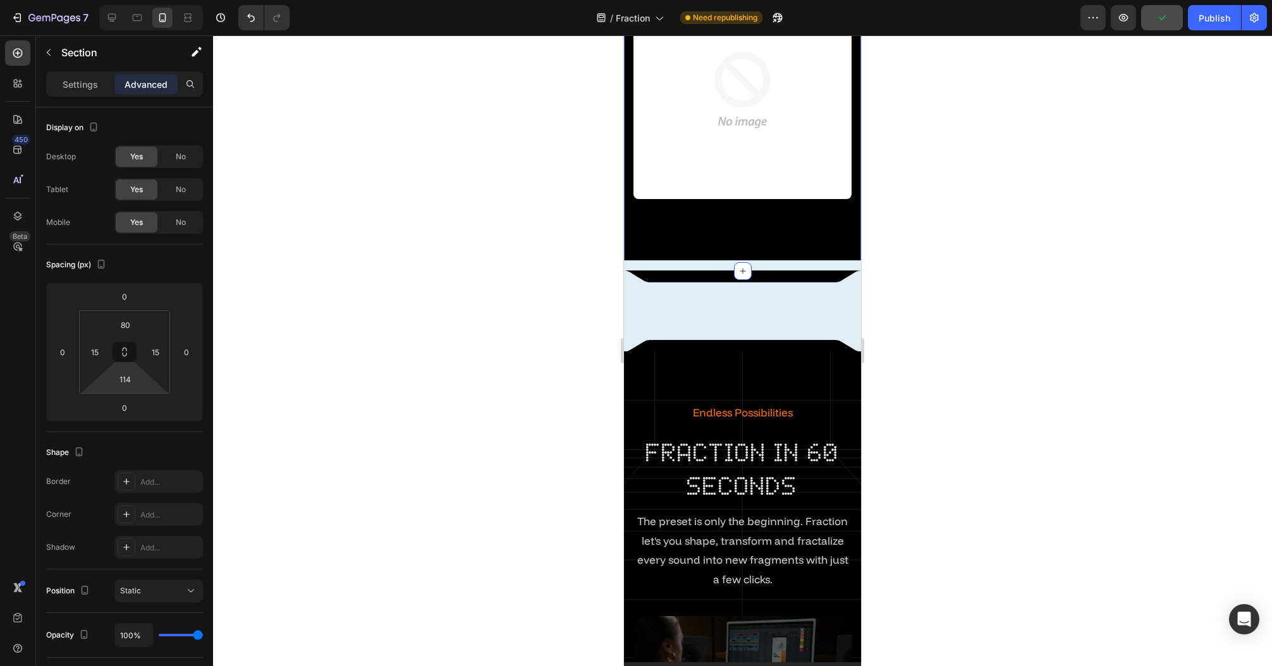
drag, startPoint x: 151, startPoint y: 379, endPoint x: 157, endPoint y: 360, distance: 19.8
click at [157, 0] on html "7 Version history / Fraction Need republishing Preview Publish 450 Beta Section…" at bounding box center [636, 0] width 1272 height 0
click at [775, 340] on img at bounding box center [742, 346] width 237 height 12
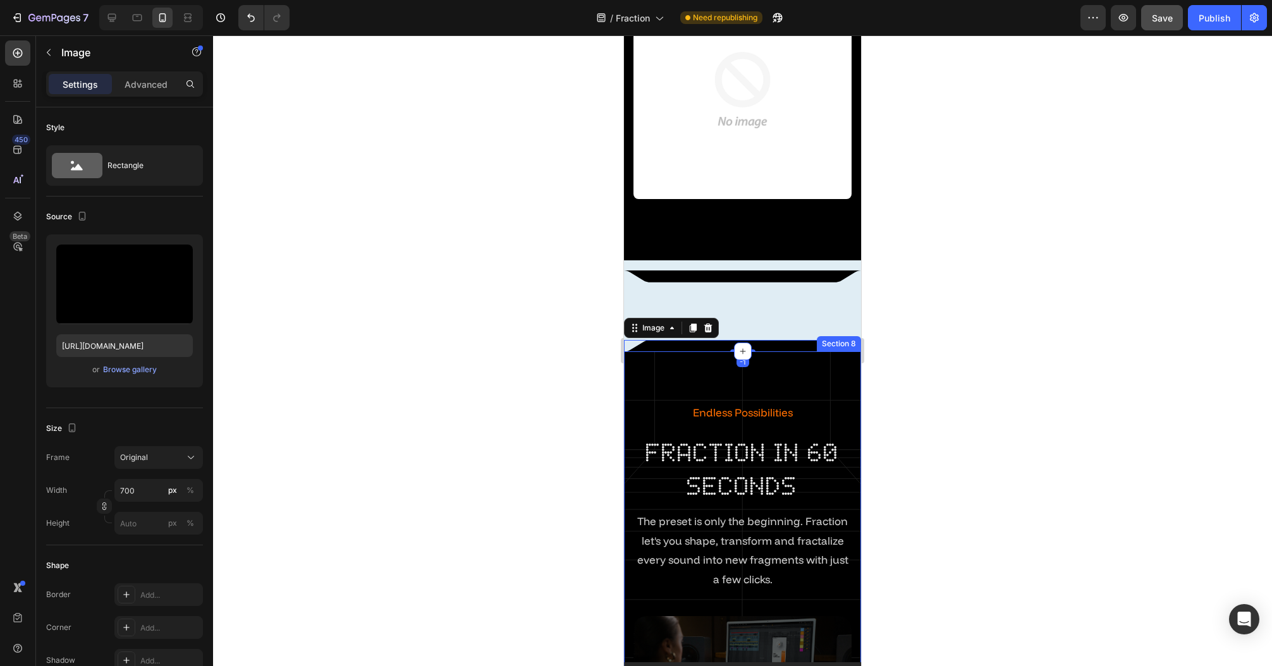
click at [759, 351] on div "Endless Possibilities Text Block fraction in 60 seconds Heading The preset is o…" at bounding box center [742, 582] width 237 height 463
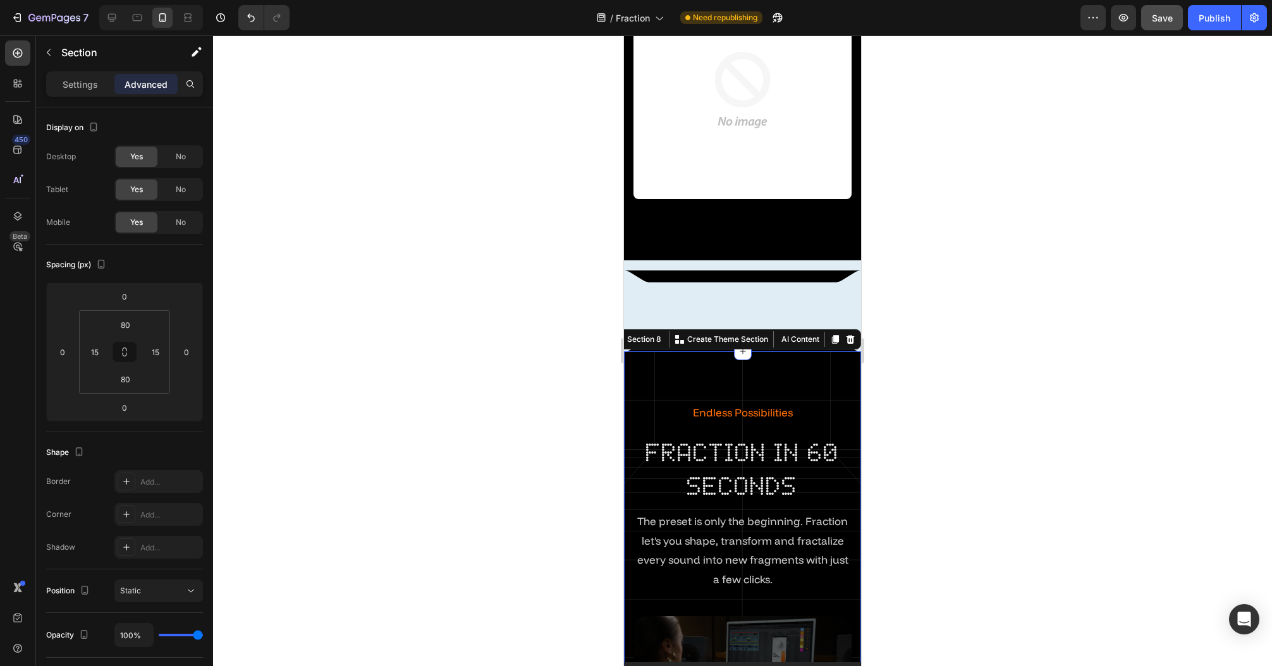
click at [521, 358] on div at bounding box center [742, 350] width 1059 height 631
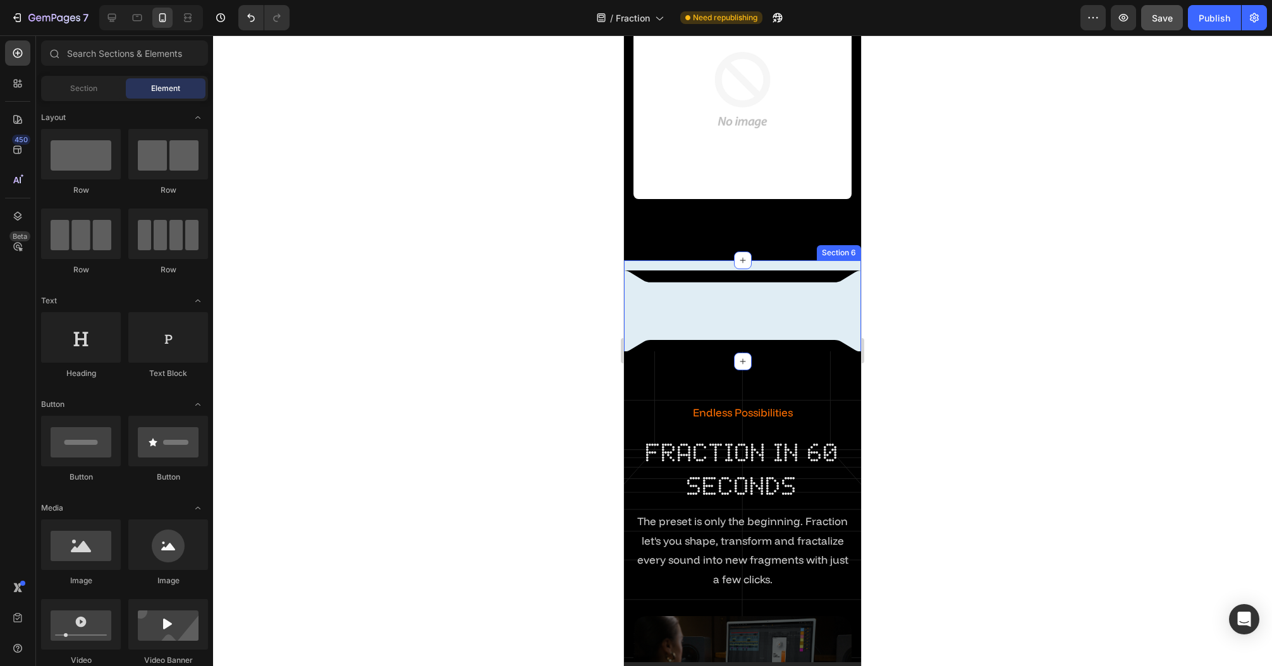
click at [719, 260] on div "Image Row Row Section 6" at bounding box center [742, 310] width 237 height 101
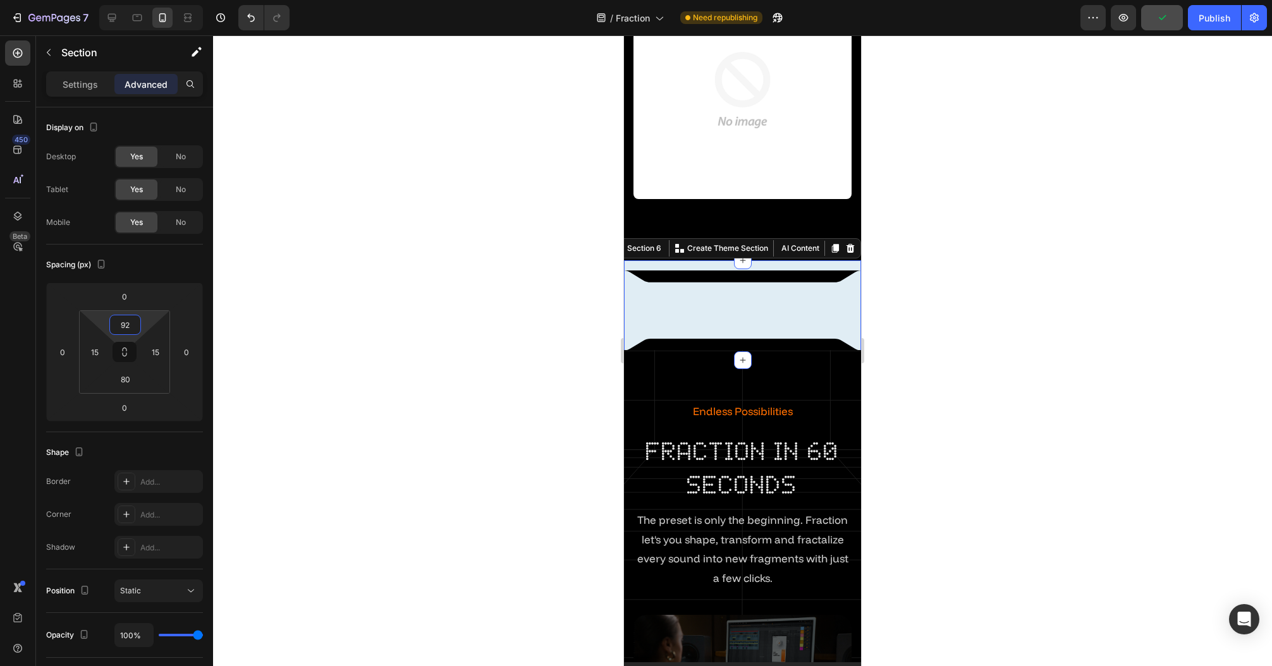
type input "78"
drag, startPoint x: 149, startPoint y: 321, endPoint x: 161, endPoint y: 302, distance: 22.4
click at [161, 0] on html "7 Version history / Fraction Need republishing Preview Publish 450 Beta Section…" at bounding box center [636, 0] width 1272 height 0
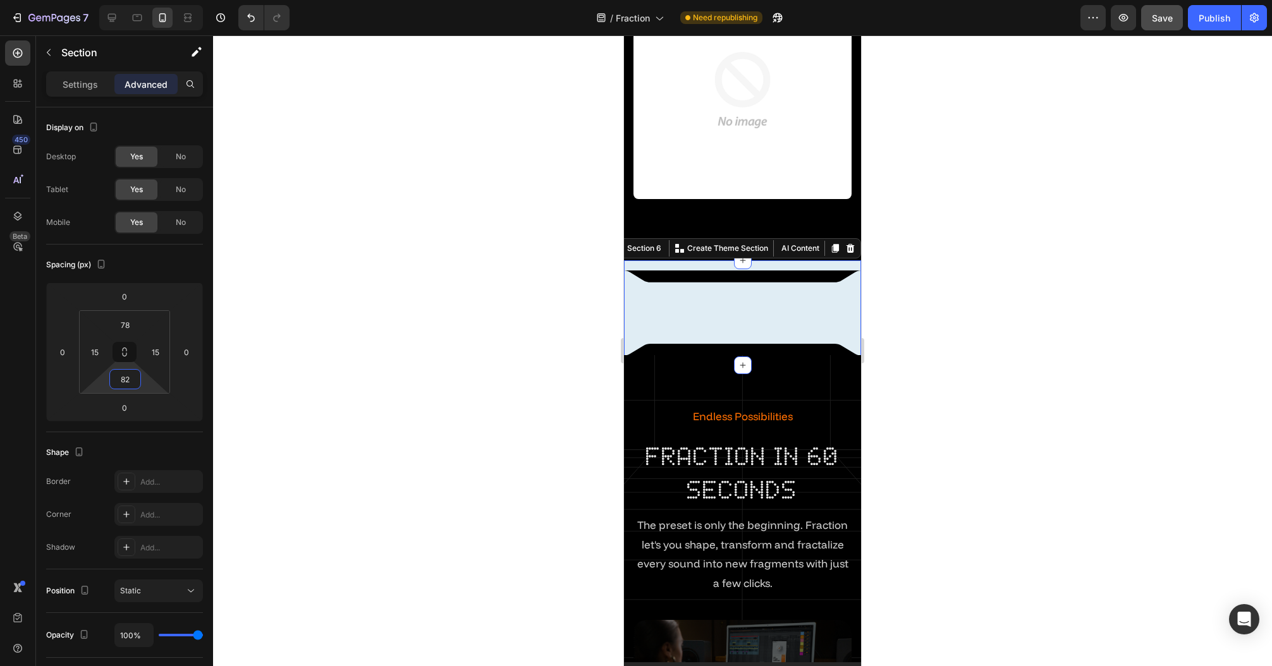
type input "78"
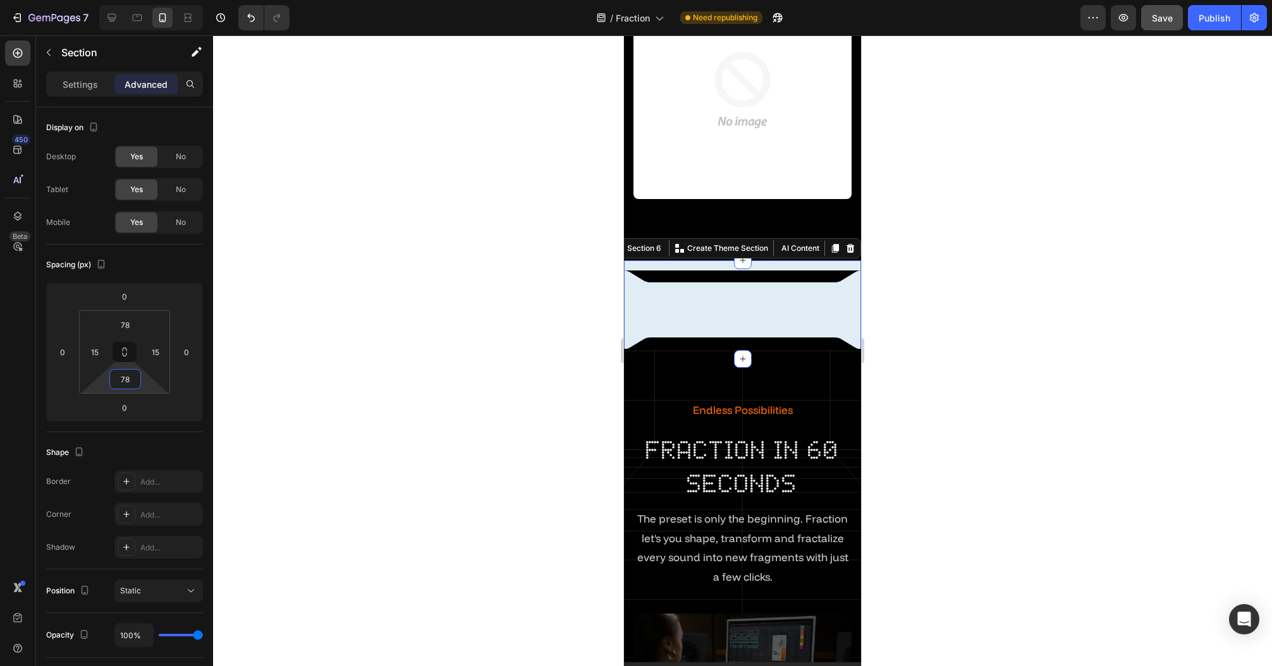
drag, startPoint x: 144, startPoint y: 384, endPoint x: 155, endPoint y: 366, distance: 21.6
click at [155, 0] on html "7 Version history / Fraction Need republishing Preview Save Publish 450 Beta Se…" at bounding box center [636, 0] width 1272 height 0
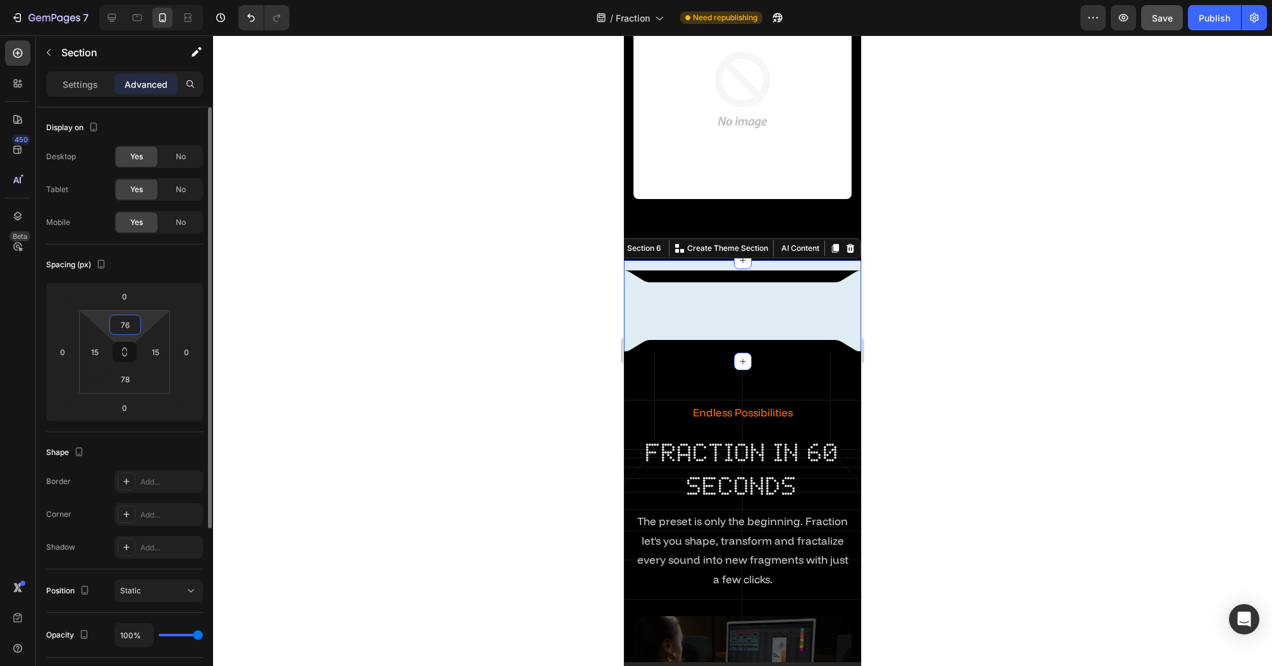
type input "74"
click at [151, 0] on html "7 Version history / Fraction Need republishing Preview Save Publish 450 Beta Se…" at bounding box center [636, 0] width 1272 height 0
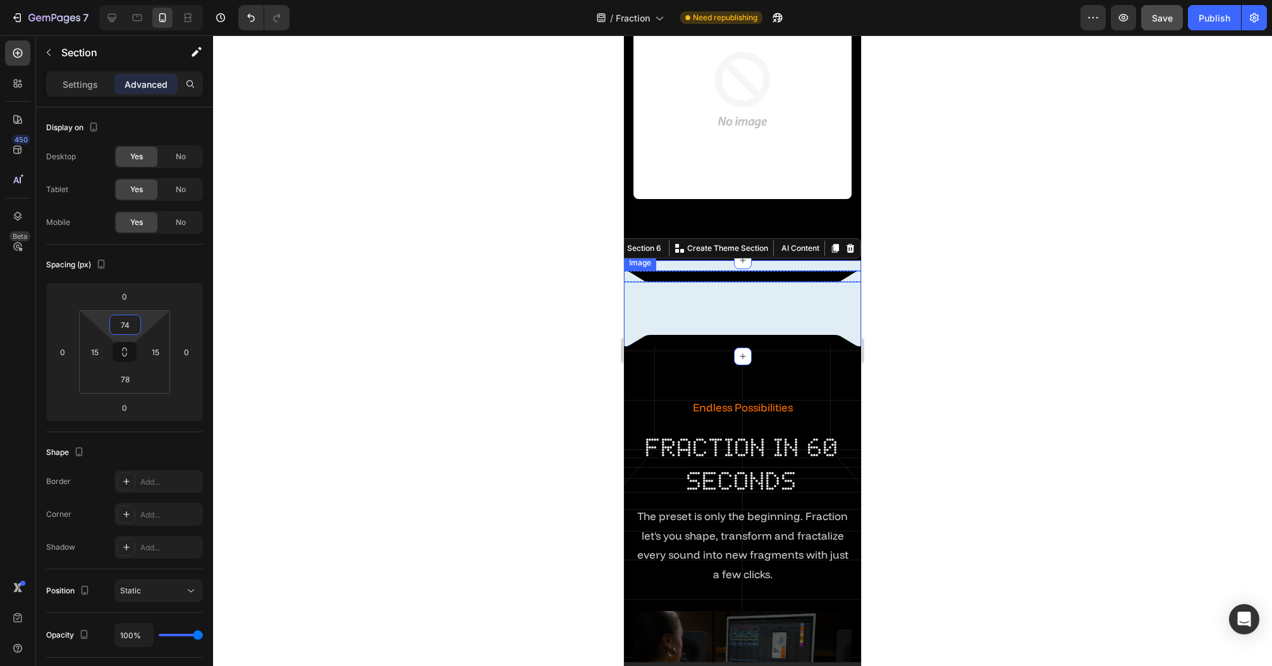
click at [671, 270] on img at bounding box center [742, 276] width 237 height 12
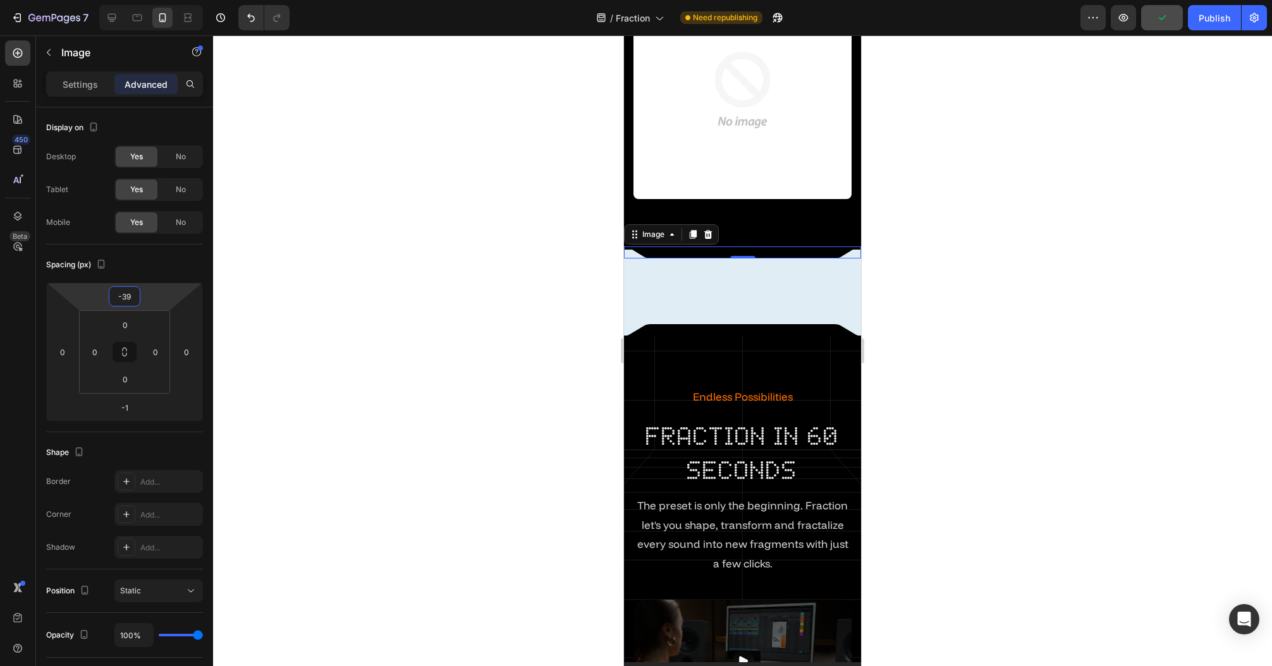
type input "-37"
drag, startPoint x: 160, startPoint y: 291, endPoint x: 162, endPoint y: 300, distance: 9.7
click at [162, 0] on html "7 Version history / Fraction Need republishing Preview Publish 450 Beta Section…" at bounding box center [636, 0] width 1272 height 0
click at [454, 253] on div at bounding box center [742, 350] width 1059 height 631
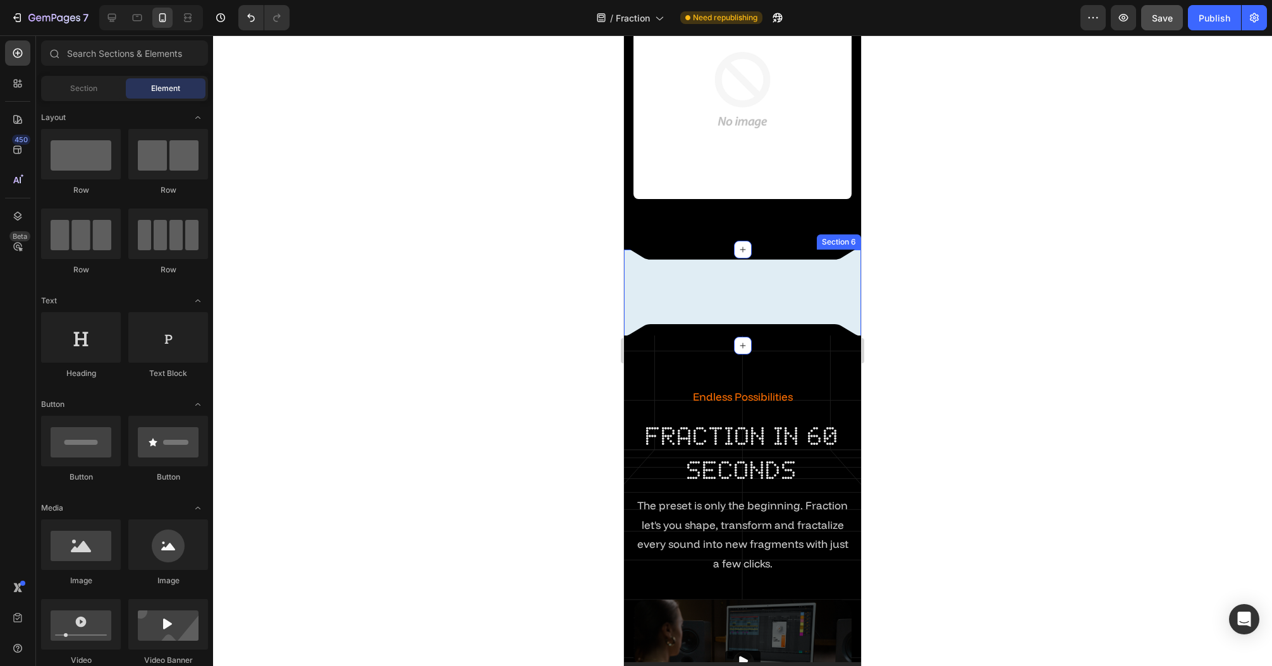
click at [781, 288] on div "Image Row Row Section 6" at bounding box center [742, 298] width 237 height 96
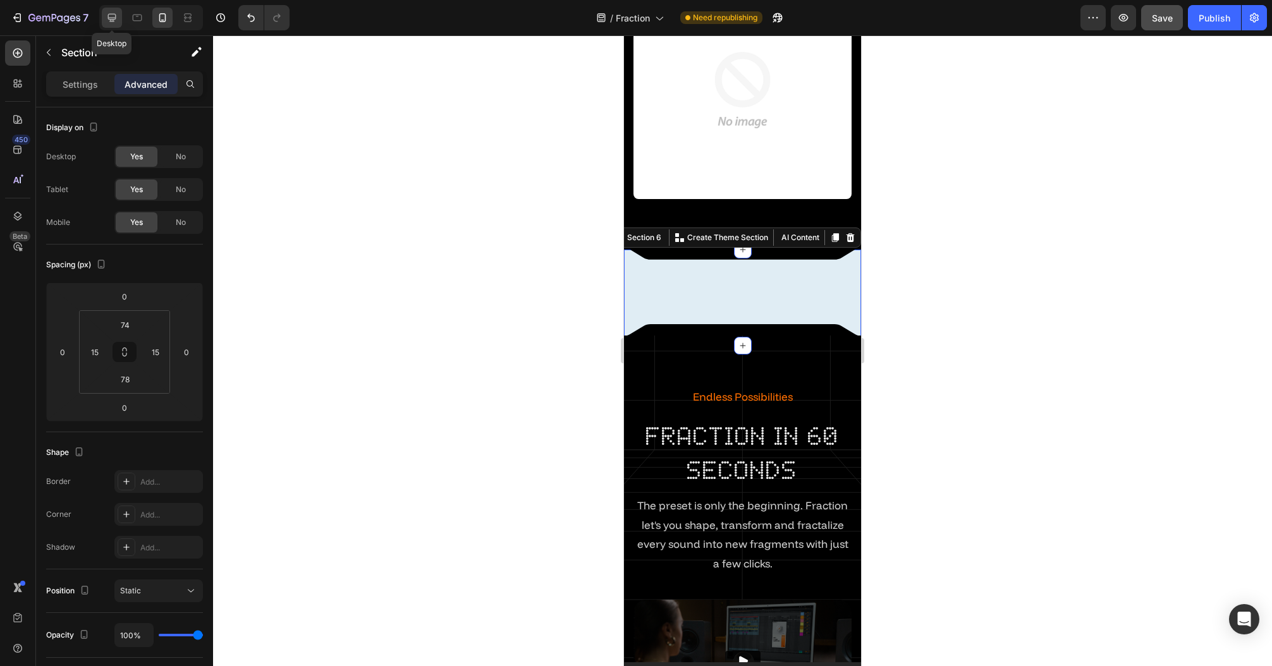
click at [116, 23] on icon at bounding box center [112, 17] width 13 height 13
type input "100"
type input "0"
type input "100"
type input "0"
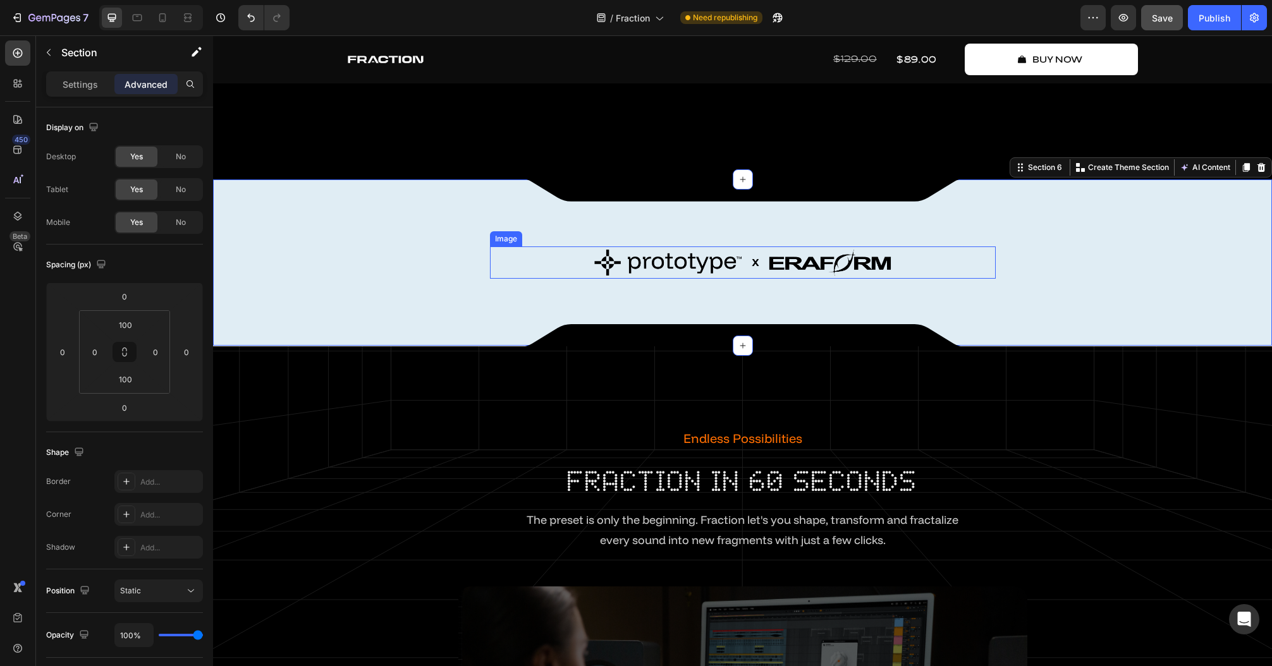
scroll to position [1179, 0]
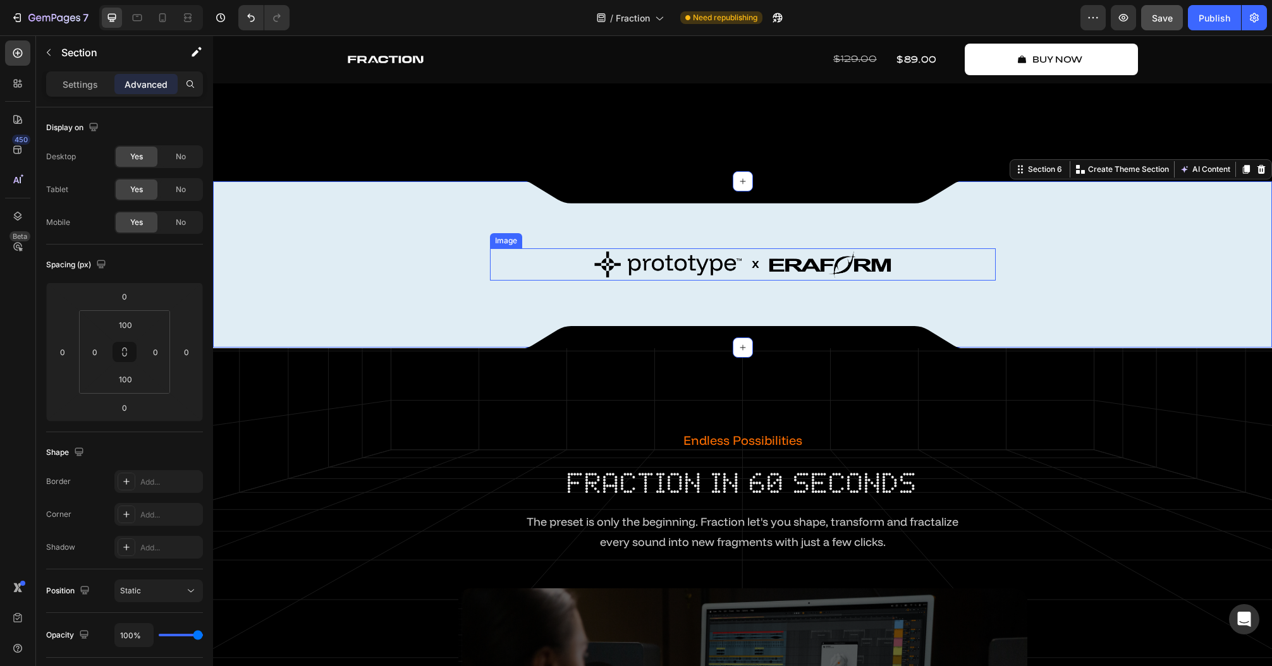
click at [685, 255] on img at bounding box center [742, 264] width 303 height 32
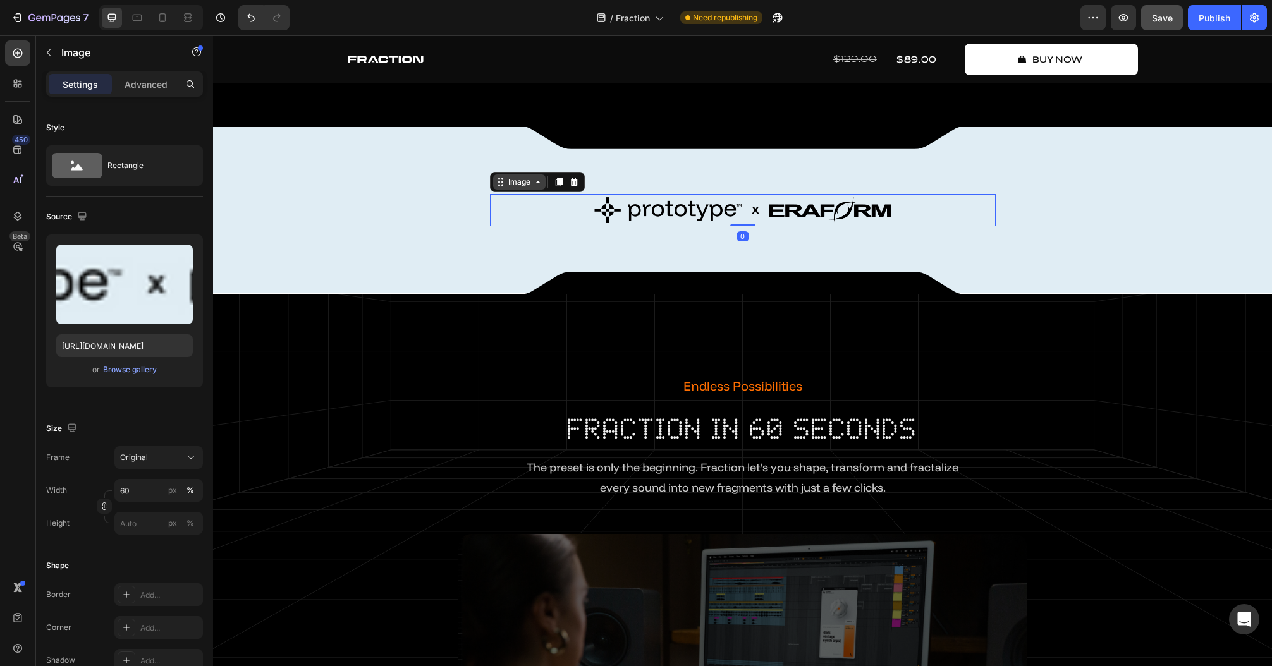
click at [506, 188] on div "Image" at bounding box center [519, 181] width 27 height 11
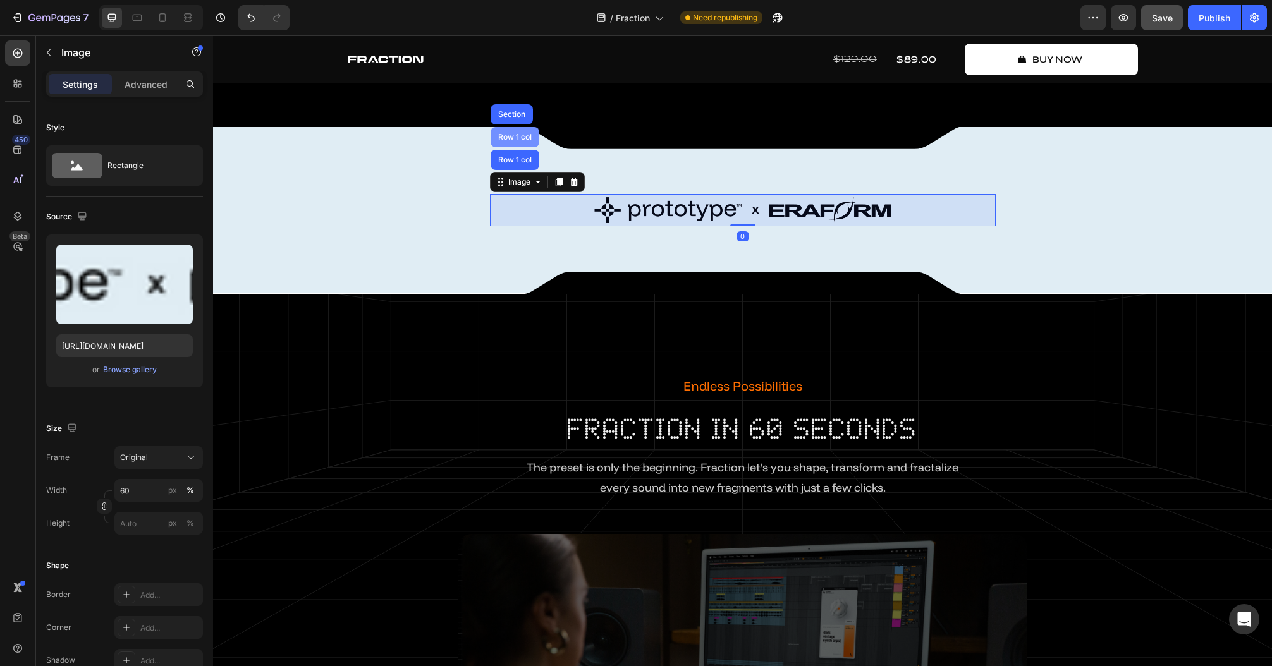
click at [509, 141] on div "Row 1 col" at bounding box center [514, 137] width 39 height 8
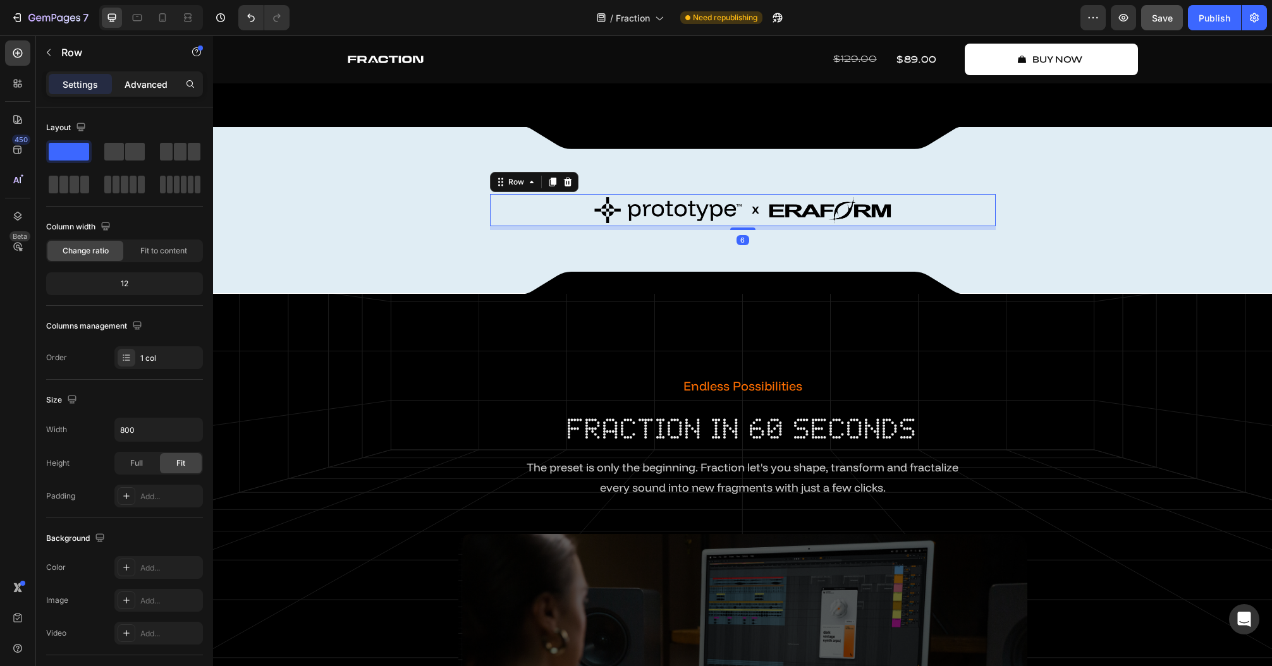
click at [130, 82] on p "Advanced" at bounding box center [146, 84] width 43 height 13
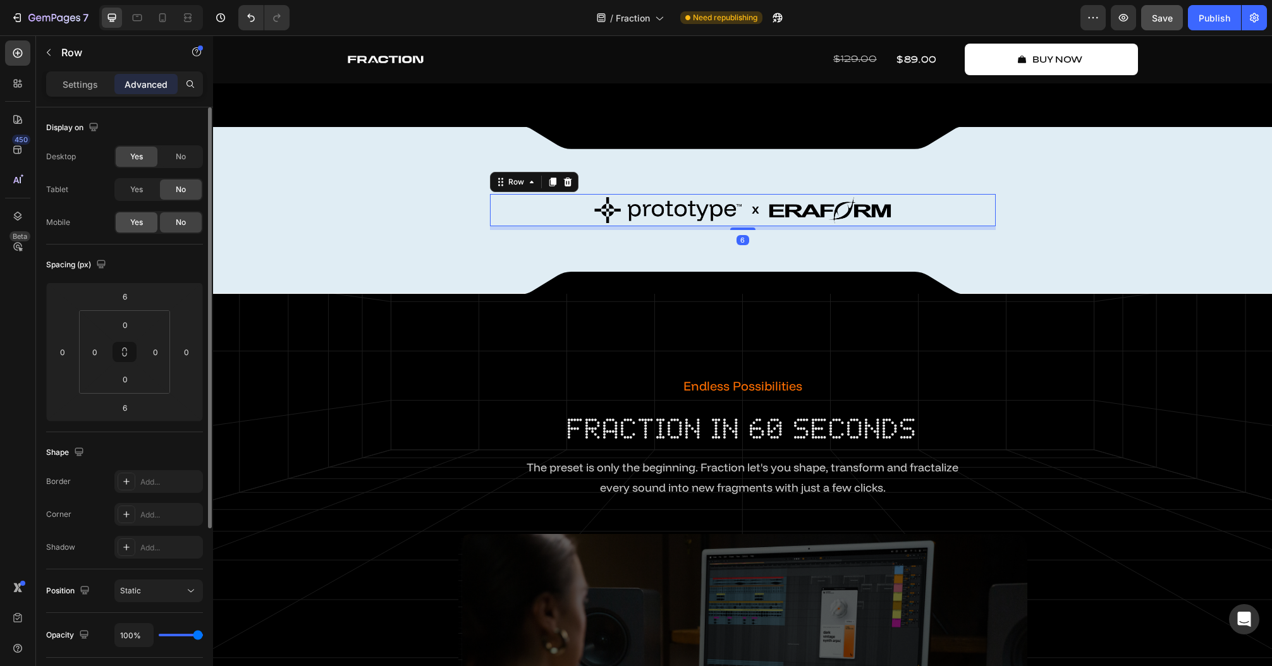
click at [145, 227] on div "Yes" at bounding box center [137, 222] width 42 height 20
click at [140, 191] on span "Yes" at bounding box center [136, 189] width 13 height 11
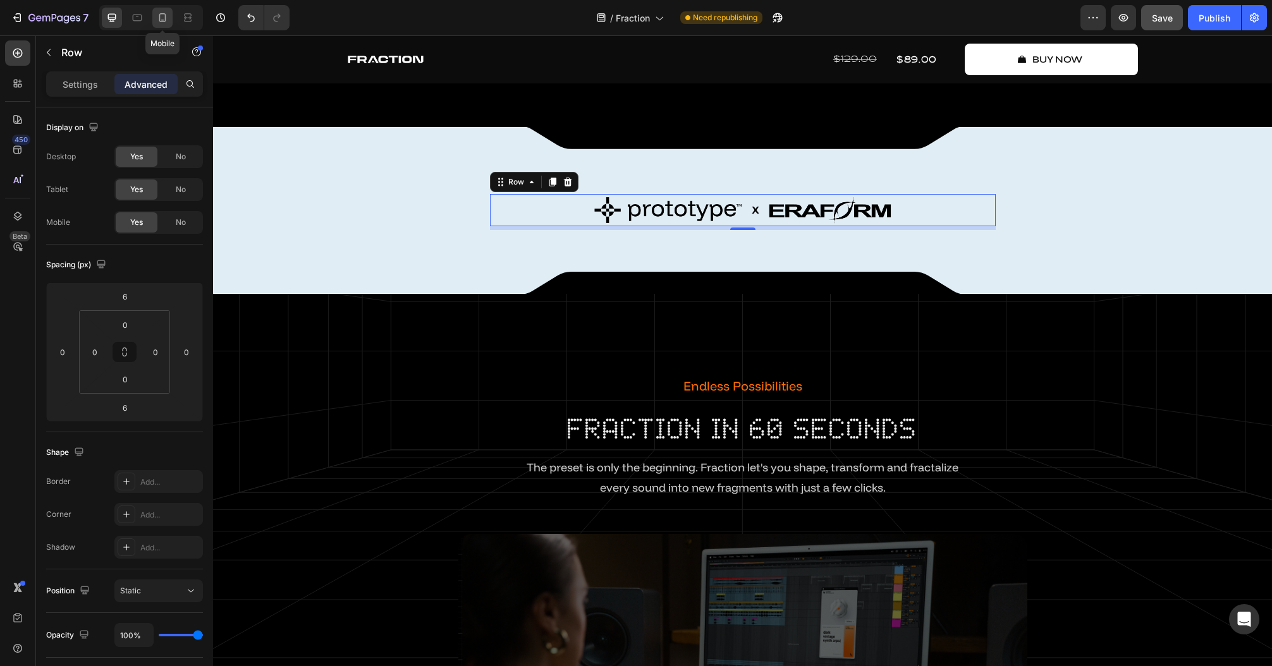
click at [161, 20] on icon at bounding box center [162, 17] width 13 height 13
type input "0"
type input "4"
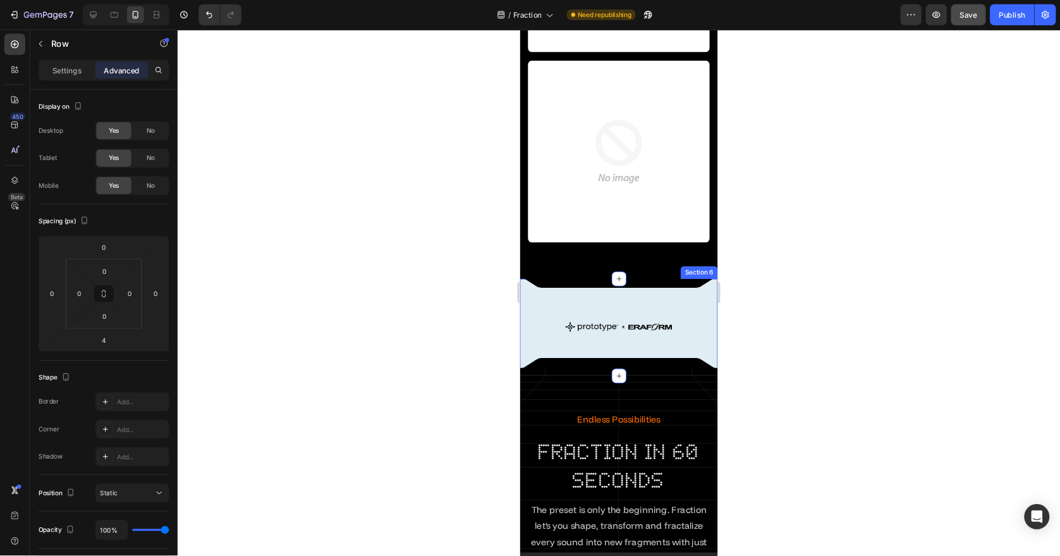
scroll to position [1169, 0]
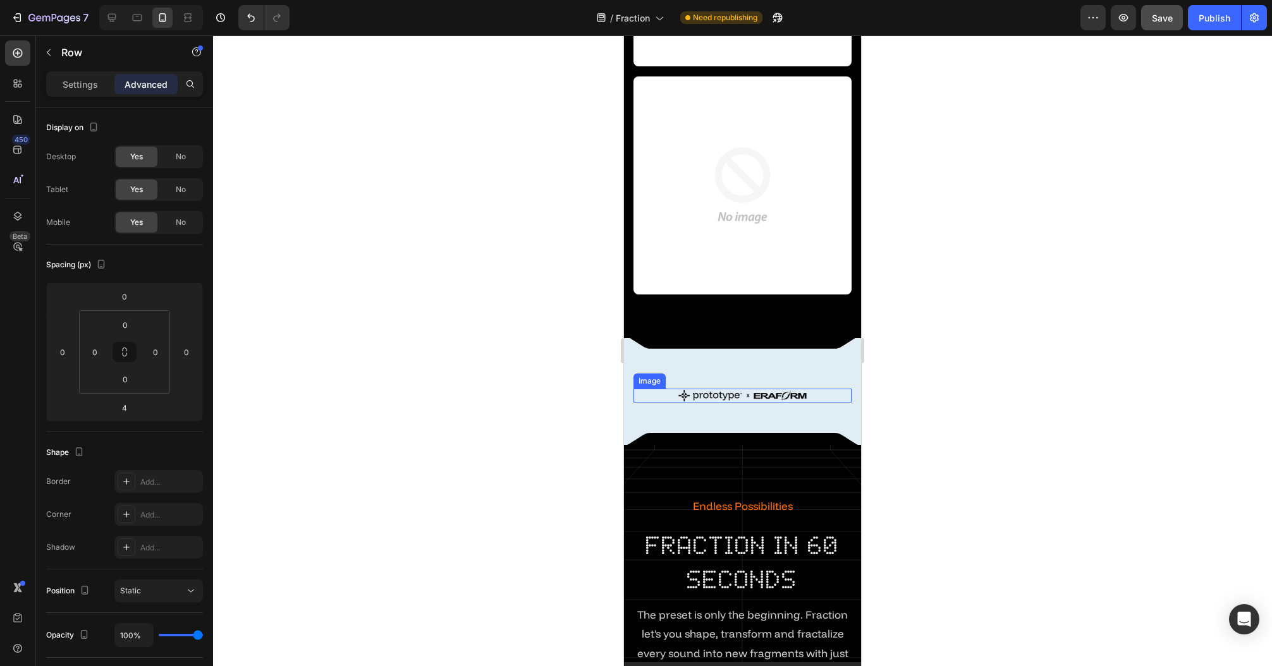
click at [734, 394] on img at bounding box center [742, 396] width 131 height 14
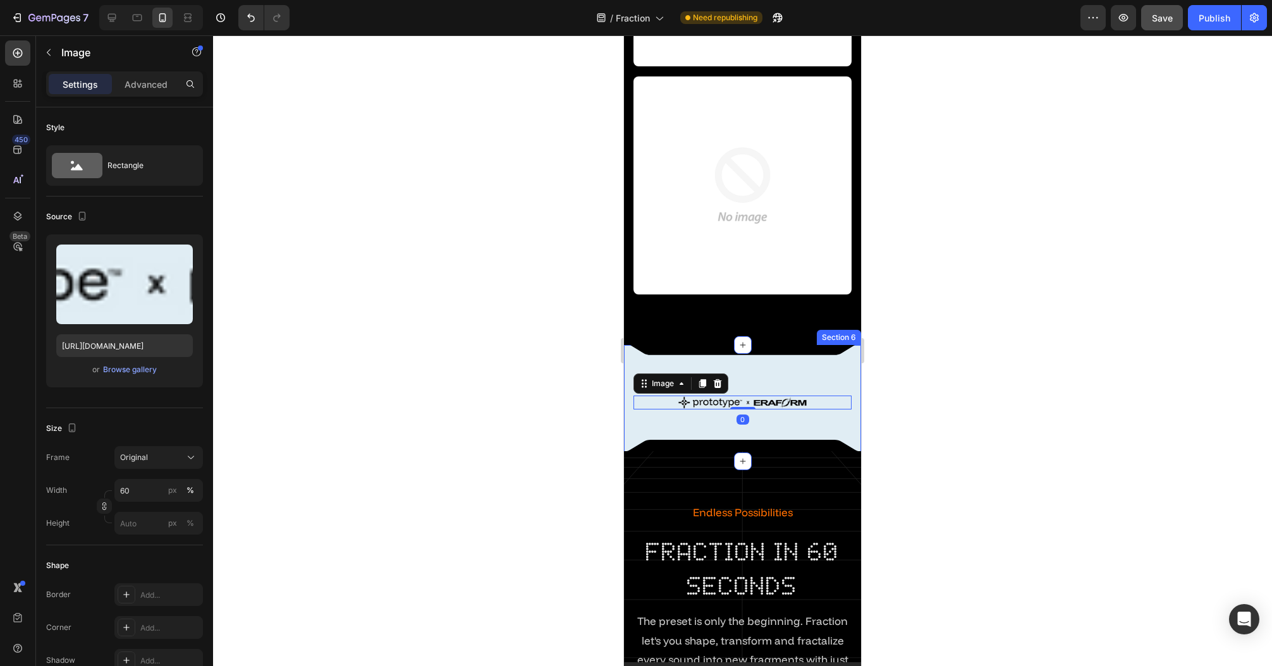
click at [790, 368] on div "Image 0 Row Row Section 6" at bounding box center [742, 403] width 237 height 116
click at [759, 396] on img at bounding box center [742, 403] width 131 height 14
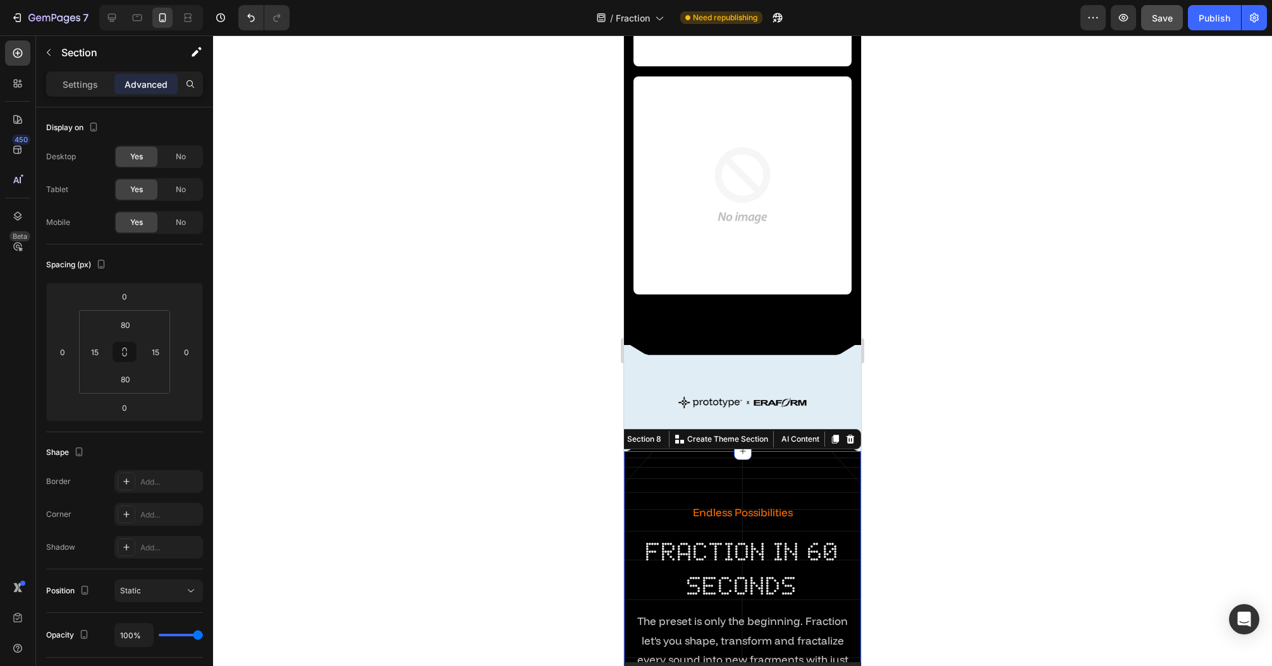
click at [901, 439] on div at bounding box center [742, 350] width 1059 height 631
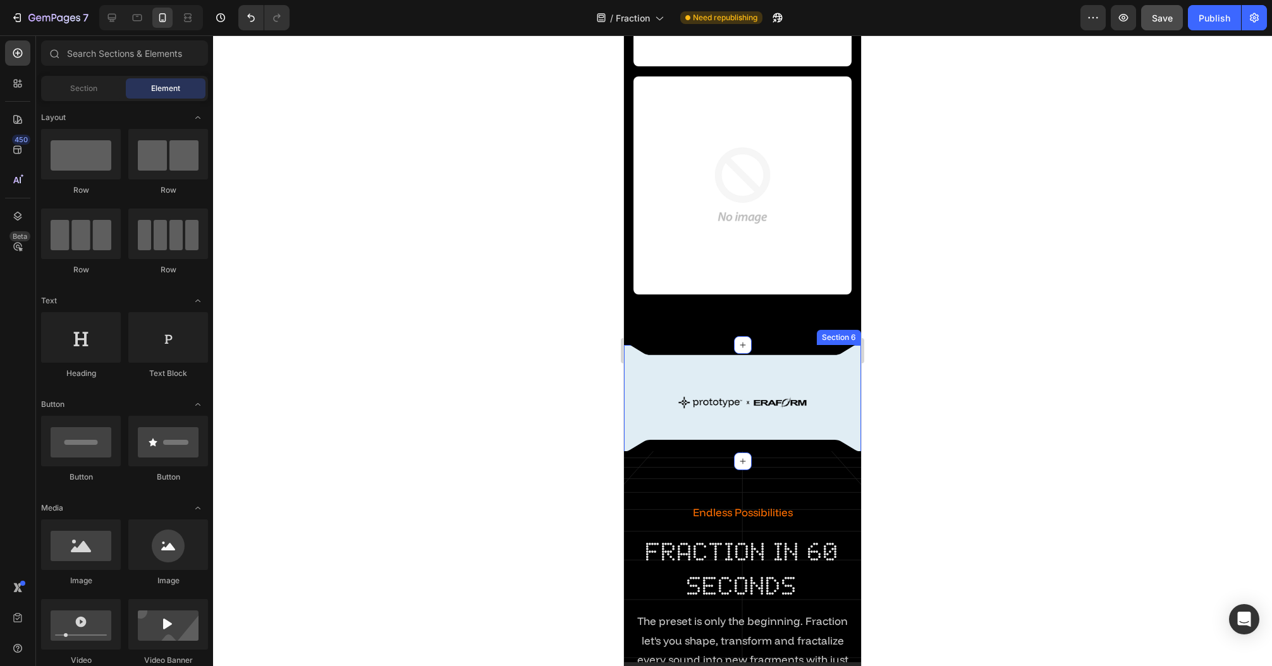
click at [761, 396] on img at bounding box center [742, 403] width 131 height 14
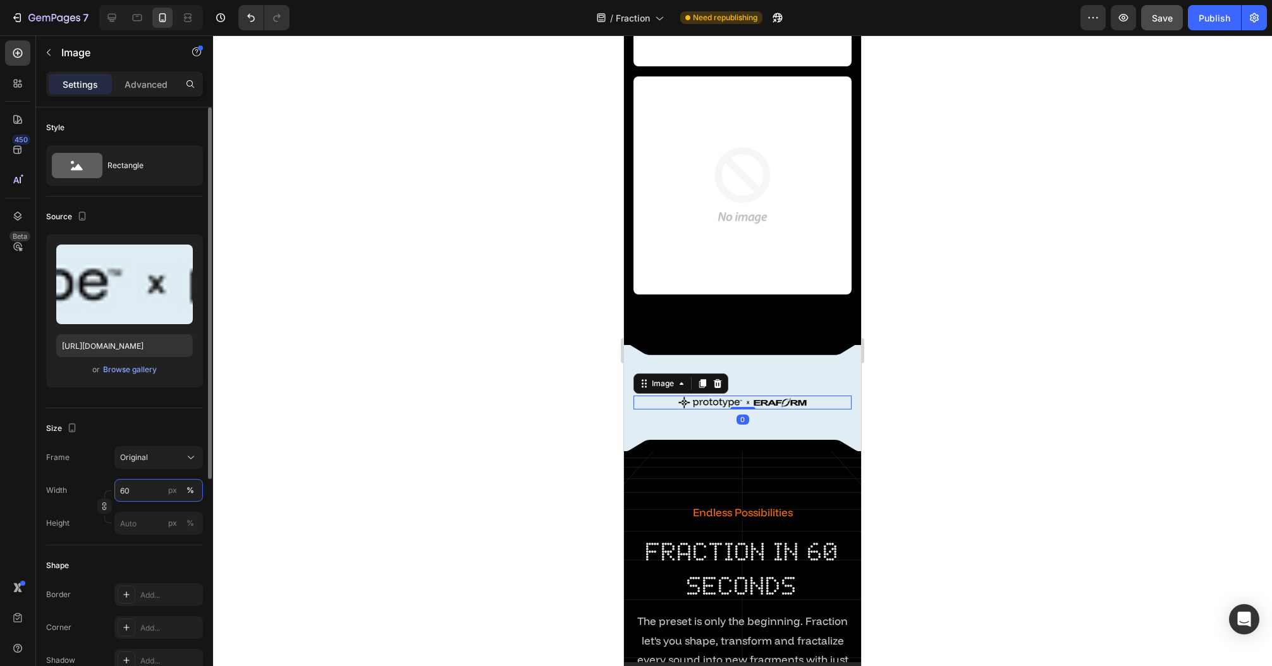
click at [149, 496] on input "60" at bounding box center [158, 490] width 88 height 23
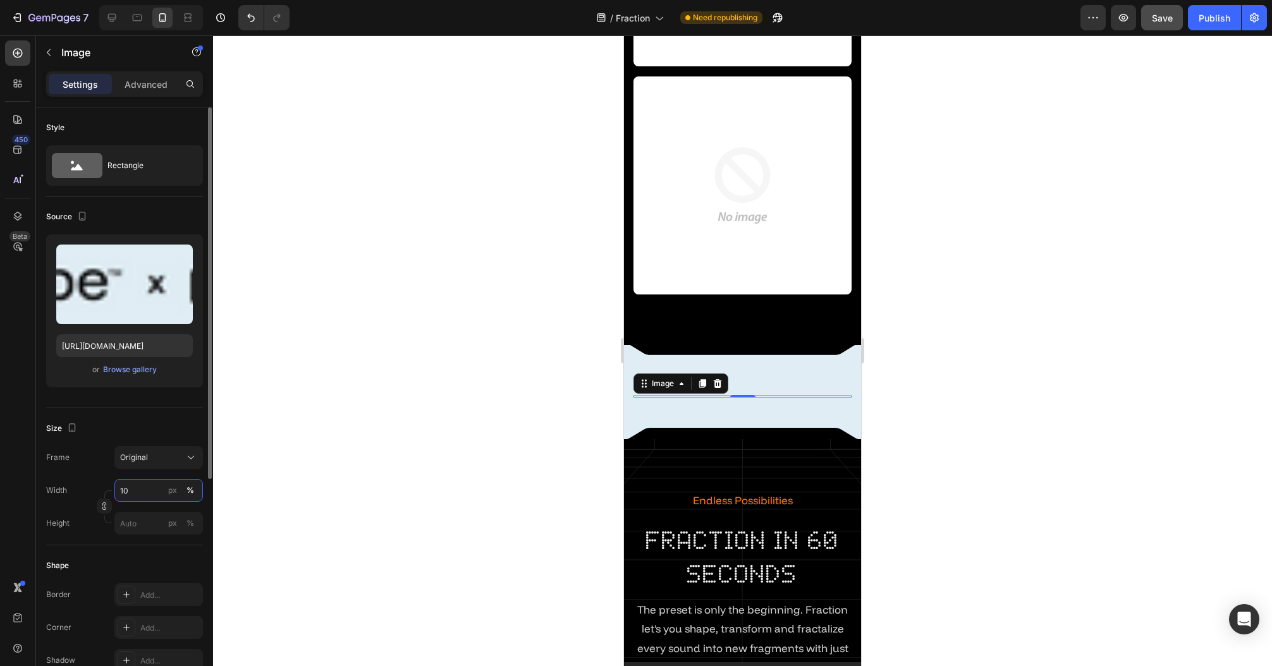
type input "1"
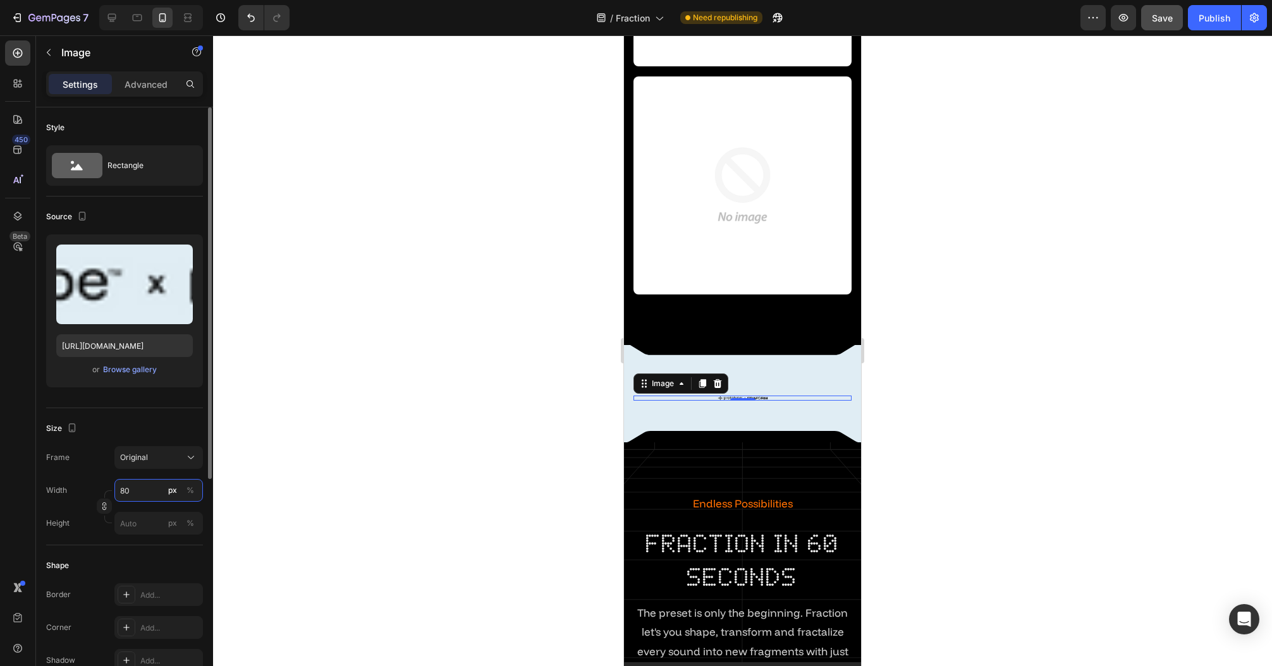
type input "8"
type input "80"
click at [195, 489] on button "%" at bounding box center [190, 490] width 15 height 15
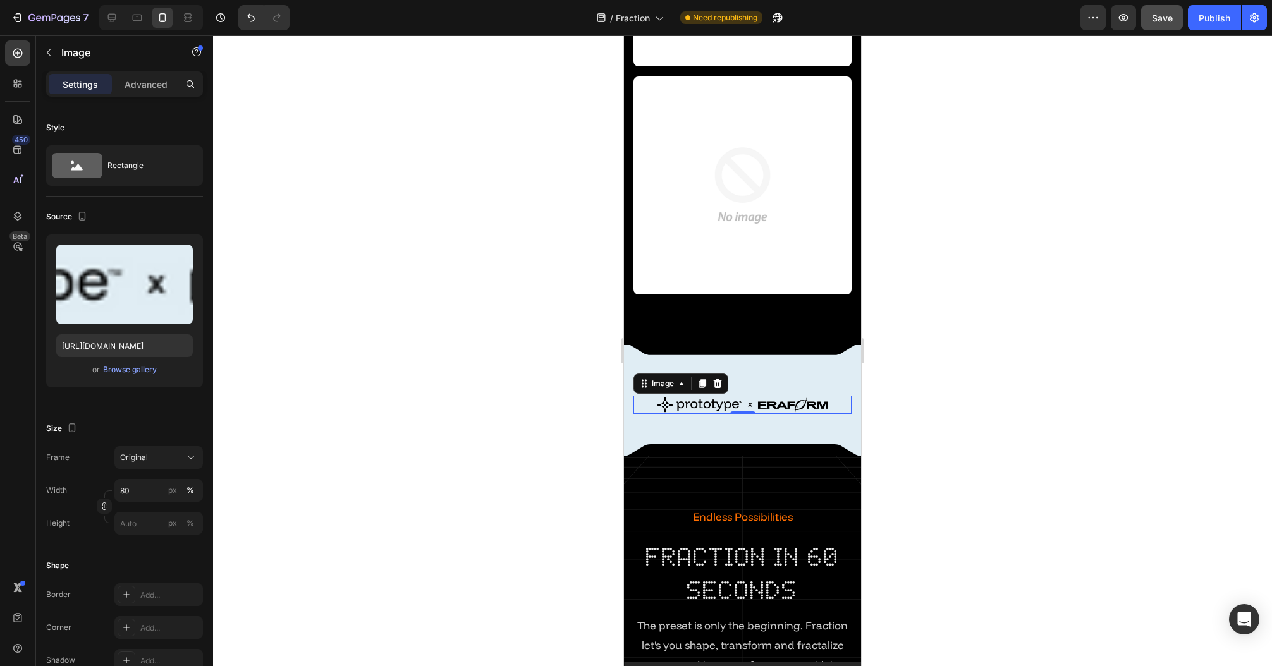
click at [423, 388] on div at bounding box center [742, 350] width 1059 height 631
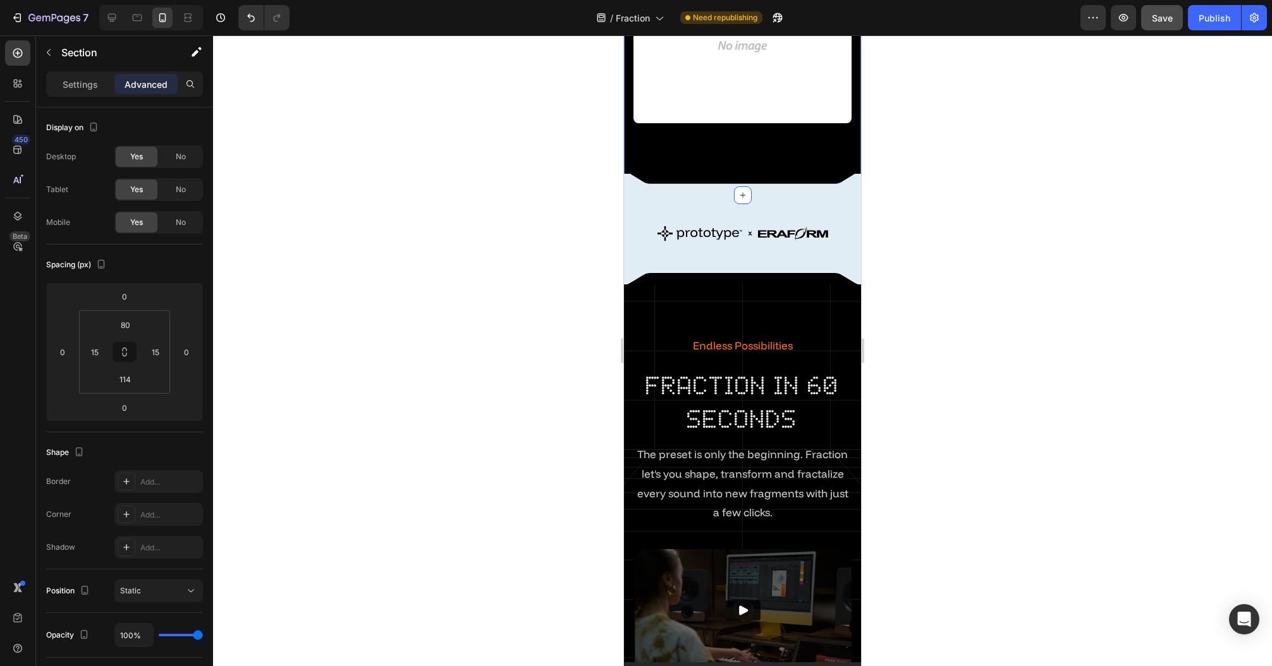
scroll to position [1421, 0]
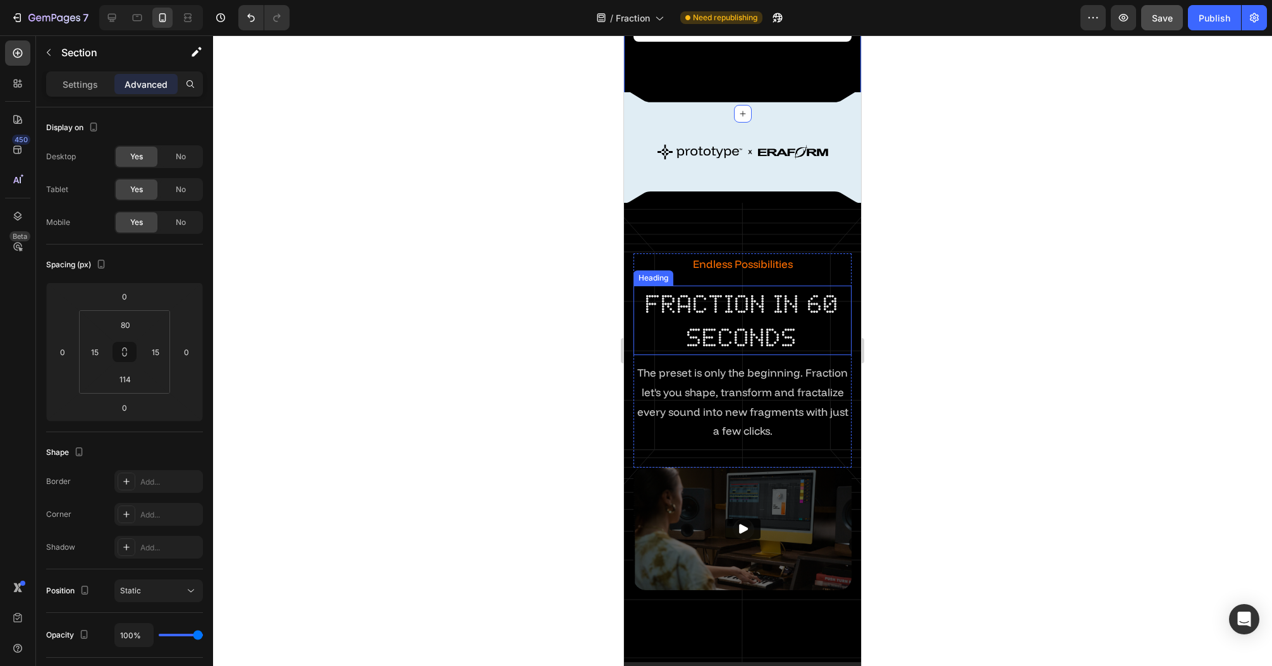
click at [533, 324] on div at bounding box center [742, 350] width 1059 height 631
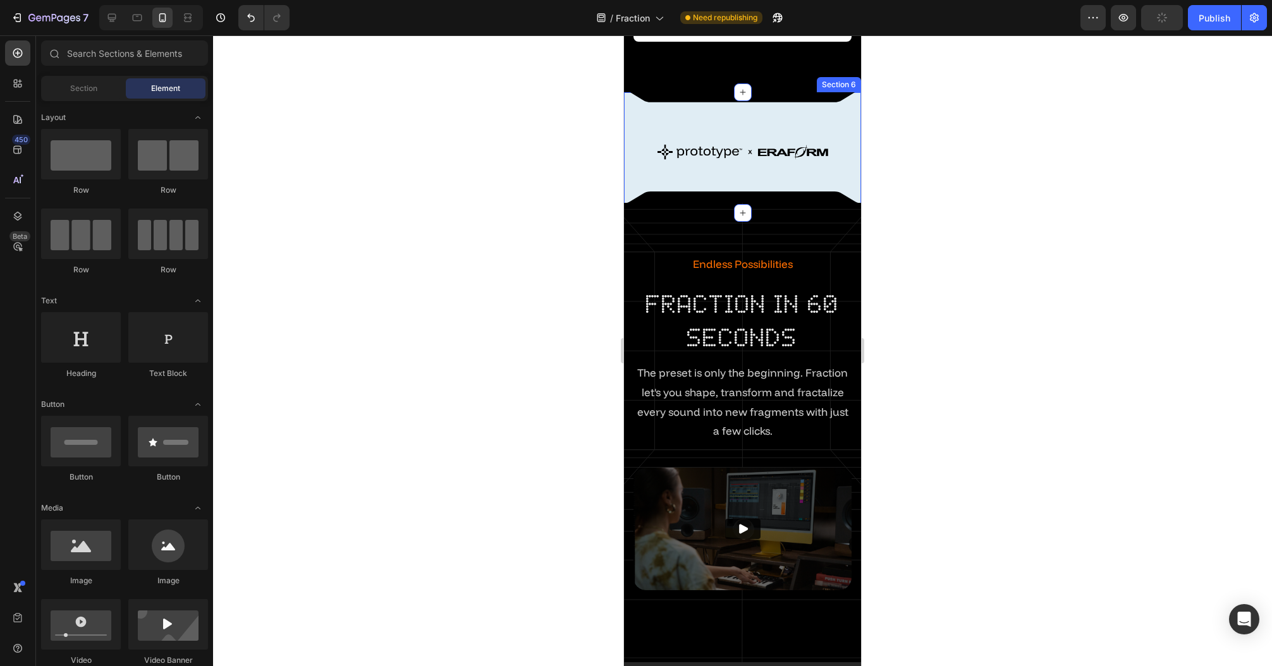
click at [717, 113] on div "Image Row Row Section 6" at bounding box center [742, 152] width 237 height 121
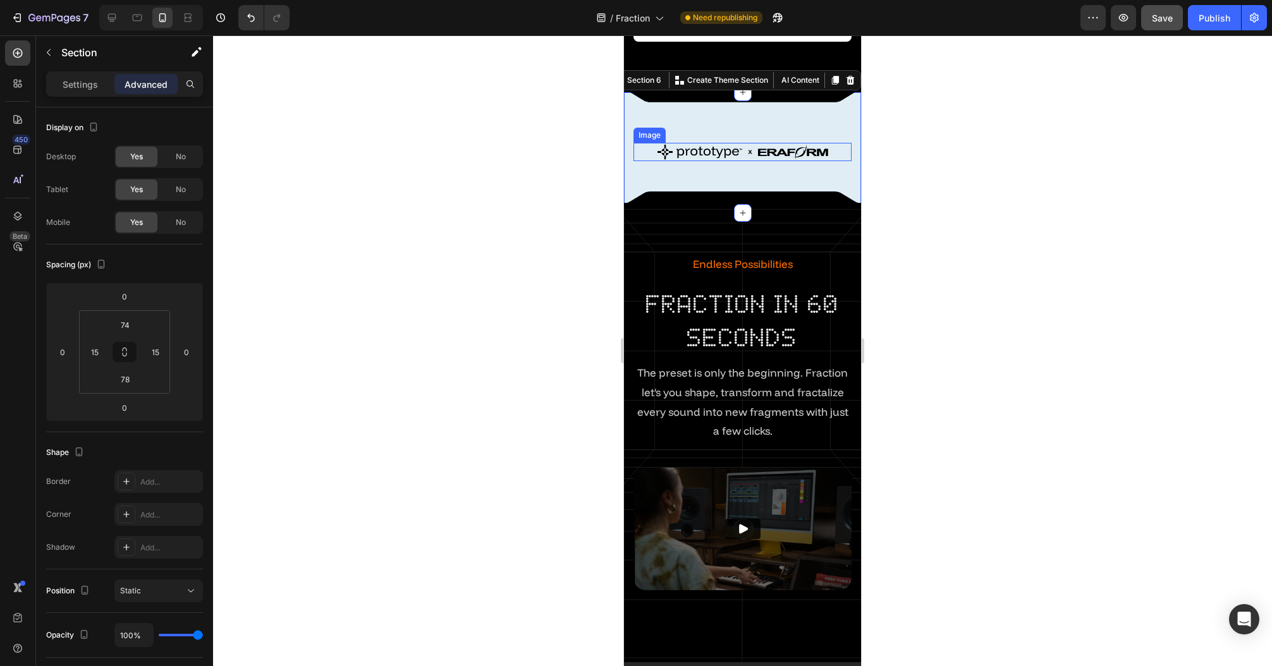
click at [689, 143] on img at bounding box center [742, 152] width 174 height 18
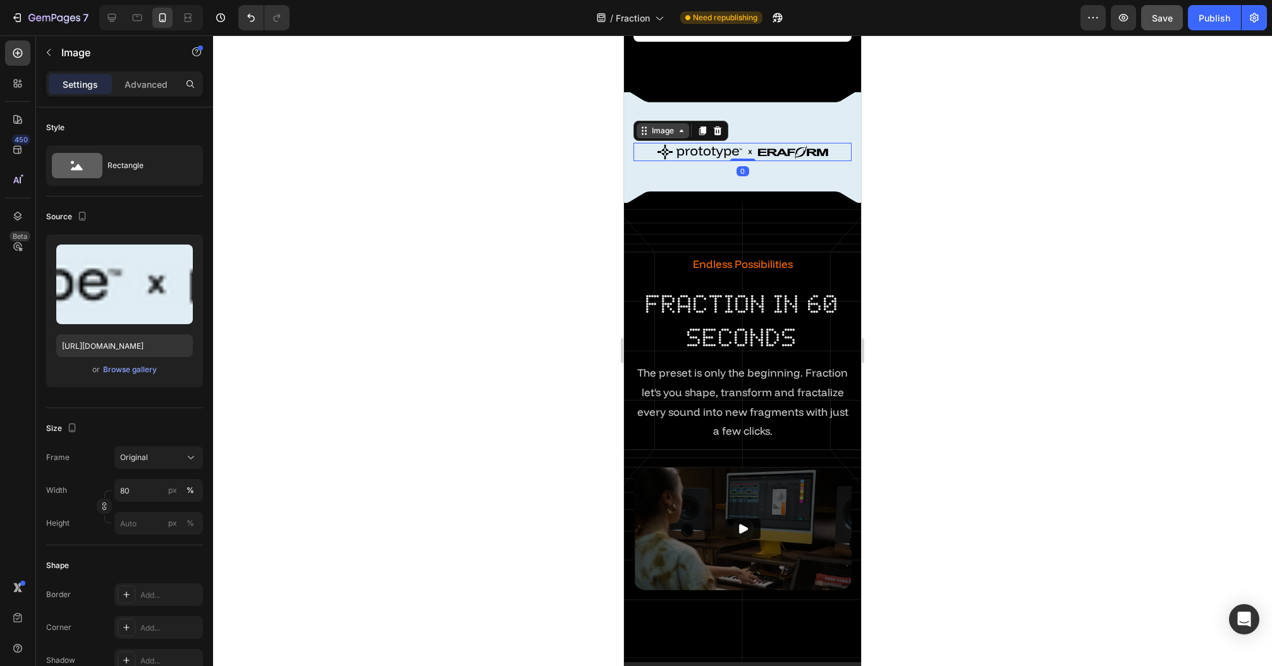
click at [656, 125] on div "Image" at bounding box center [662, 130] width 27 height 11
click at [659, 105] on div "Row 1 col" at bounding box center [658, 109] width 39 height 8
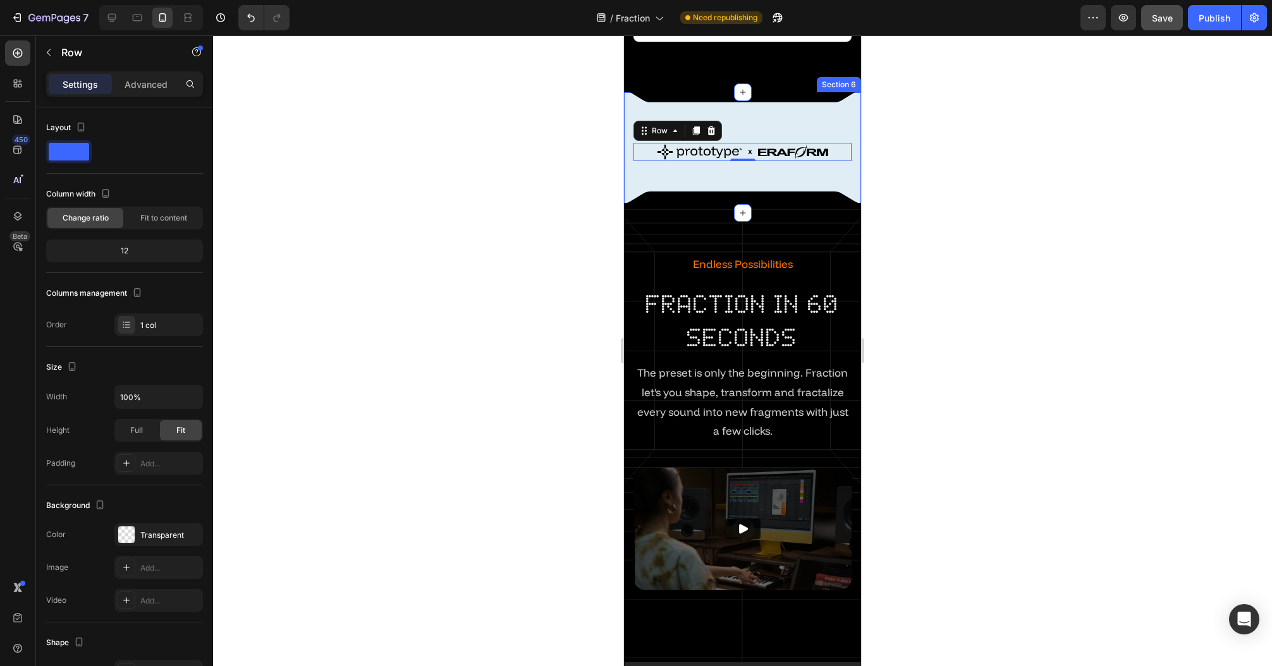
click at [495, 182] on div at bounding box center [742, 350] width 1059 height 631
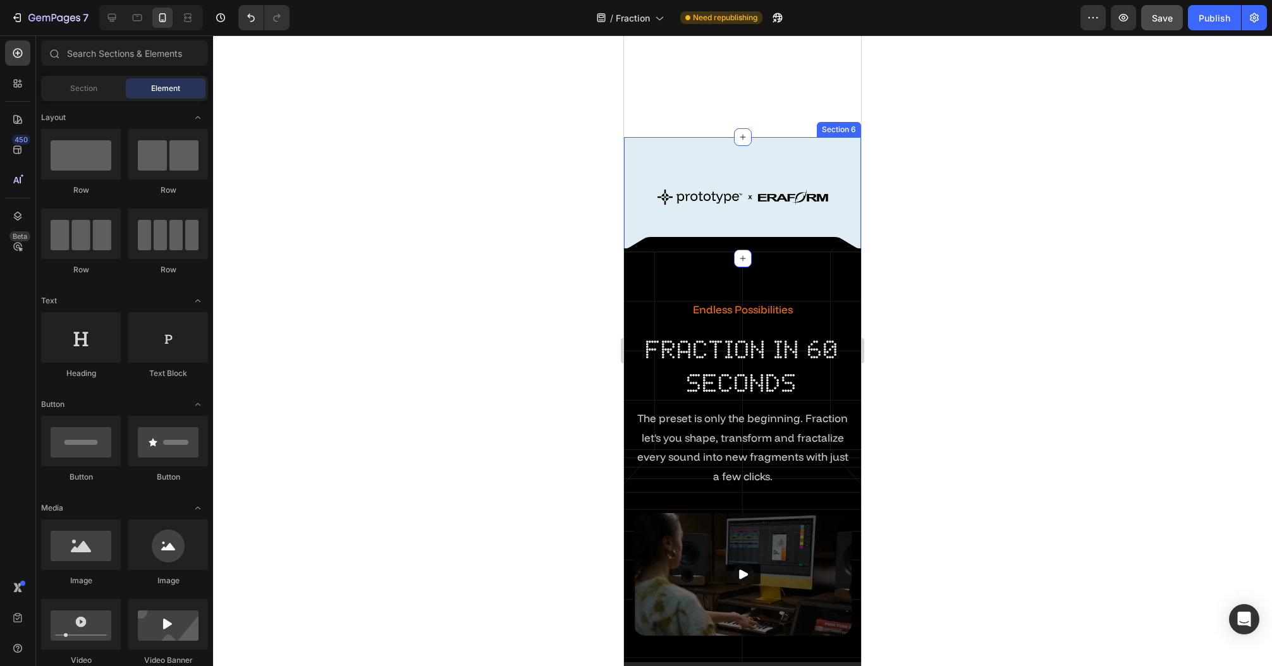
scroll to position [1826, 0]
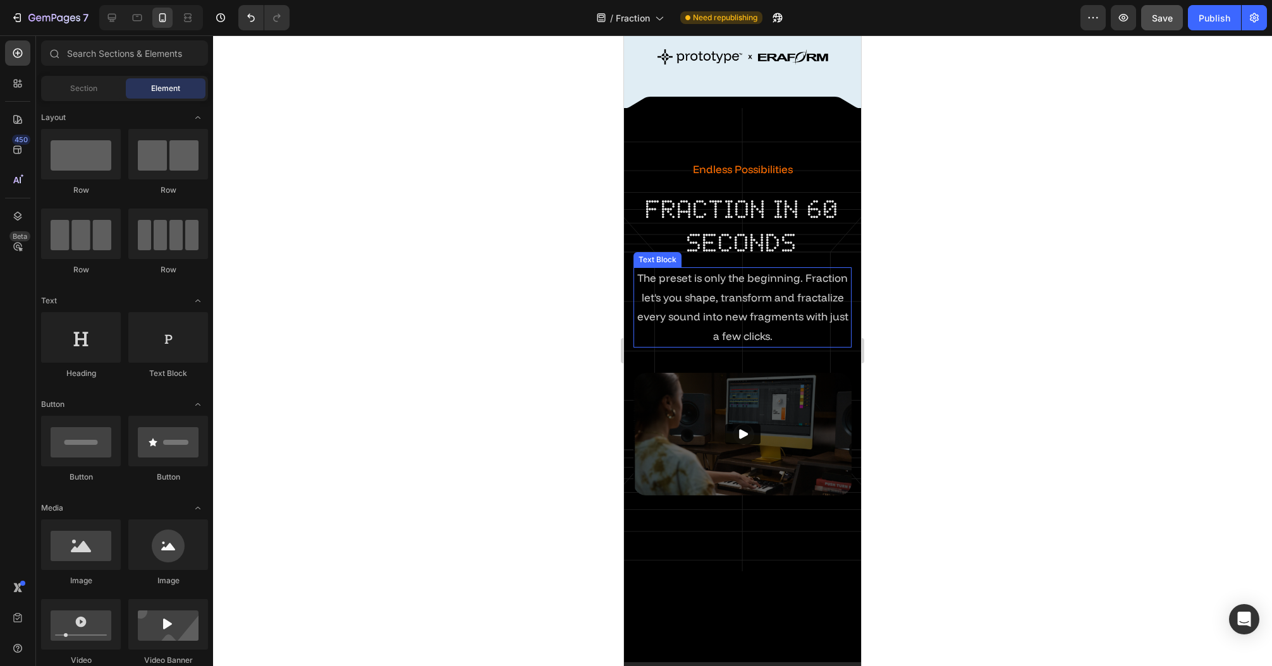
click at [758, 295] on span "The preset is only the beginning. Fraction let's you shape, transform and fract…" at bounding box center [742, 287] width 210 height 33
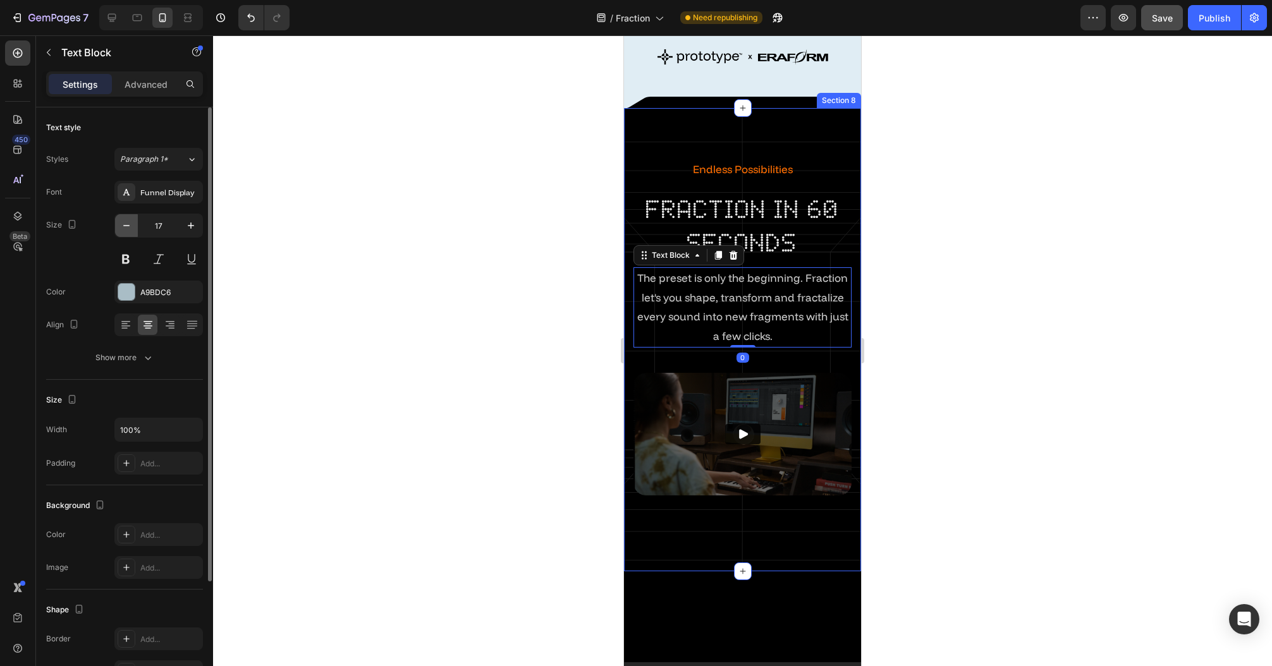
click at [115, 232] on button "button" at bounding box center [126, 225] width 23 height 23
type input "16"
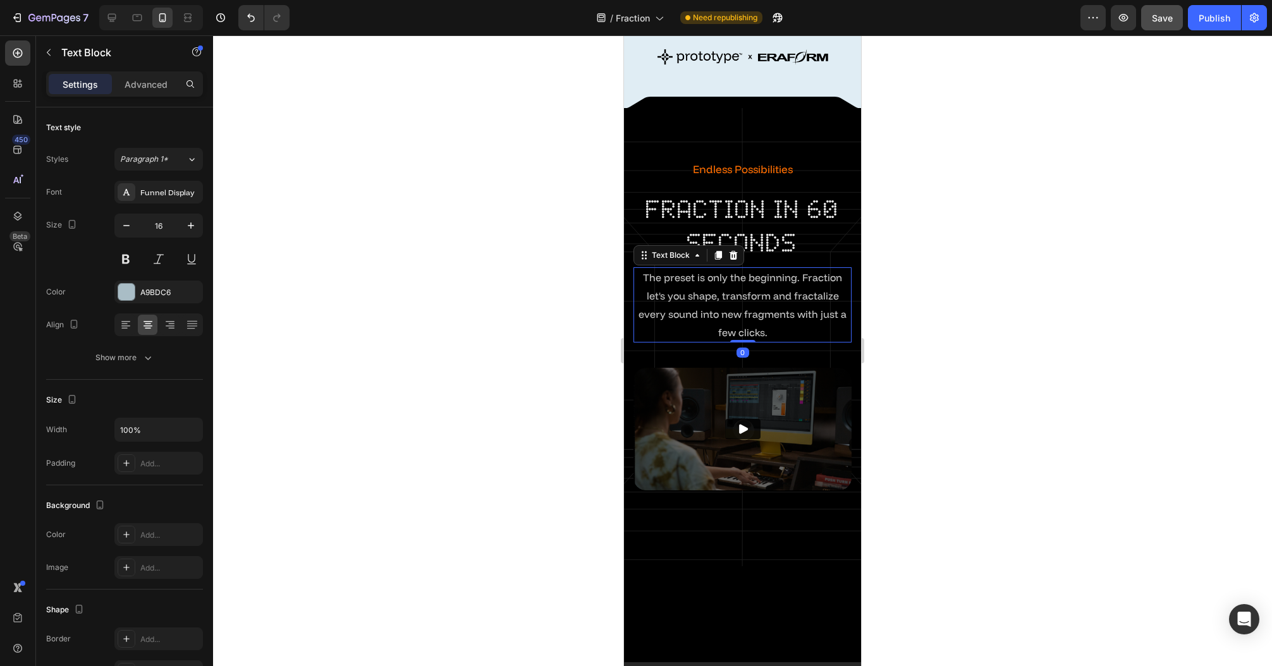
click at [509, 283] on div at bounding box center [742, 350] width 1059 height 631
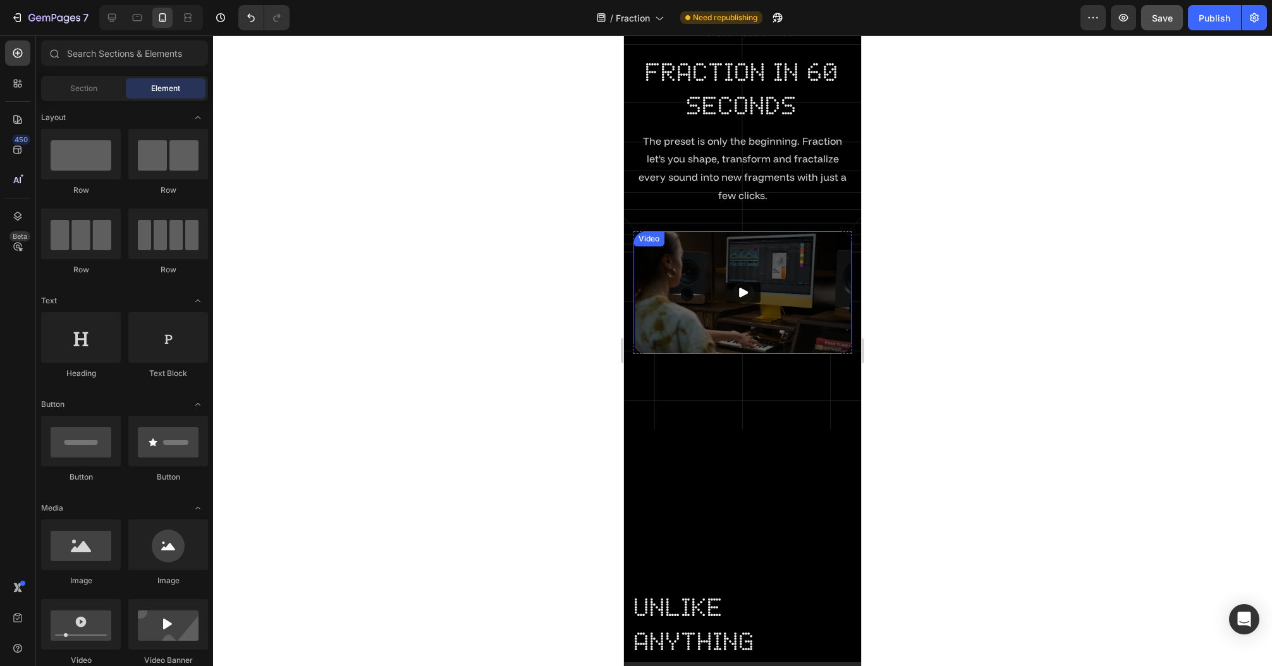
scroll to position [1977, 0]
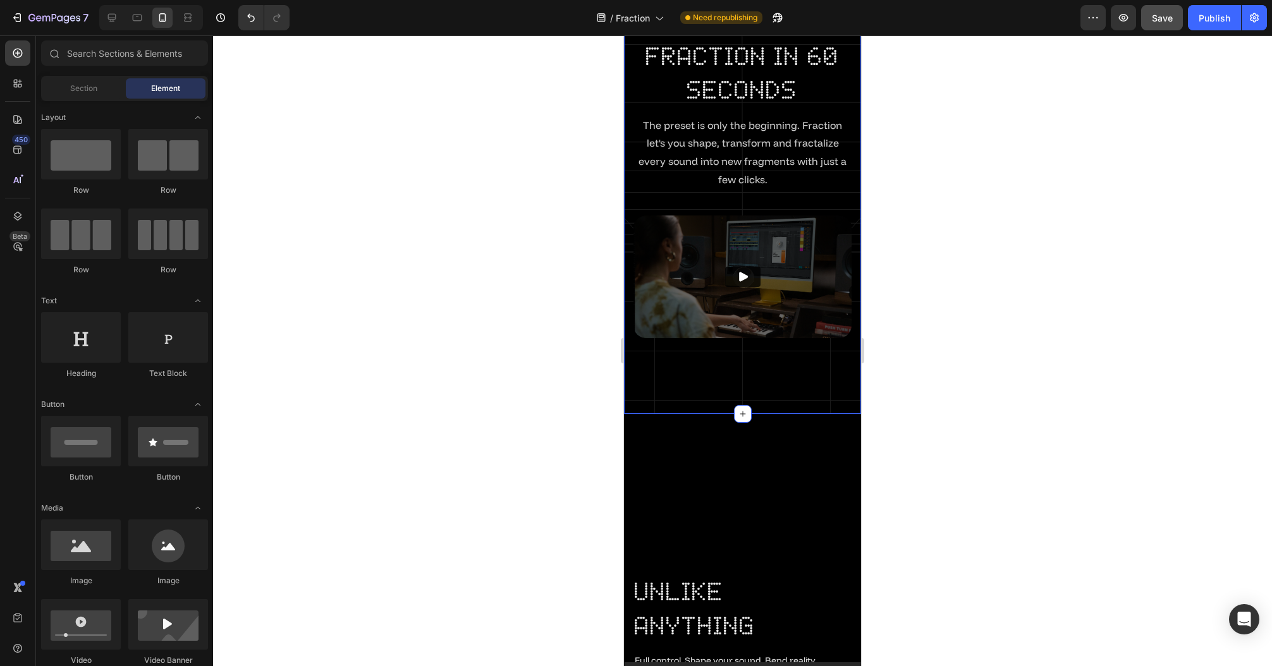
click at [765, 376] on div "Endless Possibilities Text Block fraction in 60 seconds Heading The preset is o…" at bounding box center [742, 184] width 237 height 458
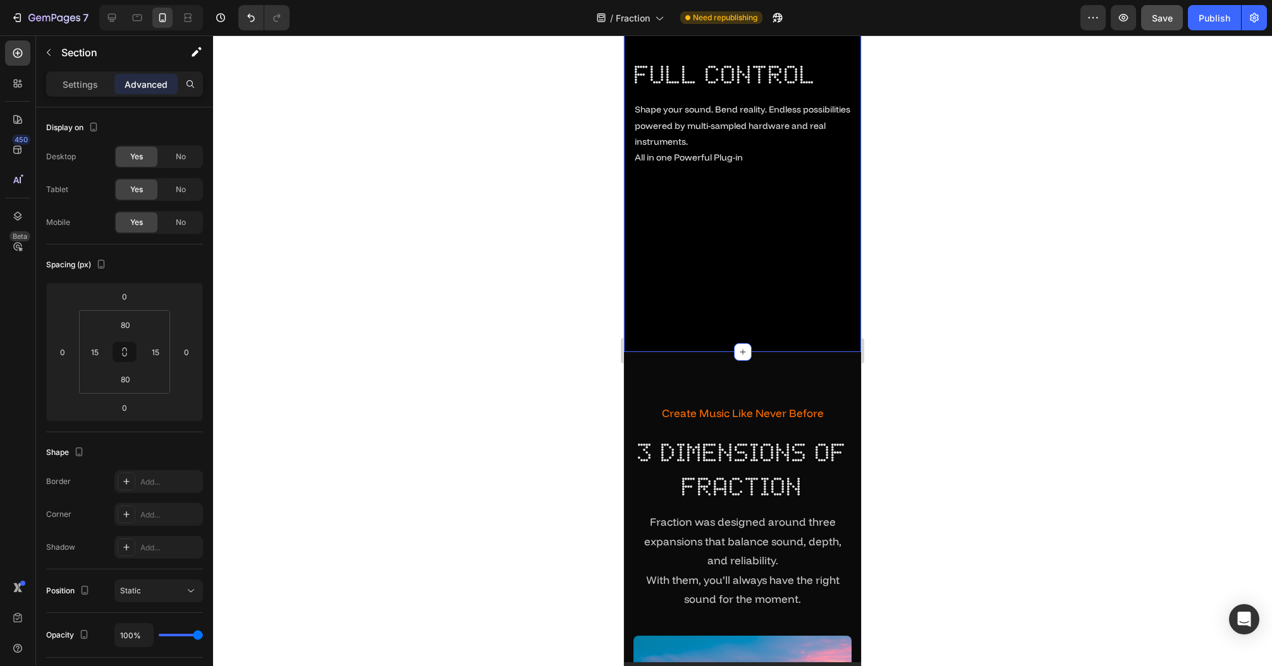
click at [775, 352] on div "Video unlike anything Heading Full control. Shape your sound. Bend reality. End…" at bounding box center [742, 27] width 237 height 650
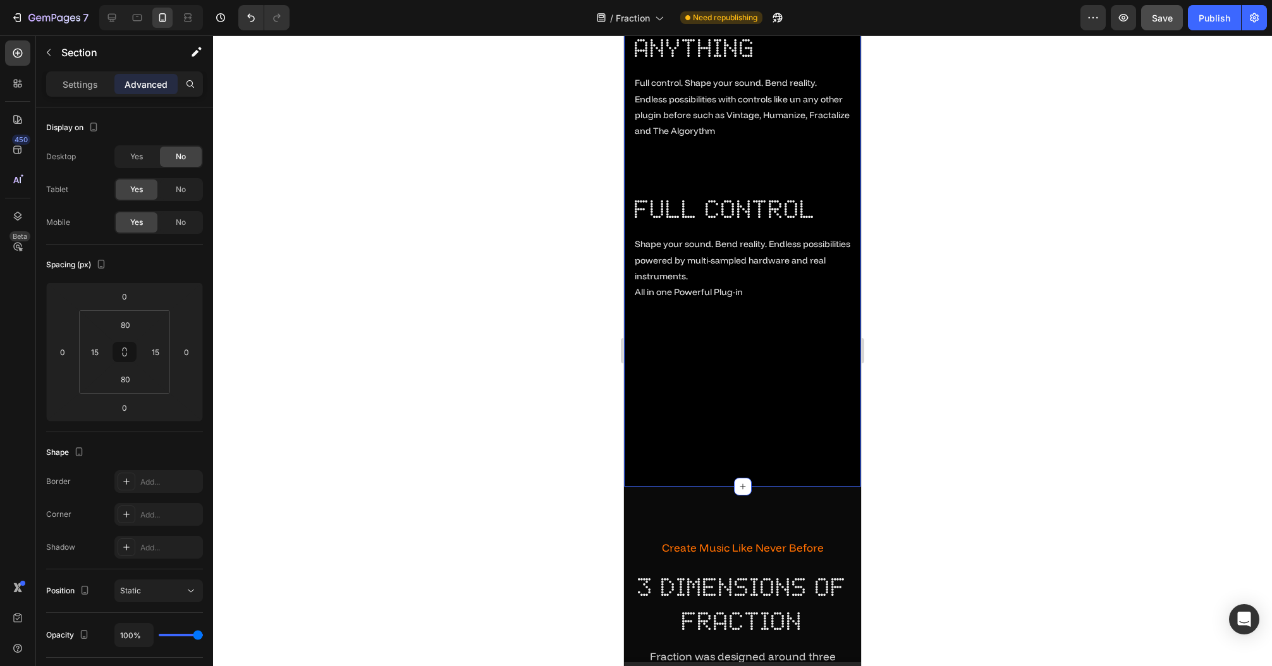
scroll to position [2230, 0]
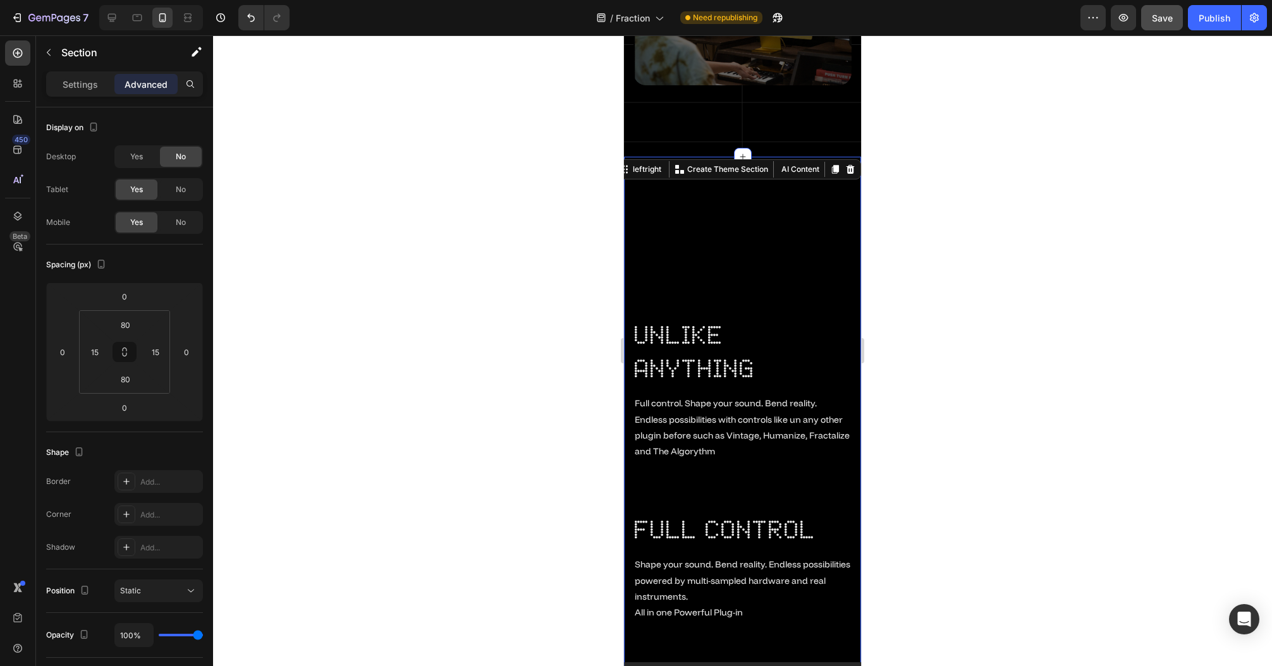
drag, startPoint x: 126, startPoint y: 157, endPoint x: 123, endPoint y: 87, distance: 70.2
click at [126, 155] on div "Yes" at bounding box center [137, 157] width 42 height 20
click at [108, 13] on icon at bounding box center [112, 17] width 13 height 13
type input "108"
type input "120"
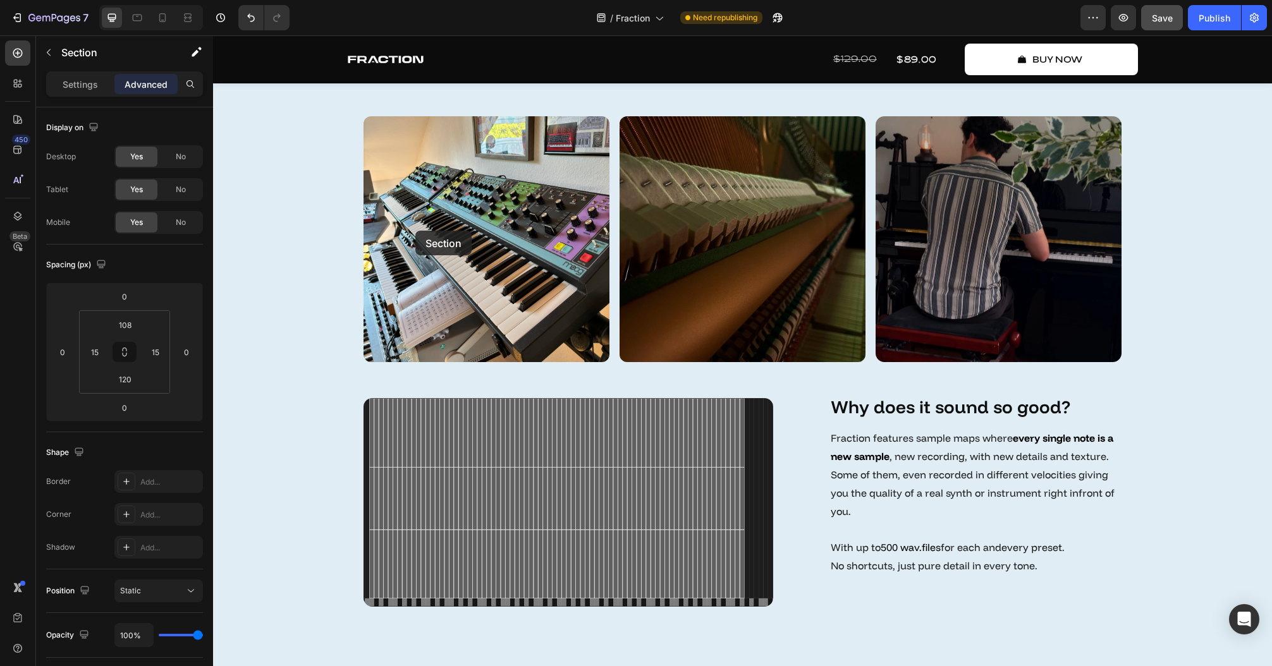
scroll to position [5605, 0]
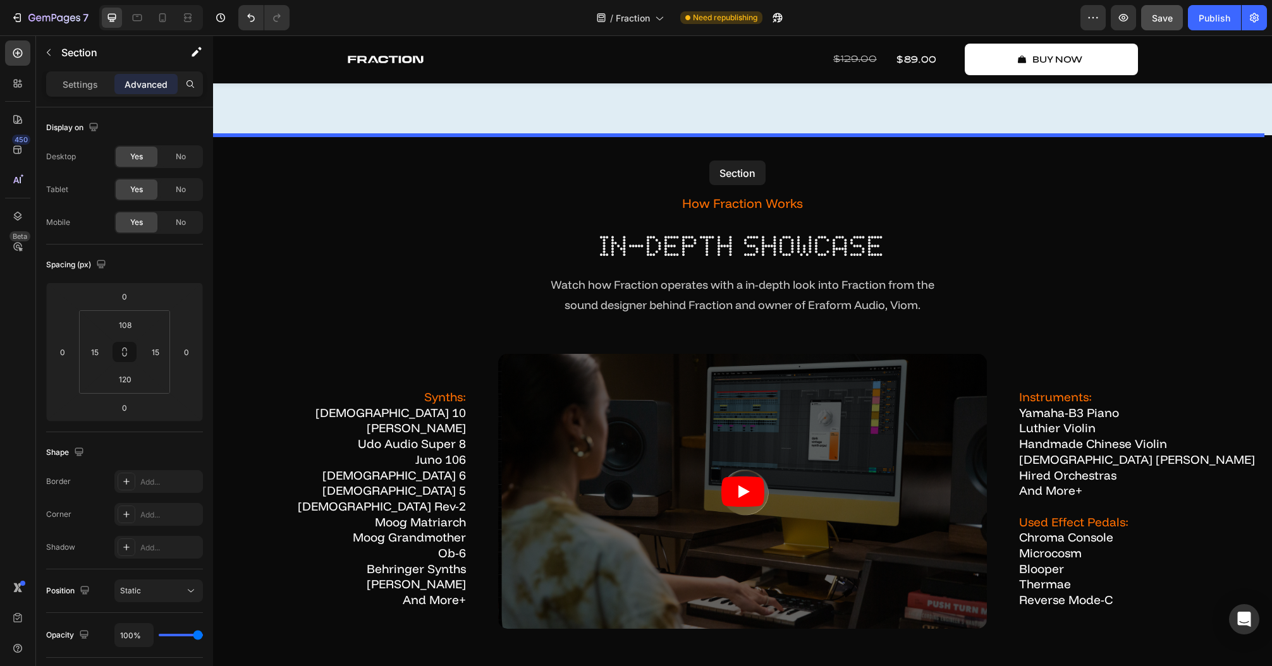
drag, startPoint x: 278, startPoint y: 165, endPoint x: 709, endPoint y: 161, distance: 431.0
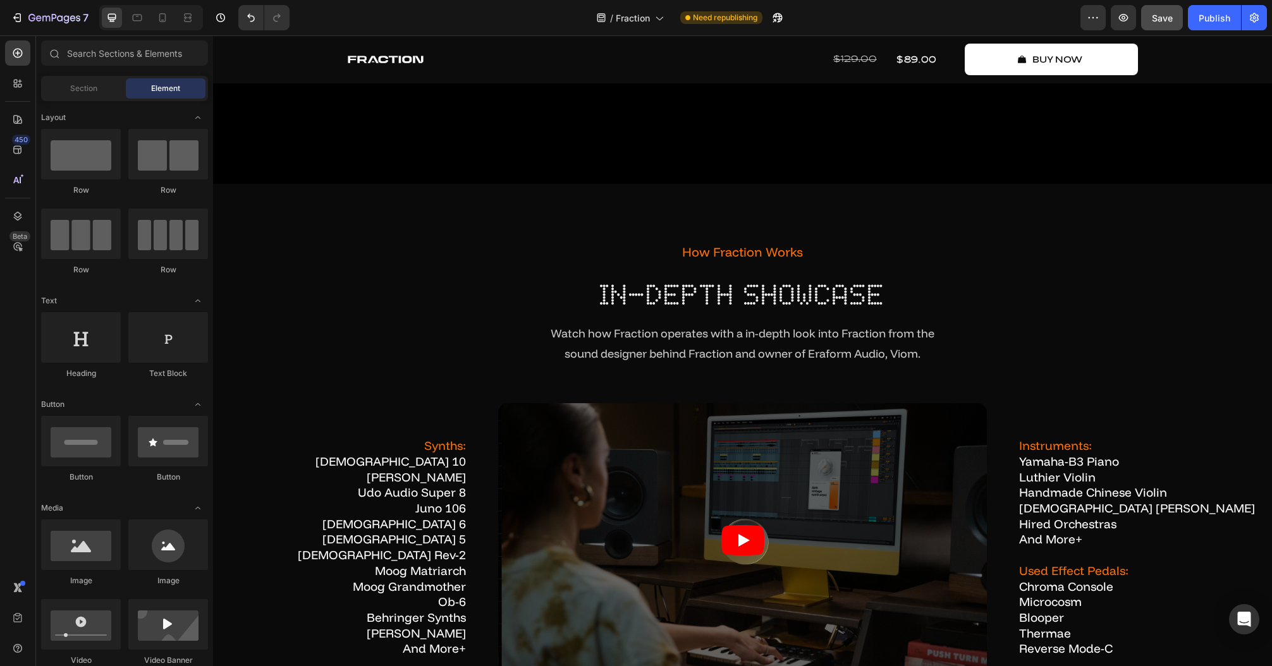
scroll to position [5434, 0]
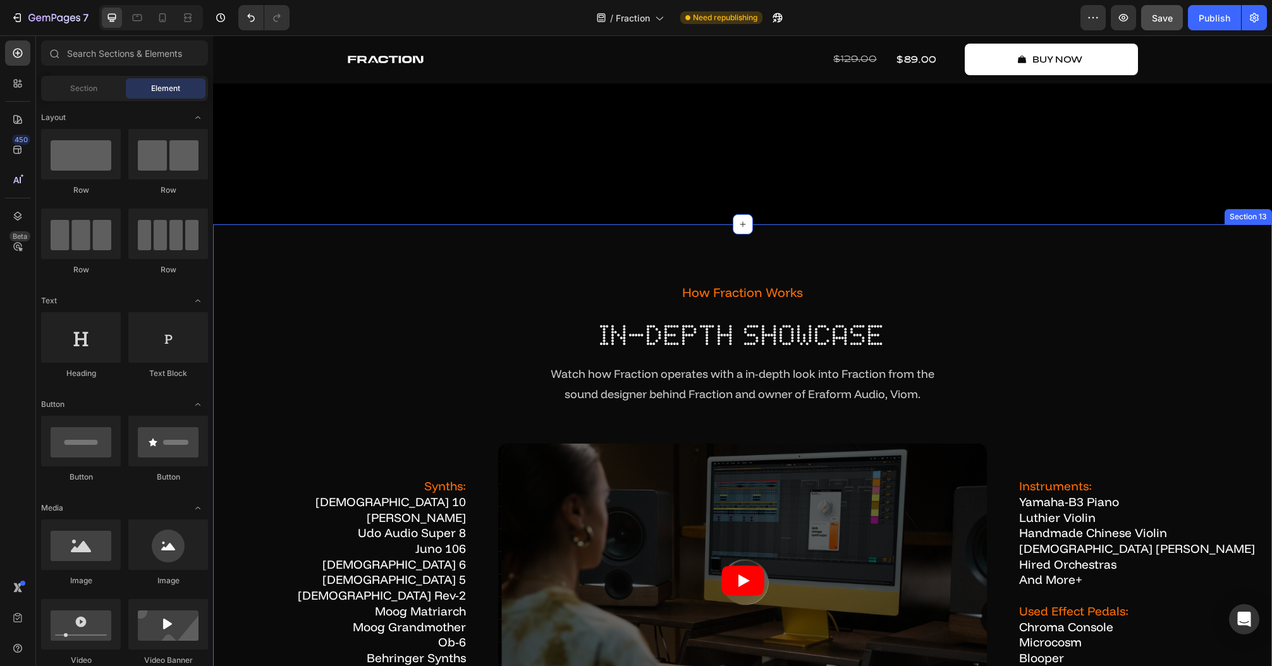
click at [789, 313] on div "how fraction works Text Block in-depth showcase Heading Watch how Fraction oper…" at bounding box center [742, 582] width 1059 height 717
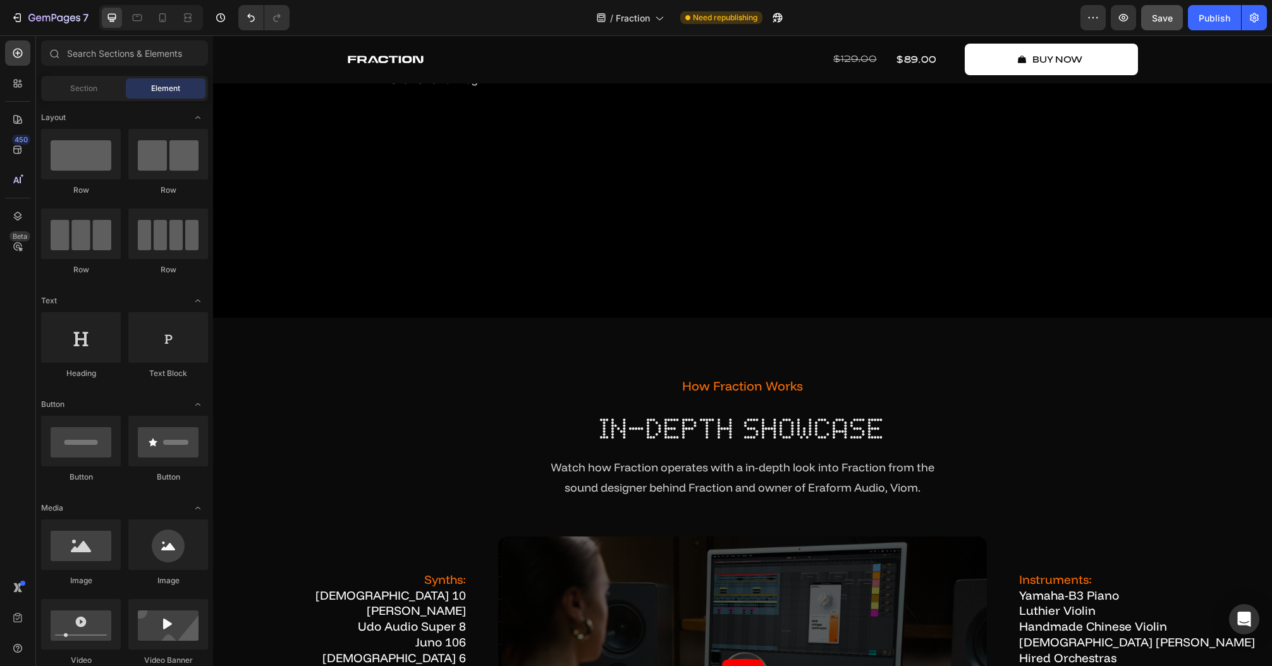
scroll to position [5368, 0]
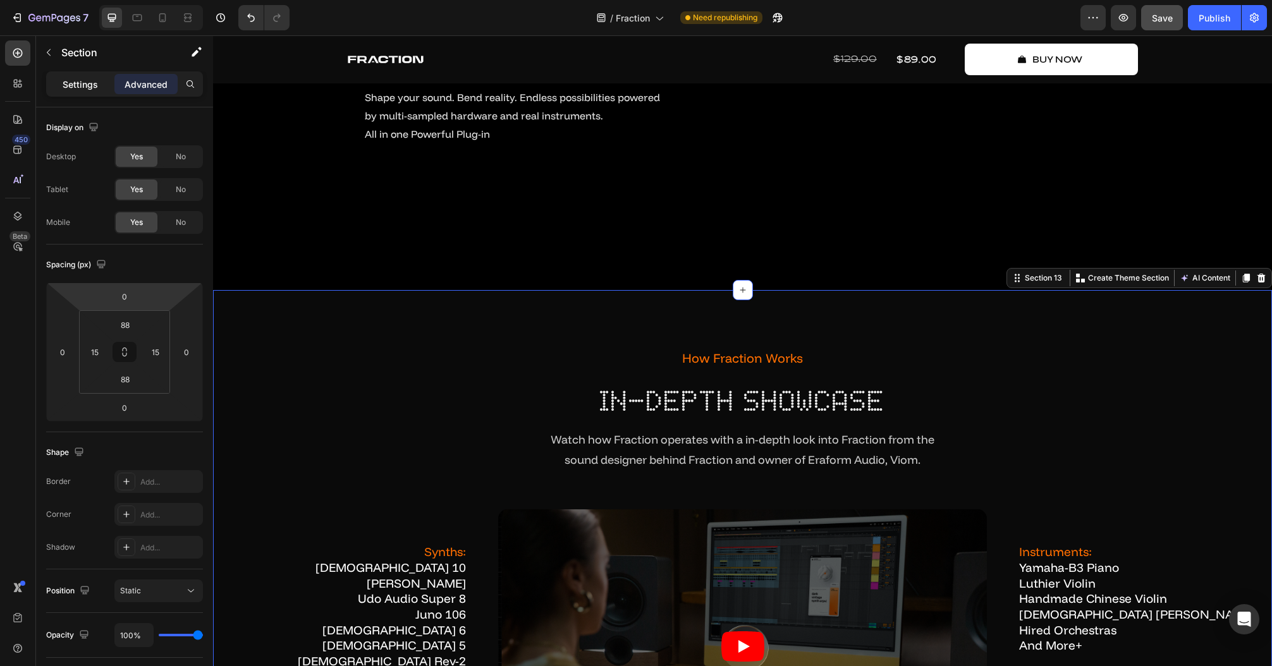
click at [96, 83] on p "Settings" at bounding box center [80, 84] width 35 height 13
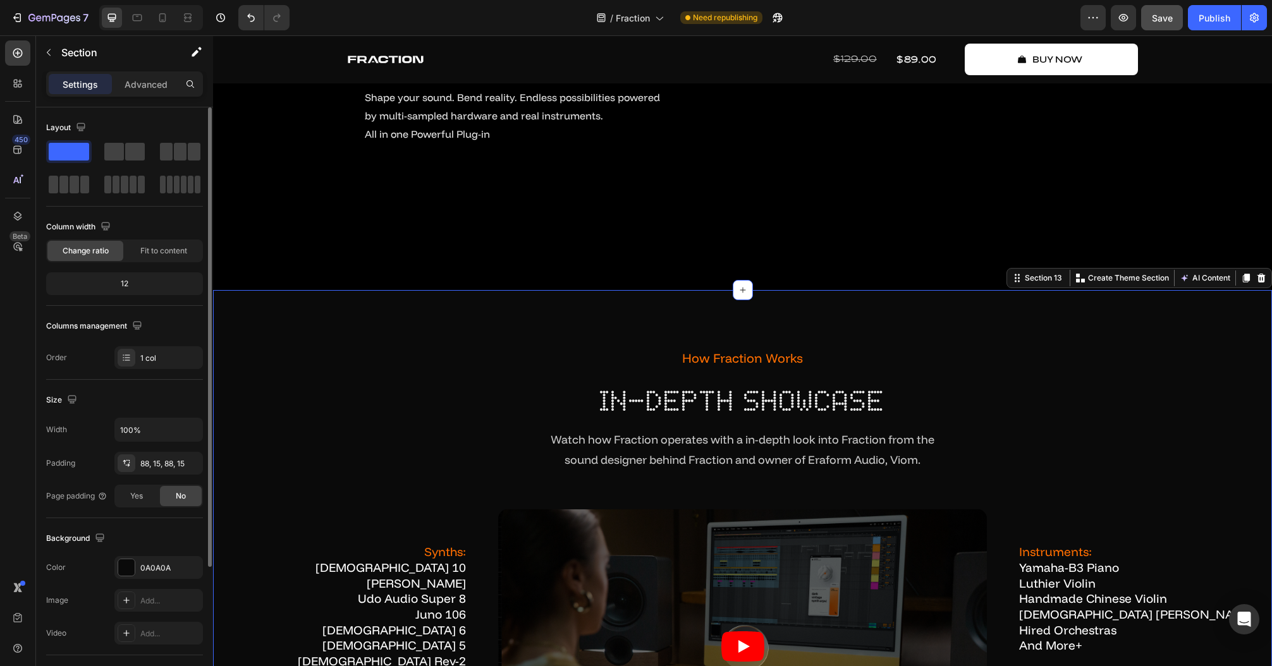
click at [136, 551] on div "Background The changes might be hidden by the video. Color 0A0A0A Image Add... …" at bounding box center [124, 586] width 157 height 137
click at [137, 561] on div "0A0A0A" at bounding box center [158, 567] width 88 height 23
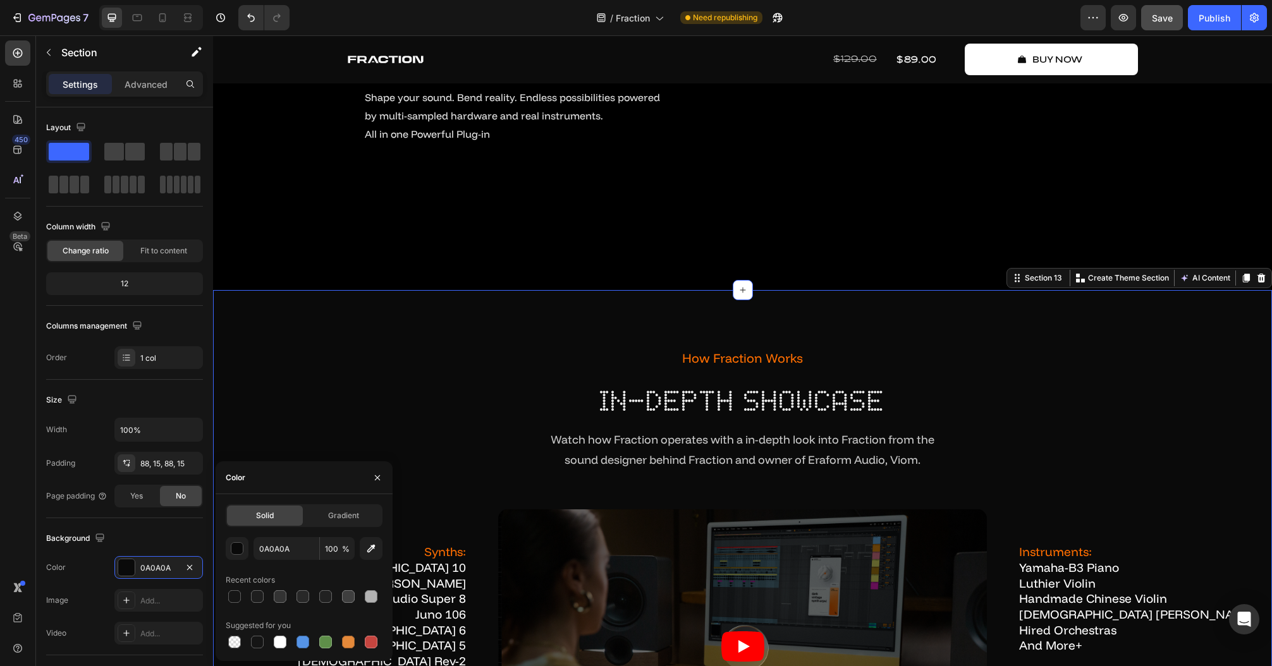
click at [234, 561] on div "0A0A0A 100 % Recent colors Suggested for you" at bounding box center [304, 594] width 157 height 114
click at [236, 550] on div "button" at bounding box center [237, 549] width 13 height 13
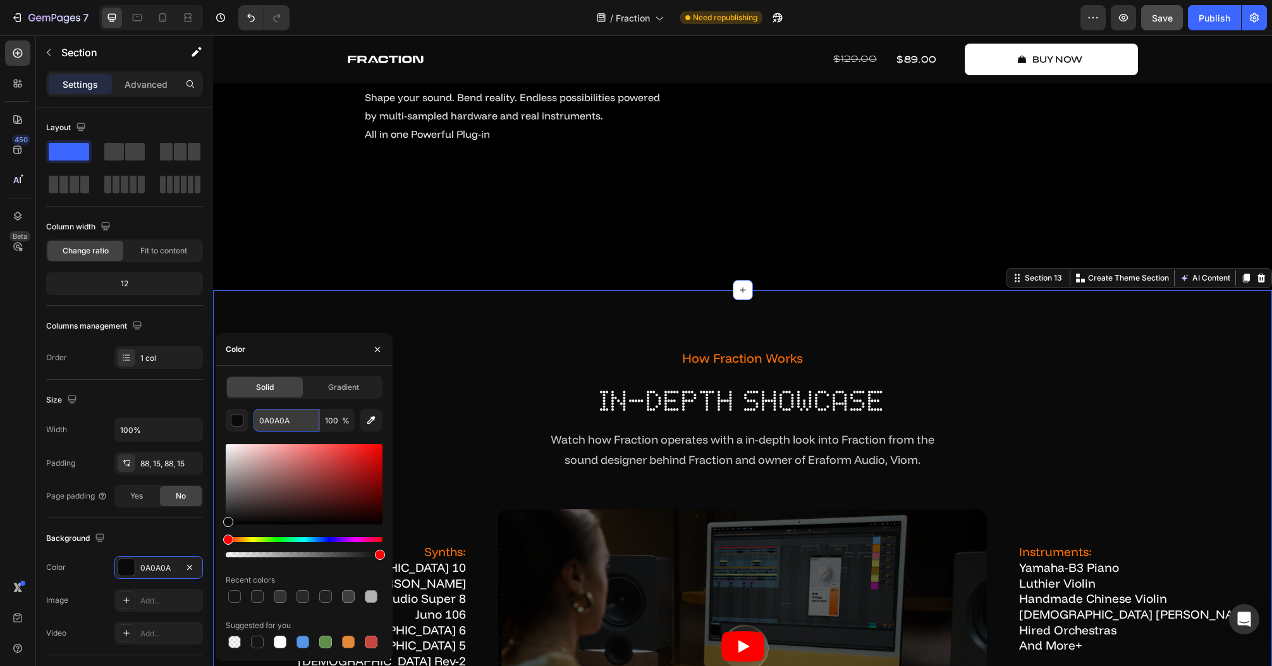
click at [288, 425] on input "0A0A0A" at bounding box center [286, 420] width 66 height 23
click at [485, 372] on div "how fraction works Text Block in-depth showcase Heading Watch how Fraction oper…" at bounding box center [742, 648] width 1059 height 717
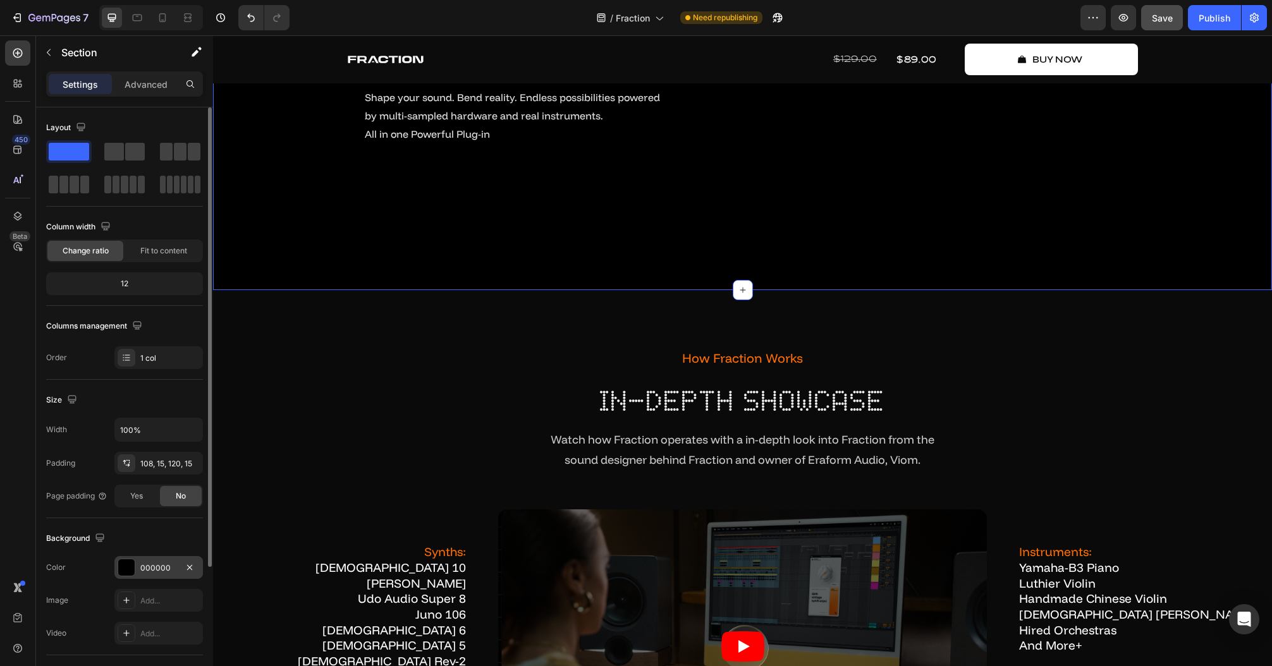
click at [150, 564] on div "000000" at bounding box center [158, 567] width 37 height 11
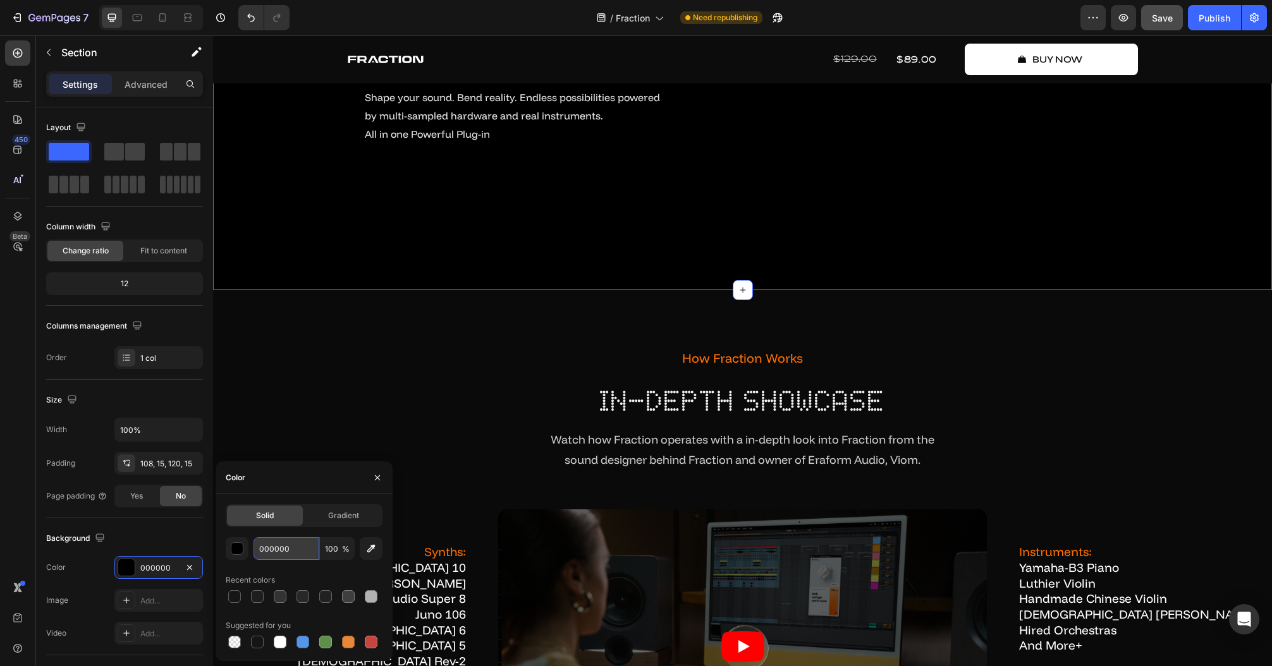
click at [298, 554] on input "000000" at bounding box center [286, 548] width 66 height 23
paste input "A0A0A"
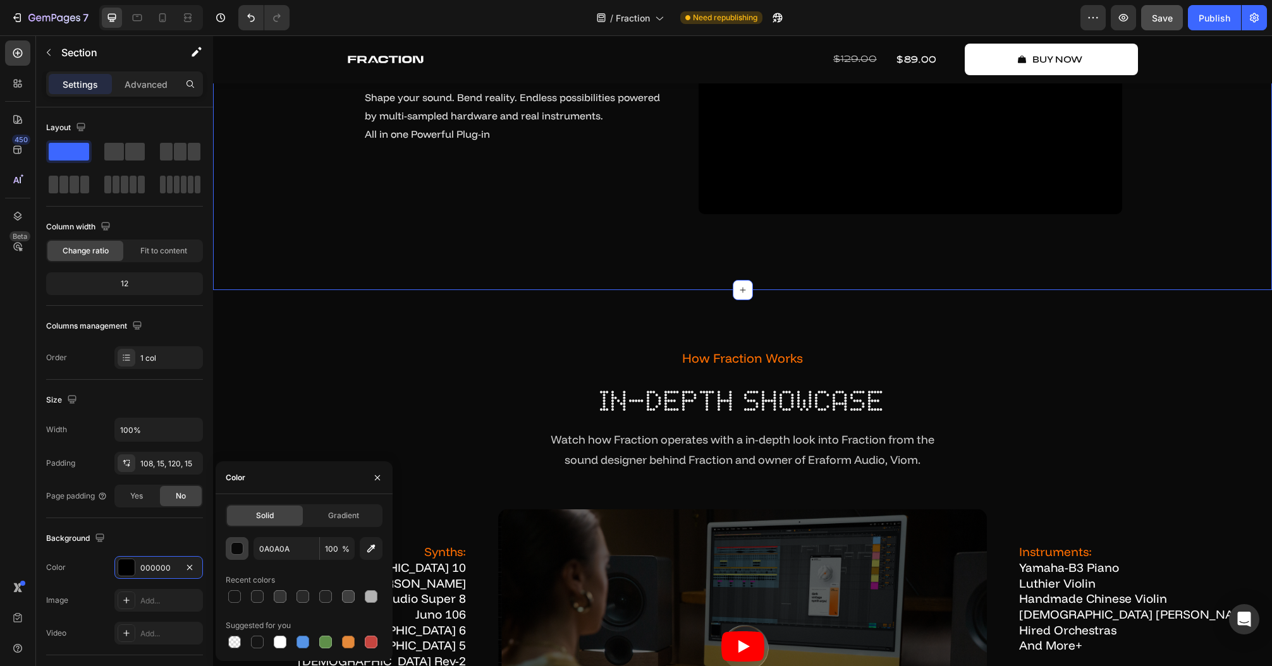
click at [244, 554] on button "button" at bounding box center [237, 548] width 23 height 23
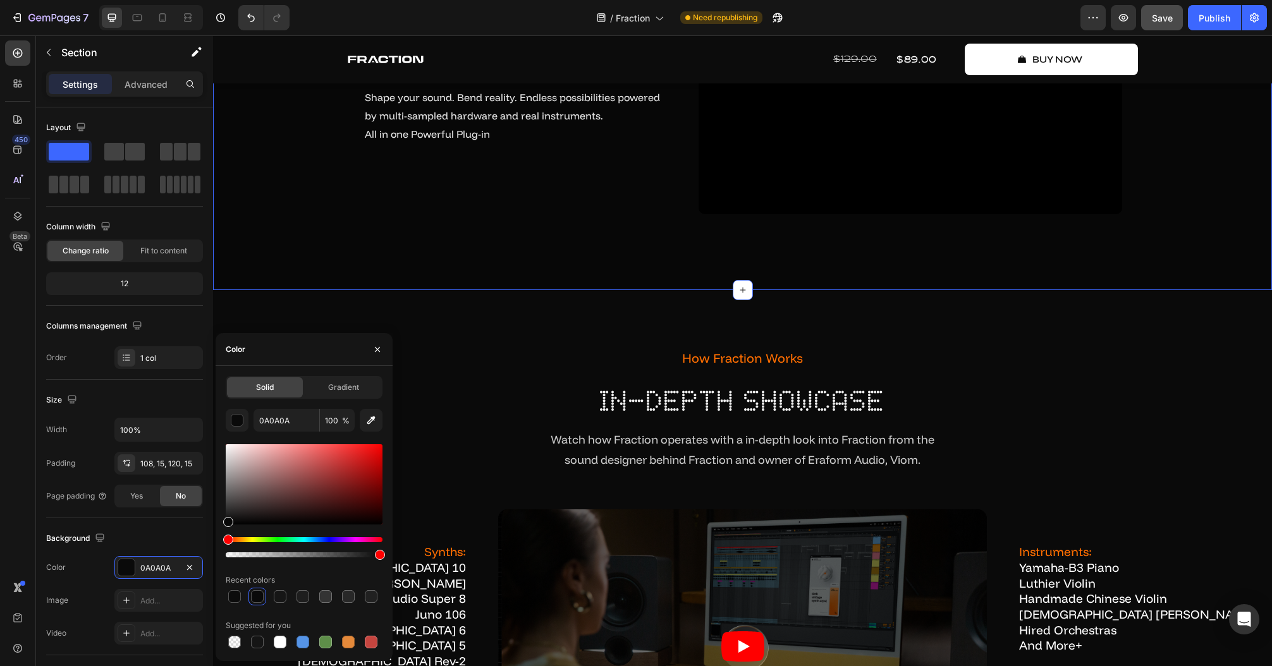
type input "070707"
click at [220, 522] on div "Solid Gradient 070707 100 % Recent colors Suggested for you" at bounding box center [304, 513] width 177 height 275
click at [293, 423] on input "070707" at bounding box center [286, 420] width 66 height 23
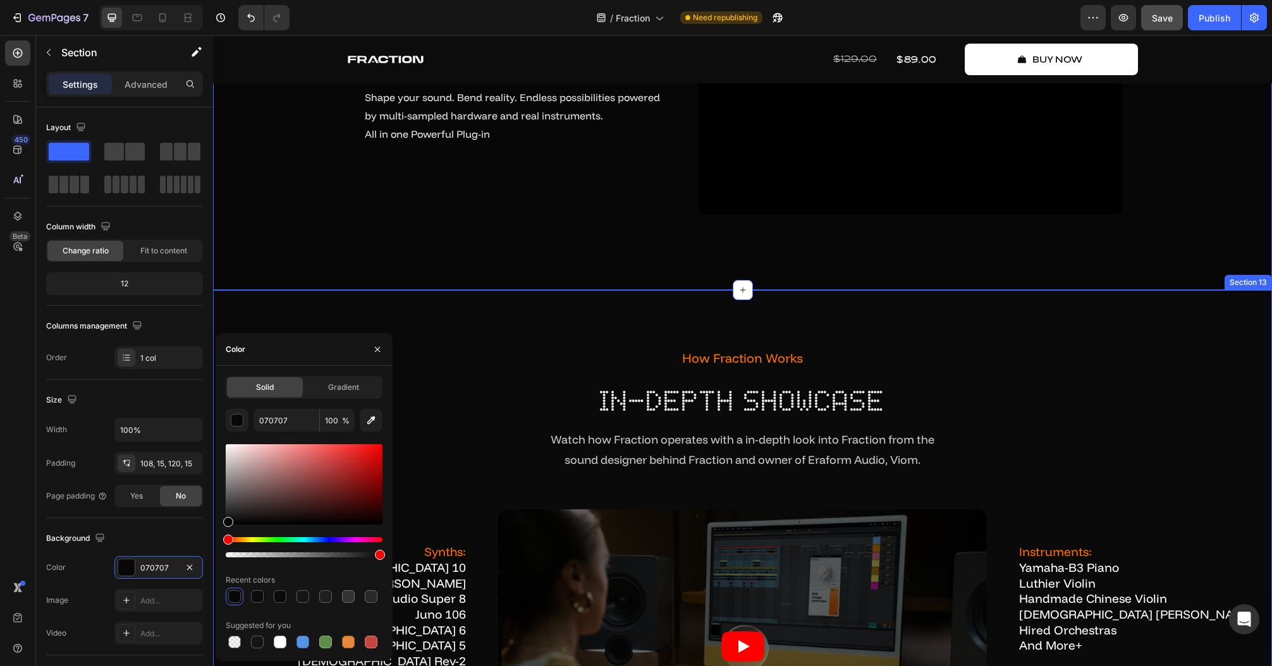
click at [505, 400] on div "how fraction works Text Block in-depth showcase Heading Watch how Fraction oper…" at bounding box center [742, 648] width 1059 height 717
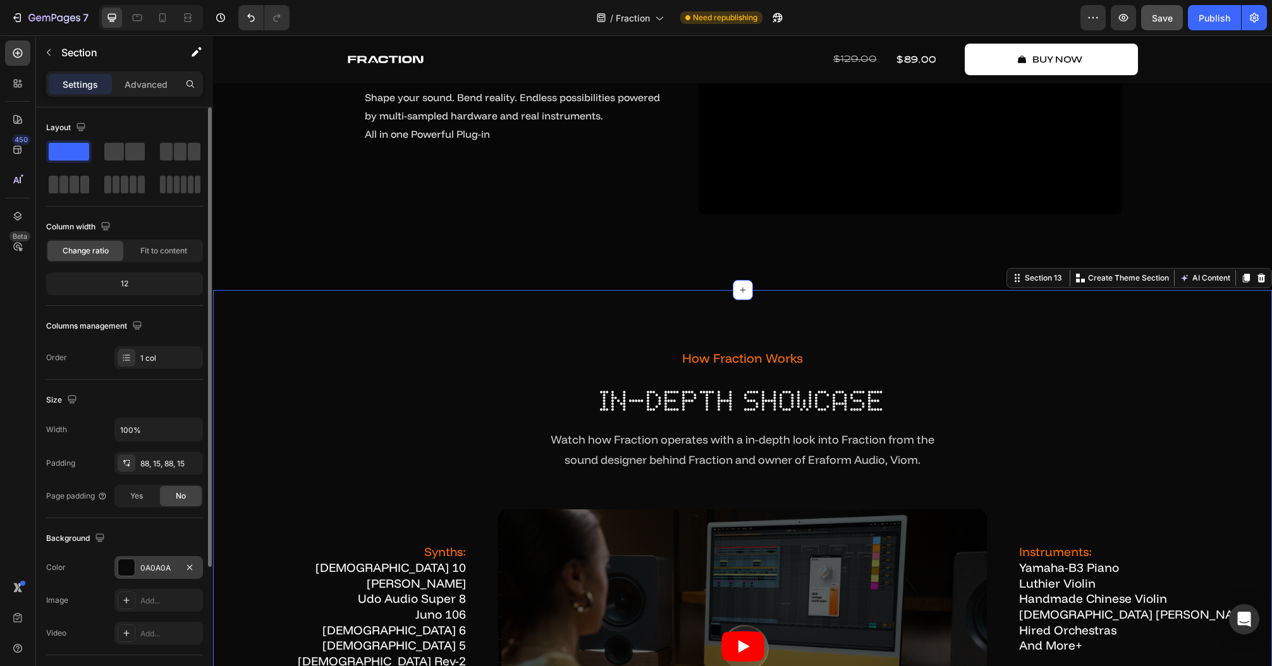
click at [152, 569] on div "0A0A0A" at bounding box center [158, 567] width 37 height 11
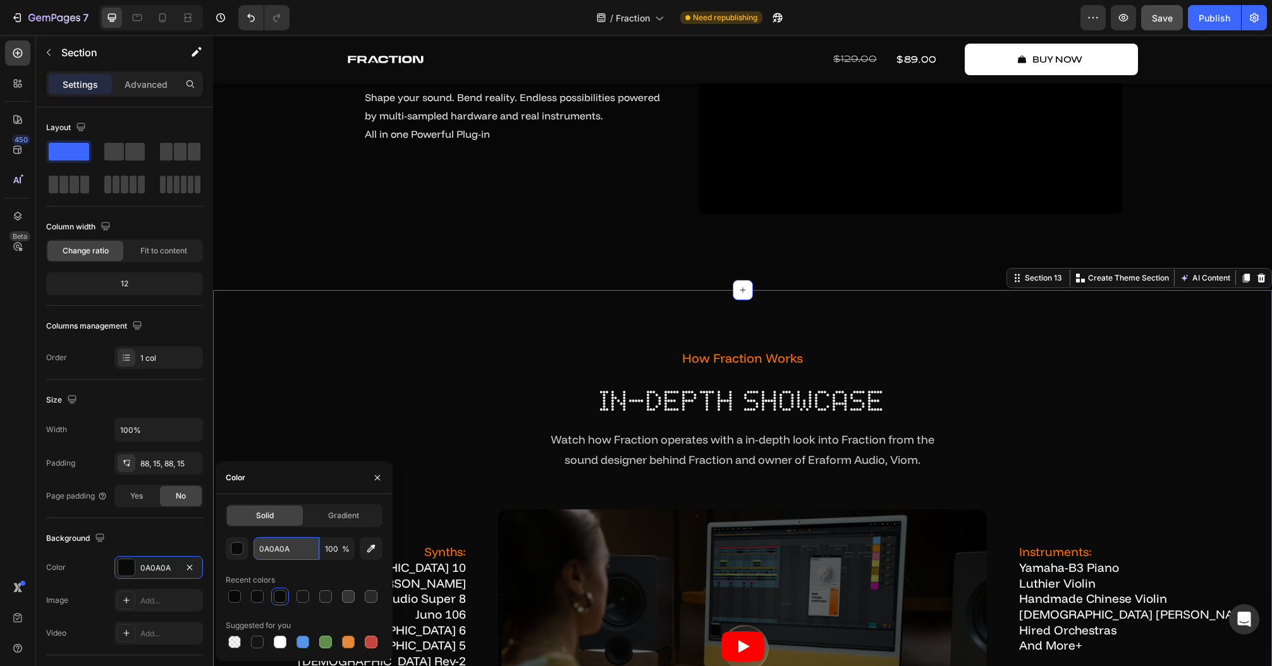
click at [286, 541] on input "0A0A0A" at bounding box center [286, 548] width 66 height 23
paste input "70707"
type input "070707"
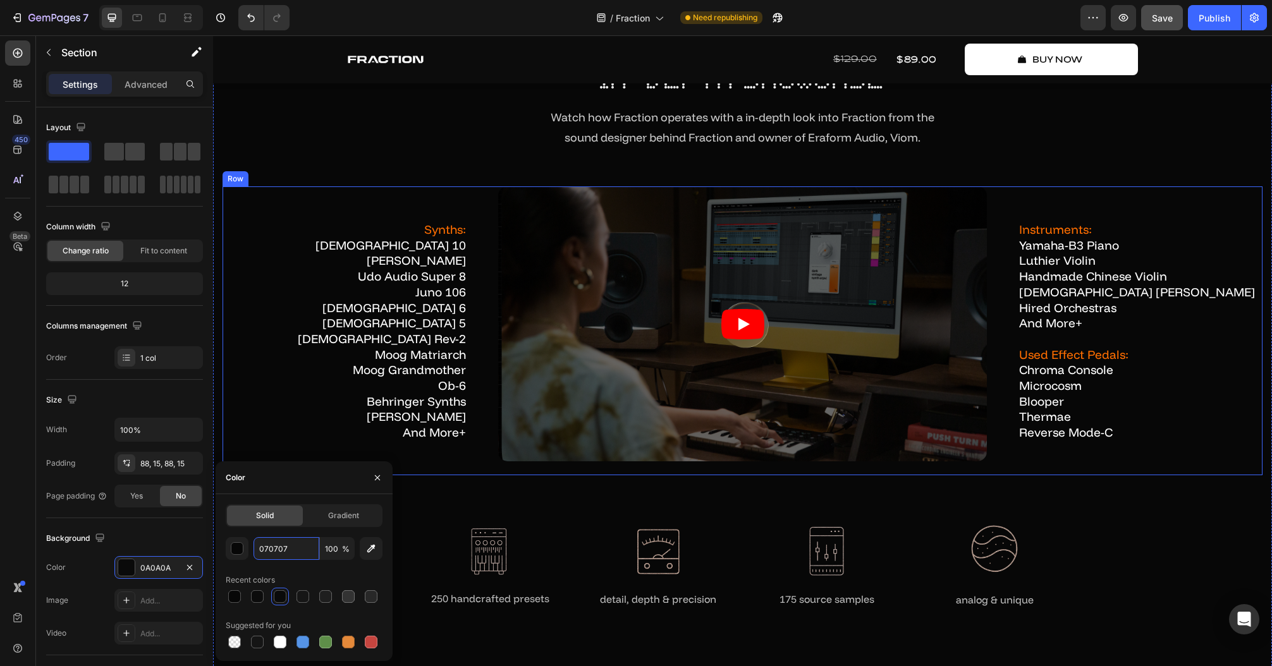
scroll to position [6228, 0]
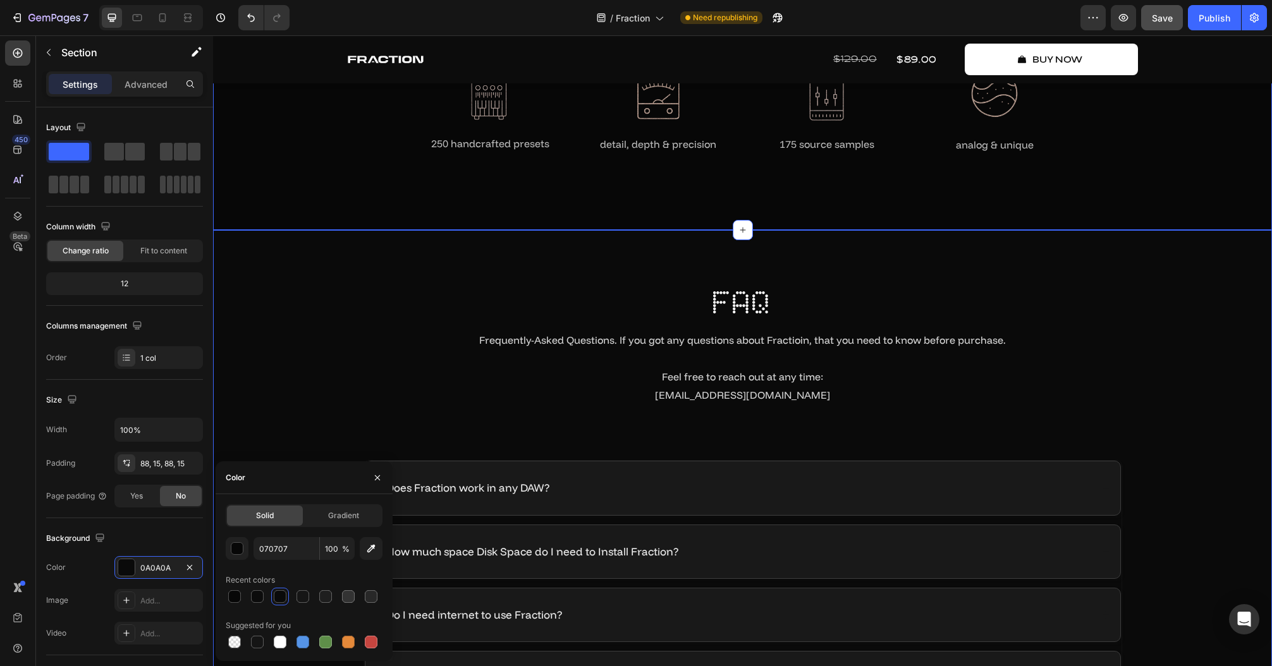
click at [290, 296] on div "FAQ Heading Frequently-Asked Questions. If you got any questions about Fractioi…" at bounding box center [742, 559] width 1033 height 556
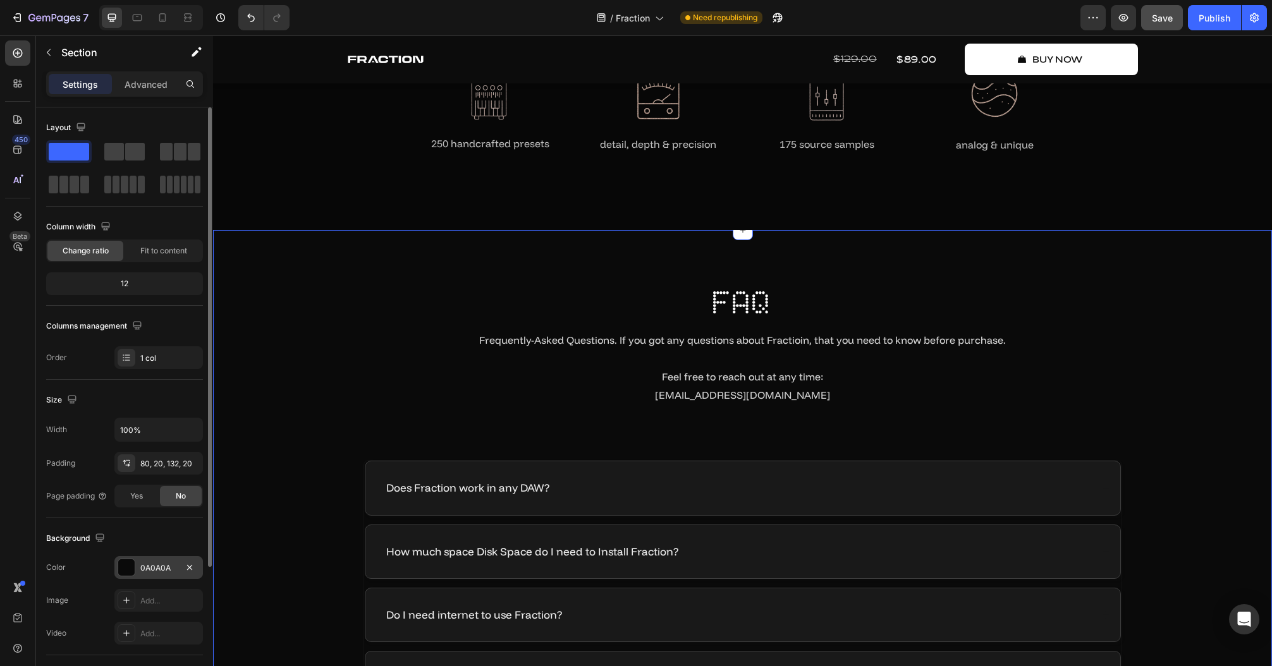
click at [147, 569] on div "0A0A0A" at bounding box center [158, 567] width 37 height 11
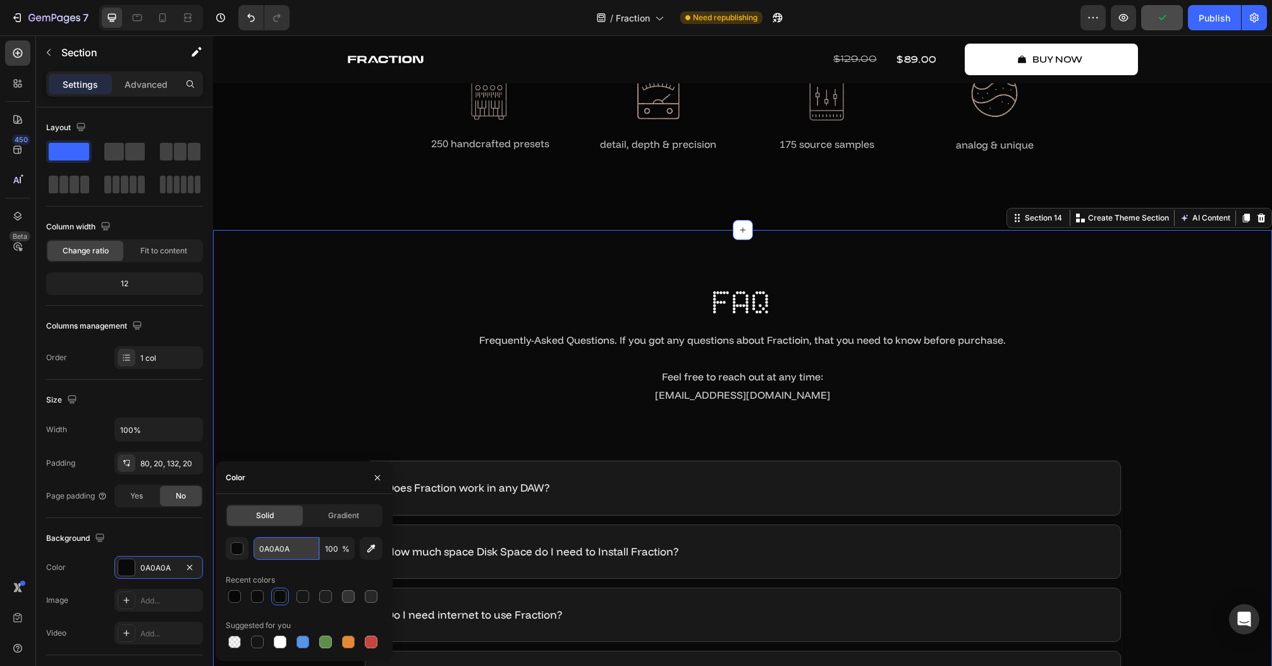
click at [286, 551] on input "0A0A0A" at bounding box center [286, 548] width 66 height 23
paste input "70707"
type input "070707"
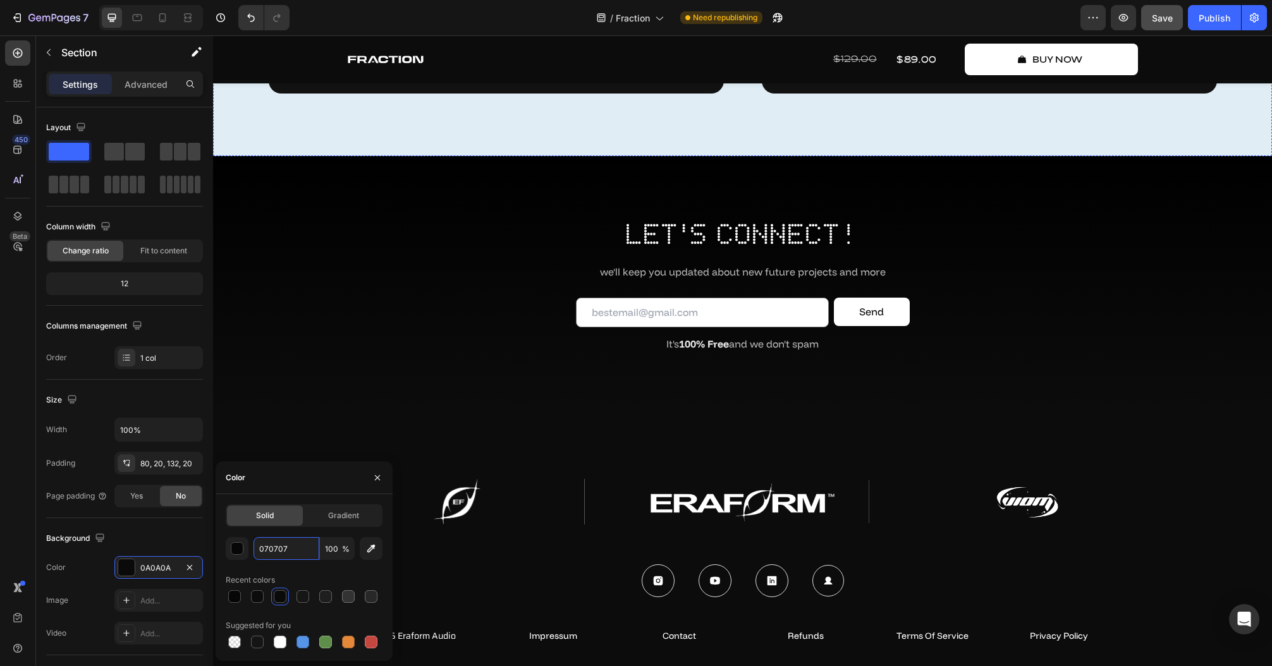
scroll to position [7390, 0]
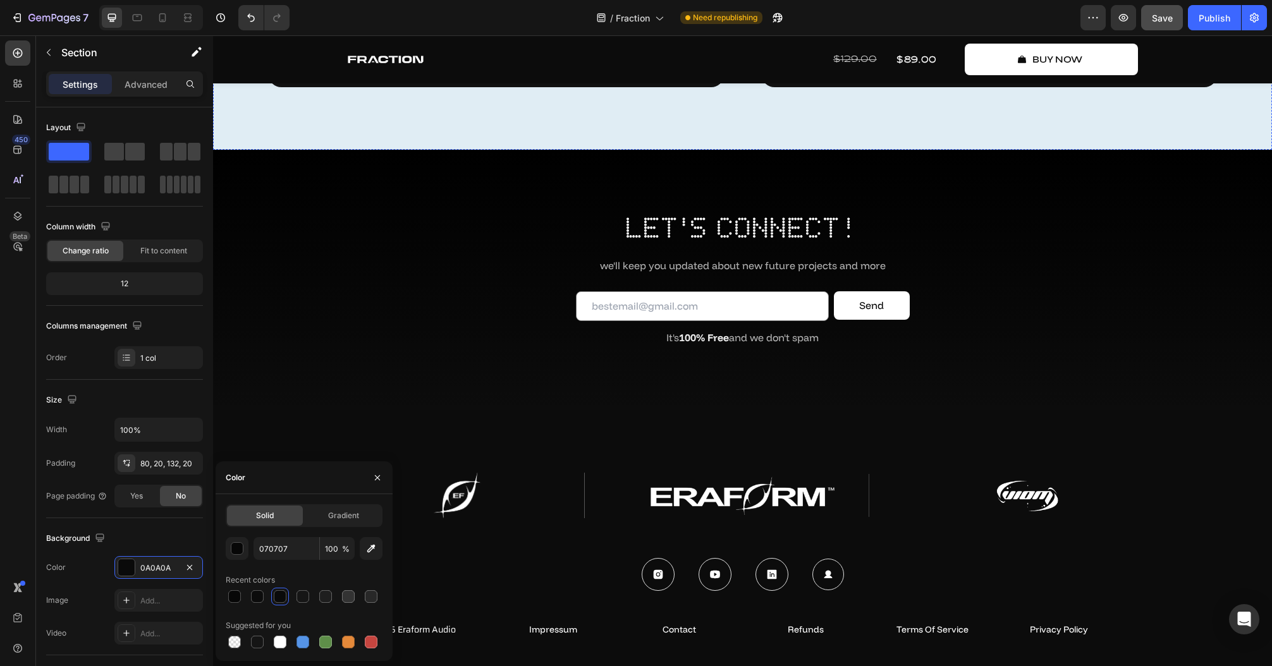
click at [333, 289] on div "let's connect! Heading we'll keep you updated about new future projects and mor…" at bounding box center [742, 288] width 1033 height 161
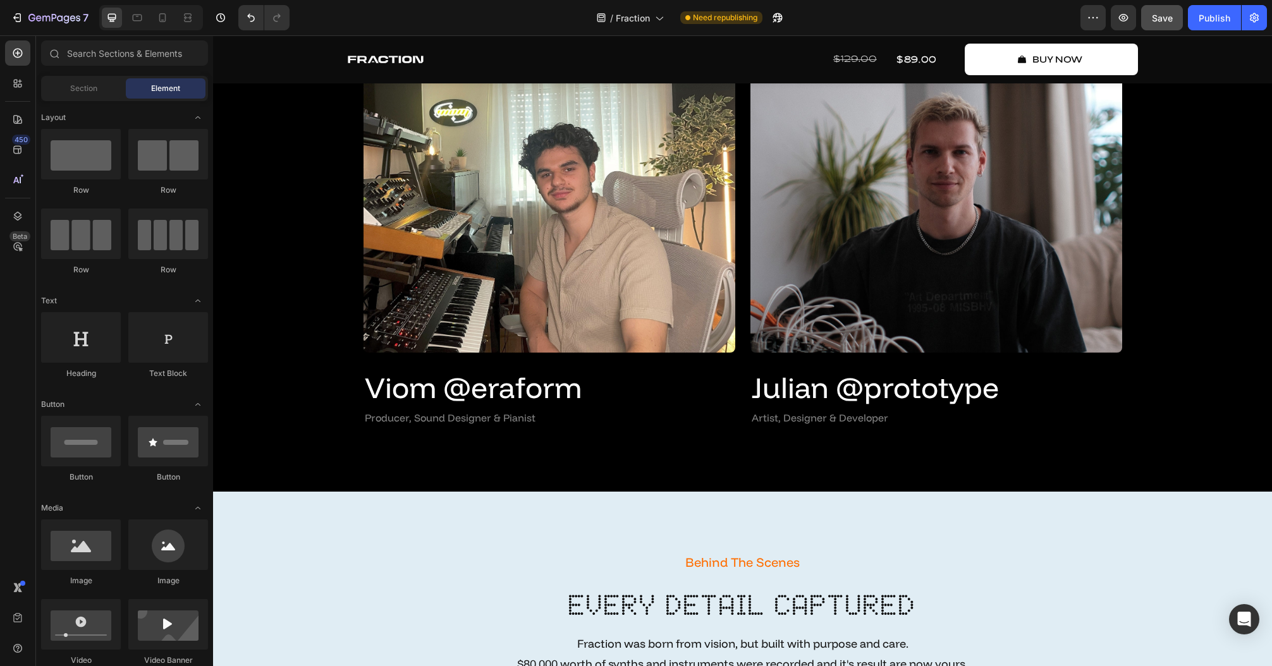
scroll to position [3719, 0]
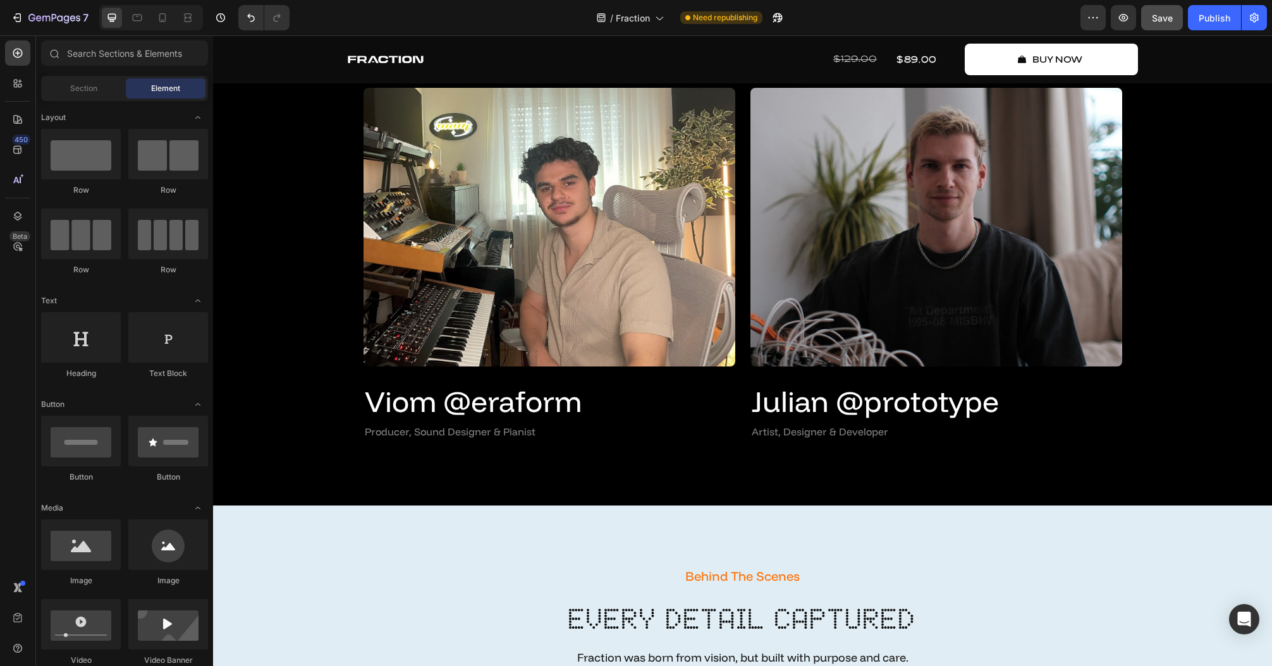
click at [1212, 388] on div "After One Year In Development Text Block Meet The Creators Heading The Story of…" at bounding box center [742, 187] width 1040 height 511
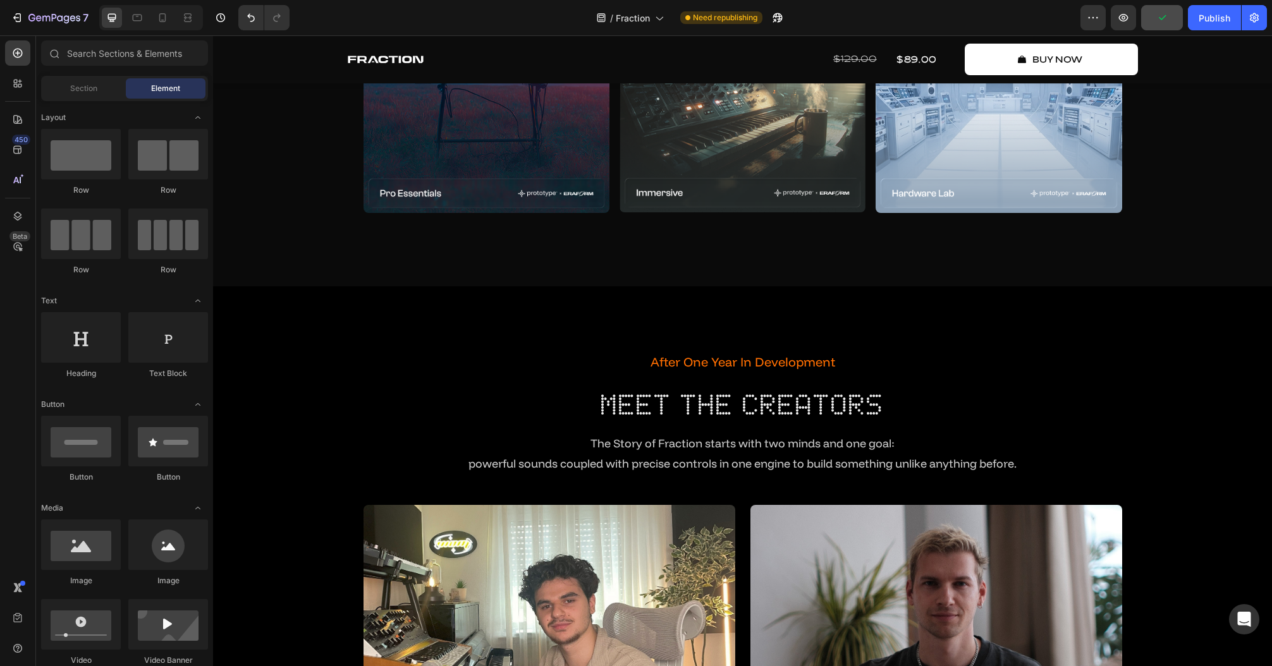
scroll to position [2879, 0]
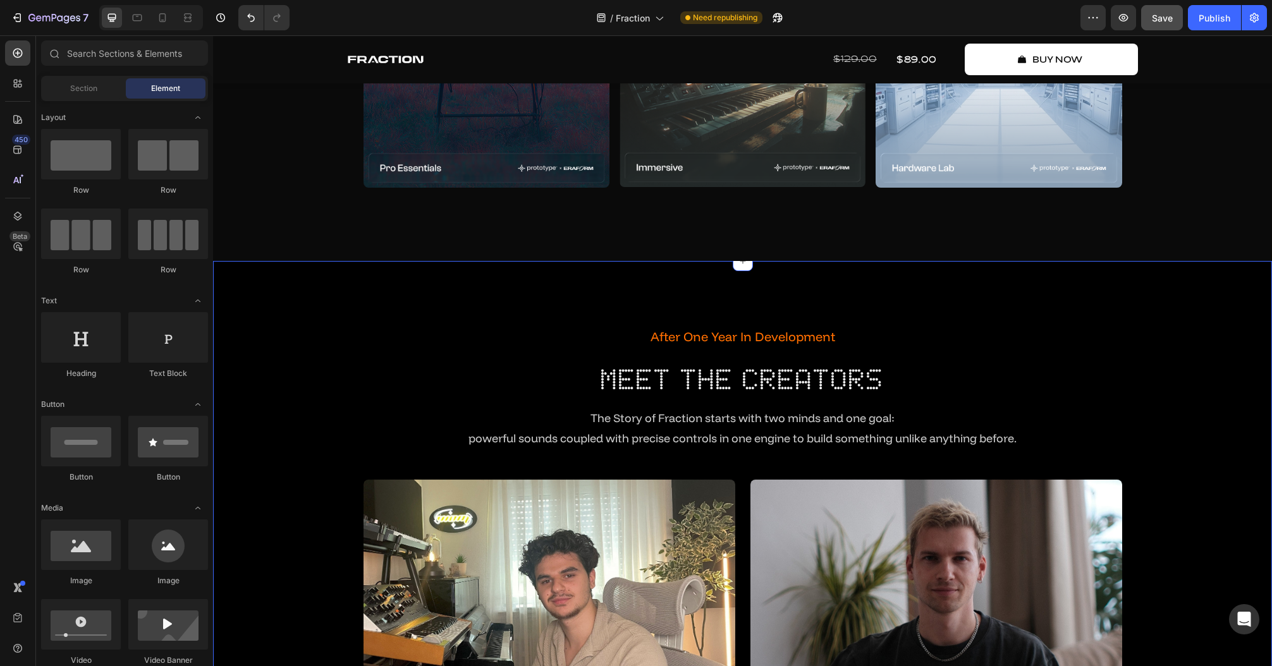
click at [1218, 306] on div "After One Year In Development Text Block Meet The Creators Heading The Story of…" at bounding box center [742, 579] width 1059 height 637
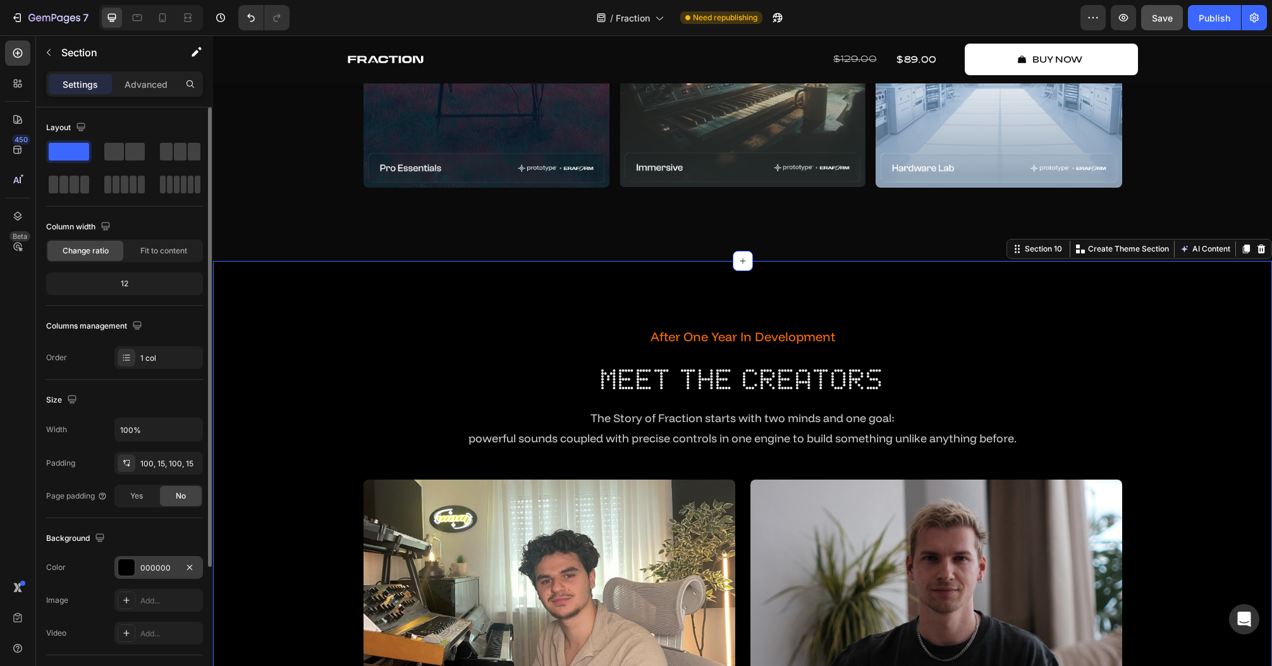
click at [152, 567] on div "000000" at bounding box center [158, 567] width 37 height 11
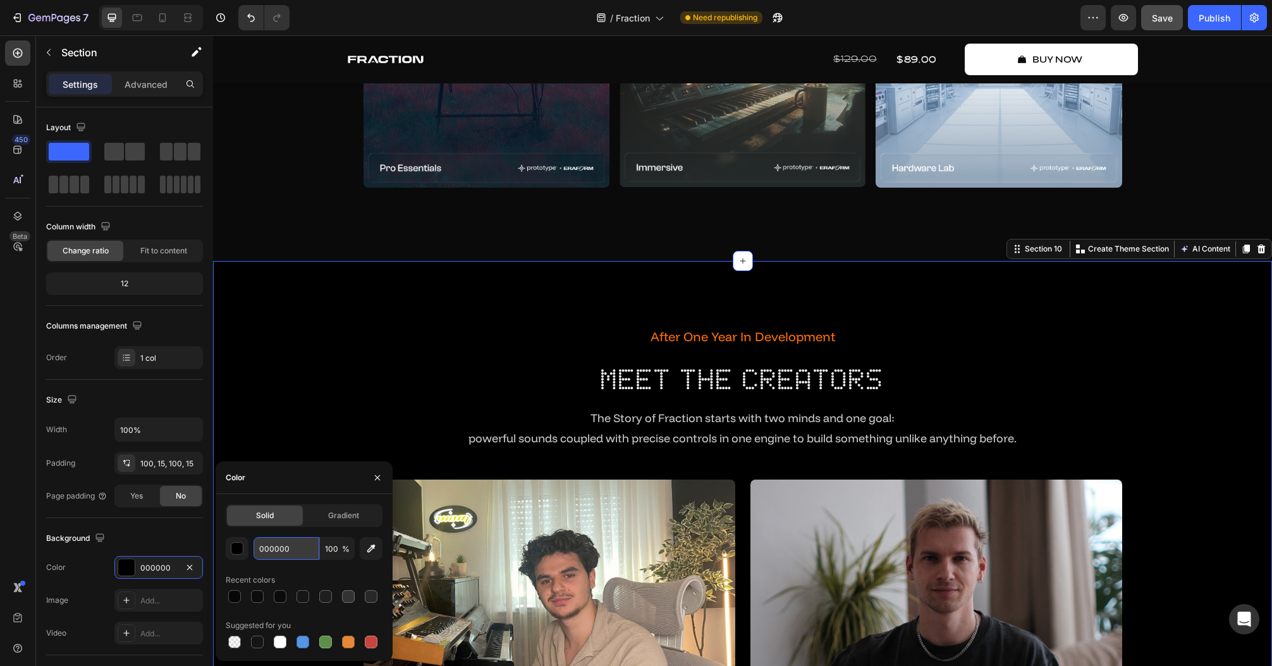
click at [291, 551] on input "000000" at bounding box center [286, 548] width 66 height 23
paste input "70707"
type input "070707"
click at [318, 361] on h2 "Meet The Creators" at bounding box center [742, 380] width 1040 height 40
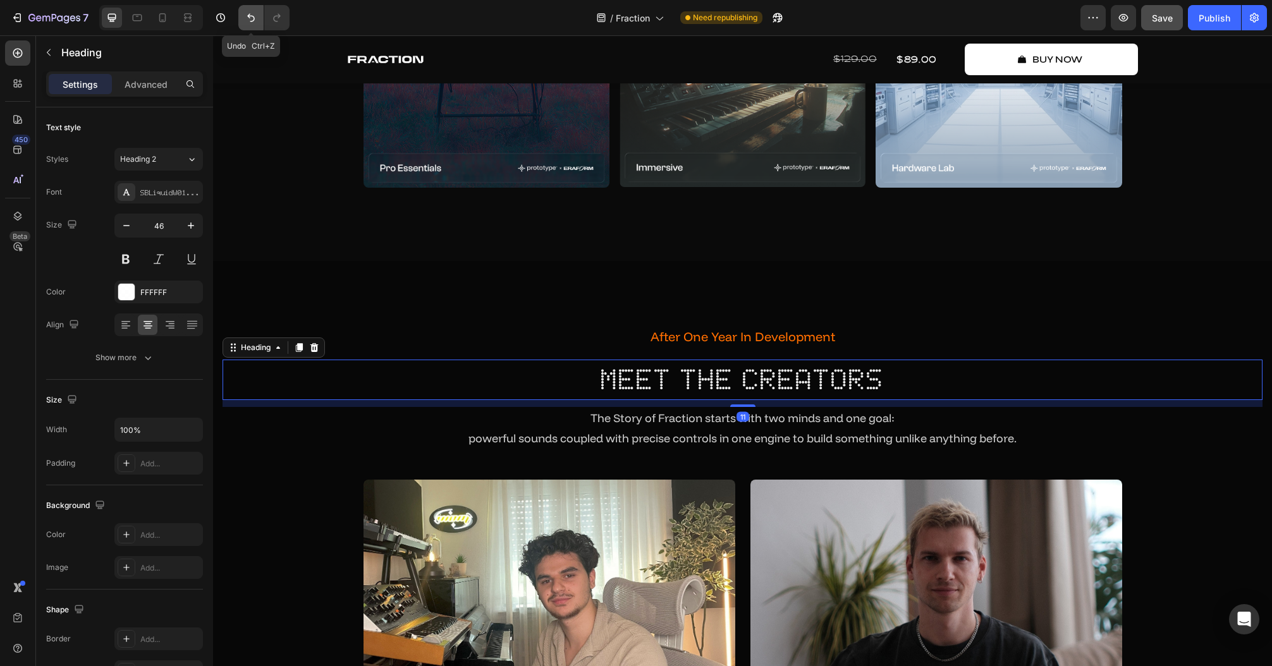
click at [256, 10] on button "Undo/Redo" at bounding box center [250, 17] width 25 height 25
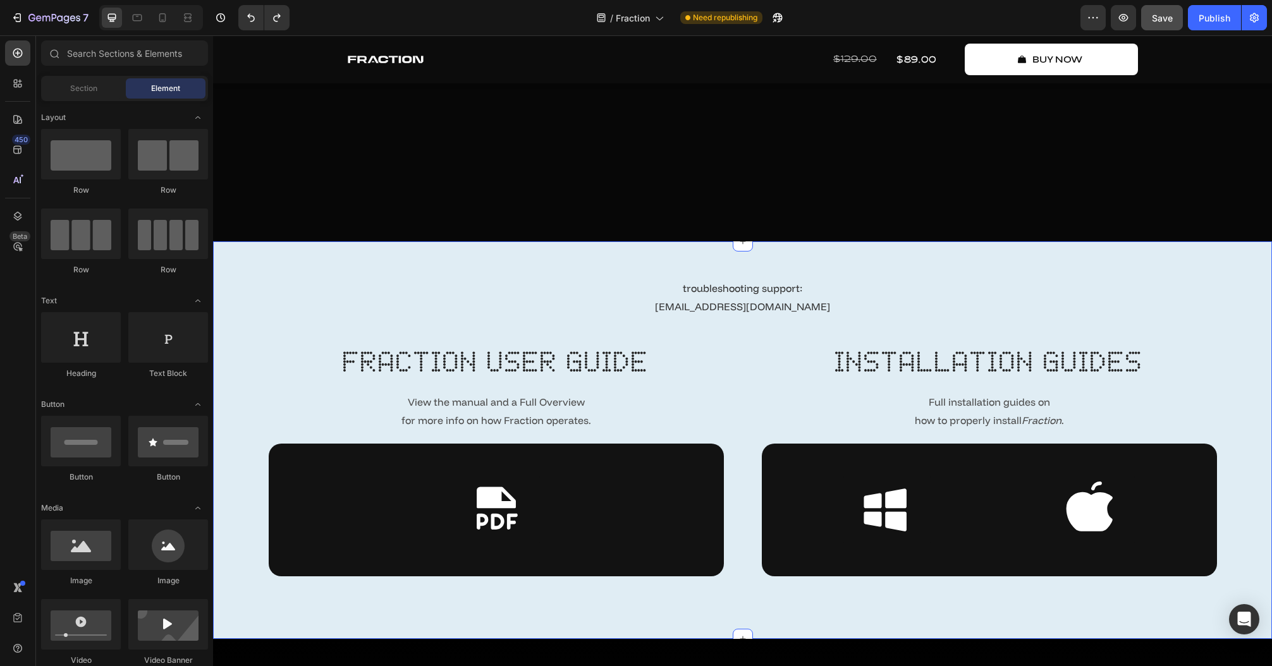
scroll to position [6858, 0]
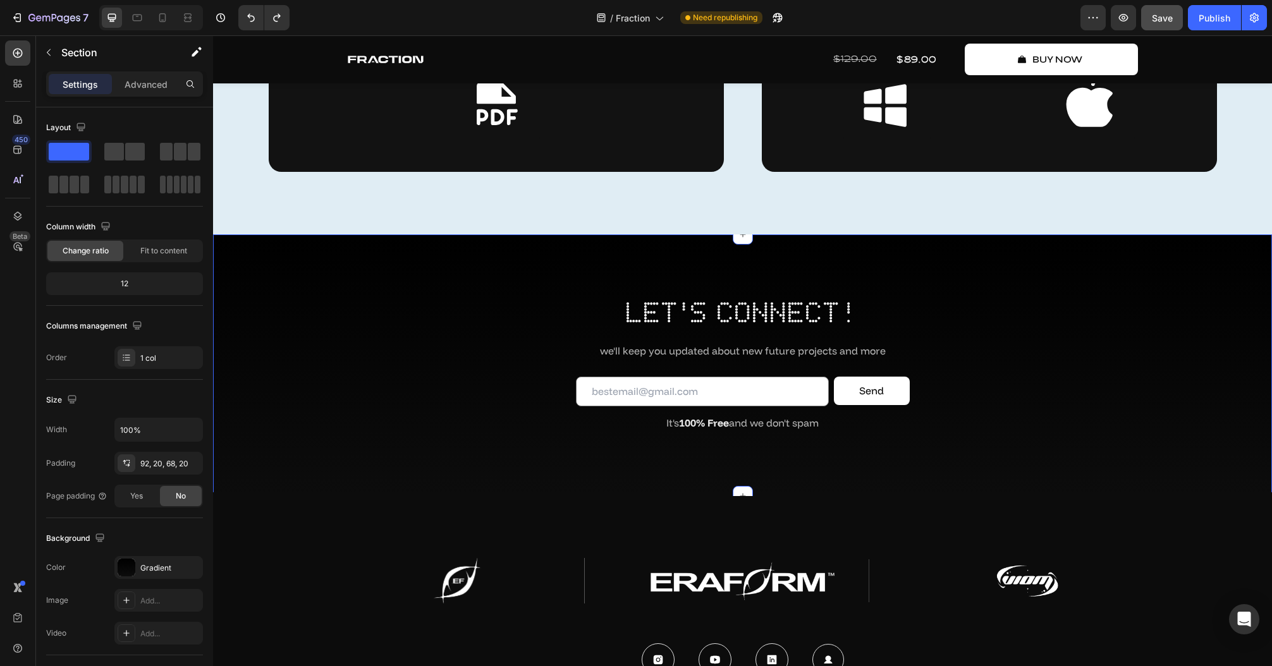
click at [1120, 432] on div "let's connect! Heading we'll keep you updated about new future projects and mor…" at bounding box center [742, 373] width 1033 height 161
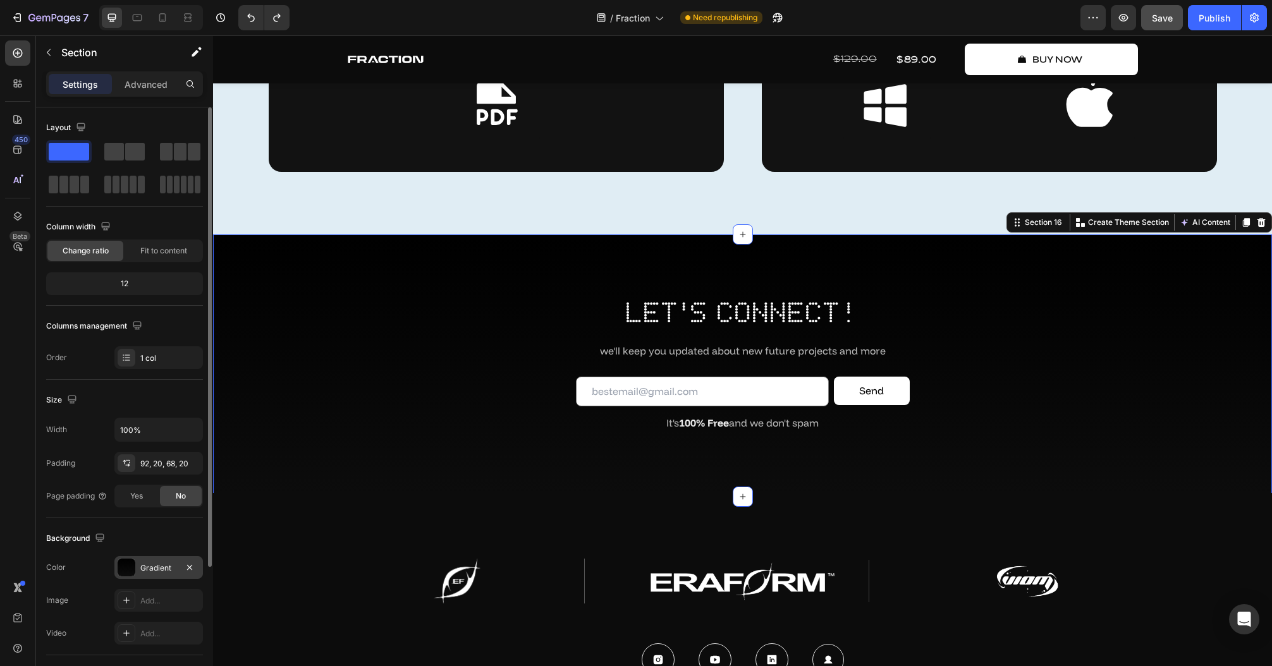
click at [135, 564] on div at bounding box center [127, 568] width 18 height 18
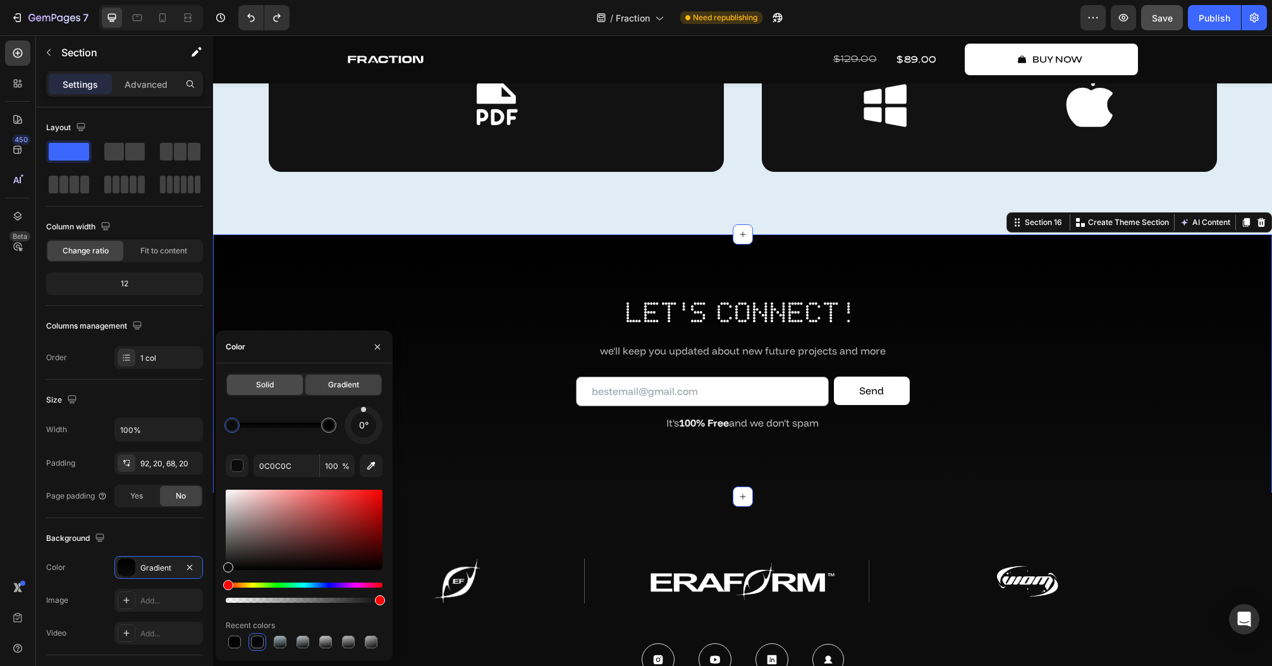
click at [272, 388] on span "Solid" at bounding box center [265, 384] width 18 height 11
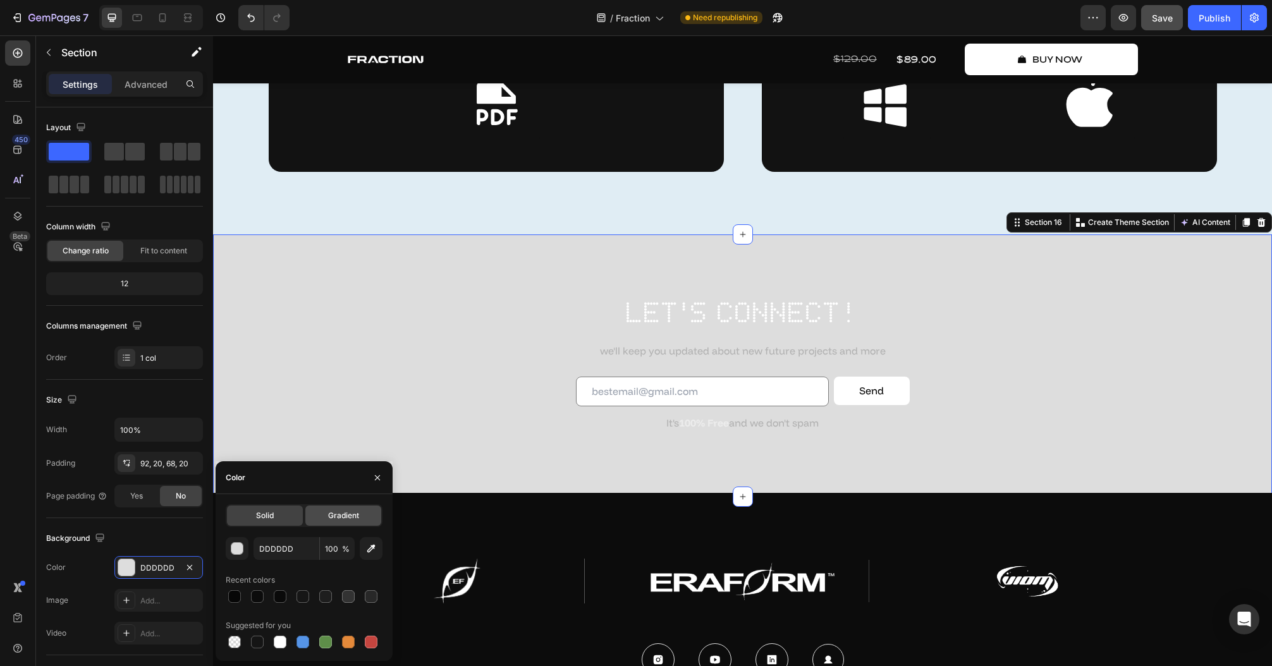
click at [332, 511] on span "Gradient" at bounding box center [343, 515] width 31 height 11
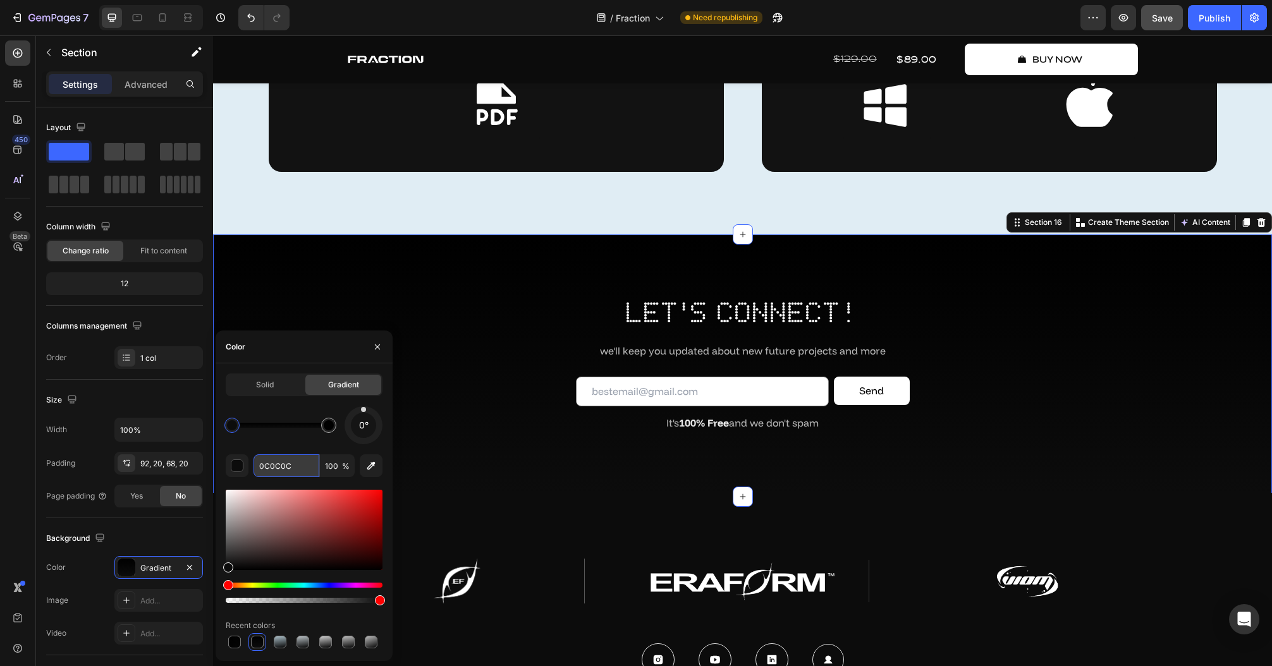
click at [284, 470] on input "0C0C0C" at bounding box center [286, 465] width 66 height 23
click at [288, 404] on div "Solid Gradient 0° 0C0C0C 100 % Recent colors" at bounding box center [304, 512] width 157 height 277
click at [231, 424] on div at bounding box center [232, 425] width 10 height 10
click at [328, 430] on div at bounding box center [328, 425] width 15 height 15
click at [231, 425] on div at bounding box center [232, 425] width 10 height 10
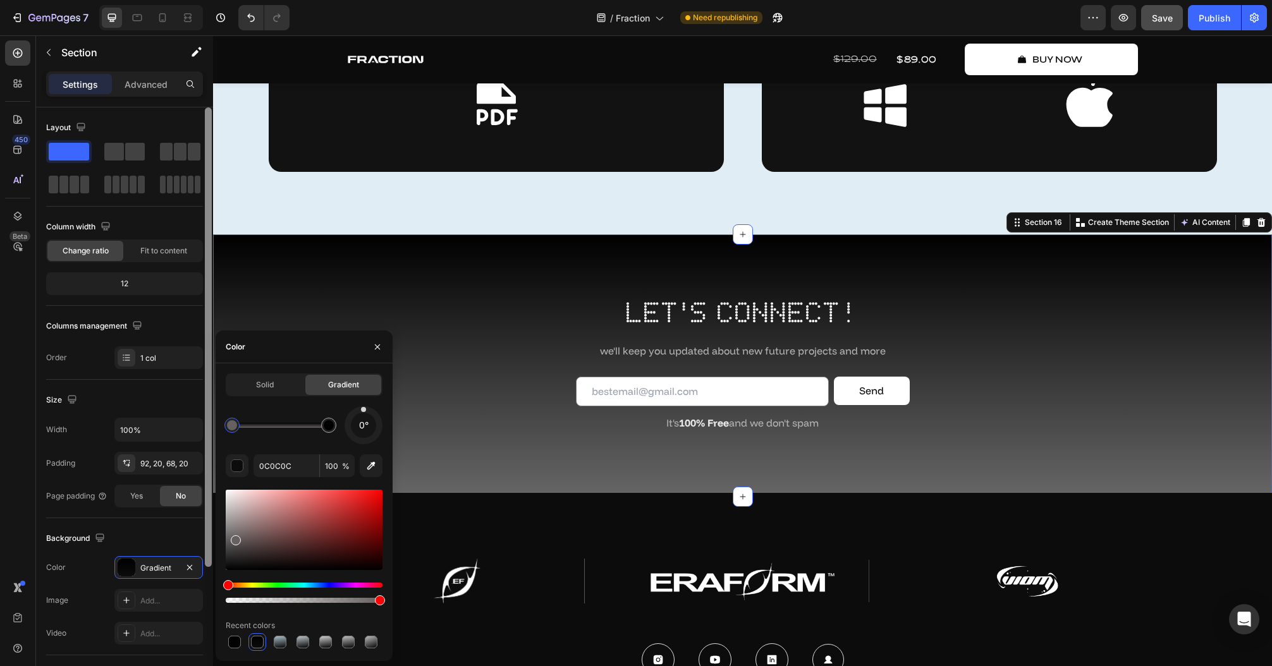
drag, startPoint x: 234, startPoint y: 538, endPoint x: 205, endPoint y: 537, distance: 28.4
click at [205, 537] on div "450 Beta Sections(18) Elements(83) Section Element Hero Section Product Detail …" at bounding box center [106, 350] width 213 height 631
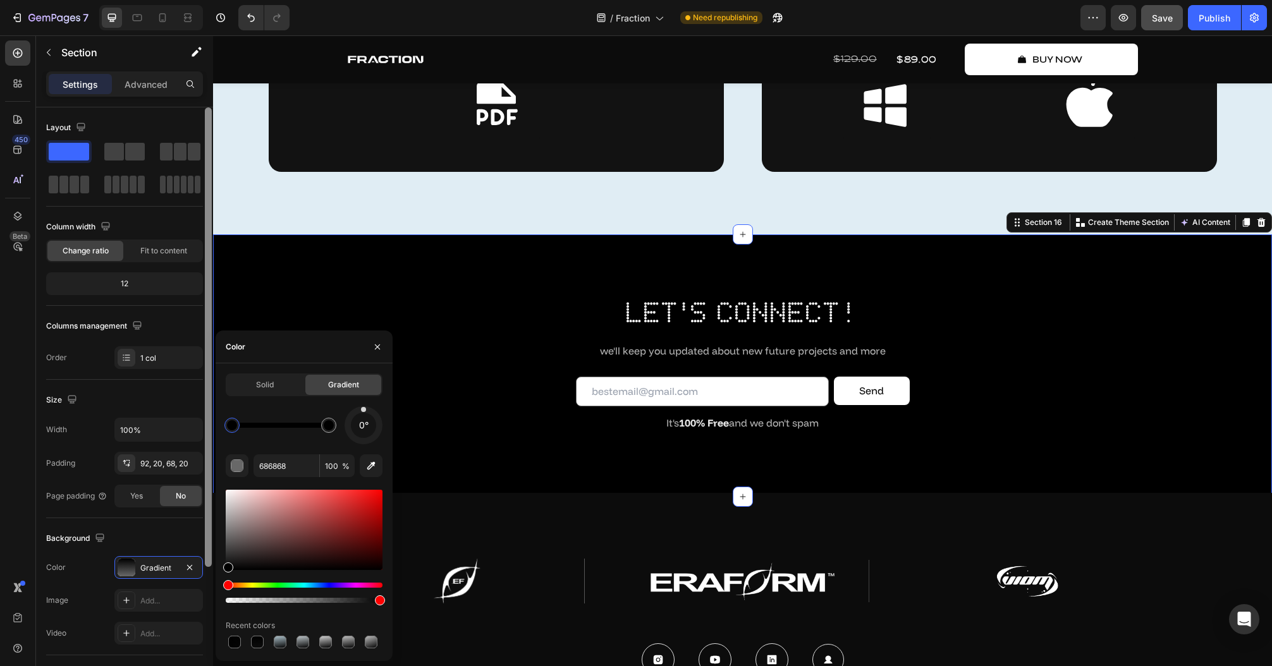
click at [205, 601] on div "450 Beta Sections(18) Elements(83) Section Element Hero Section Product Detail …" at bounding box center [106, 350] width 213 height 631
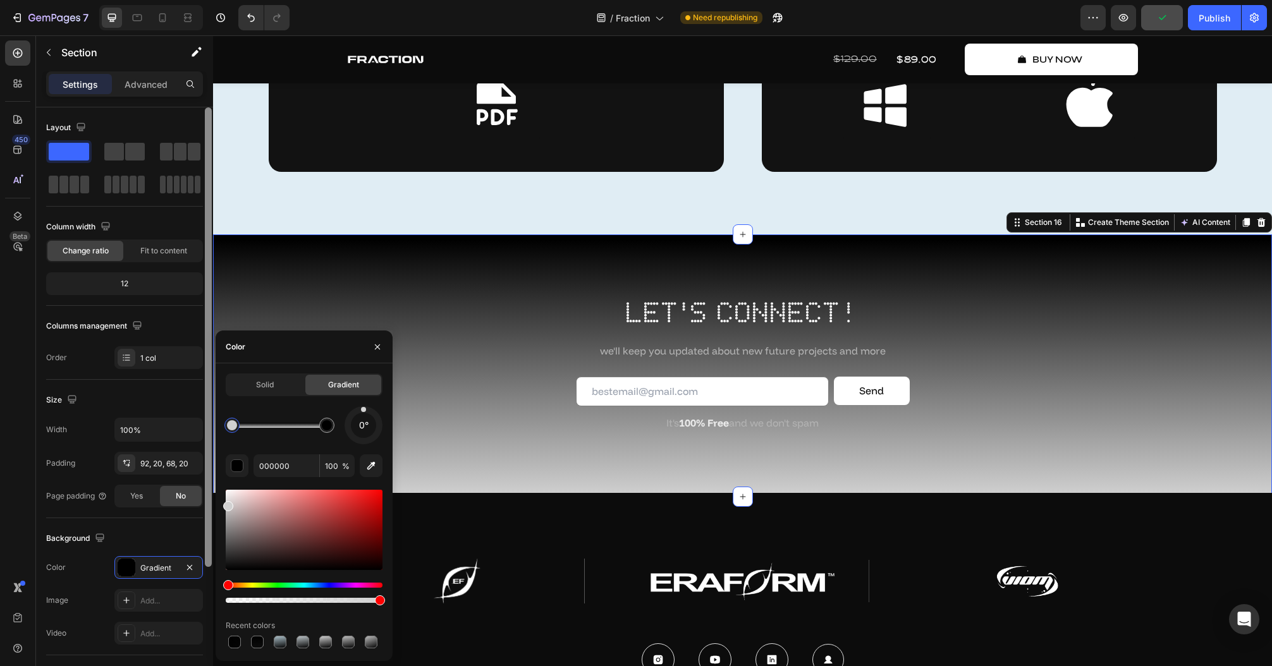
drag, startPoint x: 240, startPoint y: 514, endPoint x: 207, endPoint y: 504, distance: 33.8
click at [207, 504] on div "450 Beta Sections(18) Elements(83) Section Element Hero Section Product Detail …" at bounding box center [106, 350] width 213 height 631
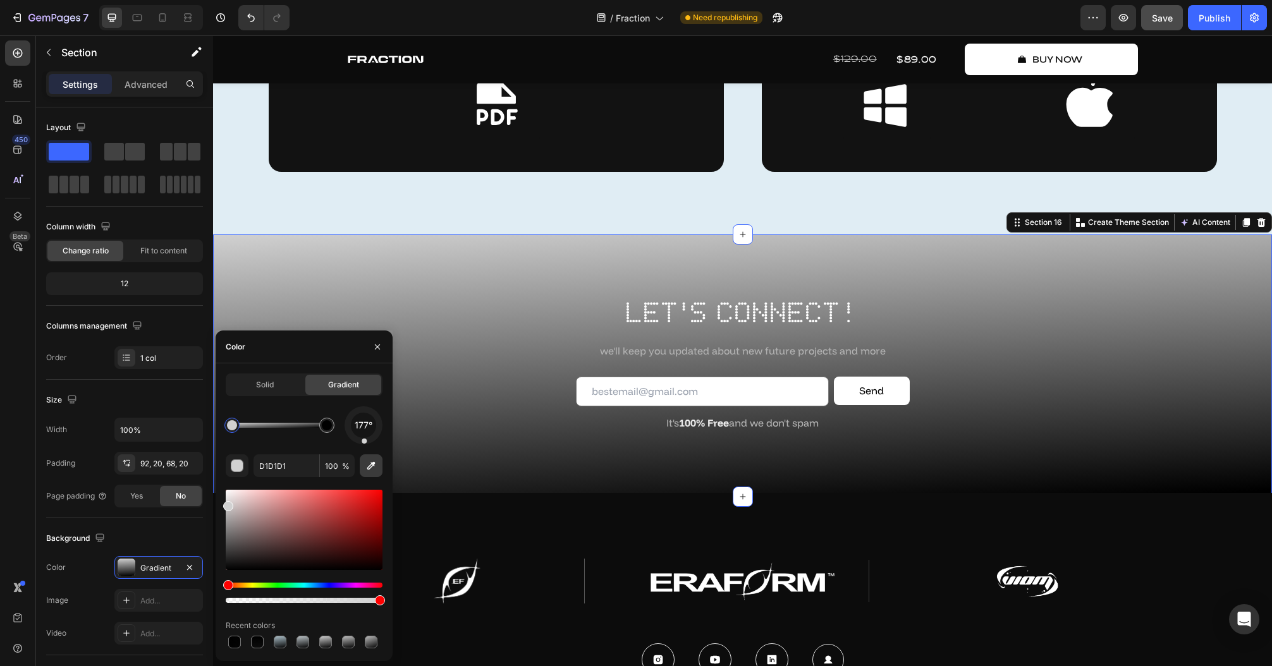
drag, startPoint x: 389, startPoint y: 418, endPoint x: 365, endPoint y: 467, distance: 54.8
click at [365, 467] on div "177° D1D1D1 100 % Recent colors" at bounding box center [304, 528] width 157 height 245
drag, startPoint x: 328, startPoint y: 425, endPoint x: 345, endPoint y: 428, distance: 17.4
click at [345, 428] on div "177°" at bounding box center [304, 425] width 157 height 38
type input "000000"
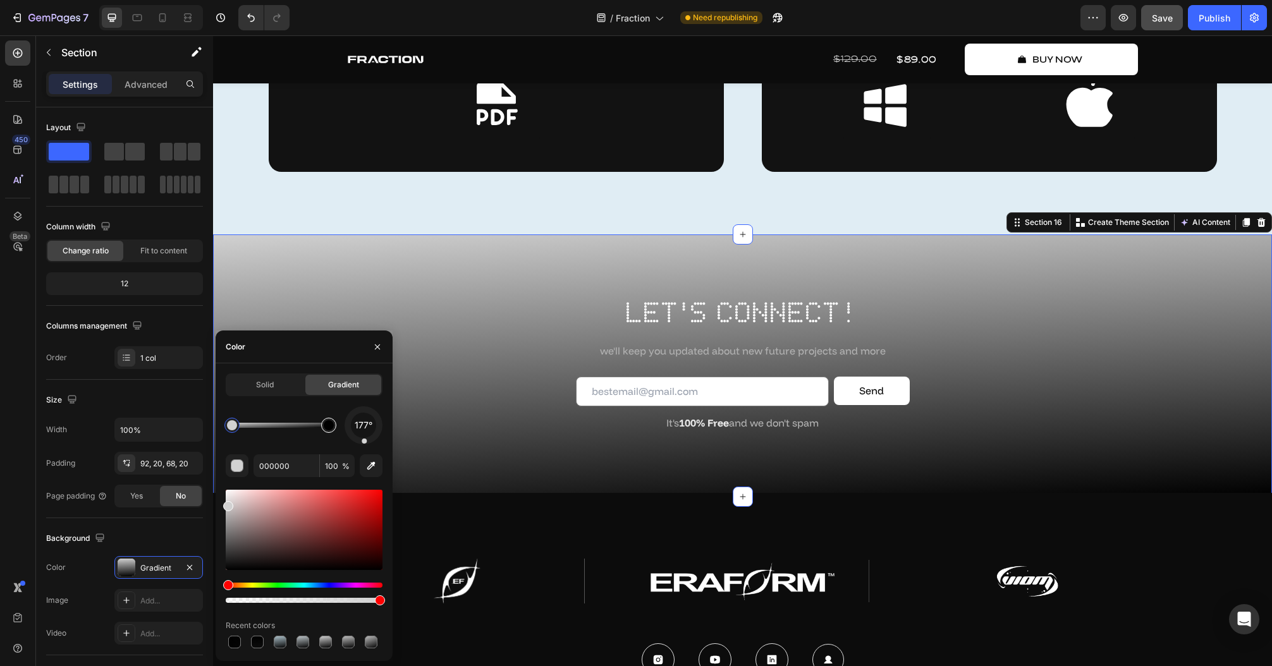
click at [329, 427] on div at bounding box center [329, 425] width 10 height 10
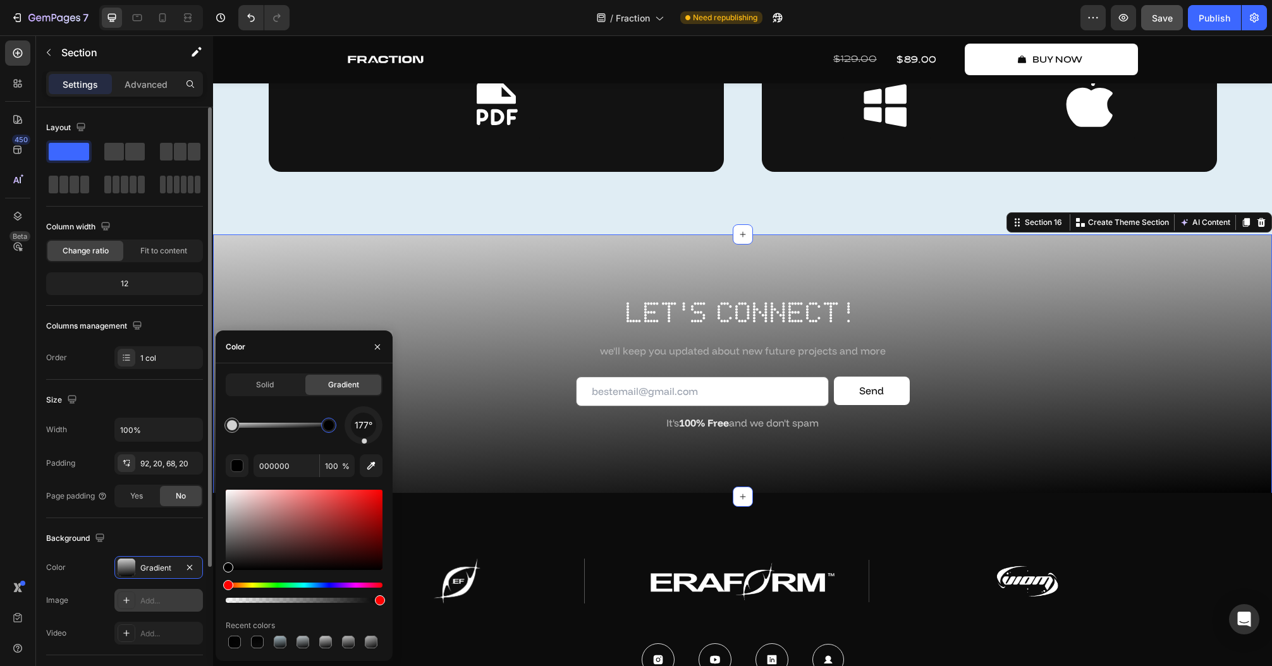
drag, startPoint x: 219, startPoint y: 580, endPoint x: 202, endPoint y: 597, distance: 24.6
click at [202, 597] on div "450 Beta Sections(18) Elements(83) Section Element Hero Section Product Detail …" at bounding box center [106, 350] width 213 height 631
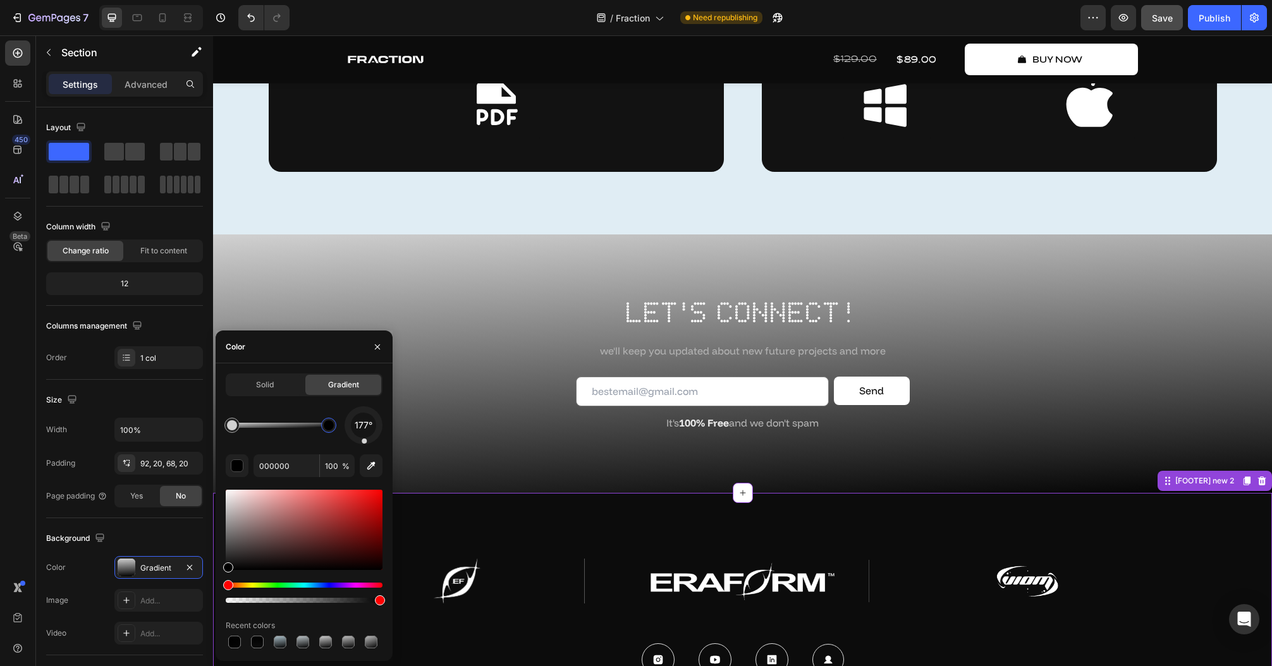
click at [562, 530] on div "Image Image Image Row Icon Icon Icon Icon Row © 2025 Eraform Audio Text Block I…" at bounding box center [742, 637] width 1059 height 288
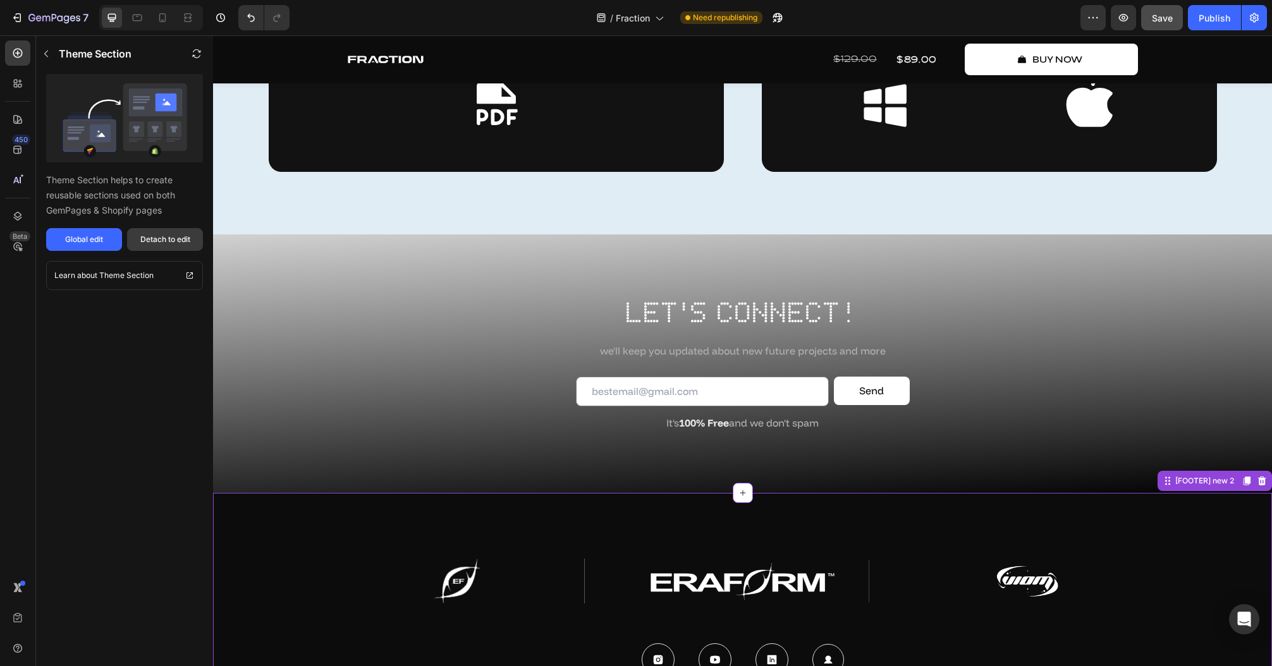
click at [172, 243] on div "Detach to edit" at bounding box center [165, 239] width 50 height 11
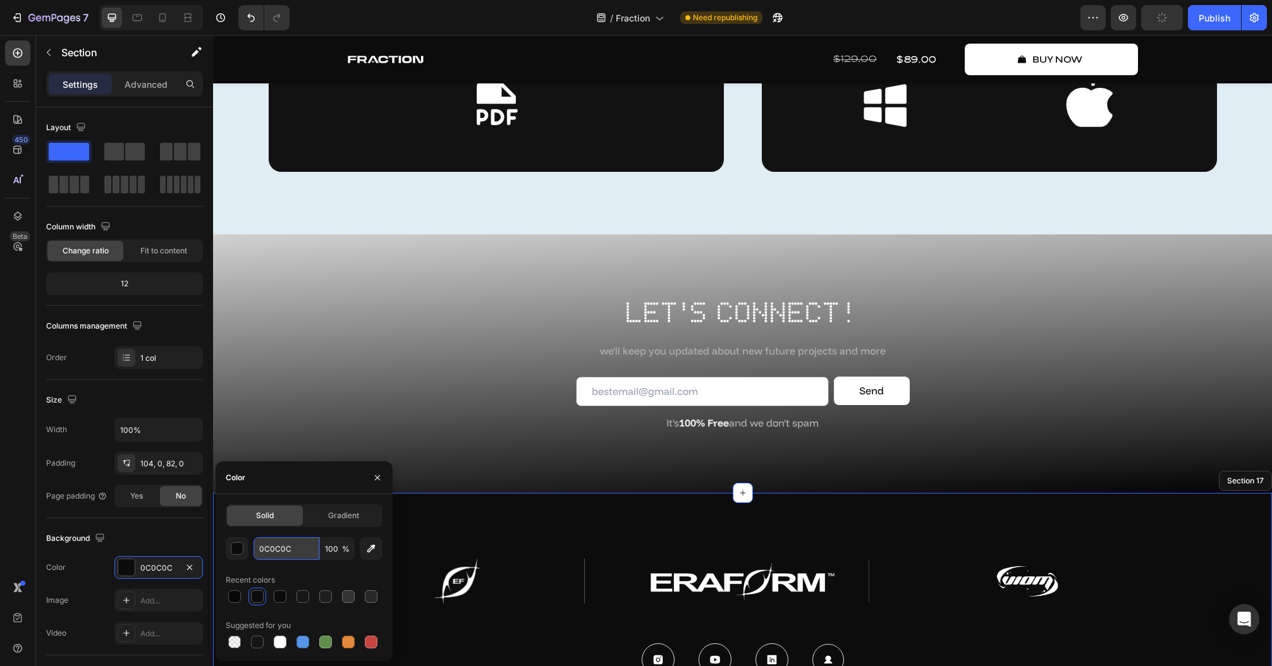
click at [270, 551] on input "0C0C0C" at bounding box center [286, 548] width 66 height 23
click at [234, 553] on div "button" at bounding box center [237, 549] width 13 height 13
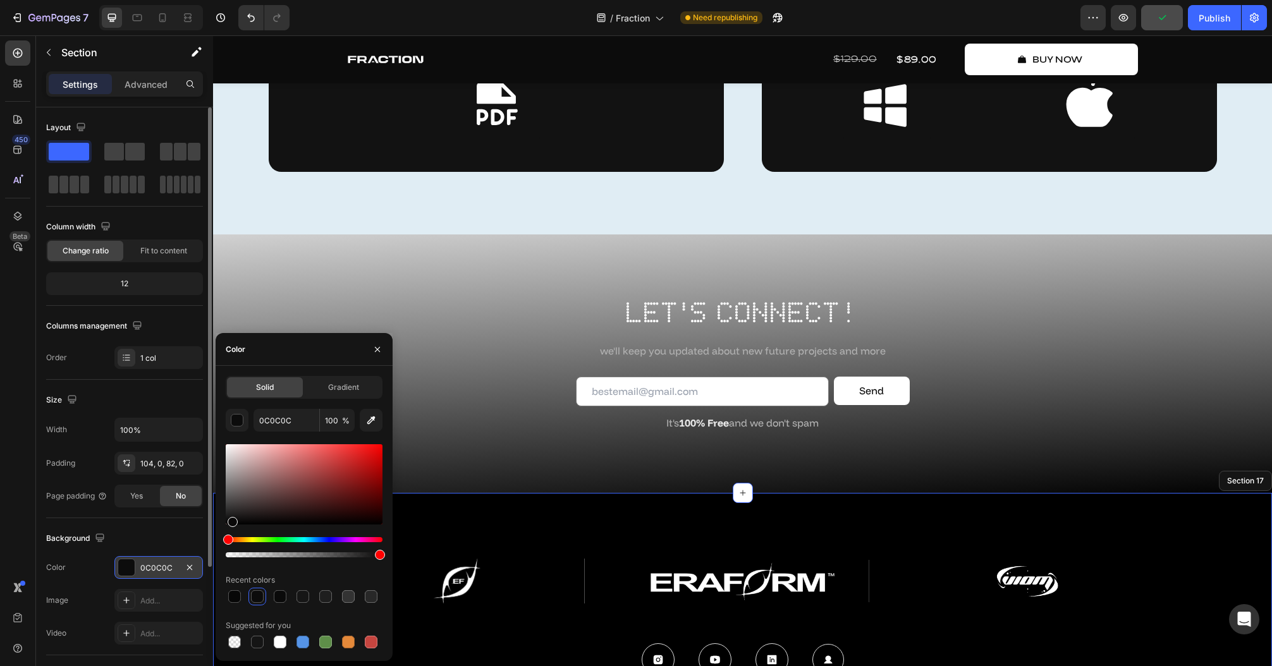
drag, startPoint x: 231, startPoint y: 521, endPoint x: 190, endPoint y: 557, distance: 54.6
click at [190, 558] on div "450 Beta Sections(18) Elements(83) Section Element Hero Section Product Detail …" at bounding box center [106, 350] width 213 height 631
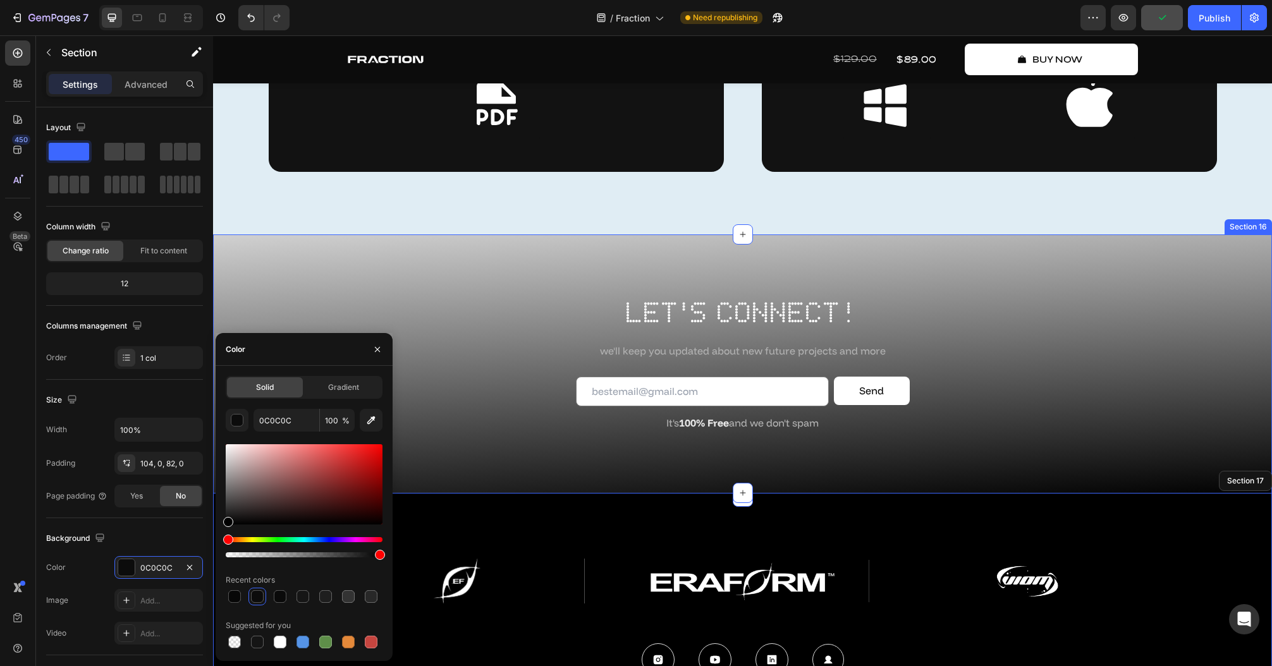
type input "000000"
click at [276, 419] on input "000000" at bounding box center [286, 420] width 66 height 23
click at [1109, 445] on div "let's connect! Heading we'll keep you updated about new future projects and mor…" at bounding box center [742, 373] width 1033 height 161
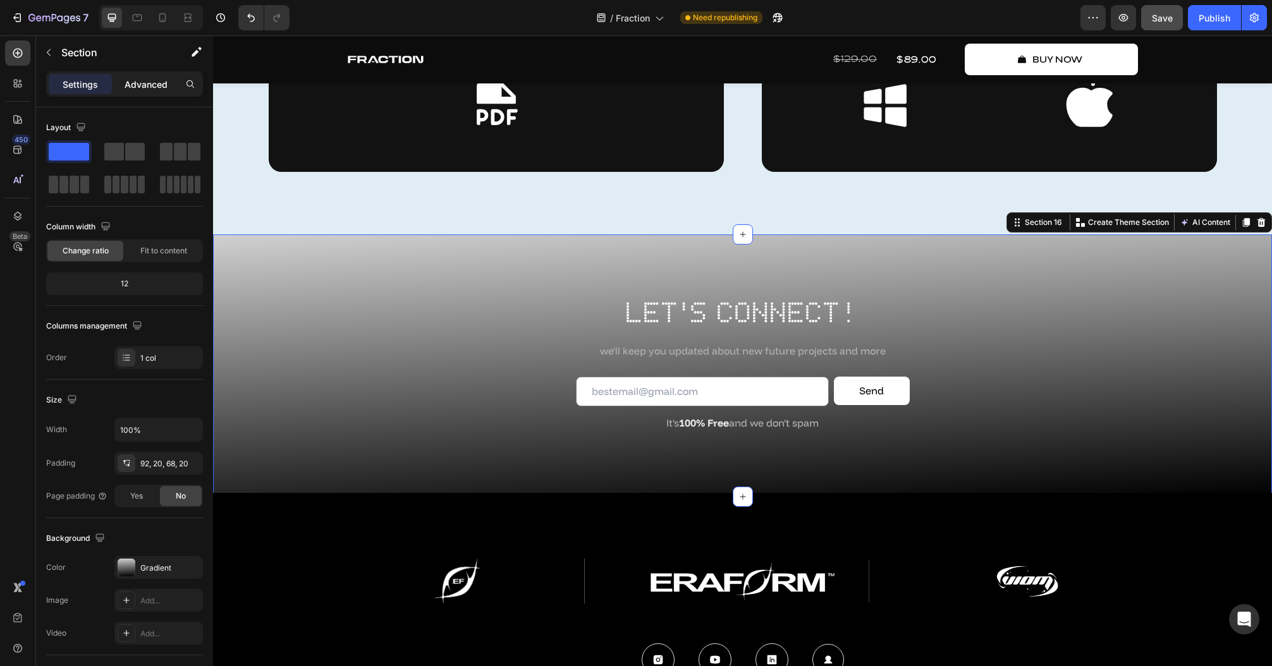
click at [145, 87] on p "Advanced" at bounding box center [146, 84] width 43 height 13
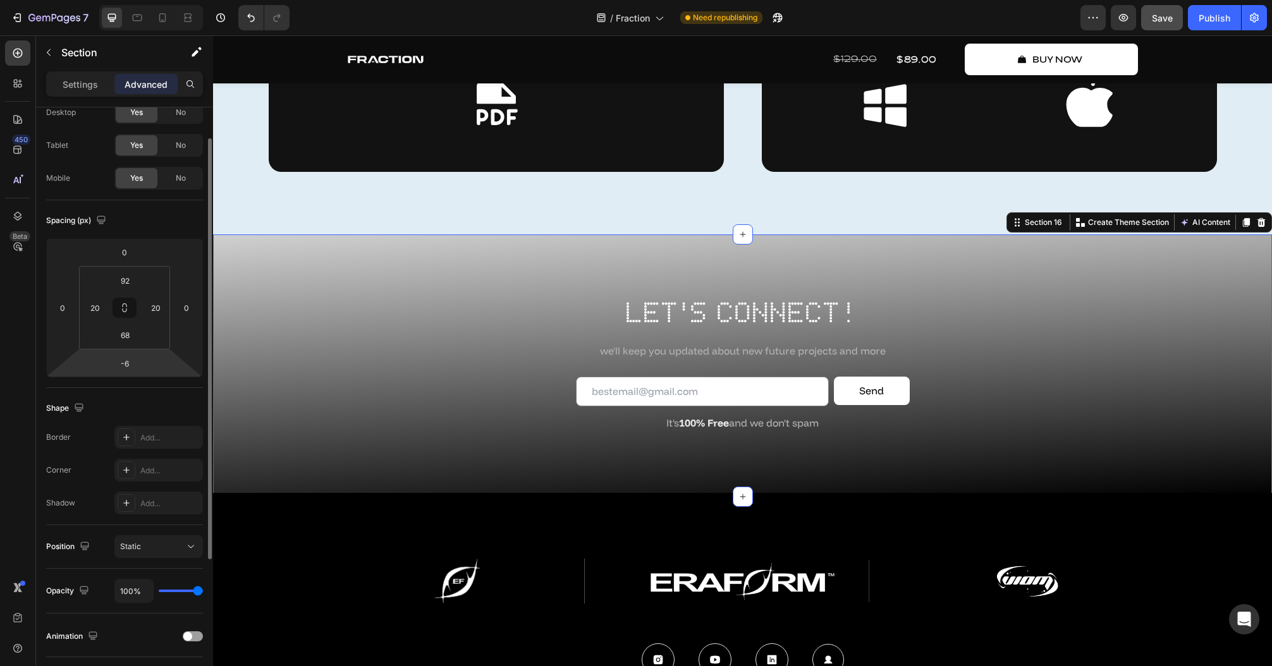
scroll to position [0, 0]
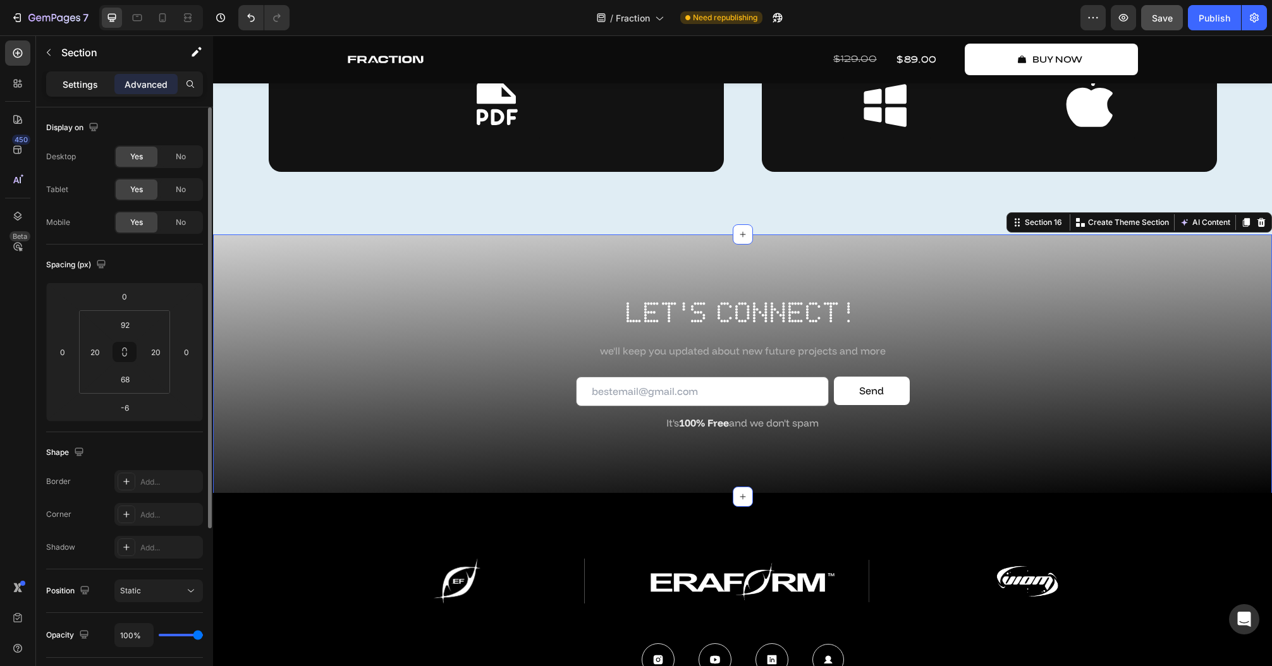
click at [89, 83] on p "Settings" at bounding box center [80, 84] width 35 height 13
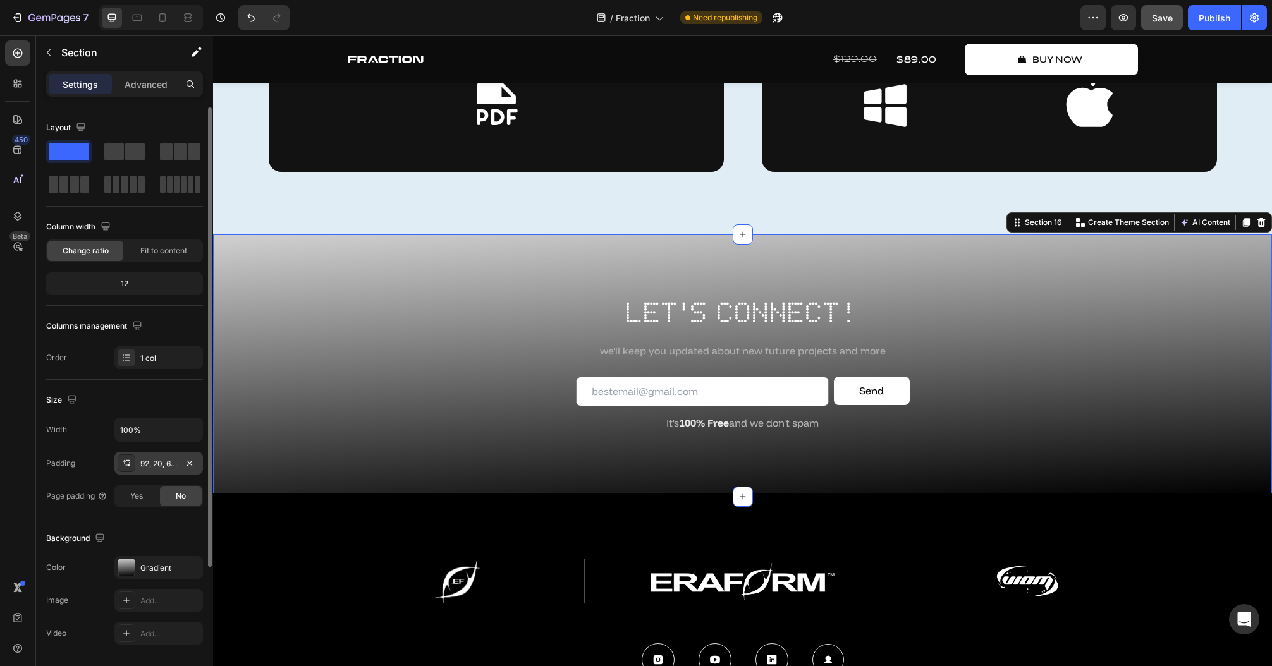
scroll to position [152, 0]
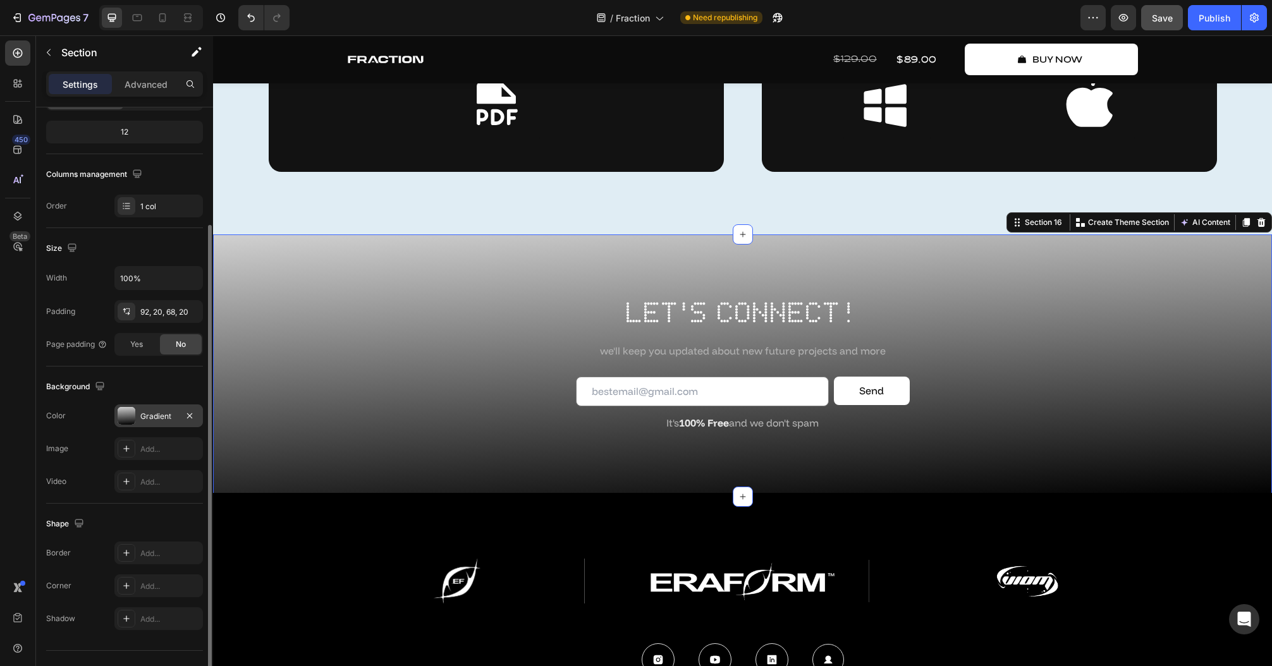
click at [154, 418] on div "Gradient" at bounding box center [158, 416] width 37 height 11
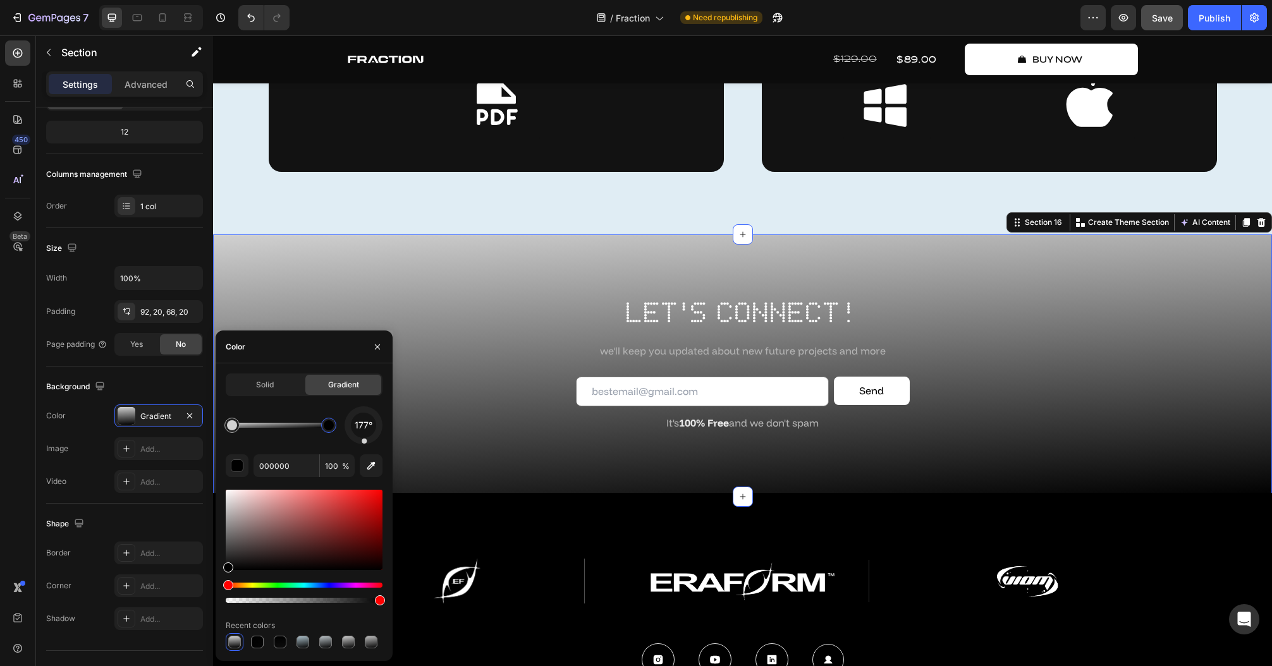
drag, startPoint x: 331, startPoint y: 429, endPoint x: 339, endPoint y: 427, distance: 7.8
click at [334, 427] on div at bounding box center [329, 425] width 10 height 10
click at [293, 466] on input "000000" at bounding box center [286, 465] width 66 height 23
click at [293, 440] on div "177°" at bounding box center [304, 425] width 157 height 38
click at [237, 427] on div at bounding box center [231, 425] width 15 height 15
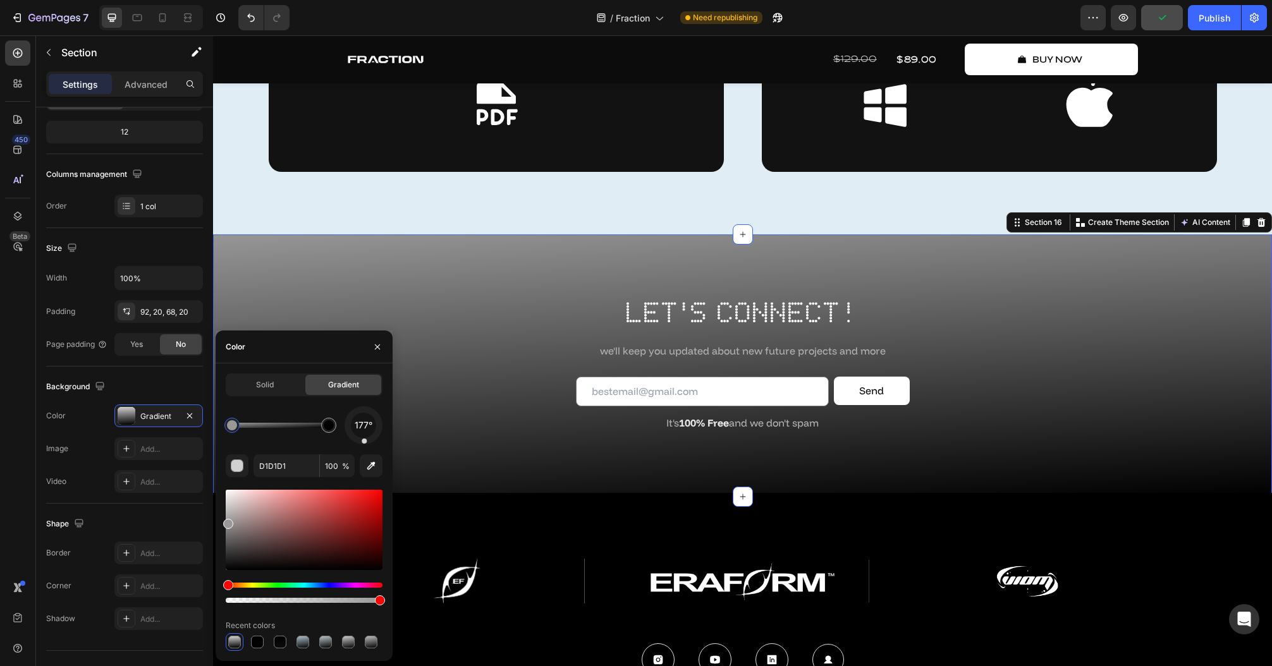
drag, startPoint x: 210, startPoint y: 522, endPoint x: 228, endPoint y: 526, distance: 17.6
click at [210, 523] on div "450 Beta Sections(18) Elements(83) Section Element Hero Section Product Detail …" at bounding box center [106, 350] width 213 height 631
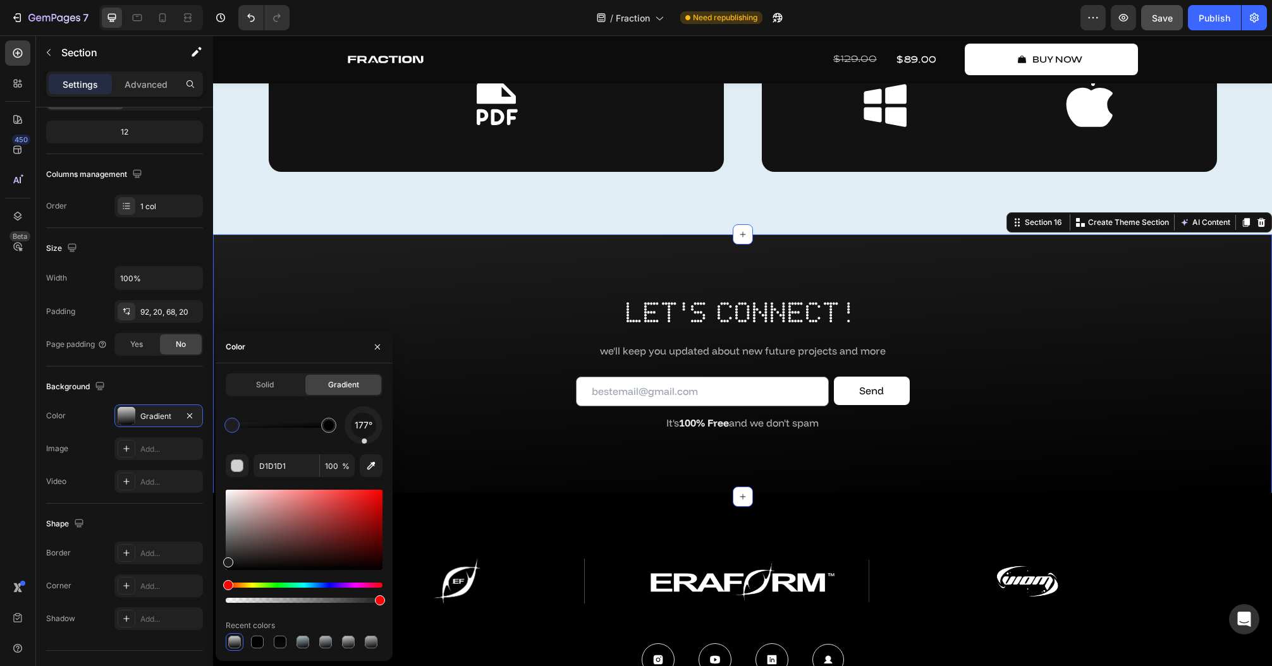
drag, startPoint x: 216, startPoint y: 538, endPoint x: 217, endPoint y: 560, distance: 21.6
type input "1C1C1C"
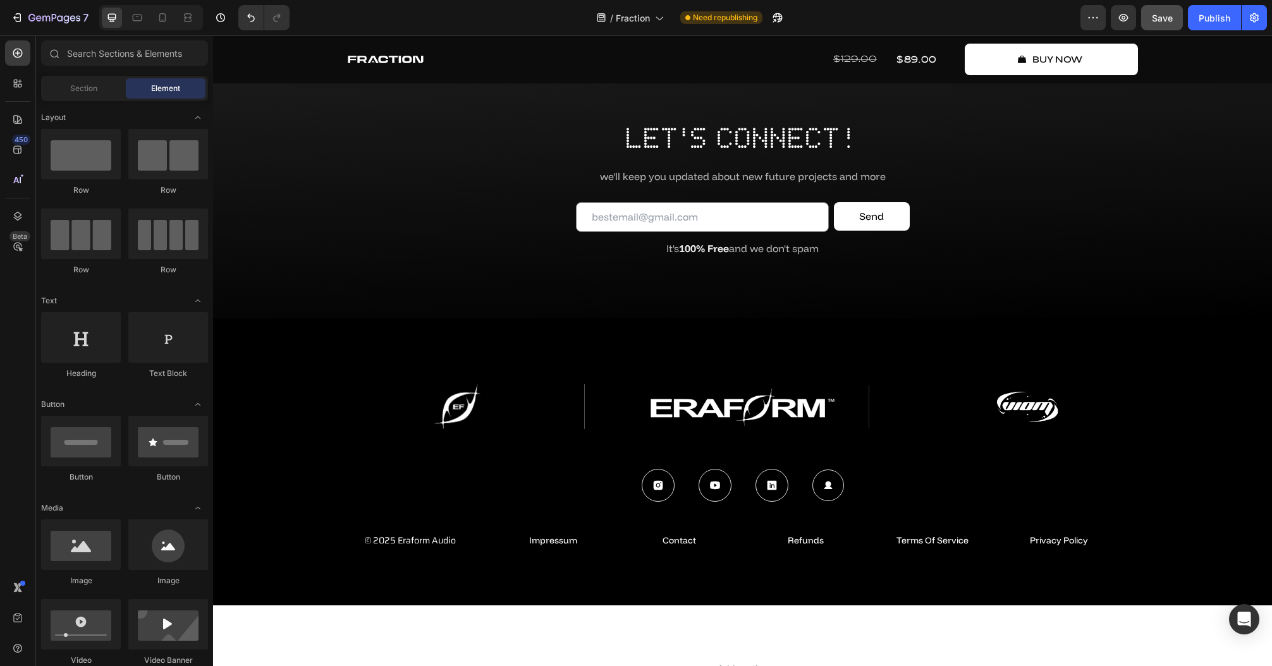
scroll to position [6923, 0]
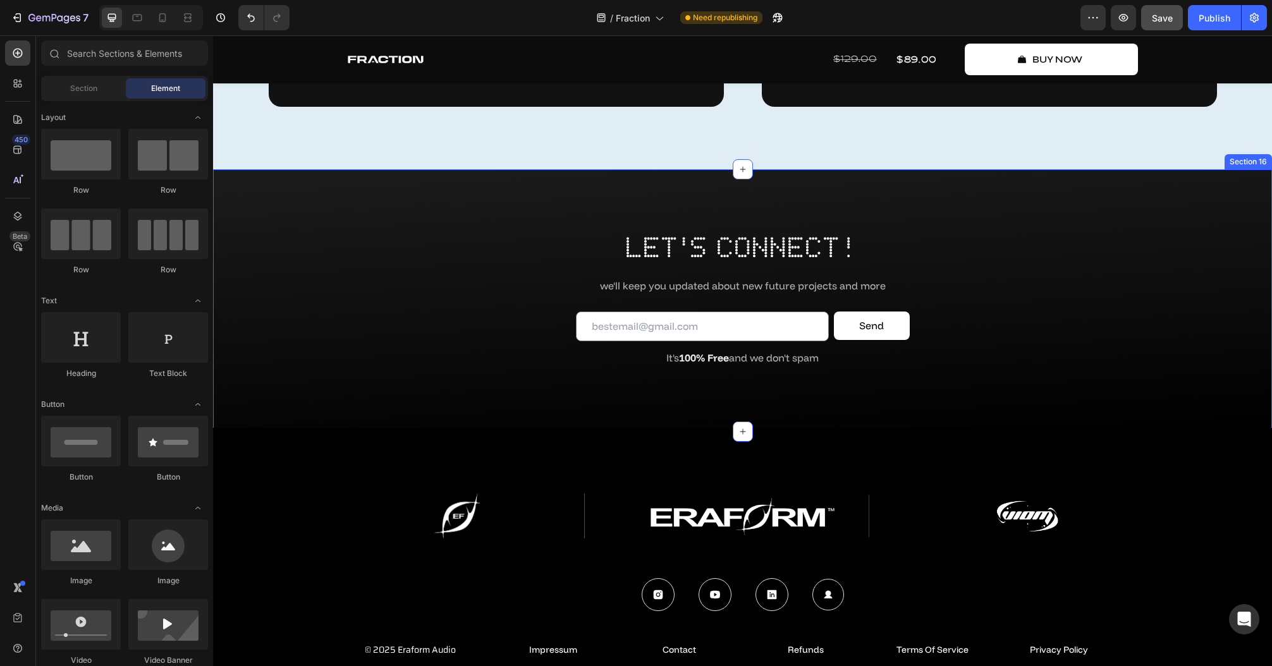
click at [1055, 374] on div "let's connect! Heading we'll keep you updated about new future projects and mor…" at bounding box center [742, 308] width 1033 height 161
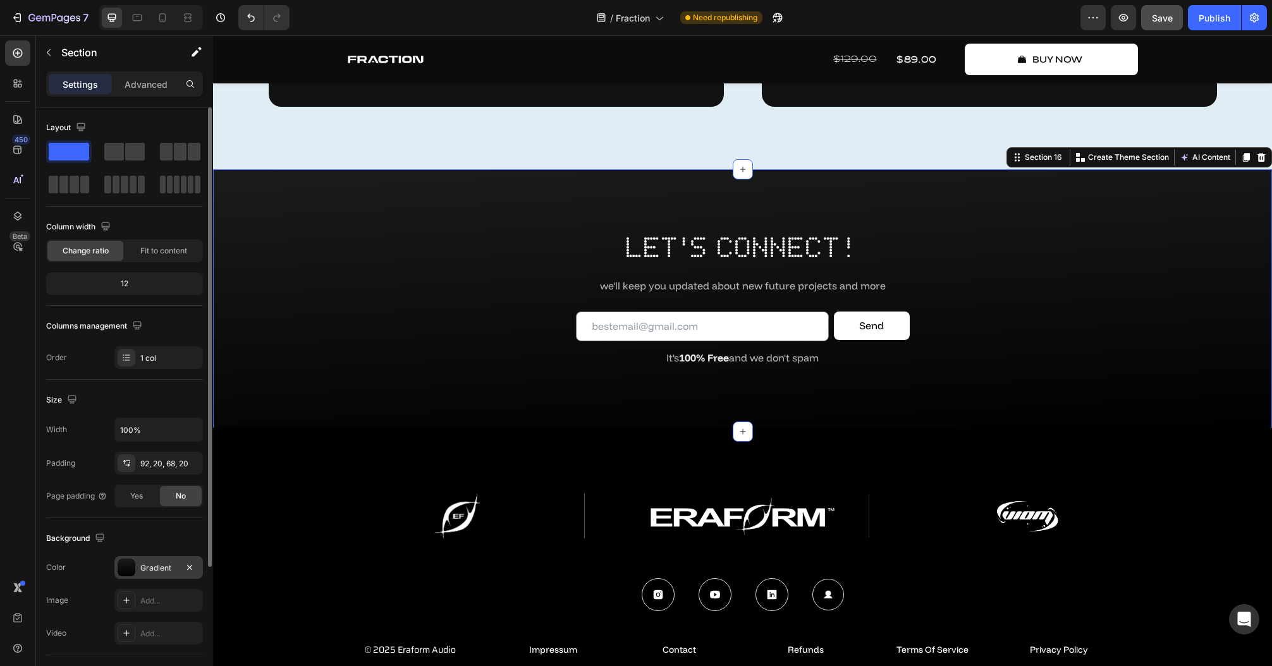
click at [138, 562] on div "Gradient" at bounding box center [158, 567] width 88 height 23
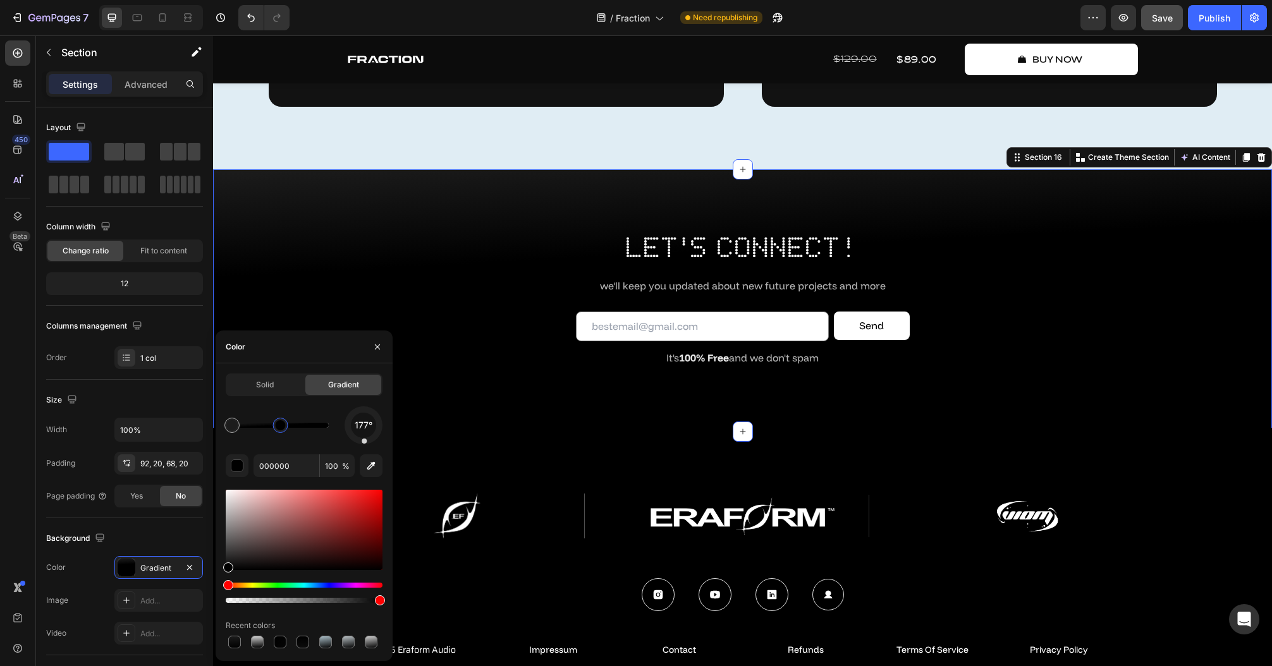
drag, startPoint x: 265, startPoint y: 425, endPoint x: 281, endPoint y: 425, distance: 15.2
click at [281, 425] on div at bounding box center [281, 425] width 10 height 10
type input "1C1C1C"
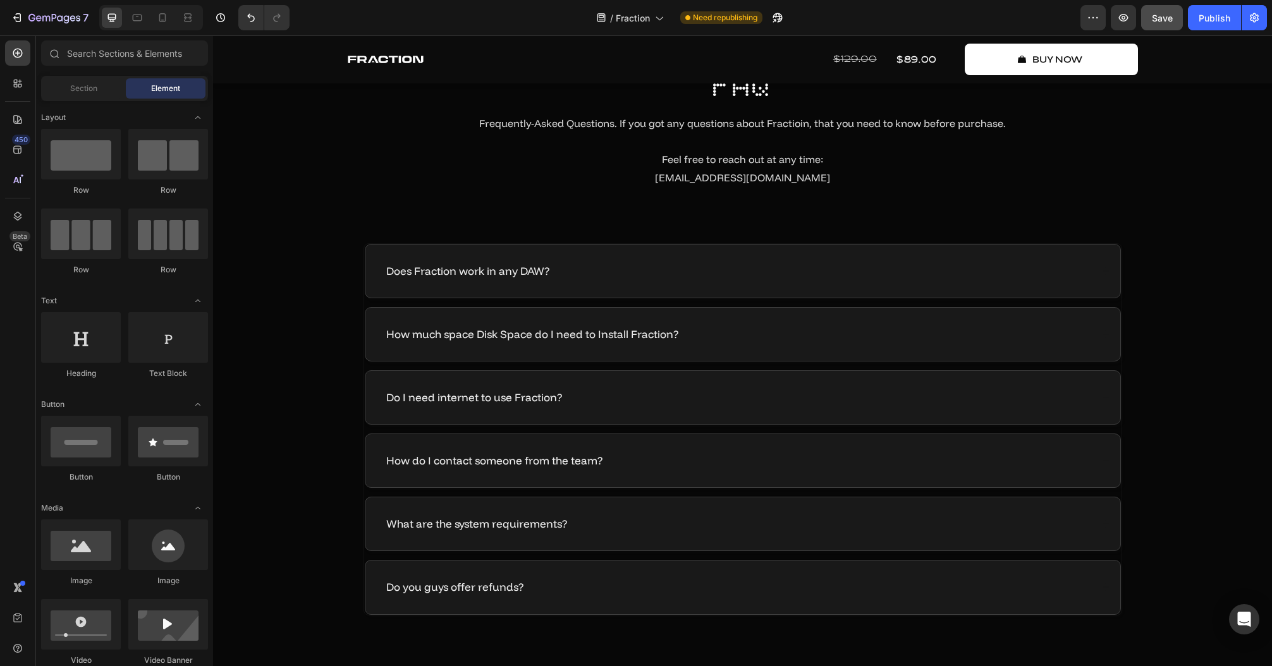
scroll to position [6123, 0]
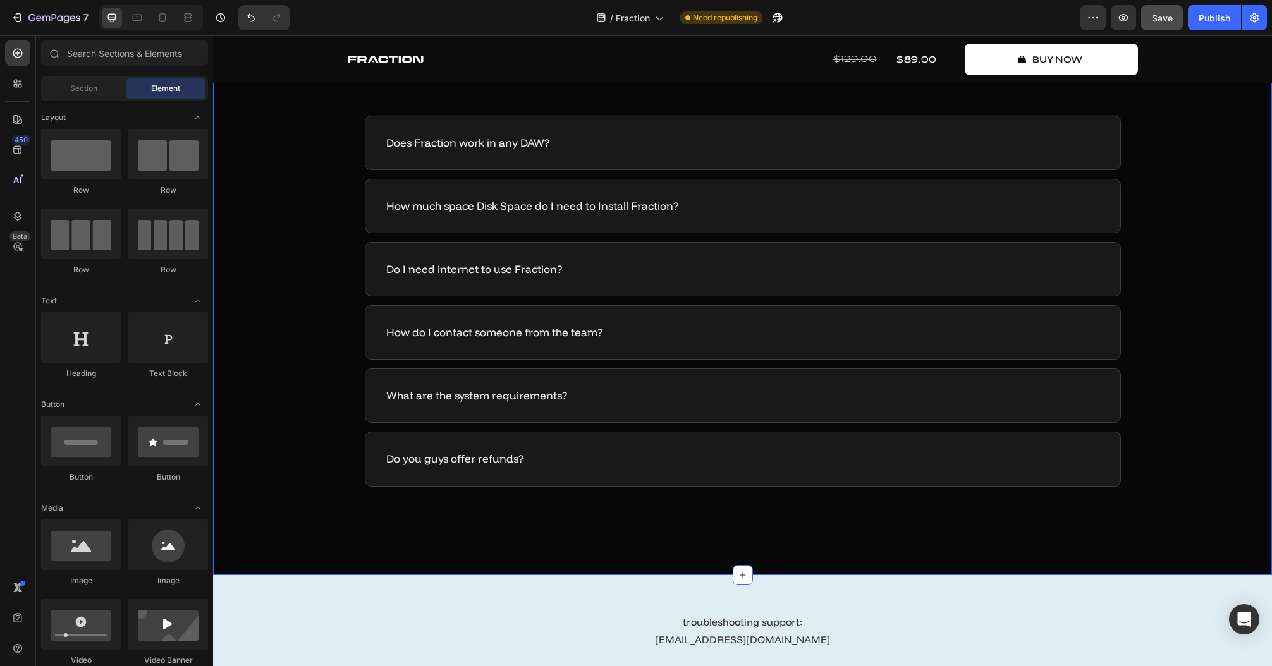
click at [1213, 523] on div "FAQ Heading Frequently-Asked Questions. If you got any questions about Fractioi…" at bounding box center [742, 229] width 1059 height 690
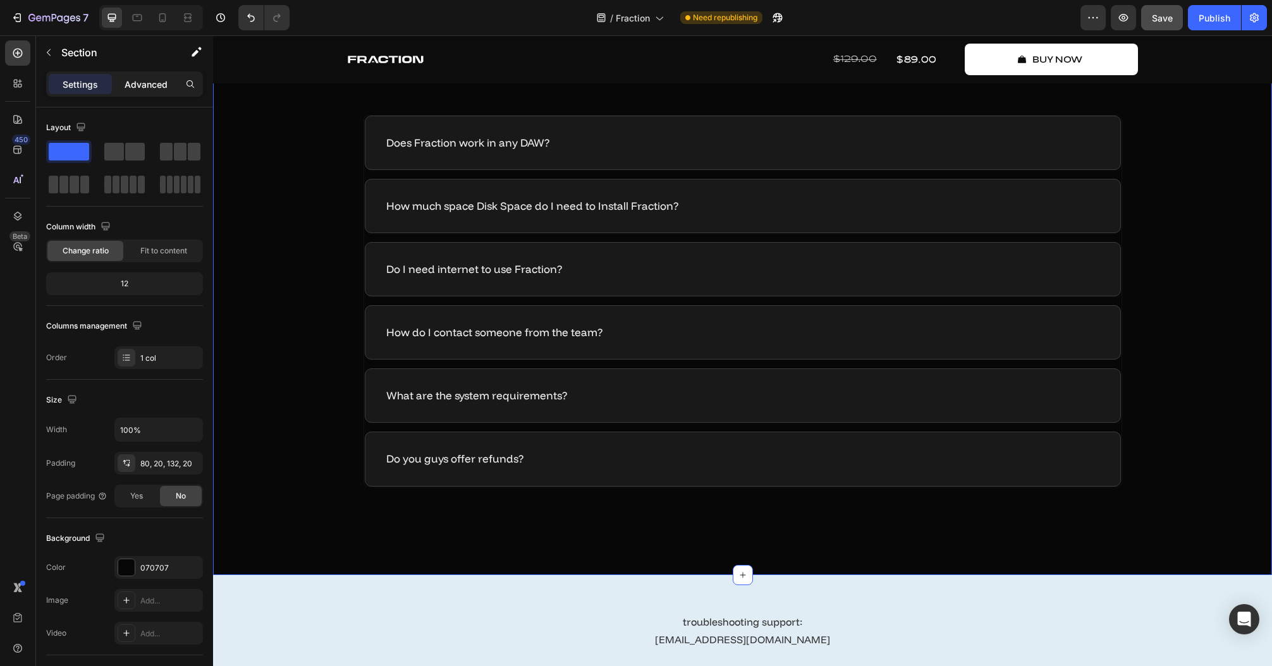
click at [145, 88] on p "Advanced" at bounding box center [146, 84] width 43 height 13
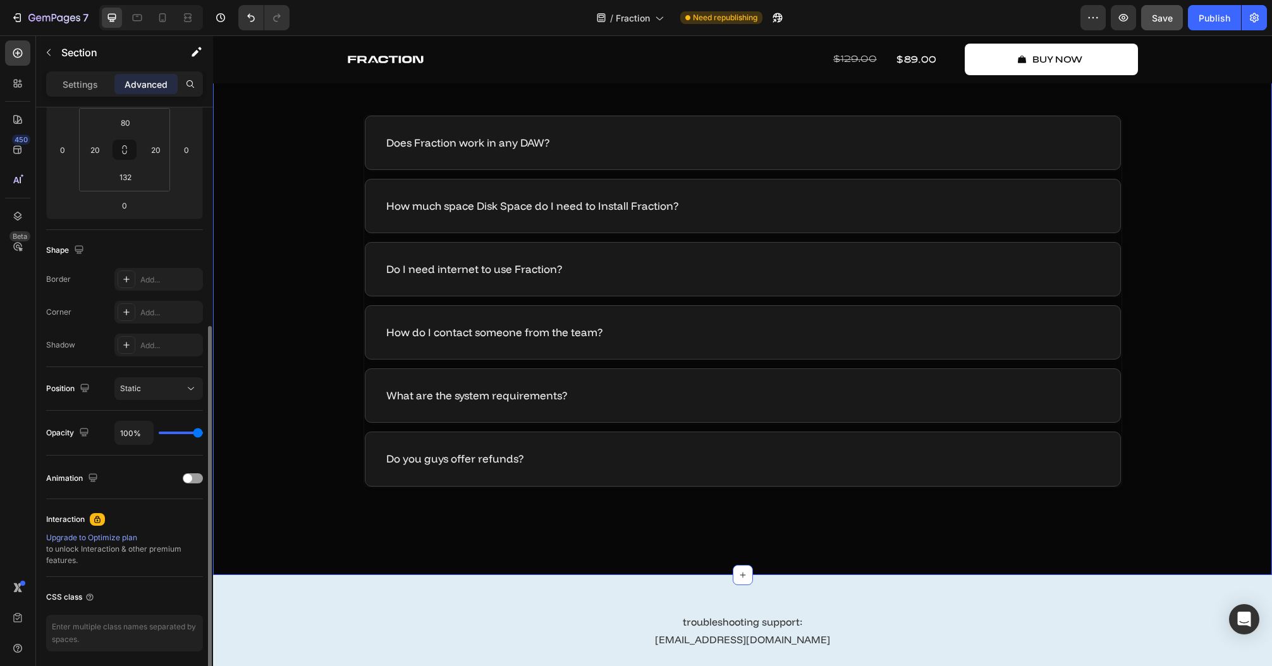
scroll to position [246, 0]
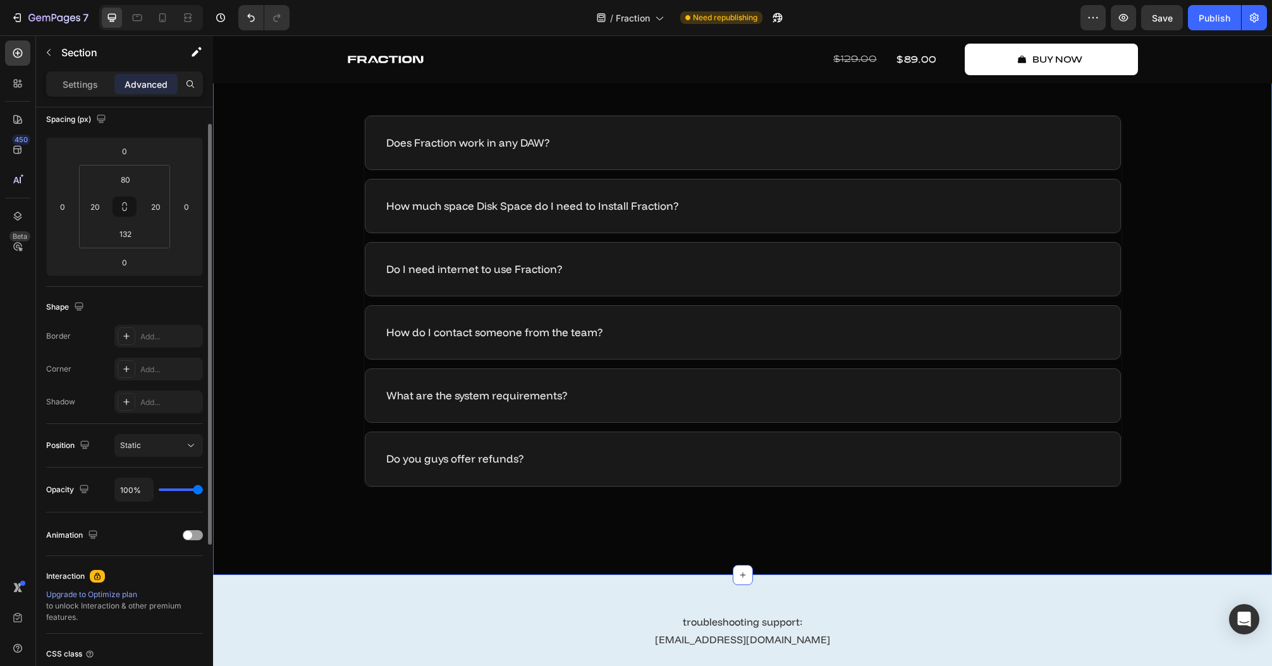
scroll to position [95, 0]
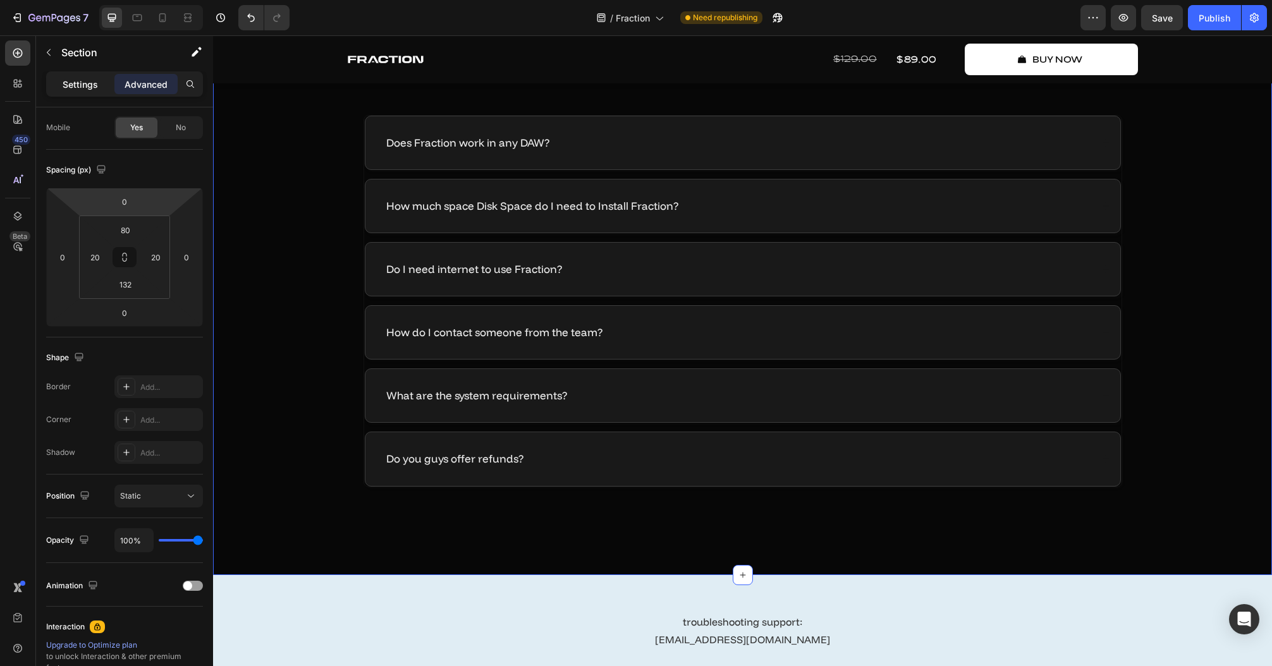
click at [94, 87] on p "Settings" at bounding box center [80, 84] width 35 height 13
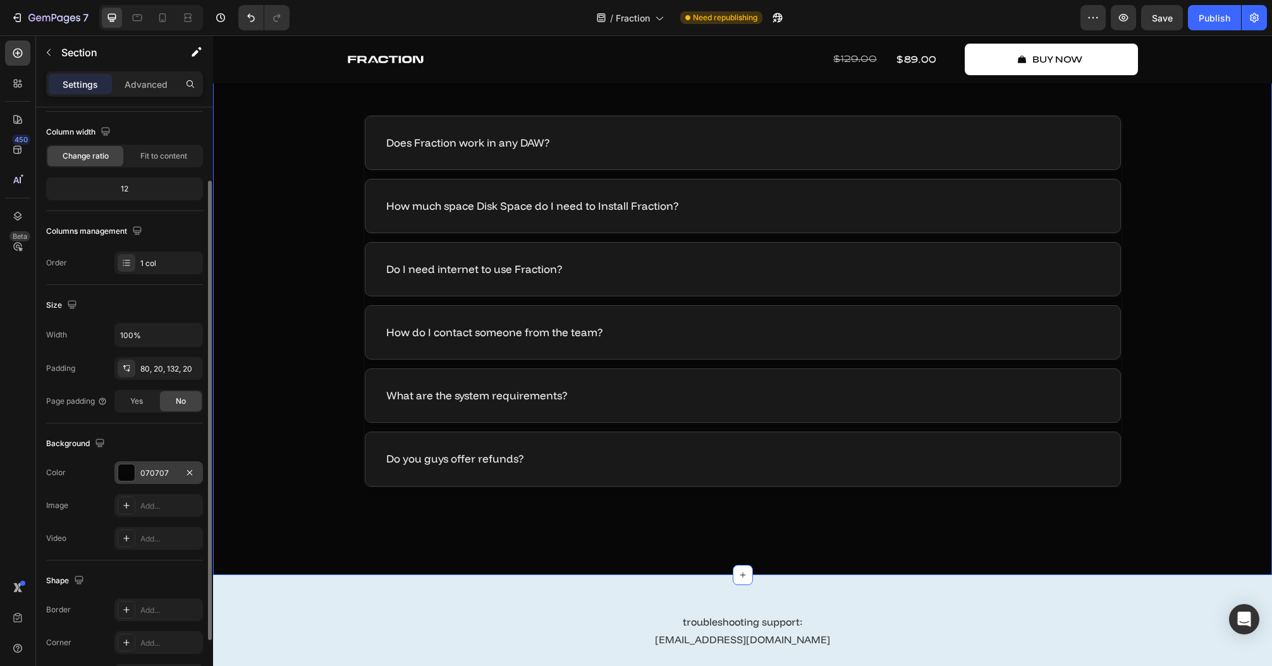
scroll to position [174, 0]
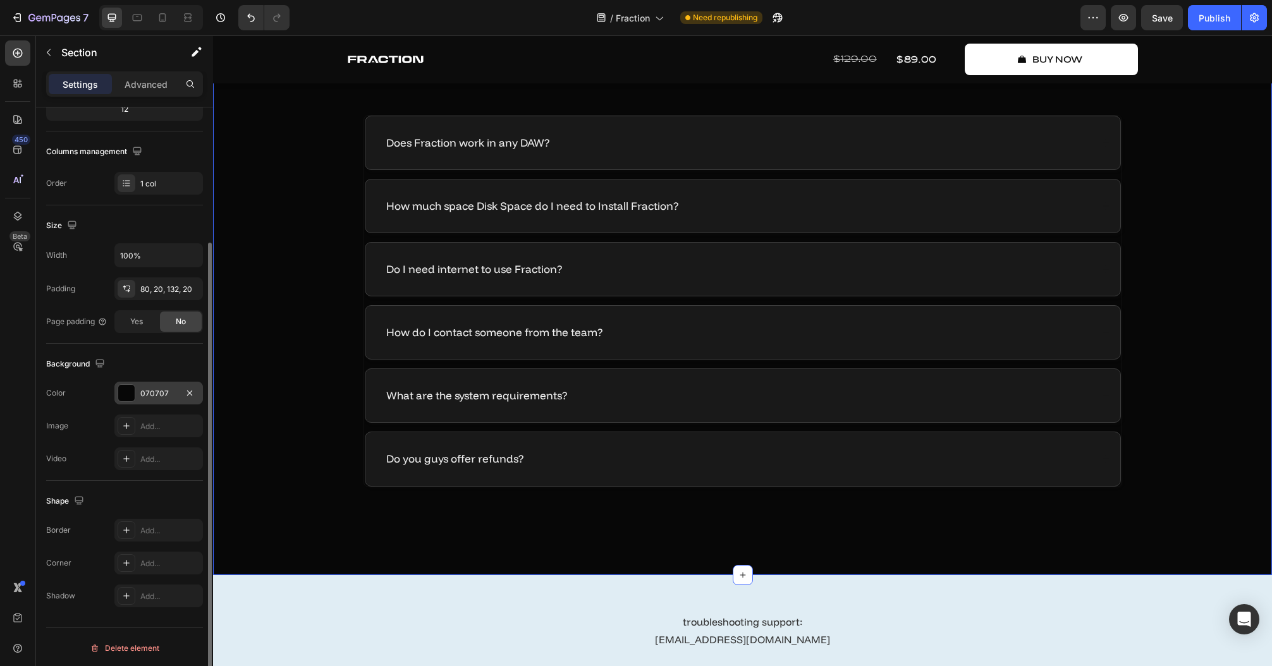
click at [139, 390] on div "070707" at bounding box center [158, 393] width 88 height 23
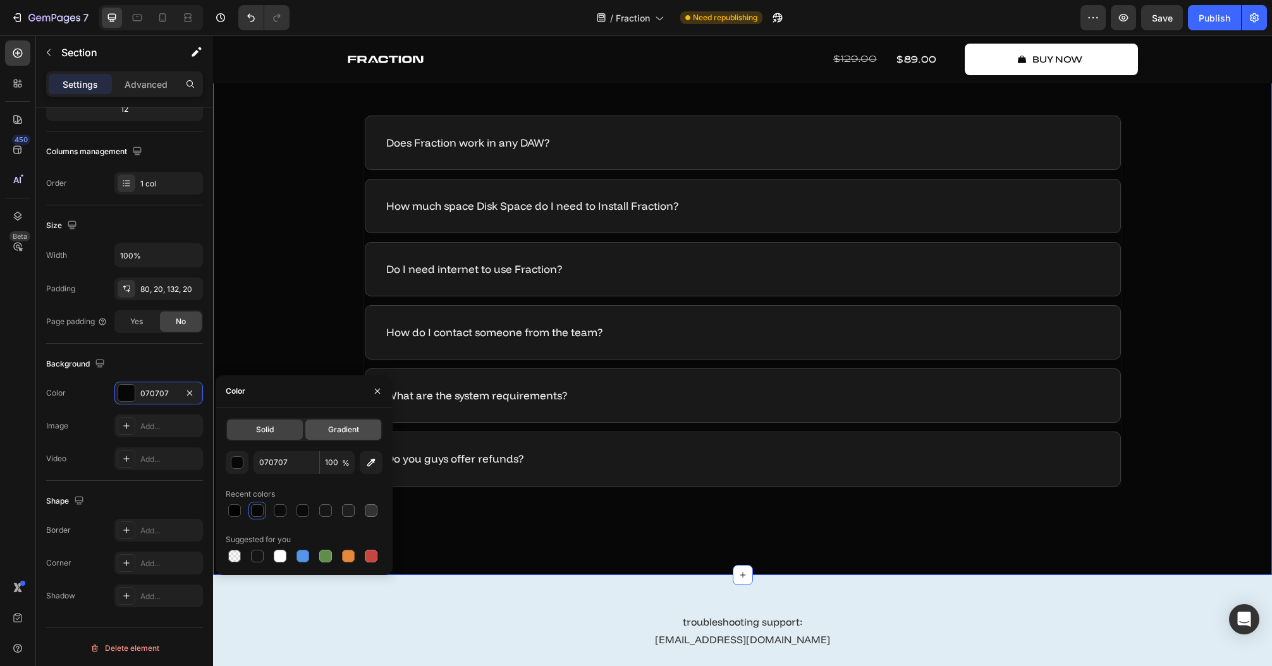
click at [353, 439] on div "Gradient" at bounding box center [343, 430] width 76 height 20
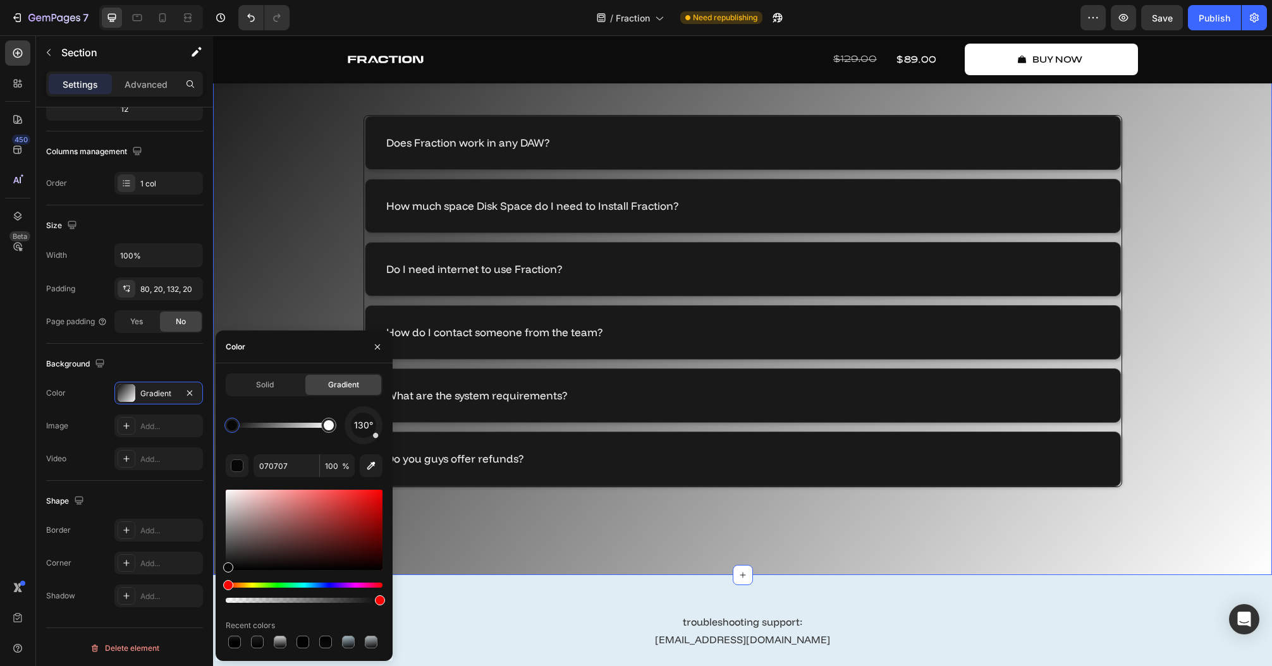
drag, startPoint x: 235, startPoint y: 425, endPoint x: 224, endPoint y: 427, distance: 10.8
click at [227, 427] on div at bounding box center [232, 425] width 10 height 10
click at [240, 470] on div "button" at bounding box center [237, 466] width 13 height 13
drag, startPoint x: 199, startPoint y: 600, endPoint x: 230, endPoint y: 542, distance: 65.3
click at [190, 606] on div "450 Beta Sections(18) Elements(83) Section Element Hero Section Product Detail …" at bounding box center [106, 350] width 213 height 631
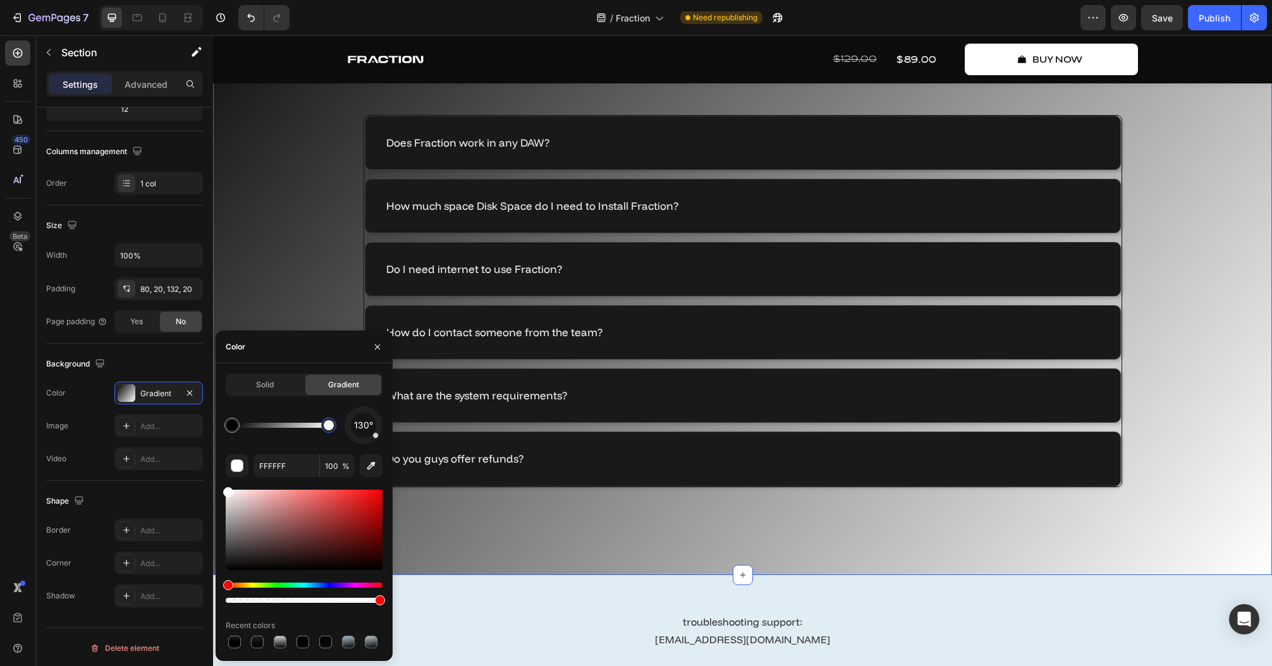
drag, startPoint x: 326, startPoint y: 423, endPoint x: 336, endPoint y: 425, distance: 9.6
click at [334, 425] on div at bounding box center [329, 425] width 10 height 10
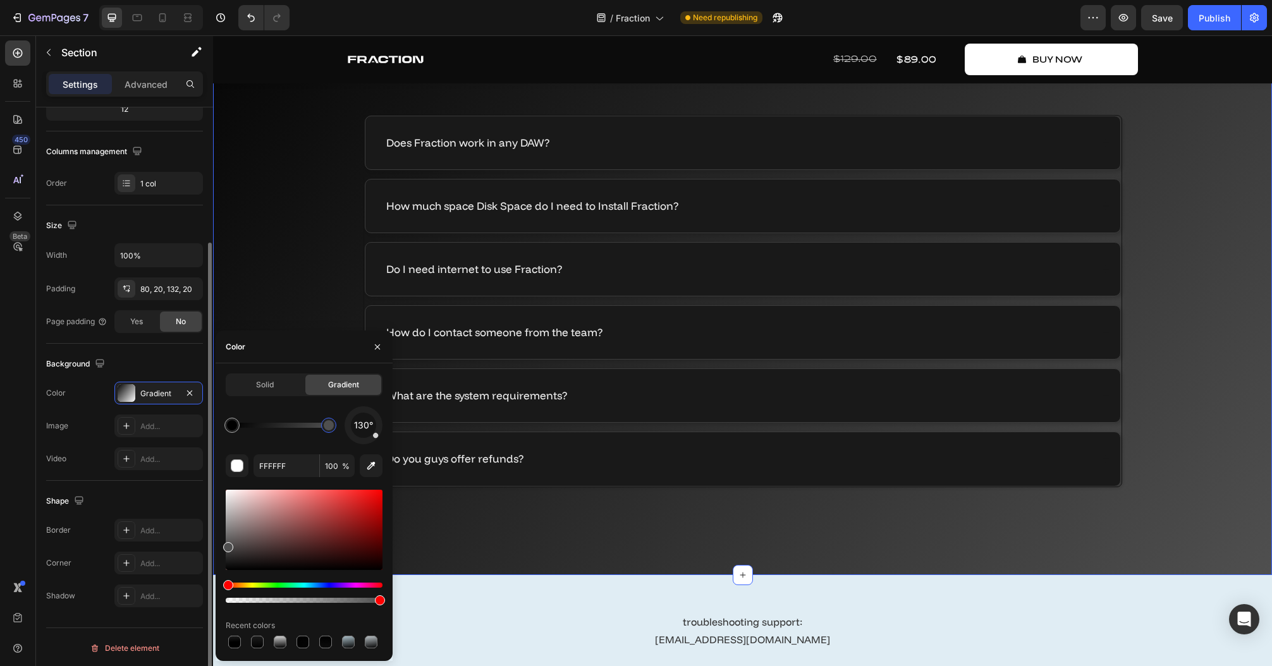
drag, startPoint x: 222, startPoint y: 546, endPoint x: 202, endPoint y: 545, distance: 20.2
click at [202, 545] on div "450 Beta Sections(18) Elements(83) Section Element Hero Section Product Detail …" at bounding box center [106, 350] width 213 height 631
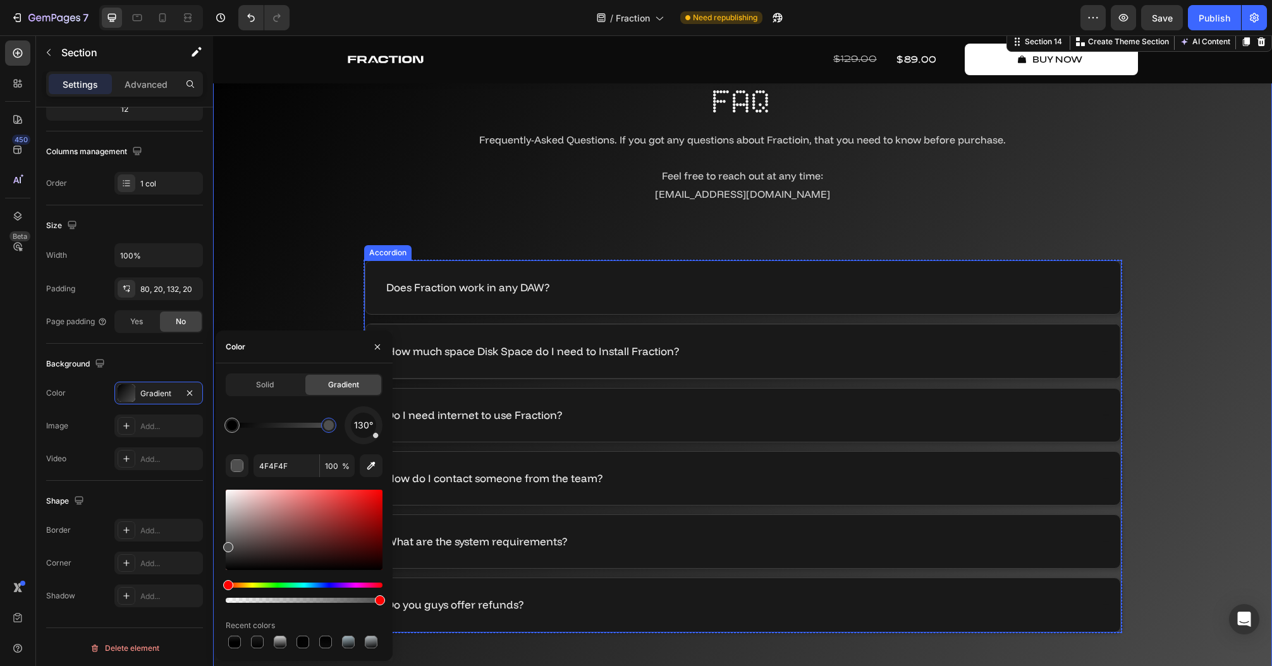
scroll to position [5871, 0]
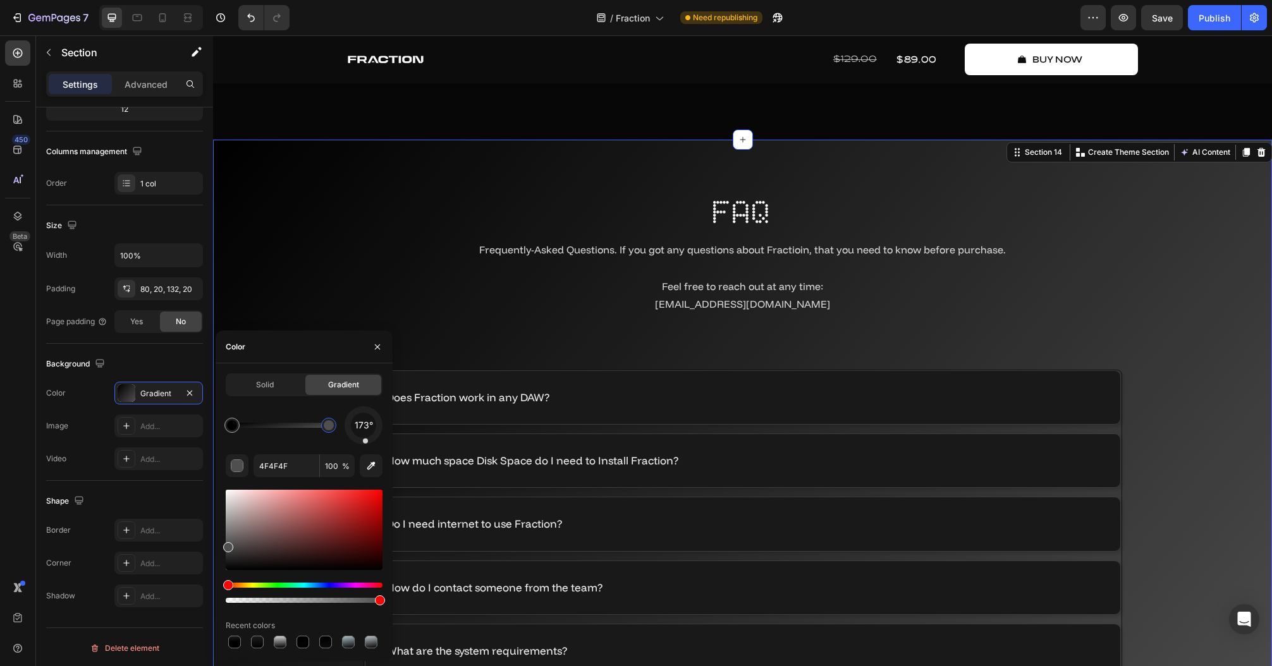
drag, startPoint x: 371, startPoint y: 437, endPoint x: 365, endPoint y: 447, distance: 11.9
click at [365, 447] on div "173° 4F4F4F 100 % Recent colors" at bounding box center [304, 528] width 157 height 245
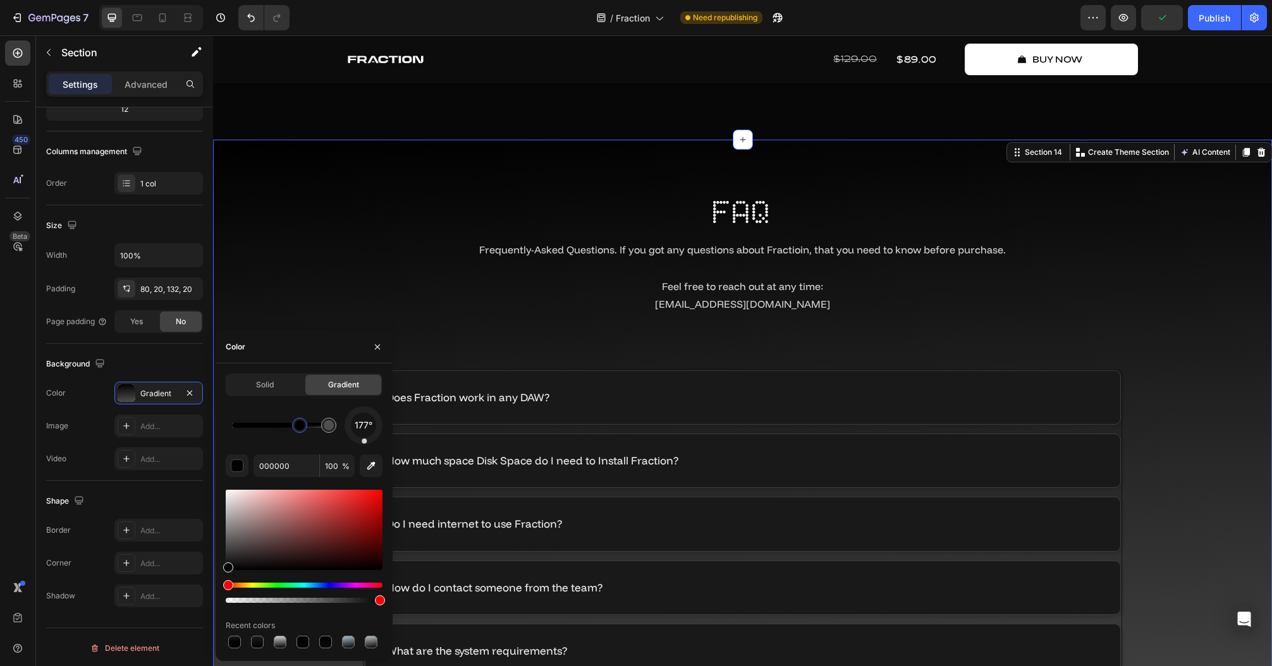
drag, startPoint x: 231, startPoint y: 423, endPoint x: 301, endPoint y: 427, distance: 70.3
click at [301, 427] on div at bounding box center [300, 425] width 10 height 10
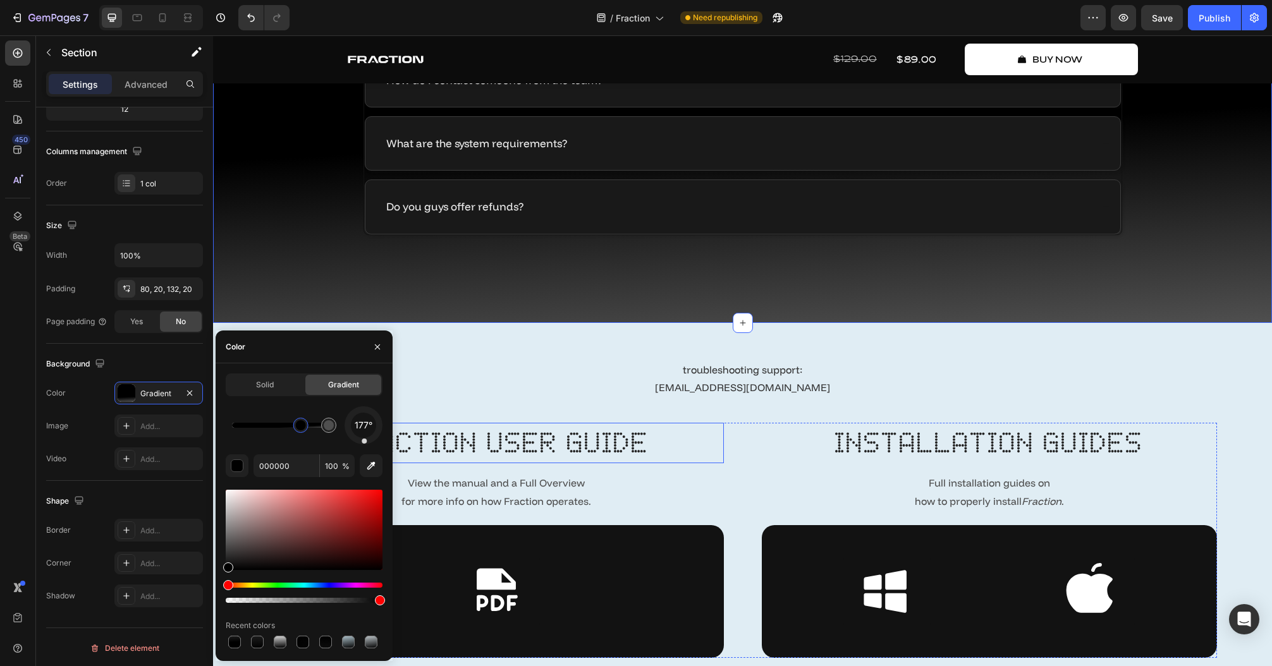
scroll to position [6376, 0]
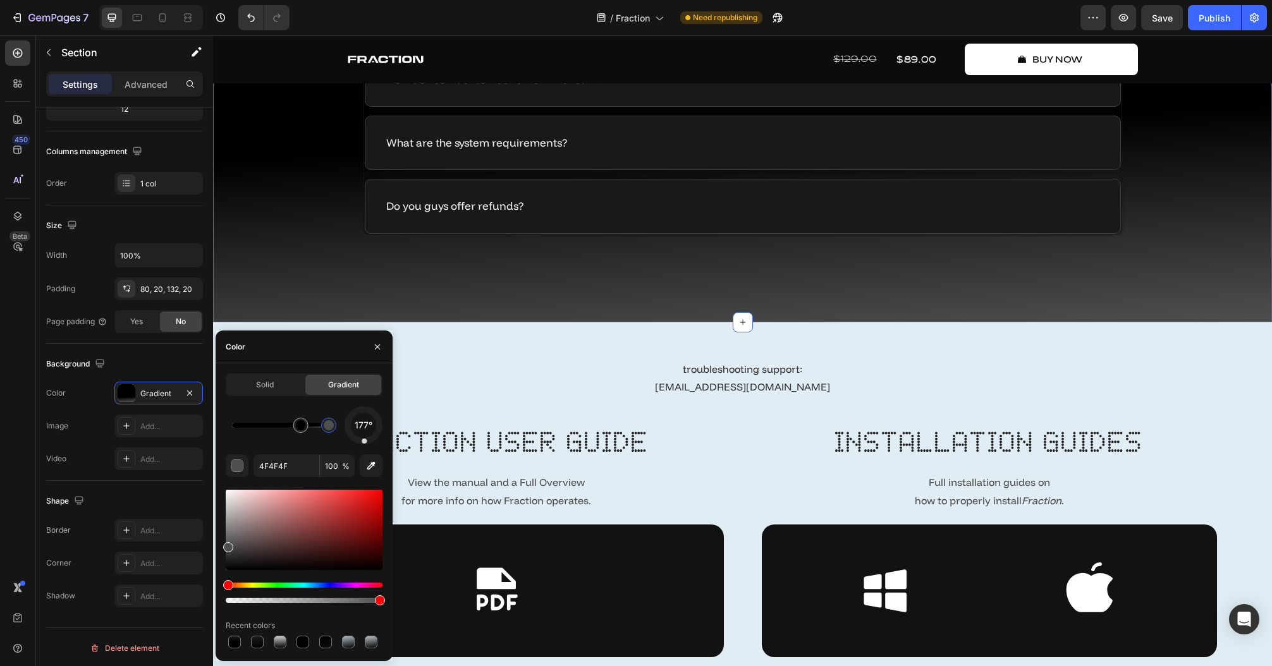
click at [336, 430] on div at bounding box center [328, 425] width 23 height 23
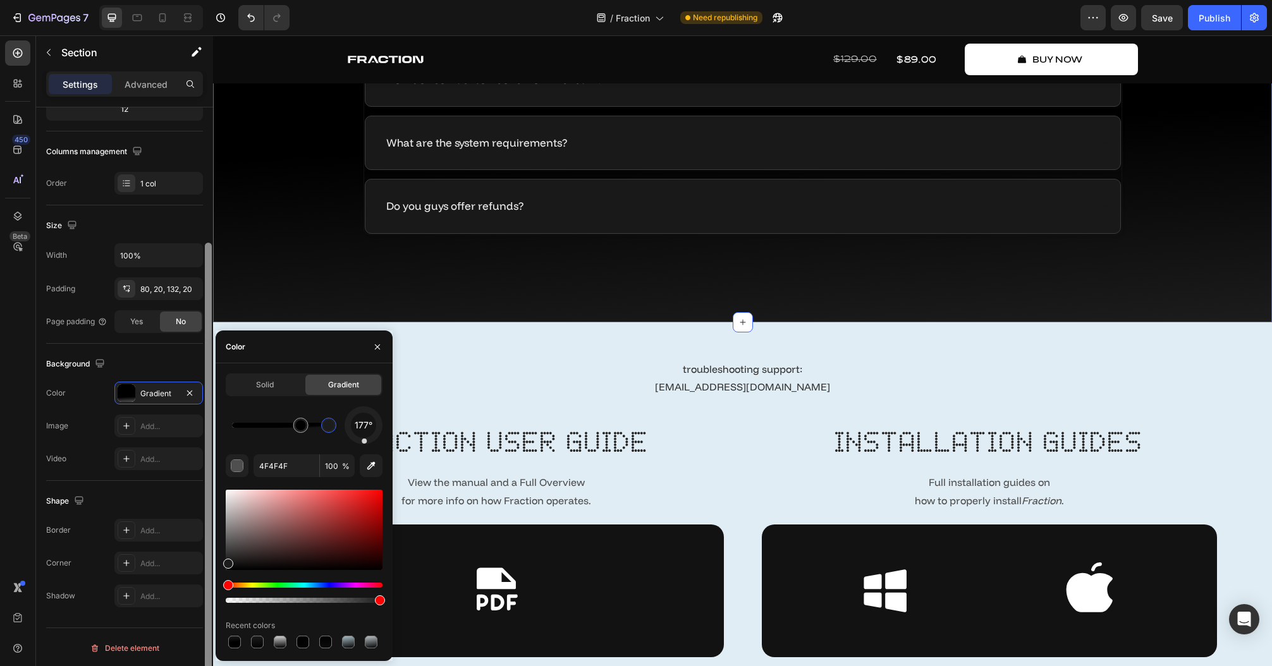
drag, startPoint x: 231, startPoint y: 554, endPoint x: 209, endPoint y: 561, distance: 22.8
click at [209, 561] on div "450 Beta Sections(18) Elements(83) Section Element Hero Section Product Detail …" at bounding box center [106, 350] width 213 height 631
type input "1C1C1C"
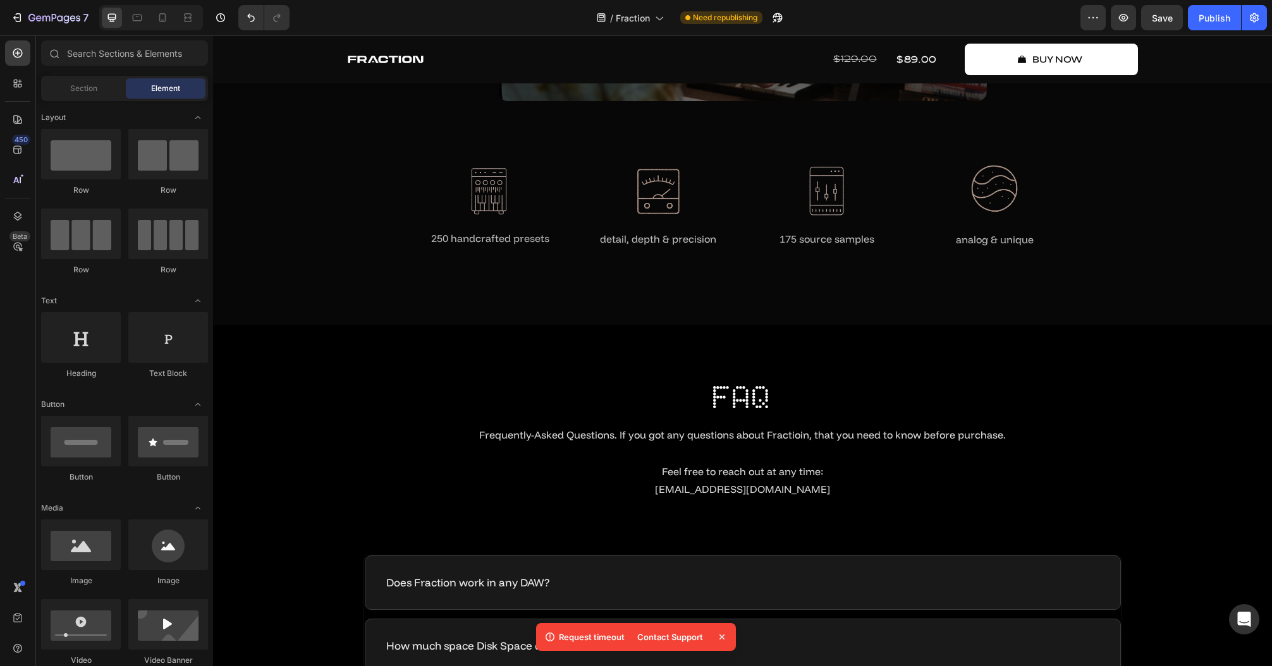
scroll to position [5704, 0]
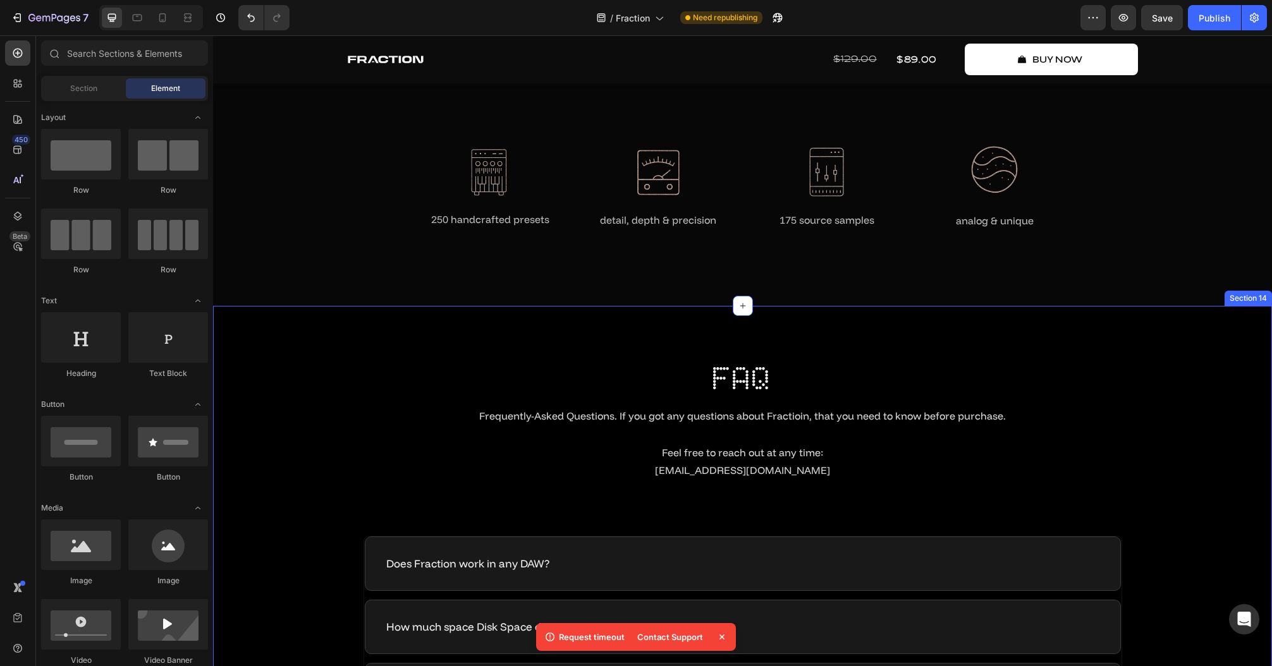
click at [829, 336] on div "FAQ Heading Frequently-Asked Questions. If you got any questions about Fractioi…" at bounding box center [742, 651] width 1059 height 690
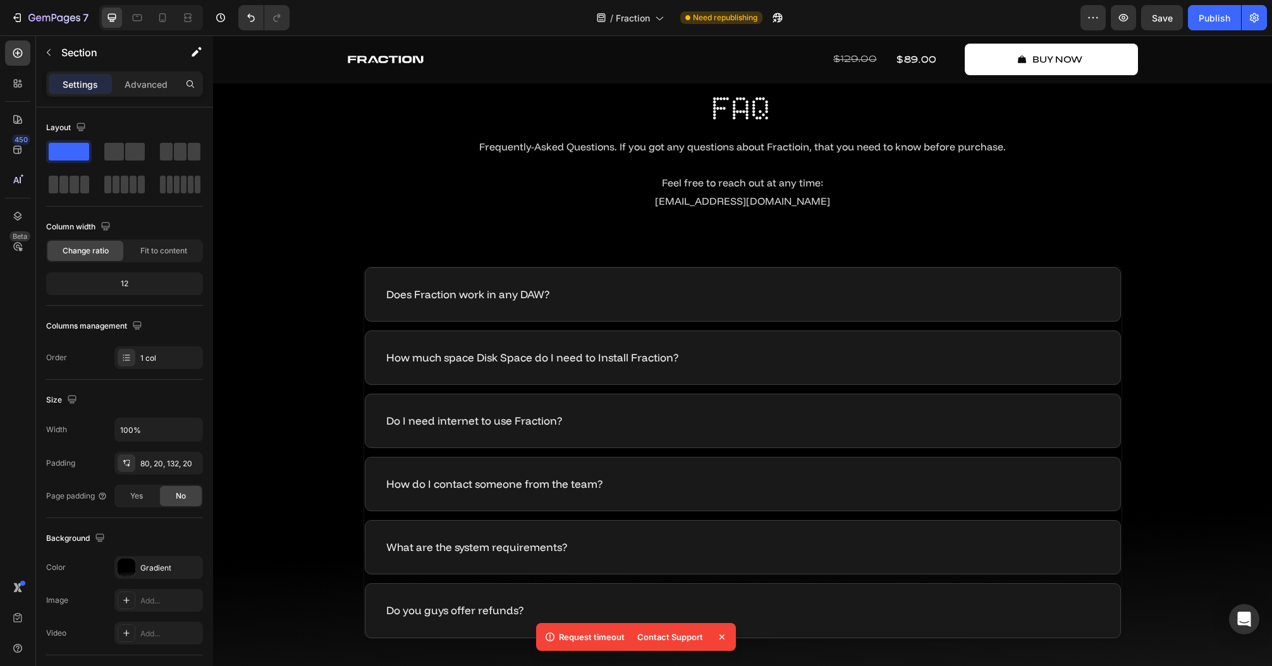
scroll to position [5907, 0]
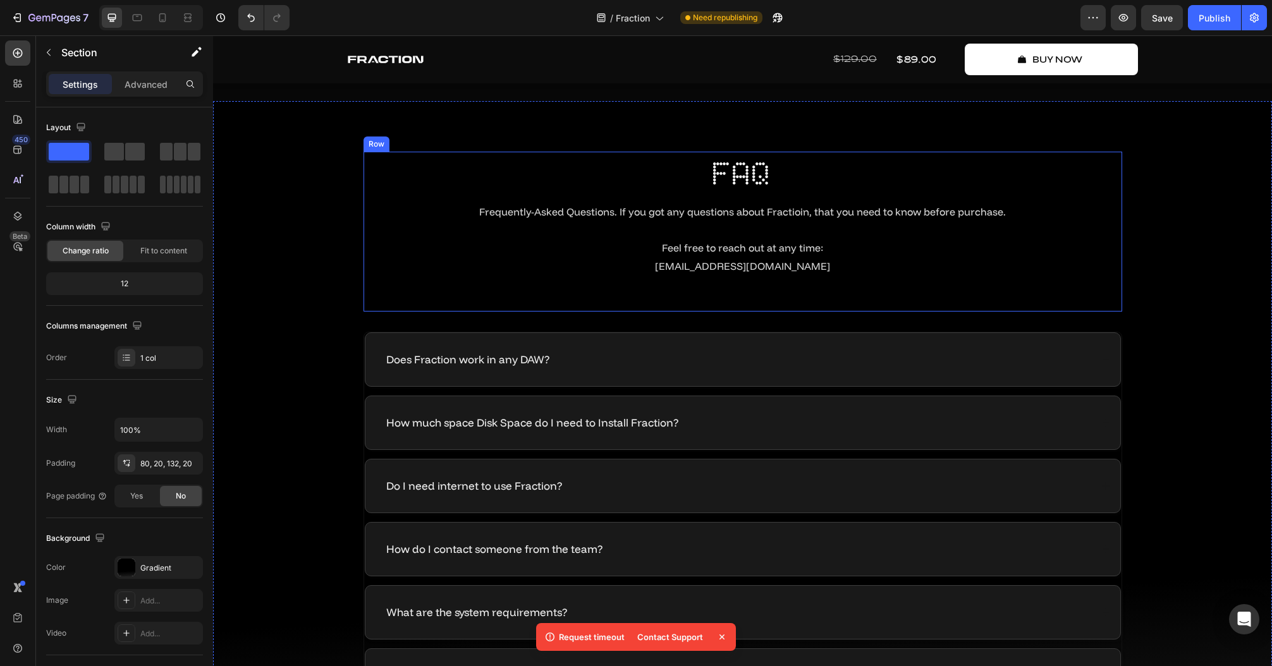
click at [631, 305] on div "FAQ Heading Frequently-Asked Questions. If you got any questions about Fractioi…" at bounding box center [742, 231] width 758 height 159
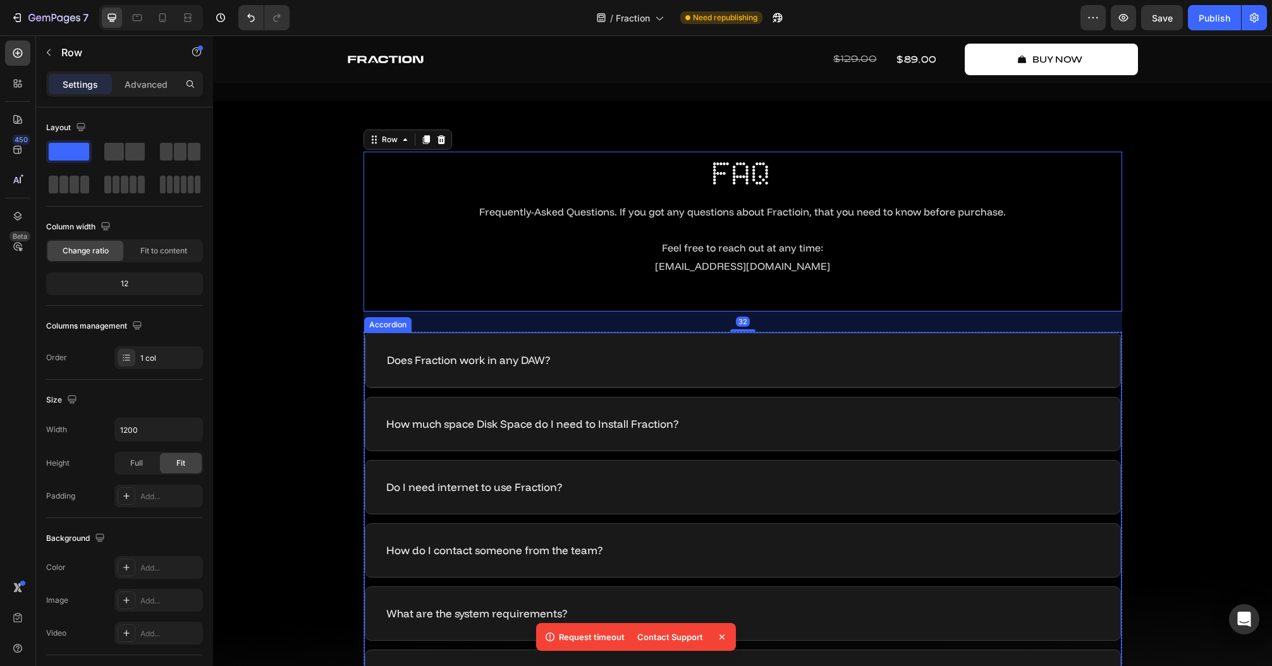
click at [629, 364] on div "Does Fraction work in any DAW?" at bounding box center [737, 360] width 705 height 18
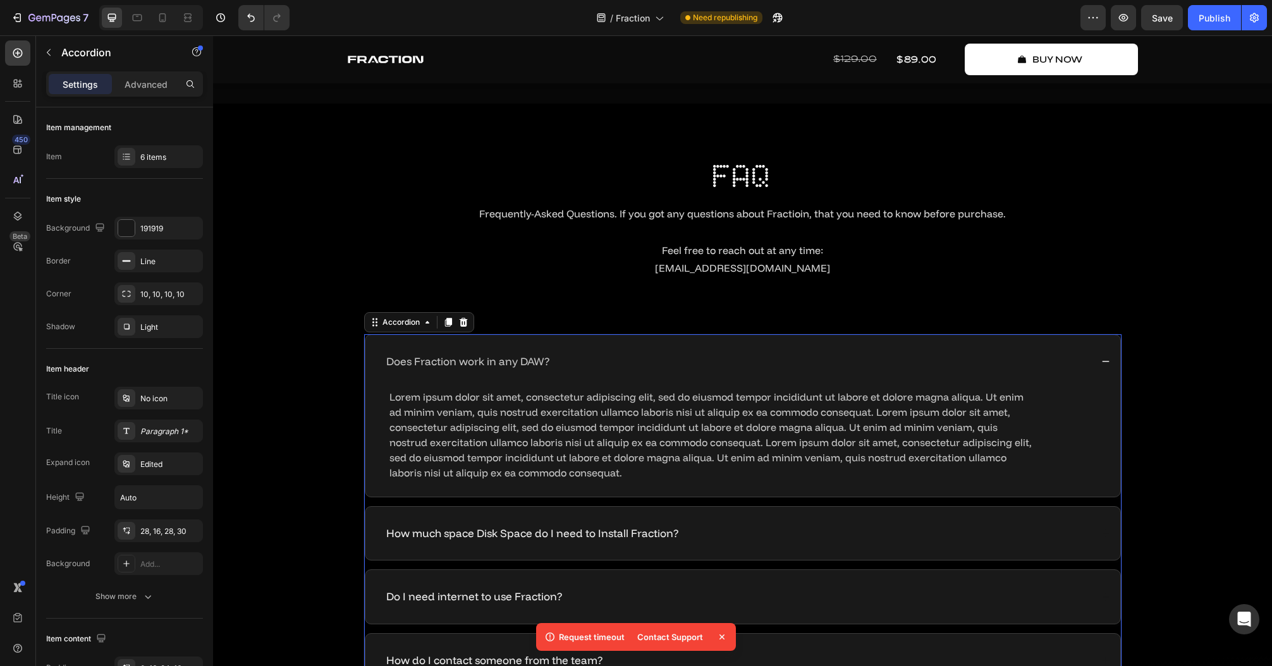
click at [629, 364] on div "Does Fraction work in any DAW?" at bounding box center [737, 362] width 707 height 18
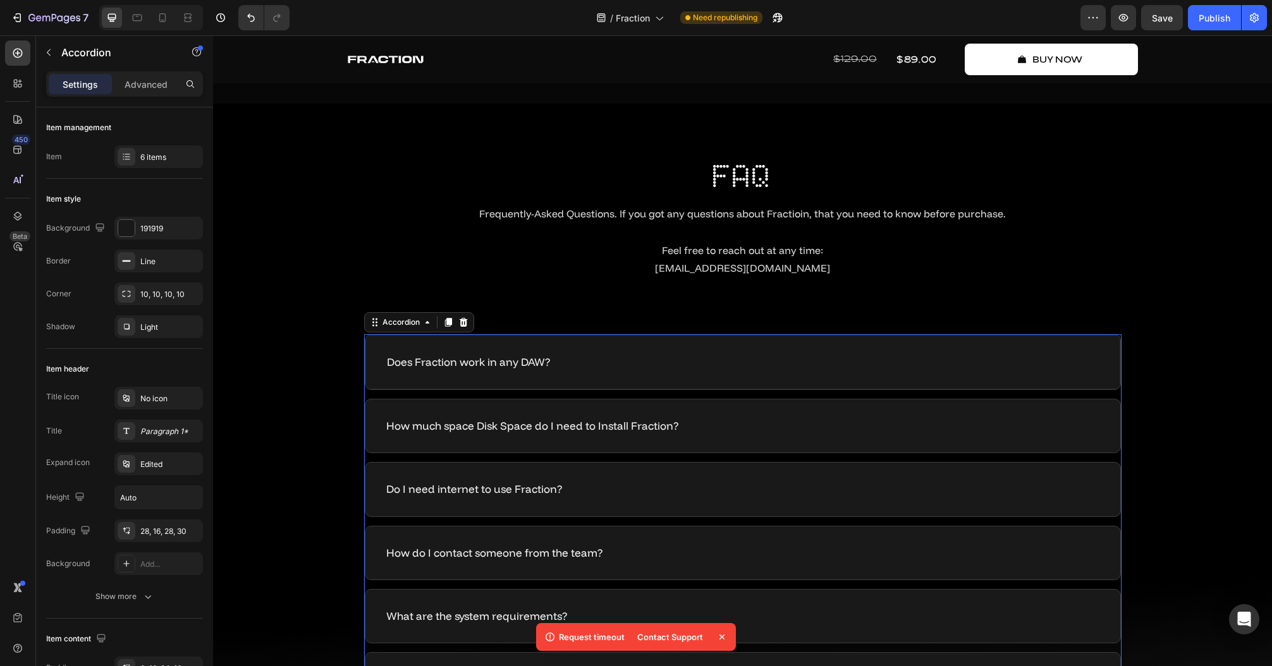
click at [636, 356] on div "Does Fraction work in any DAW?" at bounding box center [737, 362] width 705 height 18
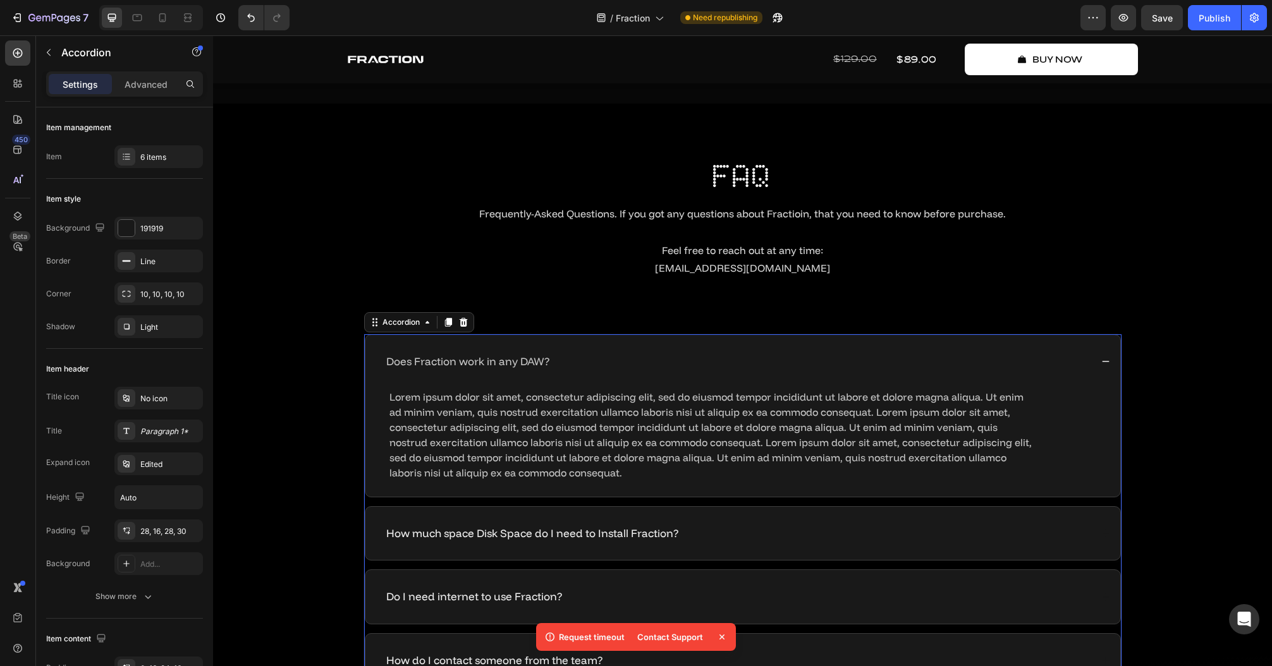
click at [619, 360] on div "Does Fraction work in any DAW?" at bounding box center [737, 362] width 707 height 18
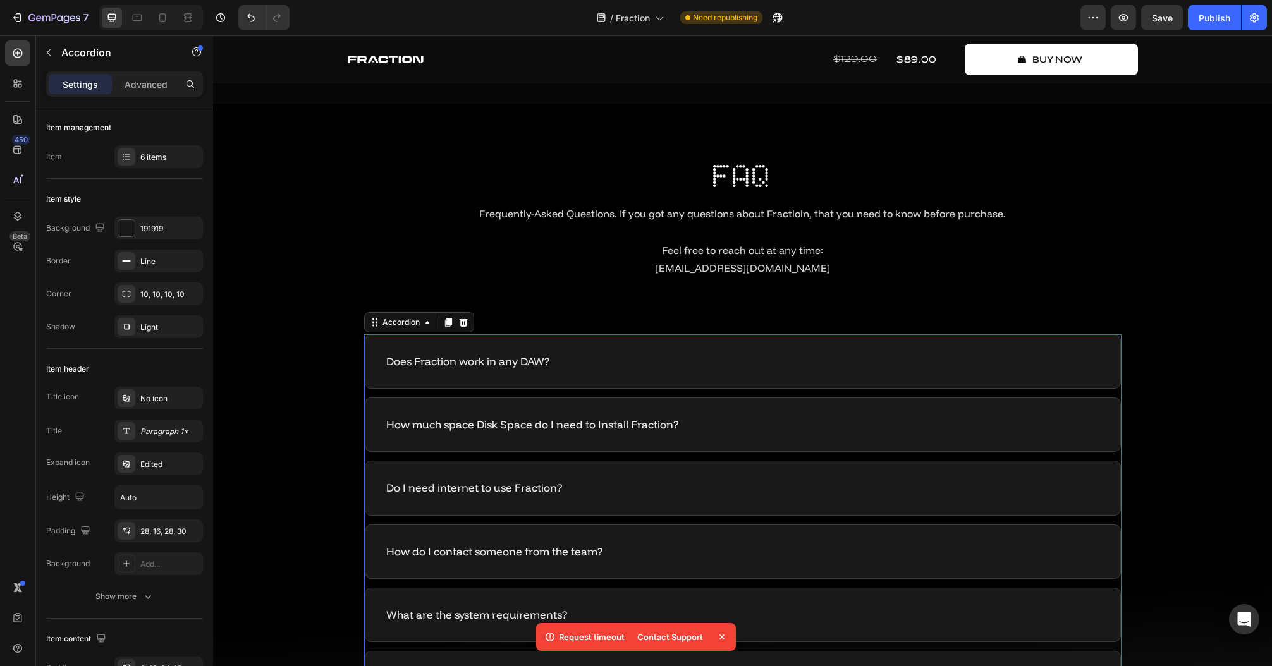
click at [282, 346] on div "FAQ Heading Frequently-Asked Questions. If you got any questions about Fractioi…" at bounding box center [742, 432] width 1033 height 556
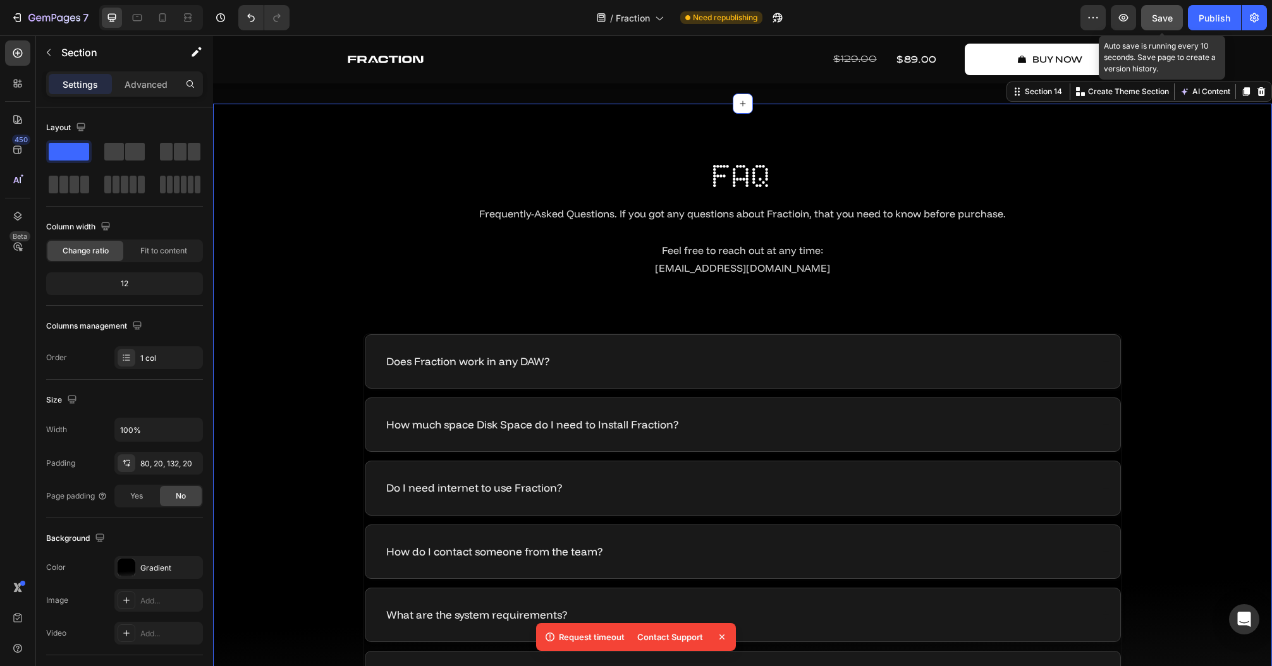
drag, startPoint x: 1160, startPoint y: 28, endPoint x: 1189, endPoint y: 21, distance: 29.1
click at [1161, 28] on button "Save" at bounding box center [1162, 17] width 42 height 25
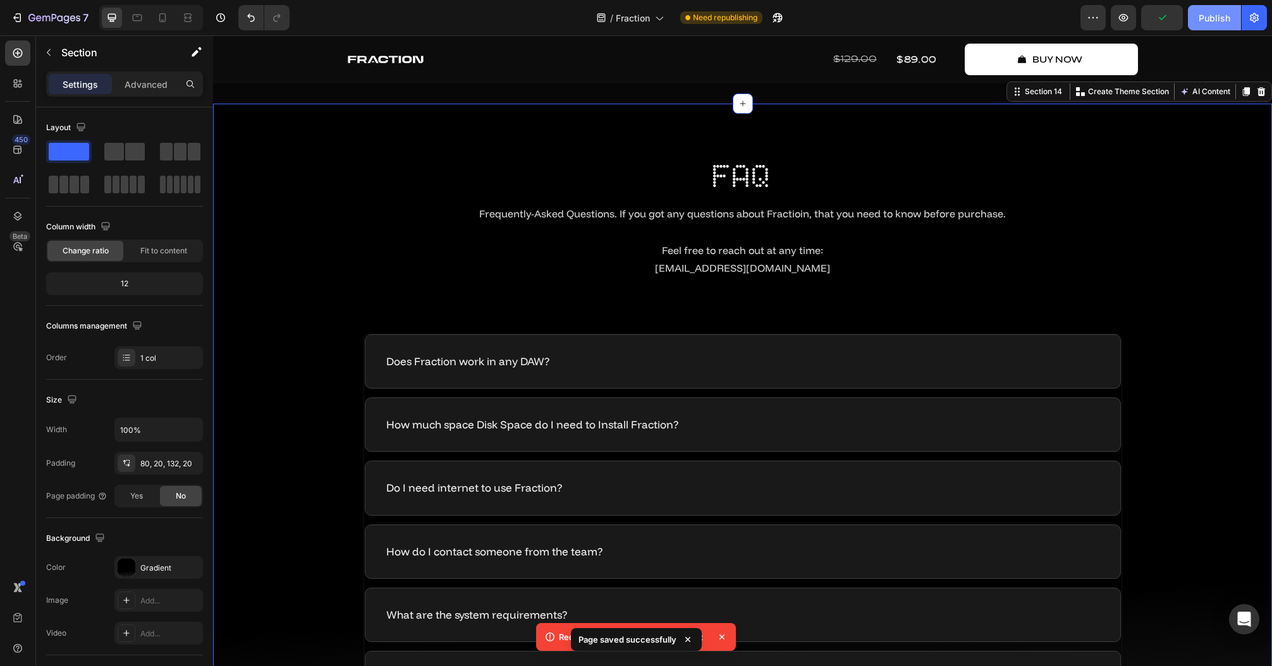
click at [1215, 13] on div "Publish" at bounding box center [1214, 17] width 32 height 13
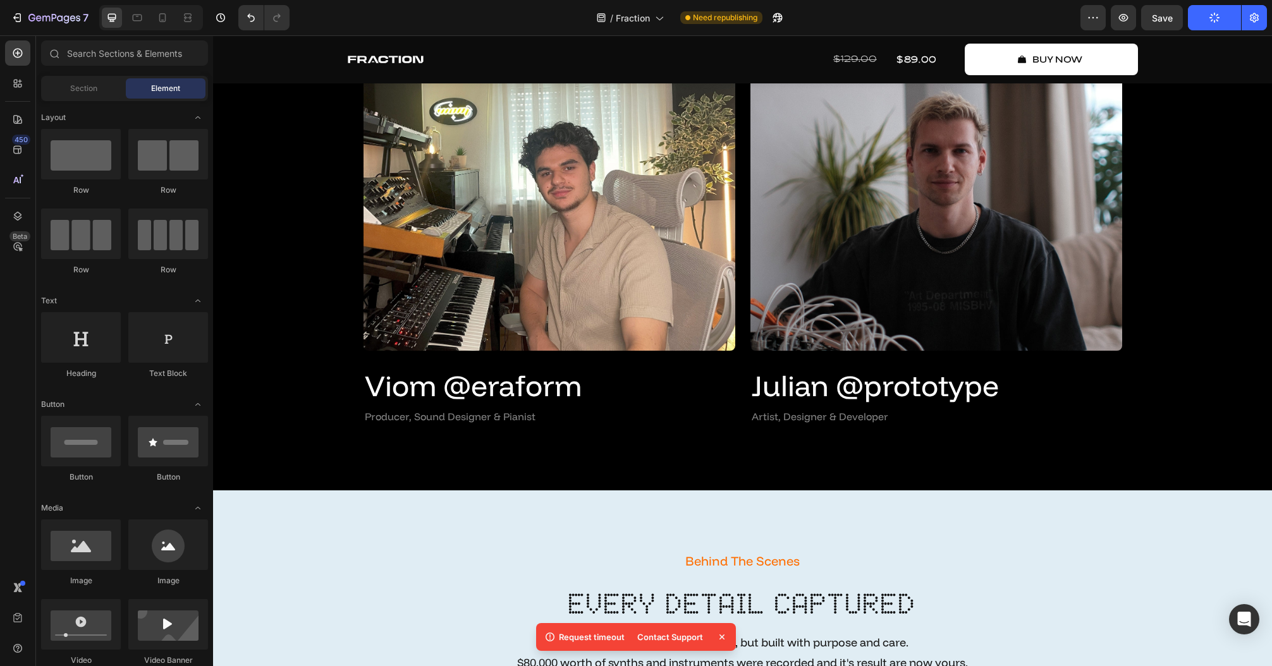
scroll to position [3293, 0]
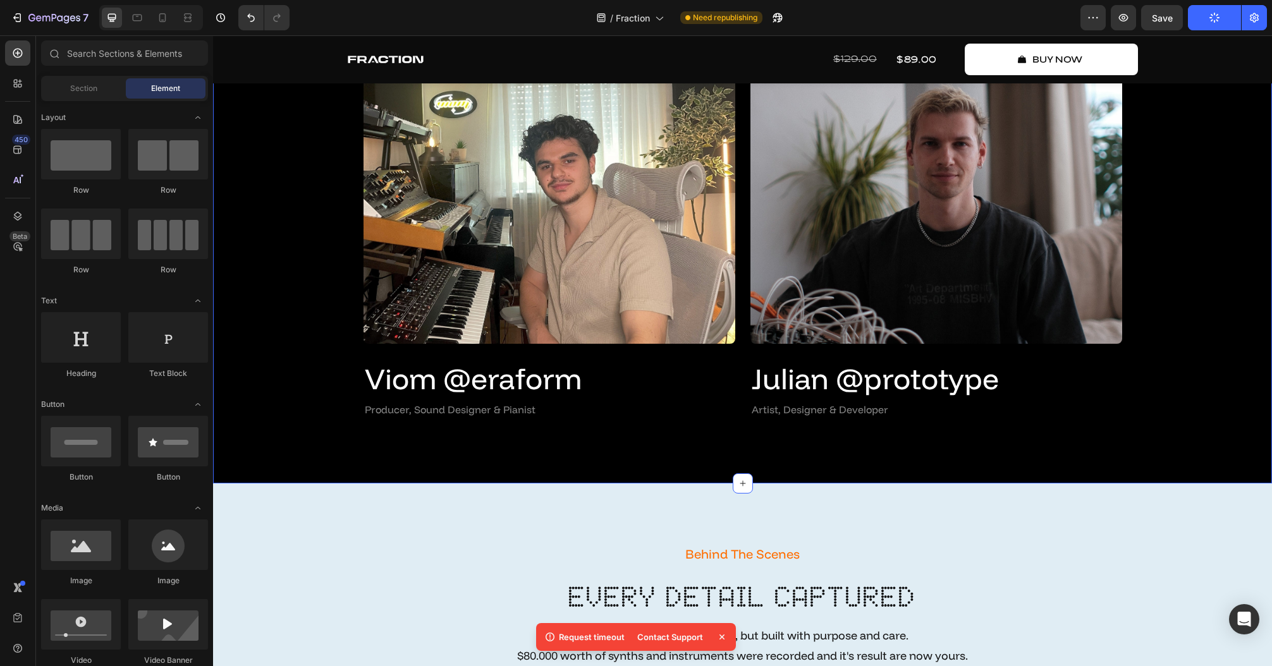
click at [1191, 337] on div "After One Year In Development Text Block Meet The Creators Heading The Story of…" at bounding box center [742, 165] width 1040 height 511
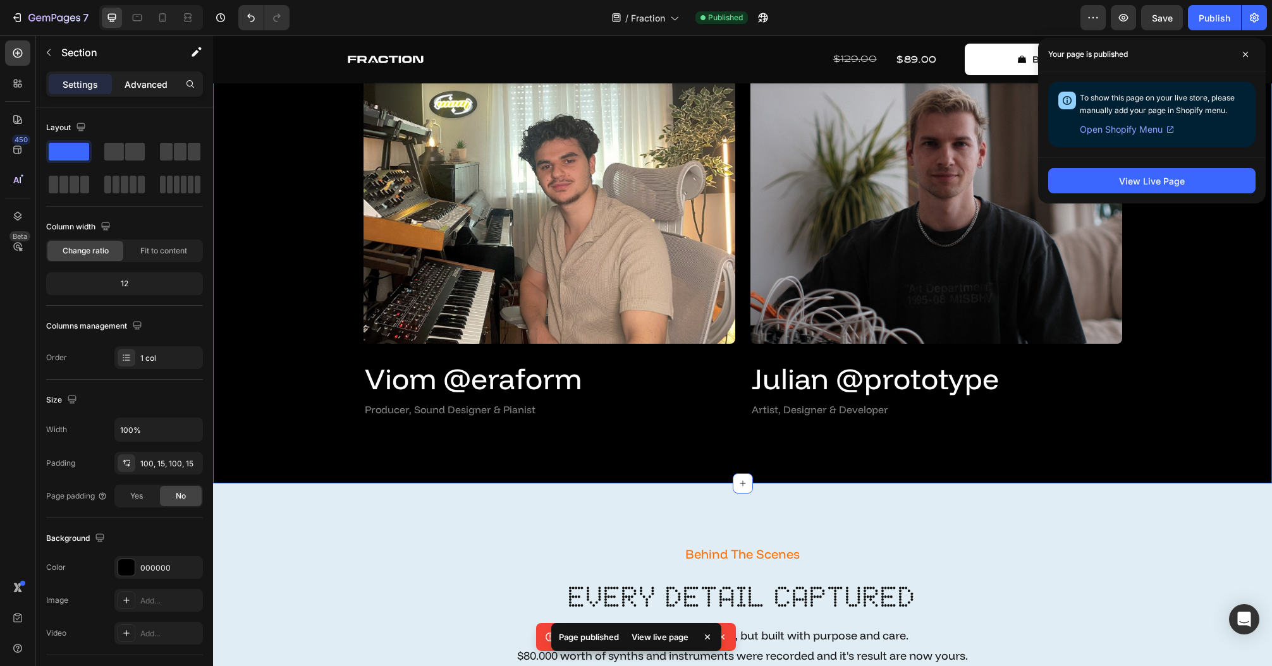
click at [136, 82] on p "Advanced" at bounding box center [146, 84] width 43 height 13
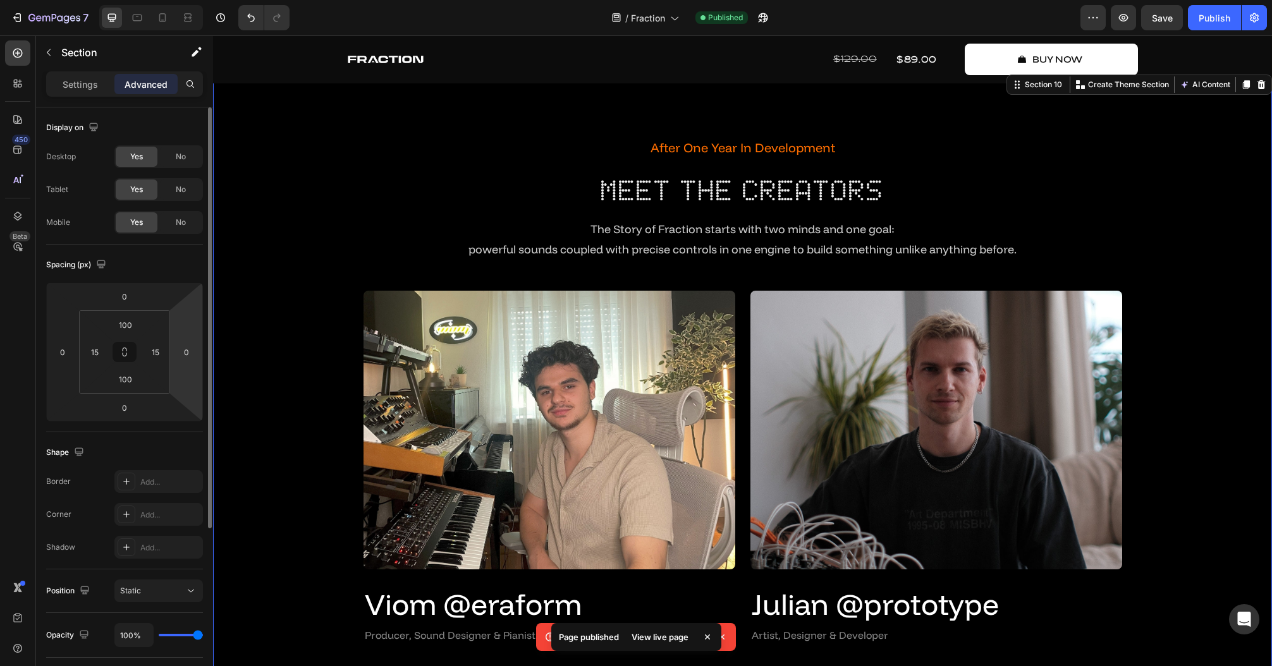
scroll to position [3344, 0]
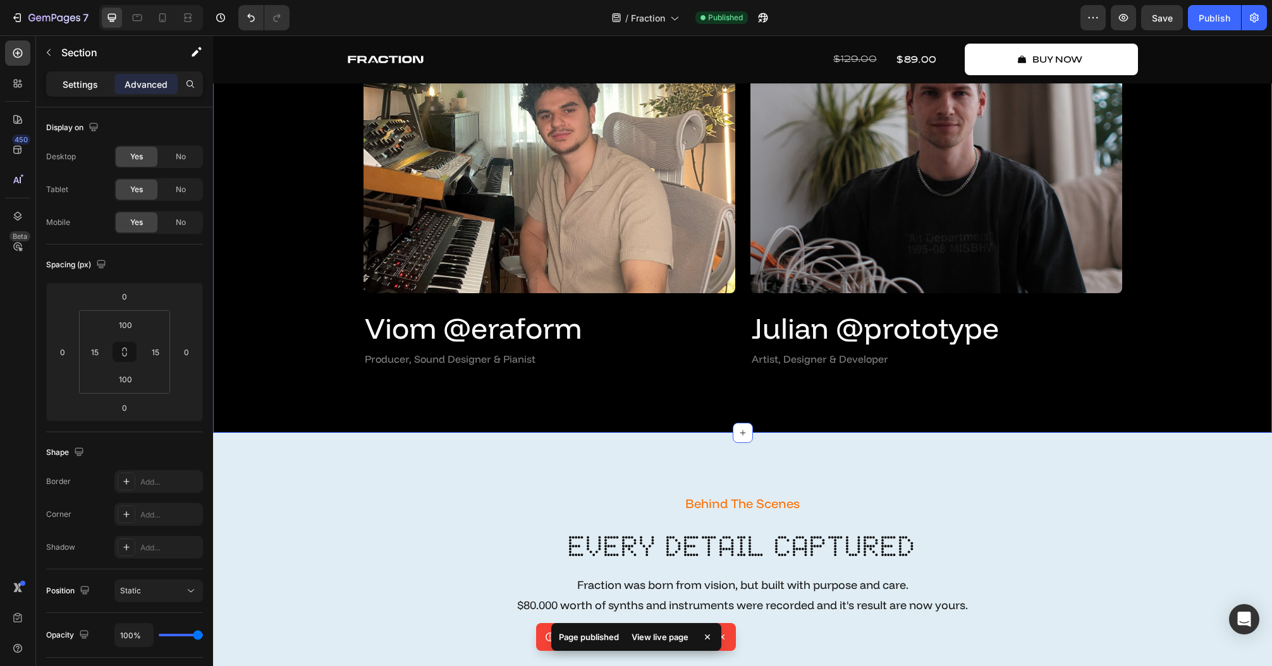
click at [86, 88] on p "Settings" at bounding box center [80, 84] width 35 height 13
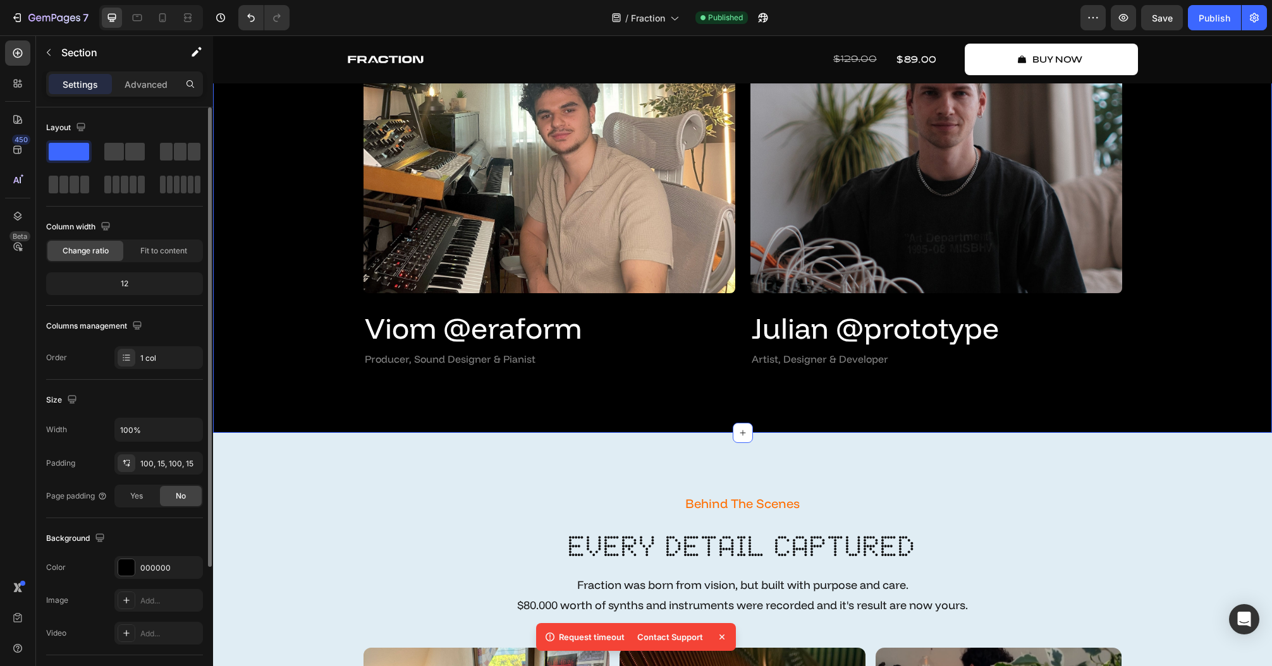
scroll to position [101, 0]
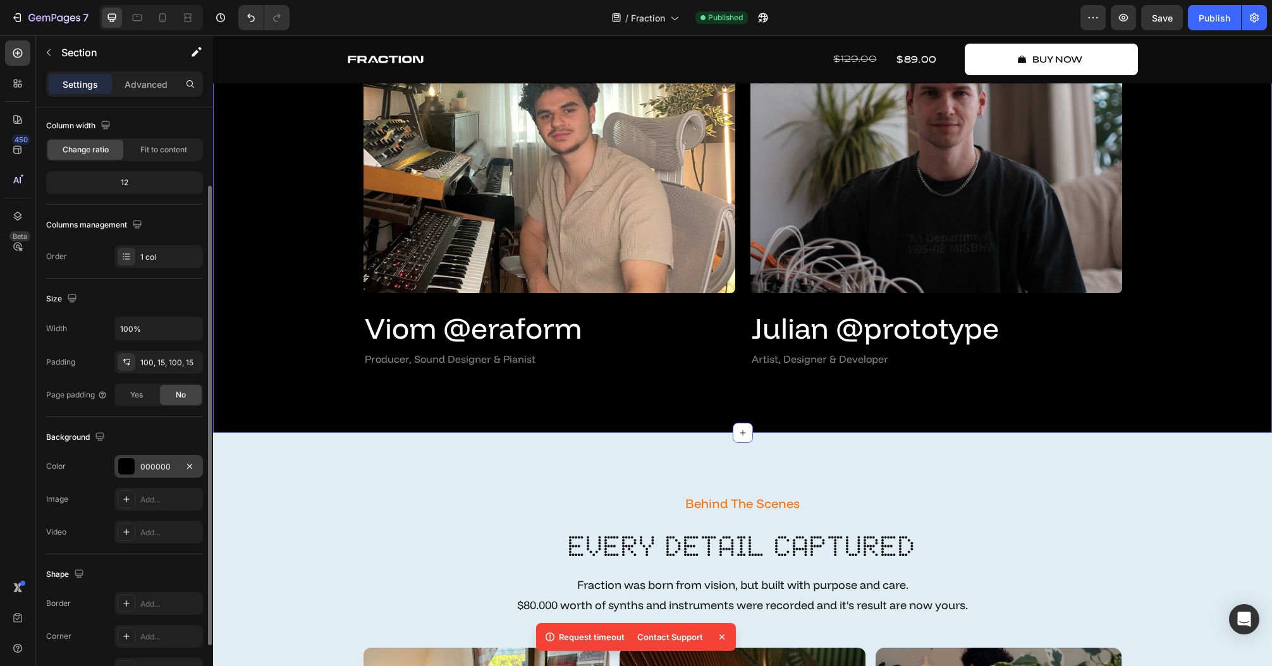
click at [137, 470] on div "000000" at bounding box center [158, 466] width 88 height 23
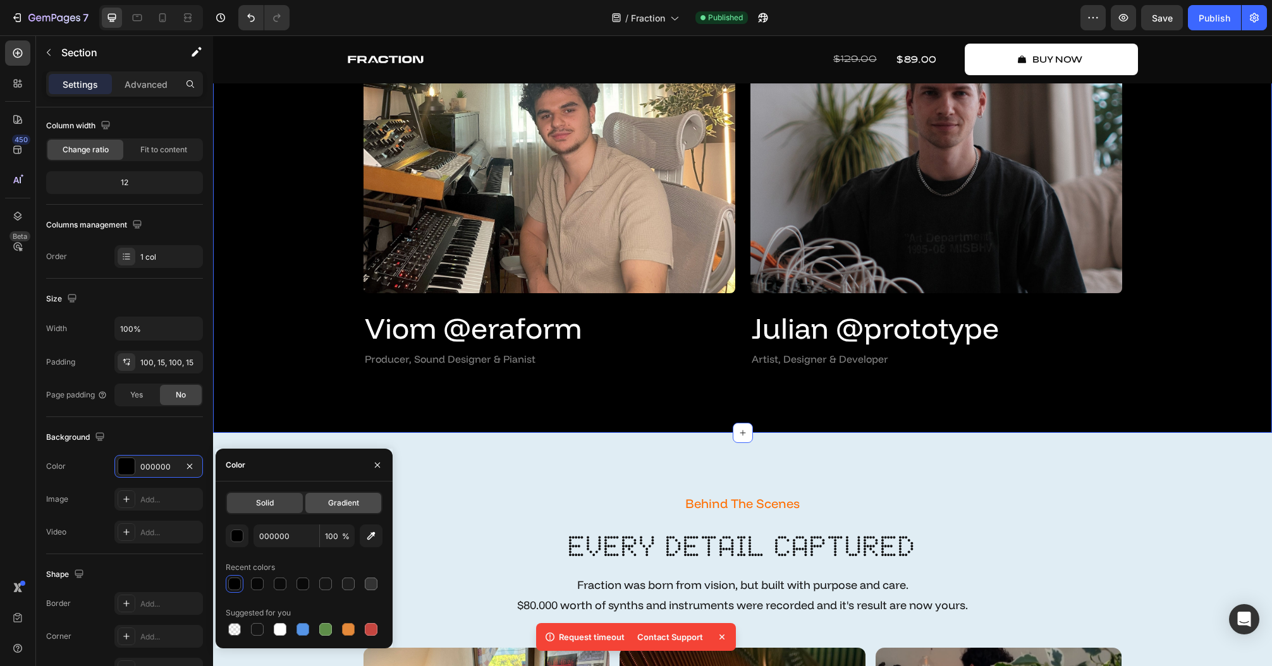
click at [355, 506] on span "Gradient" at bounding box center [343, 502] width 31 height 11
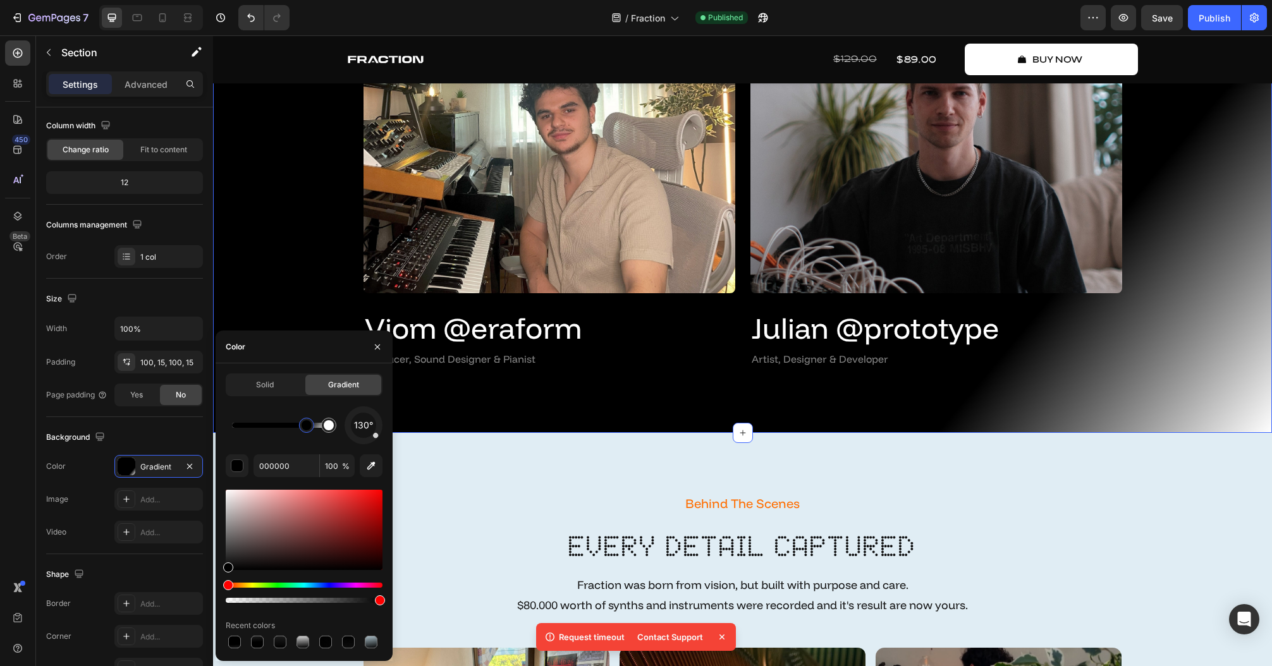
click at [307, 430] on div at bounding box center [306, 425] width 10 height 10
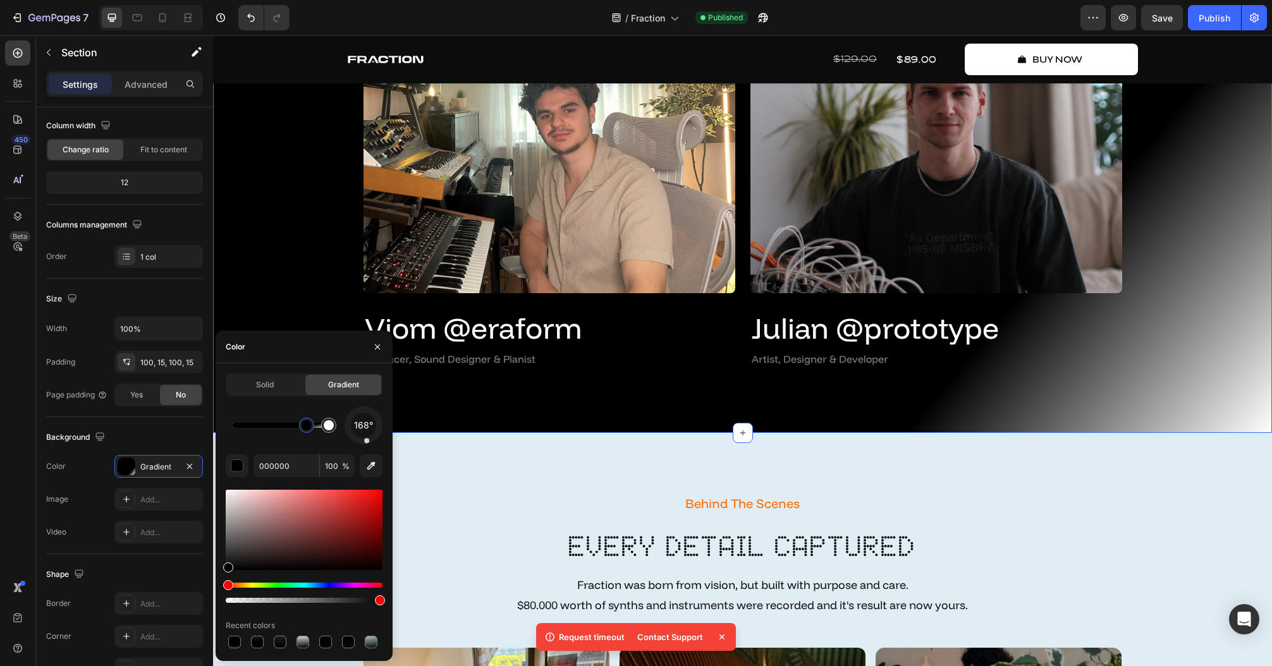
drag, startPoint x: 370, startPoint y: 440, endPoint x: 360, endPoint y: 448, distance: 12.1
click at [360, 448] on div "168° 000000 100 % Recent colors" at bounding box center [304, 528] width 157 height 245
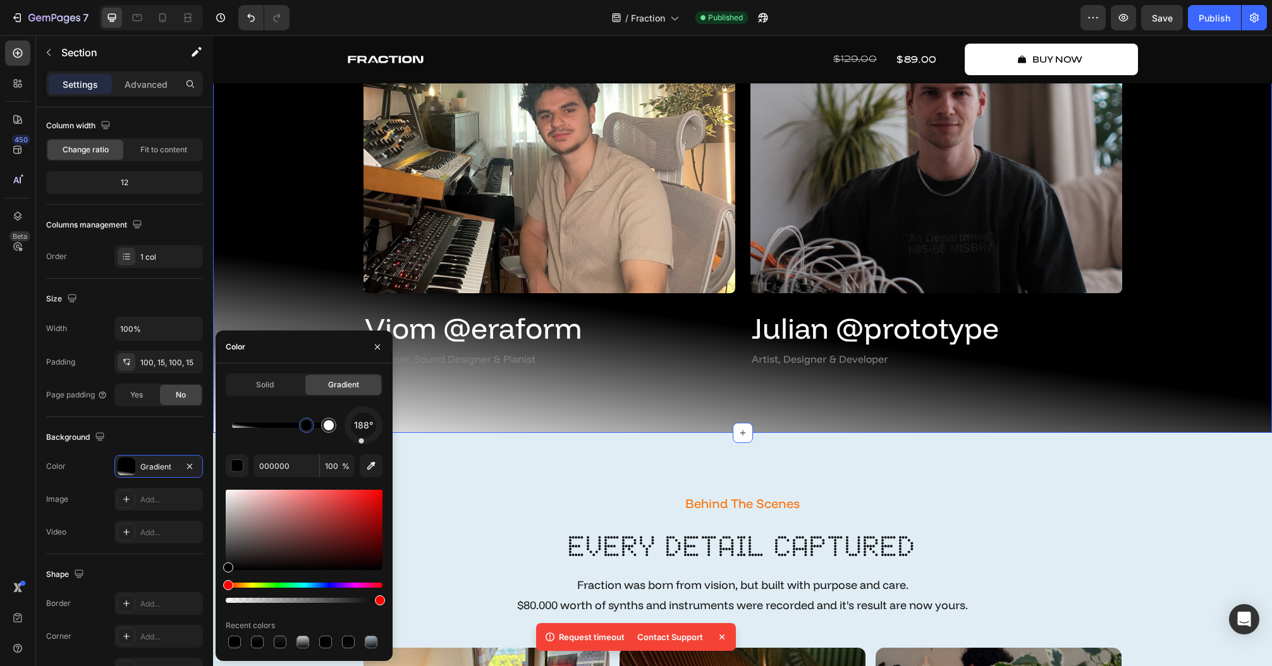
click at [363, 446] on div "188° 000000 100 % Recent colors" at bounding box center [304, 528] width 157 height 245
click at [363, 444] on div at bounding box center [363, 425] width 39 height 39
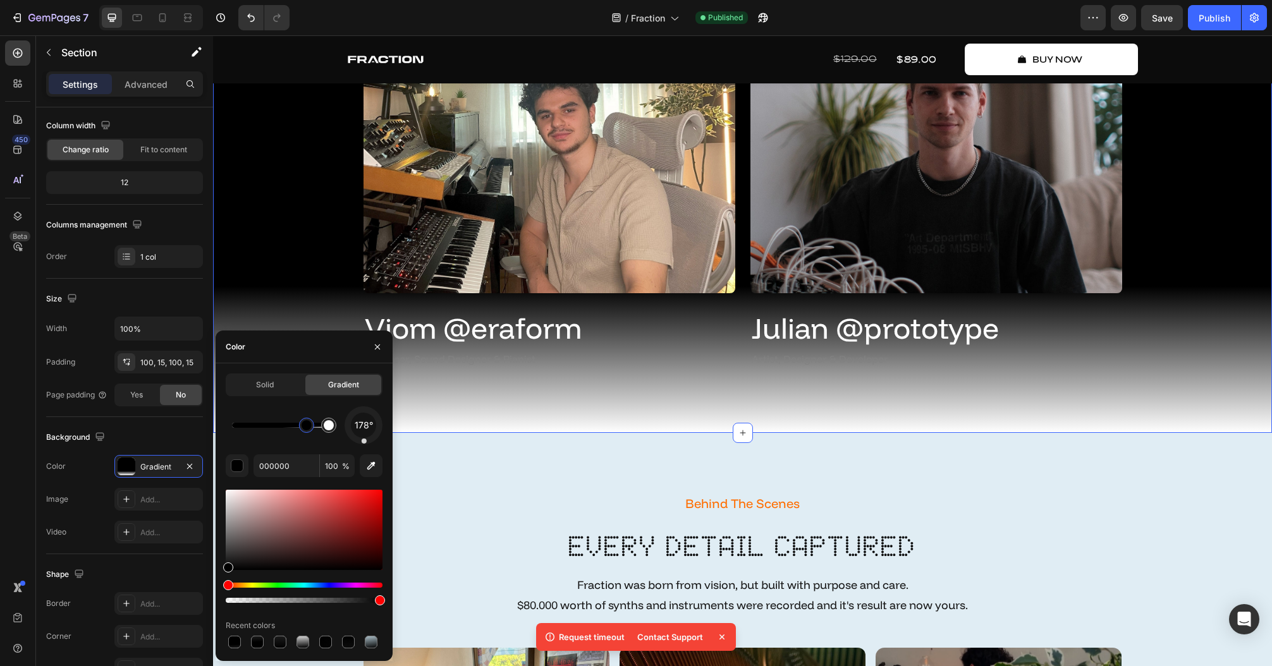
click at [364, 445] on div "178° 000000 100 % Recent colors" at bounding box center [304, 528] width 157 height 245
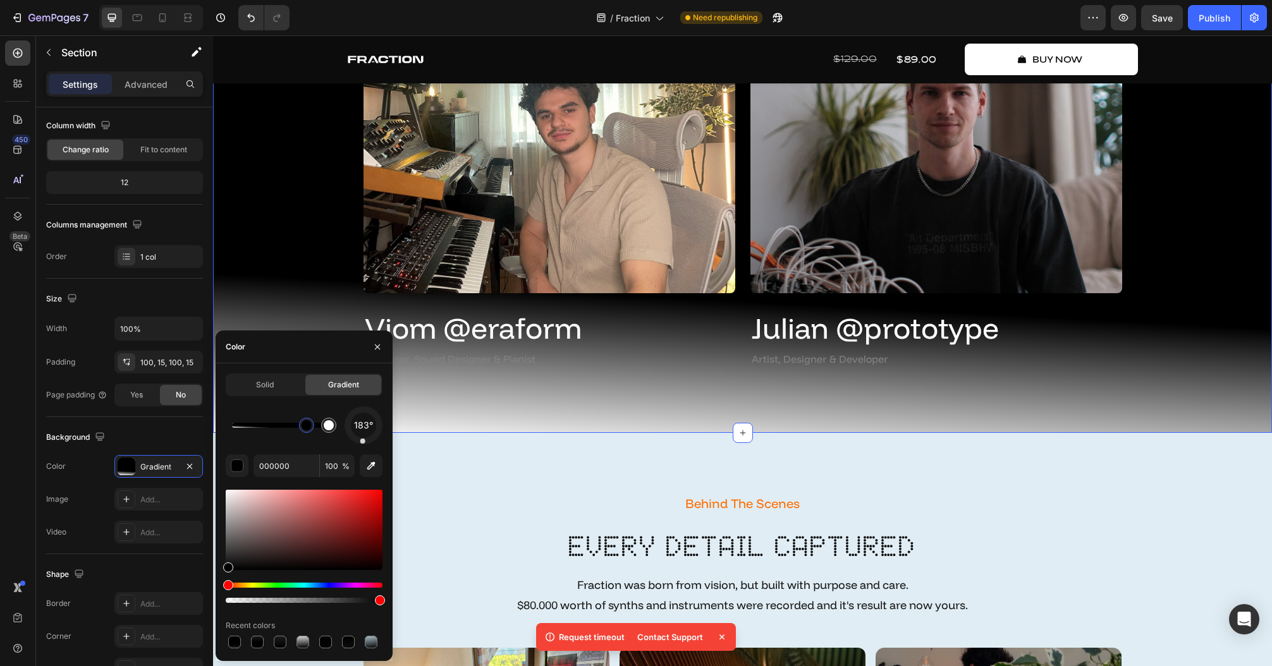
click at [362, 449] on div "183° 000000 100 % Recent colors" at bounding box center [304, 528] width 157 height 245
click at [327, 427] on div at bounding box center [329, 425] width 10 height 10
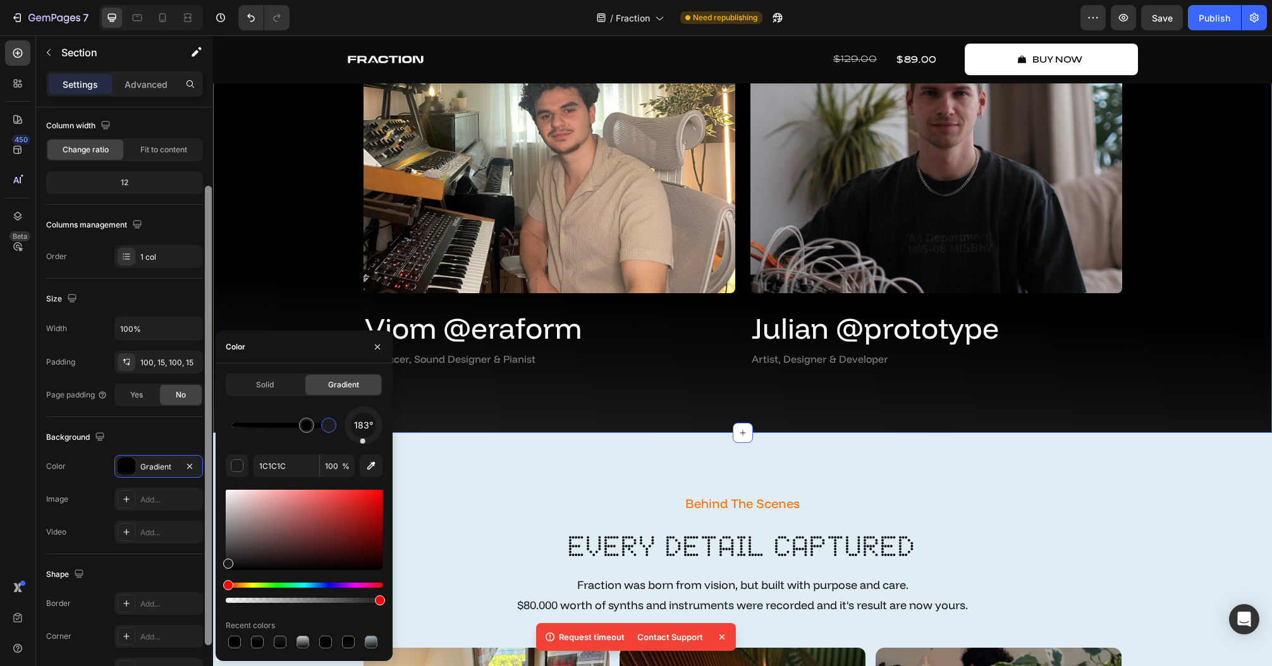
drag, startPoint x: 217, startPoint y: 556, endPoint x: 211, endPoint y: 566, distance: 11.9
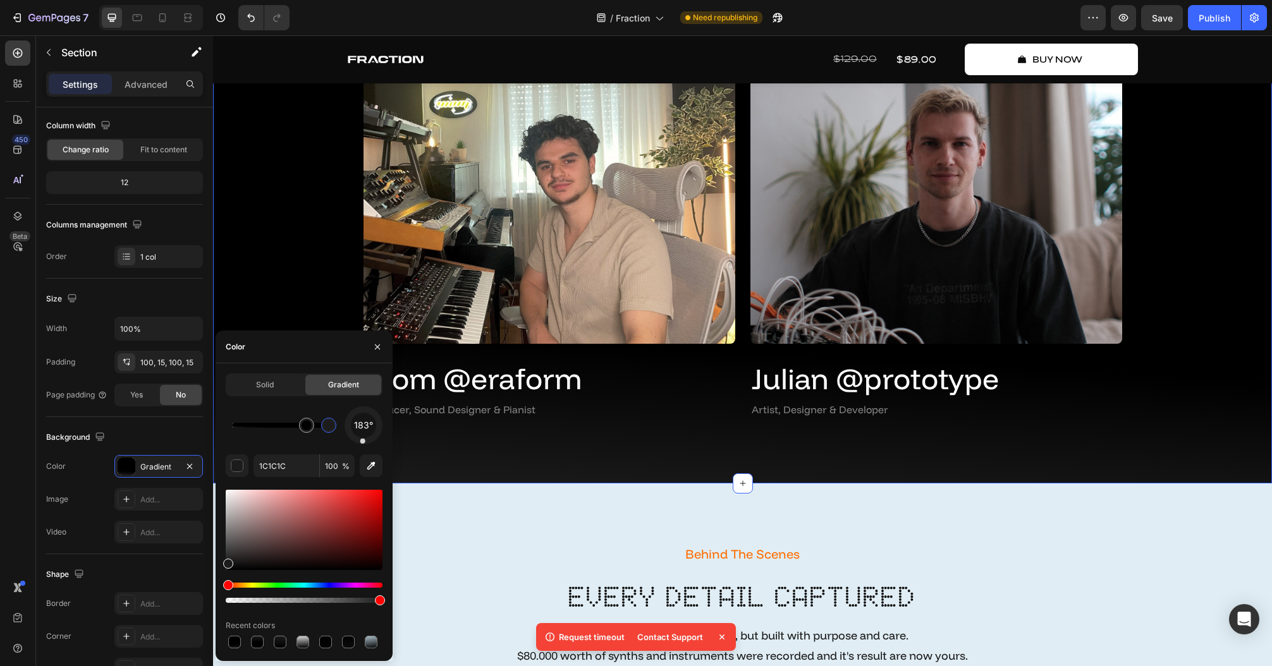
scroll to position [3243, 0]
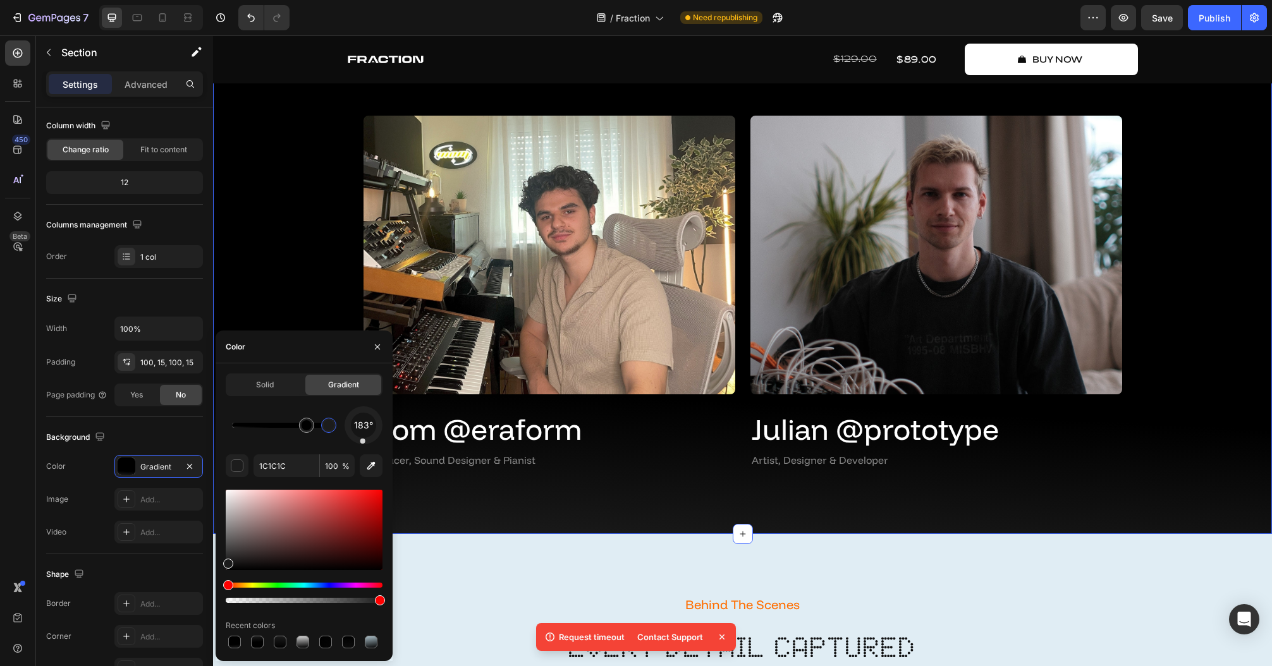
click at [361, 446] on div "183° 1C1C1C 100 % Recent colors" at bounding box center [304, 528] width 157 height 245
click at [364, 445] on div "178° 1C1C1C 100 % Recent colors" at bounding box center [304, 528] width 157 height 245
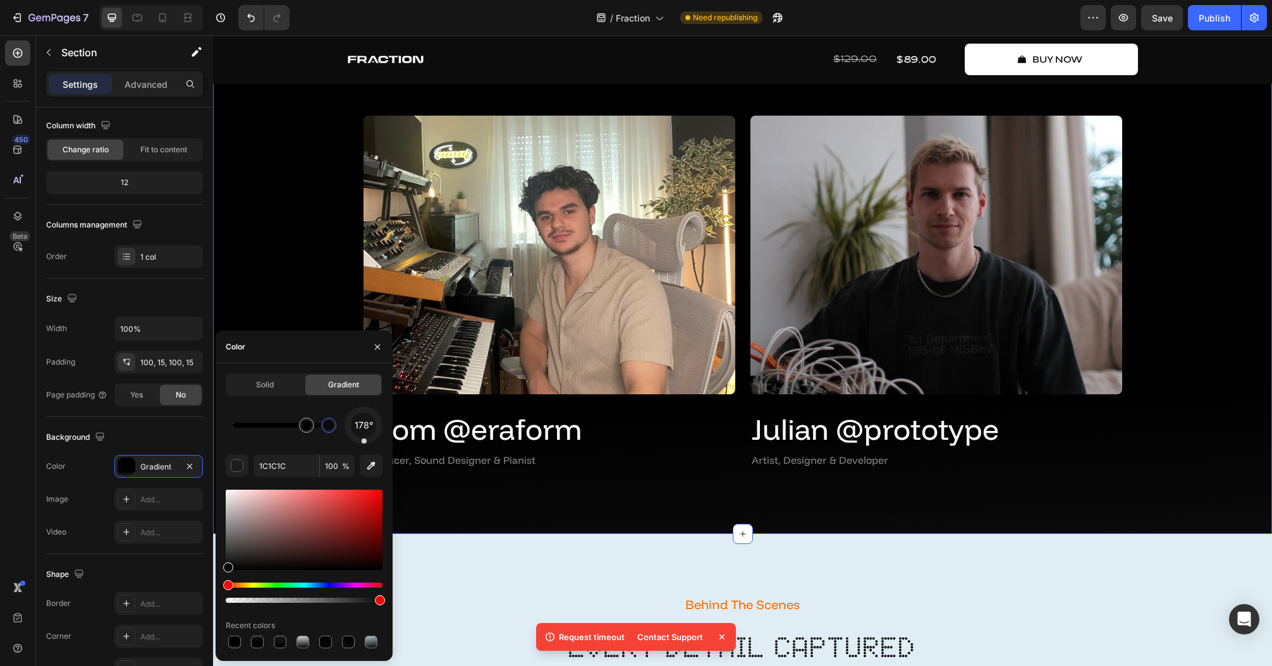
drag, startPoint x: 228, startPoint y: 561, endPoint x: 218, endPoint y: 567, distance: 11.1
click at [218, 567] on div "Solid Gradient 178° 1C1C1C 100 % Recent colors" at bounding box center [304, 512] width 177 height 277
click at [226, 567] on div at bounding box center [228, 567] width 10 height 10
type input "0F0F0F"
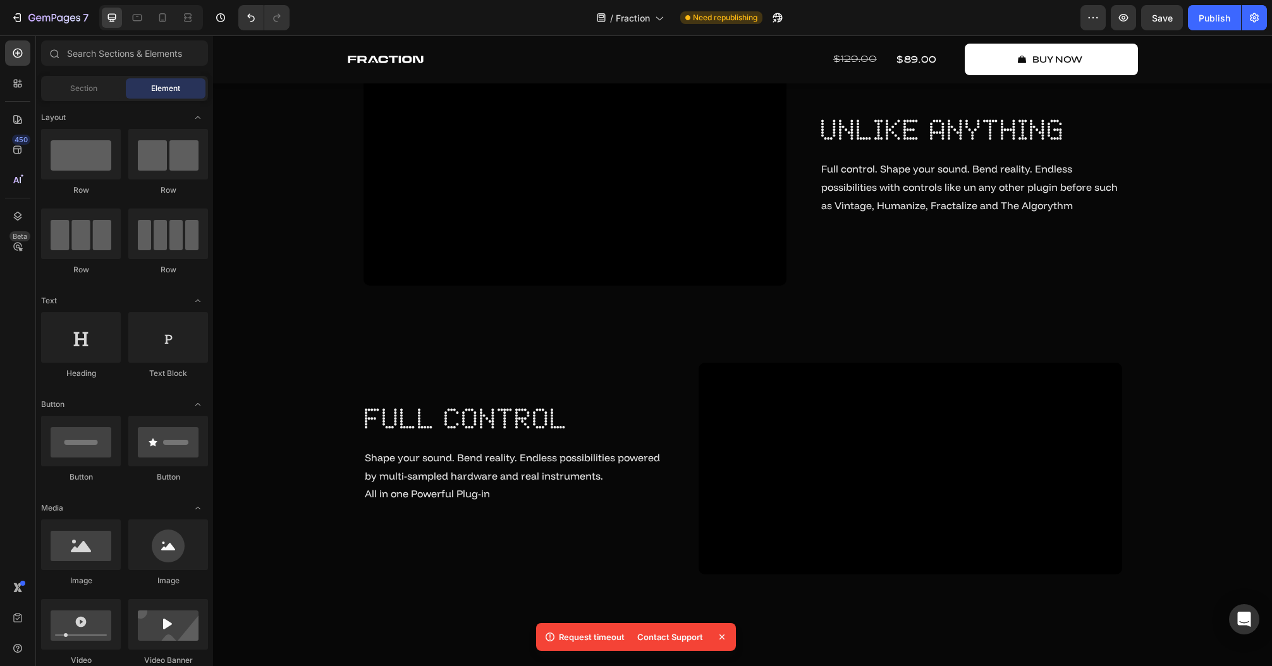
scroll to position [4343, 0]
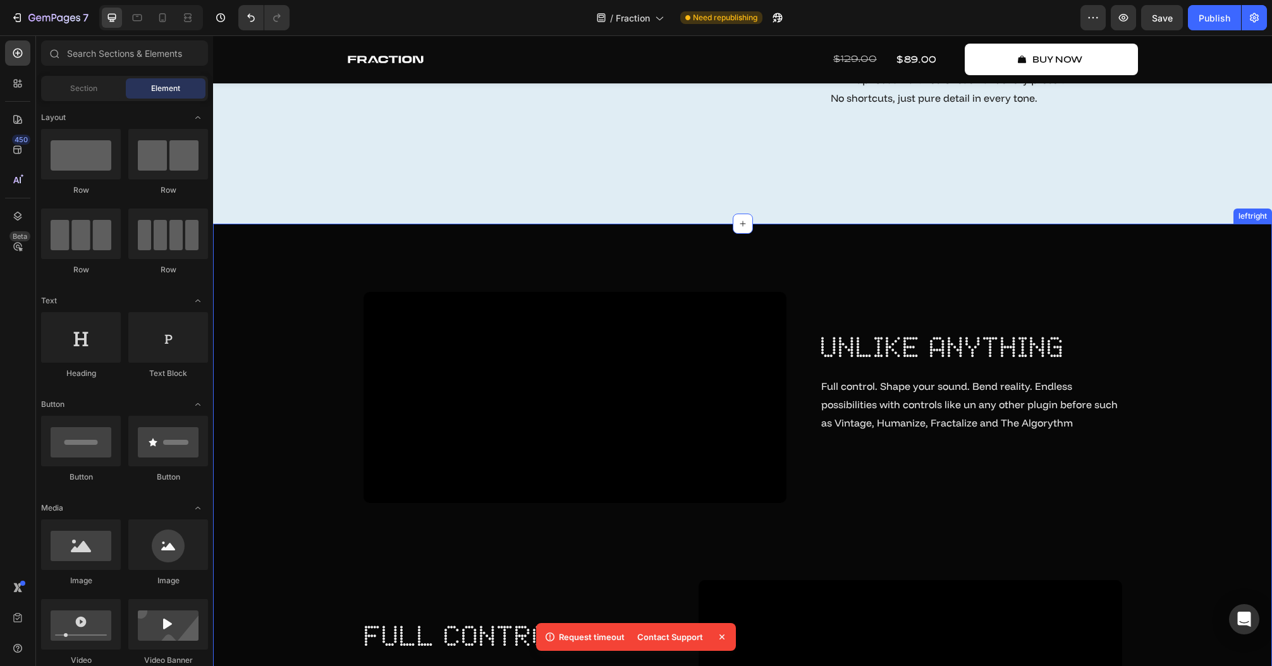
click at [1221, 401] on div "Video unlike anything Heading Full control. Shape your sound. Bend reality. End…" at bounding box center [742, 542] width 1040 height 500
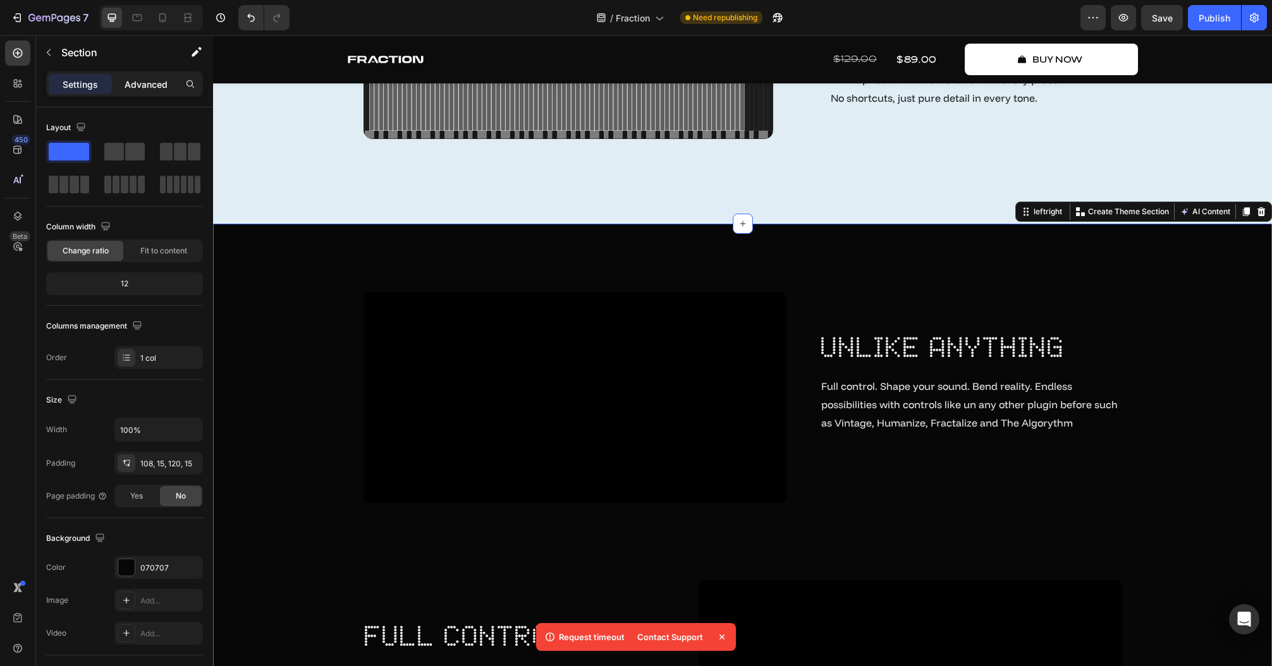
click at [152, 78] on p "Advanced" at bounding box center [146, 84] width 43 height 13
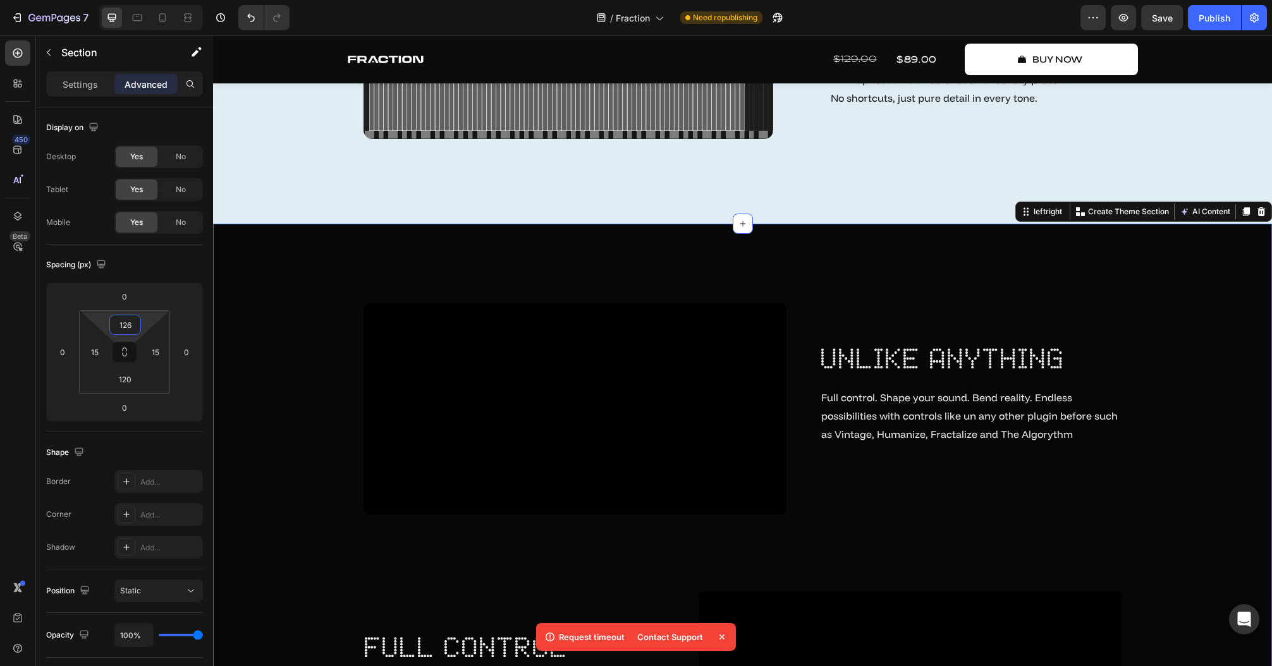
type input "128"
drag, startPoint x: 149, startPoint y: 316, endPoint x: 154, endPoint y: 311, distance: 7.2
click at [154, 0] on html "7 Version history / Fraction Need republishing Preview Save Publish 450 Beta Se…" at bounding box center [636, 0] width 1272 height 0
click at [88, 87] on p "Settings" at bounding box center [80, 84] width 35 height 13
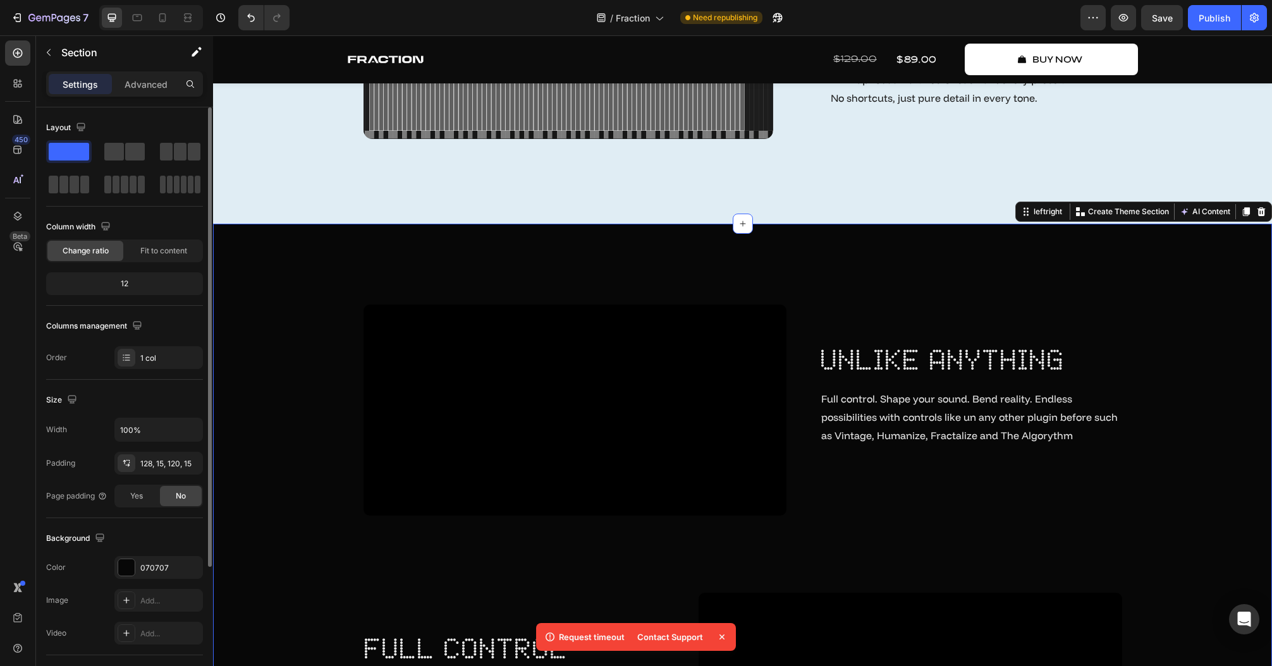
click at [150, 88] on p "Advanced" at bounding box center [146, 84] width 43 height 13
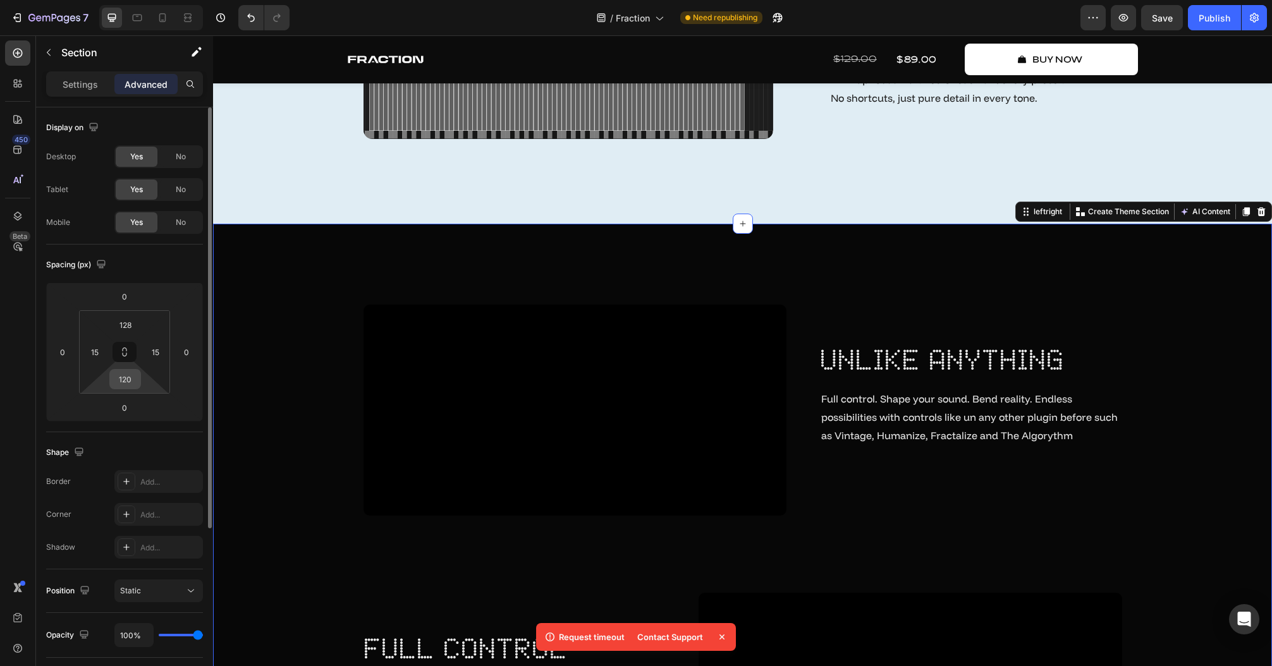
click at [128, 373] on input "120" at bounding box center [124, 379] width 25 height 19
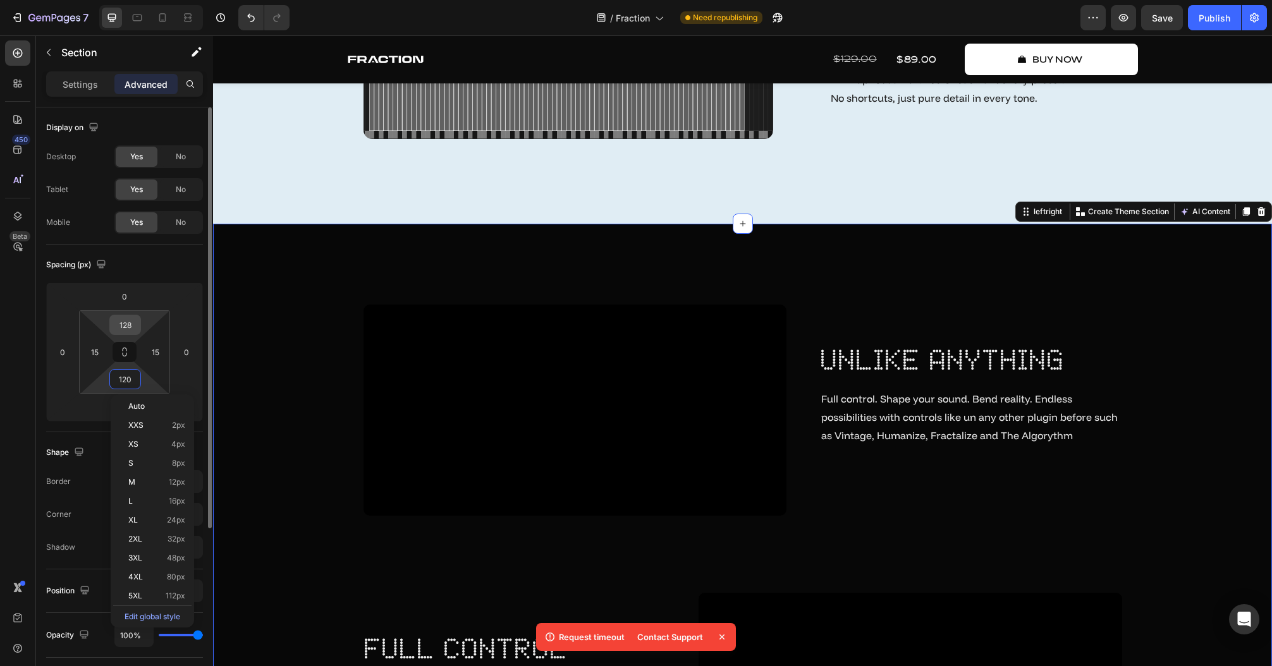
click at [123, 331] on input "128" at bounding box center [124, 324] width 25 height 19
paste input "0"
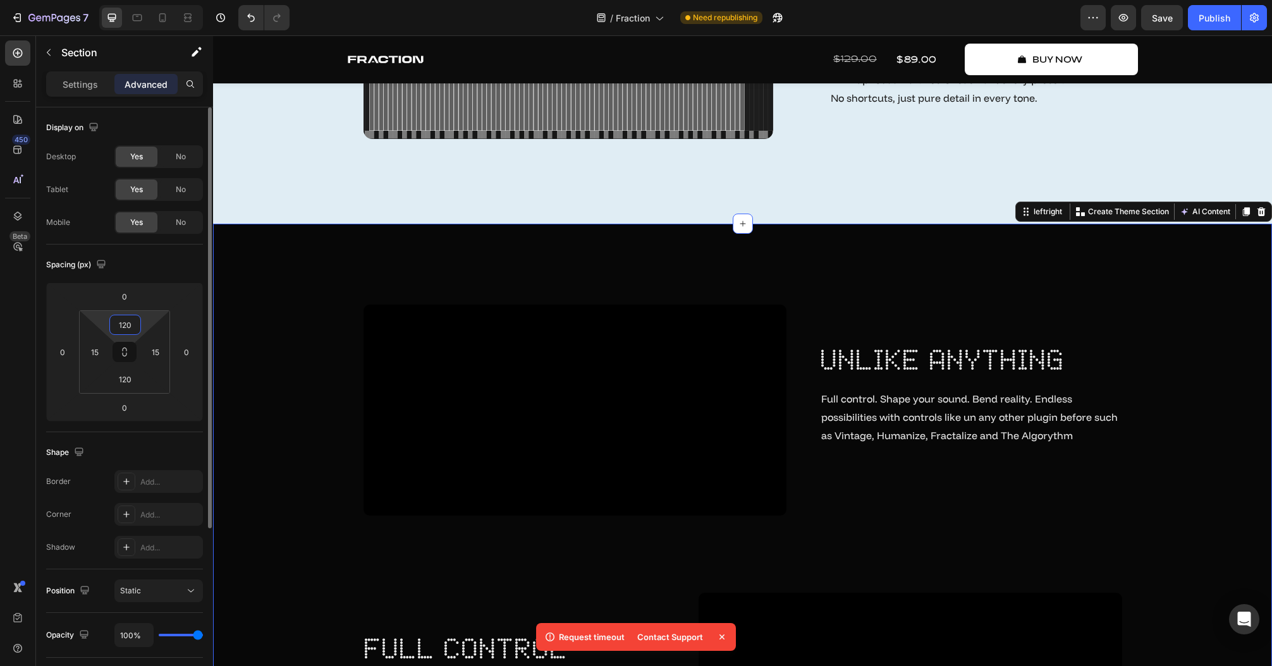
type input "120"
click at [154, 272] on div "Spacing (px)" at bounding box center [124, 265] width 157 height 20
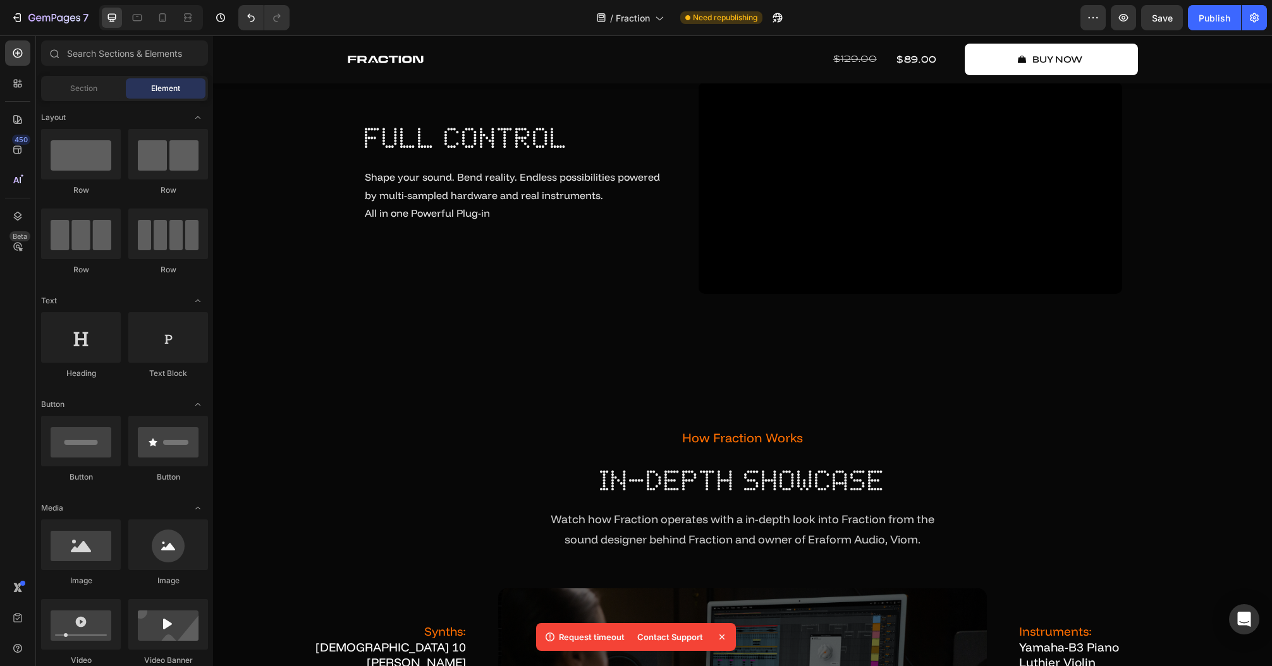
scroll to position [4938, 0]
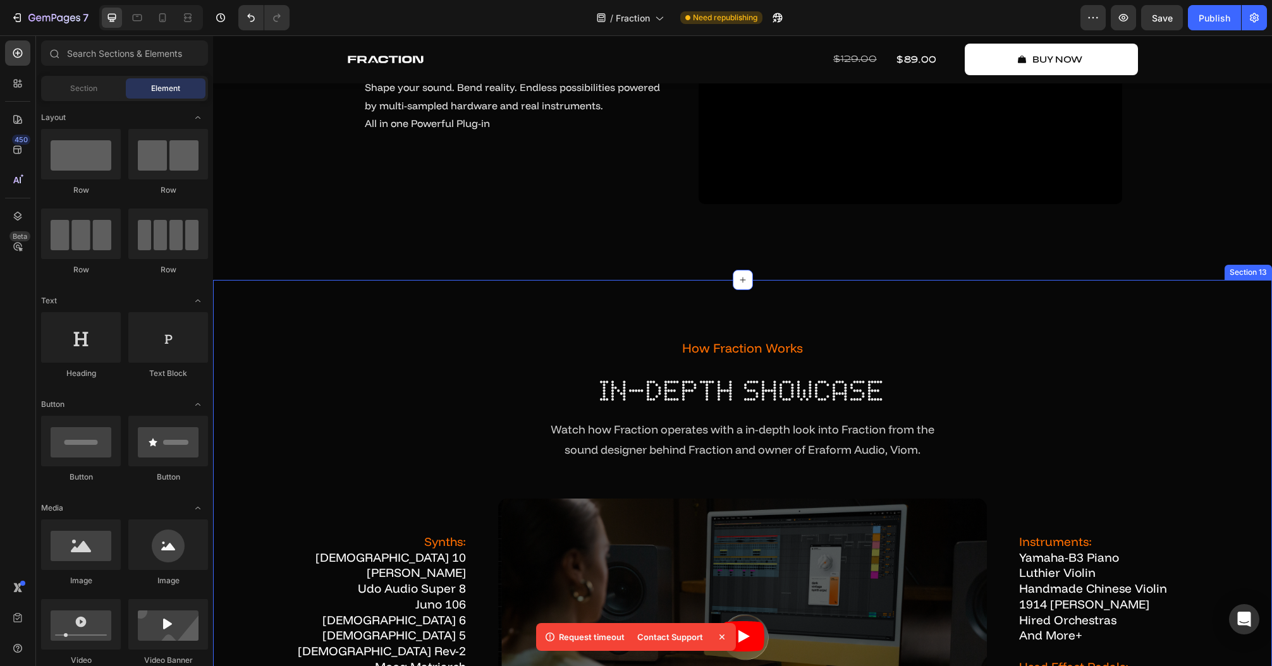
click at [834, 389] on div "how fraction works Text Block in-depth showcase Heading Watch how Fraction oper…" at bounding box center [742, 638] width 1059 height 717
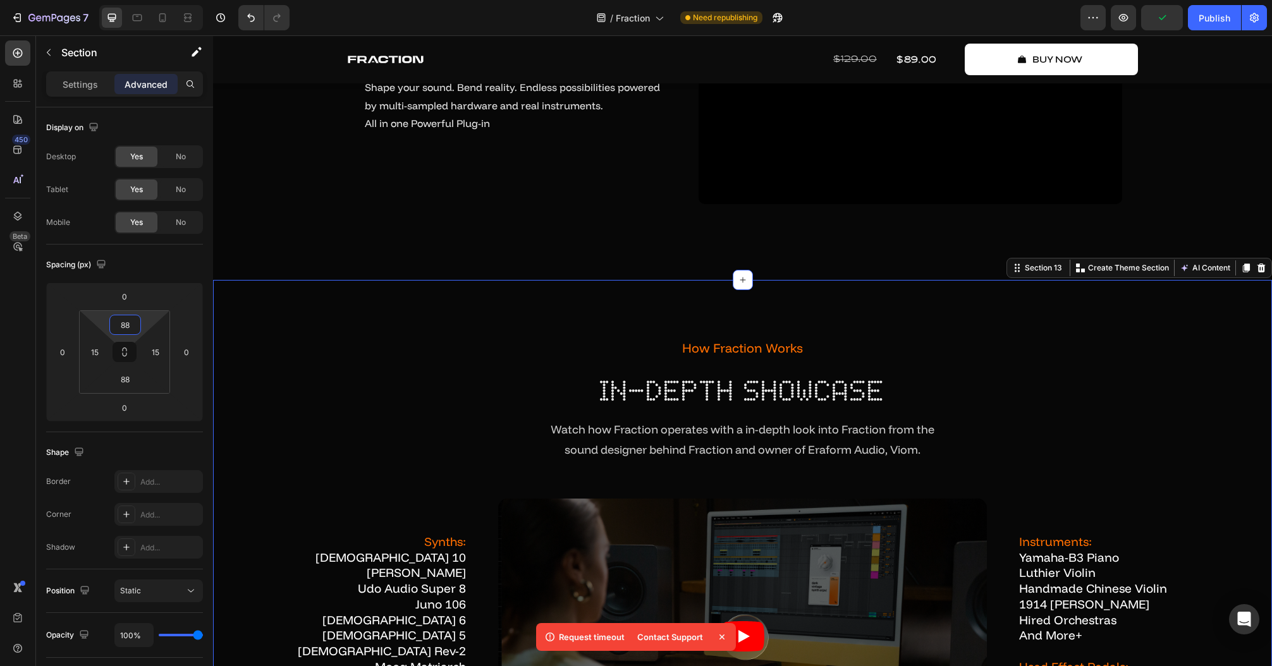
type input "72"
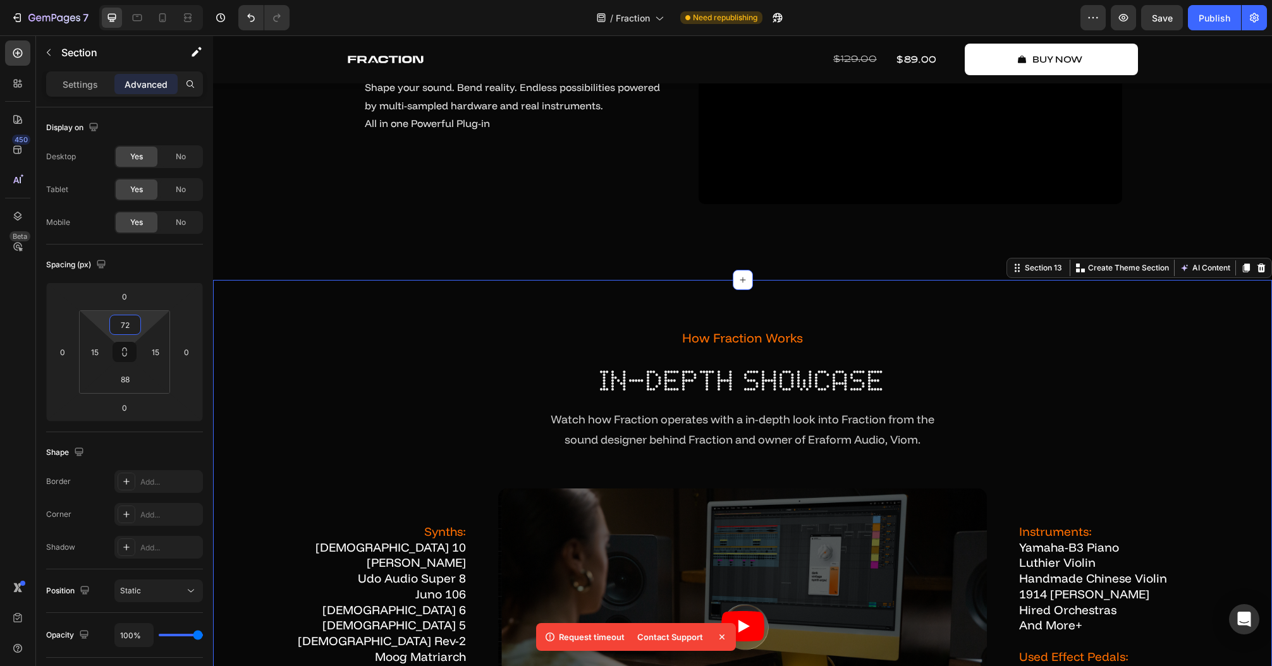
click at [159, 0] on html "7 Version history / Fraction Need republishing Preview Save Publish 450 Beta Se…" at bounding box center [636, 0] width 1272 height 0
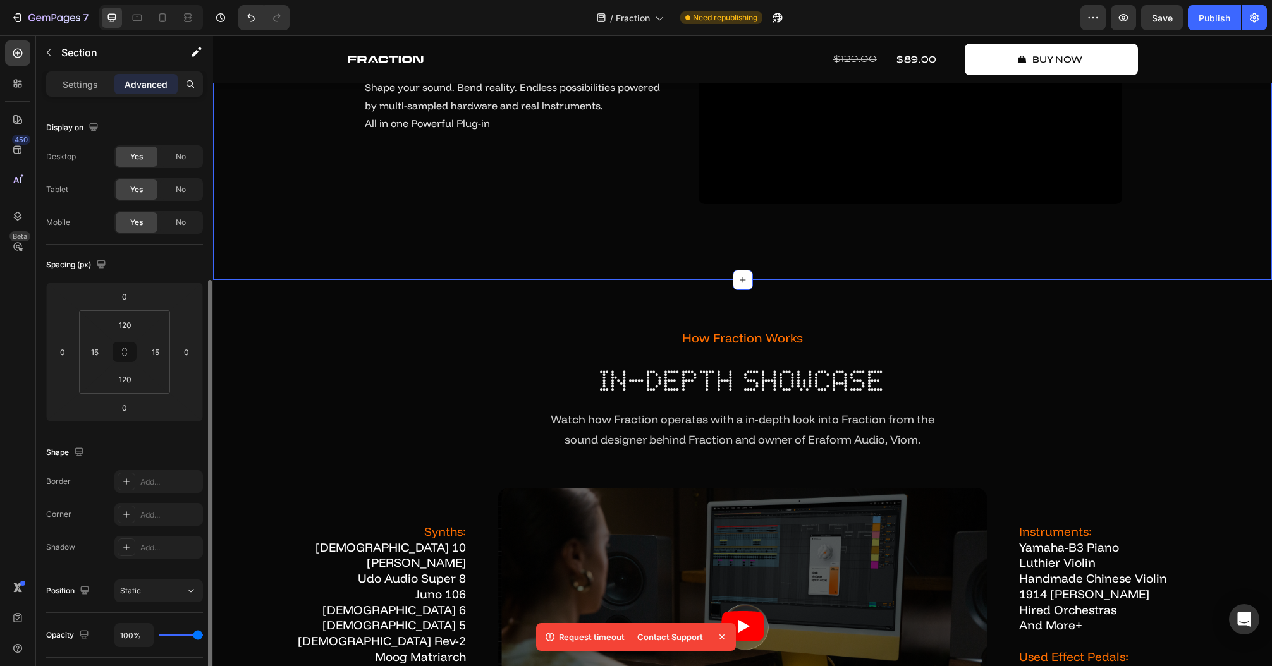
scroll to position [101, 0]
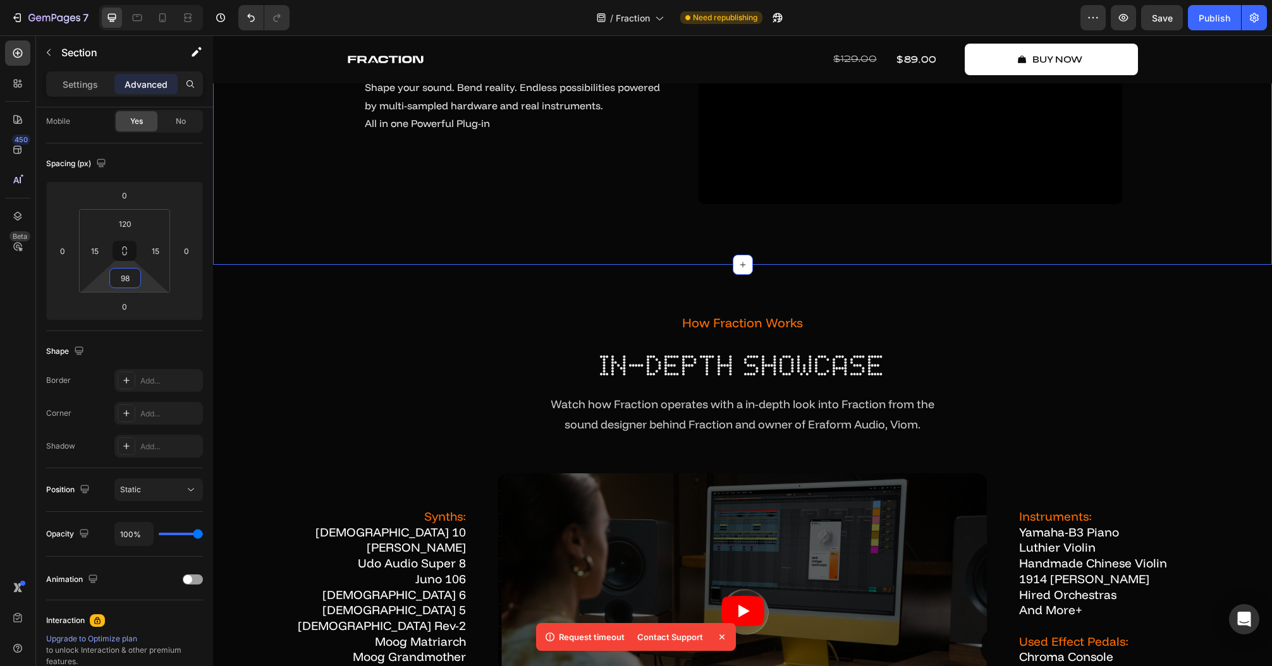
type input "100"
drag, startPoint x: 149, startPoint y: 289, endPoint x: 154, endPoint y: 294, distance: 7.2
click at [154, 0] on html "7 Version history / Fraction Need republishing Preview Save Publish 450 Beta Se…" at bounding box center [636, 0] width 1272 height 0
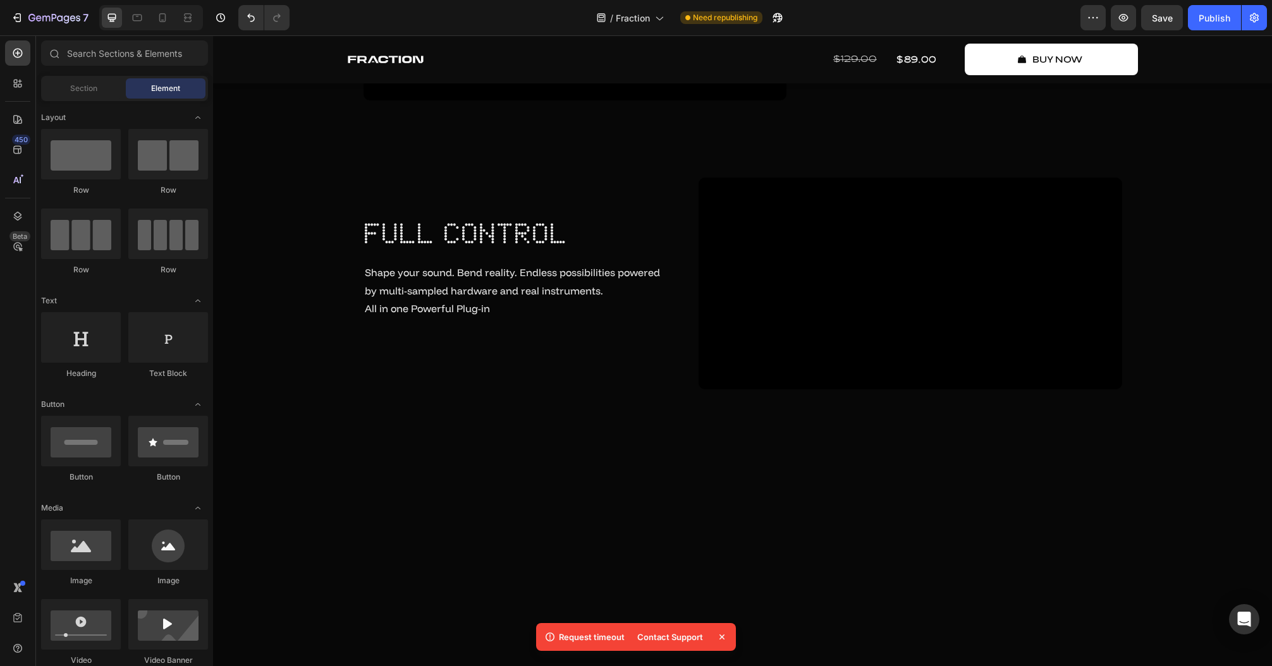
scroll to position [4280, 0]
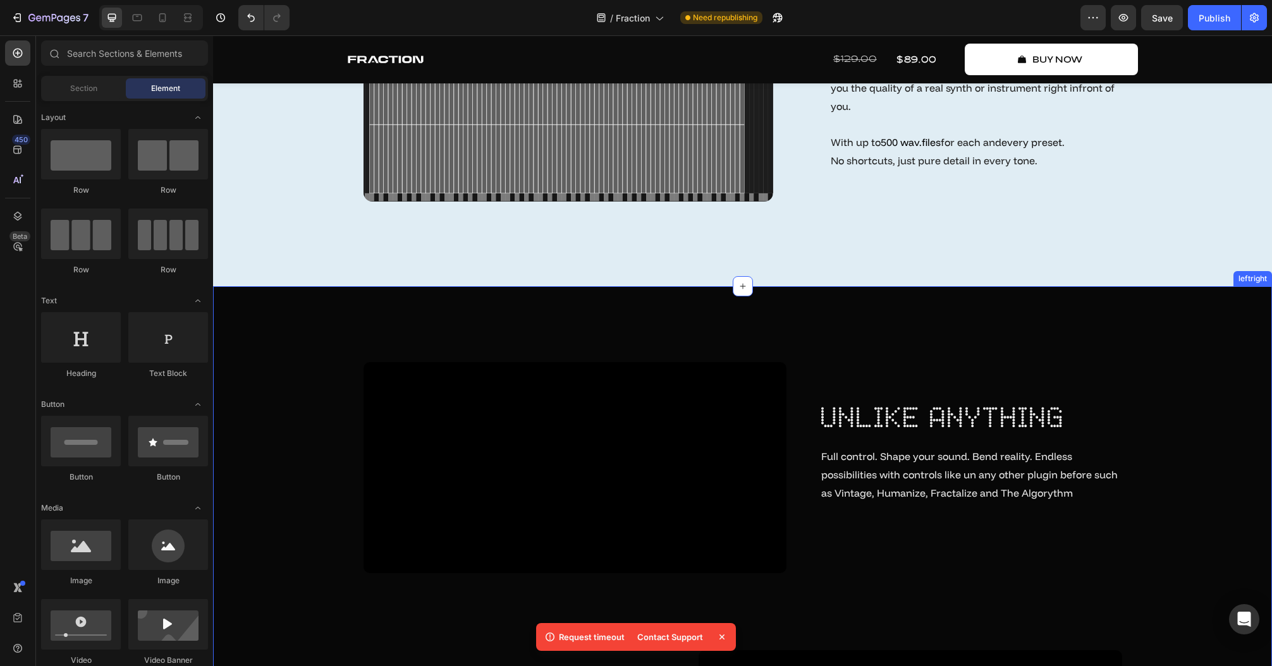
click at [276, 349] on div "Video unlike anything Heading Full control. Shape your sound. Bend reality. End…" at bounding box center [742, 605] width 1059 height 639
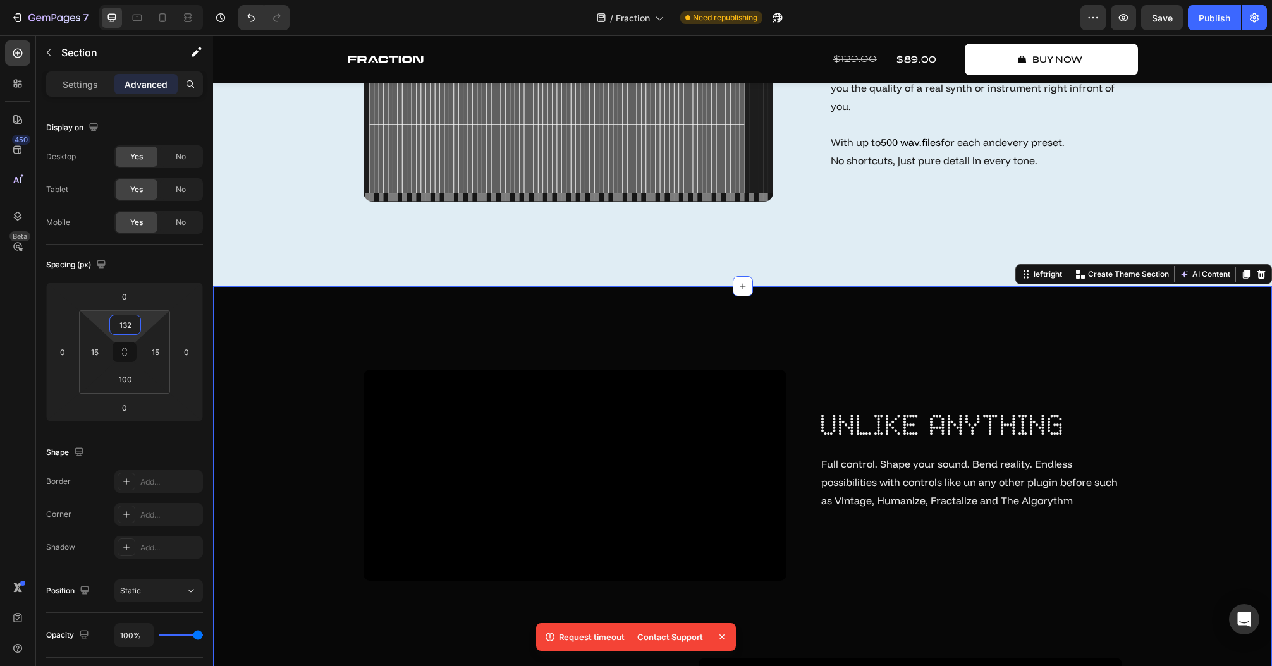
type input "134"
click at [147, 0] on html "7 Version history / Fraction Need republishing Preview Save Publish 450 Beta Se…" at bounding box center [636, 0] width 1272 height 0
click at [90, 83] on p "Settings" at bounding box center [80, 84] width 35 height 13
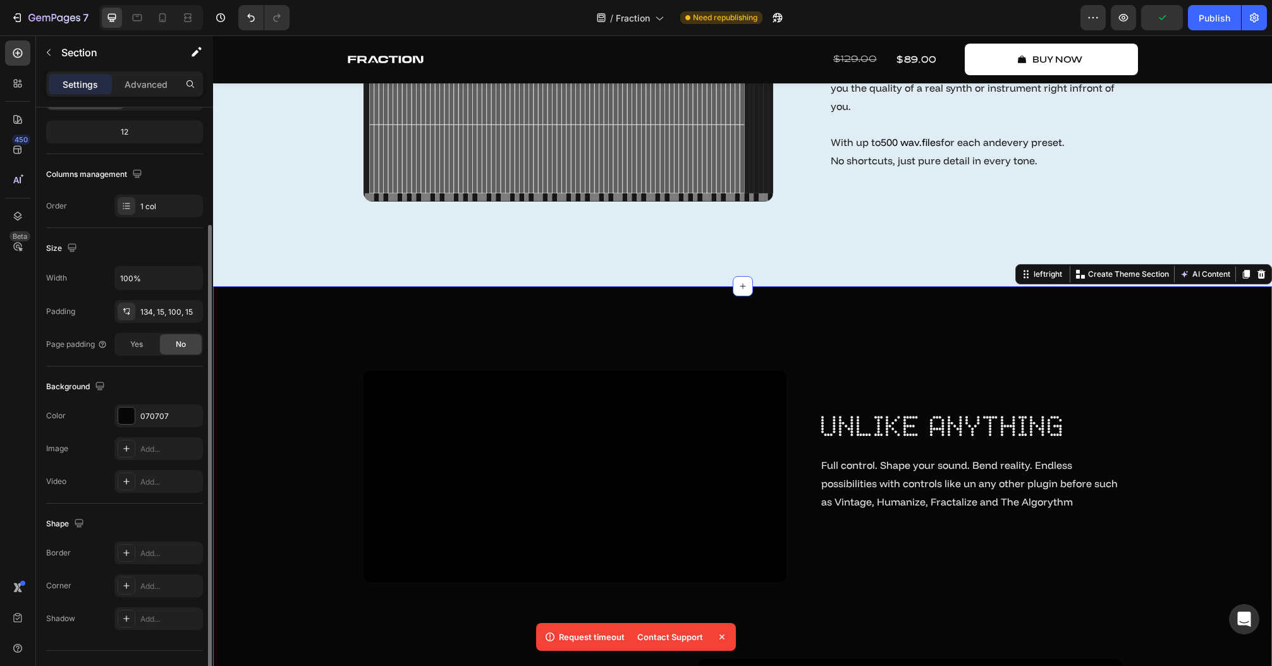
scroll to position [174, 0]
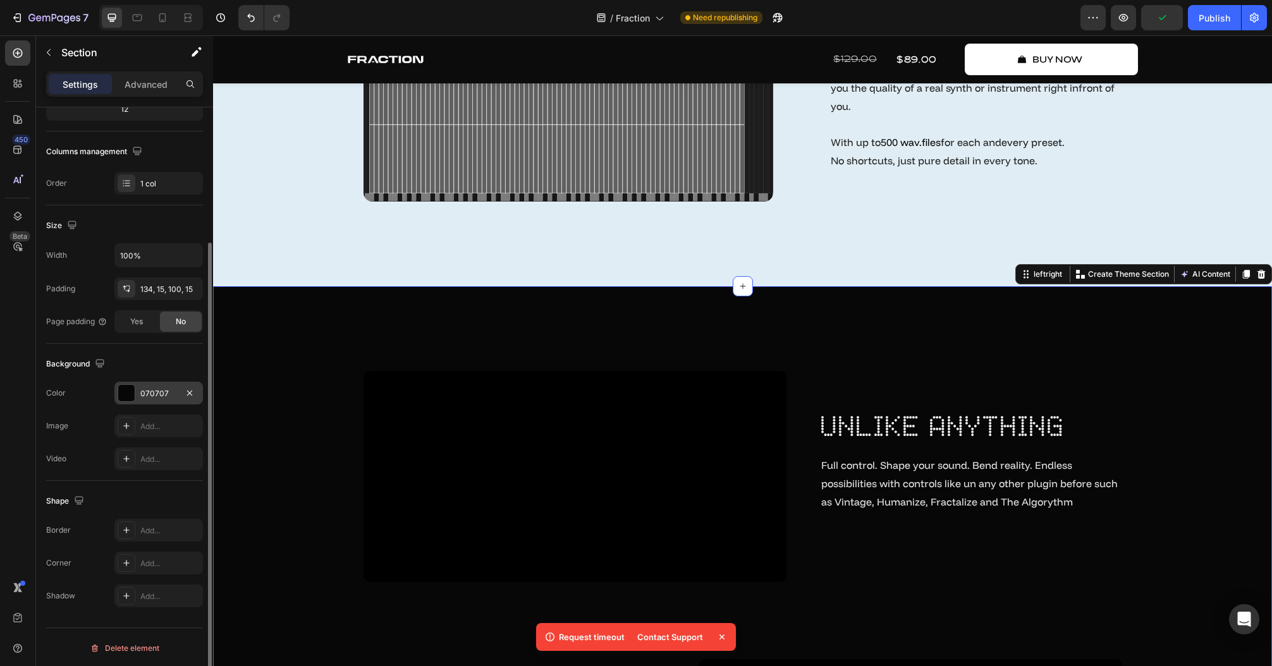
click at [140, 388] on div "070707" at bounding box center [158, 393] width 37 height 11
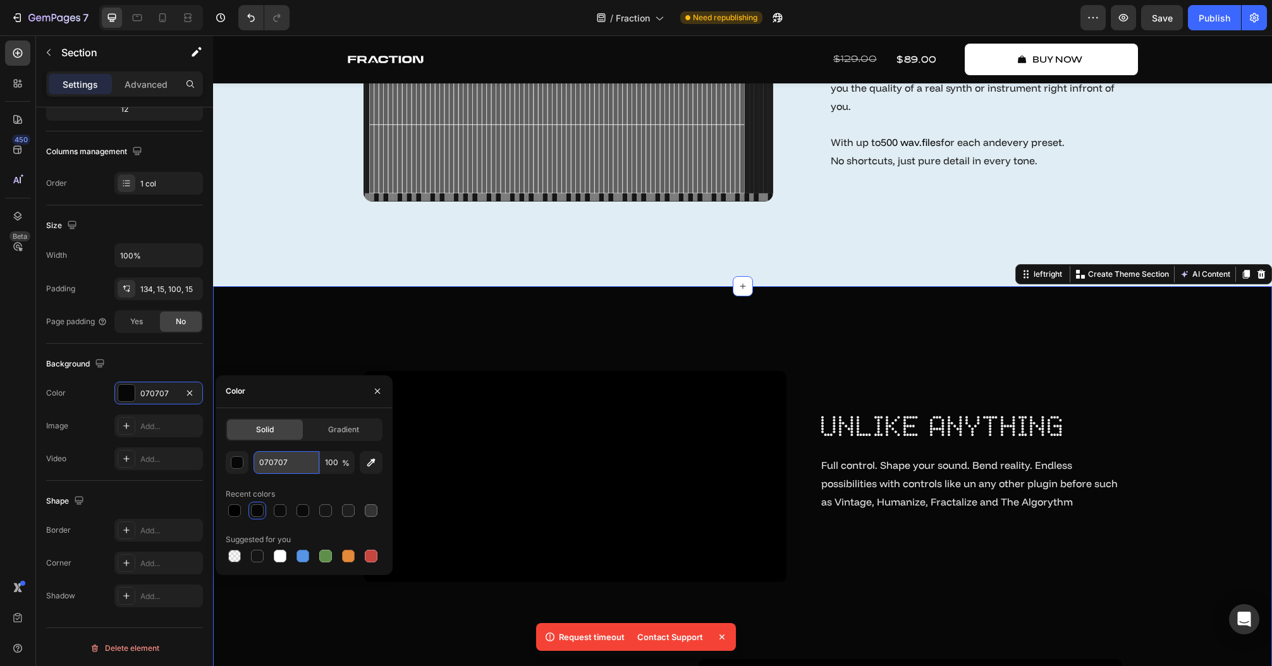
click at [291, 470] on input "070707" at bounding box center [286, 462] width 66 height 23
click at [334, 431] on span "Gradient" at bounding box center [343, 429] width 31 height 11
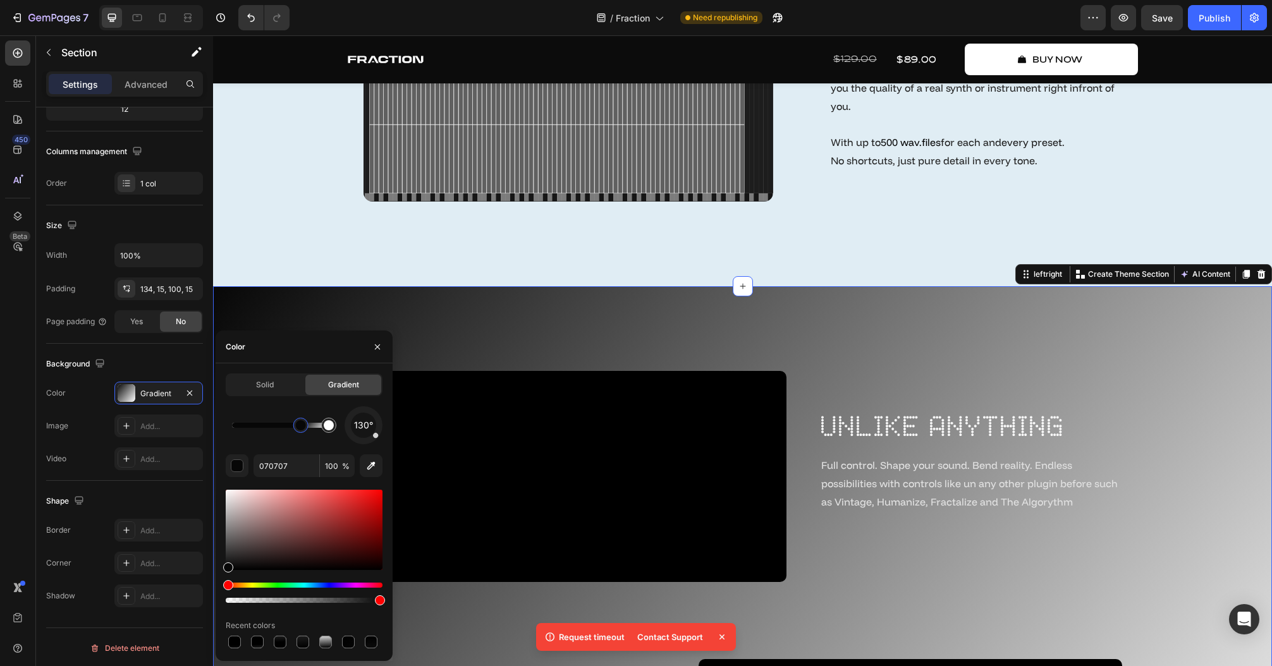
drag, startPoint x: 234, startPoint y: 425, endPoint x: 301, endPoint y: 427, distance: 67.6
click at [301, 427] on div at bounding box center [301, 425] width 10 height 10
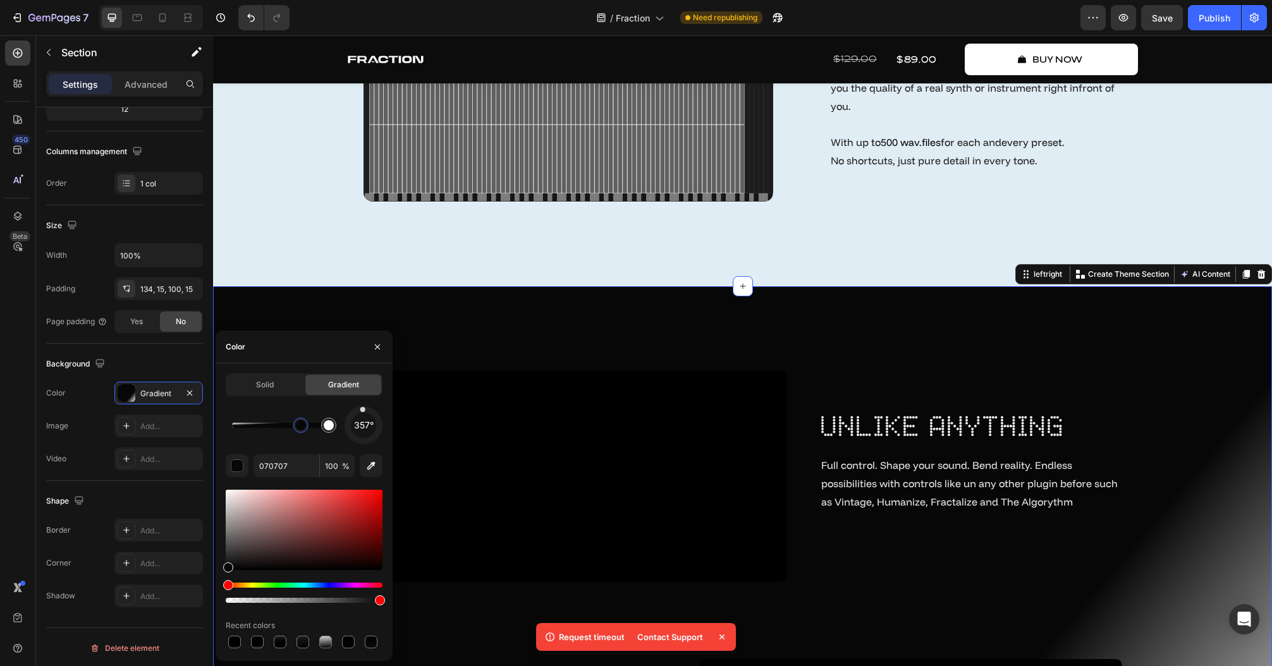
drag, startPoint x: 378, startPoint y: 438, endPoint x: 362, endPoint y: 404, distance: 37.0
click at [362, 404] on div "Solid Gradient 357° 070707 100 % Recent colors" at bounding box center [304, 512] width 157 height 277
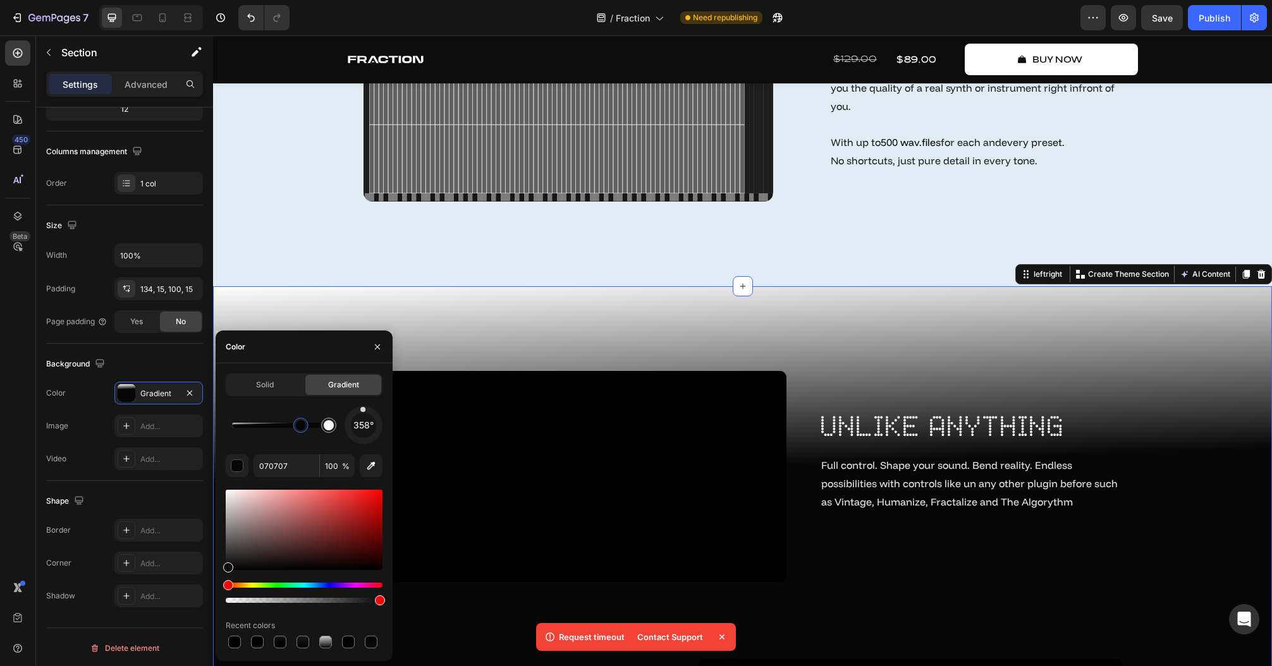
click at [363, 411] on div at bounding box center [362, 409] width 5 height 5
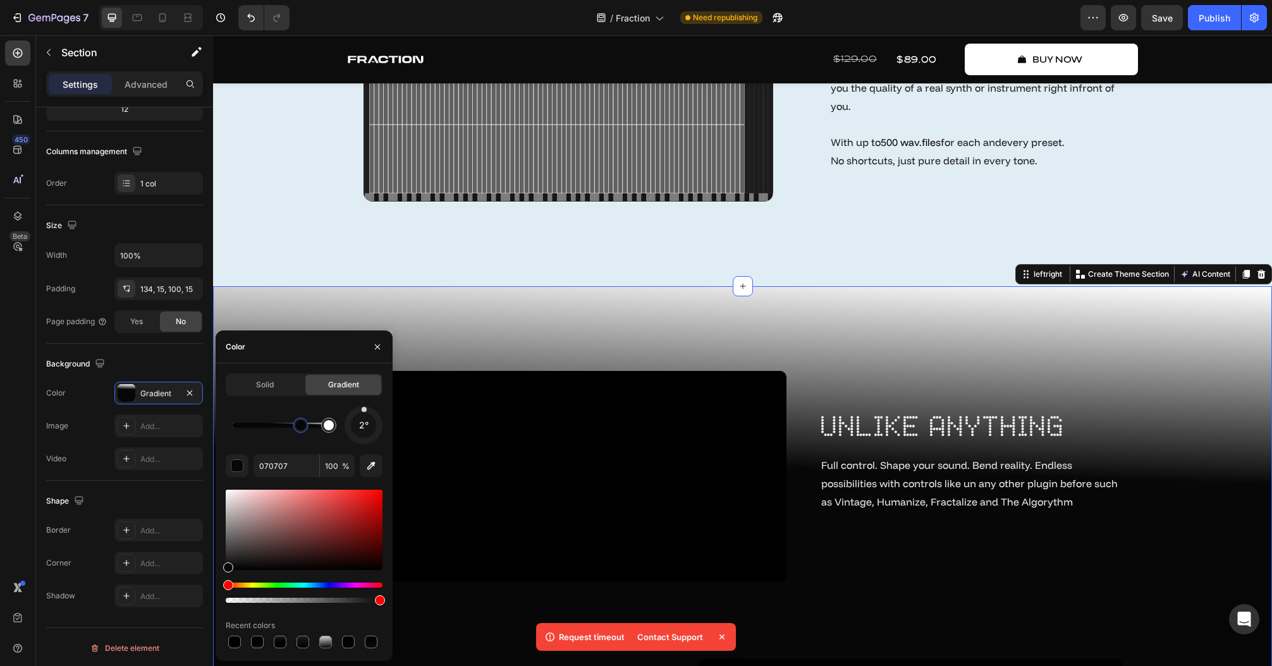
click at [364, 406] on div at bounding box center [363, 425] width 39 height 39
click at [328, 428] on div at bounding box center [329, 425] width 10 height 10
drag, startPoint x: 326, startPoint y: 422, endPoint x: 337, endPoint y: 424, distance: 10.9
click at [334, 423] on div at bounding box center [329, 425] width 10 height 10
type input "FFFFFF"
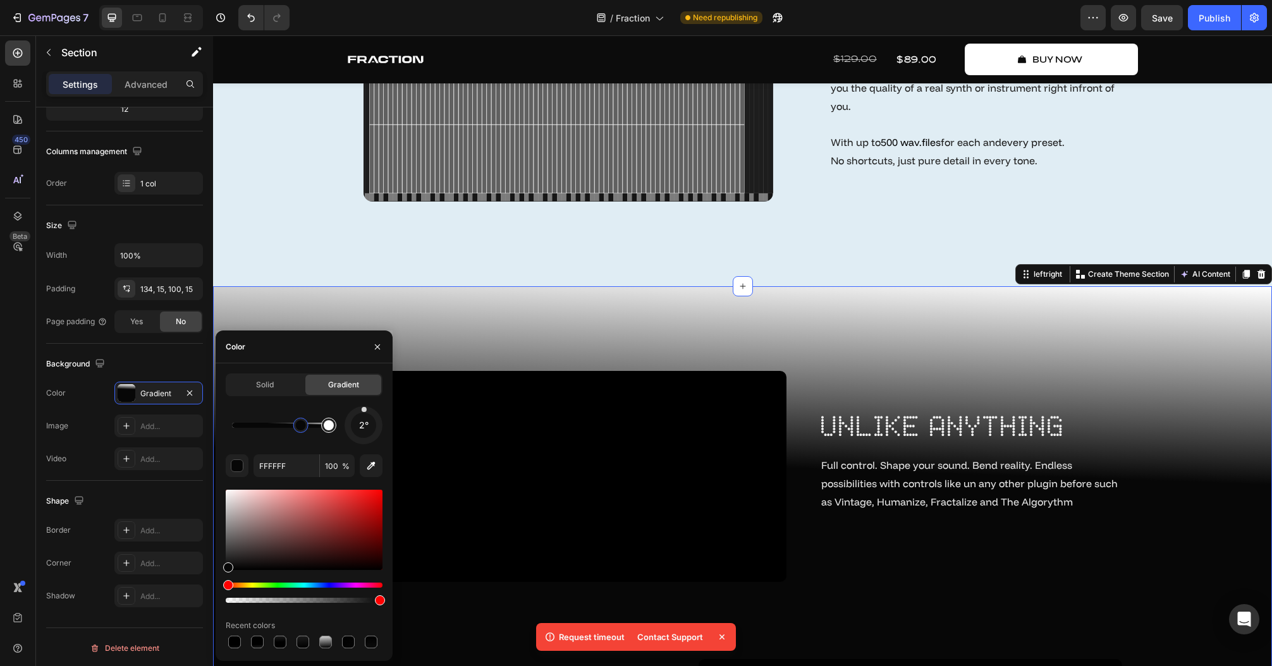
click at [328, 430] on div at bounding box center [328, 425] width 15 height 15
drag, startPoint x: 379, startPoint y: 599, endPoint x: 250, endPoint y: 601, distance: 129.6
click at [256, 601] on div at bounding box center [261, 600] width 10 height 10
type input "15"
drag, startPoint x: 250, startPoint y: 600, endPoint x: 239, endPoint y: 602, distance: 11.4
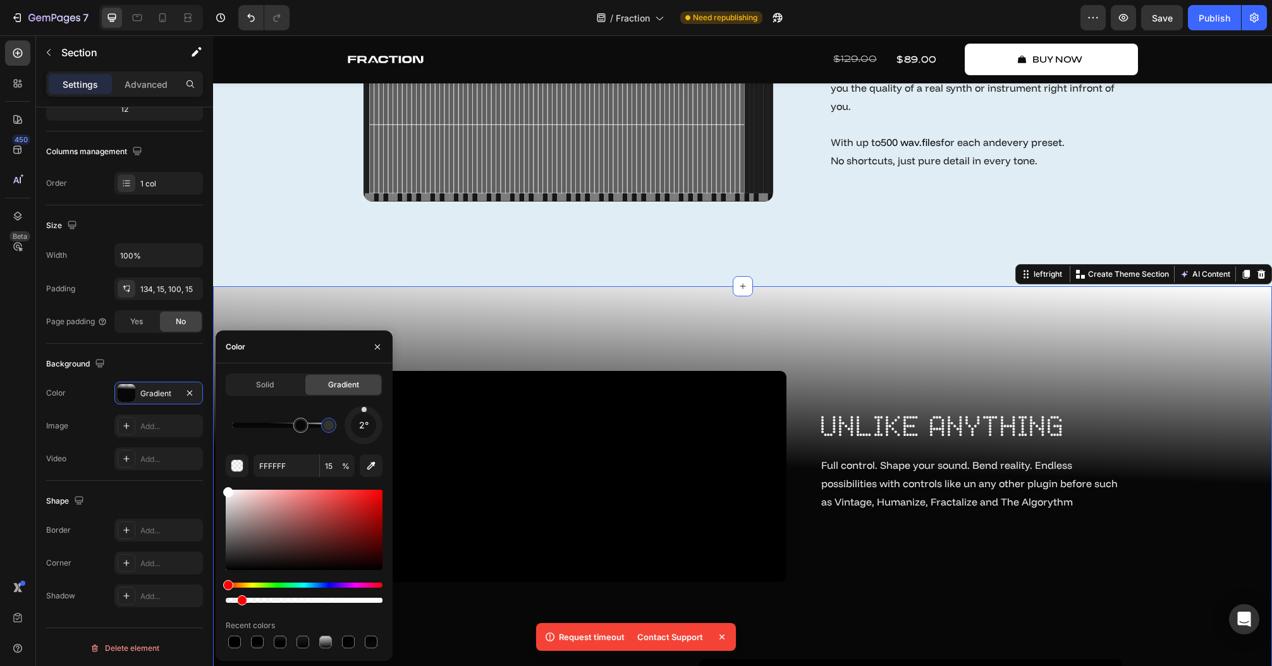
click at [239, 602] on div at bounding box center [242, 600] width 10 height 10
drag, startPoint x: 452, startPoint y: 637, endPoint x: 394, endPoint y: 601, distance: 67.9
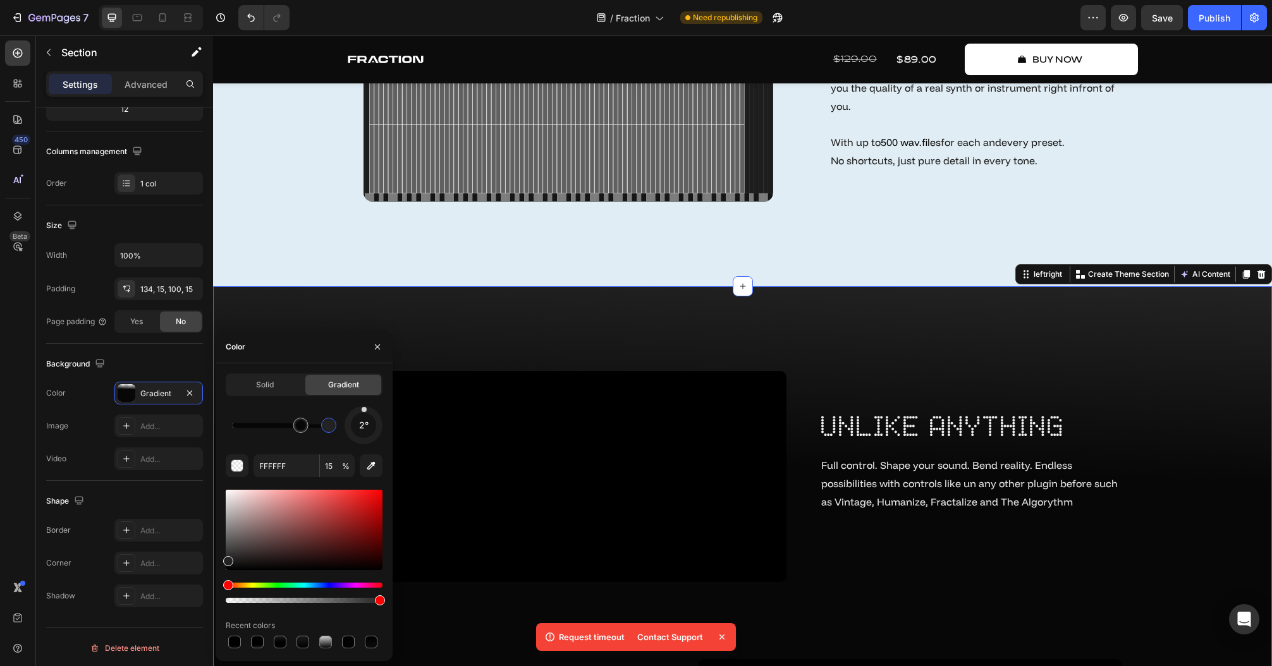
type input "212121"
type input "100"
drag, startPoint x: 423, startPoint y: 609, endPoint x: 429, endPoint y: 596, distance: 13.9
click at [284, 470] on input "1C1C1C" at bounding box center [286, 465] width 66 height 23
paste input "070707"
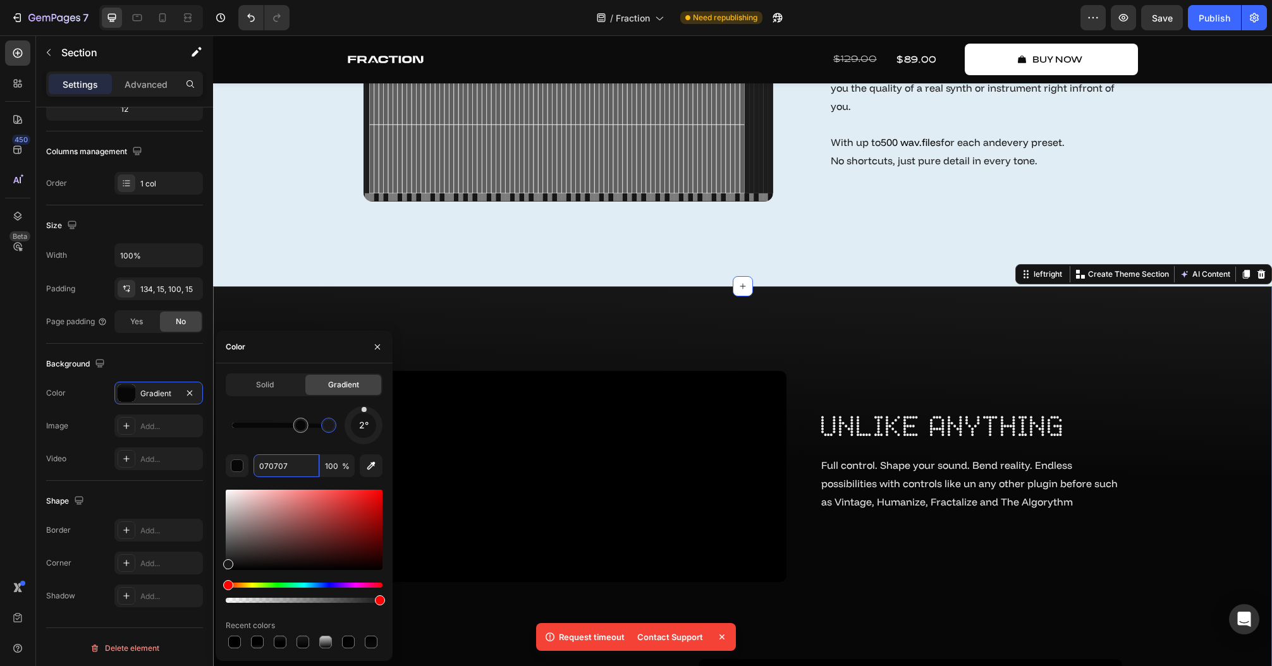
type input "191919"
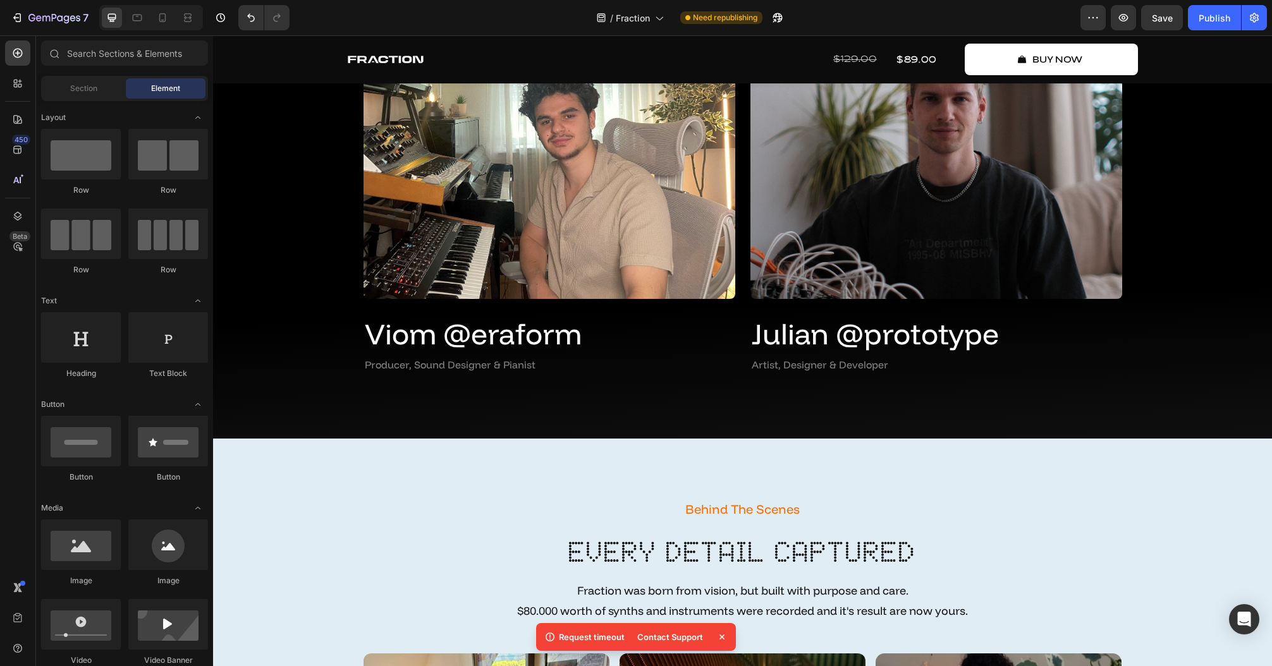
scroll to position [3018, 0]
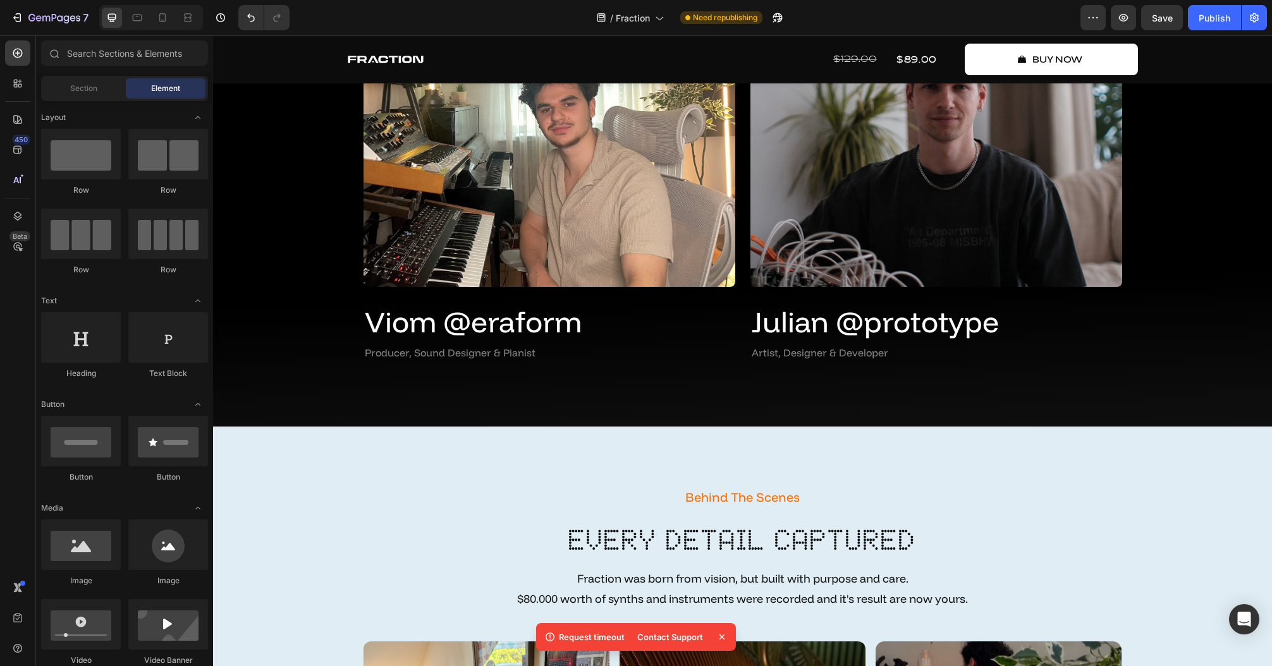
click at [718, 635] on icon at bounding box center [721, 637] width 13 height 13
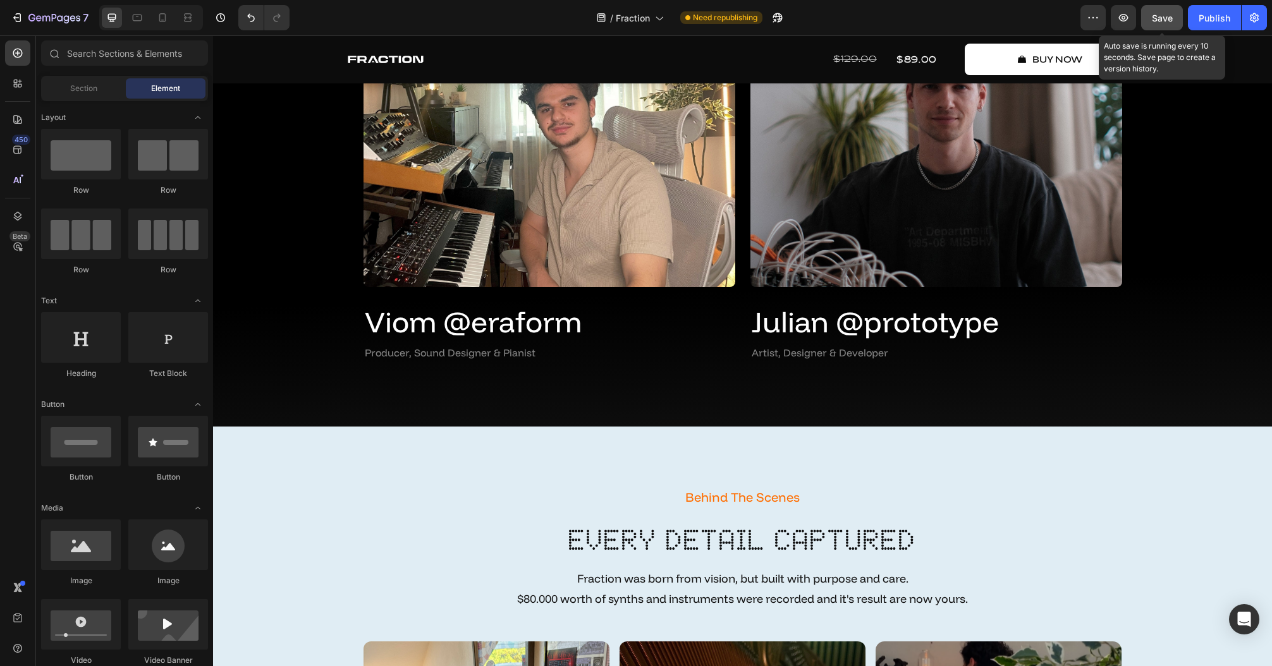
click at [1144, 22] on button "Save" at bounding box center [1162, 17] width 42 height 25
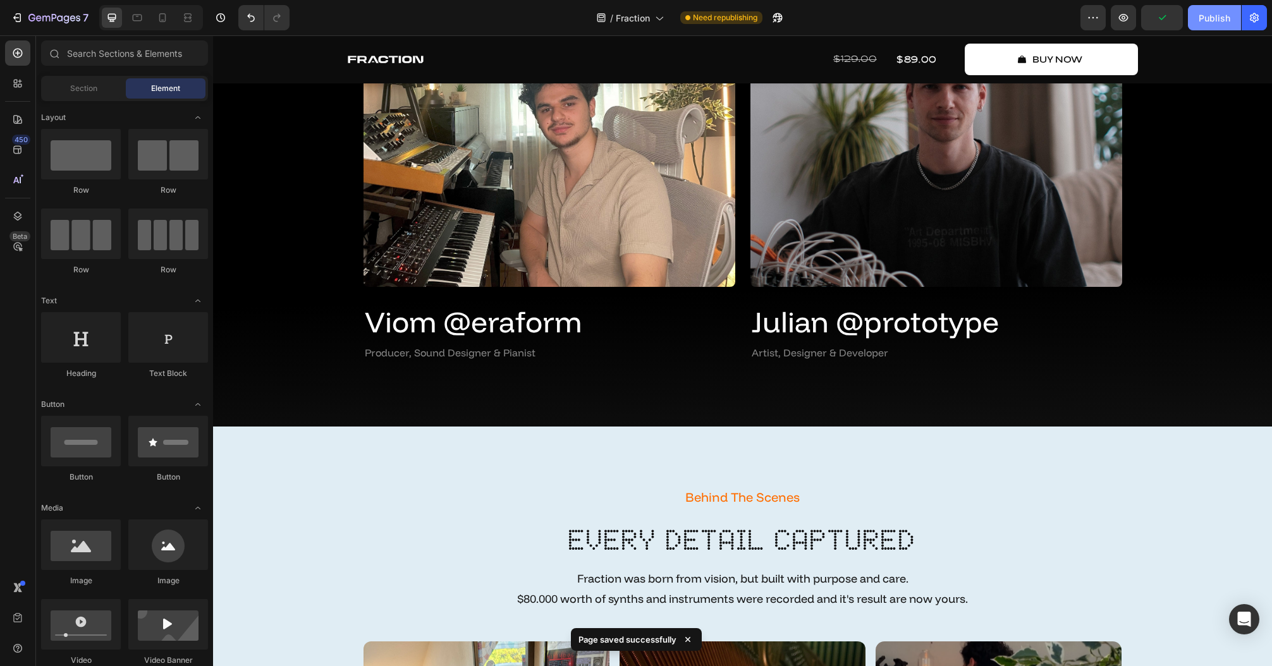
click at [1198, 20] on div "Publish" at bounding box center [1214, 17] width 32 height 13
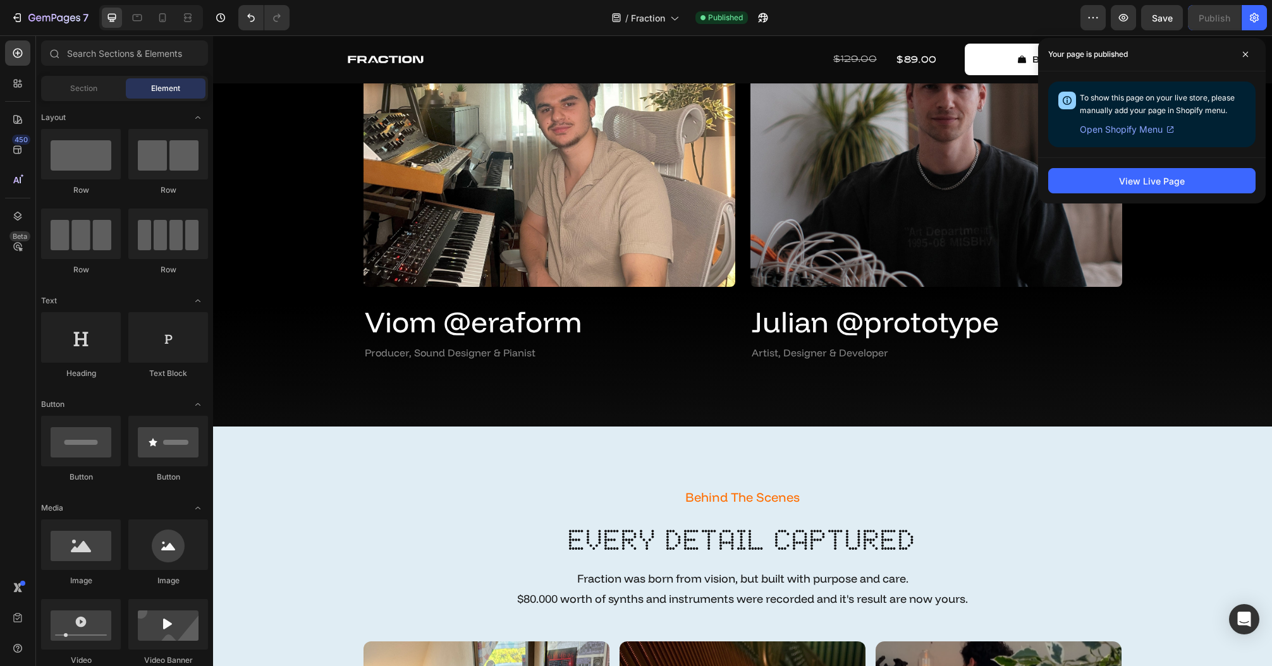
drag, startPoint x: 1244, startPoint y: 58, endPoint x: 1172, endPoint y: 129, distance: 101.5
click at [1244, 58] on span at bounding box center [1245, 54] width 20 height 20
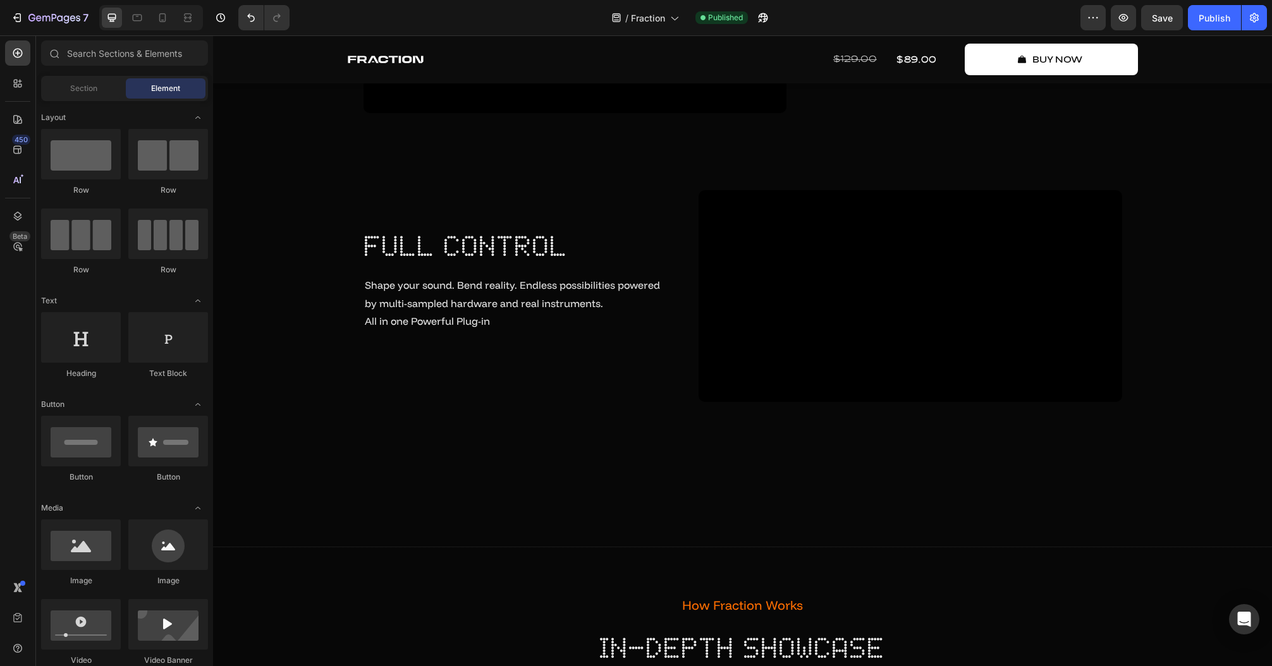
scroll to position [4215, 0]
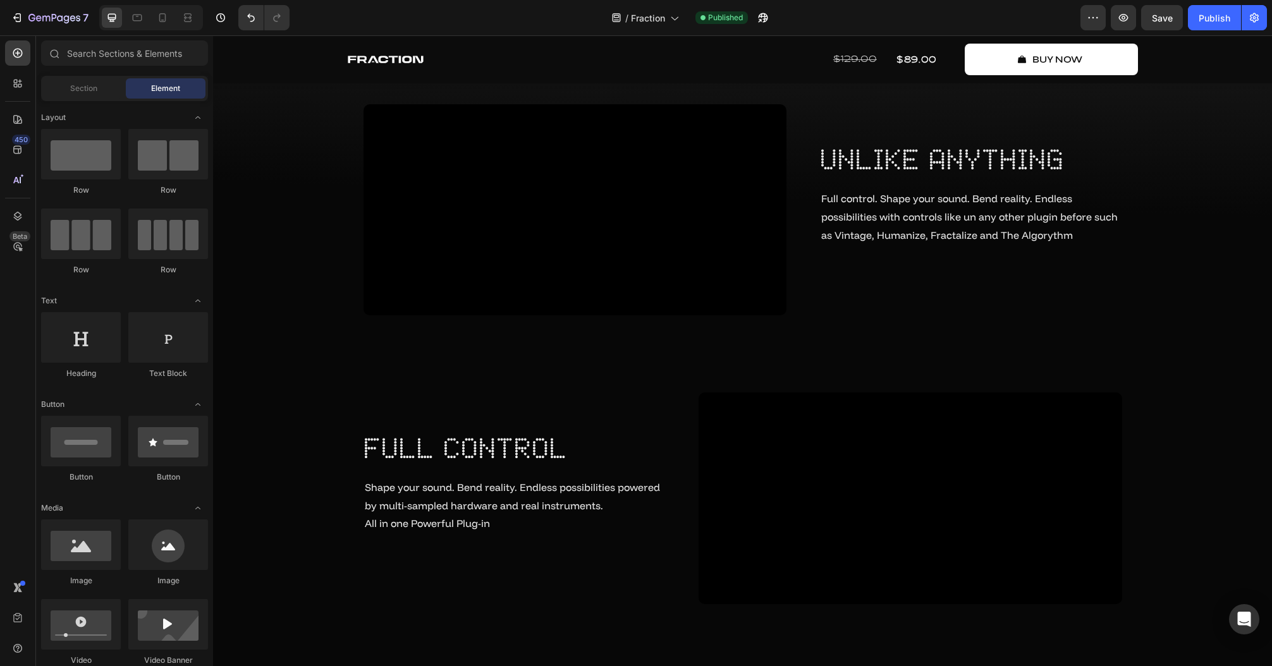
click at [1239, 449] on div "Video unlike anything Heading Full control. Shape your sound. Bend reality. End…" at bounding box center [742, 354] width 1040 height 500
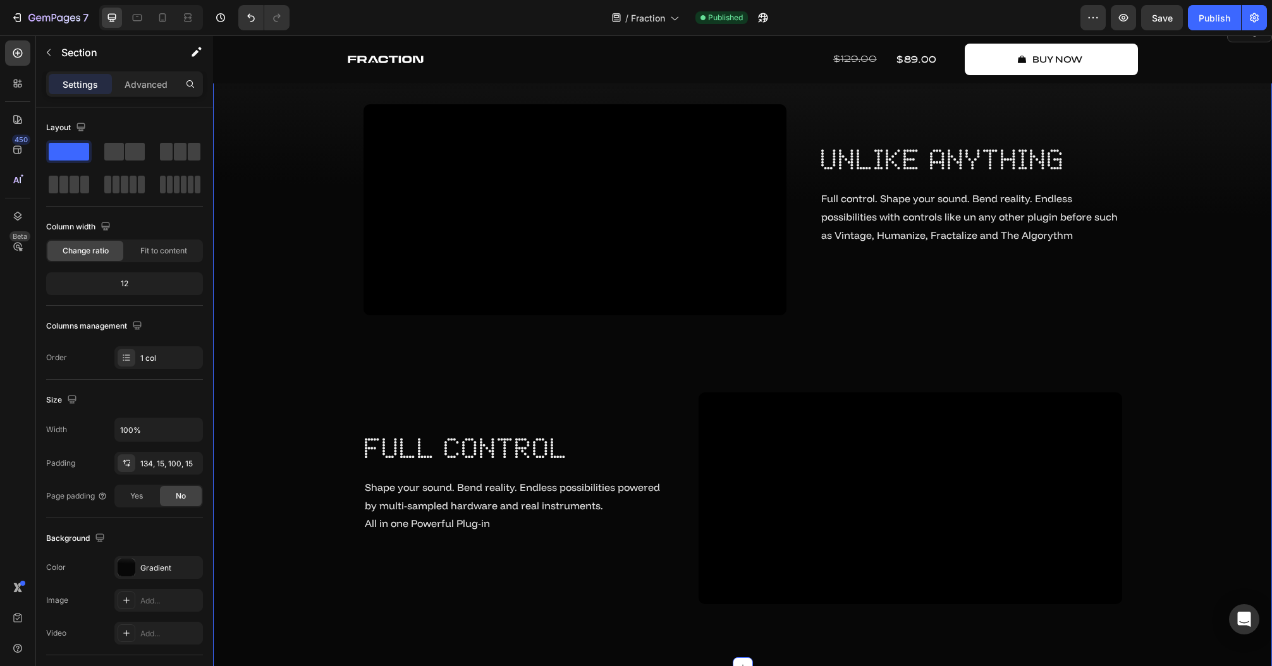
scroll to position [4356, 0]
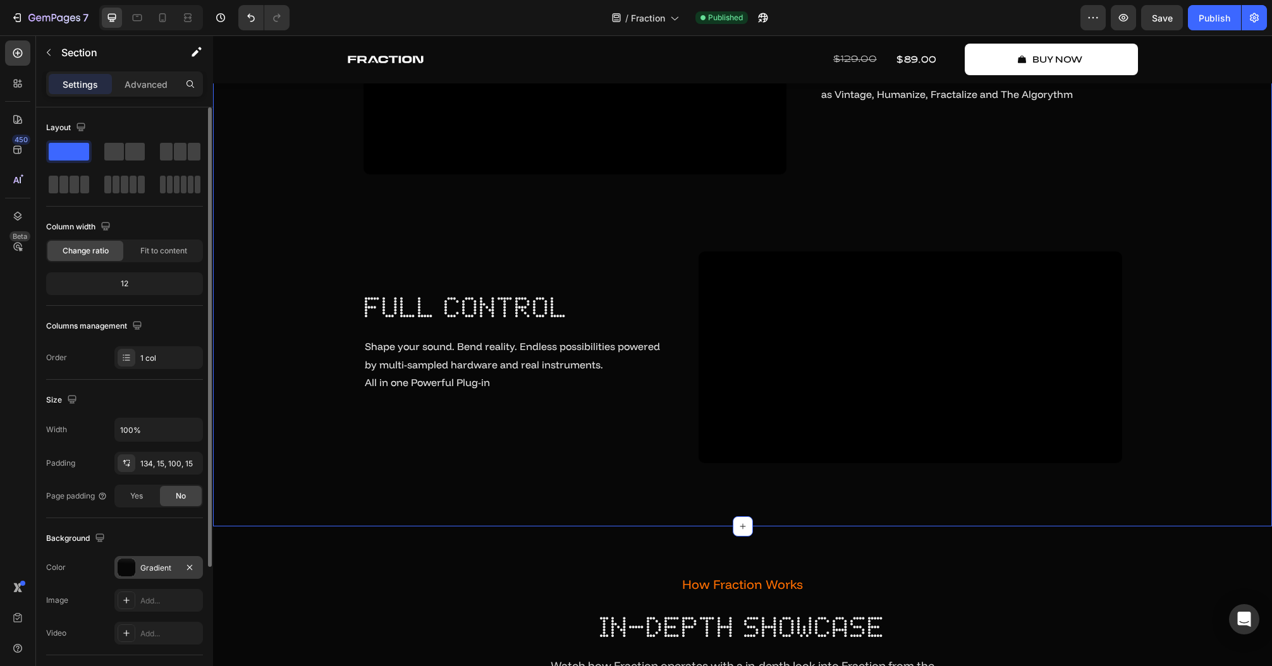
click at [141, 566] on div "Gradient" at bounding box center [158, 567] width 37 height 11
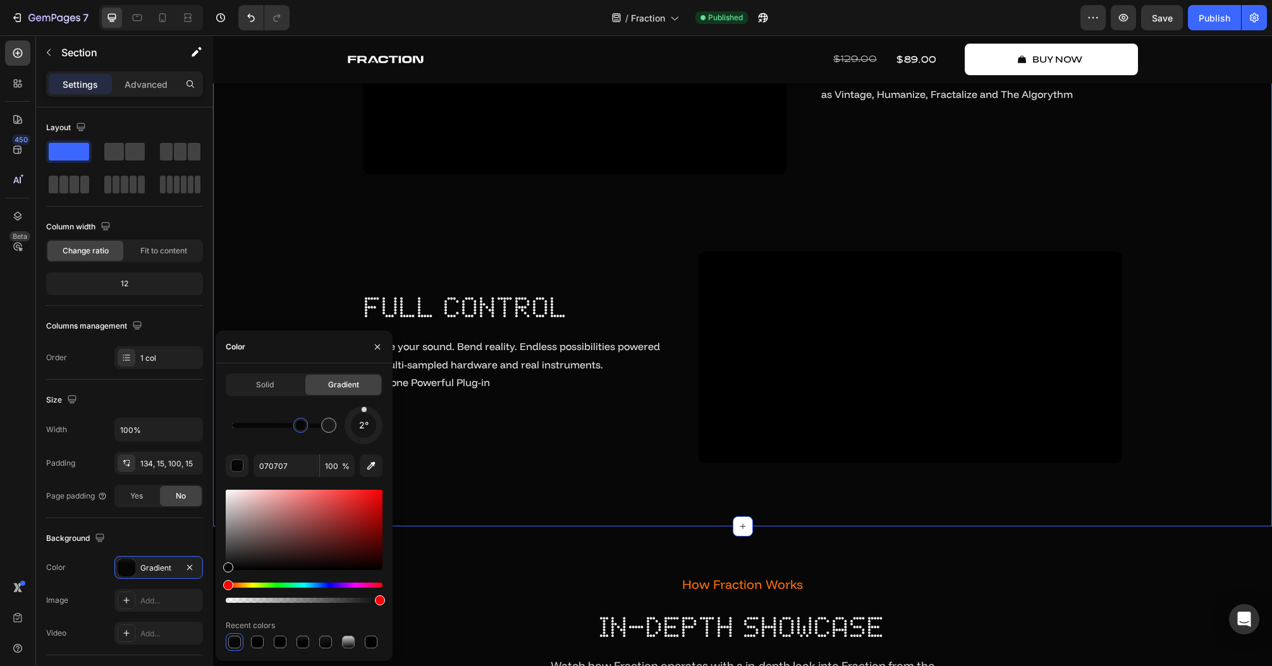
click at [298, 427] on div at bounding box center [301, 425] width 10 height 10
click at [287, 468] on input "070707" at bounding box center [286, 465] width 66 height 23
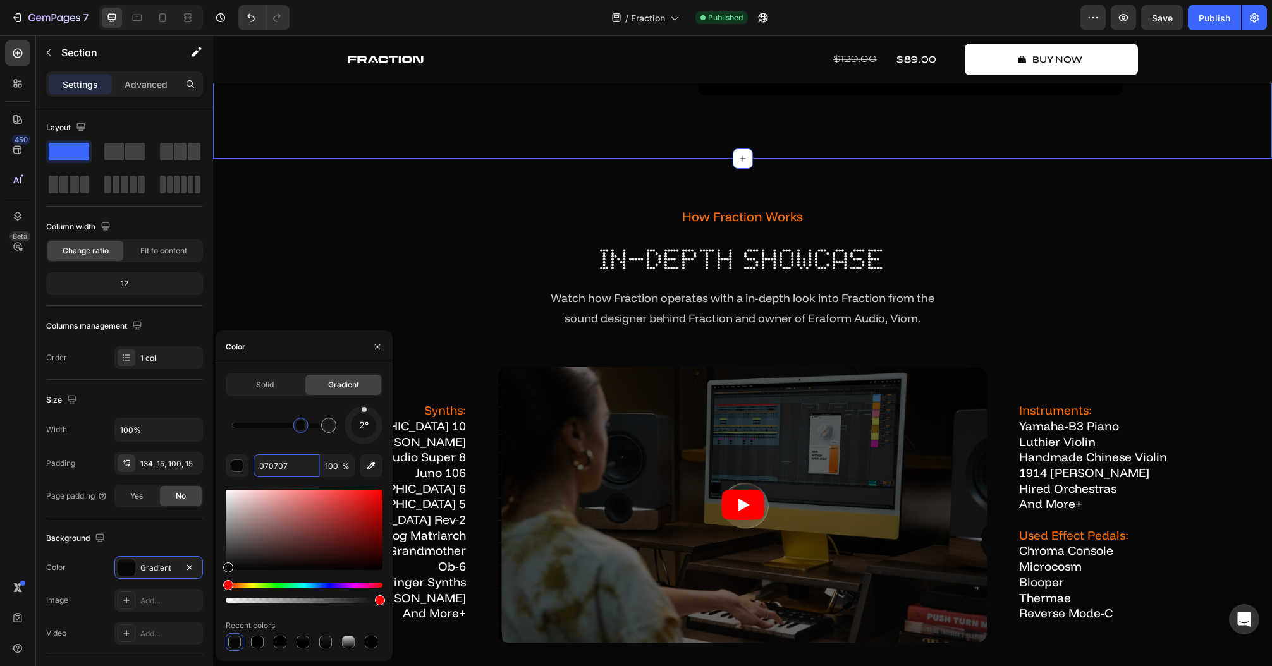
scroll to position [4760, 0]
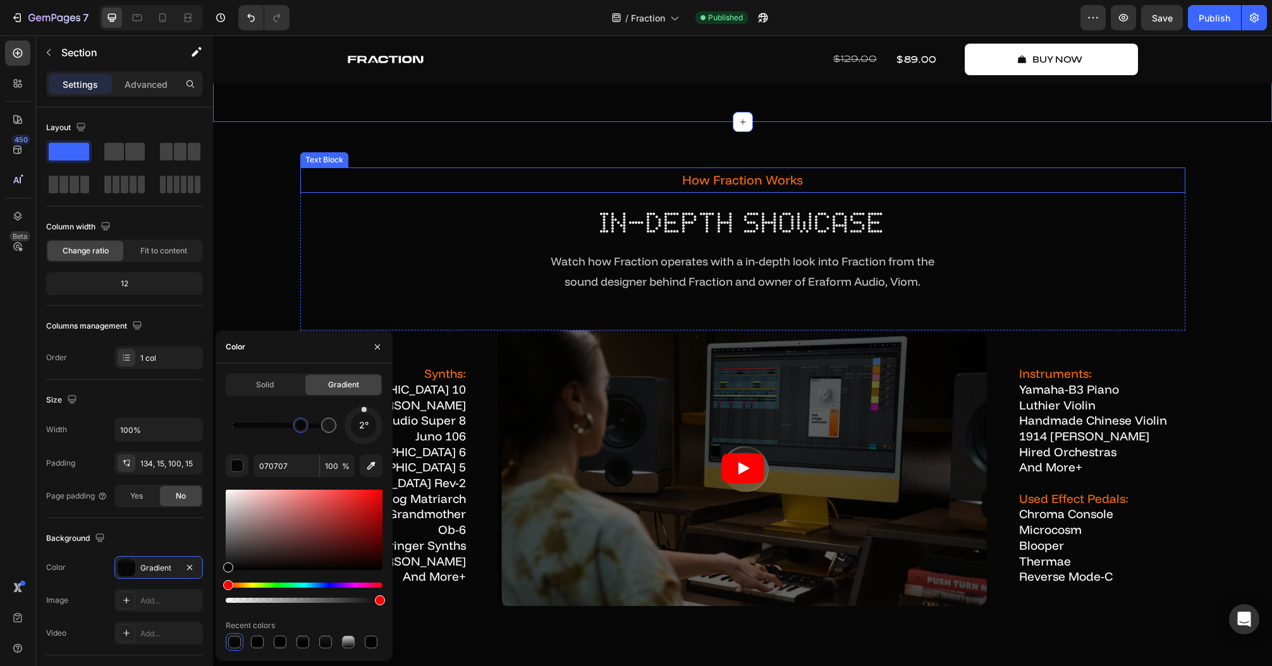
click at [370, 236] on div "how fraction works Text Block in-depth showcase Heading Watch how Fraction oper…" at bounding box center [742, 475] width 1059 height 707
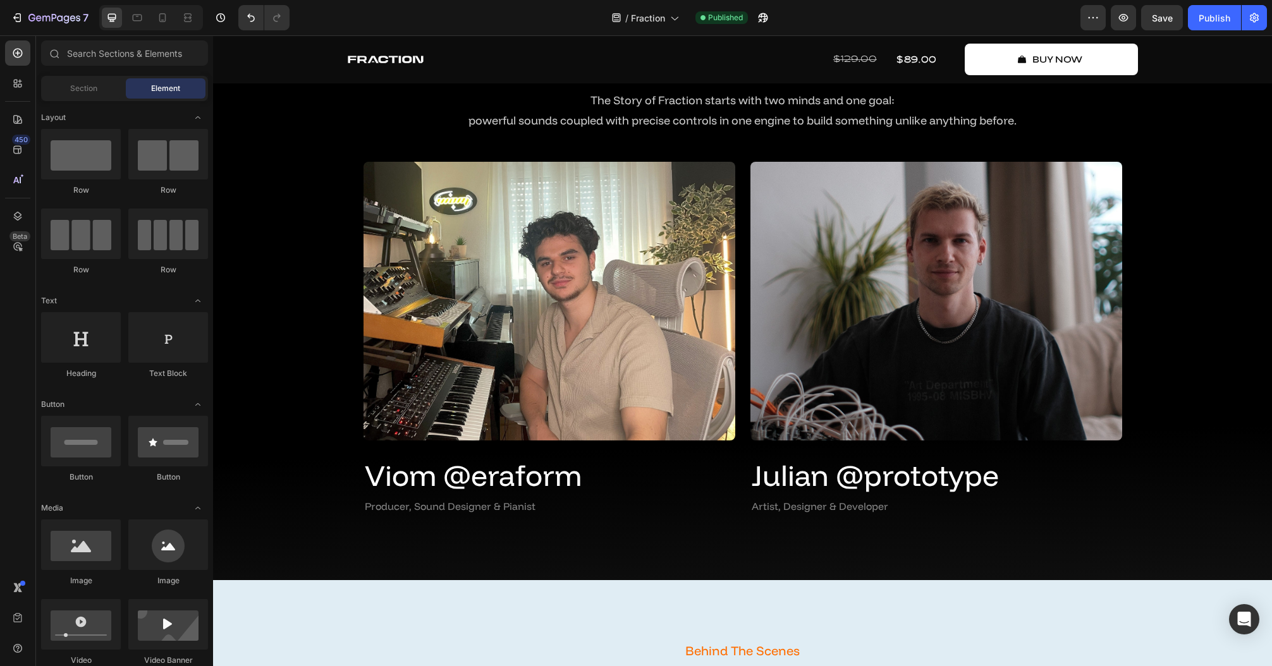
scroll to position [2858, 0]
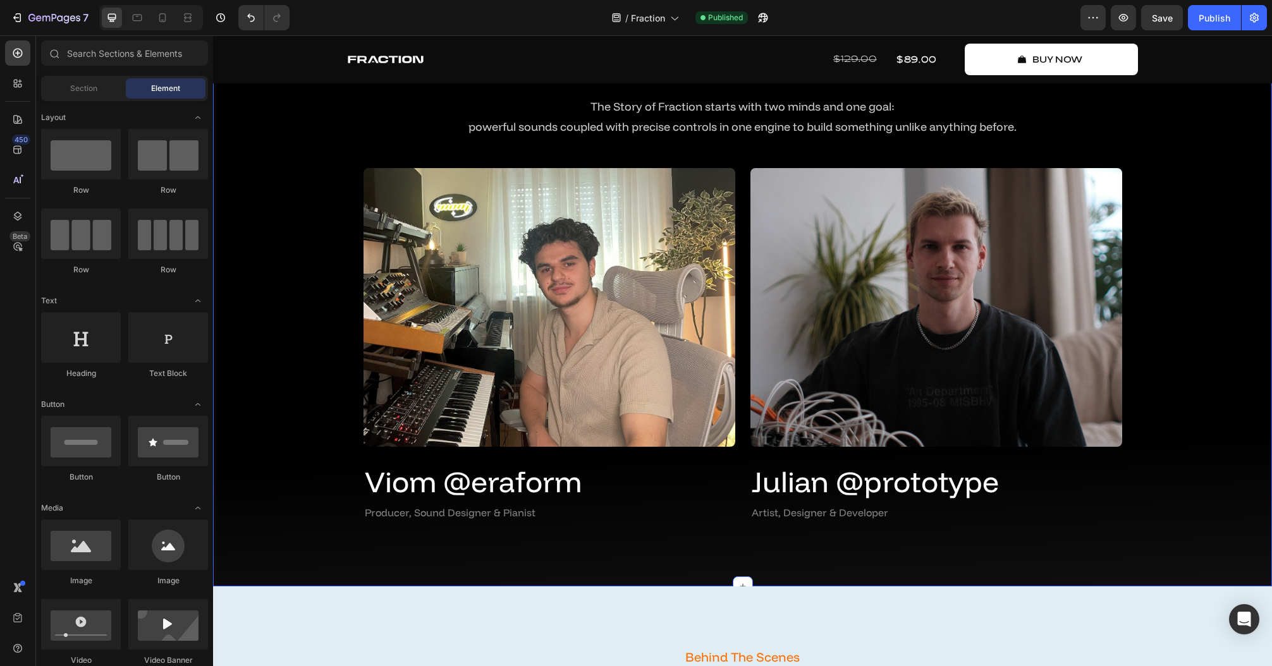
click at [1261, 328] on div "After One Year In Development Text Block Meet The Creators Heading The Story of…" at bounding box center [742, 267] width 1059 height 637
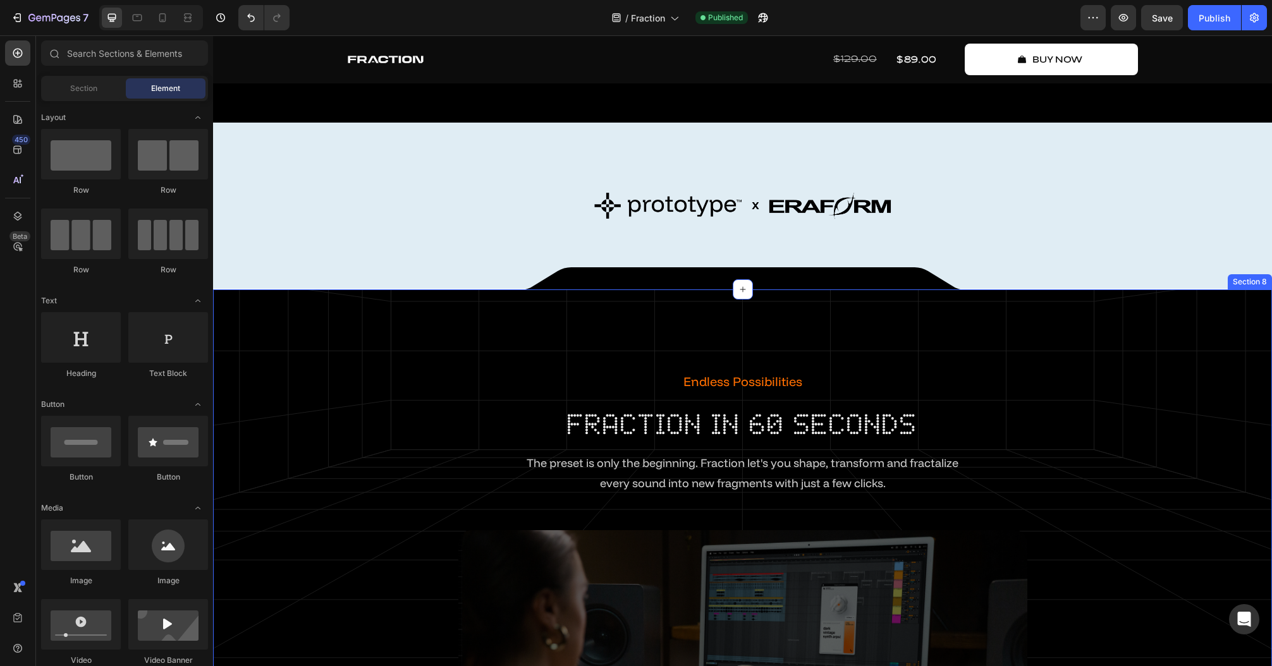
scroll to position [1317, 0]
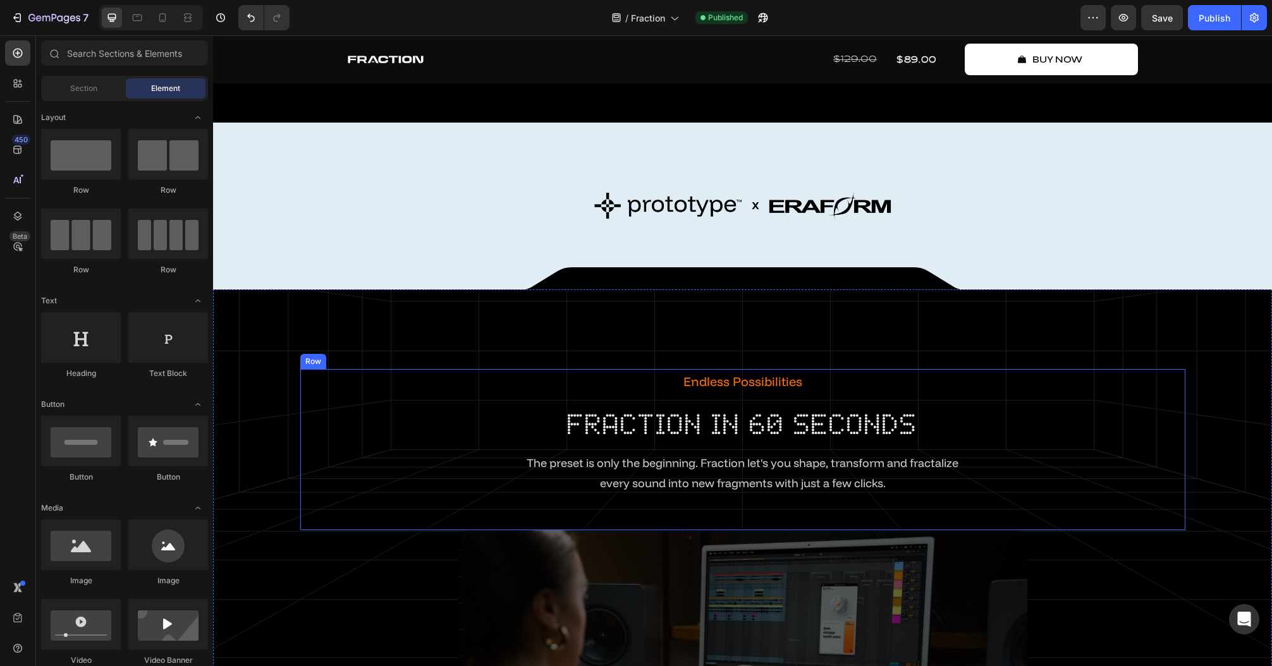
click at [762, 392] on p "Endless Possibilities" at bounding box center [742, 381] width 882 height 23
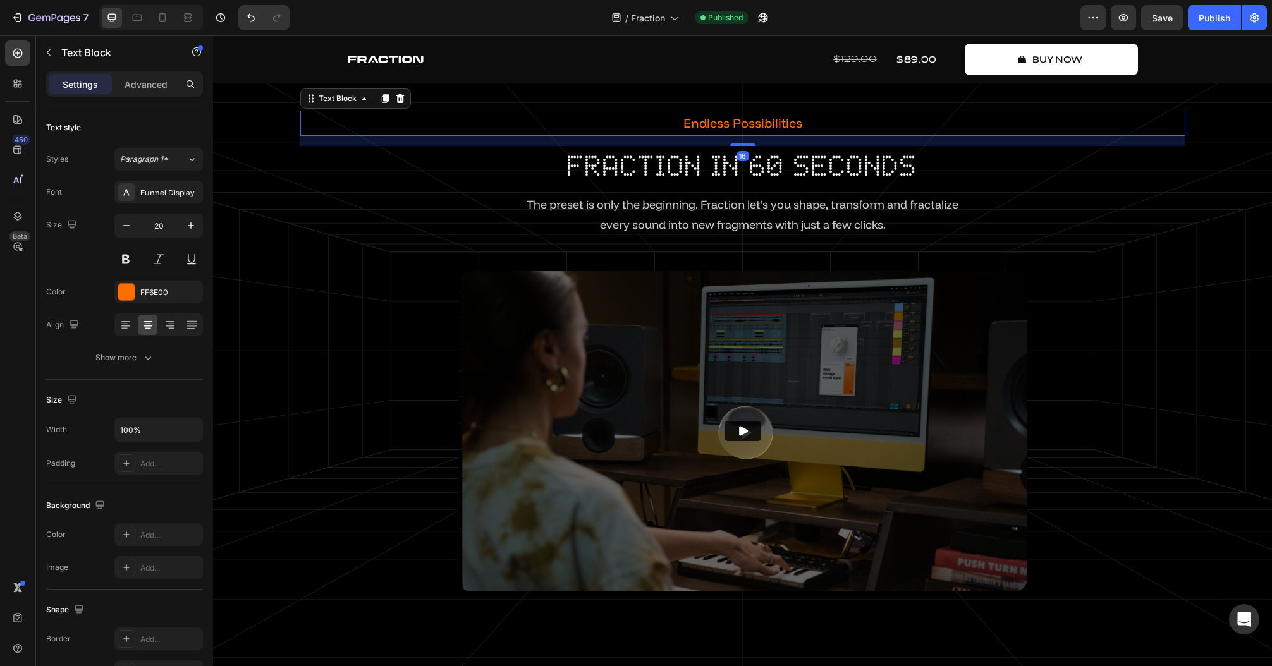
scroll to position [1620, 0]
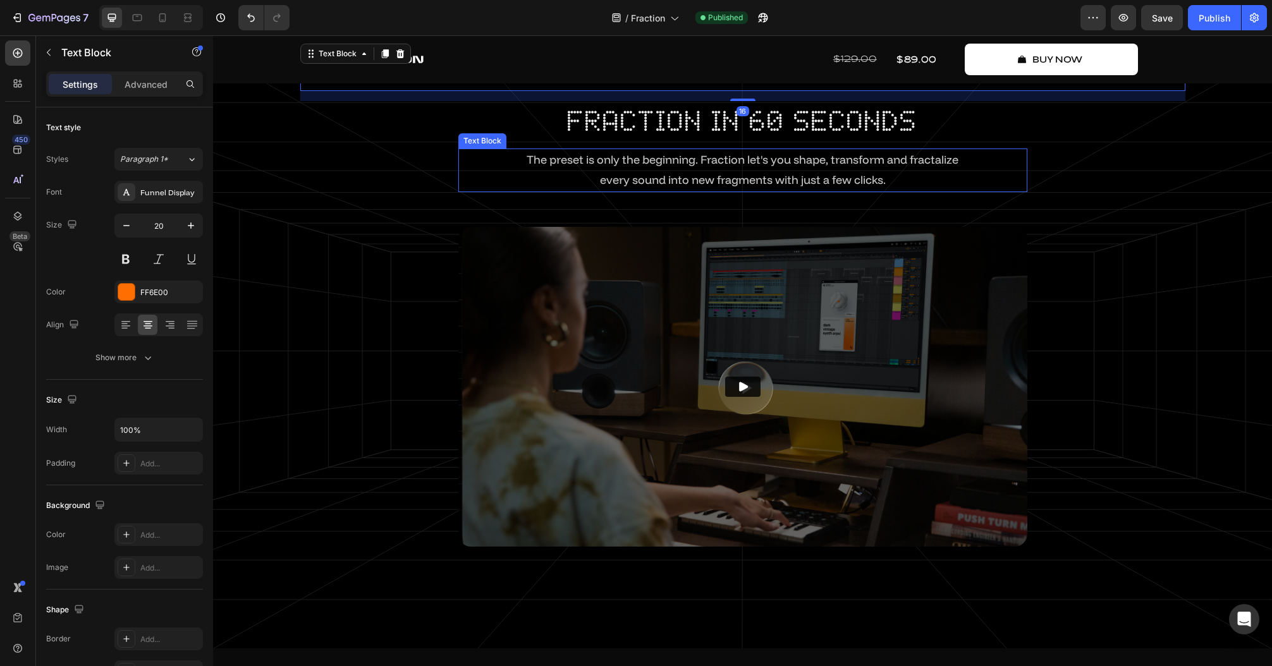
click at [708, 156] on span "The preset is only the beginning. Fraction let's you shape, transform and fract…" at bounding box center [742, 159] width 432 height 15
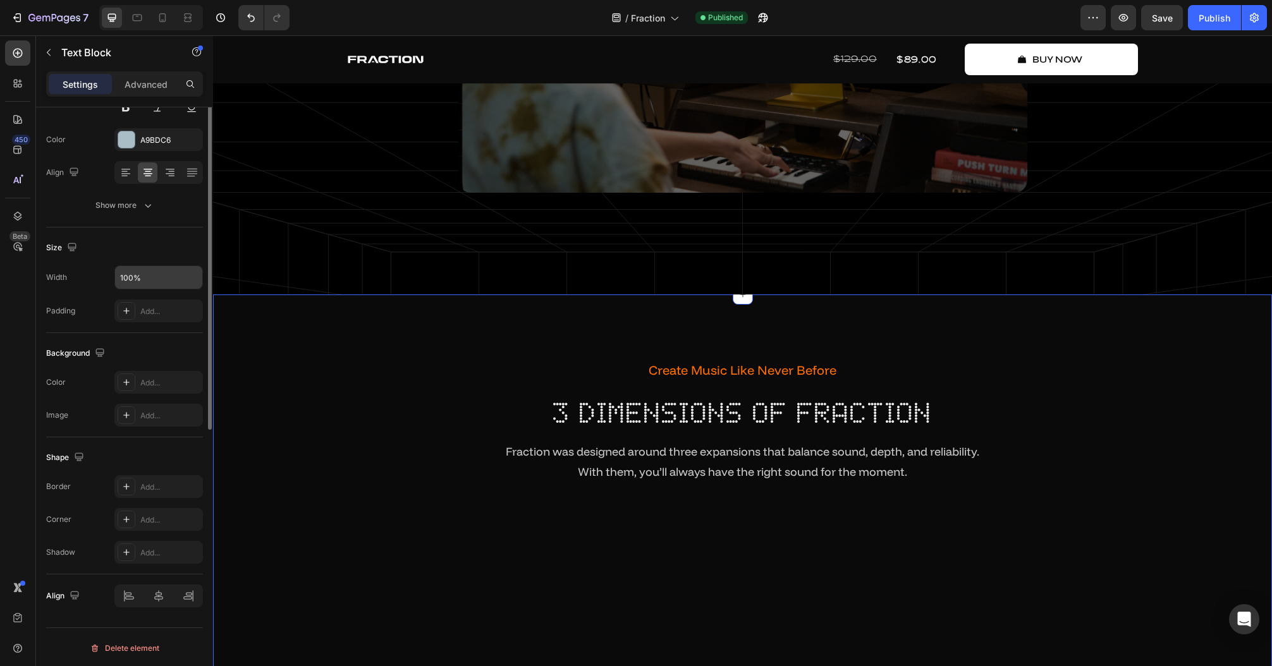
scroll to position [0, 0]
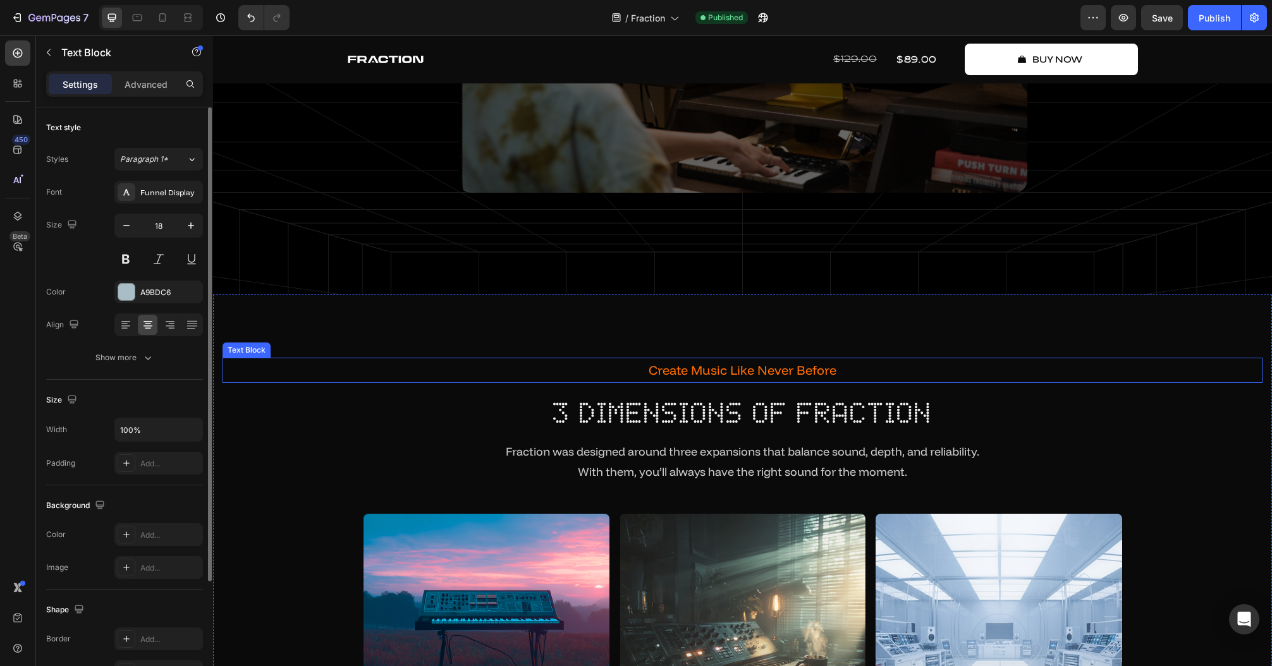
click at [695, 378] on p "Create Music Like Never Before" at bounding box center [742, 370] width 1037 height 23
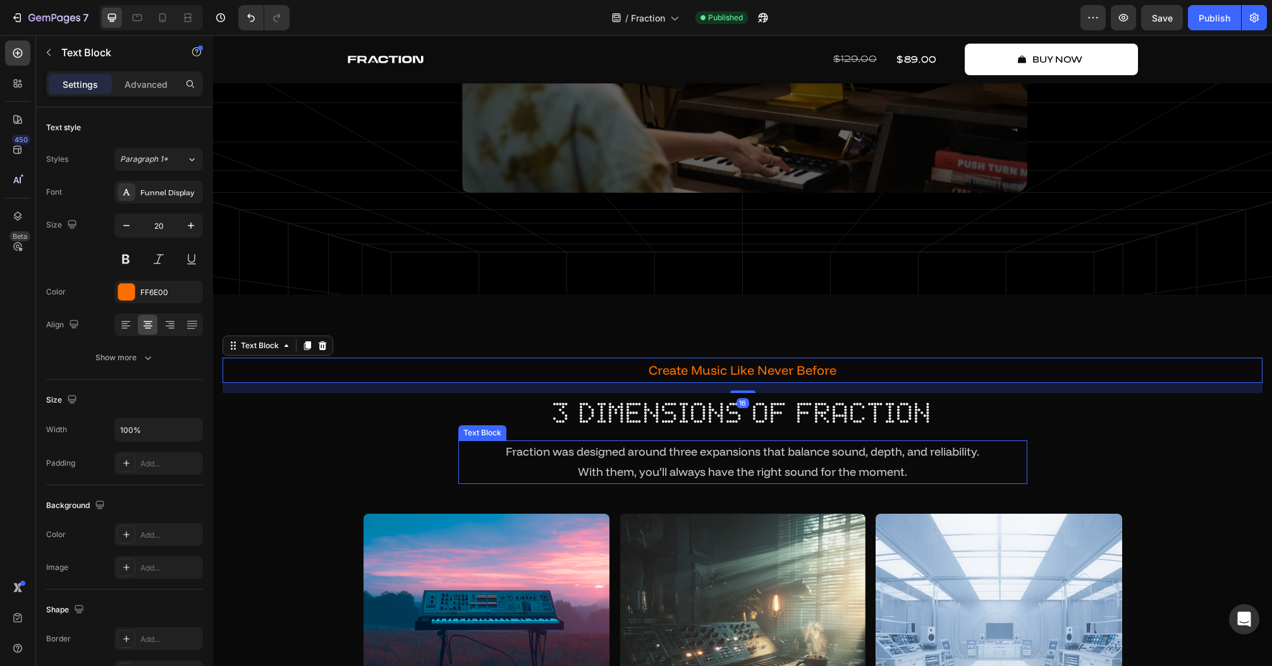
click at [664, 465] on span "With them, you’ll always have the right sound for the moment." at bounding box center [742, 472] width 329 height 15
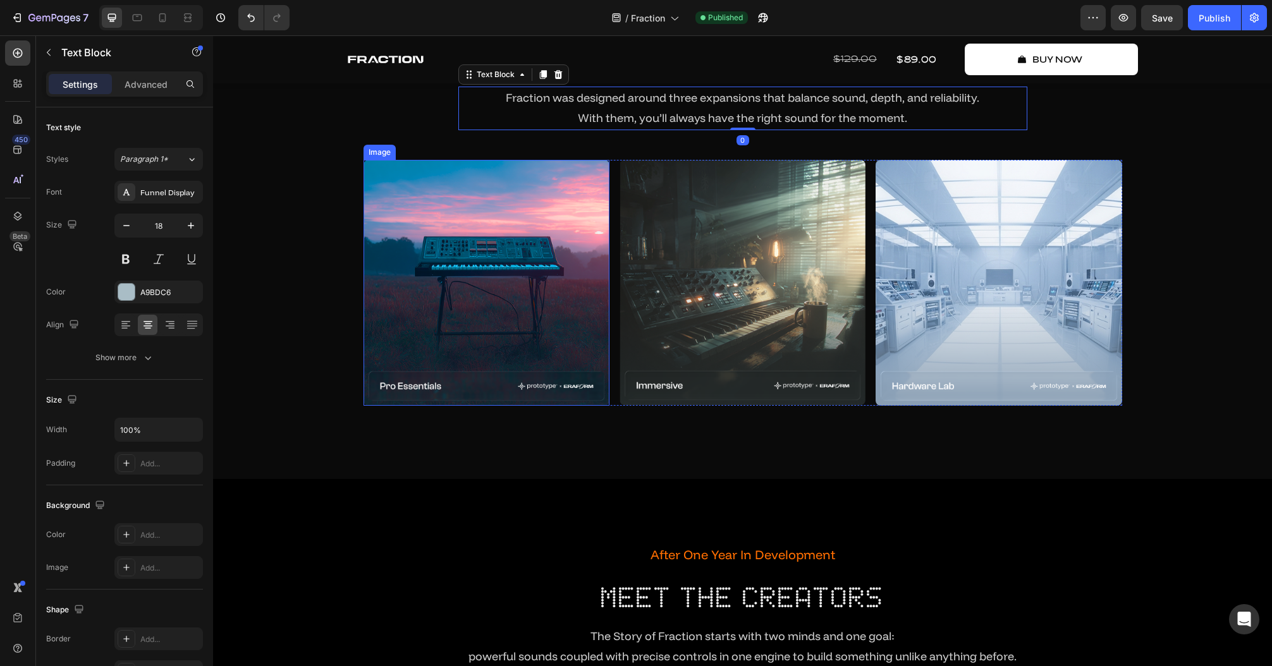
scroll to position [2632, 0]
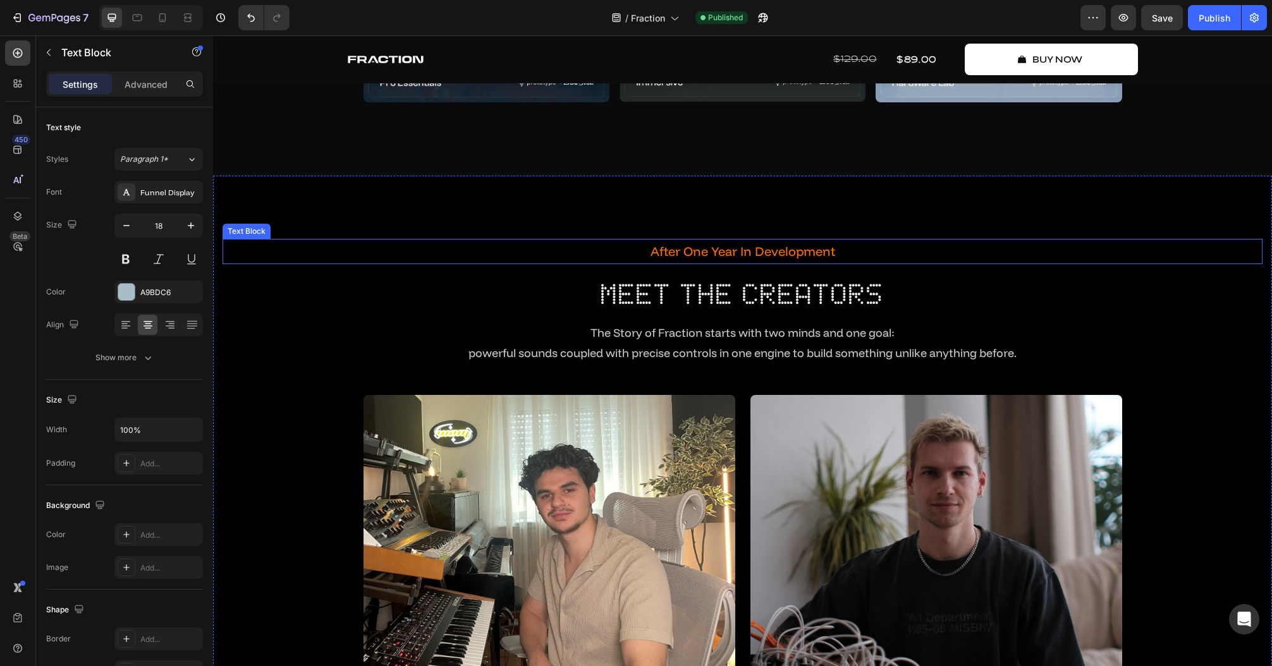
click at [683, 255] on p "After One Year In Development" at bounding box center [742, 251] width 1037 height 23
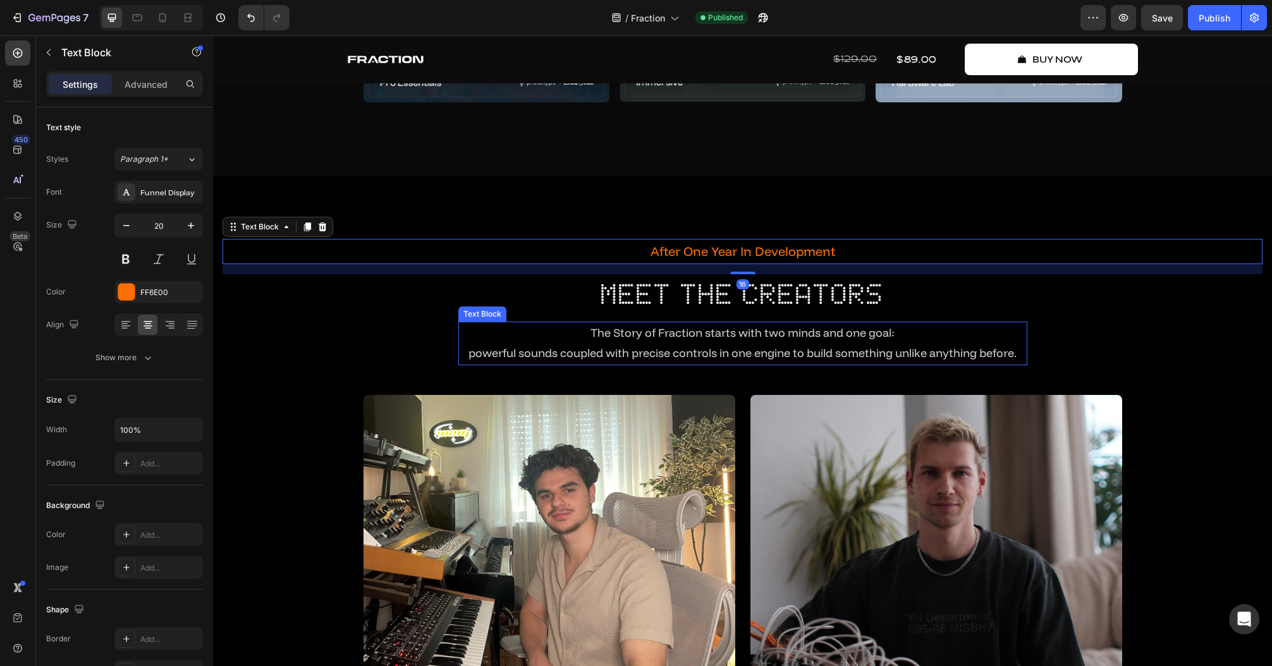
click at [631, 331] on span "The Story of Fraction starts with two minds and one goal:" at bounding box center [742, 332] width 304 height 15
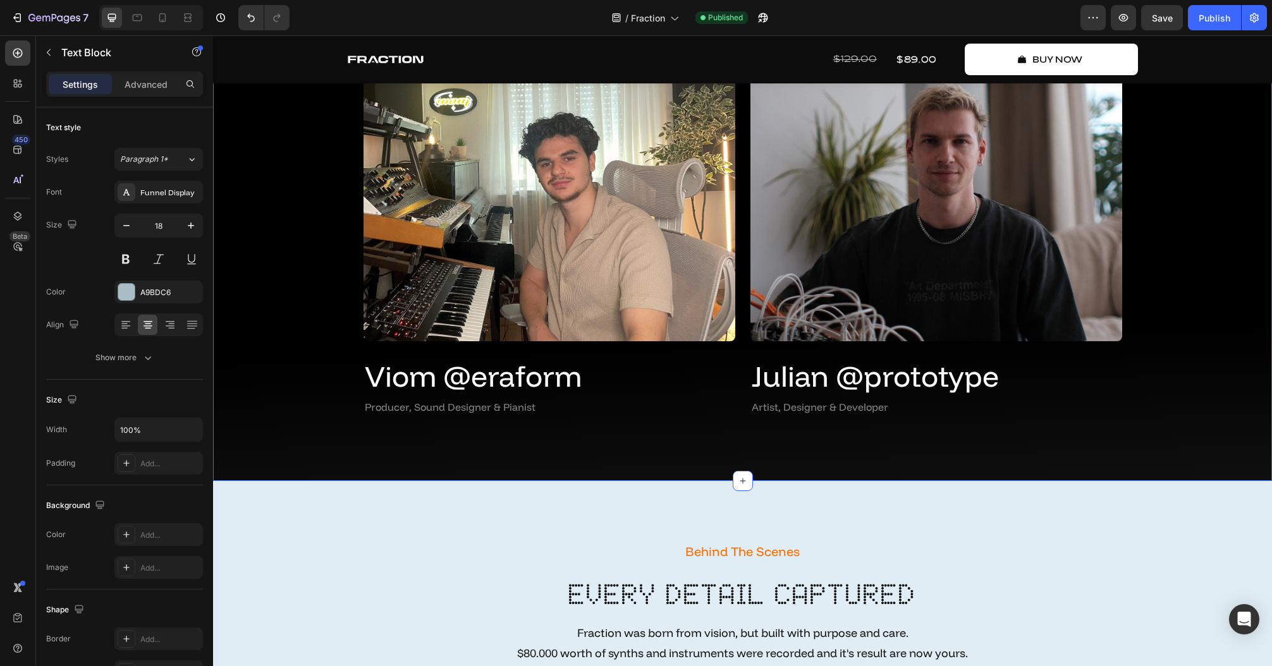
scroll to position [3238, 0]
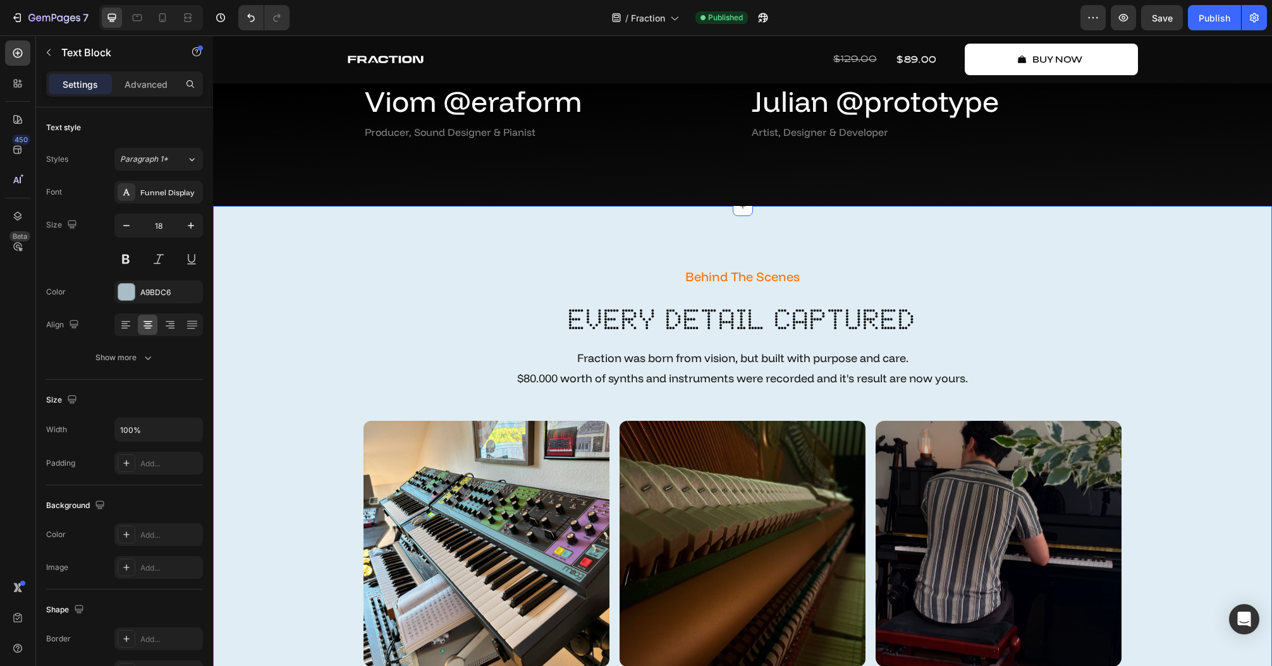
click at [750, 283] on p "Behind The Scenes" at bounding box center [742, 276] width 1037 height 23
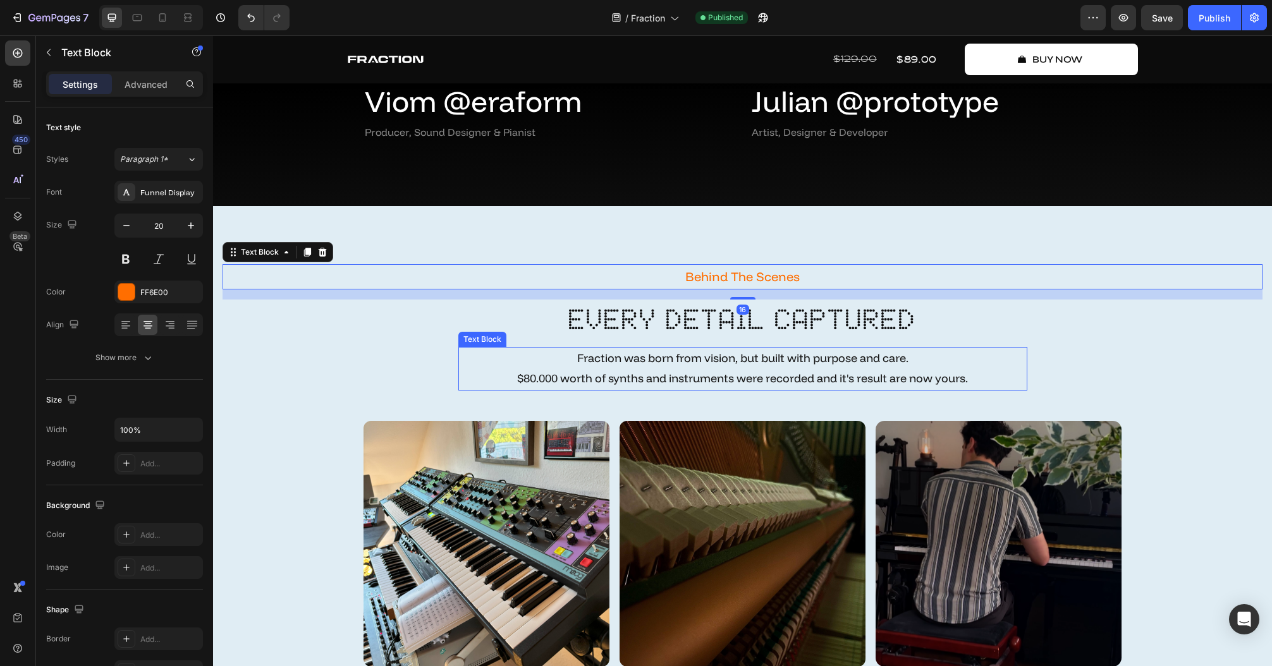
click at [693, 374] on span "$80.000 worth of synths and instruments were recorded and it's result are now y…" at bounding box center [742, 378] width 451 height 15
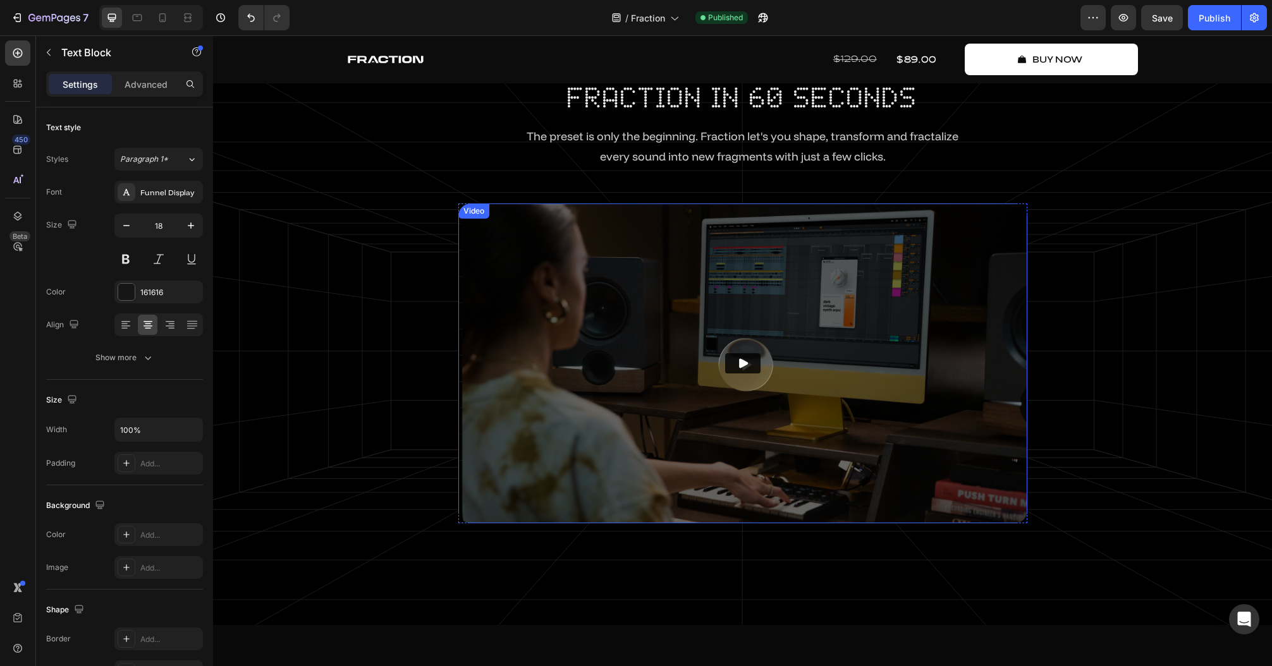
scroll to position [1620, 0]
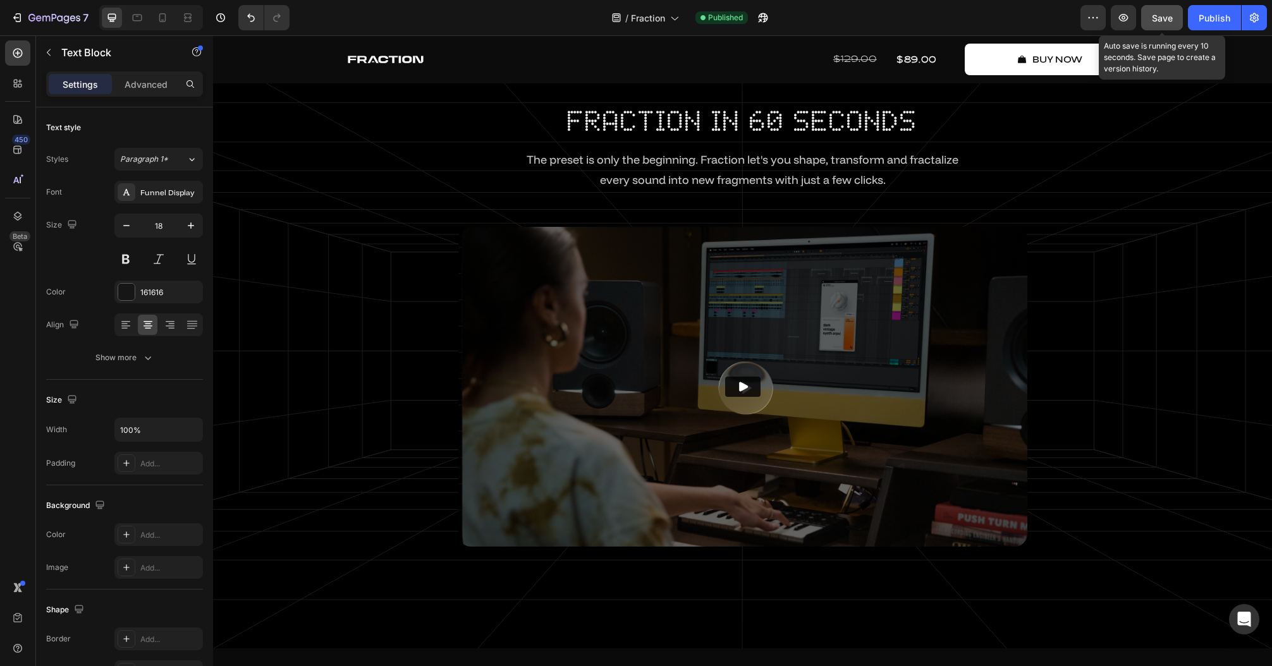
click at [1169, 24] on div "Save" at bounding box center [1161, 17] width 21 height 13
